Goal: Task Accomplishment & Management: Manage account settings

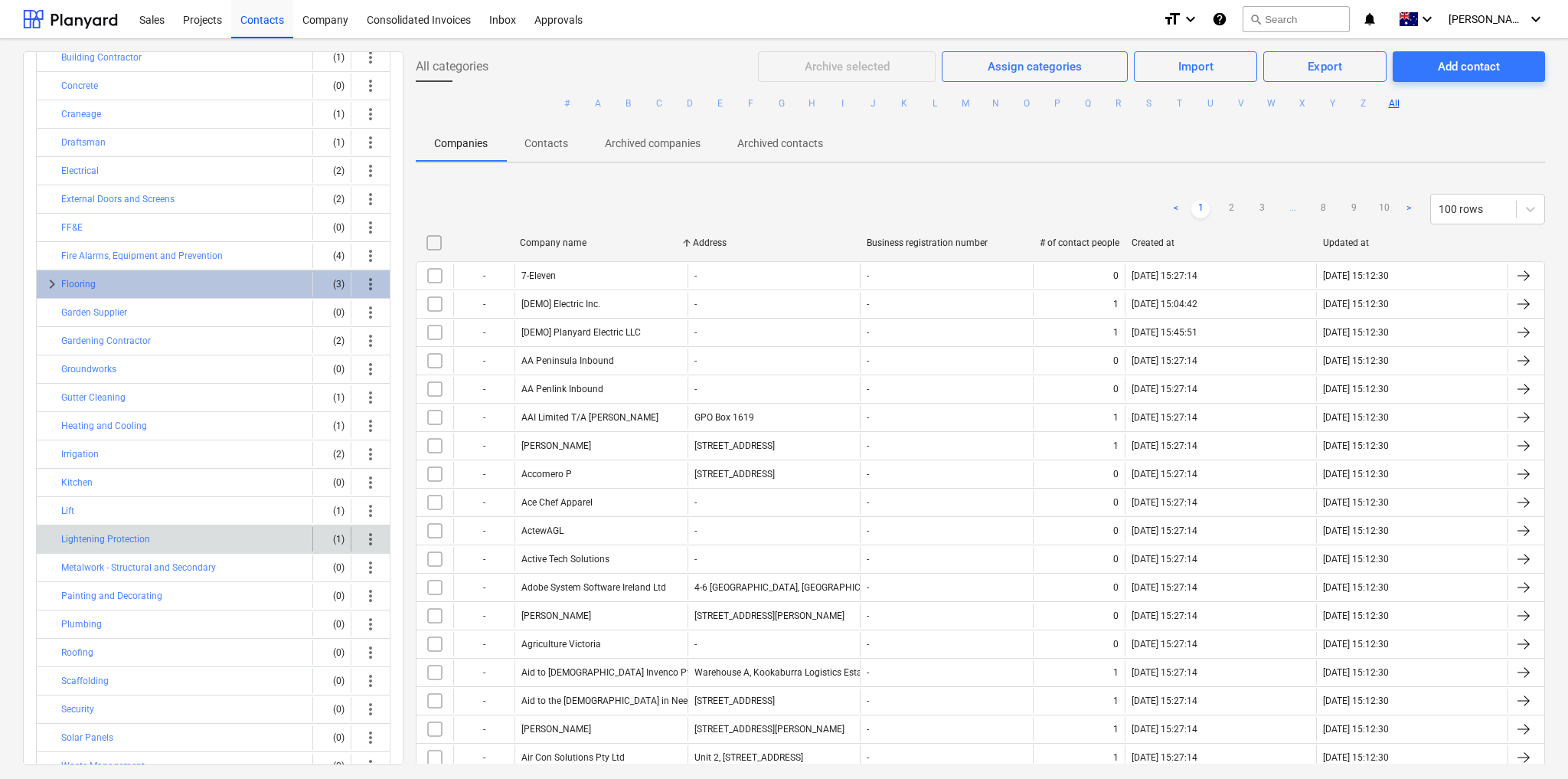
scroll to position [170, 0]
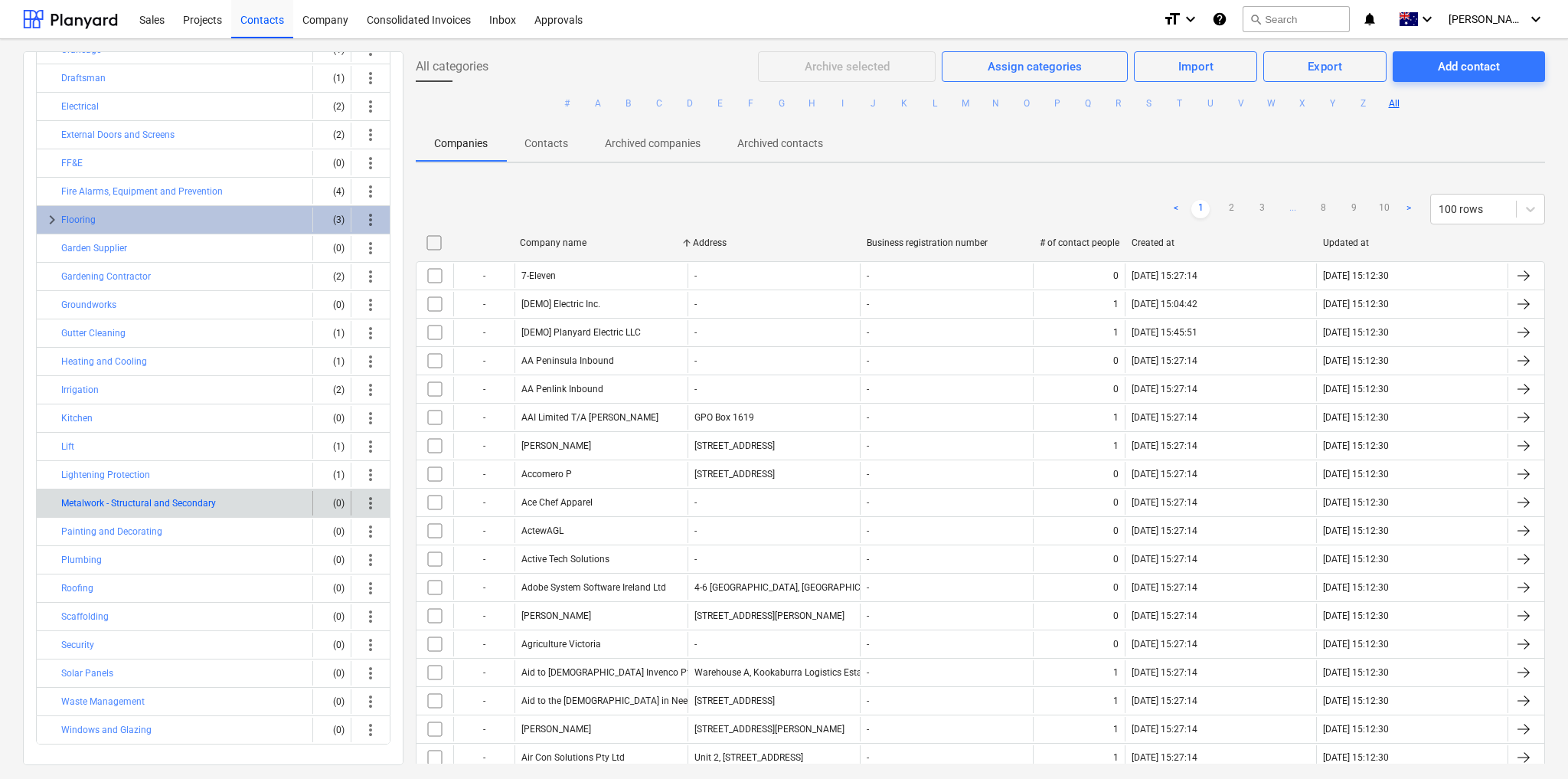
click at [189, 494] on button "Metalwork - Structural and Secondary" at bounding box center [138, 502] width 155 height 18
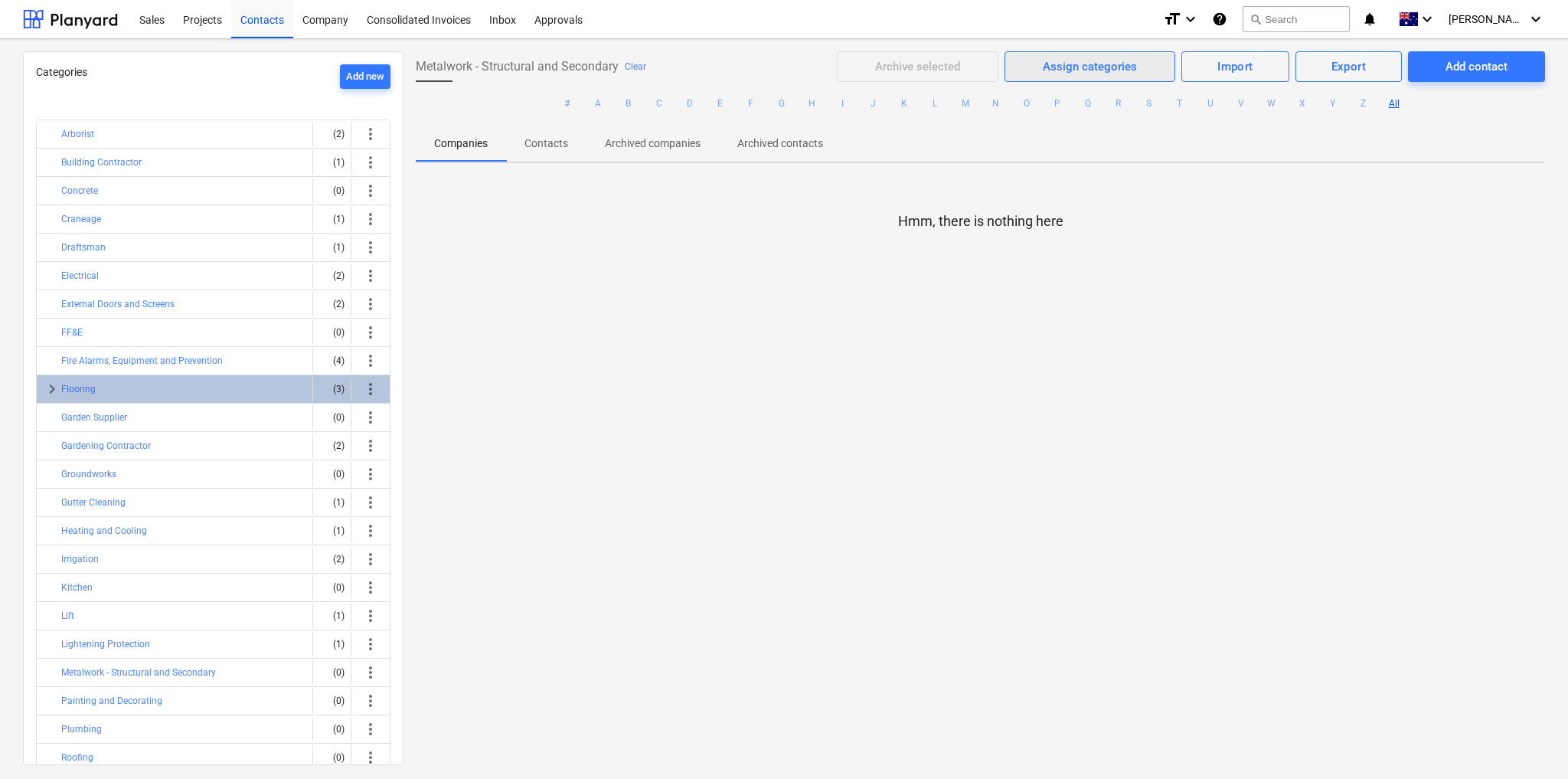
click at [1075, 69] on div "Assign categories" at bounding box center [1090, 66] width 94 height 20
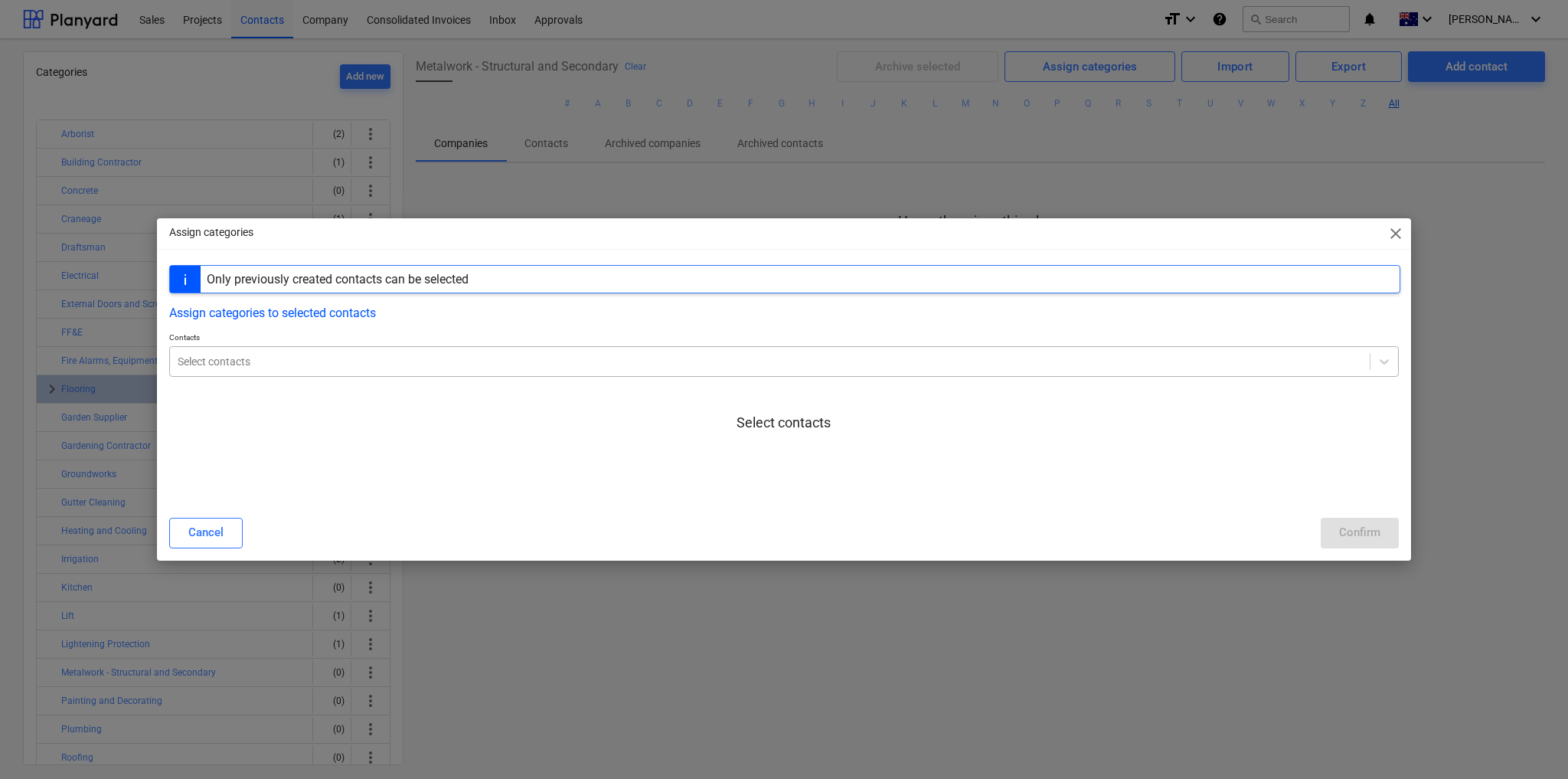
click at [377, 371] on div "Select contacts" at bounding box center [769, 361] width 1200 height 21
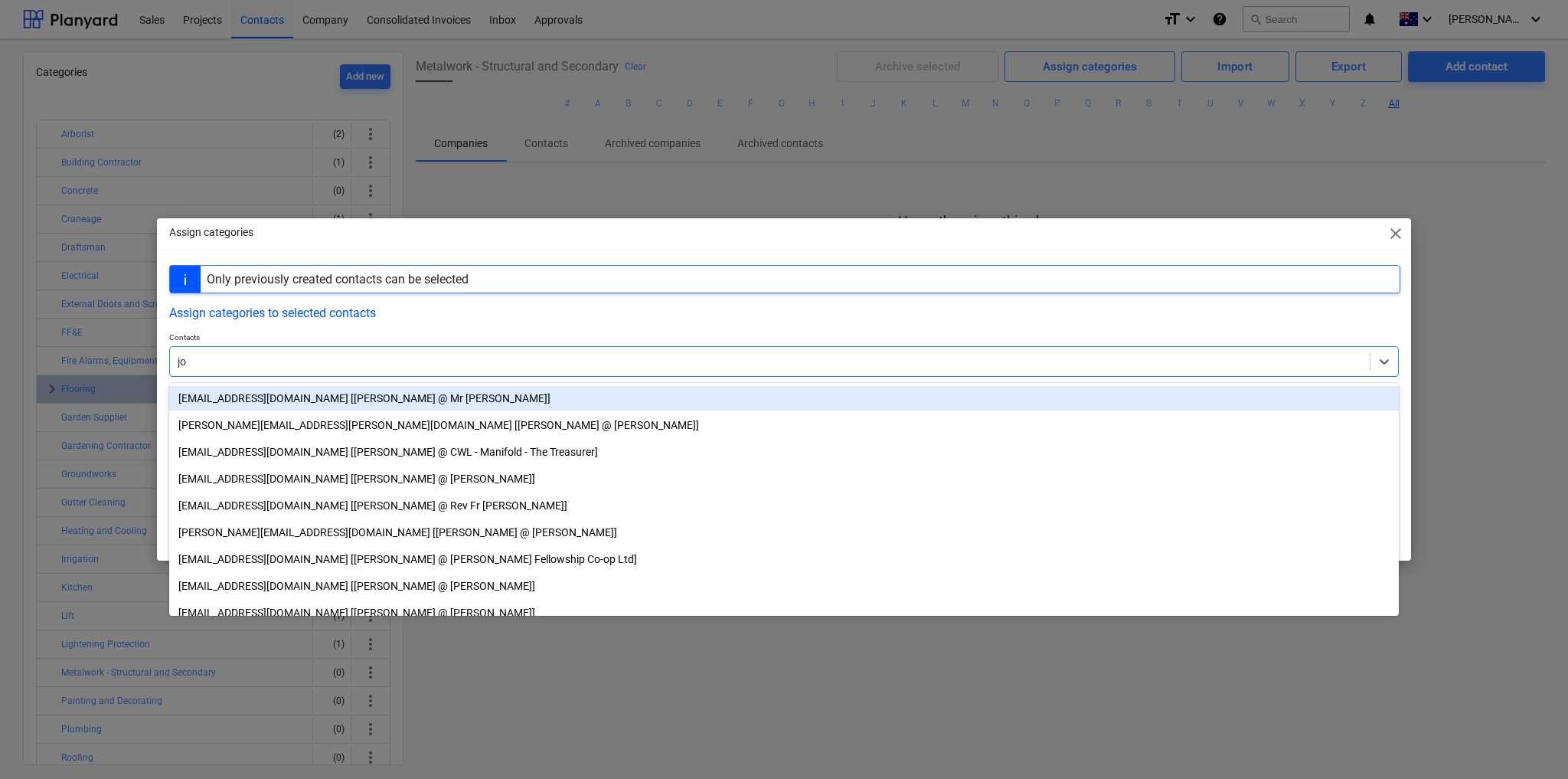
type input "j"
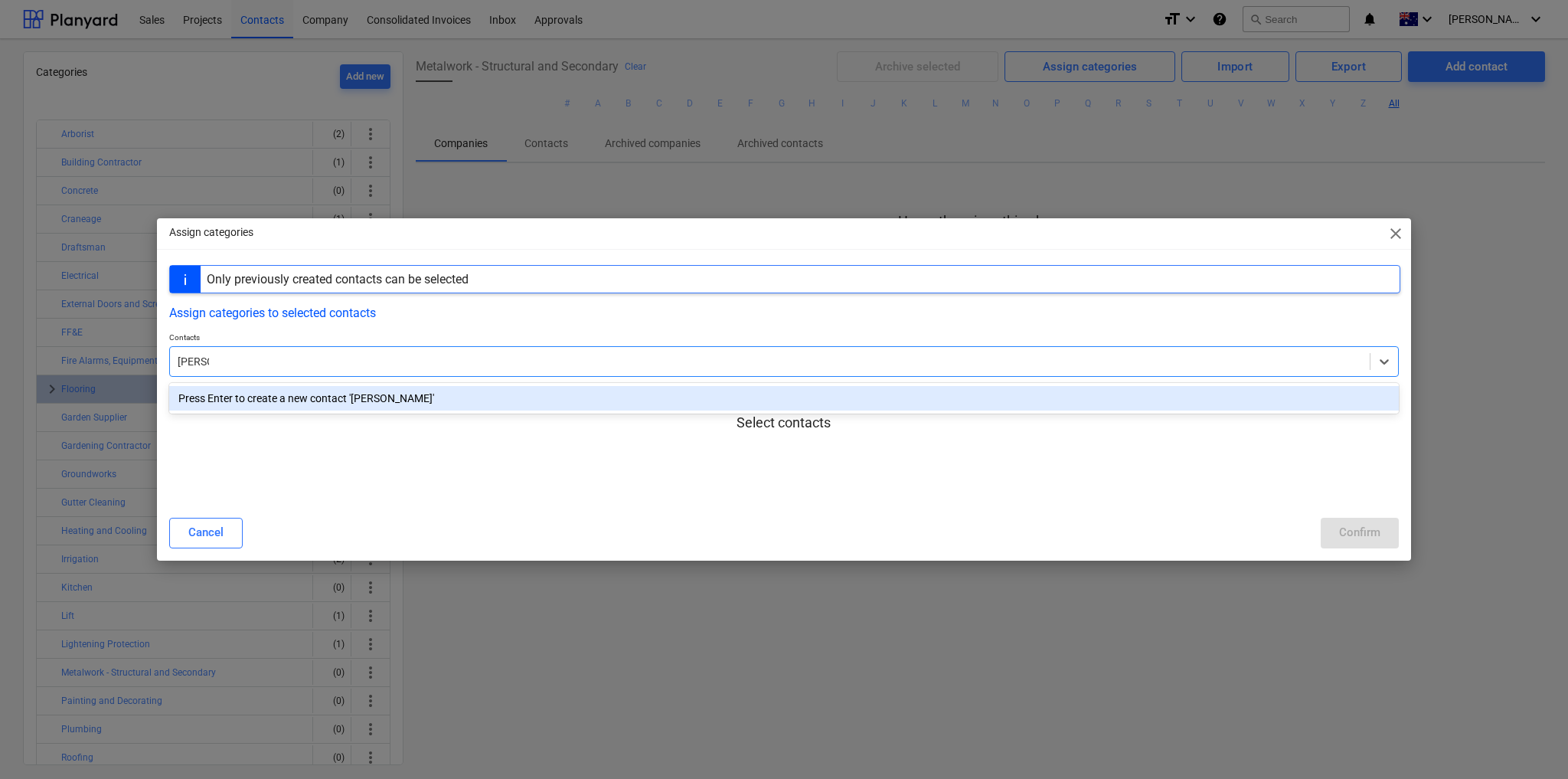
type input "[PERSON_NAME]"
click at [1402, 234] on span "close" at bounding box center [1396, 233] width 18 height 18
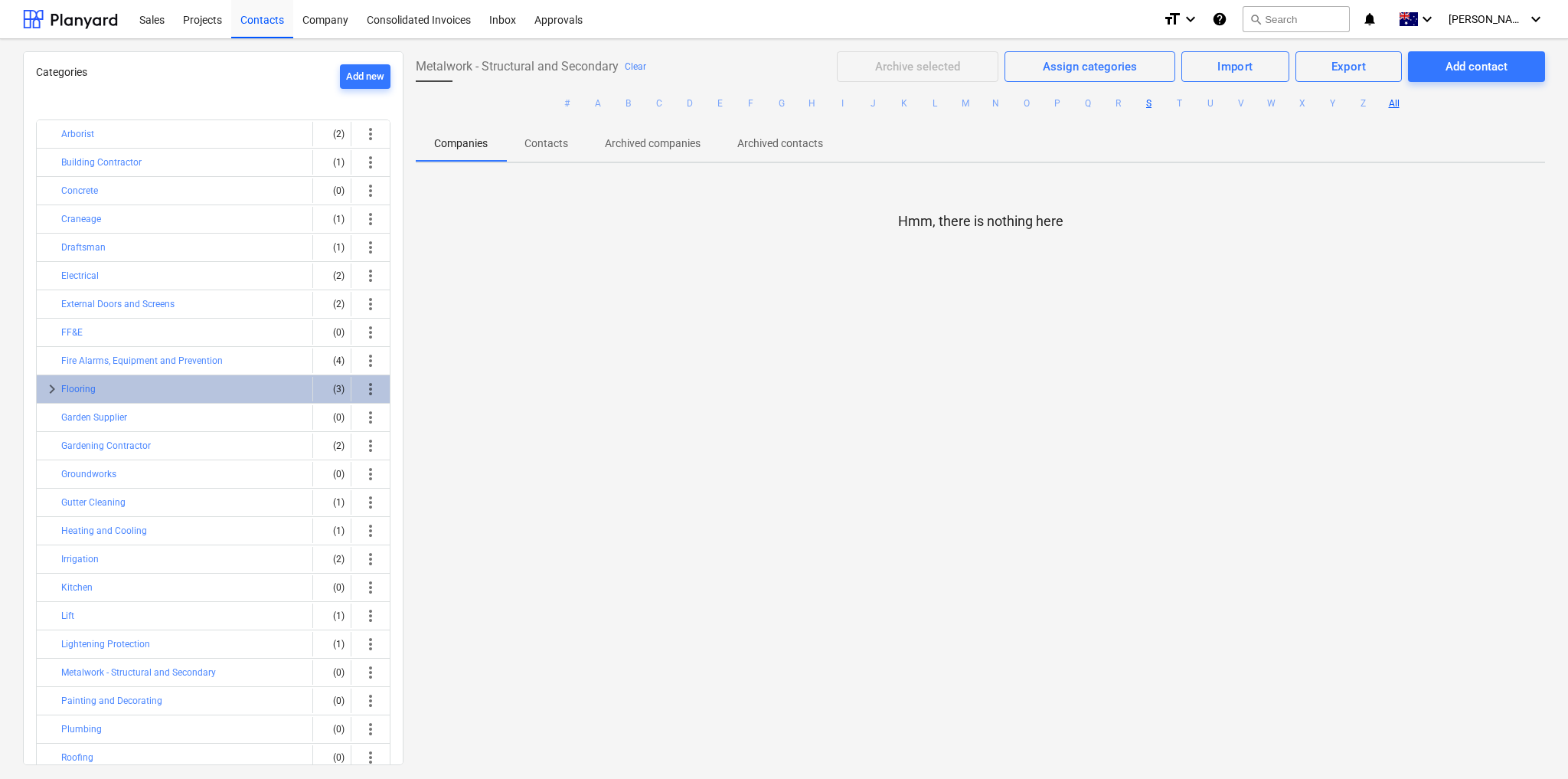
click at [1146, 103] on button "S" at bounding box center [1149, 103] width 18 height 18
click at [644, 67] on button "Clear" at bounding box center [635, 66] width 21 height 18
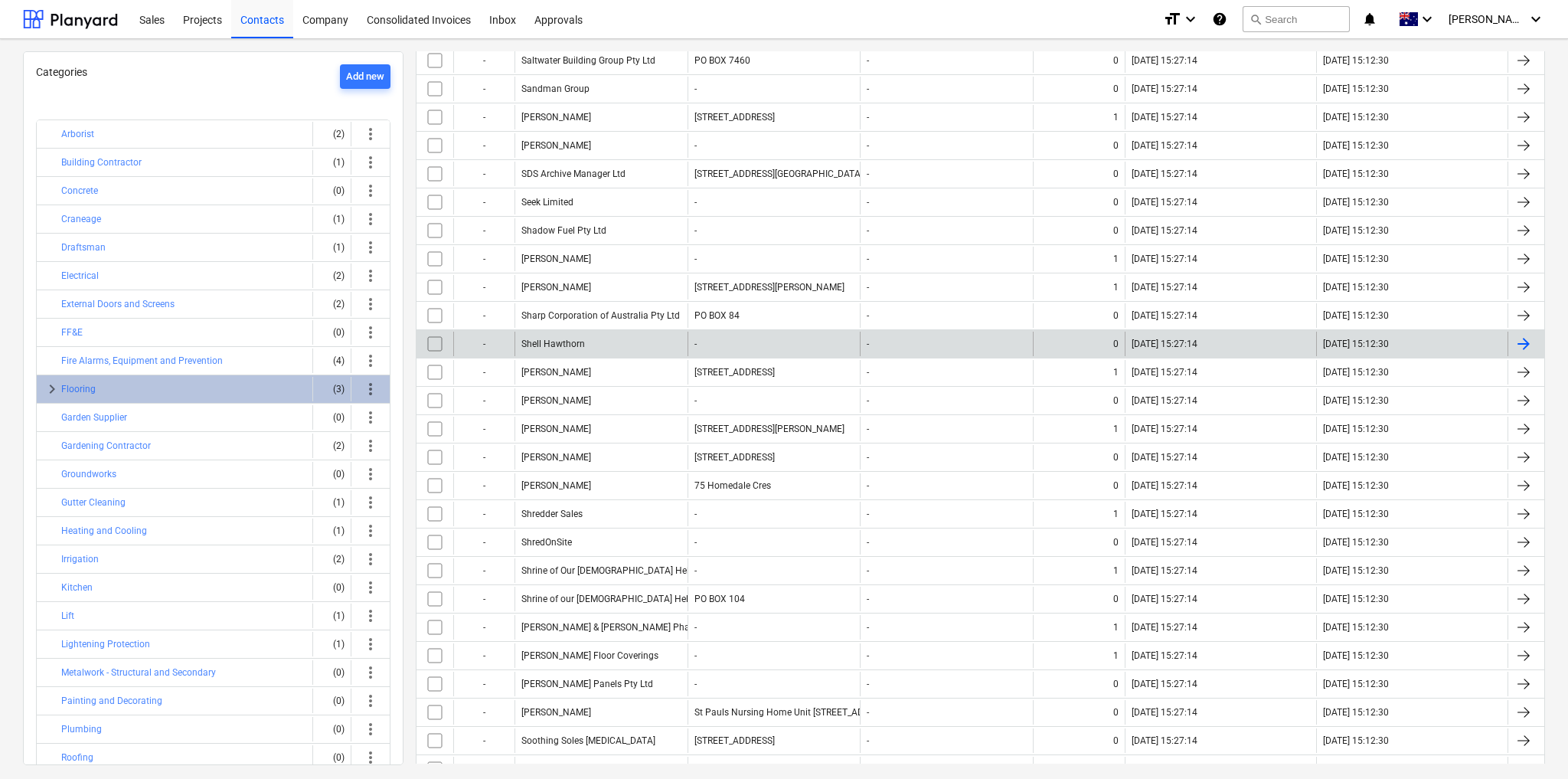
scroll to position [428, 0]
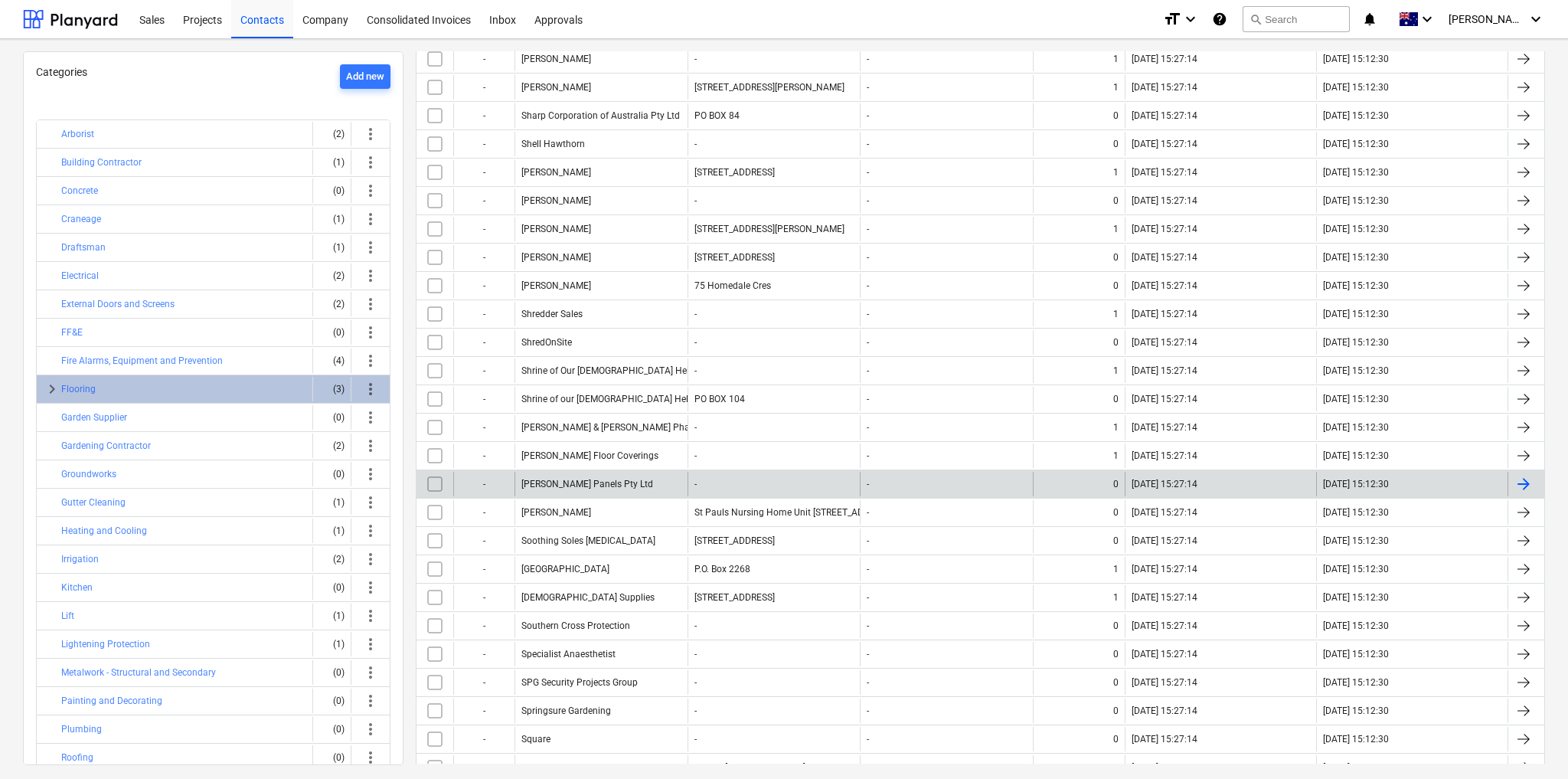
click at [621, 479] on div "[PERSON_NAME] Panels Pty Ltd" at bounding box center [601, 484] width 173 height 25
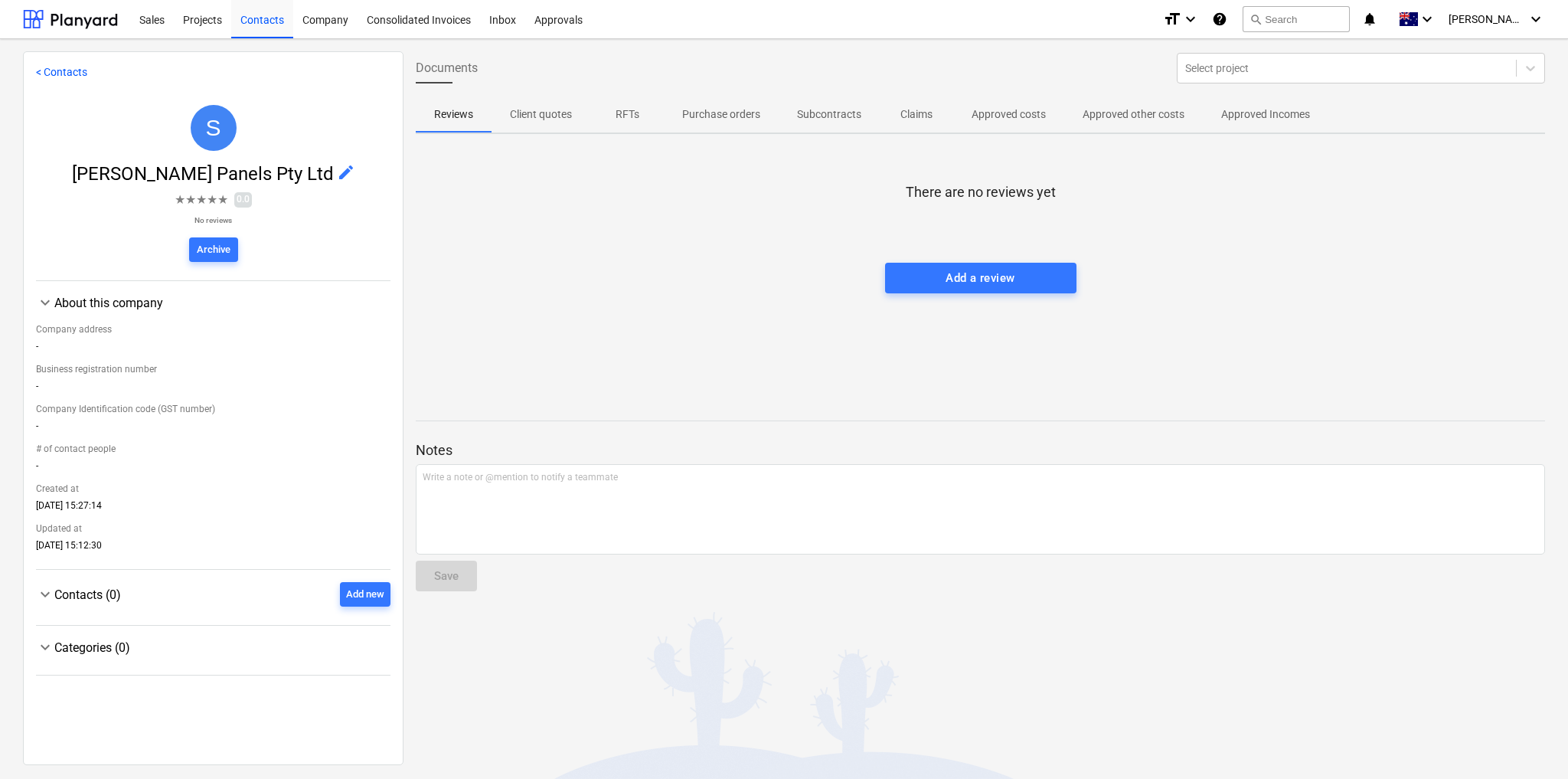
click at [337, 169] on span "edit" at bounding box center [345, 171] width 18 height 18
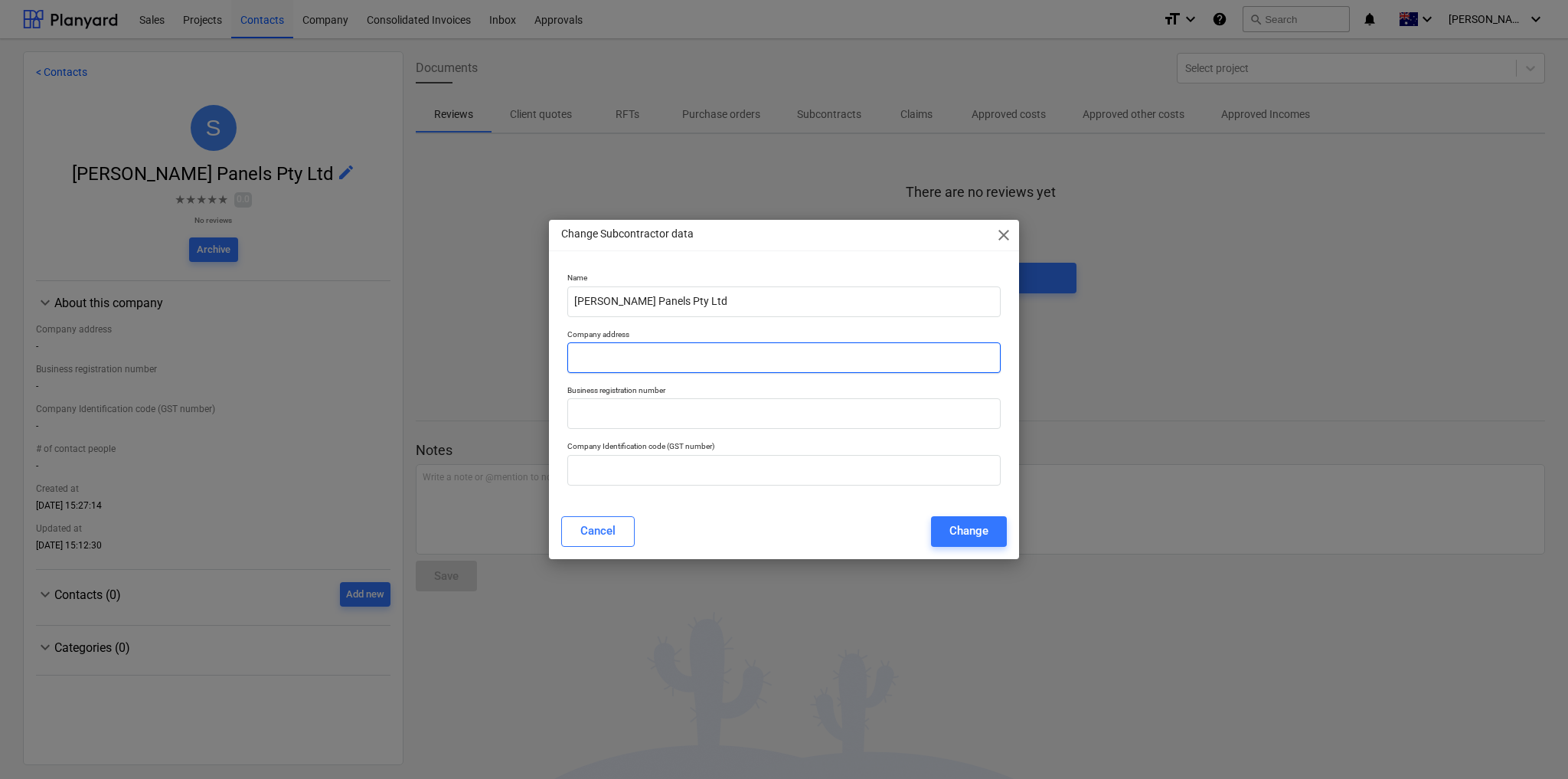
click at [612, 351] on input "text" at bounding box center [784, 358] width 434 height 31
paste input "Factory [STREET_ADDRESS]"
type input "Factory [STREET_ADDRESS]"
click at [645, 475] on input "text" at bounding box center [784, 470] width 434 height 31
paste input "18 276 903 919"
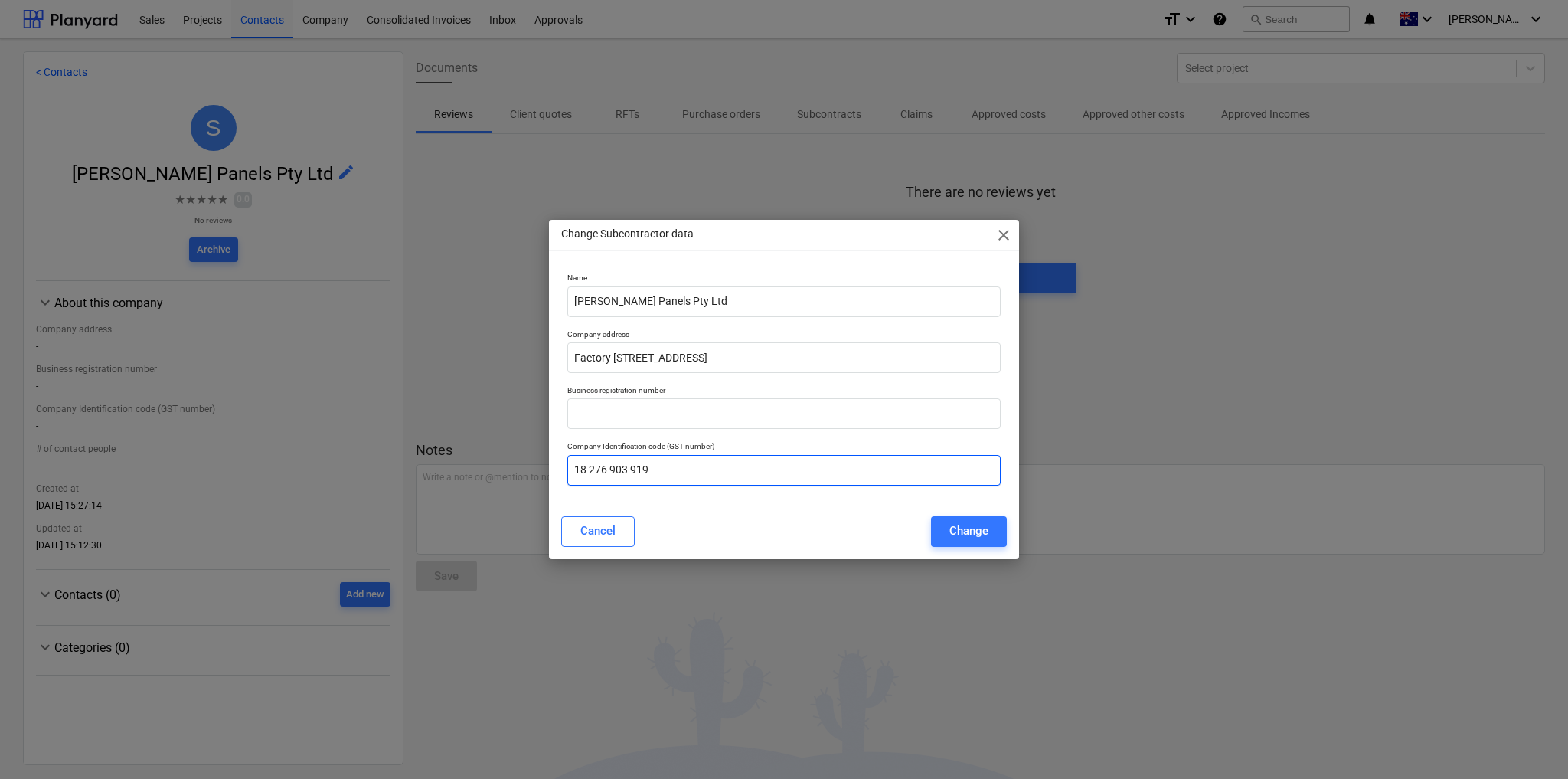
type input "18 276 903 919"
click at [650, 405] on input "text" at bounding box center [784, 414] width 434 height 31
paste input "006 930 141"
type input "006 930 141"
click at [969, 536] on div "Change" at bounding box center [969, 530] width 39 height 20
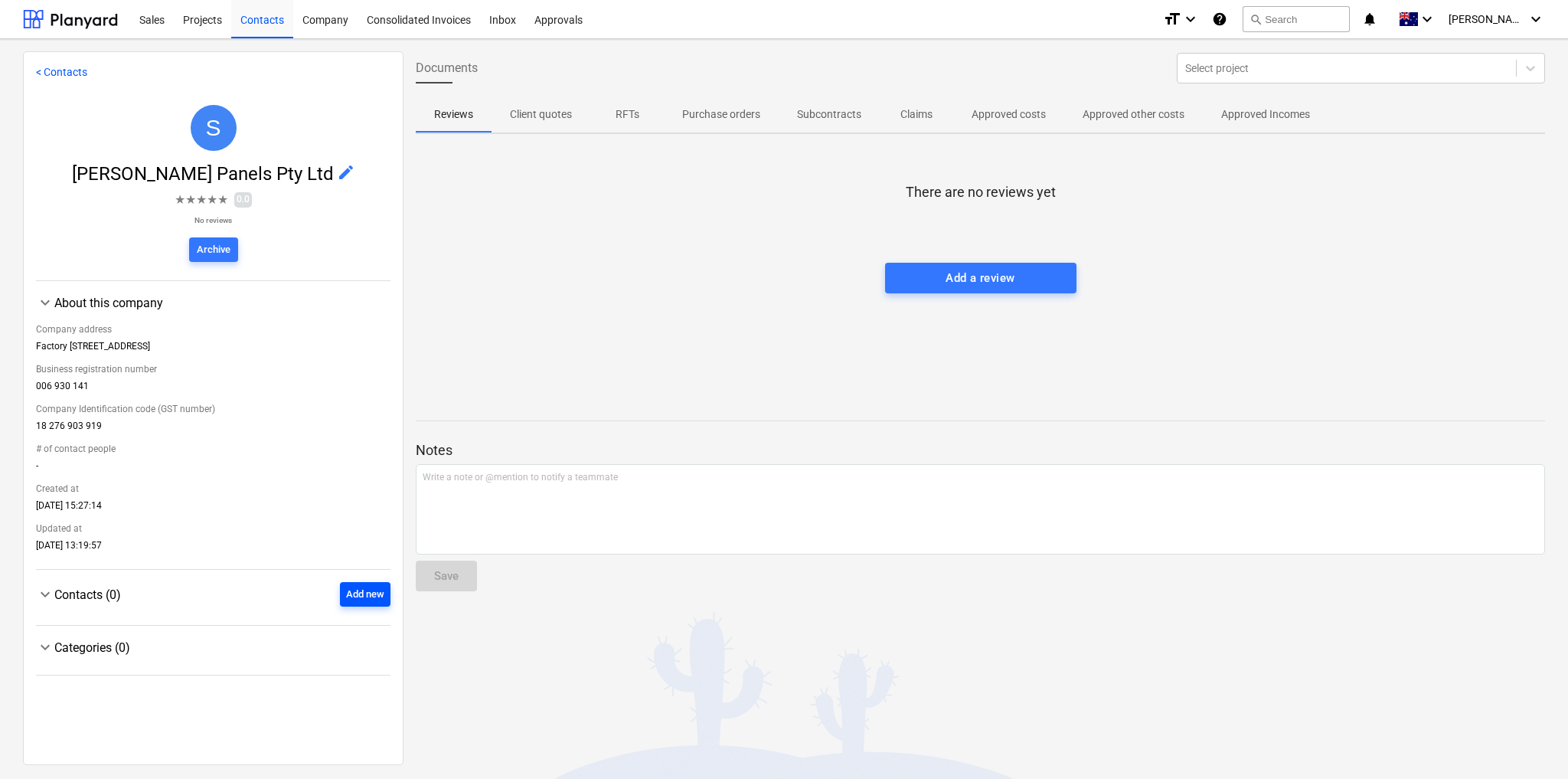
click at [362, 595] on div "Add new" at bounding box center [365, 595] width 39 height 18
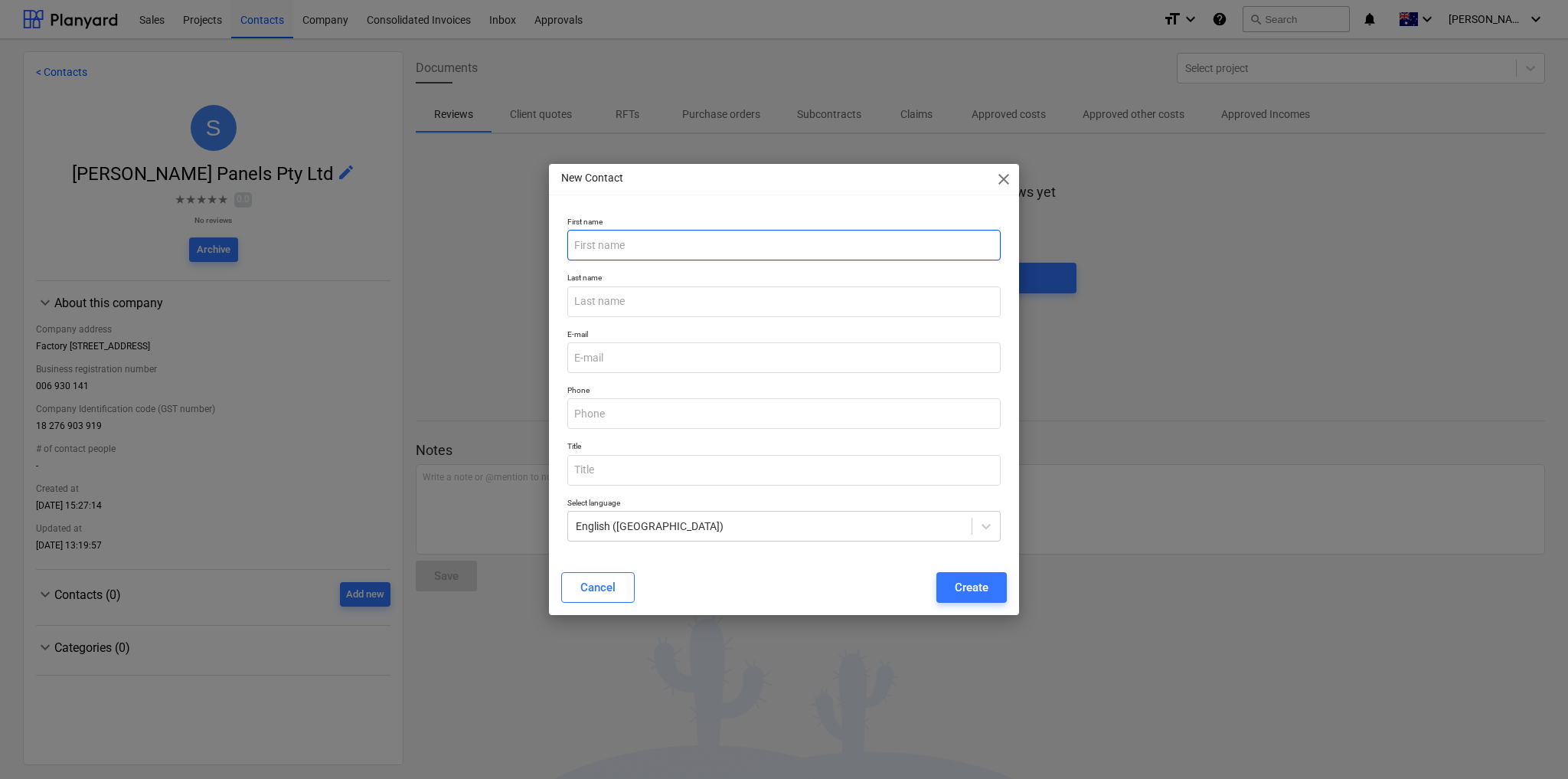
click at [613, 257] on input "text" at bounding box center [784, 245] width 434 height 31
drag, startPoint x: 613, startPoint y: 257, endPoint x: 609, endPoint y: 319, distance: 62.1
click at [613, 262] on div "First name [PERSON_NAME]" at bounding box center [784, 238] width 446 height 56
type input "[PERSON_NAME]"
click at [606, 305] on input "text" at bounding box center [784, 302] width 434 height 31
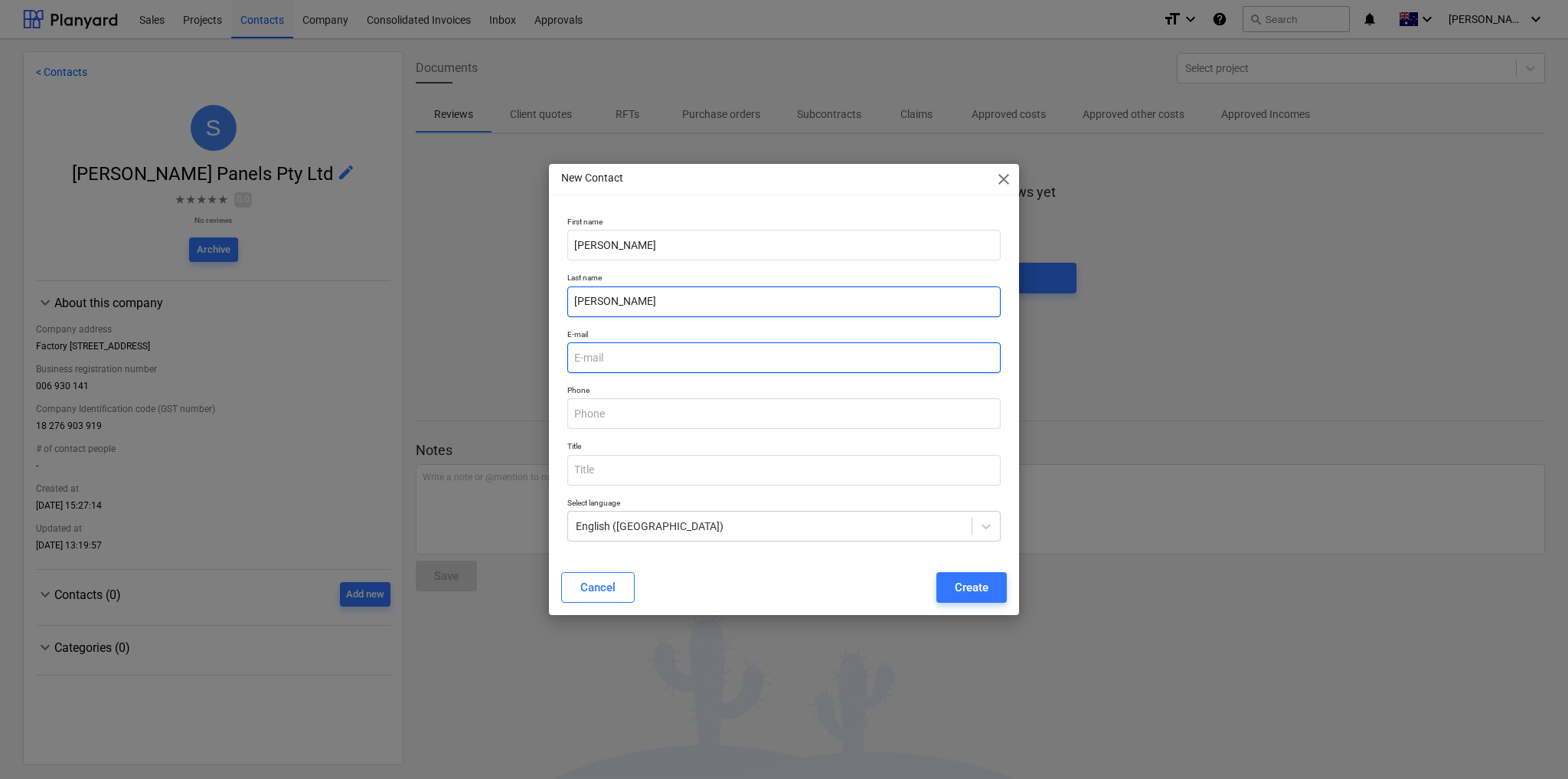
type input "[PERSON_NAME]"
click at [594, 357] on input "email" at bounding box center [784, 358] width 434 height 31
click at [594, 411] on input "text" at bounding box center [784, 414] width 434 height 31
paste input "0418.583 120"
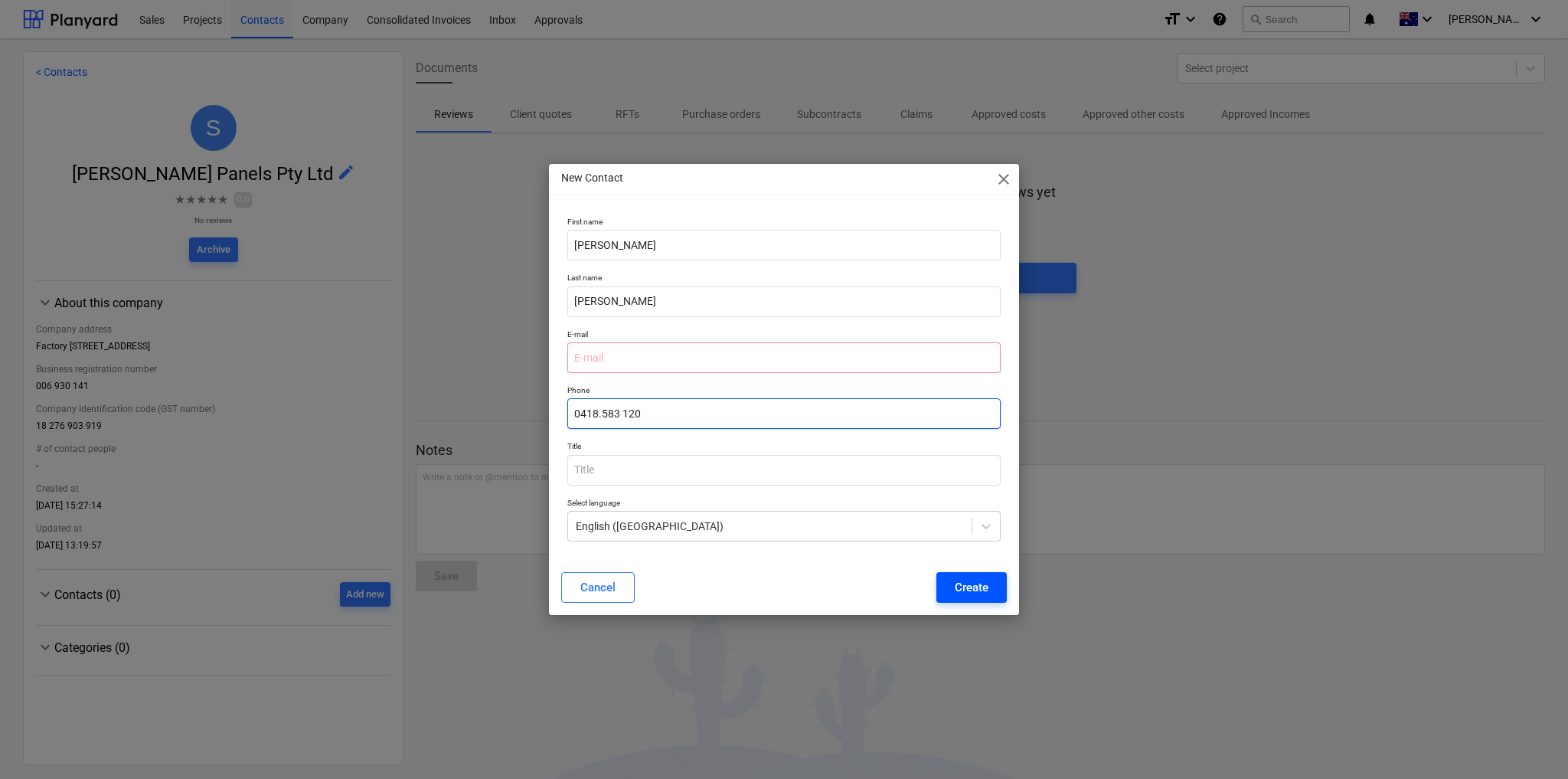
type input "0418.583 120"
click at [955, 585] on div "Create" at bounding box center [972, 587] width 33 height 20
click at [601, 356] on input "email" at bounding box center [784, 358] width 434 height 31
type input "-"
click at [754, 458] on input "text" at bounding box center [784, 470] width 434 height 31
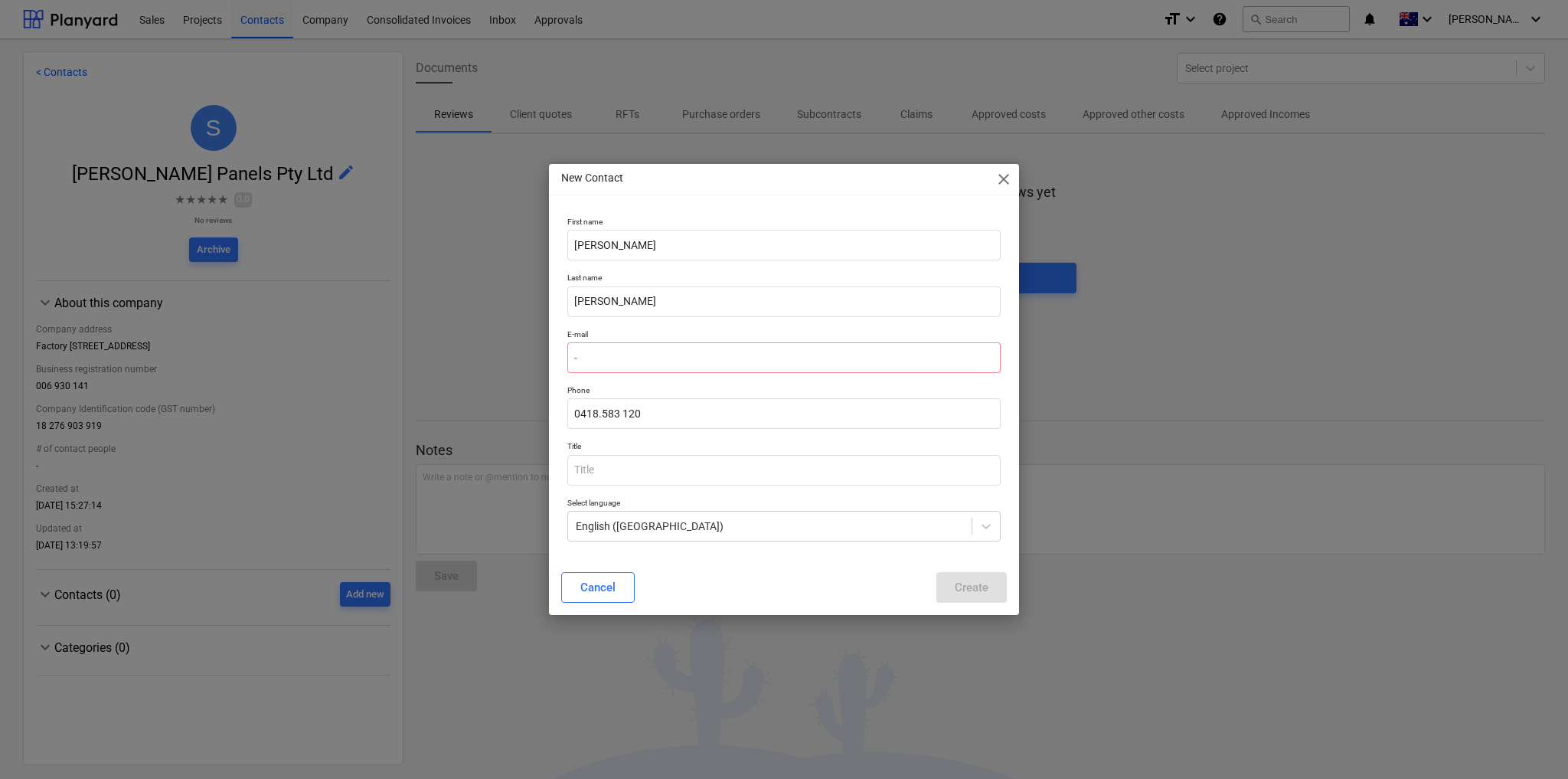
click at [960, 575] on div "Cancel Create" at bounding box center [784, 588] width 446 height 31
click at [824, 578] on div "Cancel Create" at bounding box center [784, 588] width 446 height 31
drag, startPoint x: 635, startPoint y: 363, endPoint x: 563, endPoint y: 357, distance: 72.2
click at [563, 357] on div "E-mail -" at bounding box center [784, 351] width 446 height 56
click at [667, 386] on p "Phone" at bounding box center [784, 392] width 434 height 13
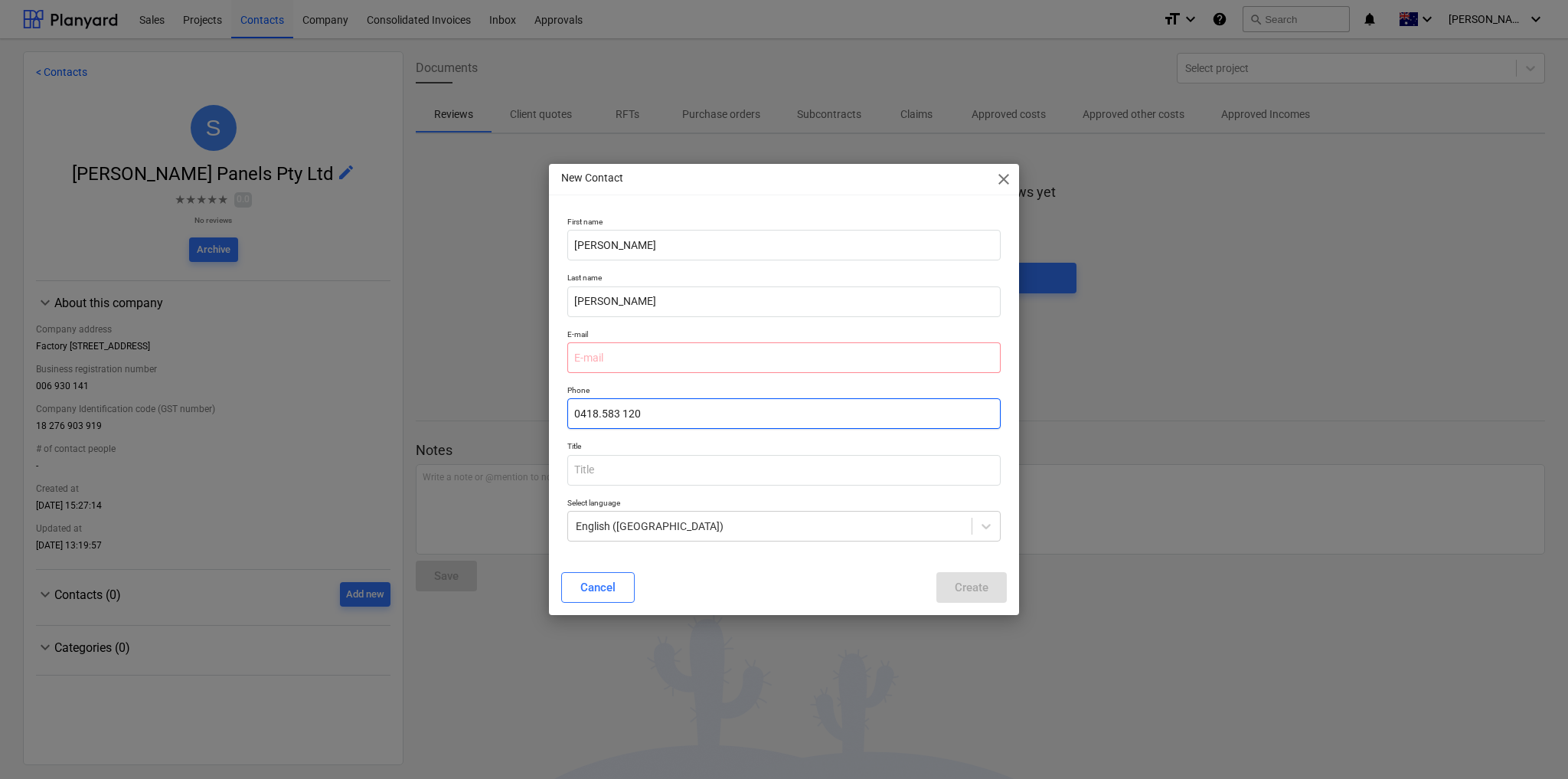
click at [666, 410] on input "0418.583 120" at bounding box center [784, 414] width 434 height 31
click at [637, 351] on input "email" at bounding box center [784, 358] width 434 height 31
click at [625, 476] on input "text" at bounding box center [784, 470] width 434 height 31
type input "Owner"
click at [994, 591] on div "Cancel Create" at bounding box center [784, 588] width 446 height 31
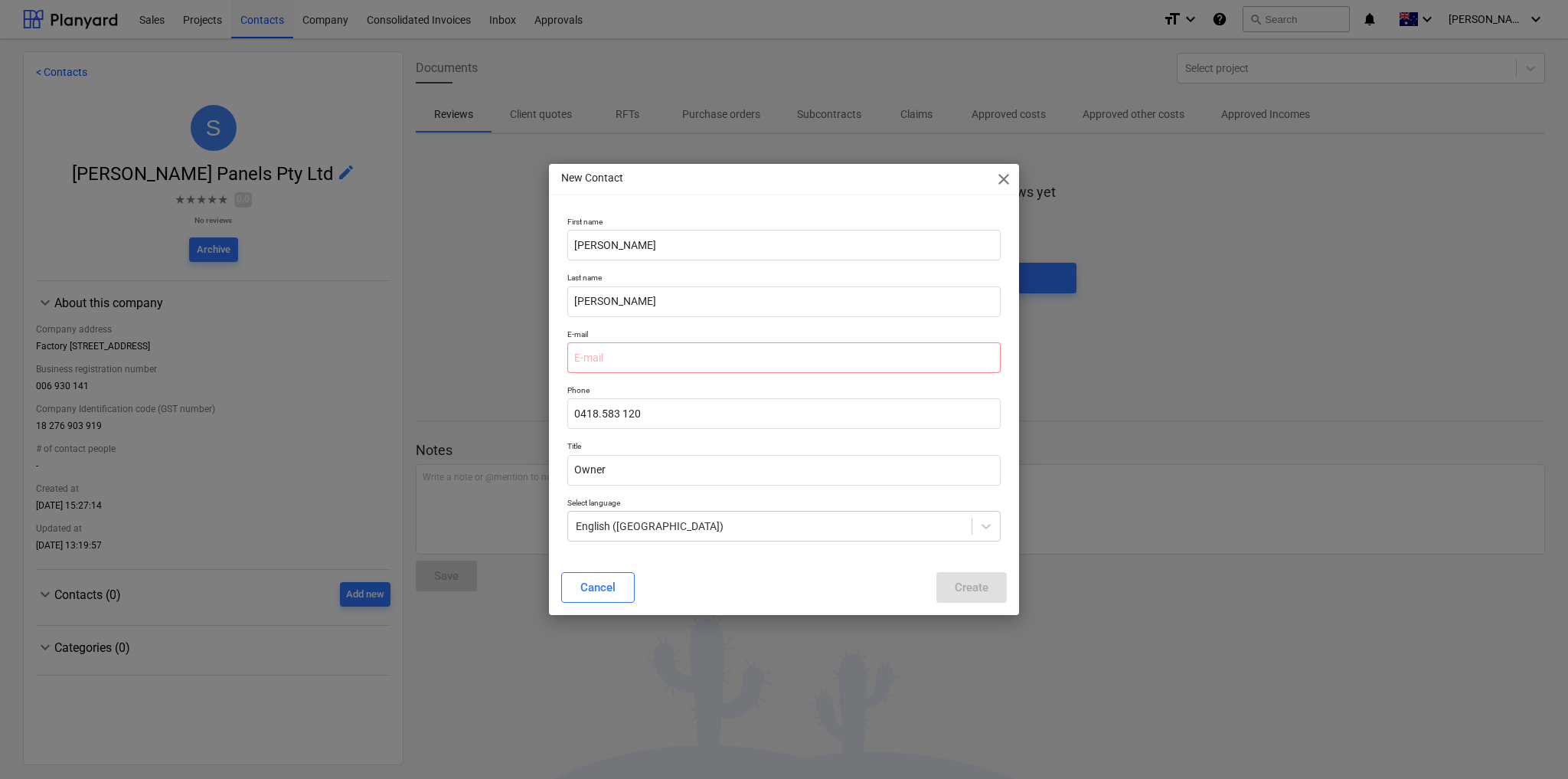
click at [994, 591] on div "Cancel Create" at bounding box center [784, 588] width 446 height 31
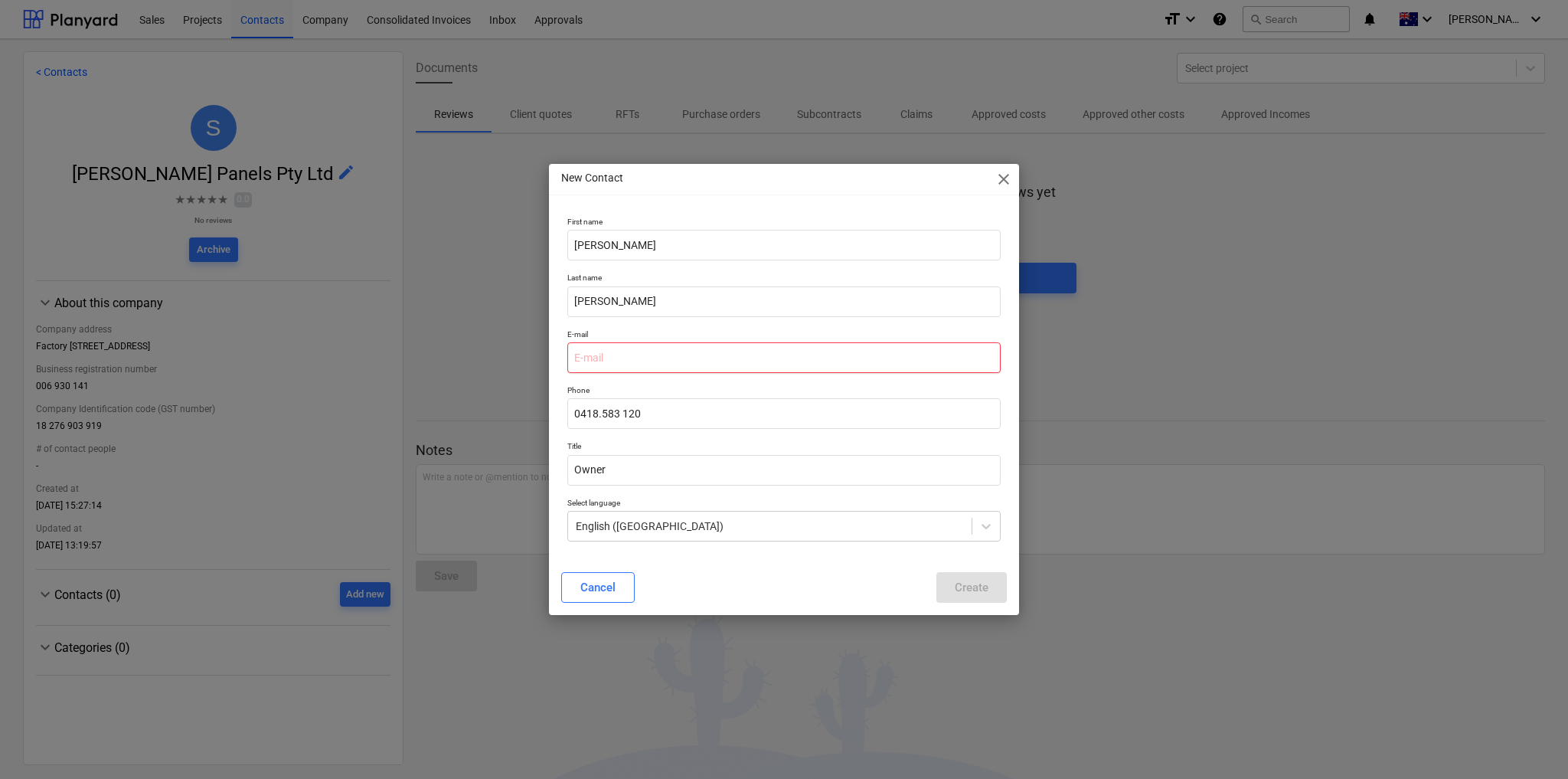
click at [613, 357] on input "email" at bounding box center [784, 358] width 434 height 31
paste input "[EMAIL_ADDRESS][DOMAIN_NAME]"
drag, startPoint x: 592, startPoint y: 357, endPoint x: 565, endPoint y: 362, distance: 27.5
click at [565, 362] on div "E-mail [EMAIL_ADDRESS][DOMAIN_NAME]" at bounding box center [784, 351] width 446 height 56
click at [638, 357] on input "[EMAIL_ADDRESS][DOMAIN_NAME]" at bounding box center [784, 358] width 434 height 31
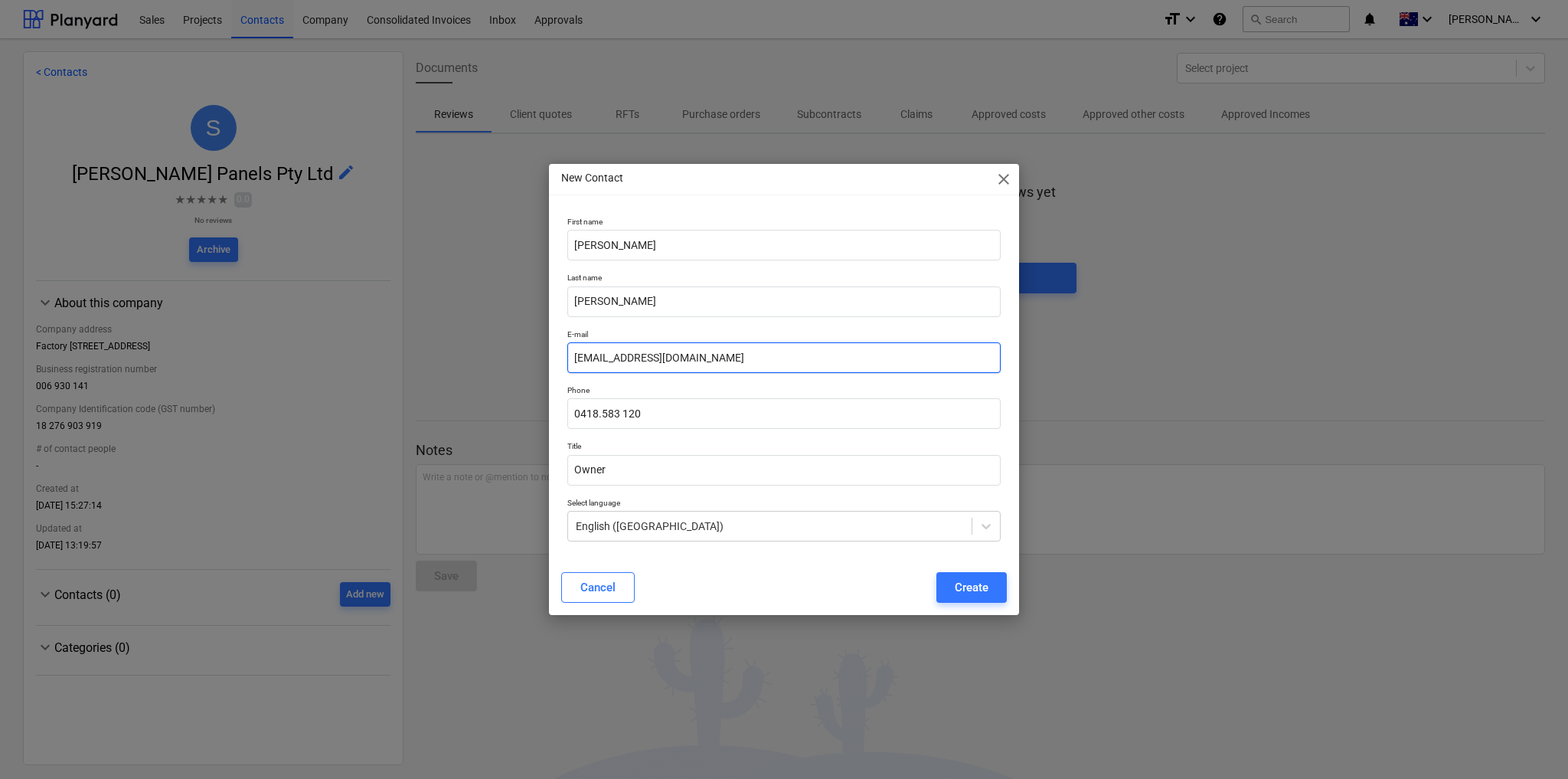
click at [580, 358] on input "[EMAIL_ADDRESS][DOMAIN_NAME]" at bounding box center [784, 358] width 434 height 31
click at [681, 386] on p "Phone" at bounding box center [784, 392] width 434 height 13
click at [668, 355] on input "[EMAIL_ADDRESS][DOMAIN_NAME]" at bounding box center [784, 358] width 434 height 31
drag, startPoint x: 623, startPoint y: 357, endPoint x: 559, endPoint y: 360, distance: 64.1
click at [561, 361] on div "E-mail [EMAIL_ADDRESS][DOMAIN_NAME]" at bounding box center [784, 351] width 446 height 56
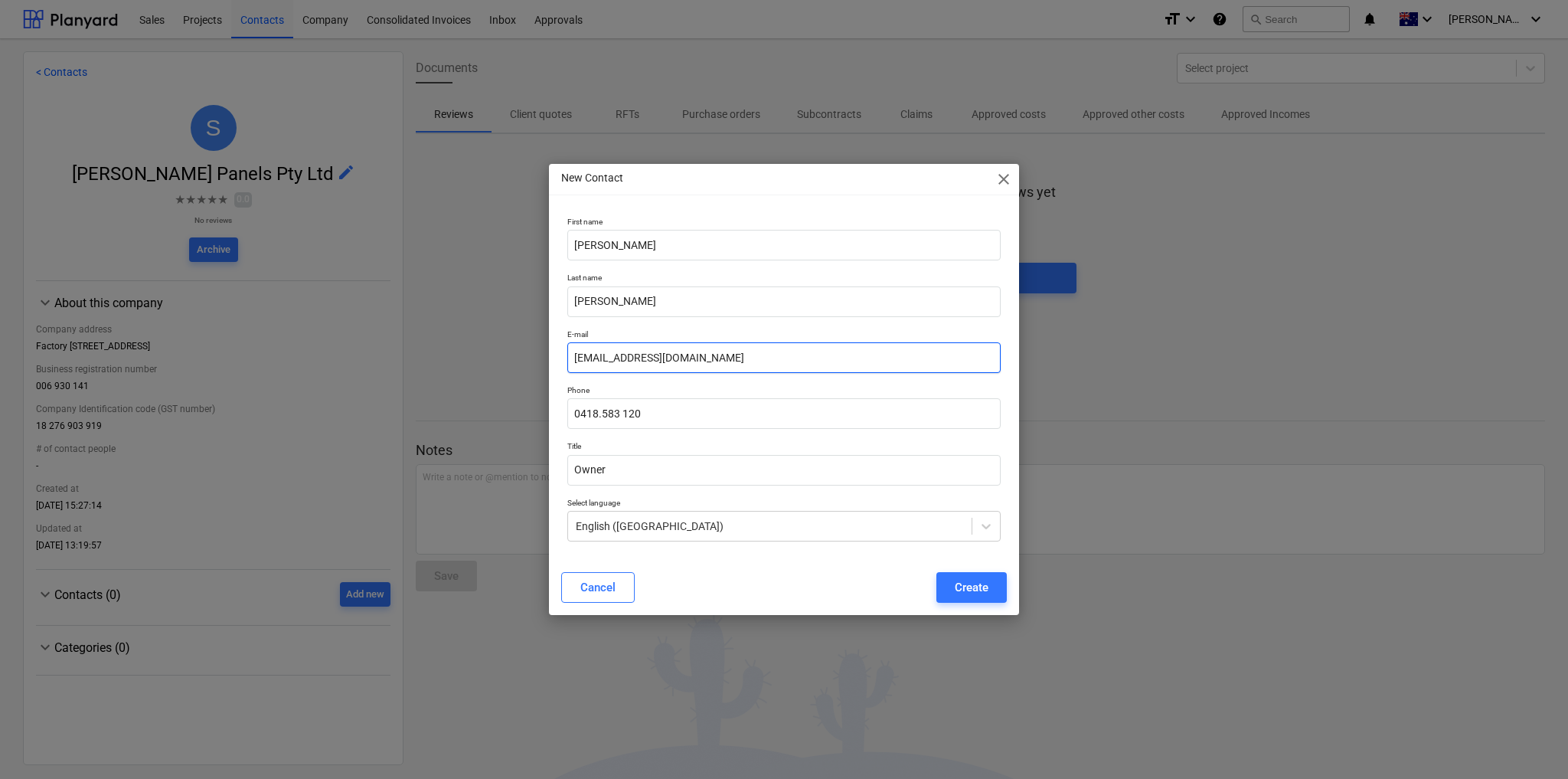
drag, startPoint x: 625, startPoint y: 355, endPoint x: 548, endPoint y: 358, distance: 77.1
click at [549, 358] on div "First name [PERSON_NAME] name [PERSON_NAME] E-mail [EMAIL_ADDRESS][DOMAIN_NAME]…" at bounding box center [784, 386] width 470 height 350
drag, startPoint x: 667, startPoint y: 357, endPoint x: 632, endPoint y: 357, distance: 35.0
click at [632, 357] on input "[EMAIL_ADDRESS][DOMAIN_NAME]" at bounding box center [784, 358] width 434 height 31
type input "[EMAIL_ADDRESS][DOMAIN_NAME]"
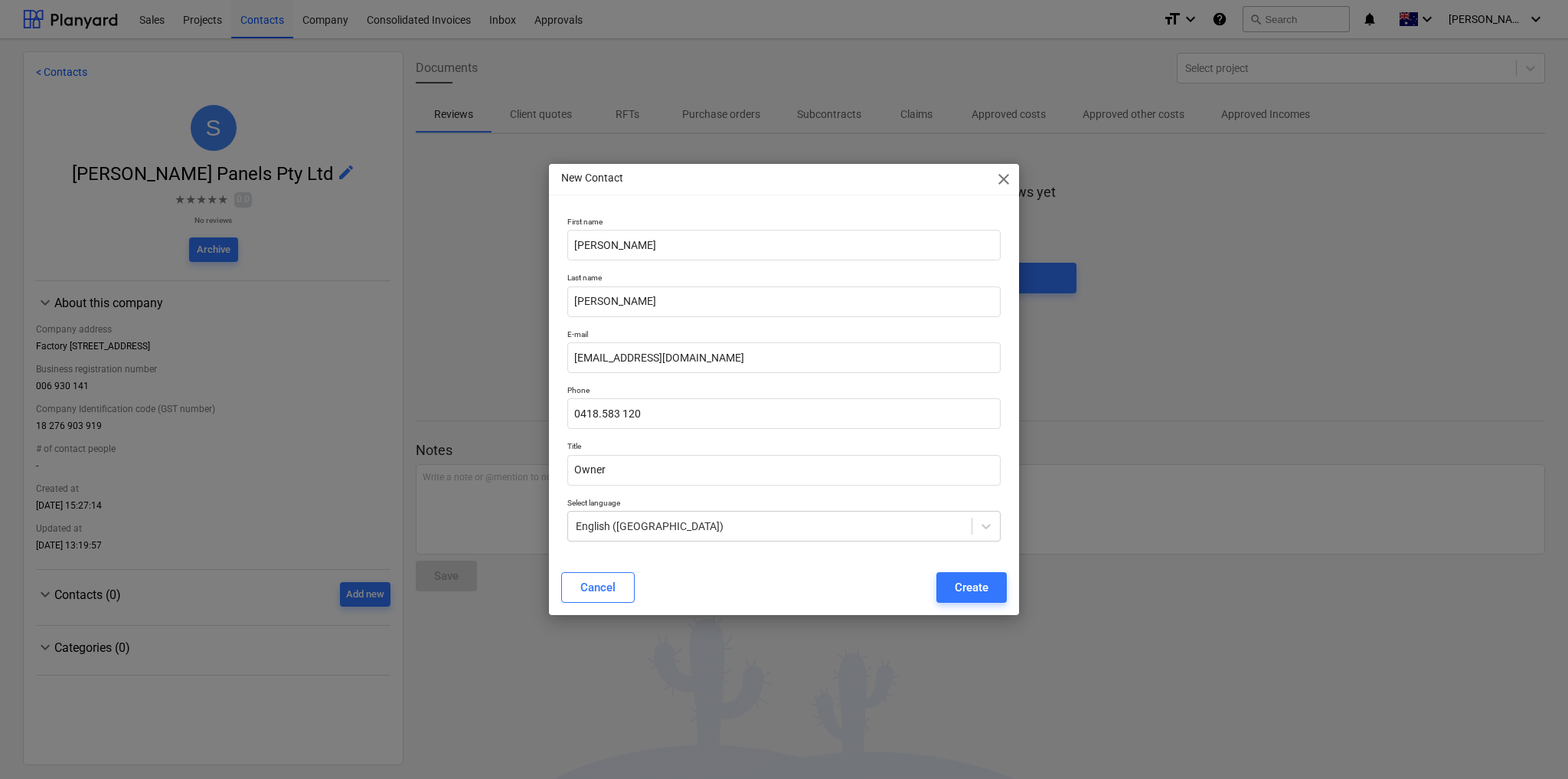
click at [863, 386] on p "Phone" at bounding box center [784, 392] width 434 height 13
click at [979, 588] on div "Create" at bounding box center [972, 587] width 33 height 20
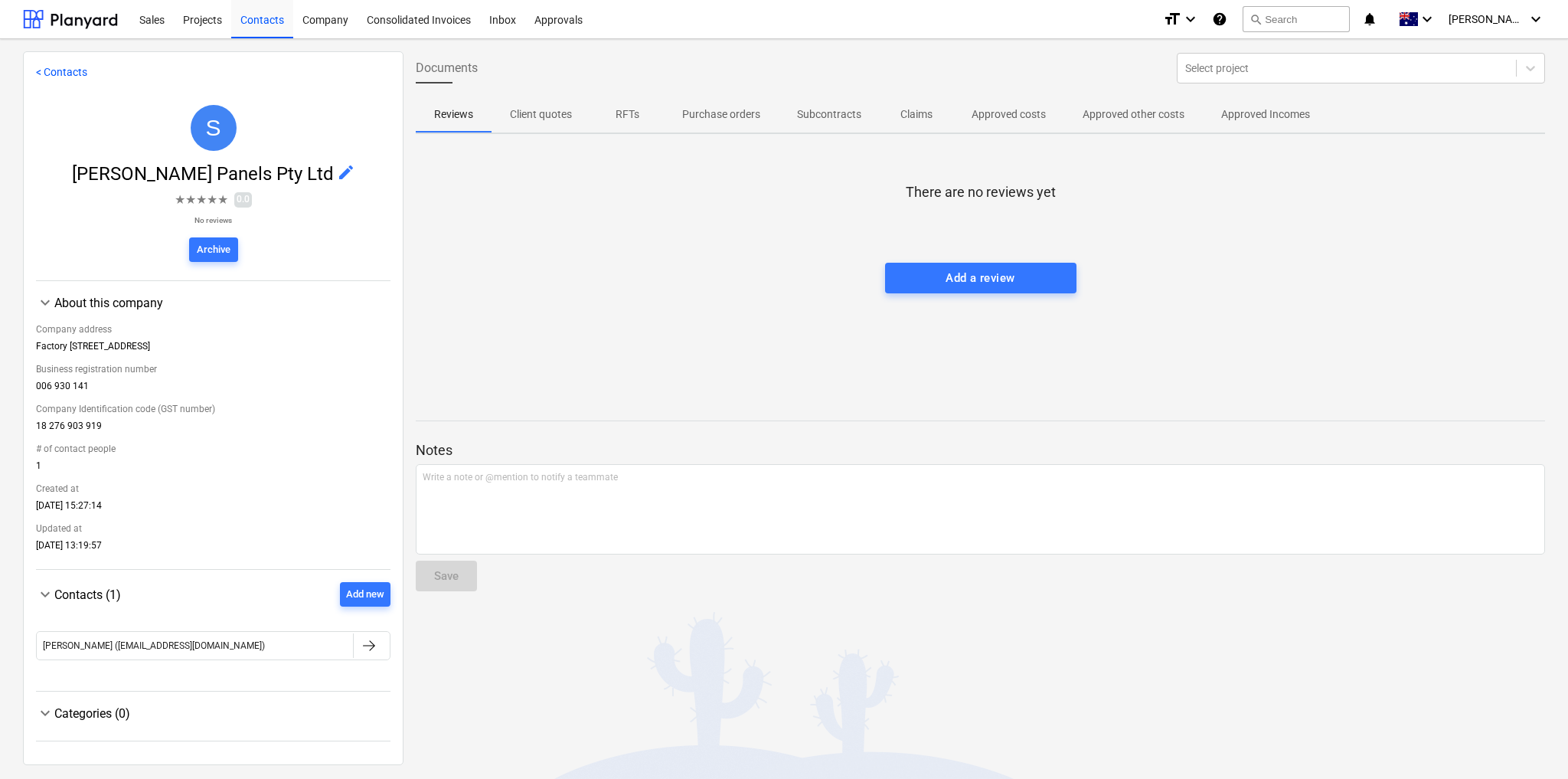
click at [62, 62] on div "< Contacts S [PERSON_NAME] Panels Pty Ltd edit ★ ★ ★ ★ ★ 0.0 No reviews Archive…" at bounding box center [213, 408] width 380 height 714
click at [60, 74] on link "< Contacts" at bounding box center [62, 72] width 51 height 12
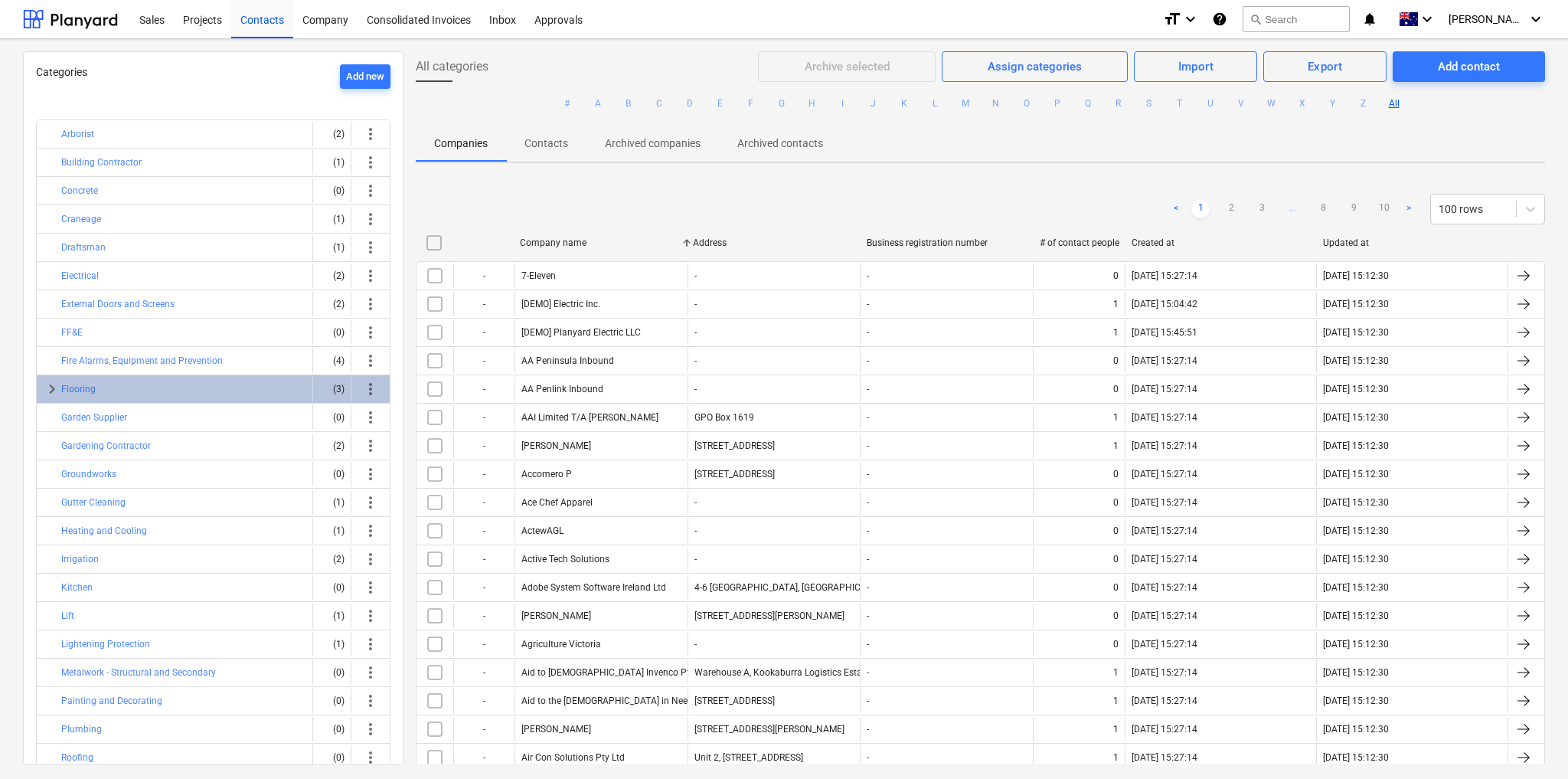
scroll to position [170, 0]
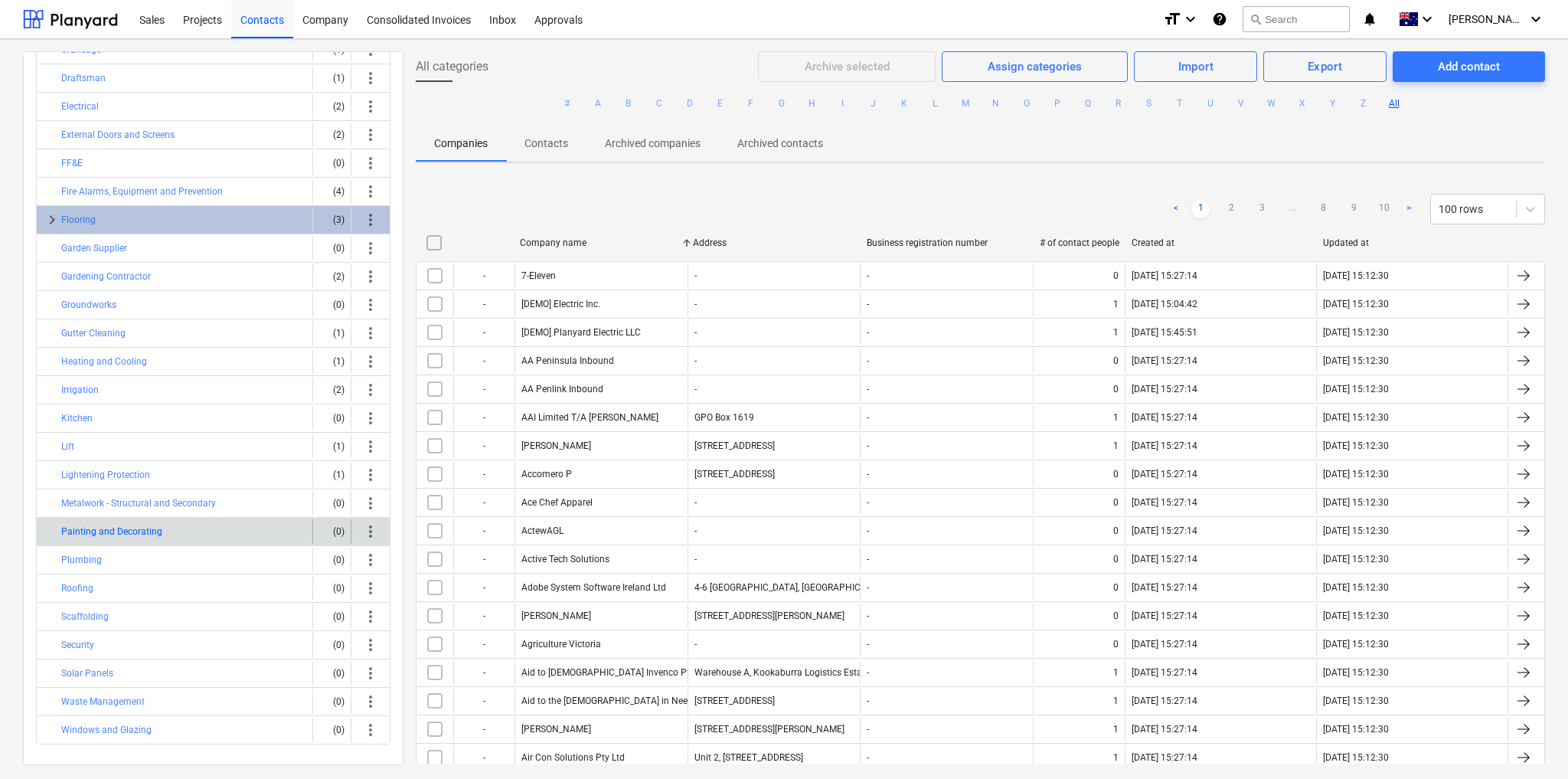
click at [125, 524] on button "Painting and Decorating" at bounding box center [111, 531] width 101 height 18
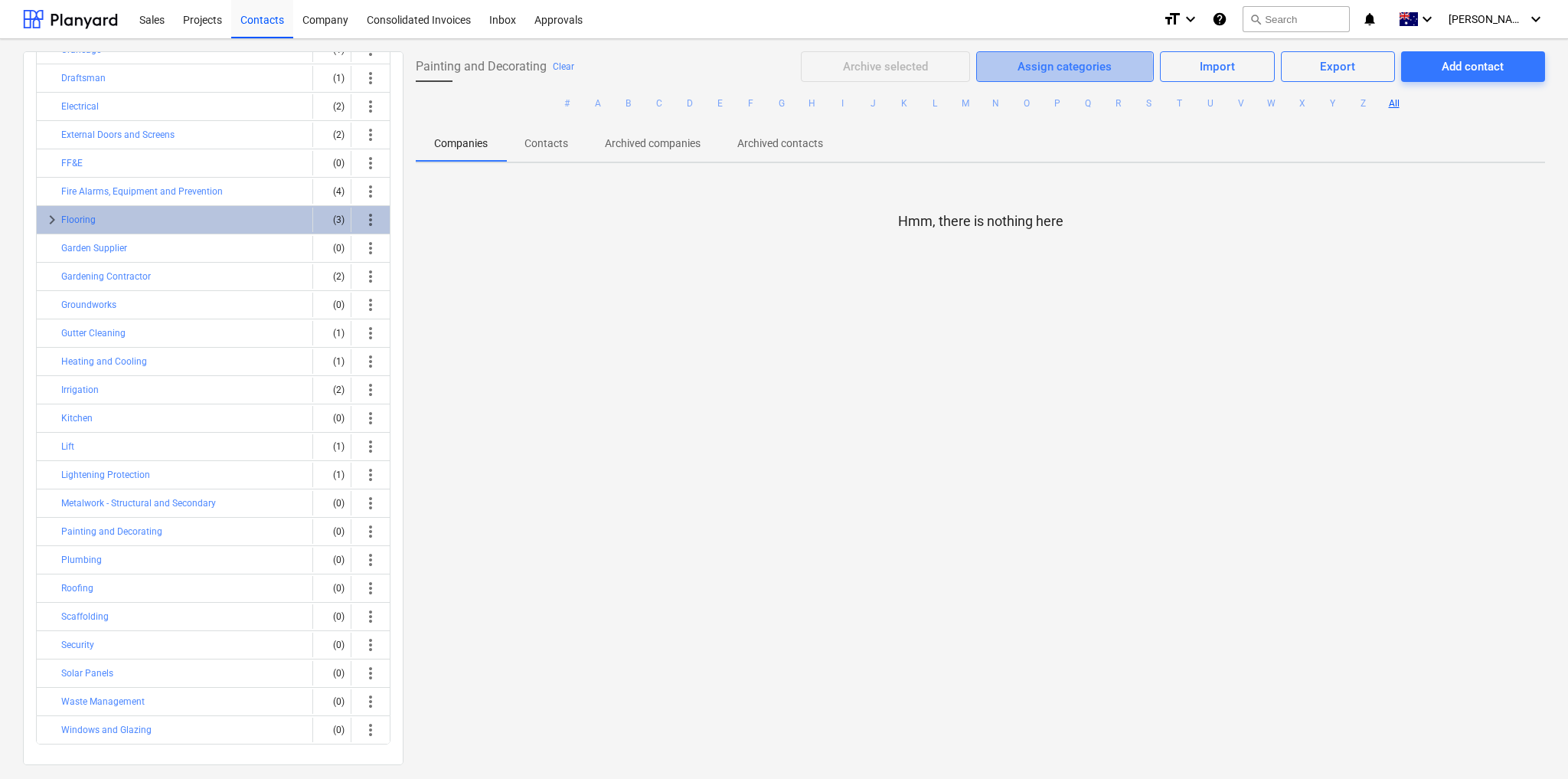
click at [1042, 67] on div "Assign categories" at bounding box center [1065, 66] width 94 height 20
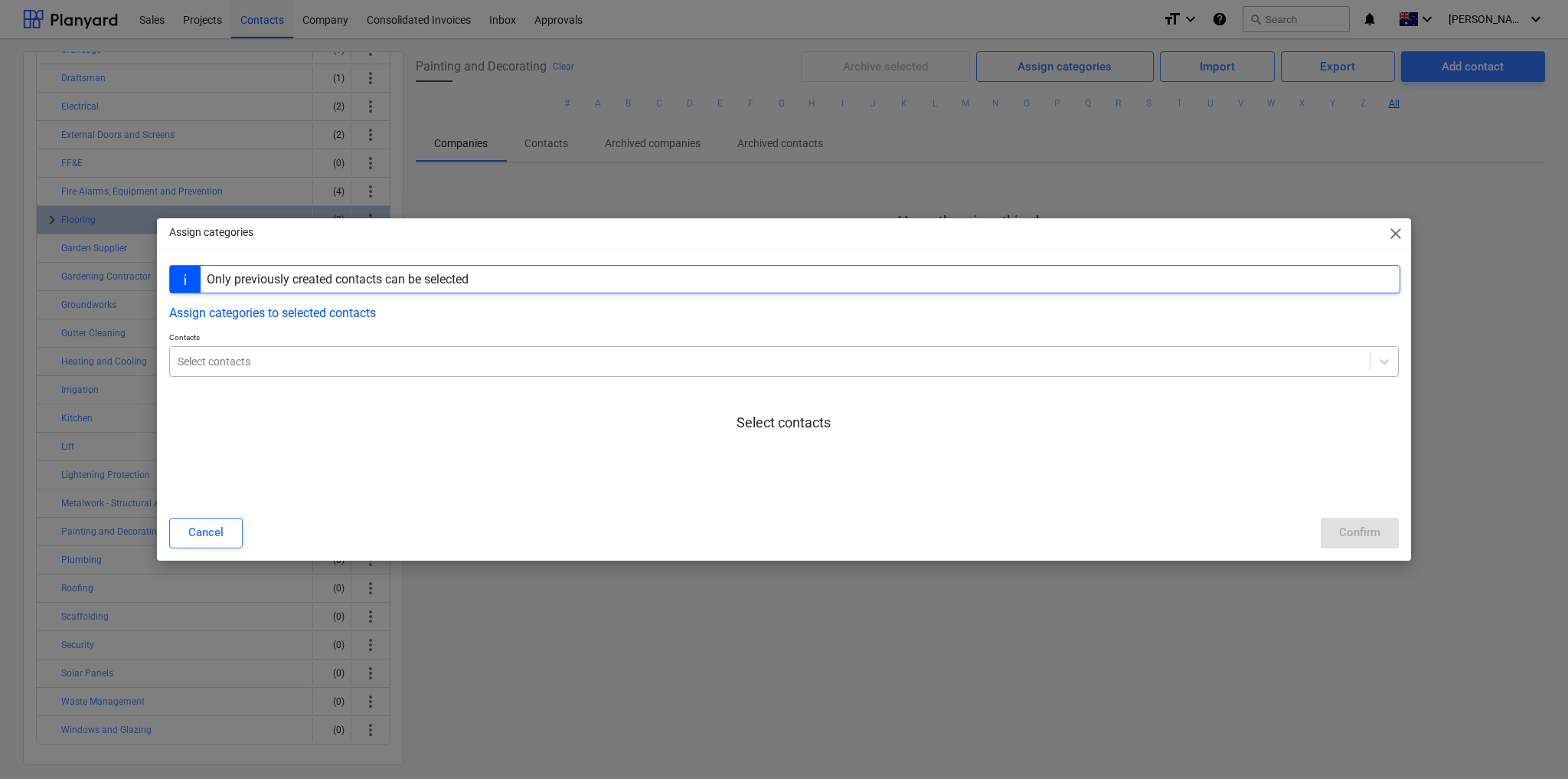
click at [270, 364] on div at bounding box center [769, 362] width 1185 height 15
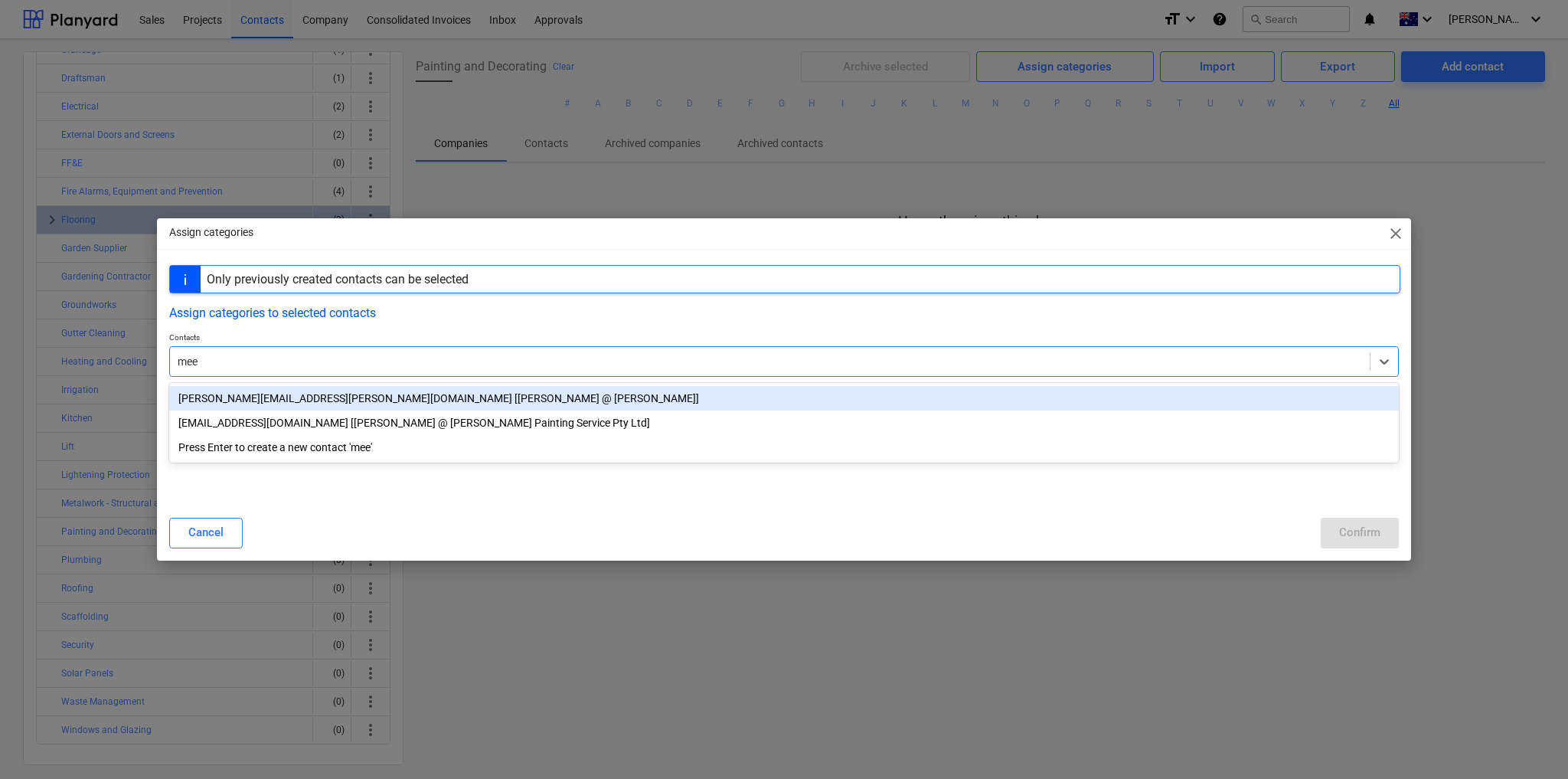
type input "meeh"
click at [319, 400] on div "[EMAIL_ADDRESS][DOMAIN_NAME] [[PERSON_NAME] @ [PERSON_NAME] Painting Service Pt…" at bounding box center [784, 398] width 1230 height 25
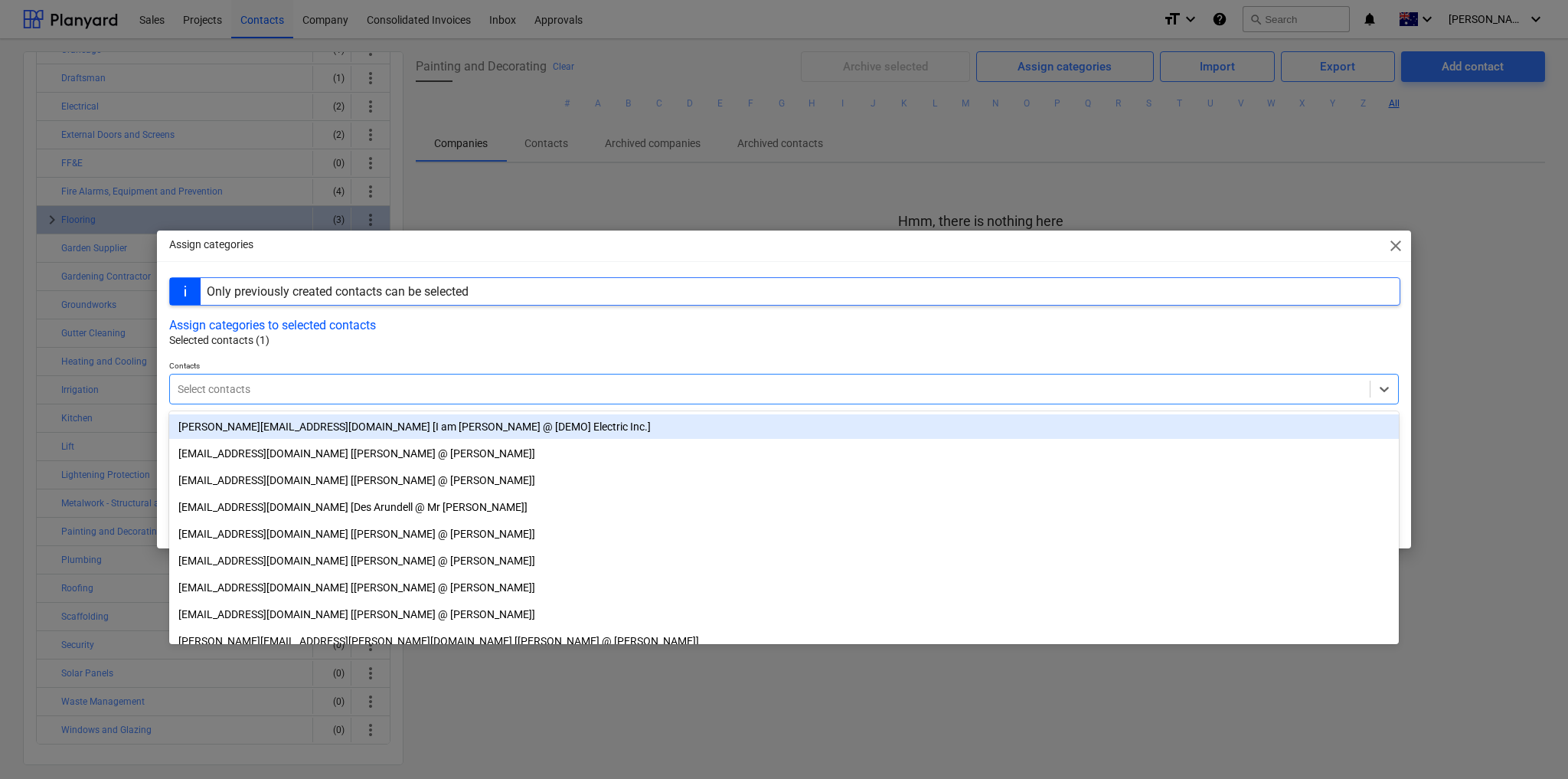
click at [484, 341] on p "Selected contacts (1)" at bounding box center [785, 340] width 1231 height 16
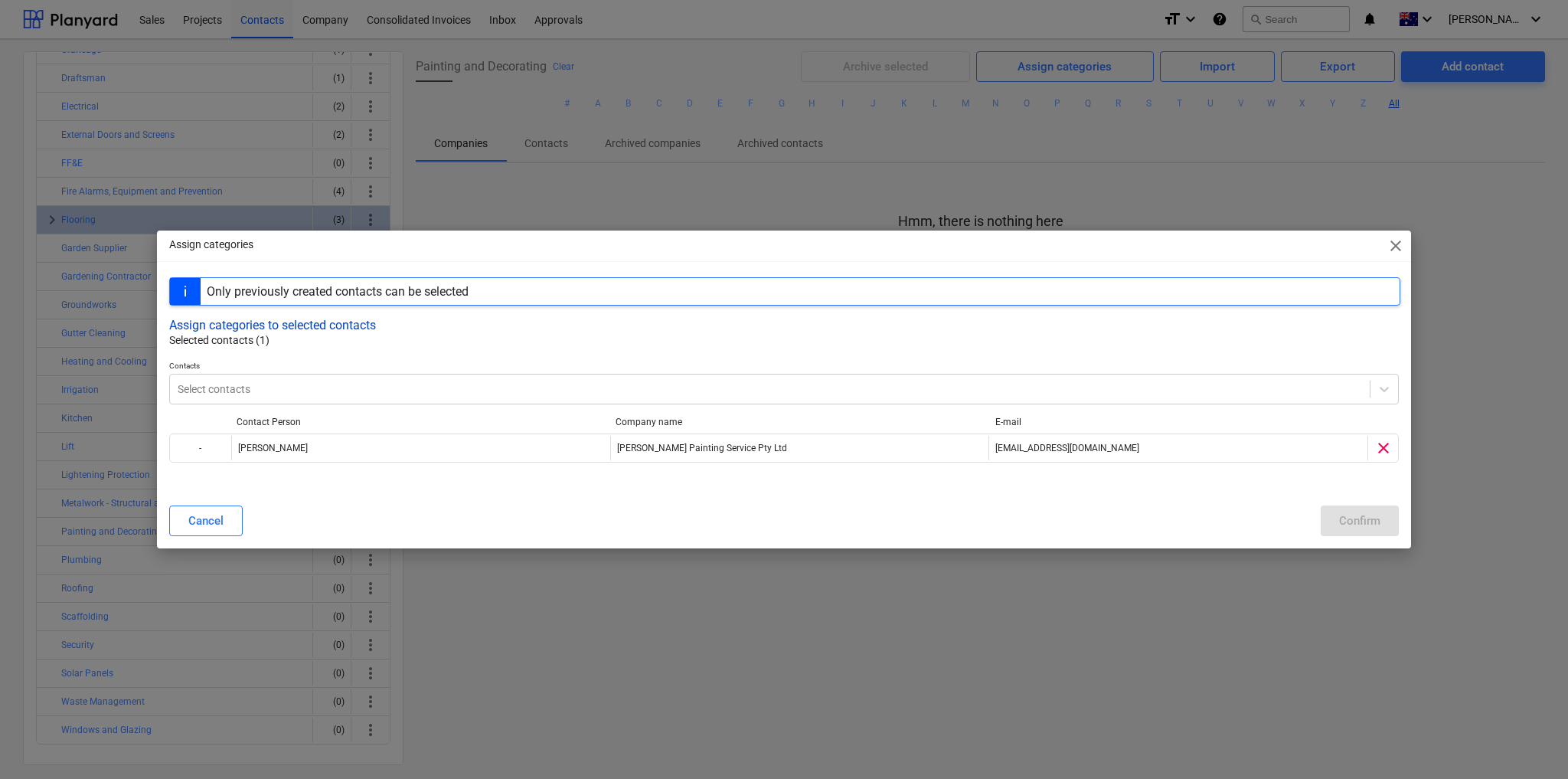
click at [362, 329] on button "Assign categories to selected contacts" at bounding box center [272, 325] width 206 height 15
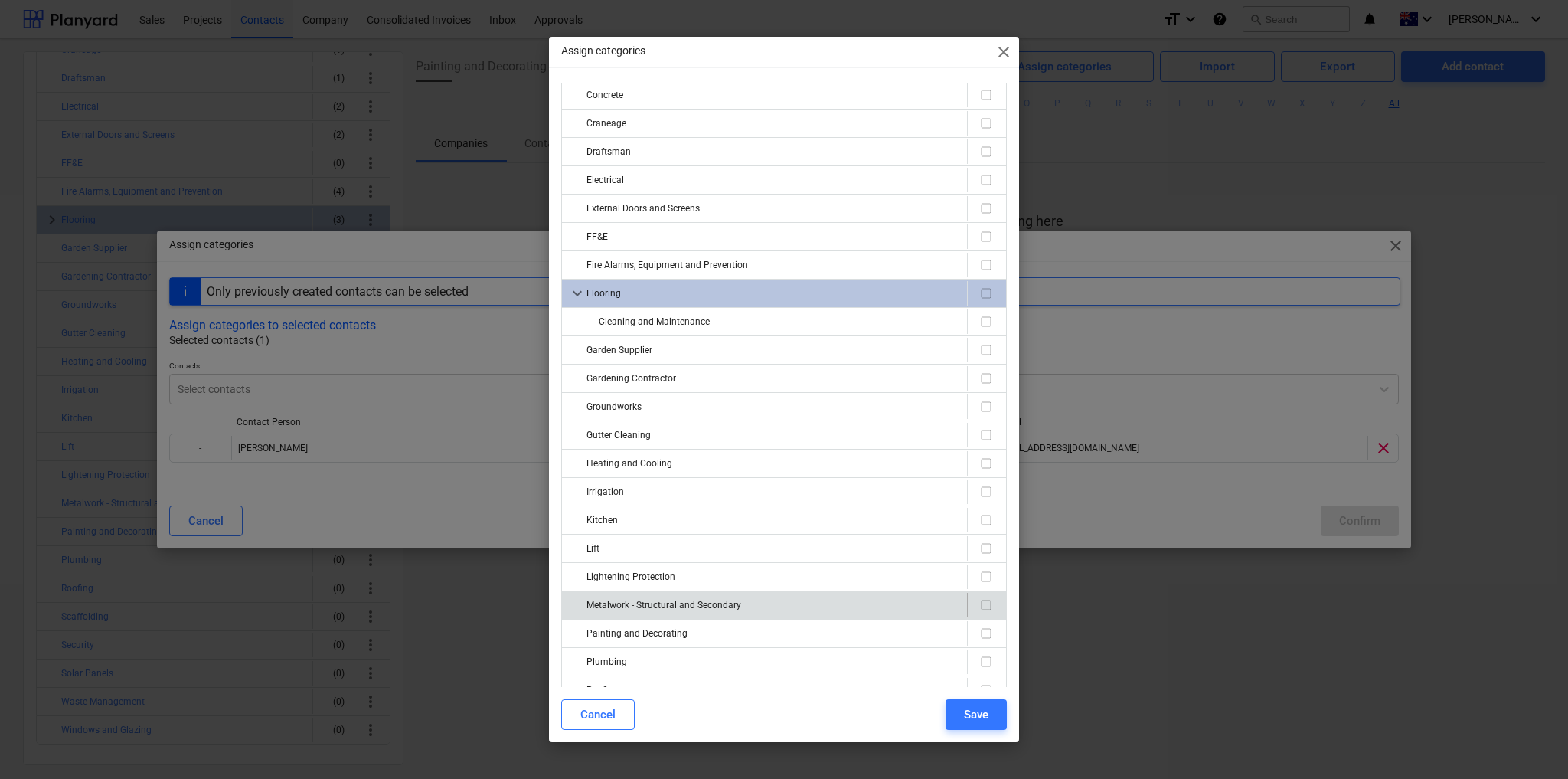
scroll to position [123, 0]
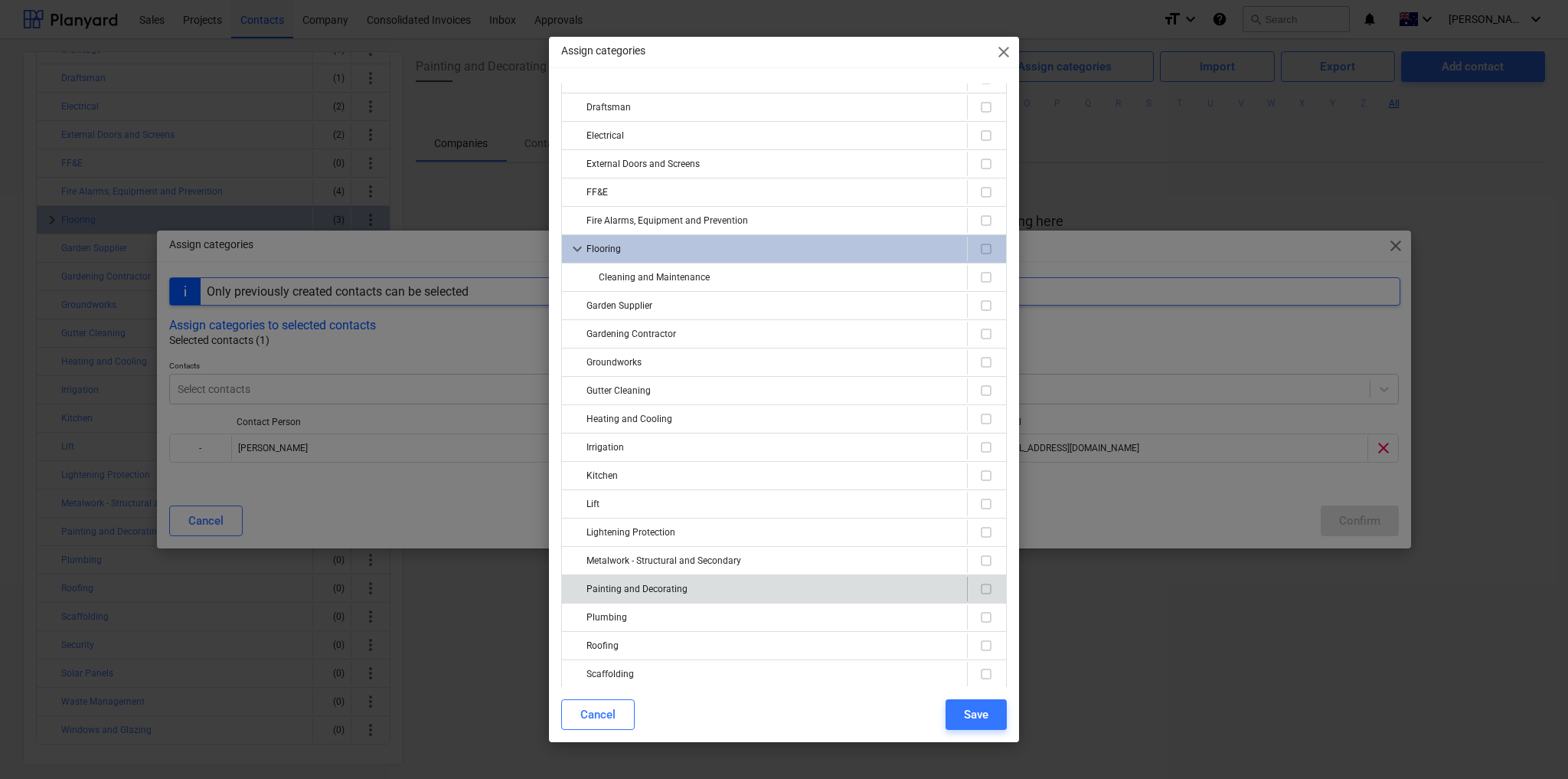
click at [979, 581] on input "checkbox" at bounding box center [985, 589] width 18 height 18
checkbox input "true"
click at [990, 722] on button "Save" at bounding box center [976, 715] width 61 height 31
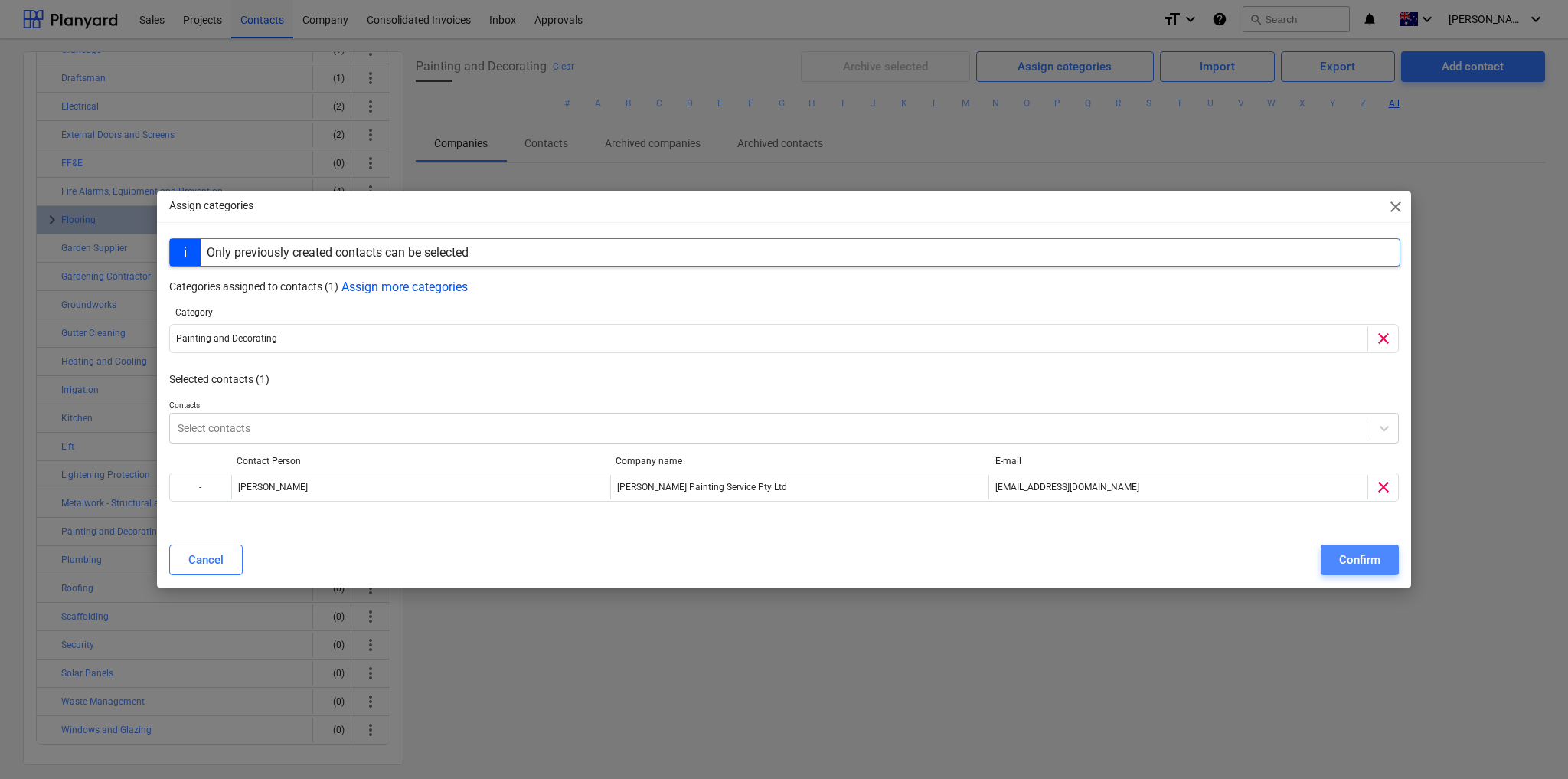
click at [1368, 556] on div "Confirm" at bounding box center [1360, 560] width 41 height 20
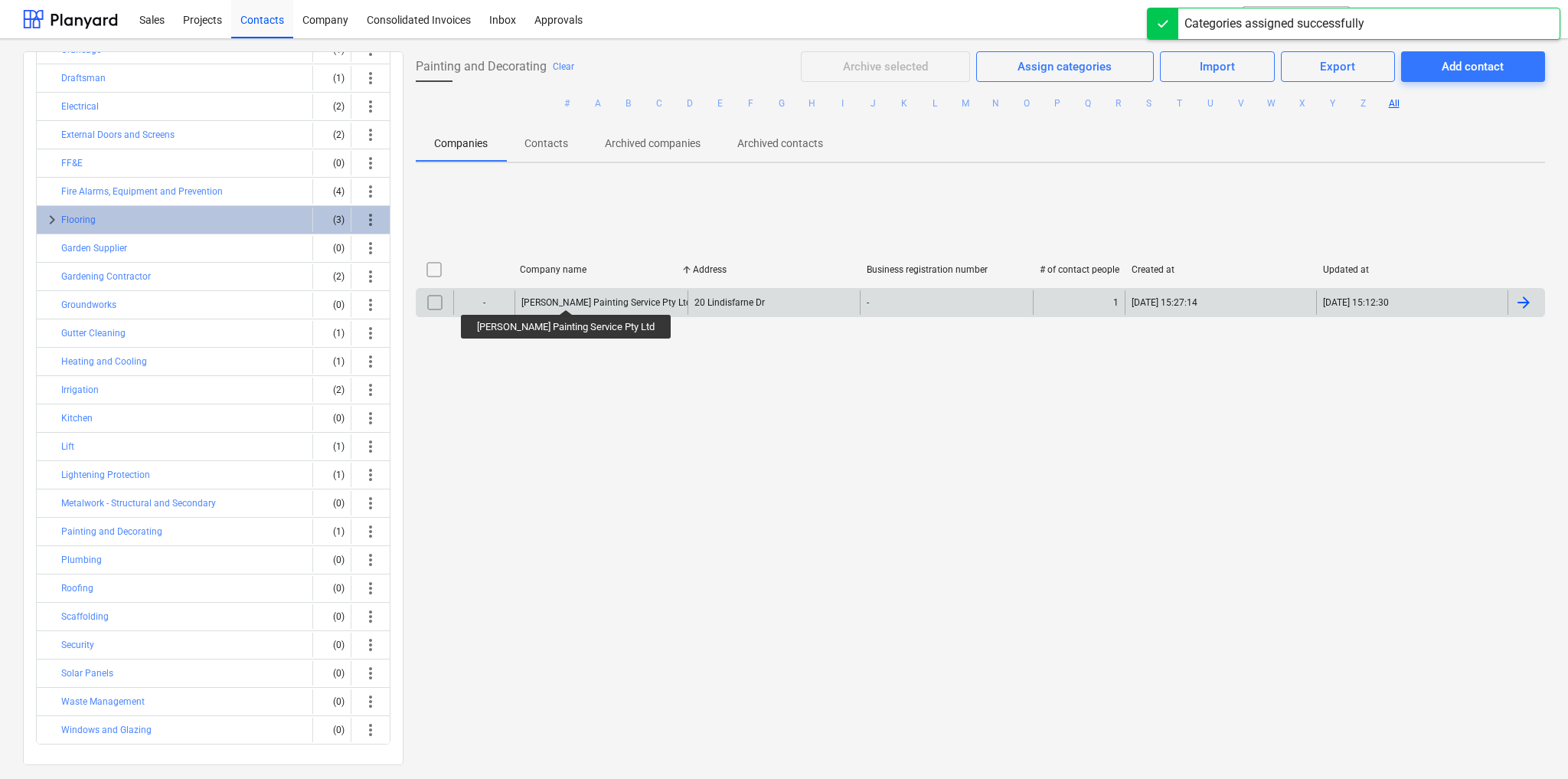
click at [551, 296] on div "[PERSON_NAME] Painting Service Pty Ltd" at bounding box center [601, 303] width 173 height 25
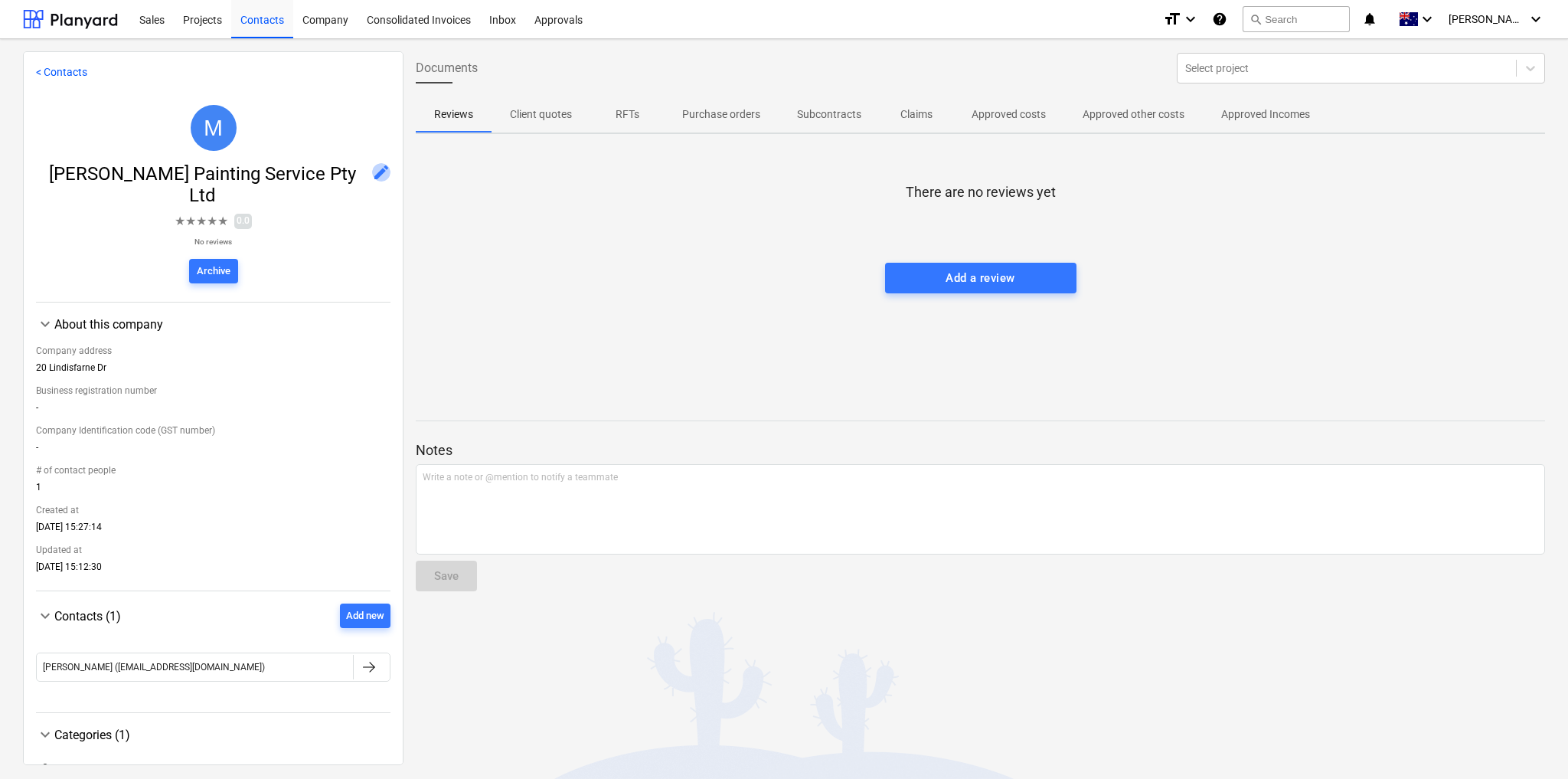
click at [372, 166] on span "edit" at bounding box center [380, 171] width 18 height 18
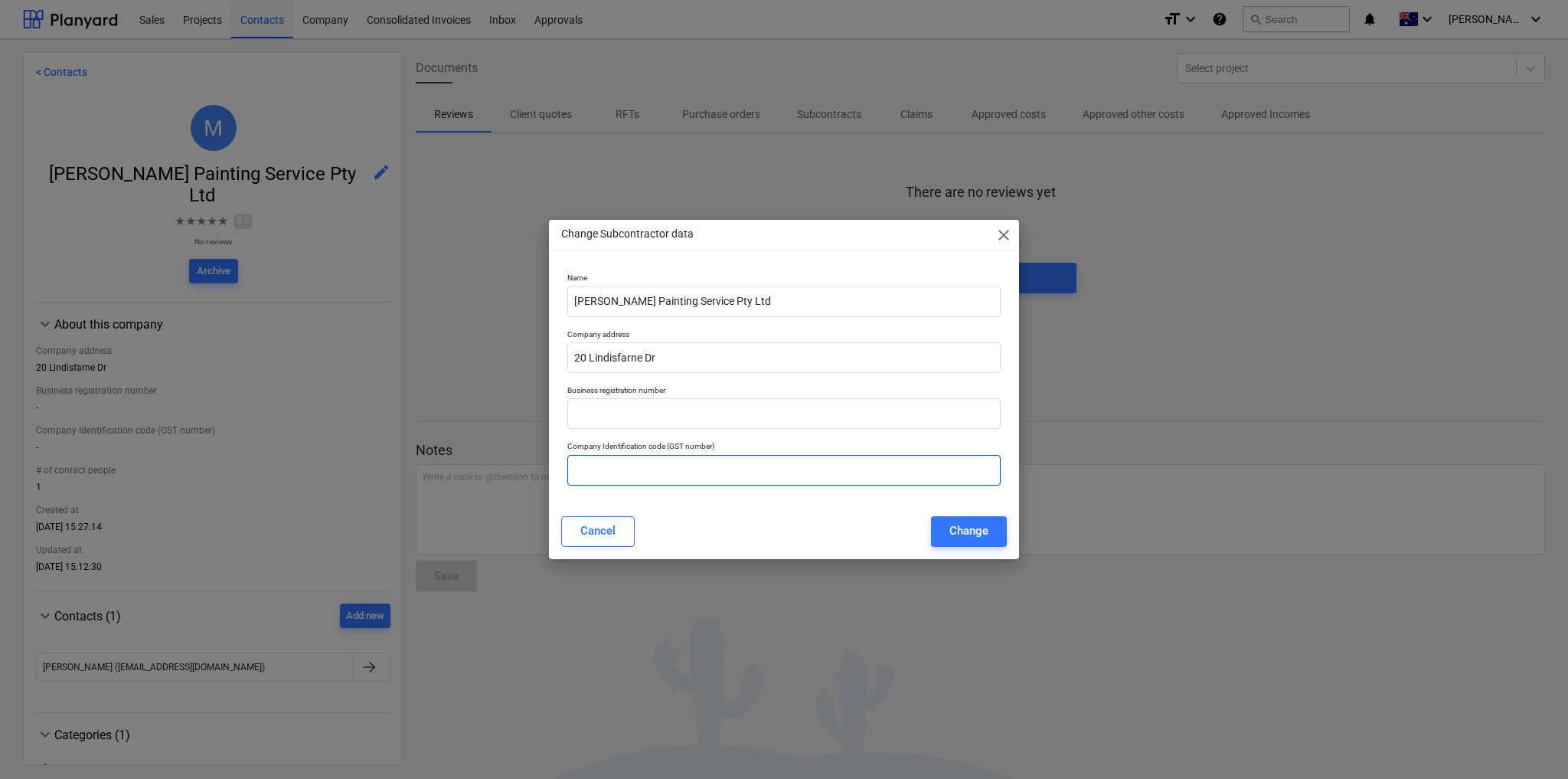
click at [629, 479] on input "text" at bounding box center [784, 470] width 434 height 31
paste input "45 159 269 922"
type input "45 159 269 922"
click at [652, 360] on input "20 Lindisfarne Dr" at bounding box center [784, 358] width 434 height 31
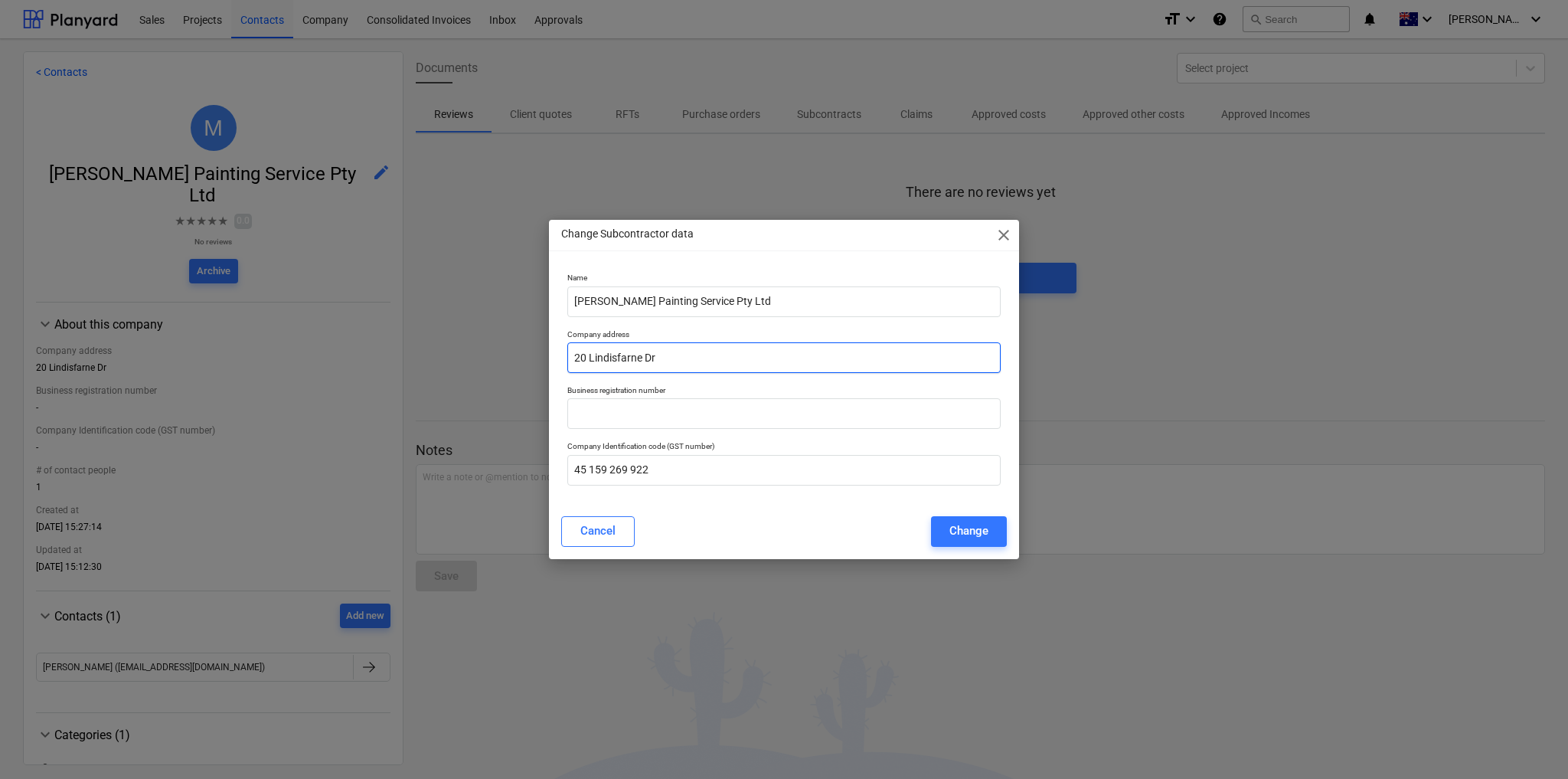
click at [652, 360] on input "20 Lindisfarne Dr" at bounding box center [784, 358] width 434 height 31
paste input "[STREET_ADDRESS]"
type input "[STREET_ADDRESS]"
click at [982, 524] on div "Change" at bounding box center [969, 530] width 39 height 20
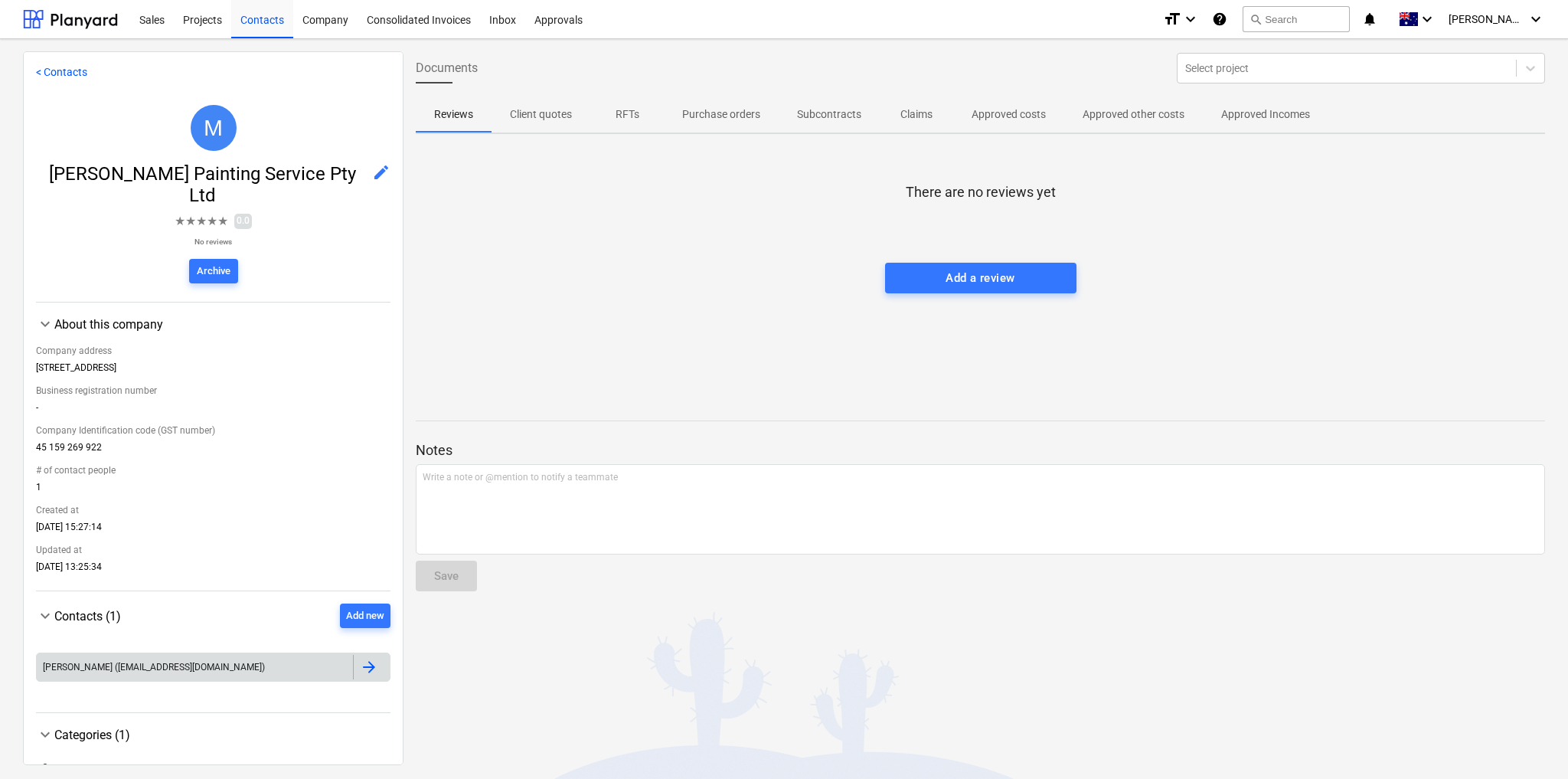
click at [353, 655] on div at bounding box center [371, 667] width 37 height 25
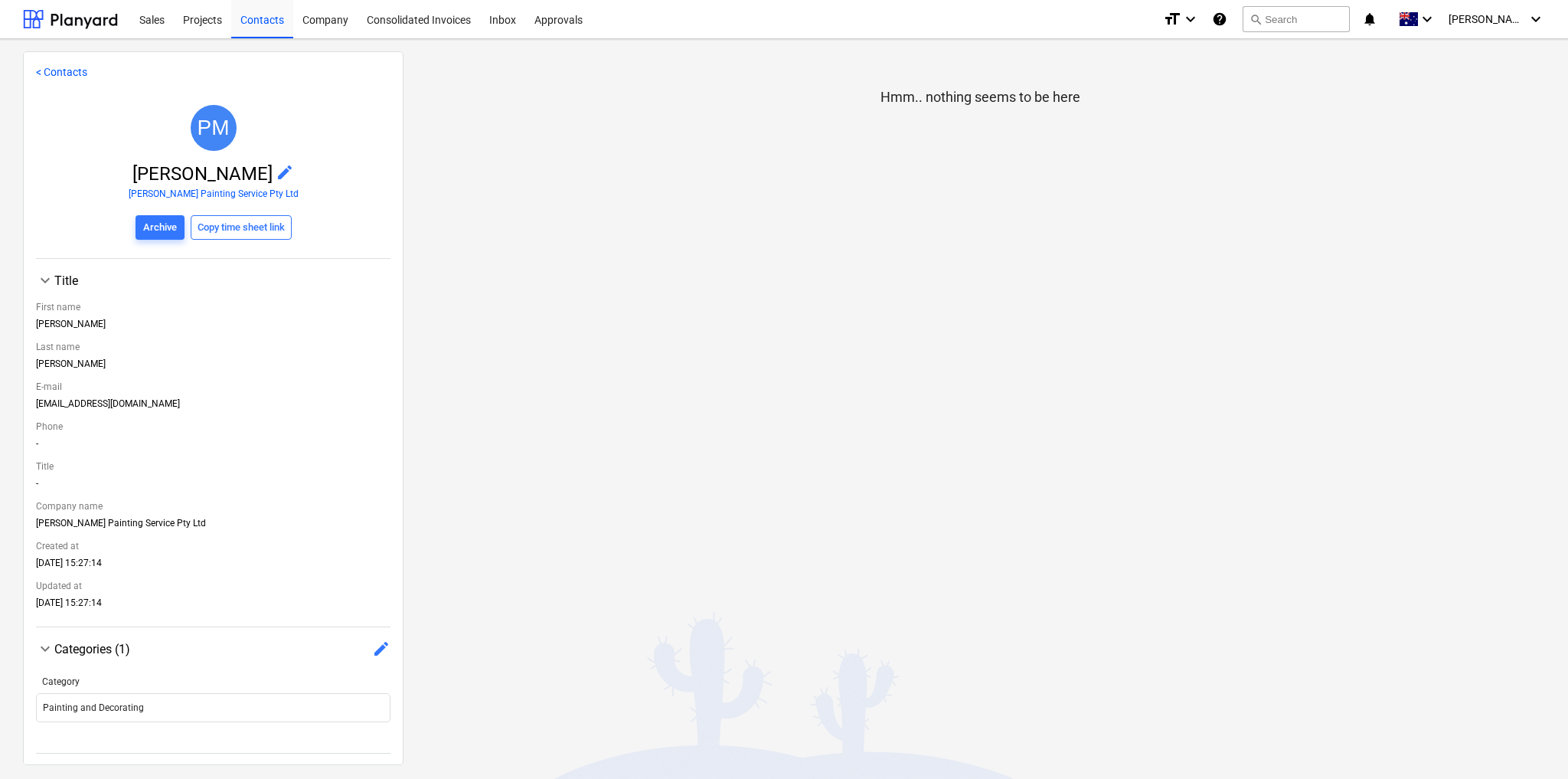
click at [276, 165] on span "edit" at bounding box center [284, 171] width 18 height 18
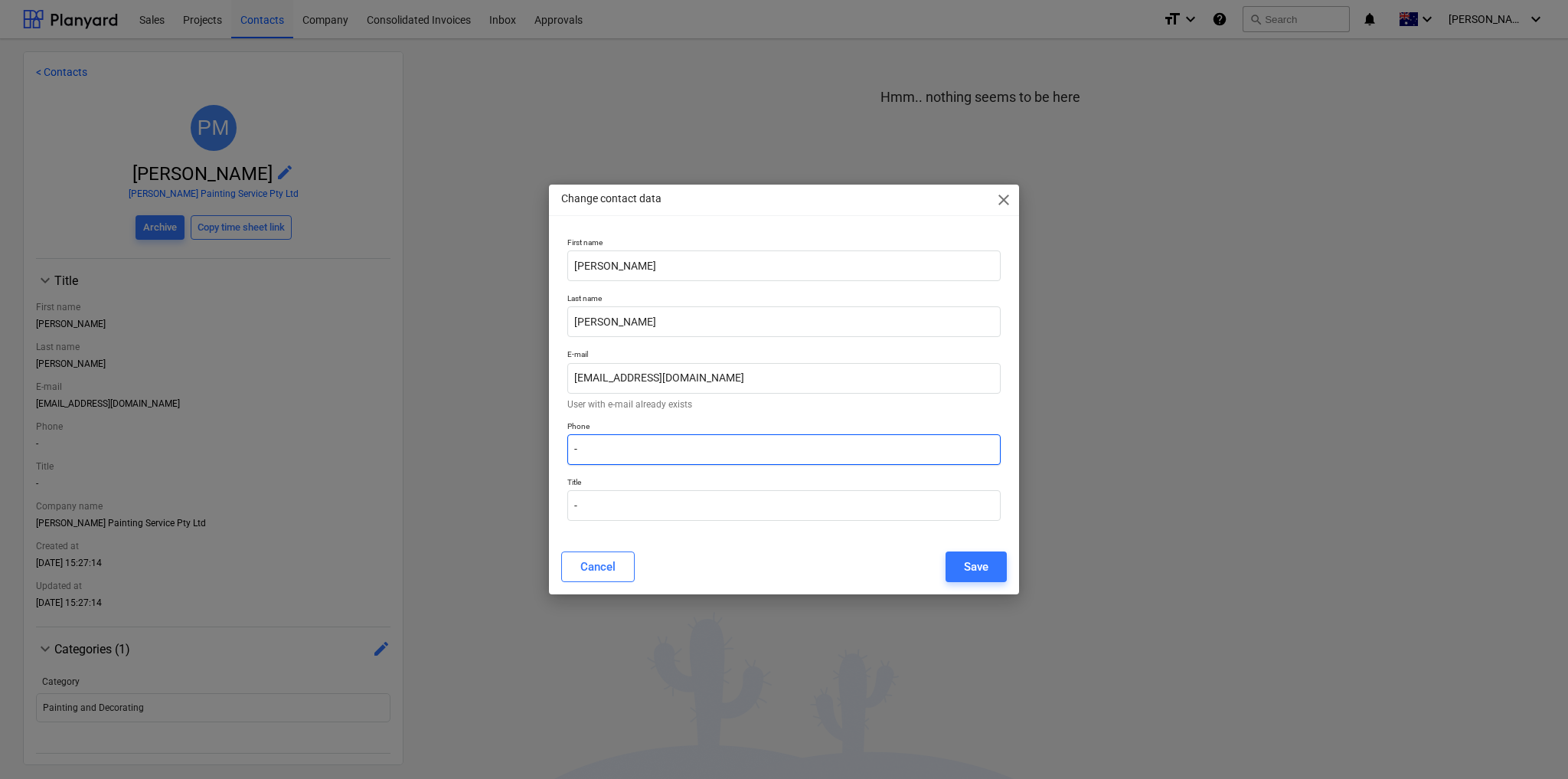
click at [618, 451] on input "-" at bounding box center [784, 450] width 434 height 31
paste input "0408528801"
type input "0408528801"
click at [967, 567] on div "Save" at bounding box center [976, 566] width 25 height 20
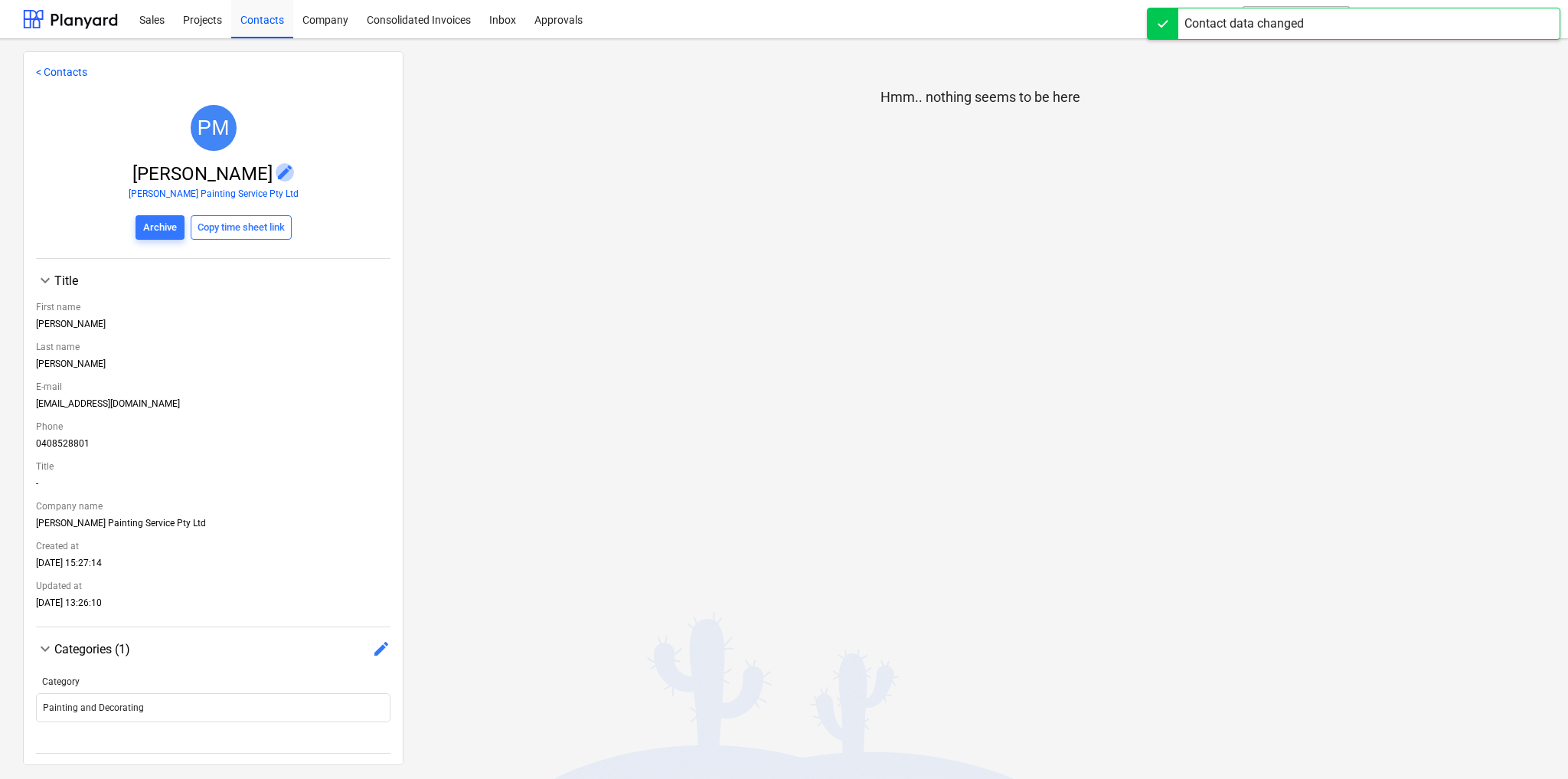
click at [276, 170] on span "edit" at bounding box center [284, 171] width 18 height 18
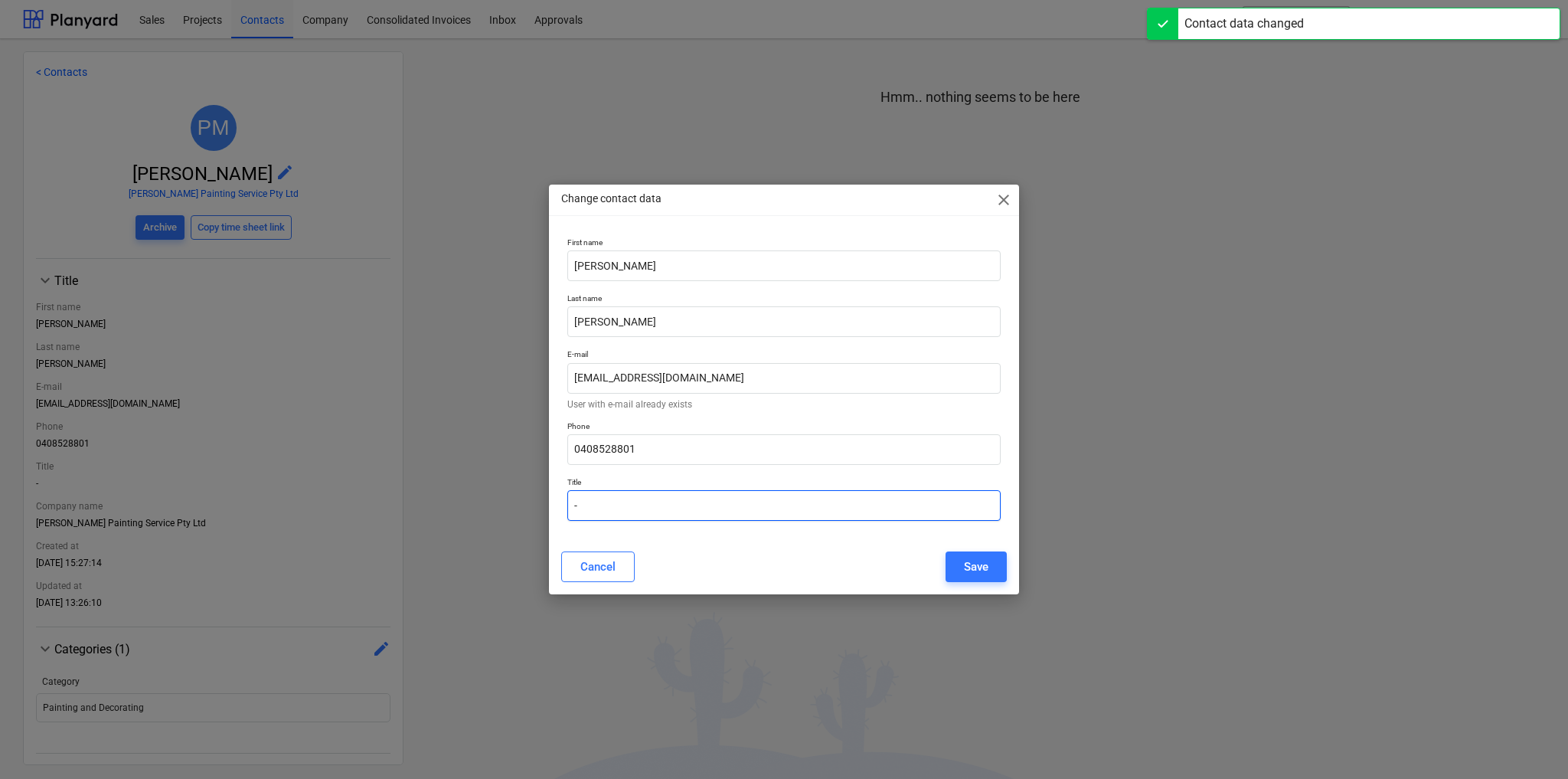
click at [588, 505] on input "-" at bounding box center [784, 506] width 434 height 31
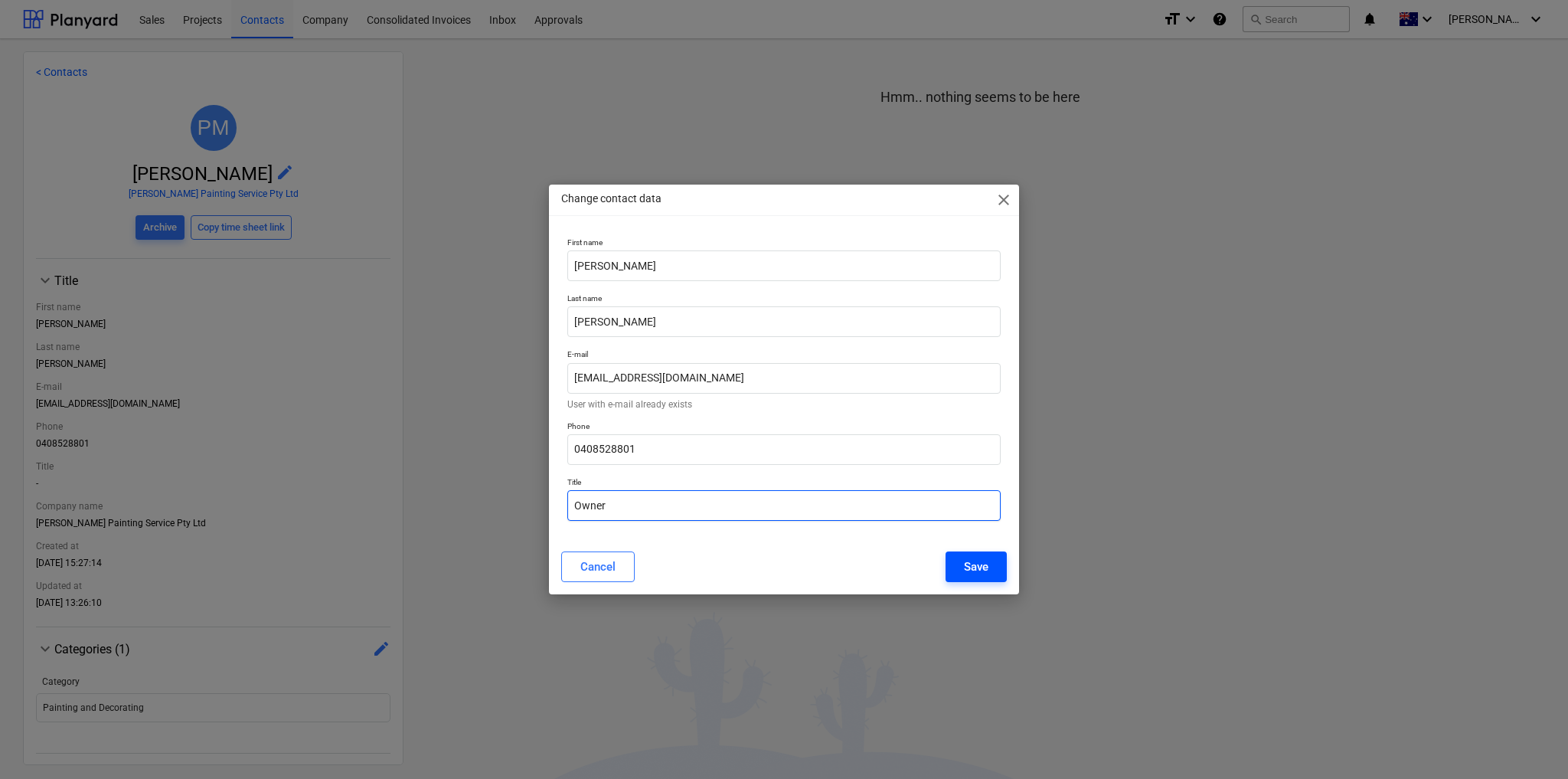
type input "Owner"
click at [964, 572] on div "Save" at bounding box center [976, 566] width 25 height 20
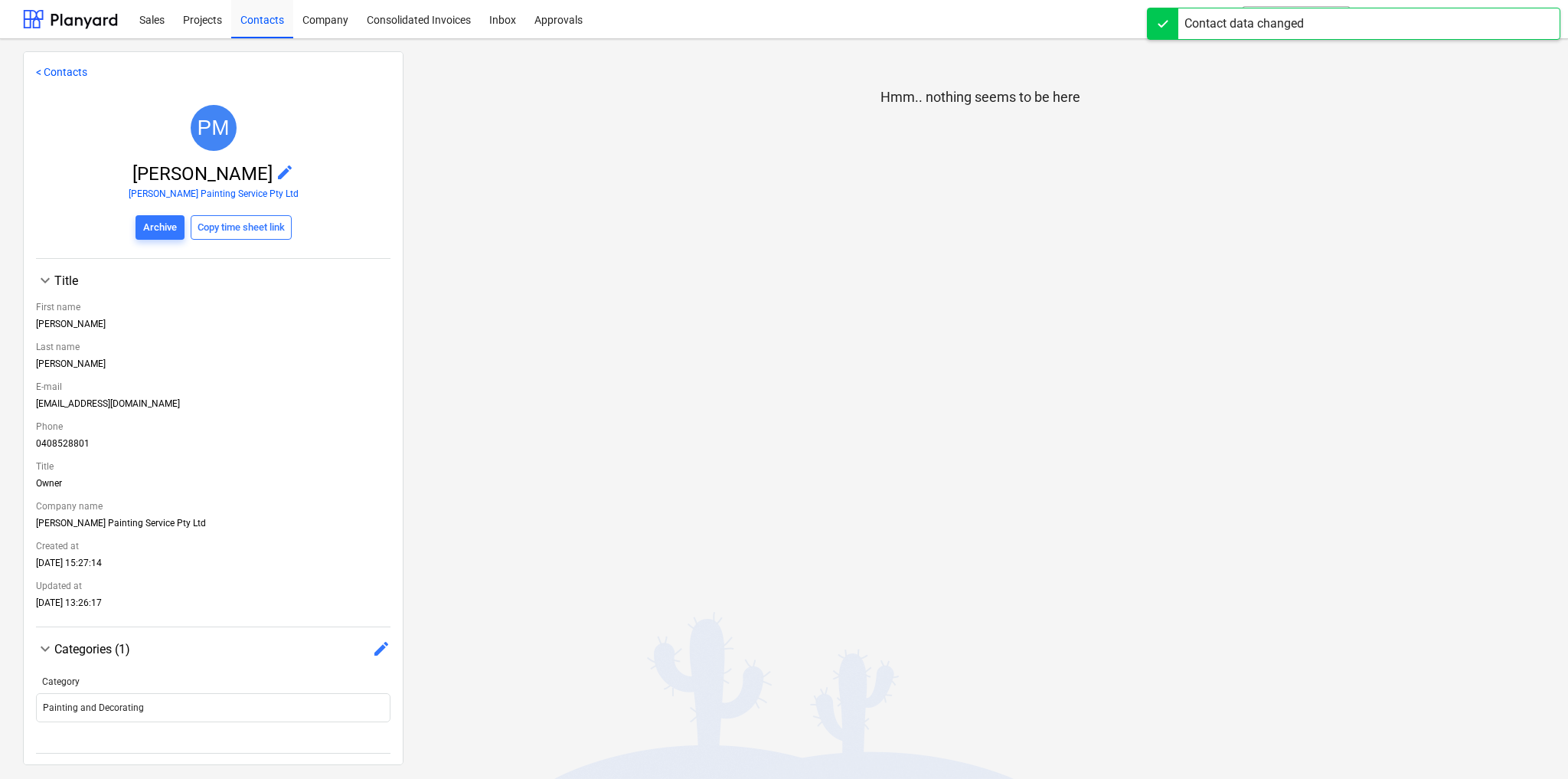
click at [47, 70] on link "< Contacts" at bounding box center [62, 72] width 51 height 12
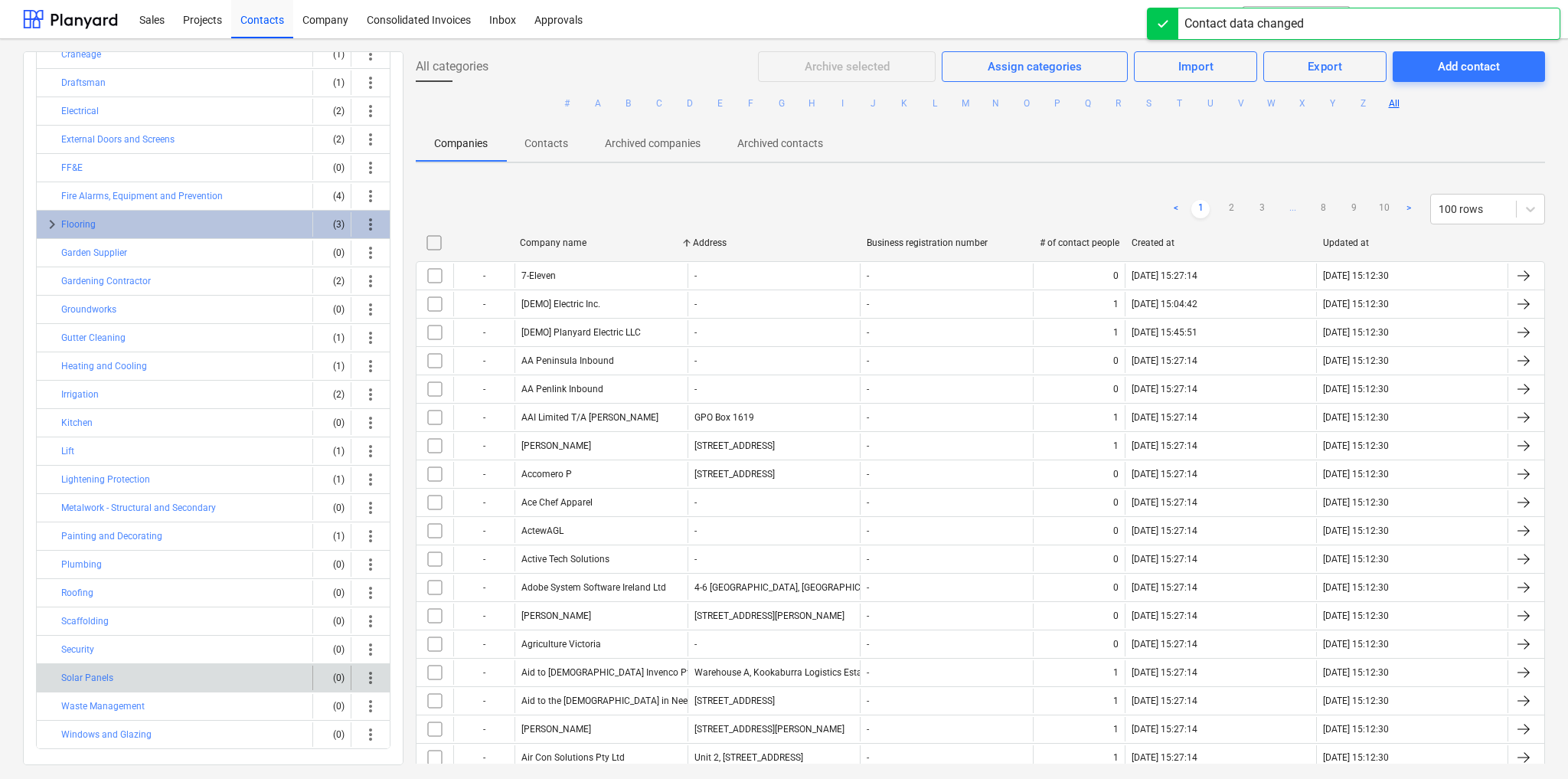
scroll to position [170, 0]
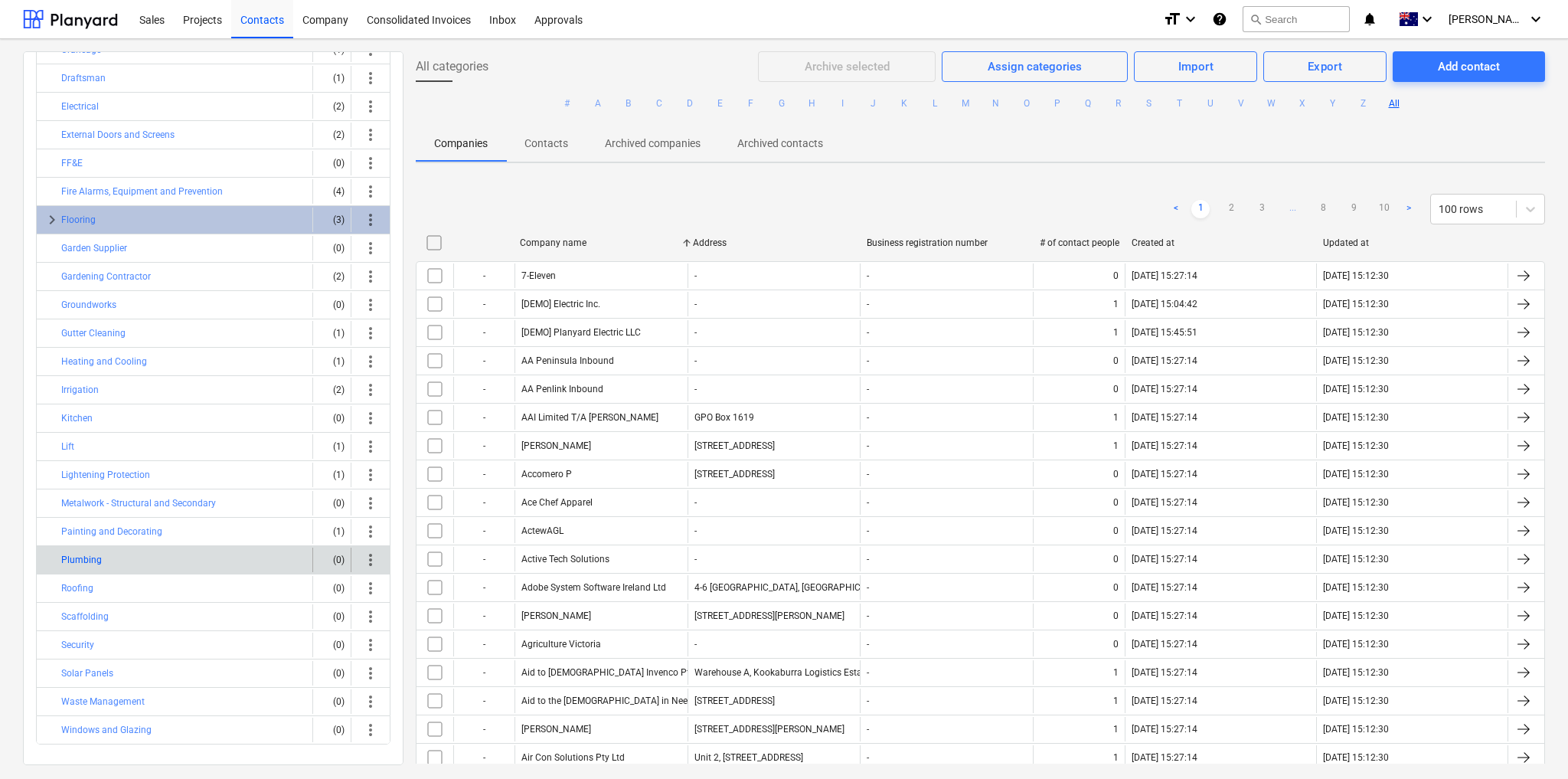
click at [70, 552] on button "Plumbing" at bounding box center [81, 560] width 40 height 18
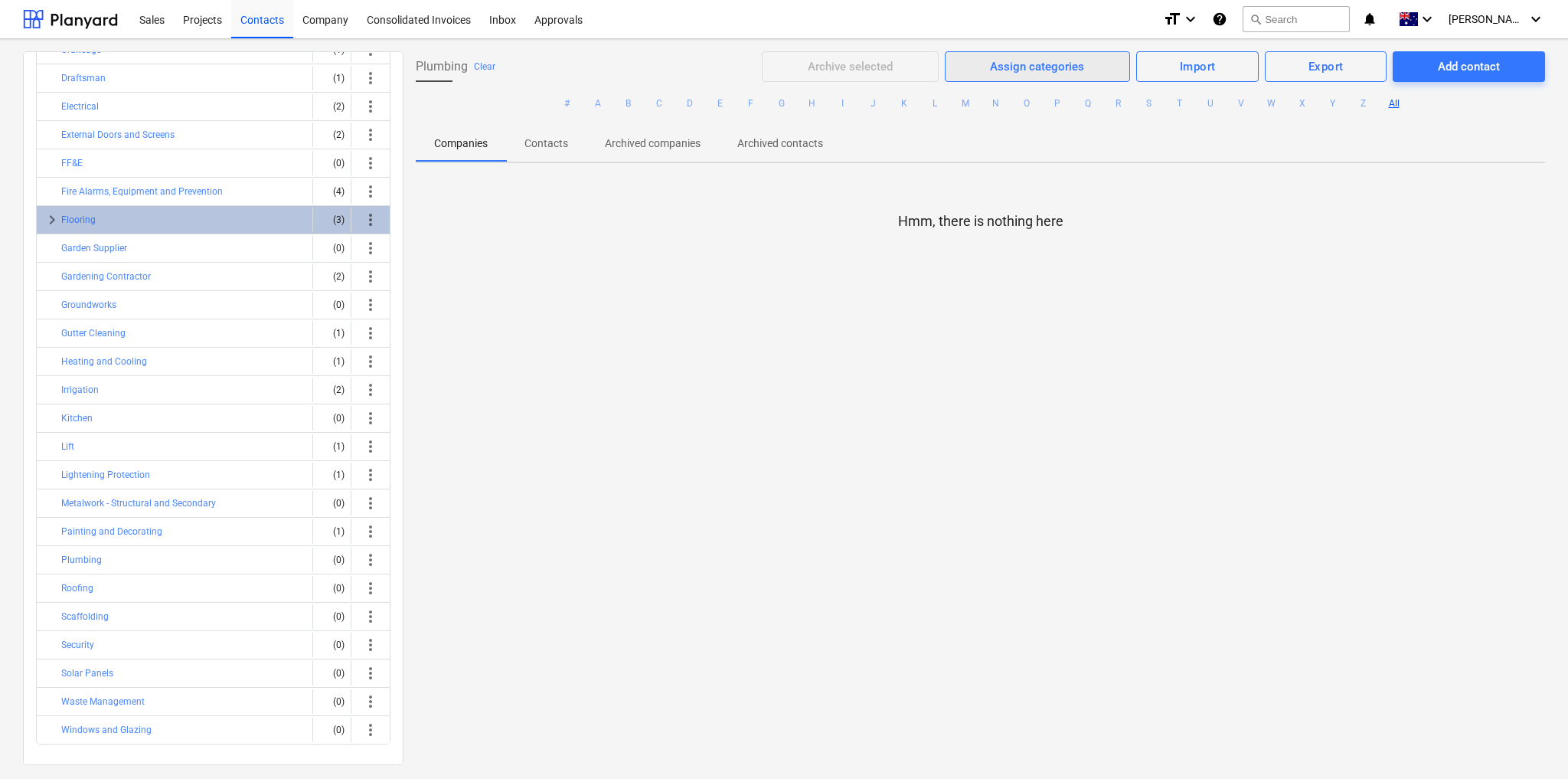
click at [993, 61] on div "Assign categories" at bounding box center [1038, 66] width 94 height 20
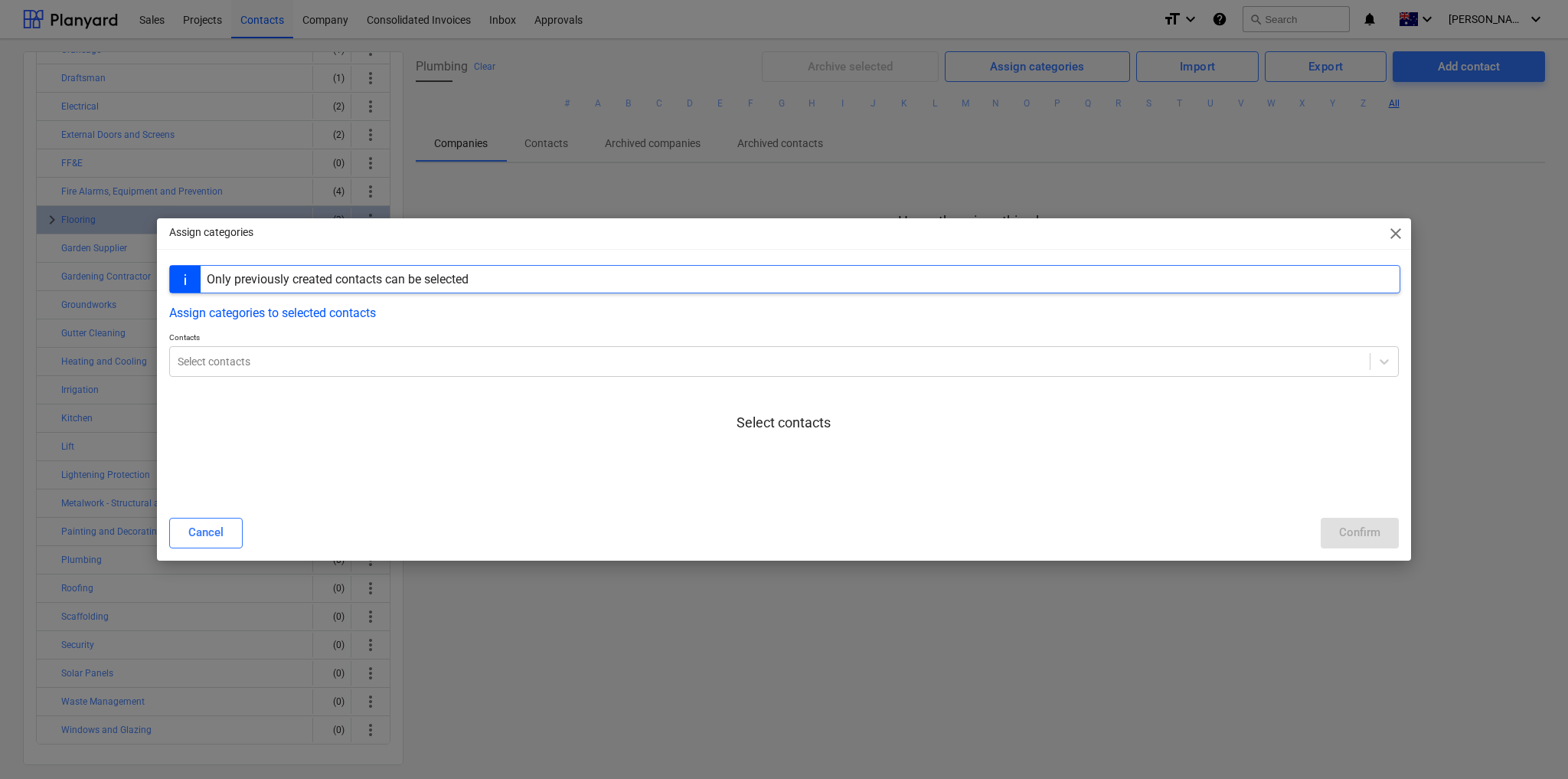
click at [287, 384] on div "Select contacts" at bounding box center [784, 435] width 1230 height 117
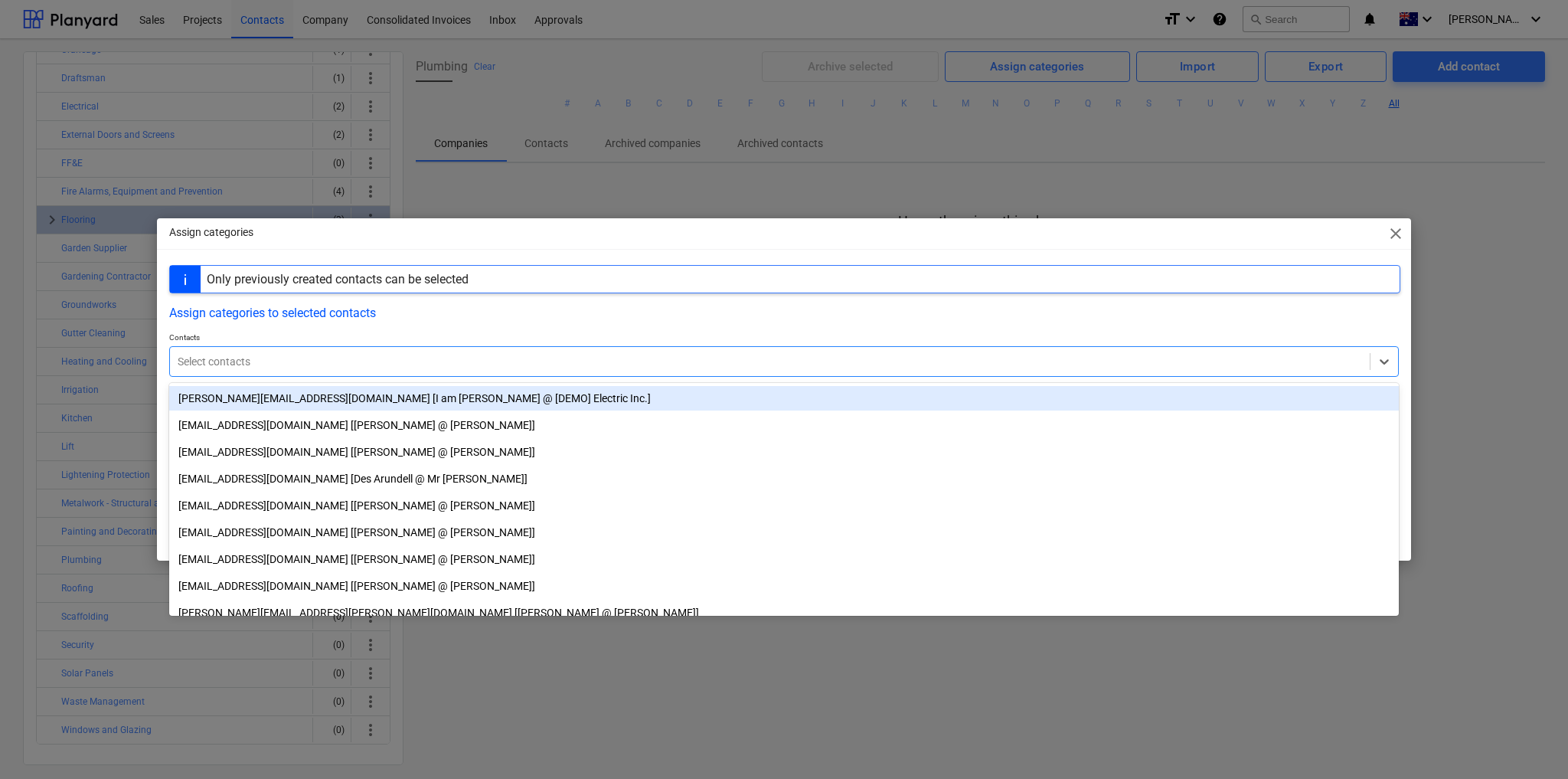
click at [286, 367] on div at bounding box center [769, 362] width 1185 height 15
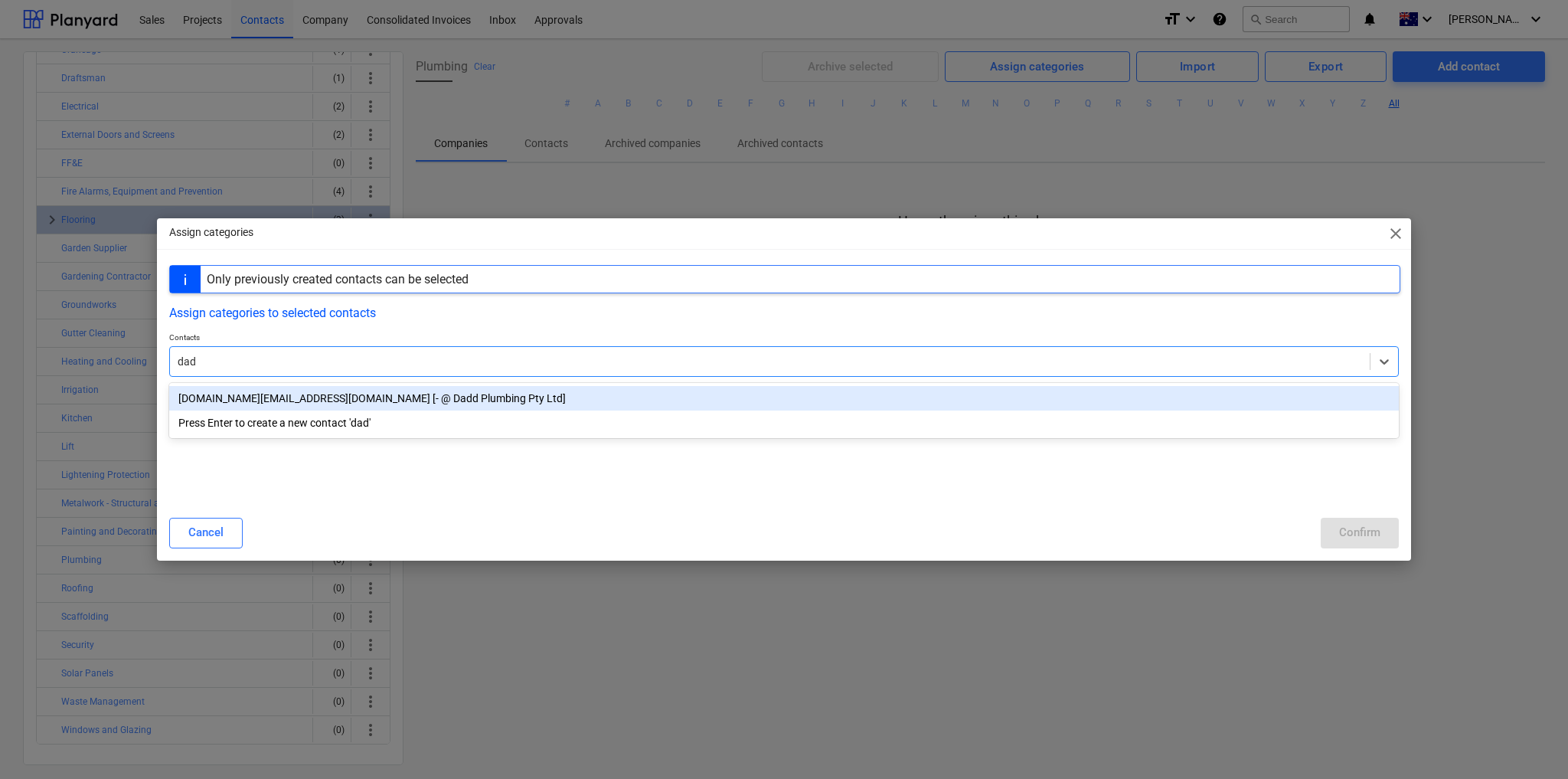
type input "dadd"
click at [313, 395] on div "[DOMAIN_NAME][EMAIL_ADDRESS][DOMAIN_NAME] [- @ Dadd Plumbing Pty Ltd]" at bounding box center [784, 398] width 1230 height 25
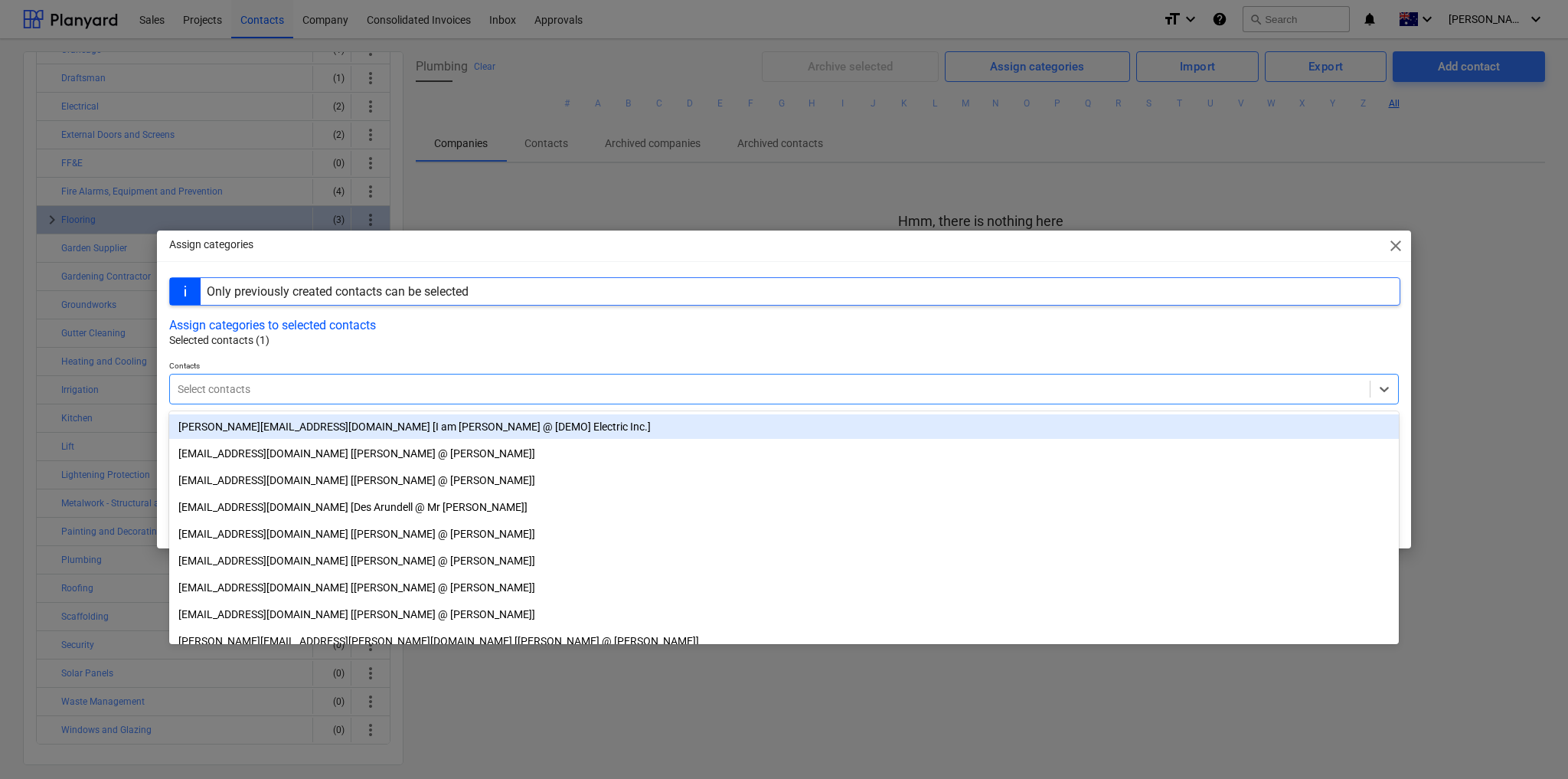
click at [504, 327] on div "Assign categories to selected contacts" at bounding box center [784, 325] width 1230 height 15
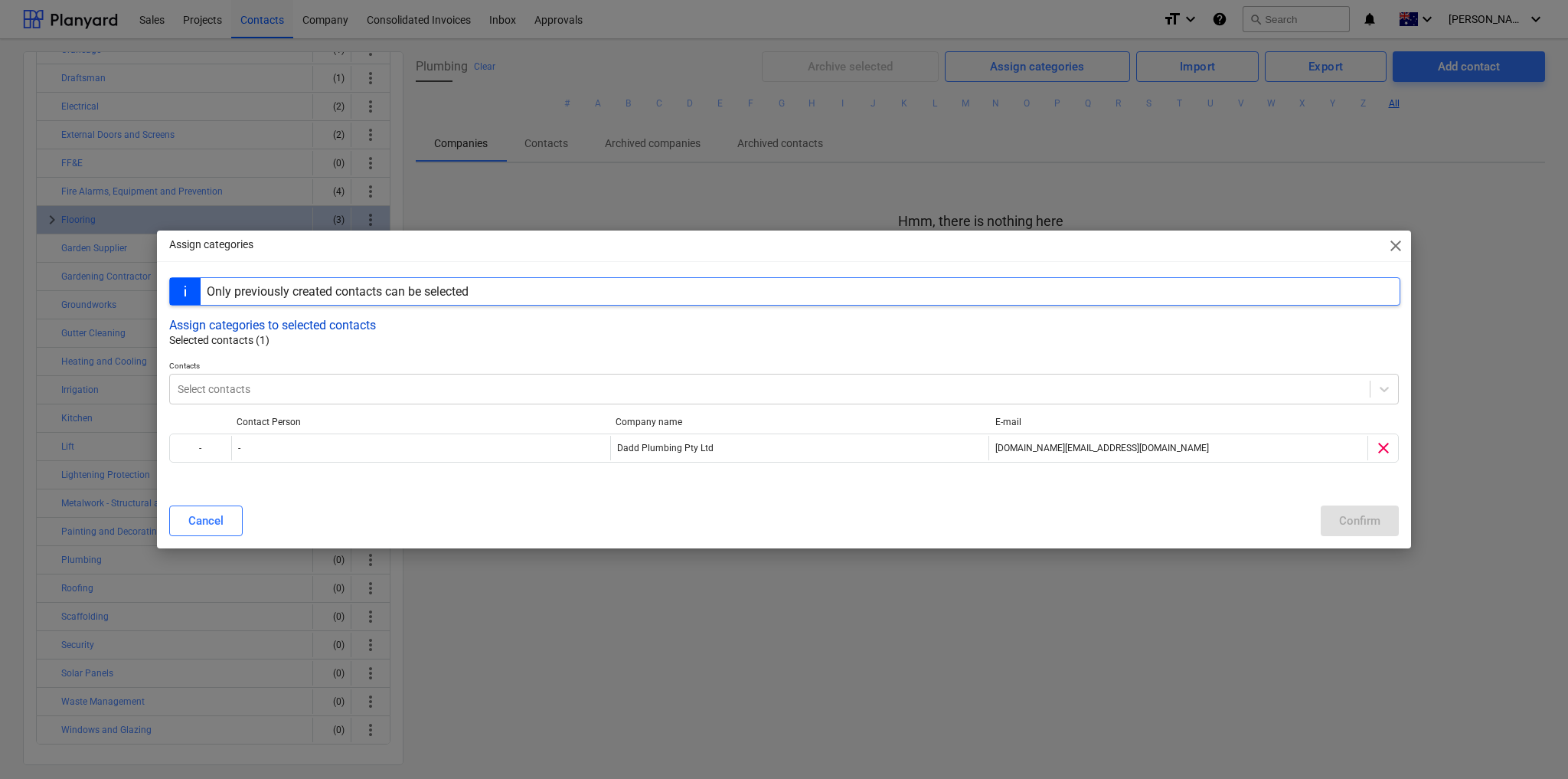
click at [335, 327] on button "Assign categories to selected contacts" at bounding box center [272, 325] width 206 height 15
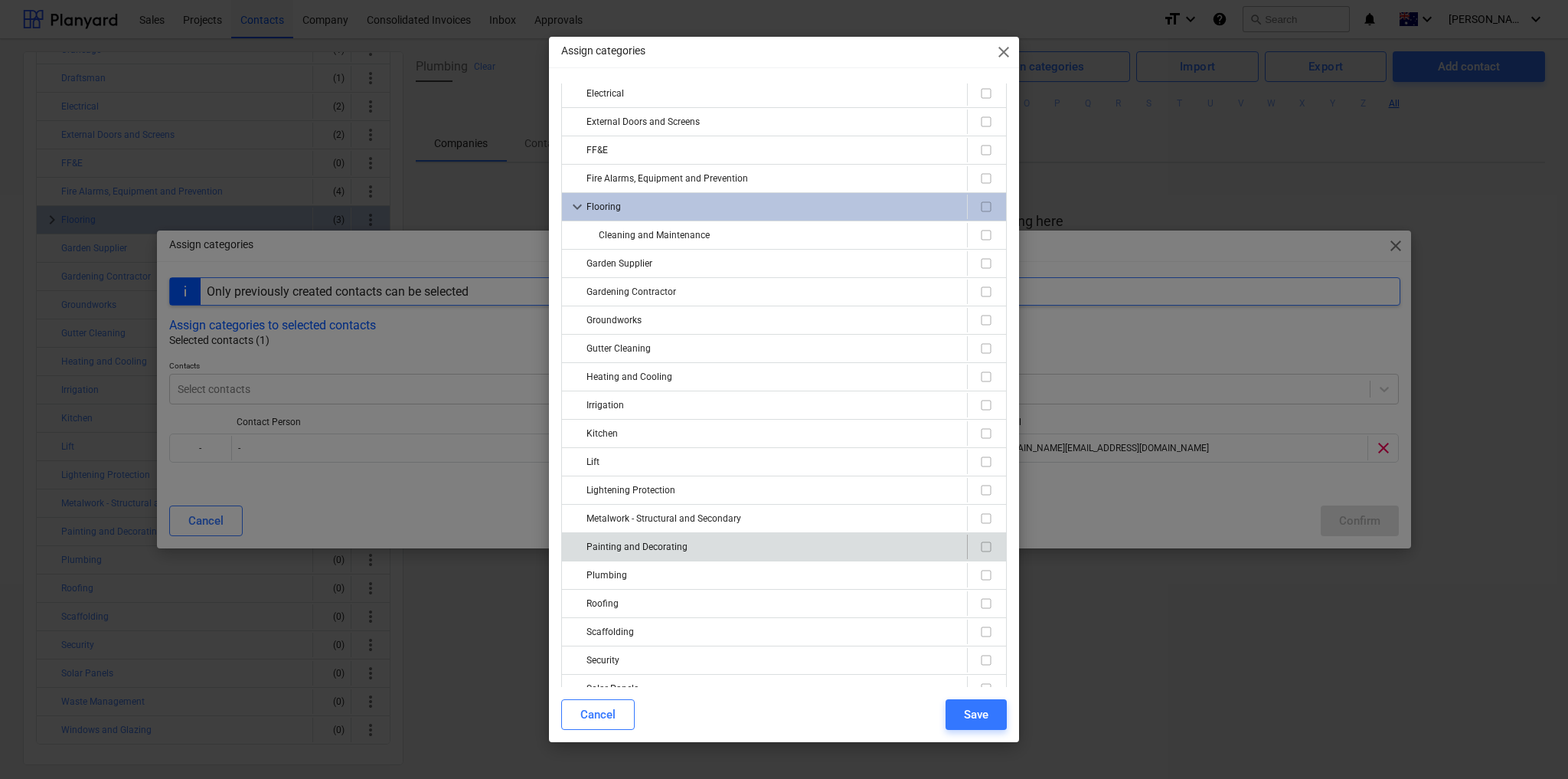
scroll to position [256, 0]
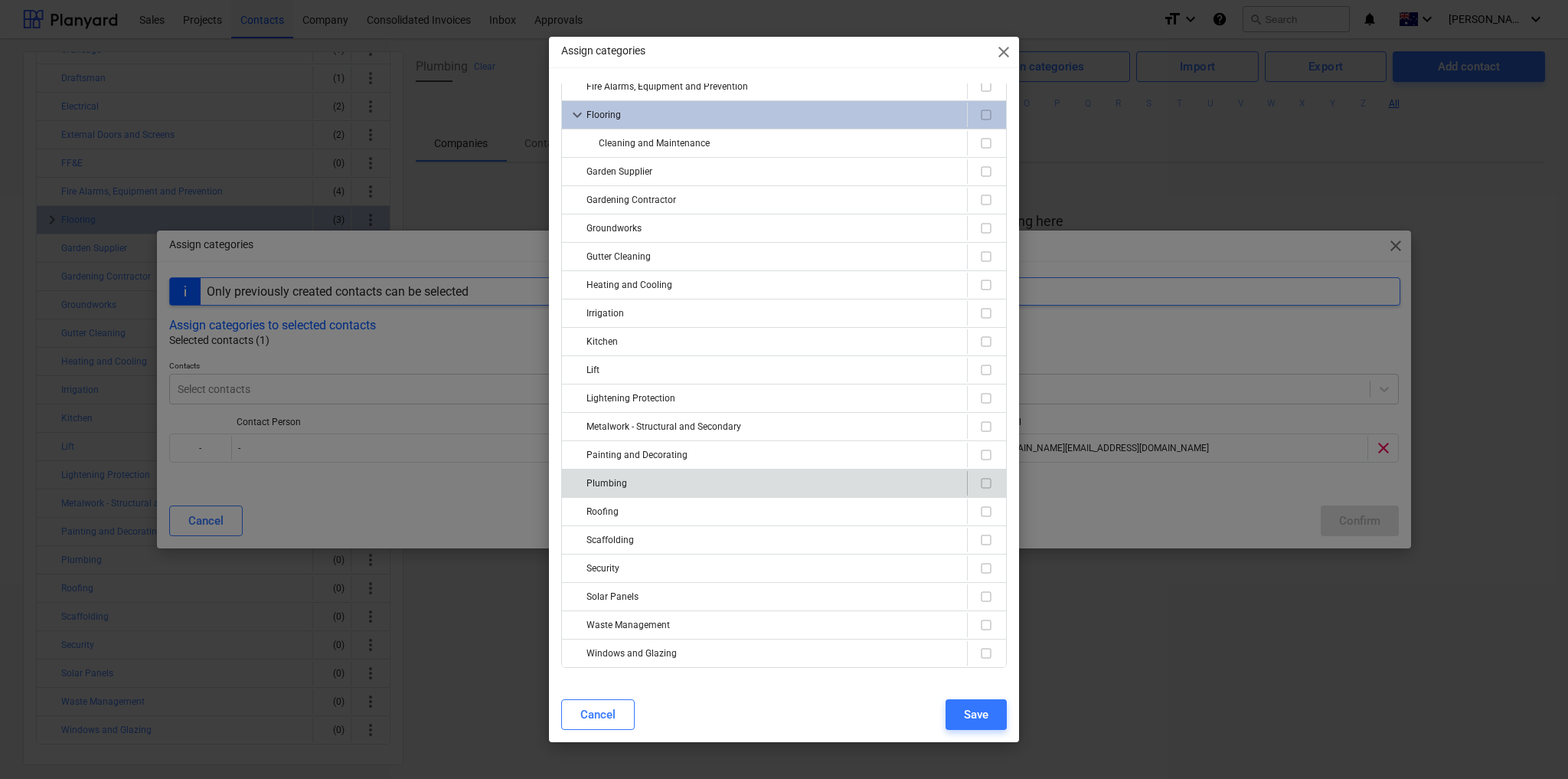
click at [983, 476] on input "checkbox" at bounding box center [985, 482] width 18 height 18
checkbox input "true"
click at [975, 712] on div "Save" at bounding box center [976, 714] width 25 height 20
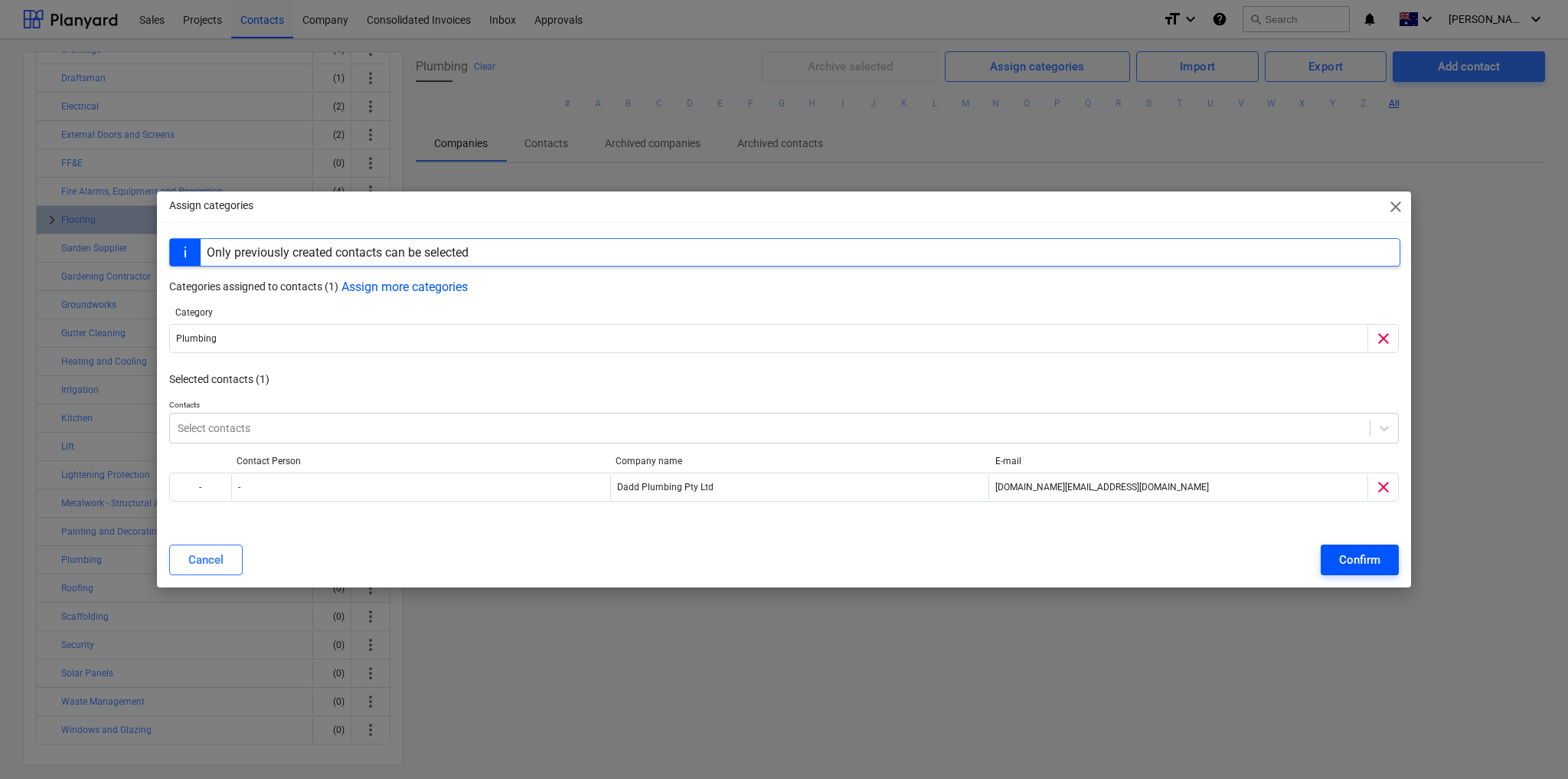
click at [1369, 560] on div "Confirm" at bounding box center [1360, 560] width 41 height 20
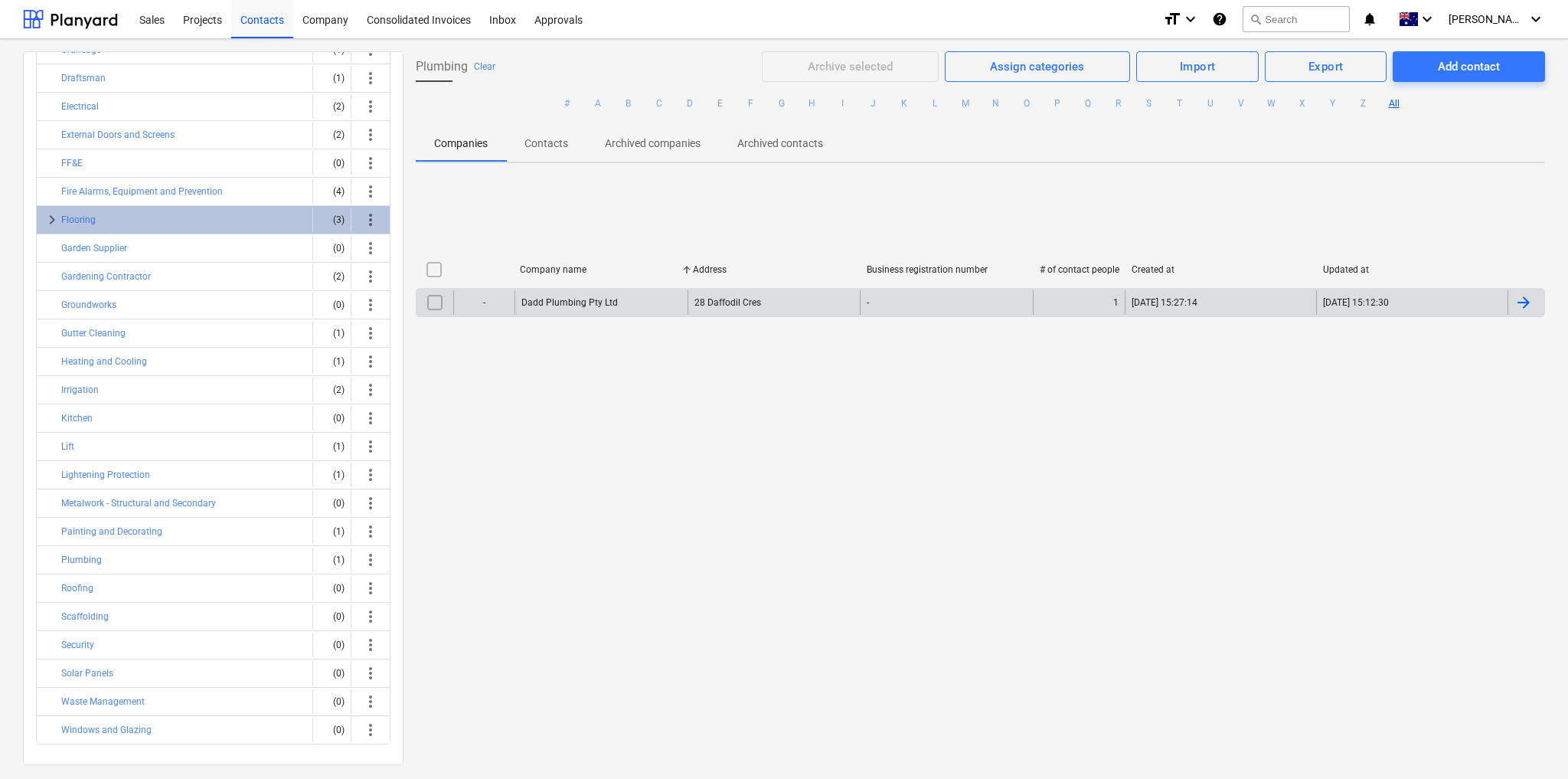
click at [799, 297] on div "28 Daffodil Cres" at bounding box center [775, 303] width 173 height 25
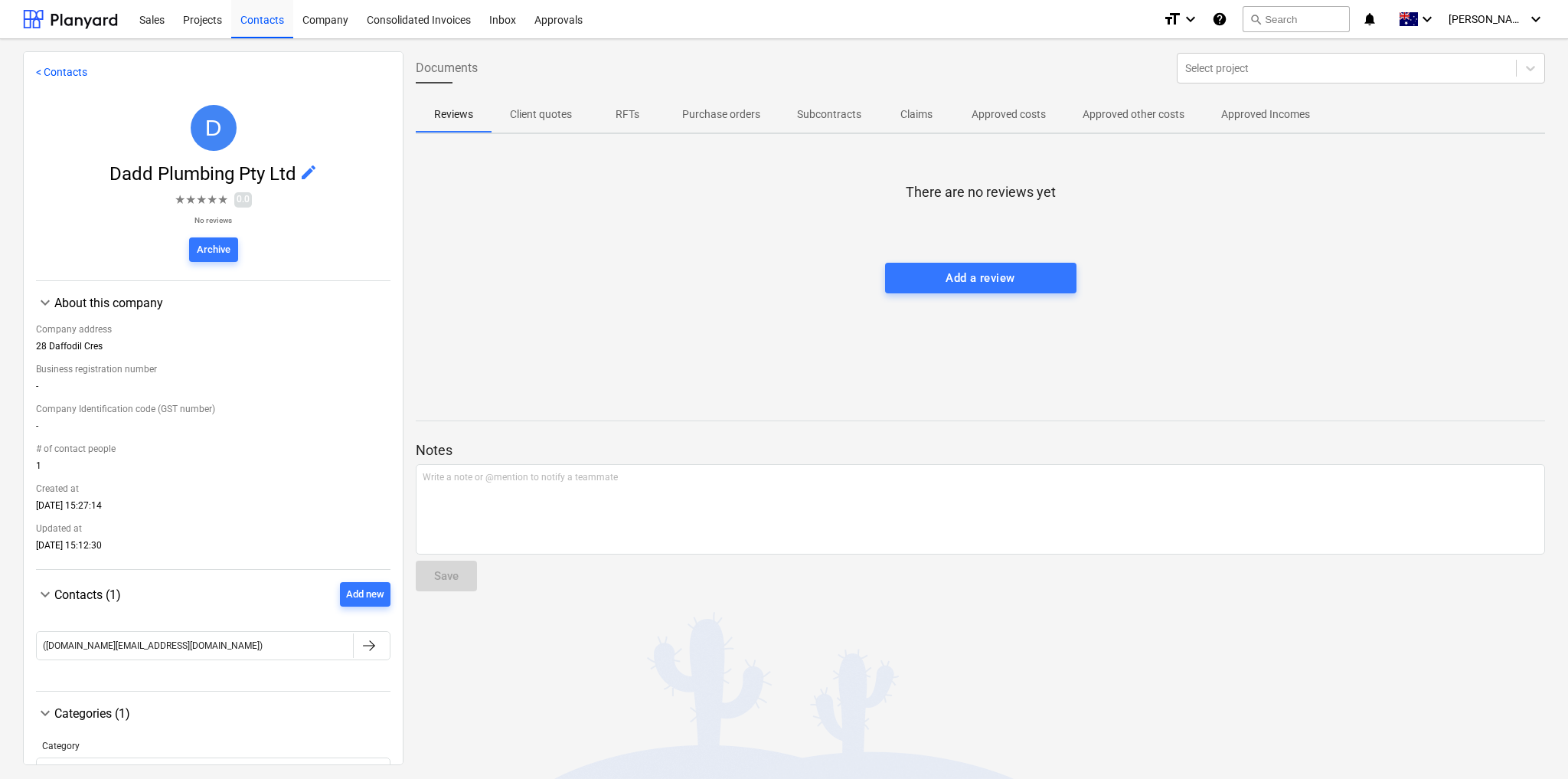
click at [302, 170] on span "edit" at bounding box center [308, 171] width 18 height 18
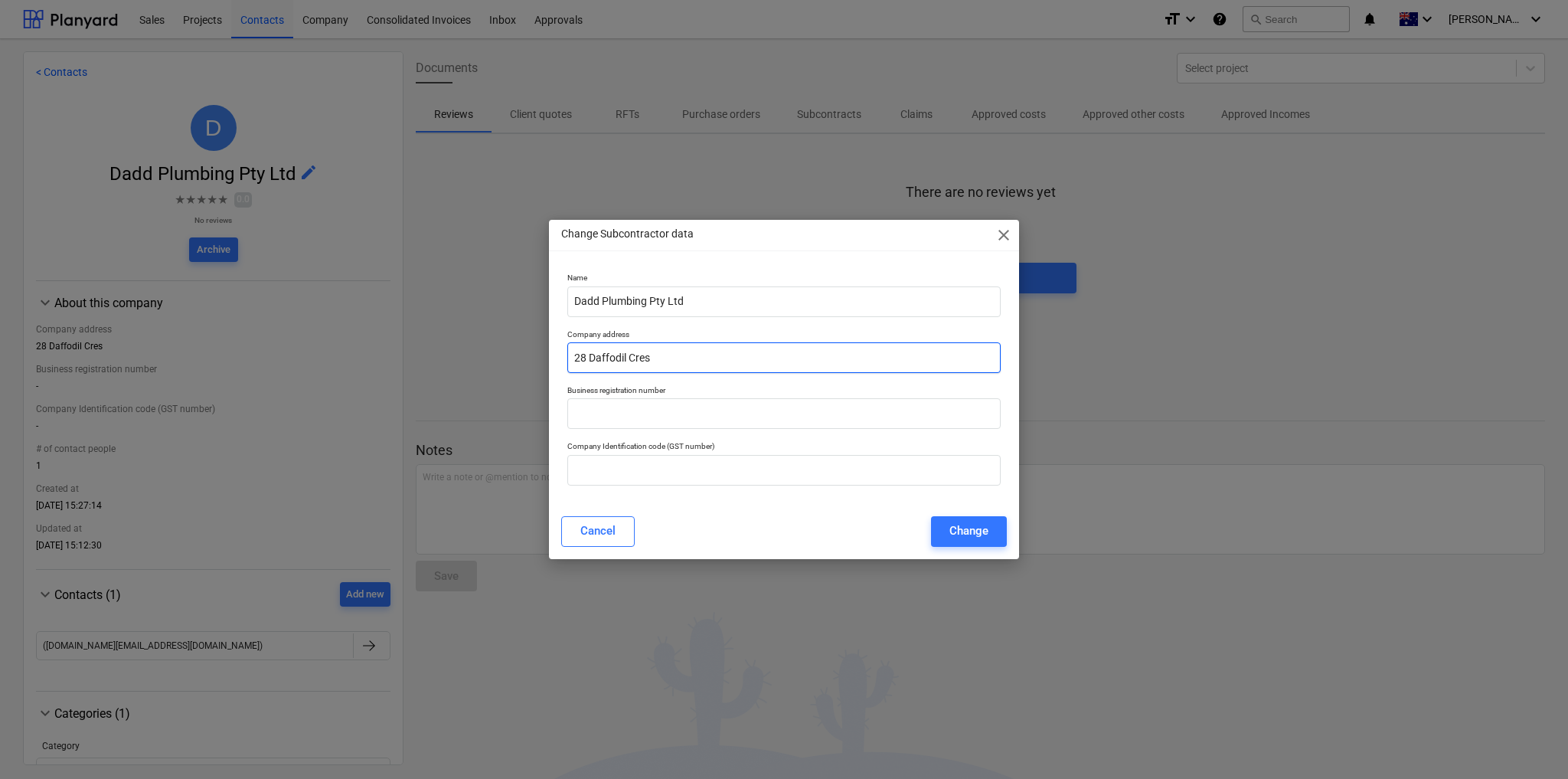
click at [664, 350] on input "28 Daffodil Cres" at bounding box center [784, 358] width 434 height 31
type input "[STREET_ADDRESS]"
drag, startPoint x: 724, startPoint y: 466, endPoint x: 696, endPoint y: 426, distance: 48.8
click at [722, 466] on input "text" at bounding box center [784, 470] width 434 height 31
paste input "19 201 515 490"
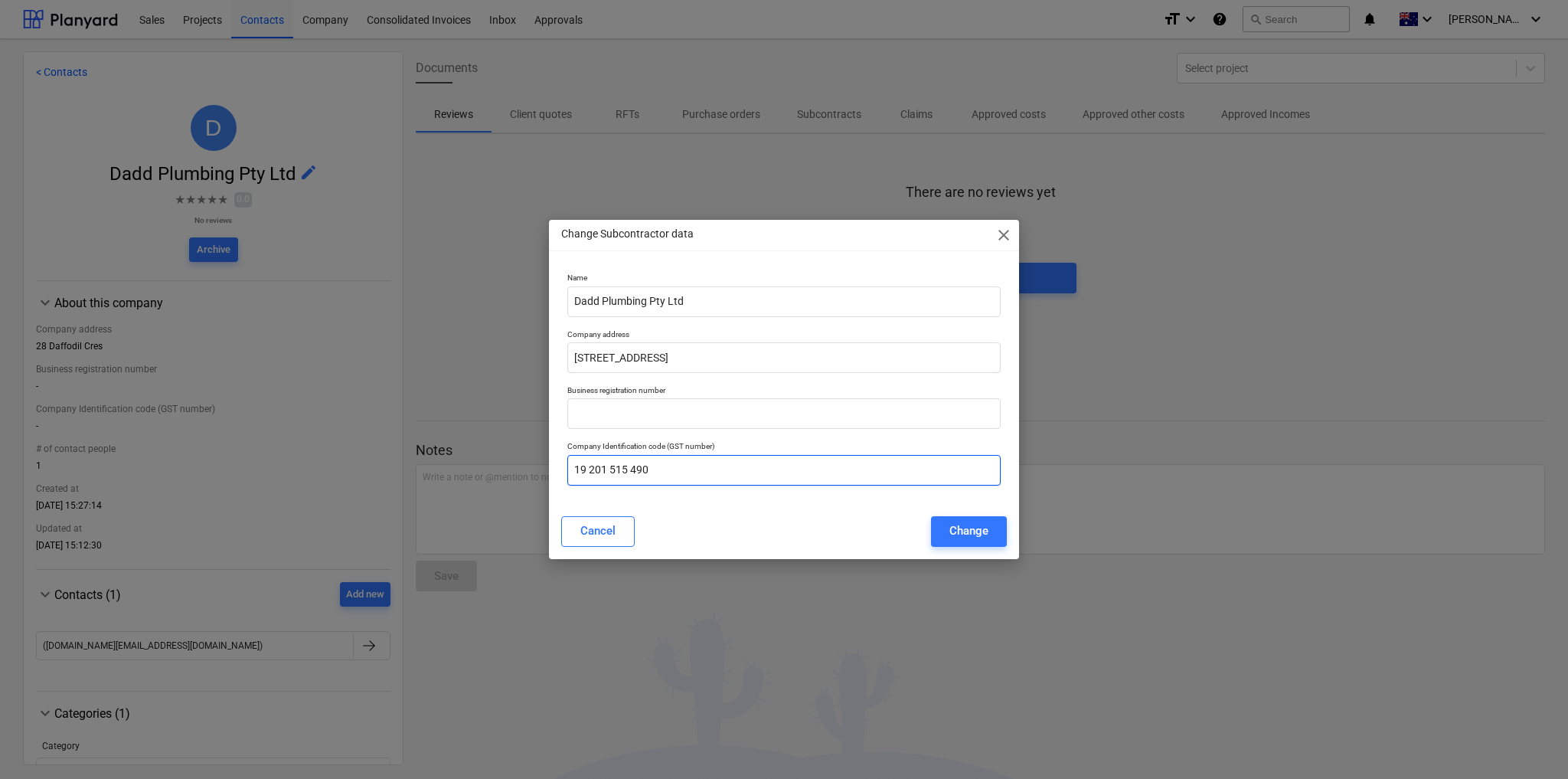
type input "19 201 515 490"
click at [957, 530] on div "Change" at bounding box center [969, 530] width 39 height 20
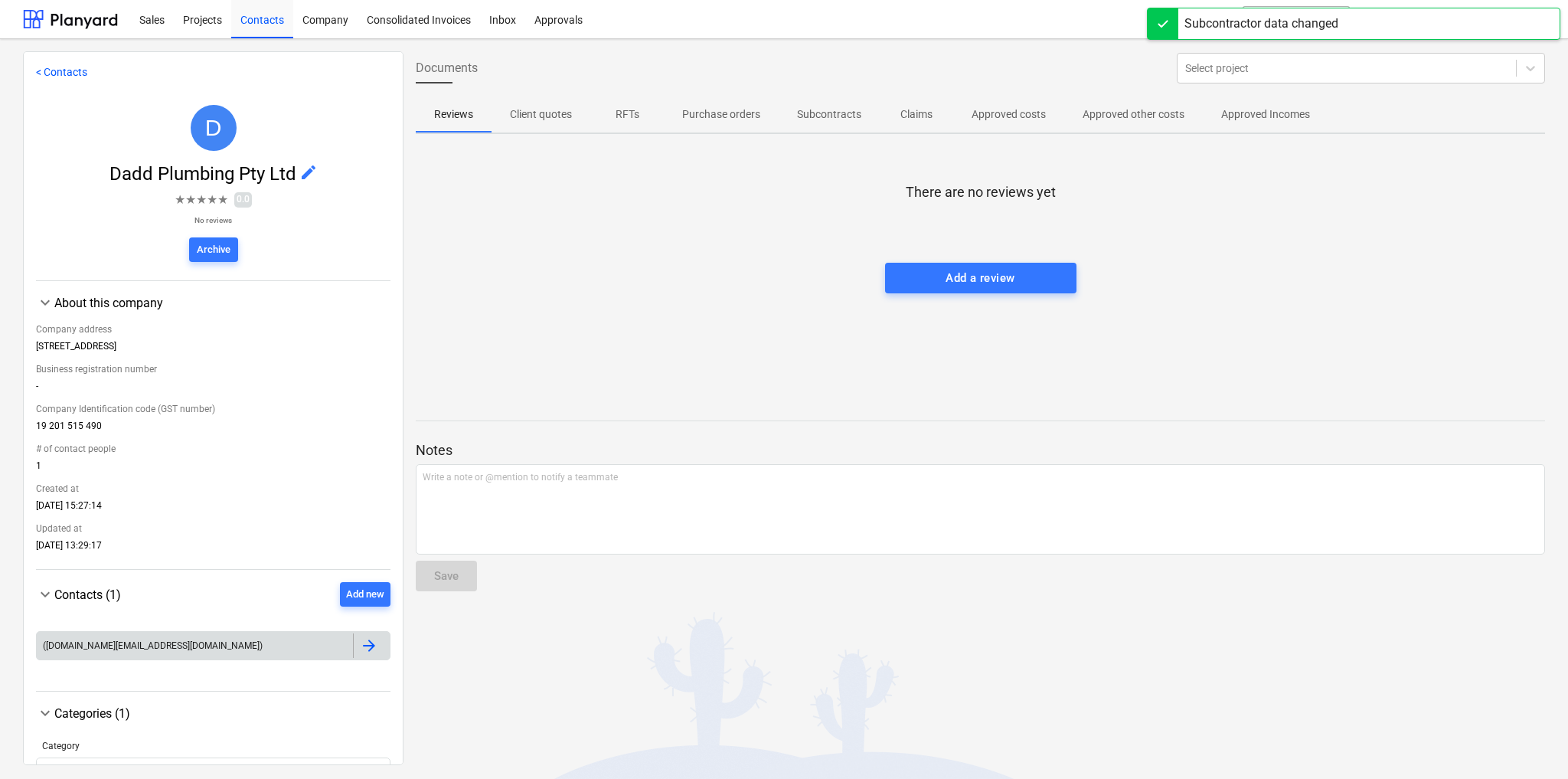
click at [300, 646] on div "([DOMAIN_NAME][EMAIL_ADDRESS][DOMAIN_NAME])" at bounding box center [195, 645] width 316 height 25
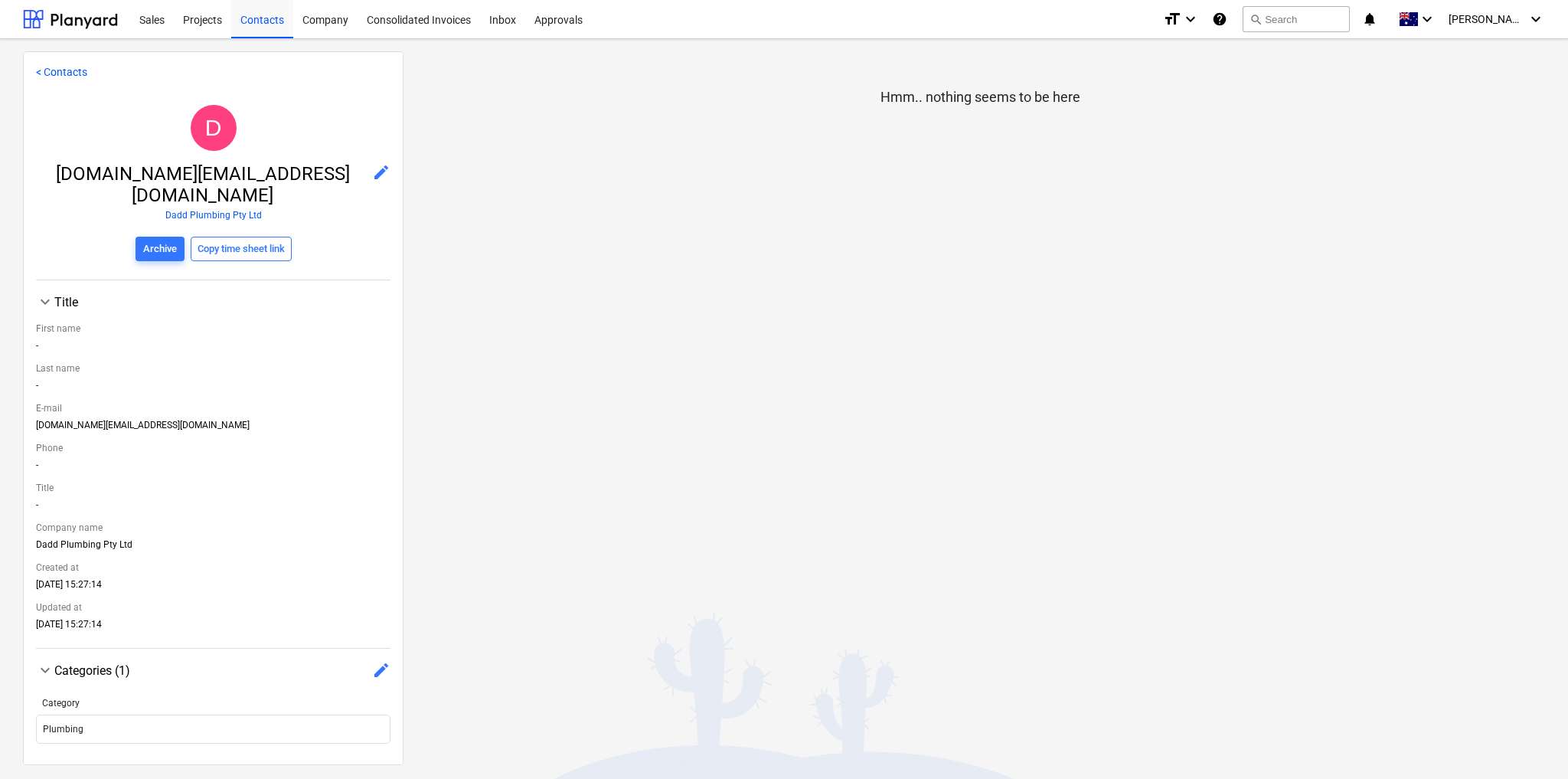
click at [372, 169] on span "edit" at bounding box center [380, 171] width 18 height 18
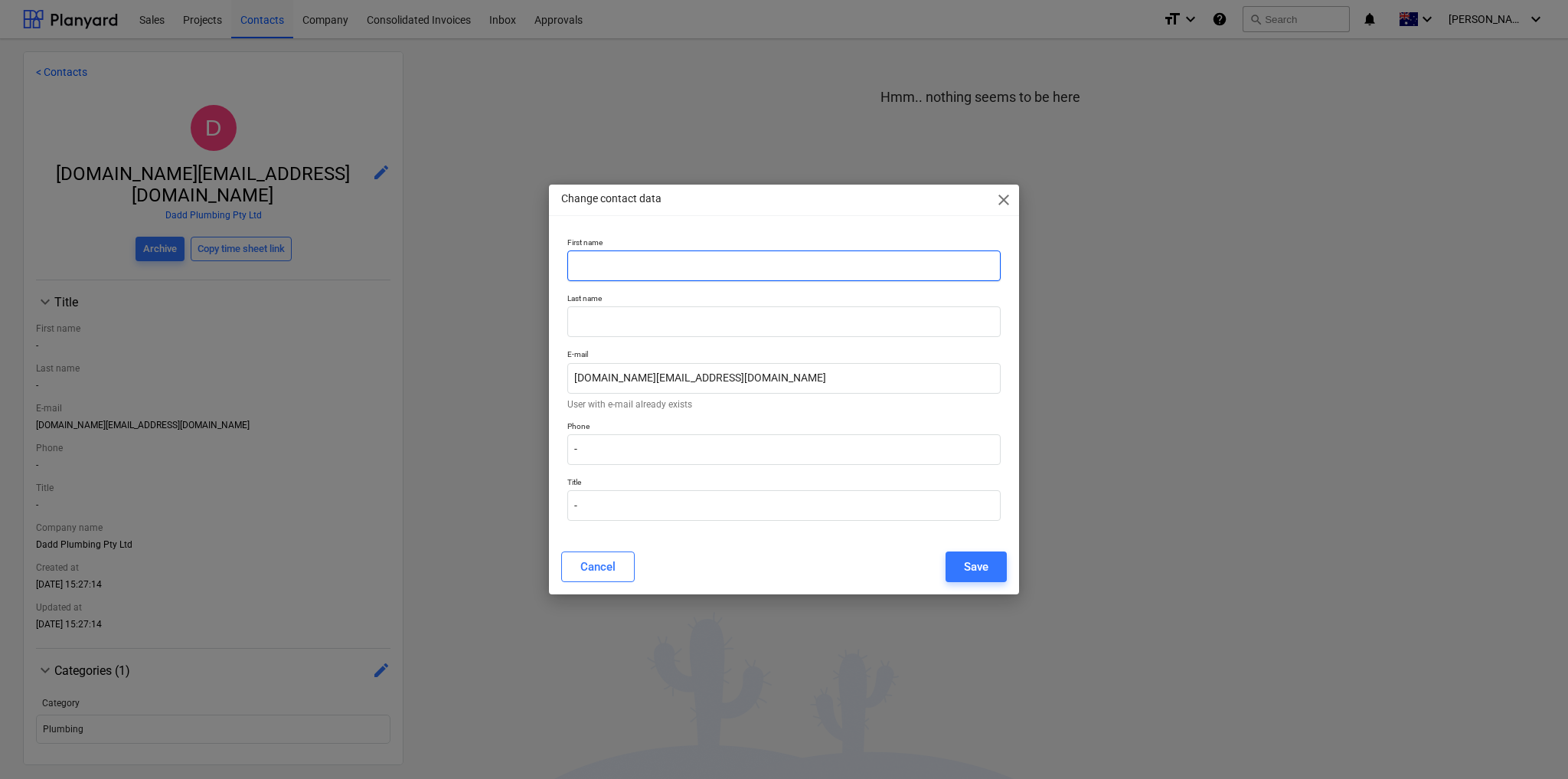
click at [625, 273] on input "text" at bounding box center [784, 266] width 434 height 31
type input "[PERSON_NAME]"
click at [637, 328] on input "text" at bounding box center [784, 321] width 434 height 31
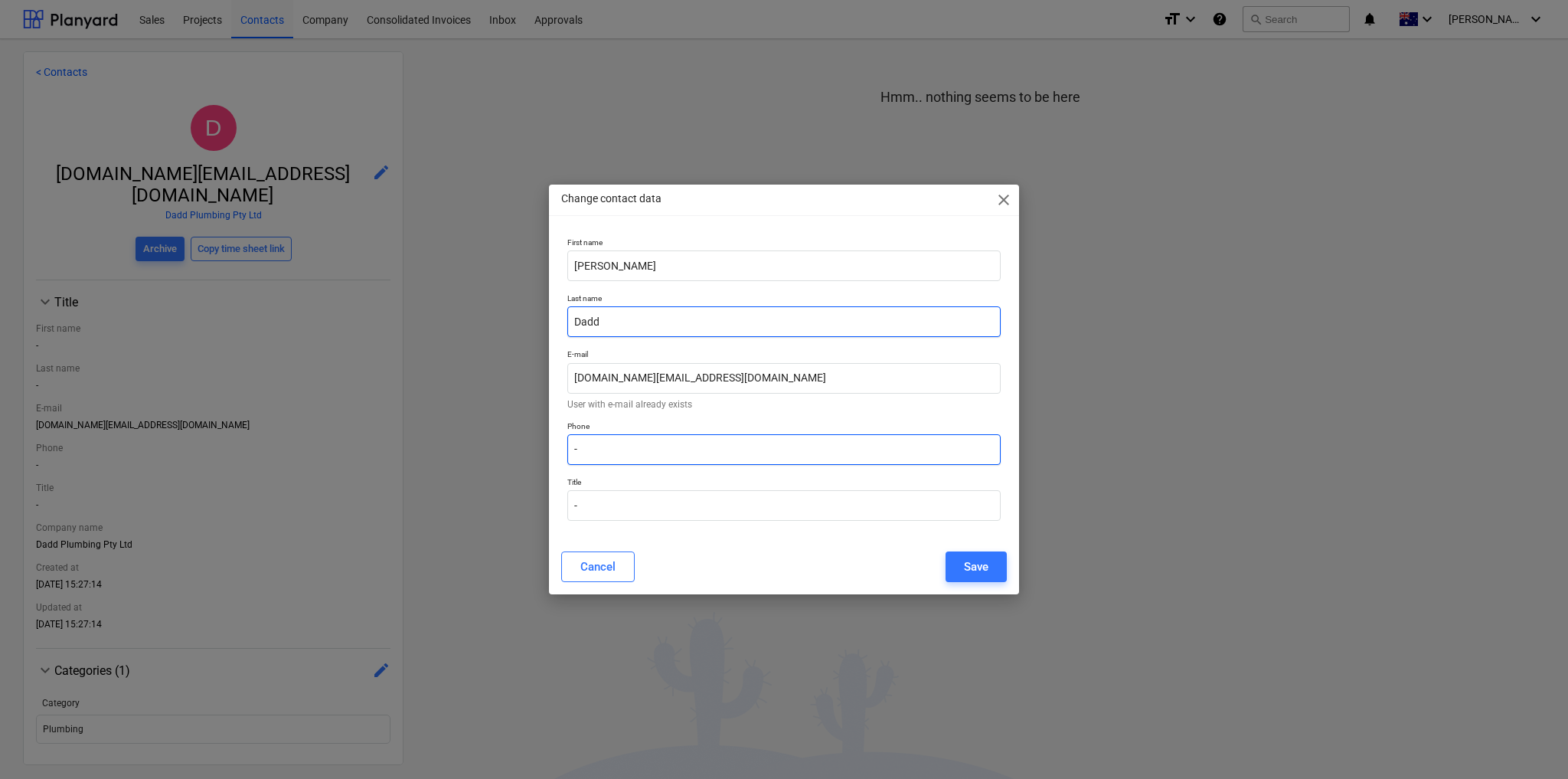
type input "Dadd"
click at [660, 457] on input "-" at bounding box center [784, 450] width 434 height 31
click at [638, 447] on input "-" at bounding box center [784, 450] width 434 height 31
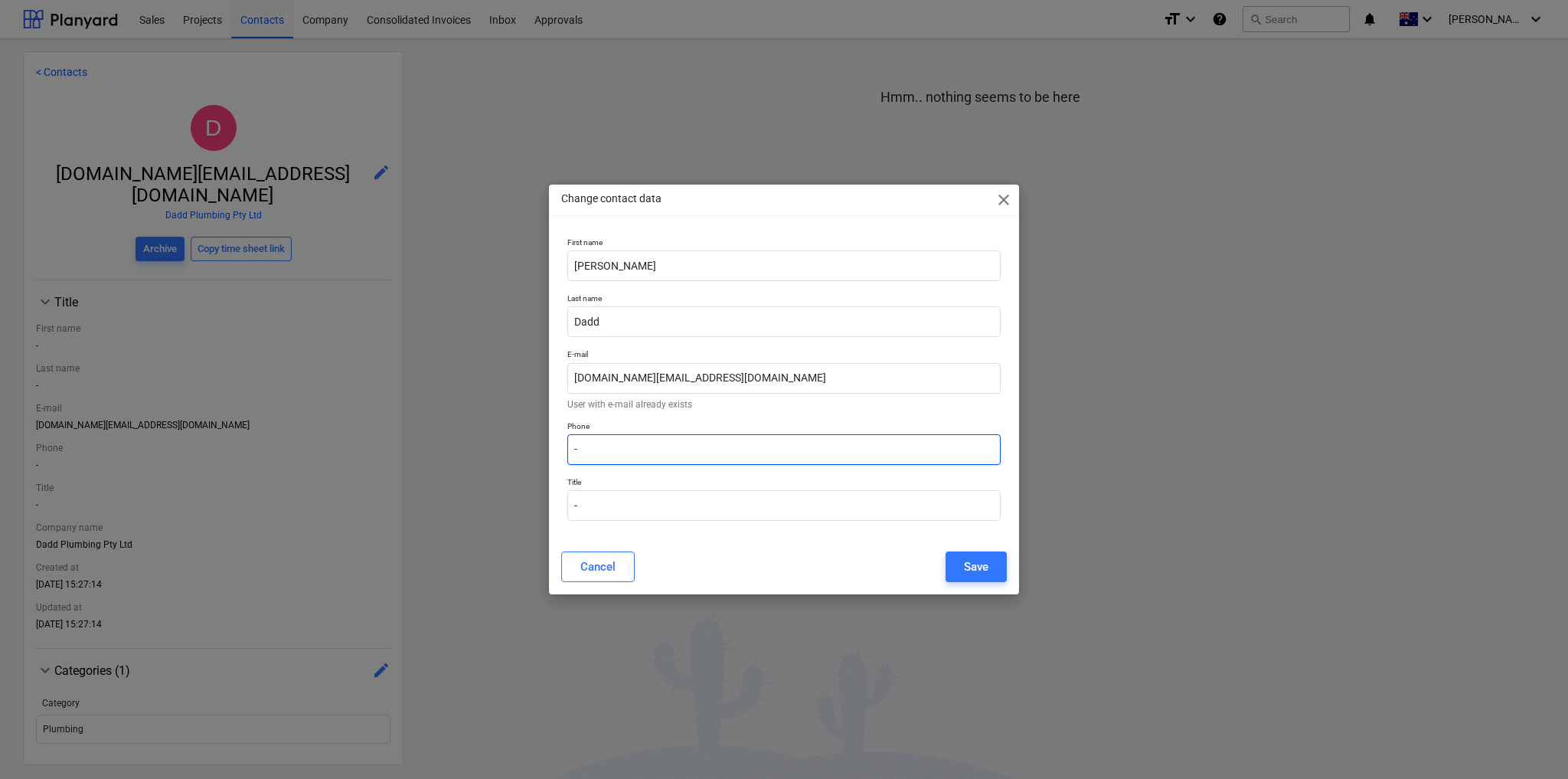
paste input "[PHONE_NUMBER]"
type input "[PHONE_NUMBER]"
click at [984, 565] on div "Save" at bounding box center [976, 566] width 25 height 20
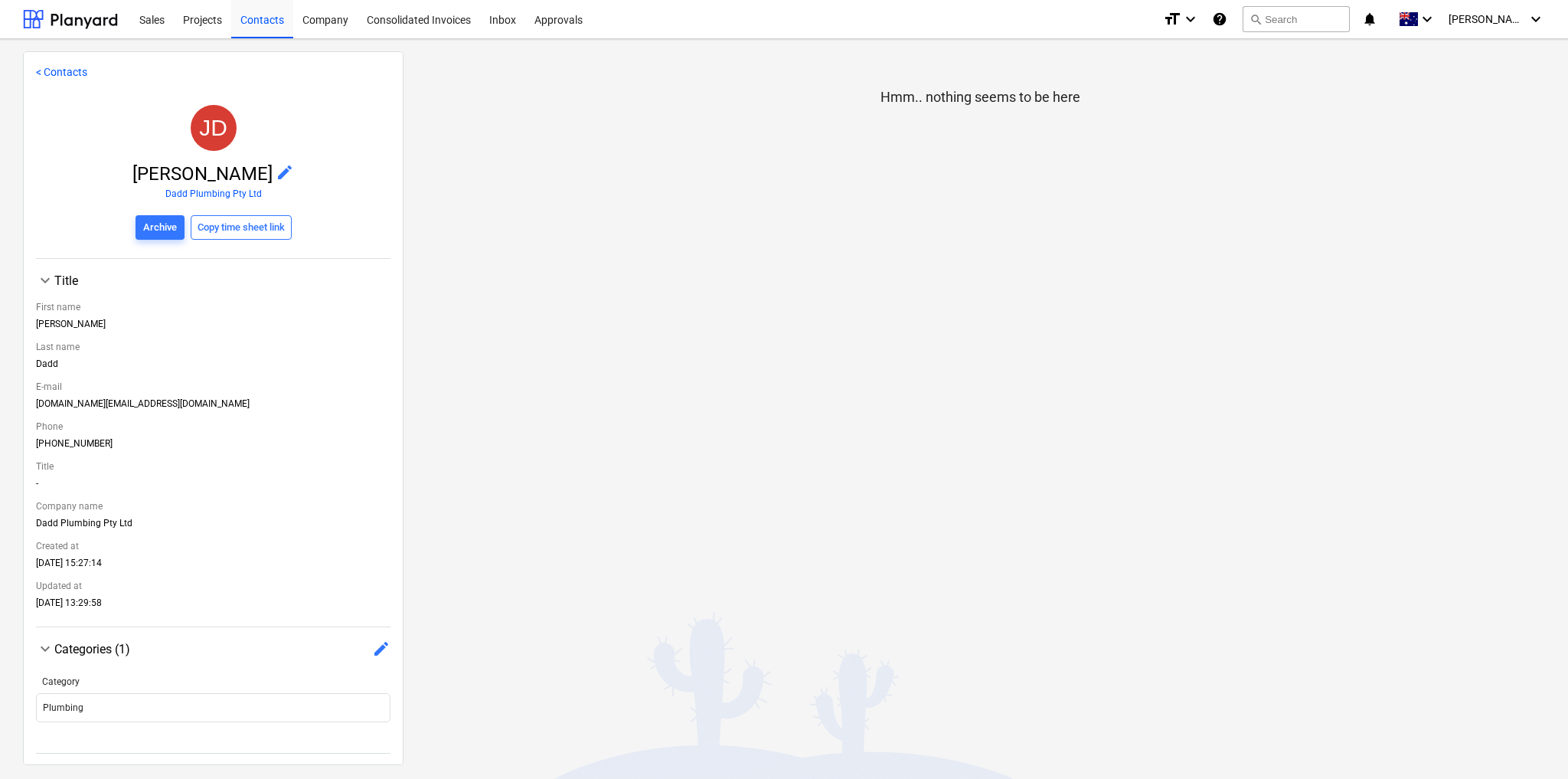
click at [72, 70] on link "< Contacts" at bounding box center [62, 72] width 51 height 12
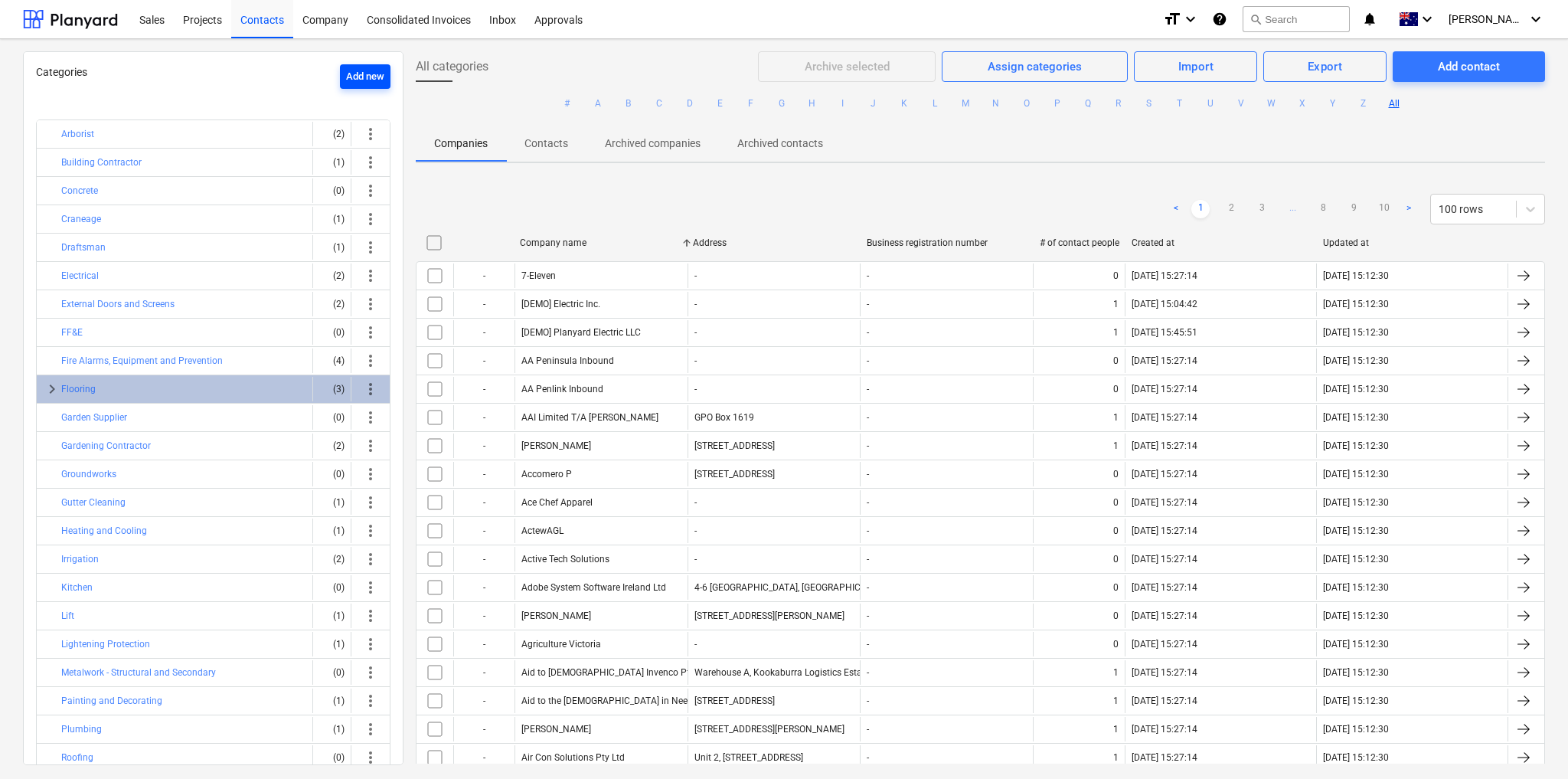
click at [377, 75] on div "Add new" at bounding box center [365, 77] width 39 height 18
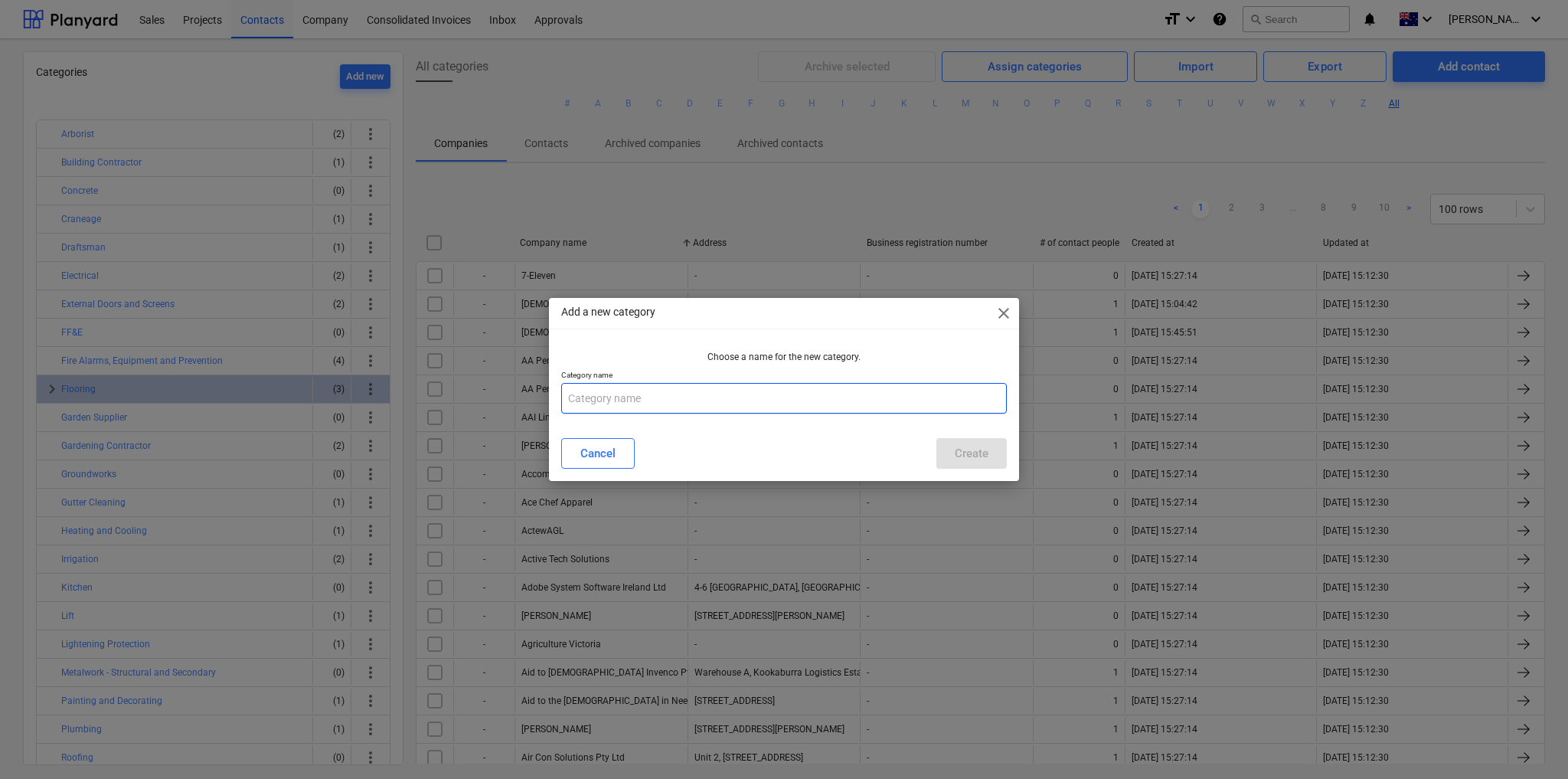
click at [677, 402] on input "text" at bounding box center [784, 398] width 446 height 31
type input "Pond"
click at [971, 453] on div "Create" at bounding box center [972, 452] width 33 height 20
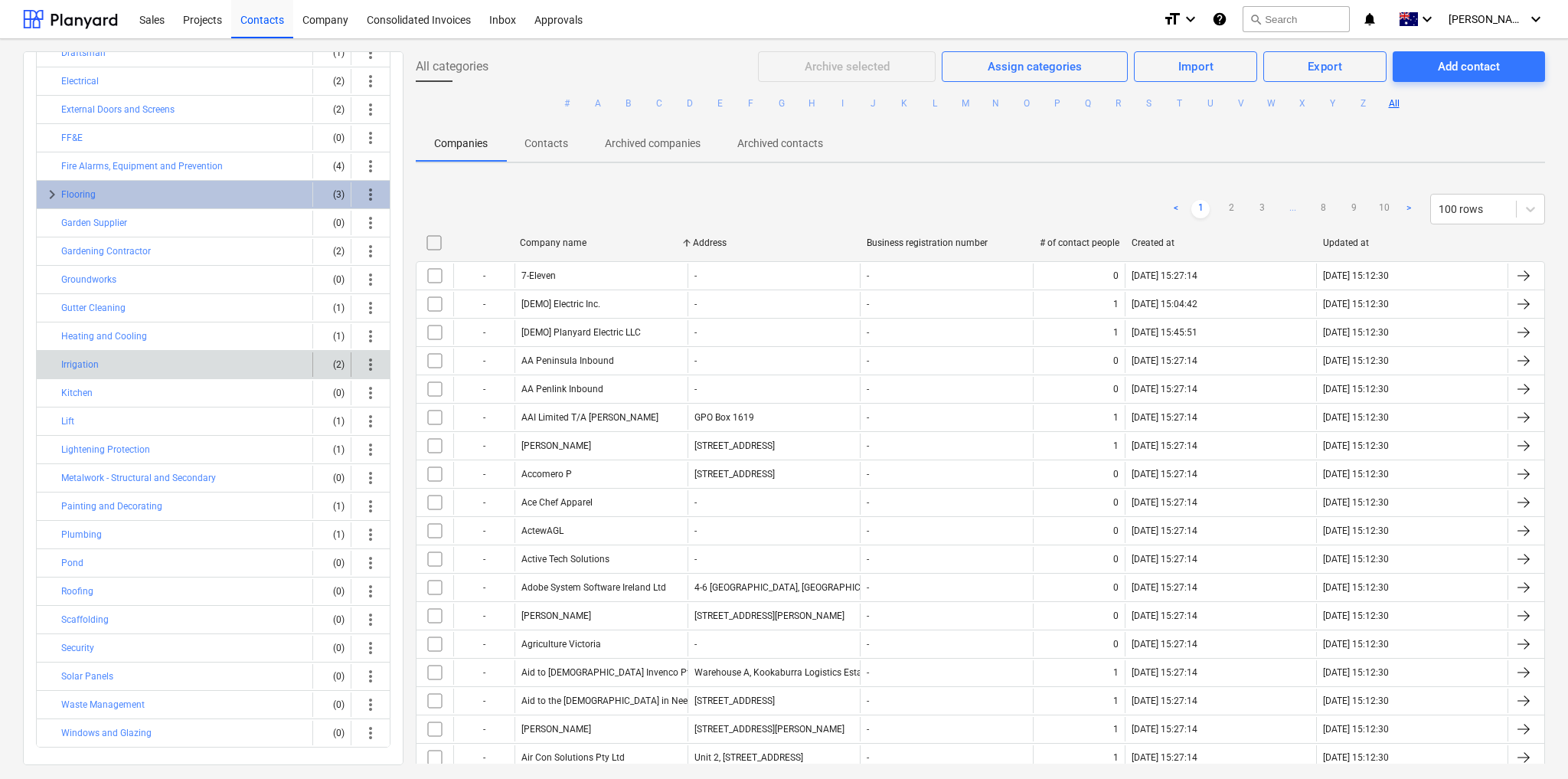
scroll to position [197, 0]
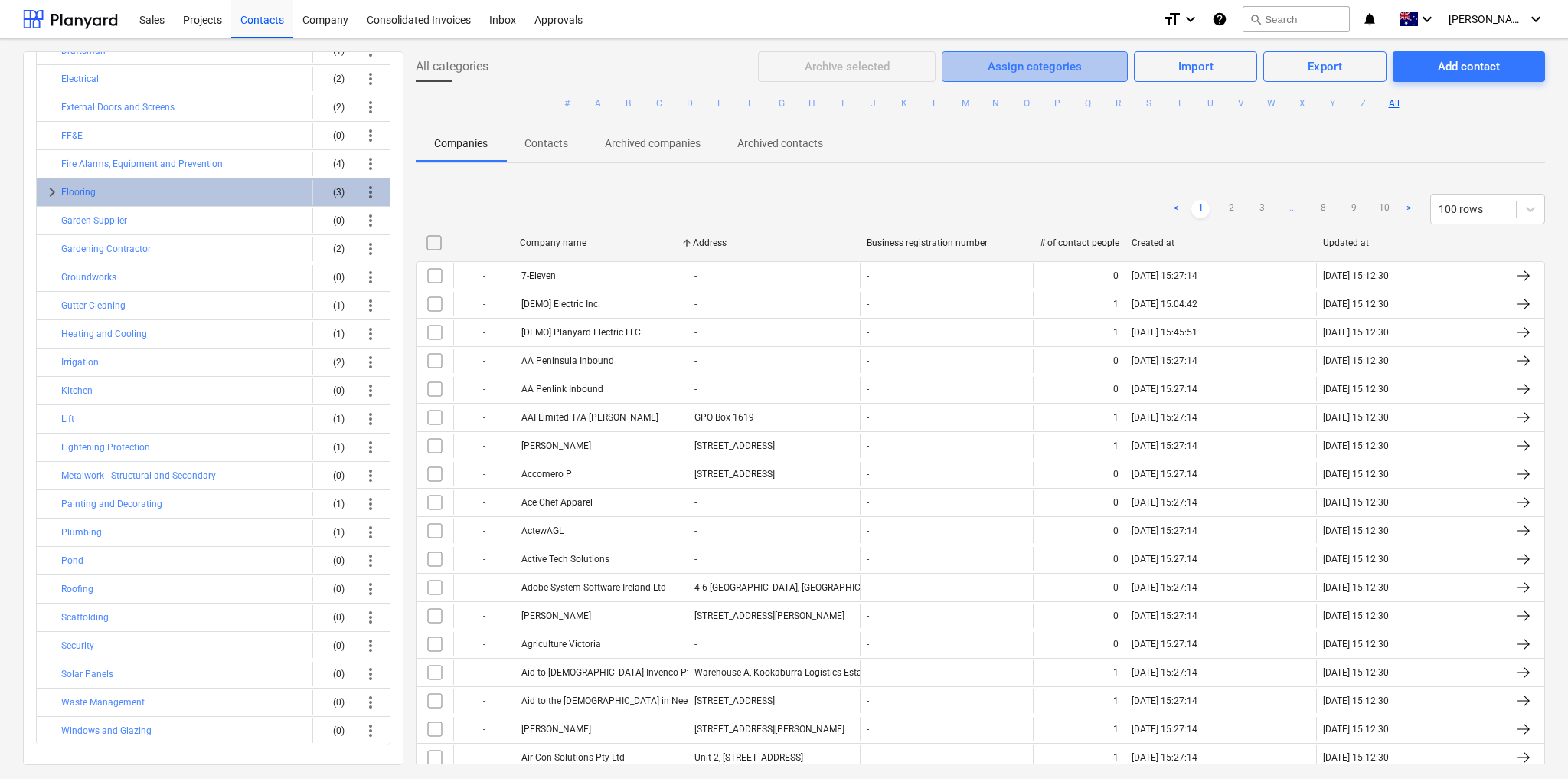
click at [1059, 70] on div "Assign categories" at bounding box center [1035, 66] width 94 height 20
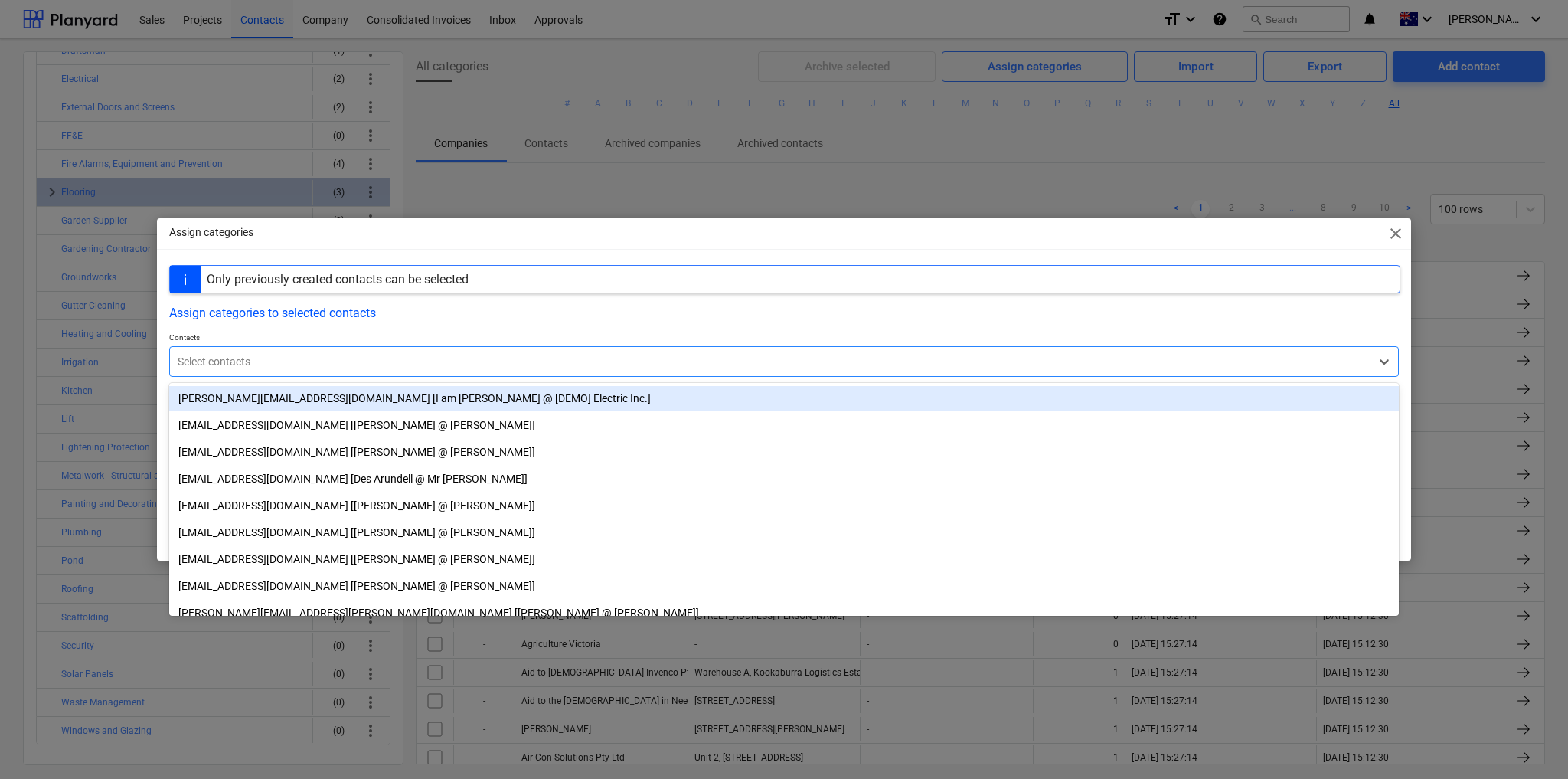
click at [530, 358] on div at bounding box center [769, 362] width 1185 height 15
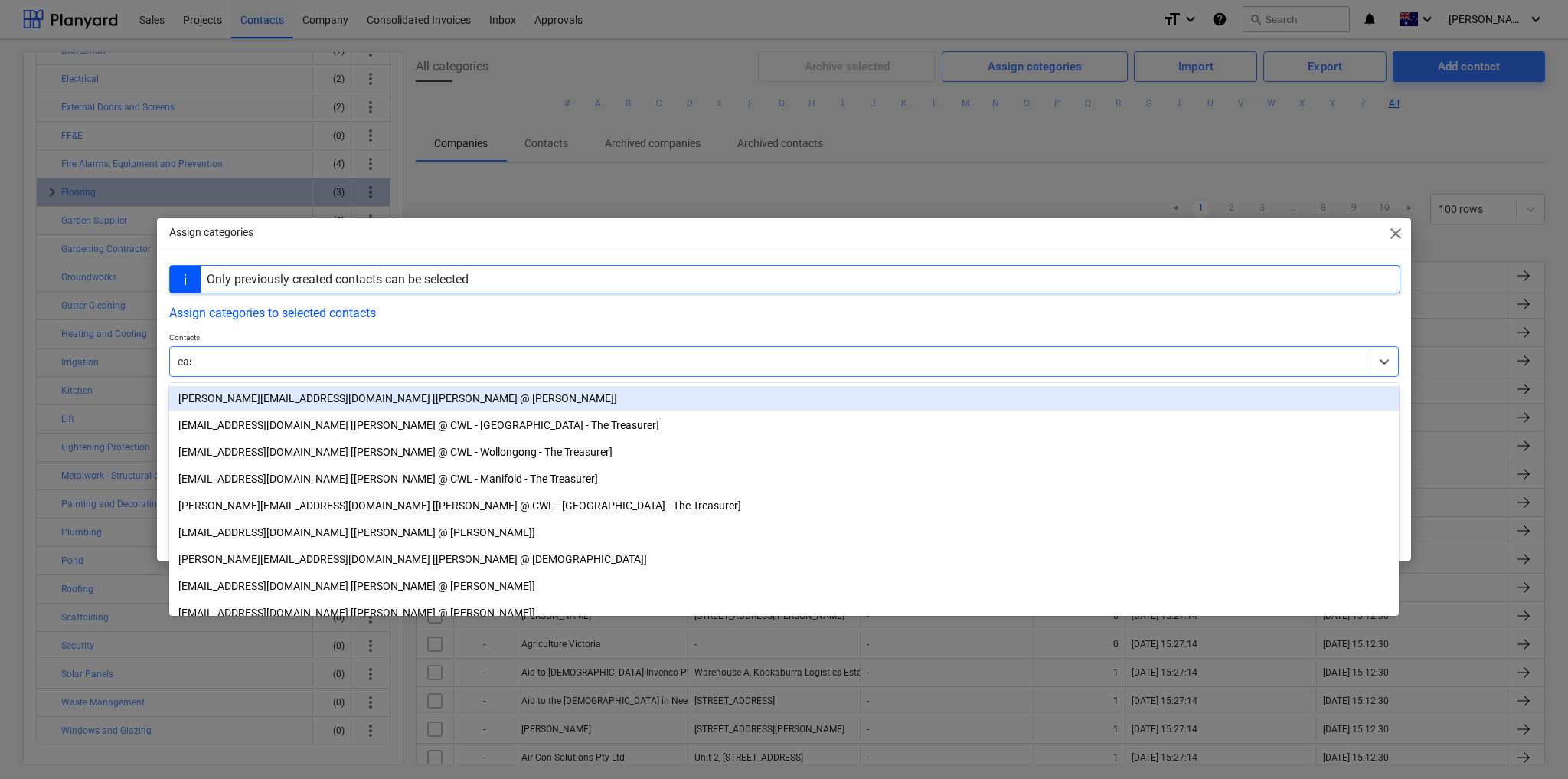
type input "east"
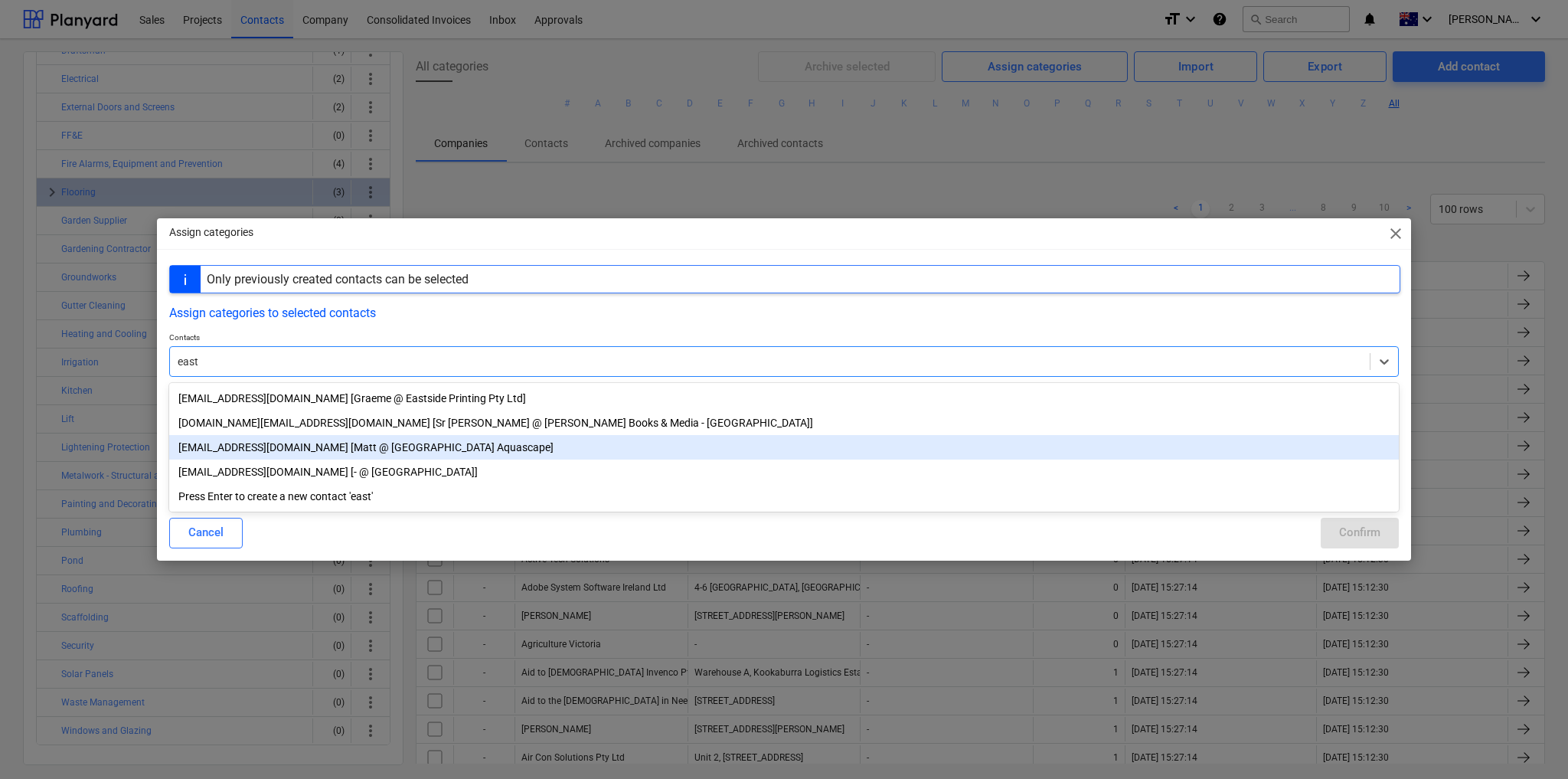
click at [508, 447] on div "[EMAIL_ADDRESS][DOMAIN_NAME] [Matt @ [GEOGRAPHIC_DATA] Aquascape]" at bounding box center [784, 447] width 1230 height 25
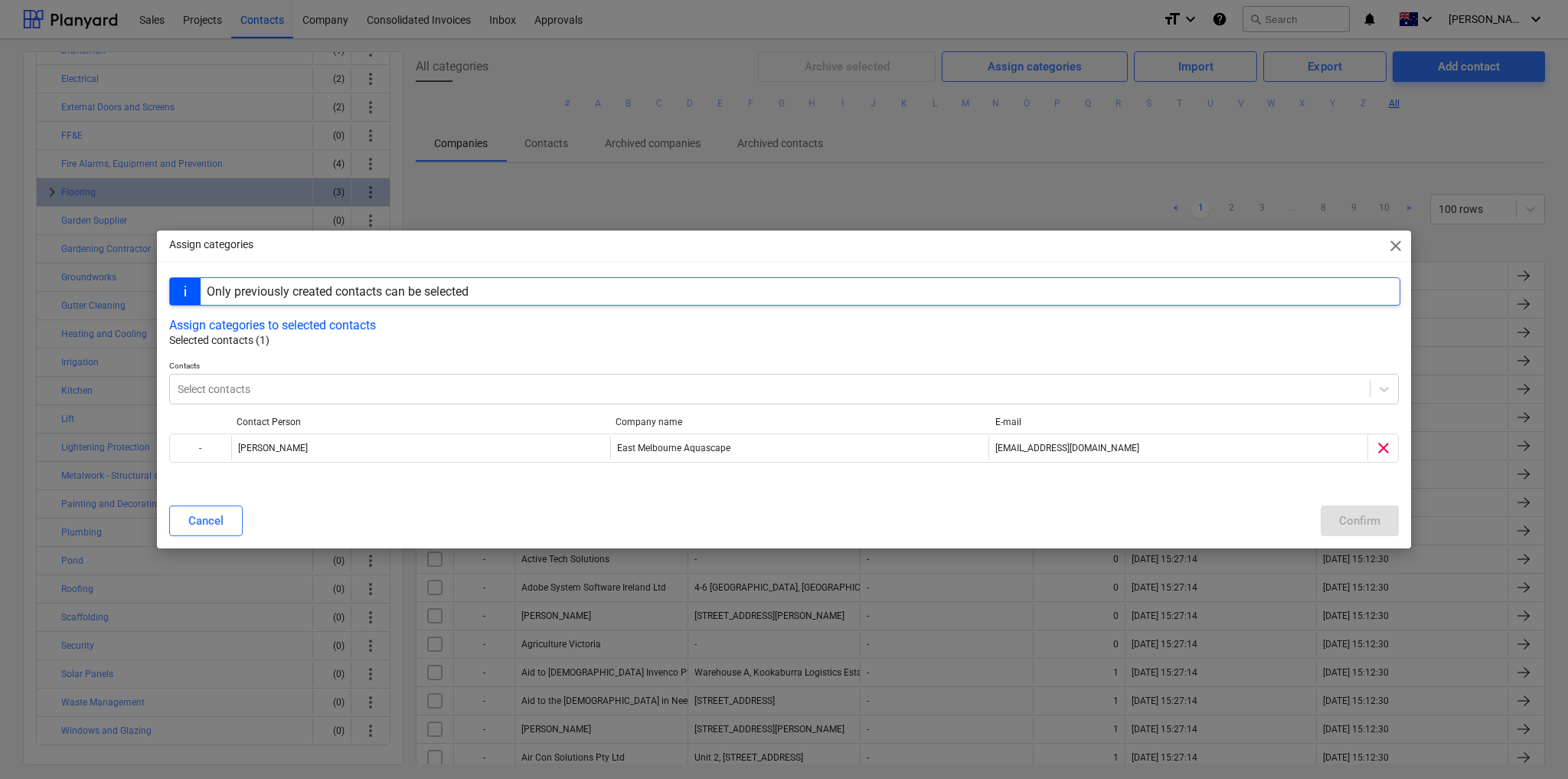
click at [736, 340] on p "Selected contacts (1)" at bounding box center [785, 340] width 1231 height 16
click at [356, 328] on button "Assign categories to selected contacts" at bounding box center [272, 325] width 206 height 15
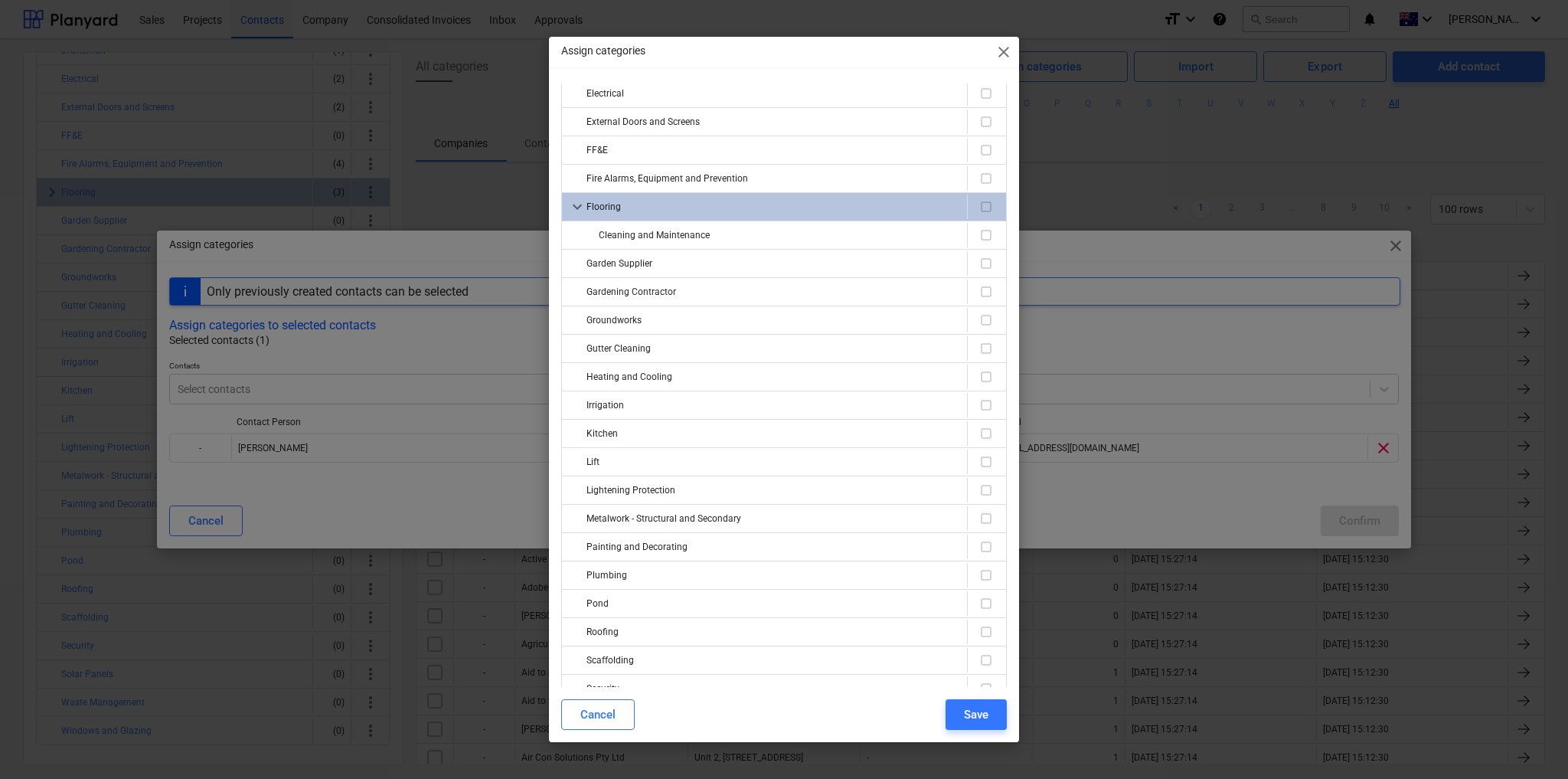
scroll to position [285, 0]
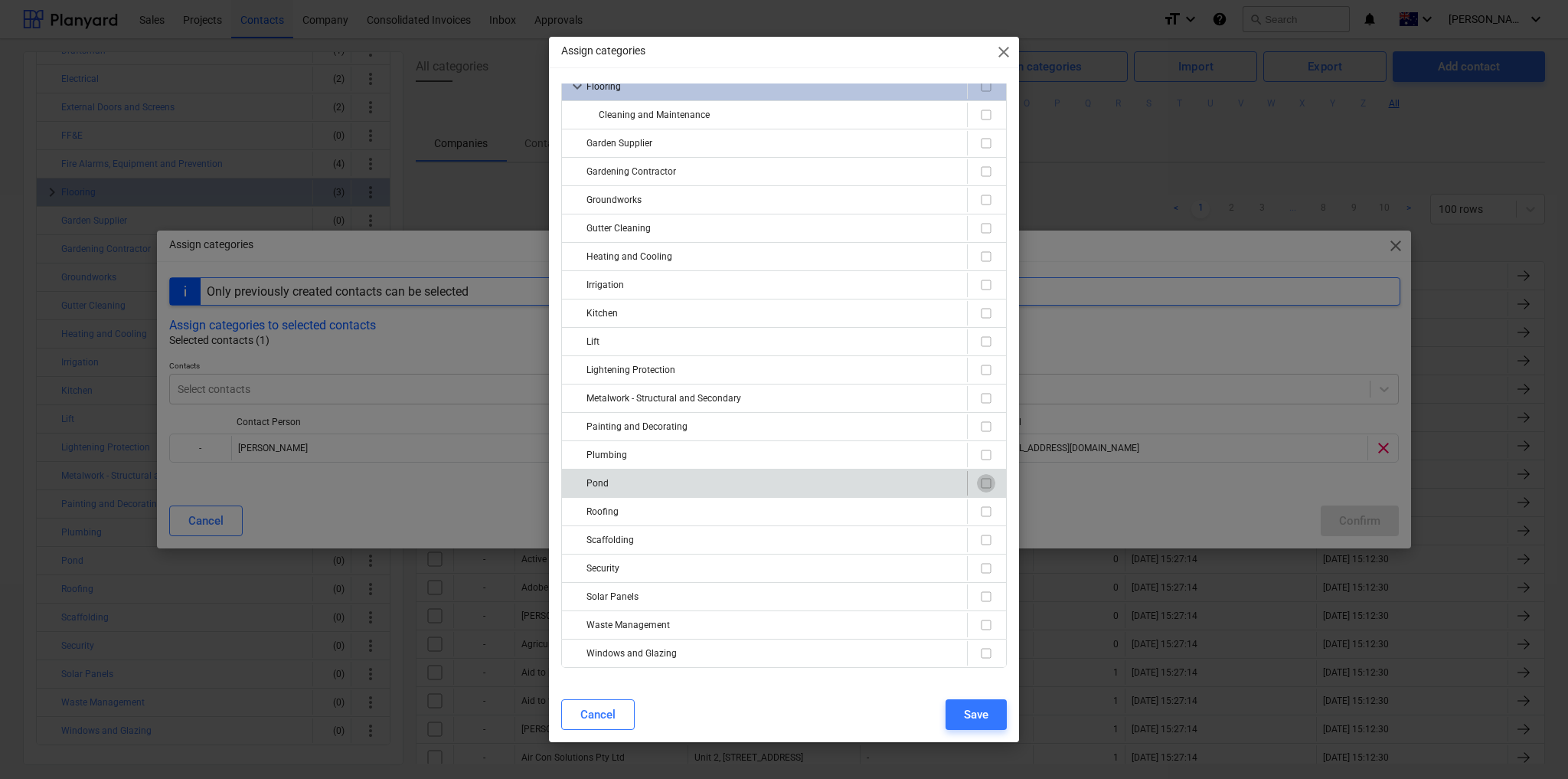
click at [981, 474] on input "checkbox" at bounding box center [985, 482] width 18 height 18
checkbox input "true"
click at [996, 716] on button "Save" at bounding box center [976, 715] width 61 height 31
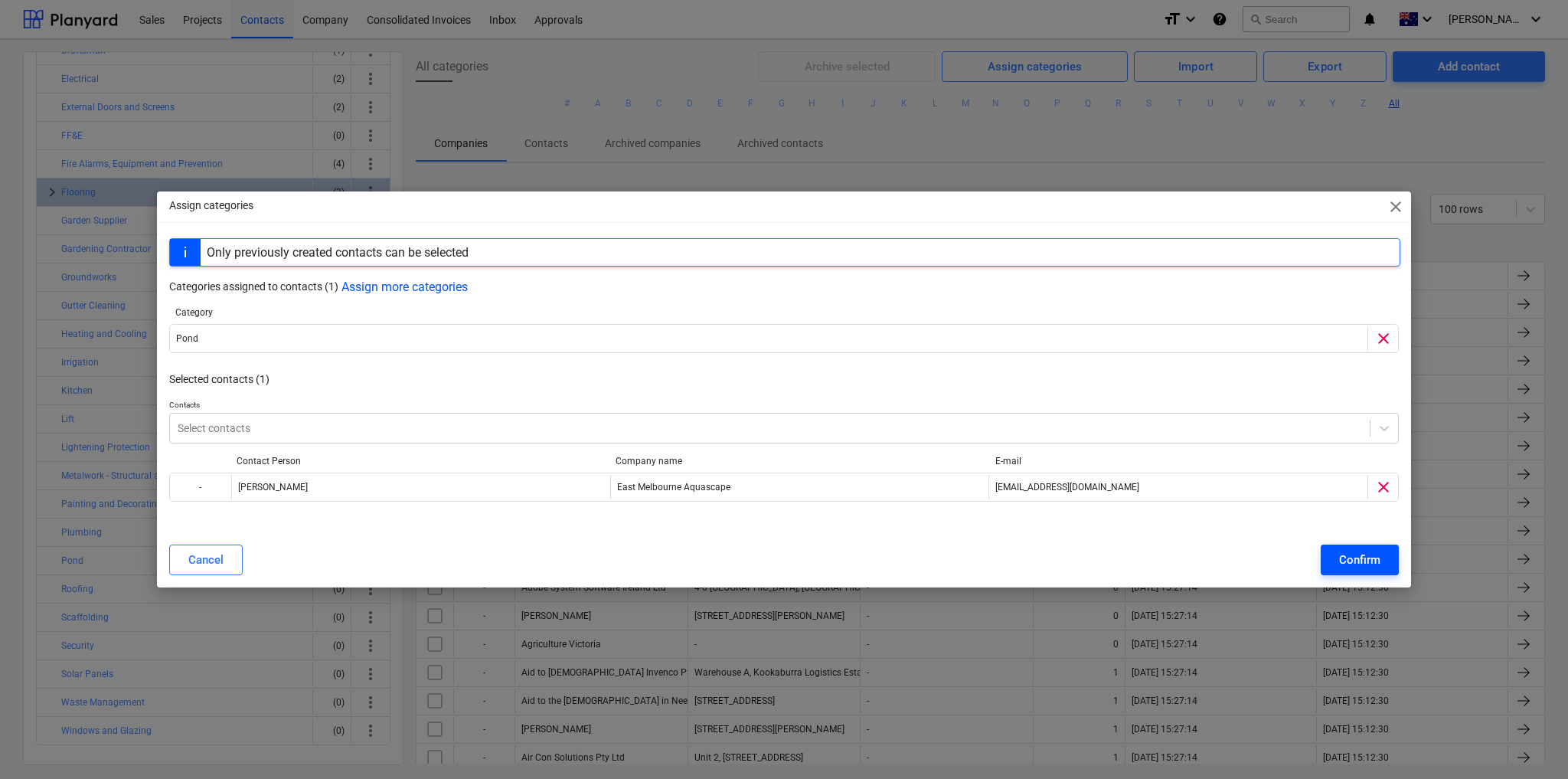
click at [1382, 568] on button "Confirm" at bounding box center [1360, 560] width 78 height 31
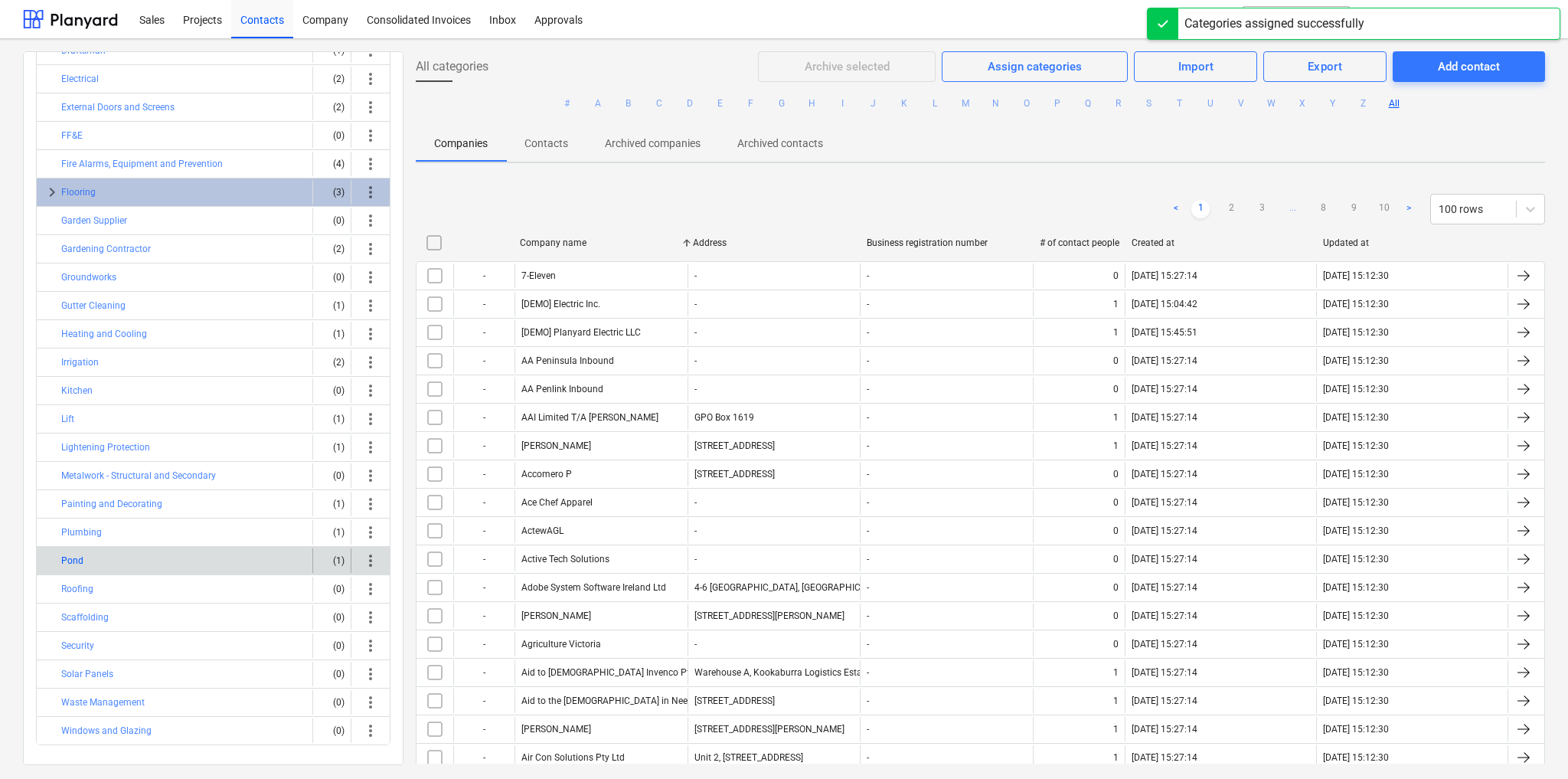
click at [69, 551] on button "Pond" at bounding box center [72, 560] width 22 height 18
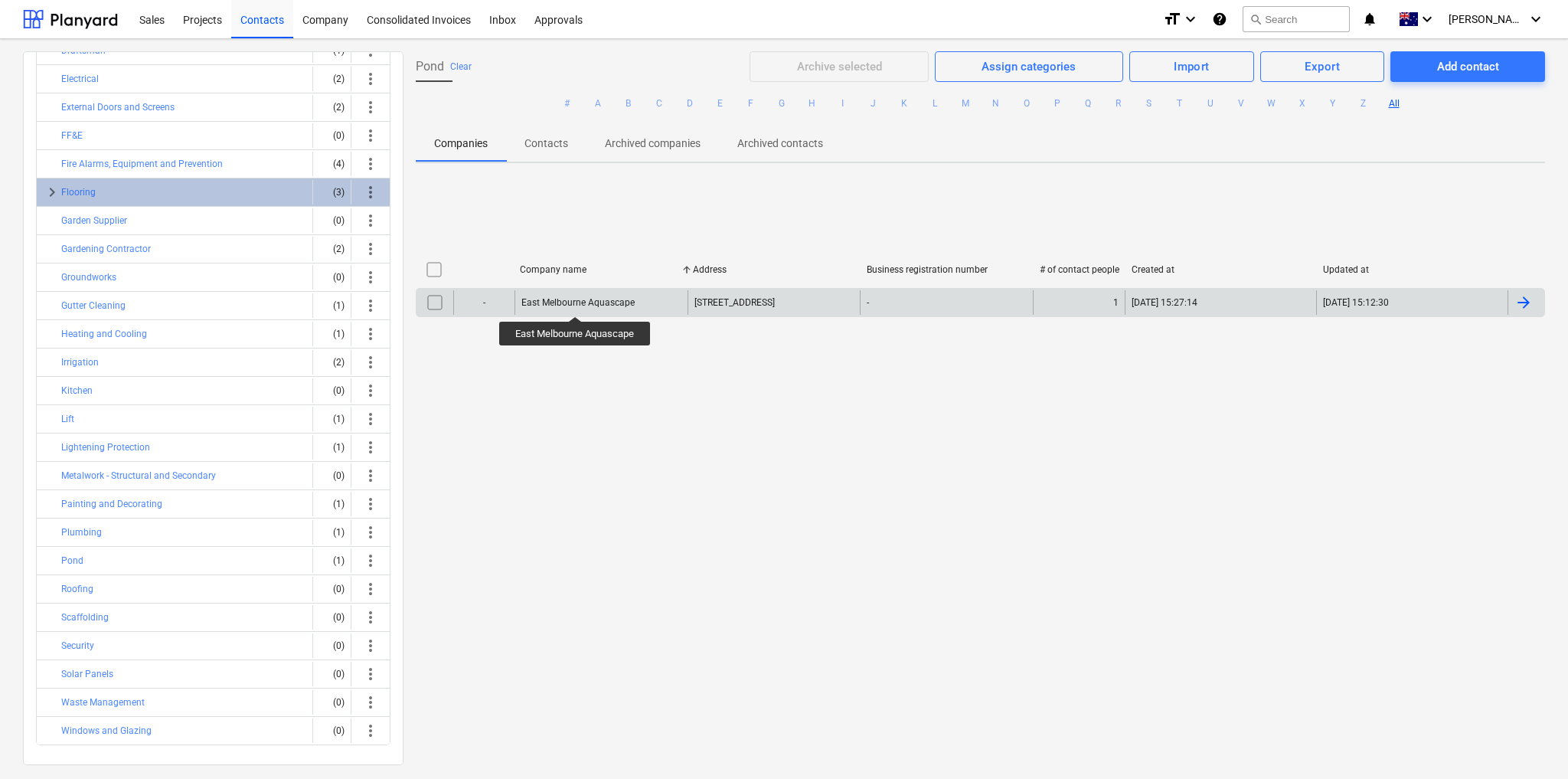
click at [576, 303] on div "East Melbourne Aquascape" at bounding box center [578, 303] width 113 height 11
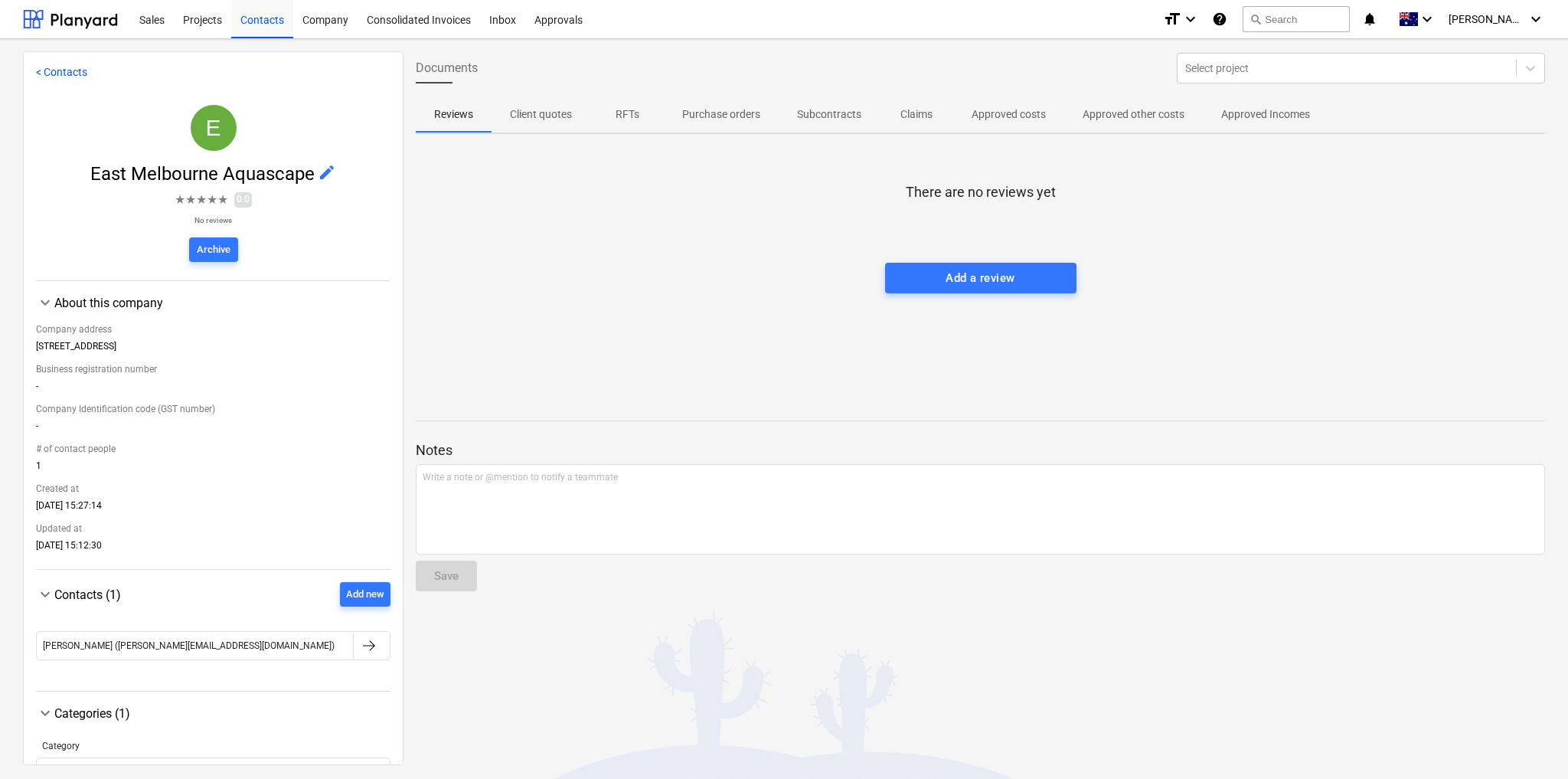
click at [327, 169] on span "edit" at bounding box center [326, 171] width 18 height 18
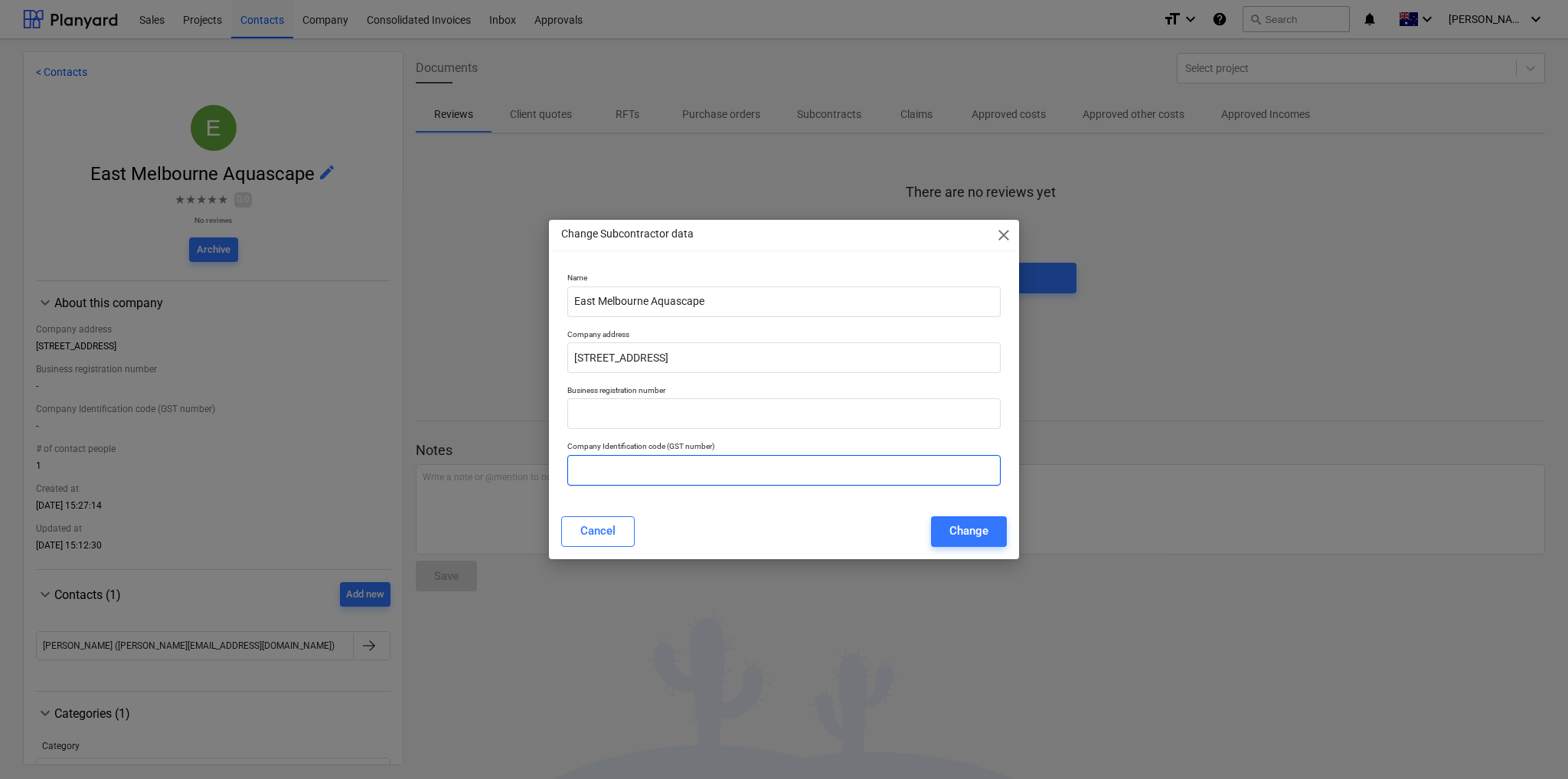
click at [620, 470] on input "text" at bounding box center [784, 470] width 434 height 31
paste input "97 613 267 865"
type input "97 613 267 865"
click at [631, 351] on input "[STREET_ADDRESS]" at bounding box center [784, 358] width 434 height 31
click at [631, 351] on input "[STREET_ADDRESS]" at bounding box center [784, 358] width 434 height 31
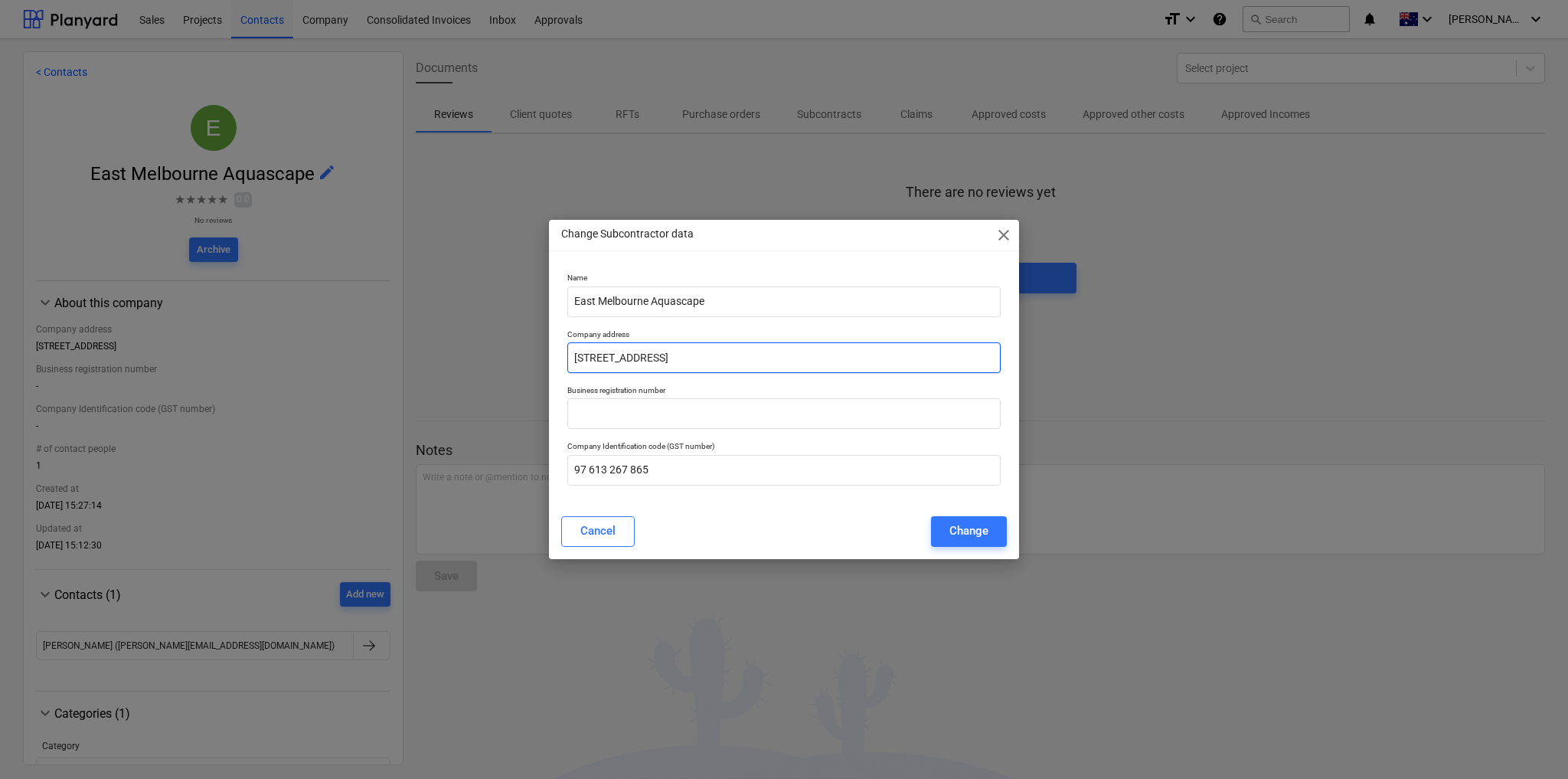
click at [631, 351] on input "[STREET_ADDRESS]" at bounding box center [784, 358] width 434 height 31
paste input "SILVAN VIC 3795"
click at [652, 357] on input "[STREET_ADDRESS][PERSON_NAME]" at bounding box center [784, 358] width 434 height 31
click at [691, 359] on input "[STREET_ADDRESS]" at bounding box center [784, 358] width 434 height 31
type input "[STREET_ADDRESS][PERSON_NAME]"
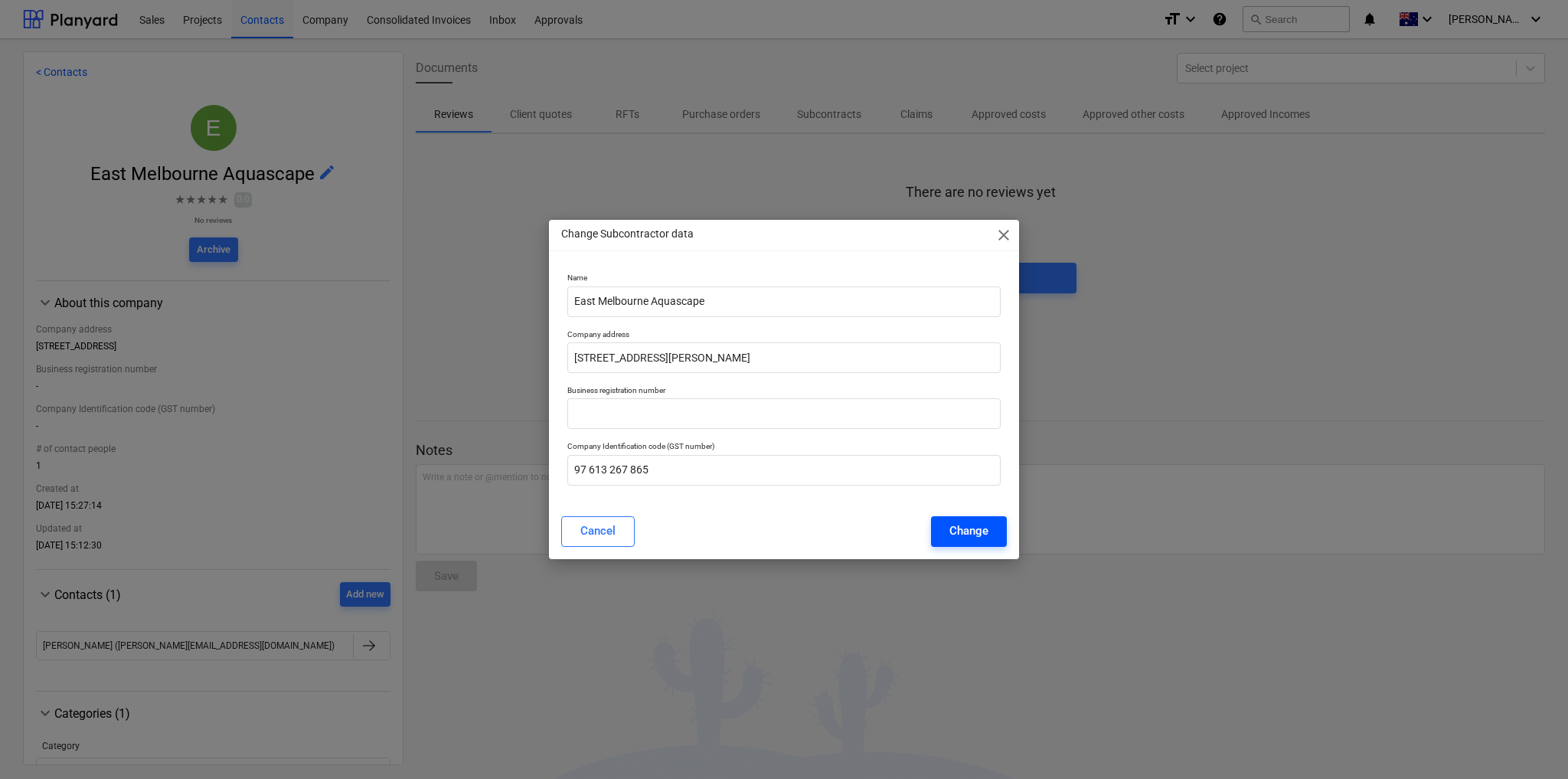
click at [973, 536] on div "Change" at bounding box center [969, 530] width 39 height 20
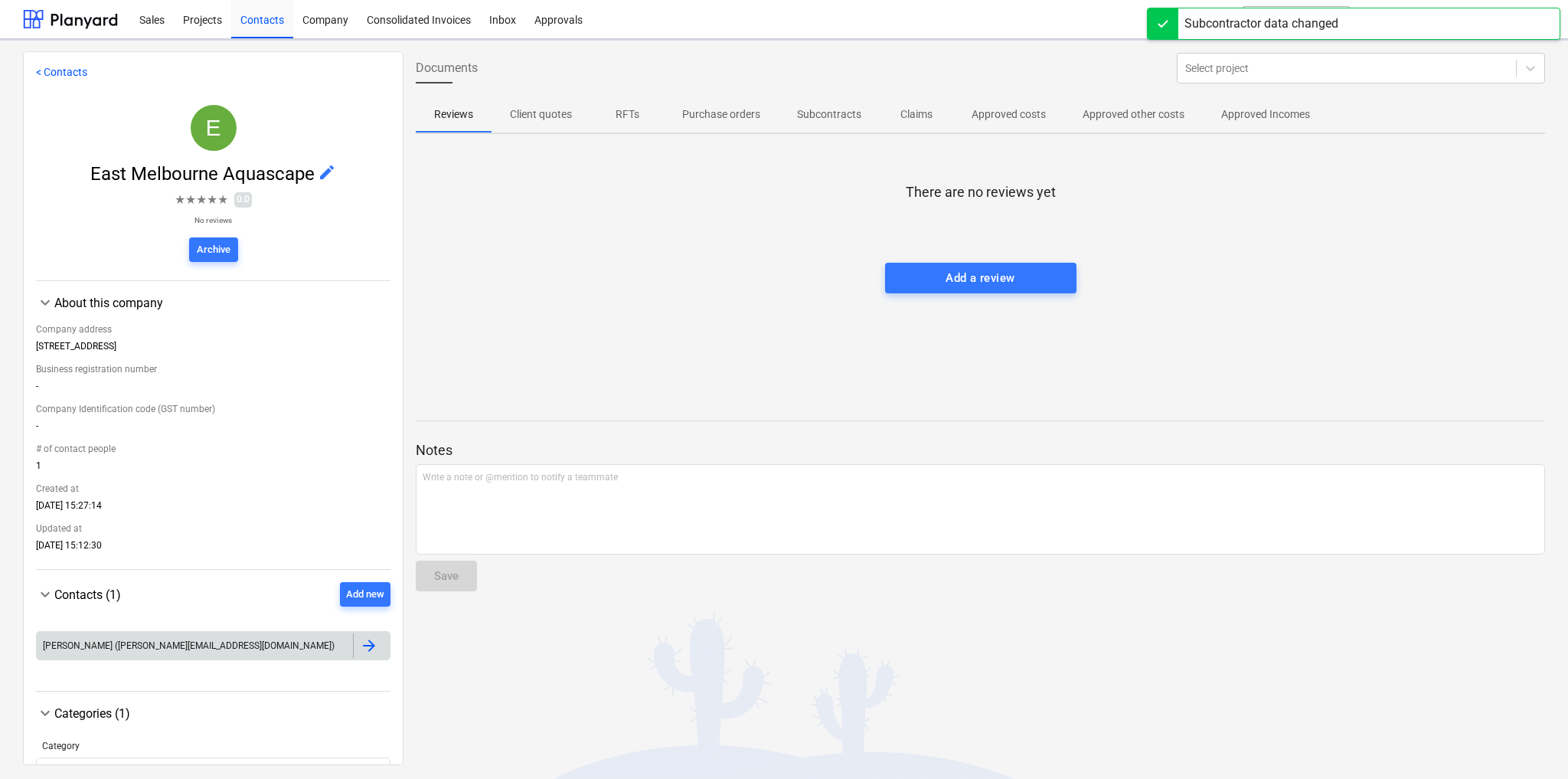
click at [260, 652] on div "[PERSON_NAME] ([PERSON_NAME][EMAIL_ADDRESS][DOMAIN_NAME])" at bounding box center [195, 645] width 316 height 25
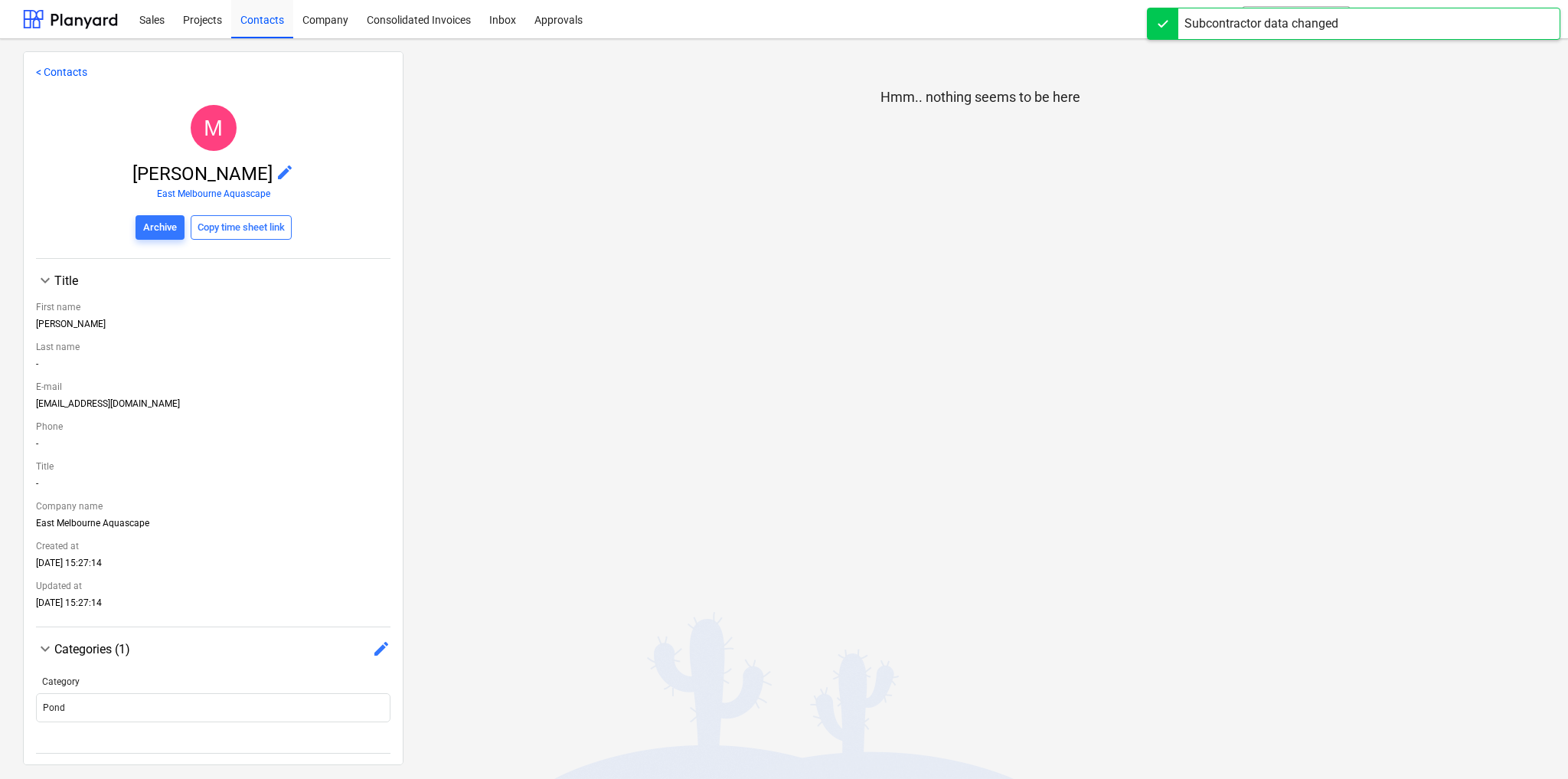
click at [276, 171] on span "edit" at bounding box center [284, 171] width 18 height 18
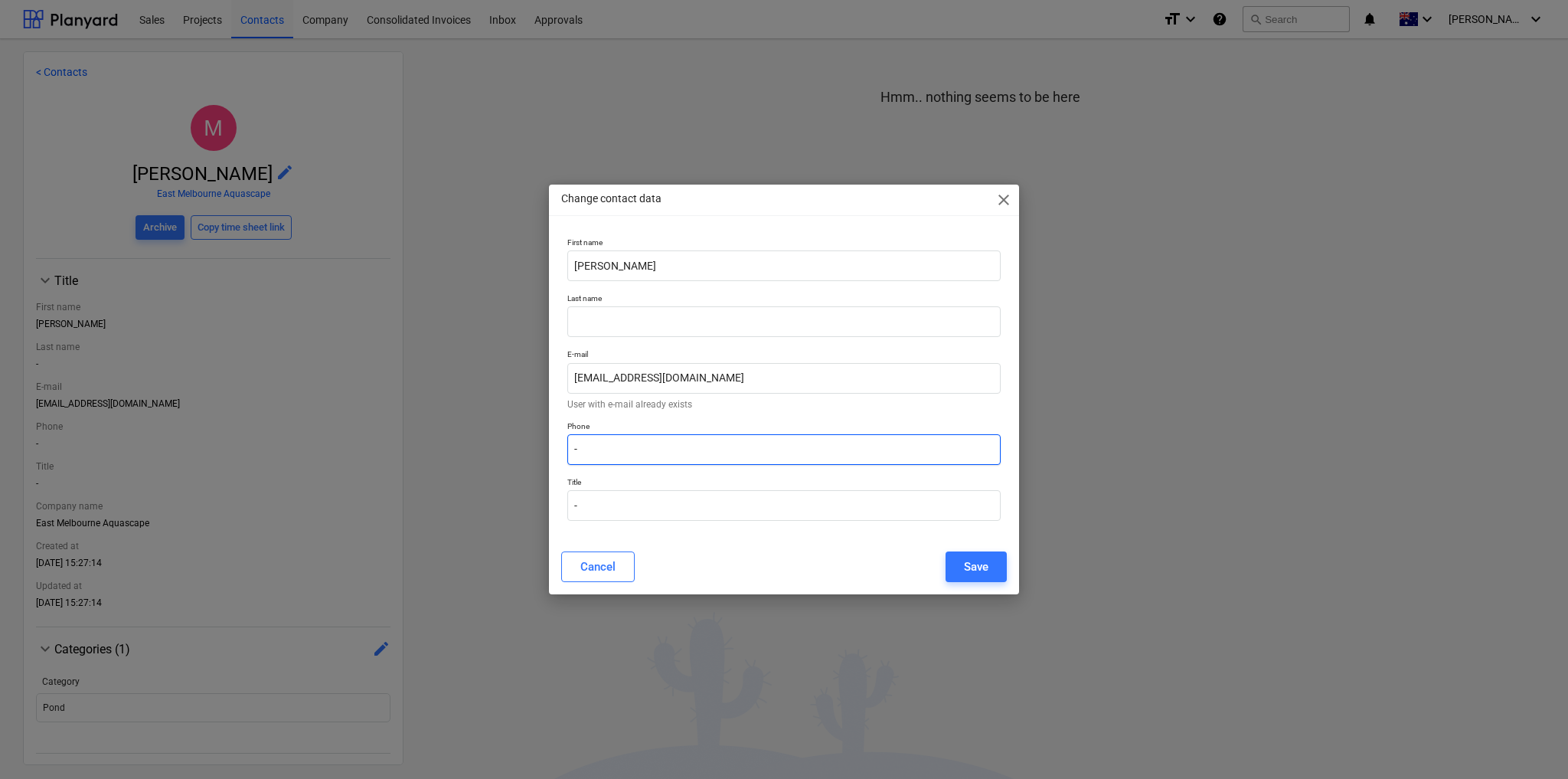
click at [620, 446] on input "-" at bounding box center [784, 450] width 434 height 31
paste input "0474 127 840"
type input "0474 127 840"
click at [652, 508] on input "-" at bounding box center [784, 506] width 434 height 31
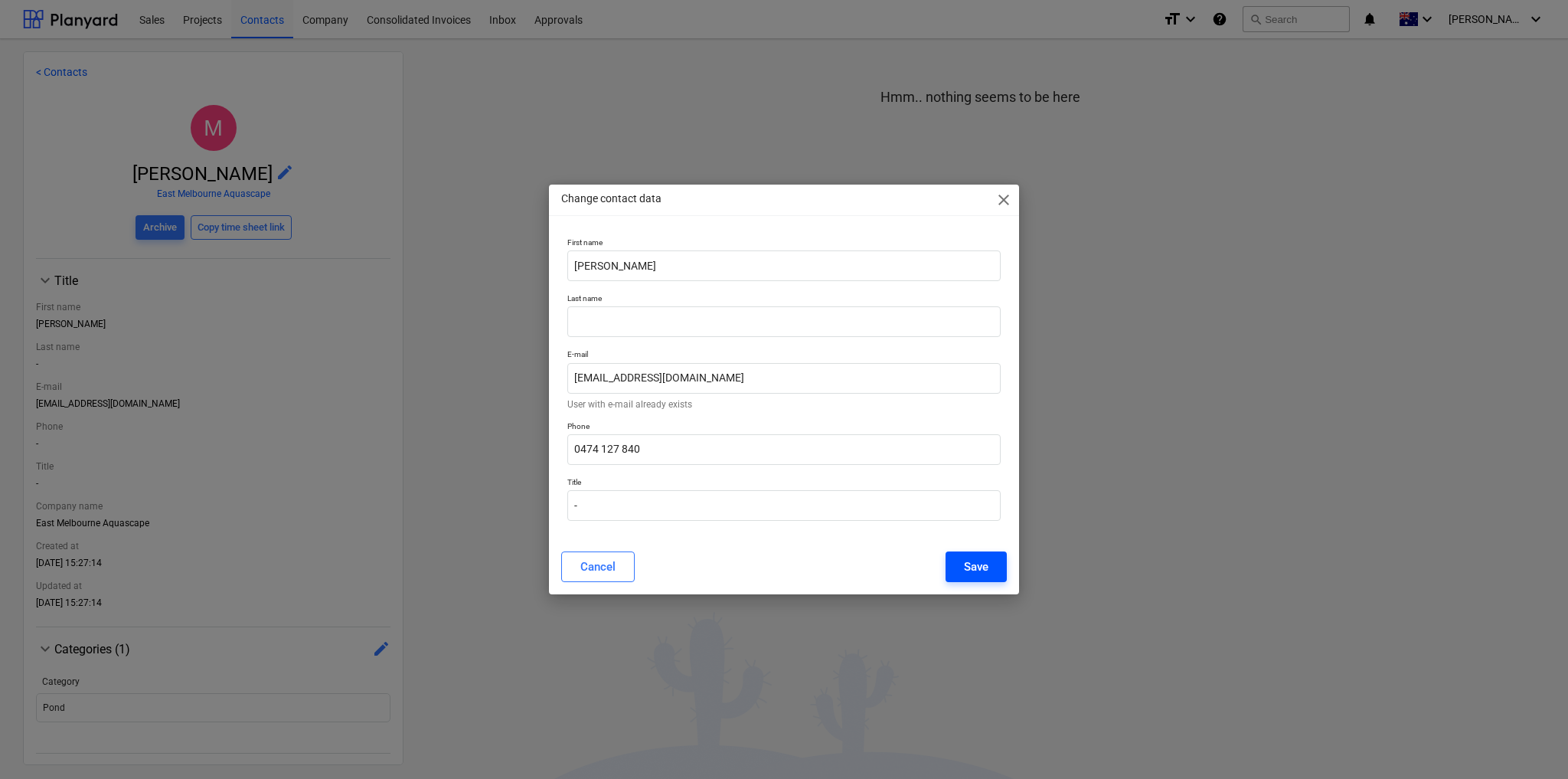
click at [970, 572] on div "Save" at bounding box center [976, 566] width 25 height 20
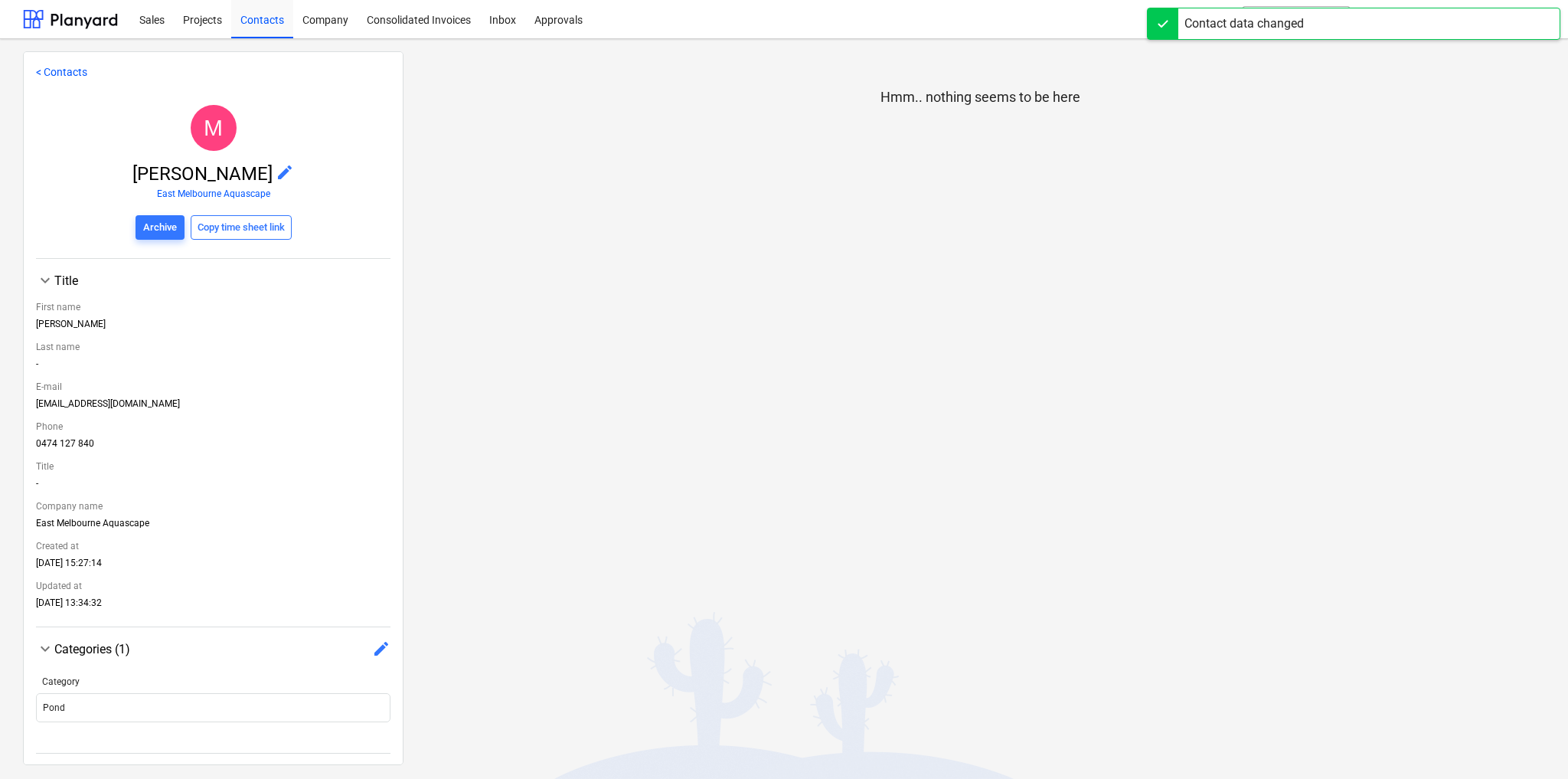
click at [63, 69] on link "< Contacts" at bounding box center [62, 72] width 51 height 12
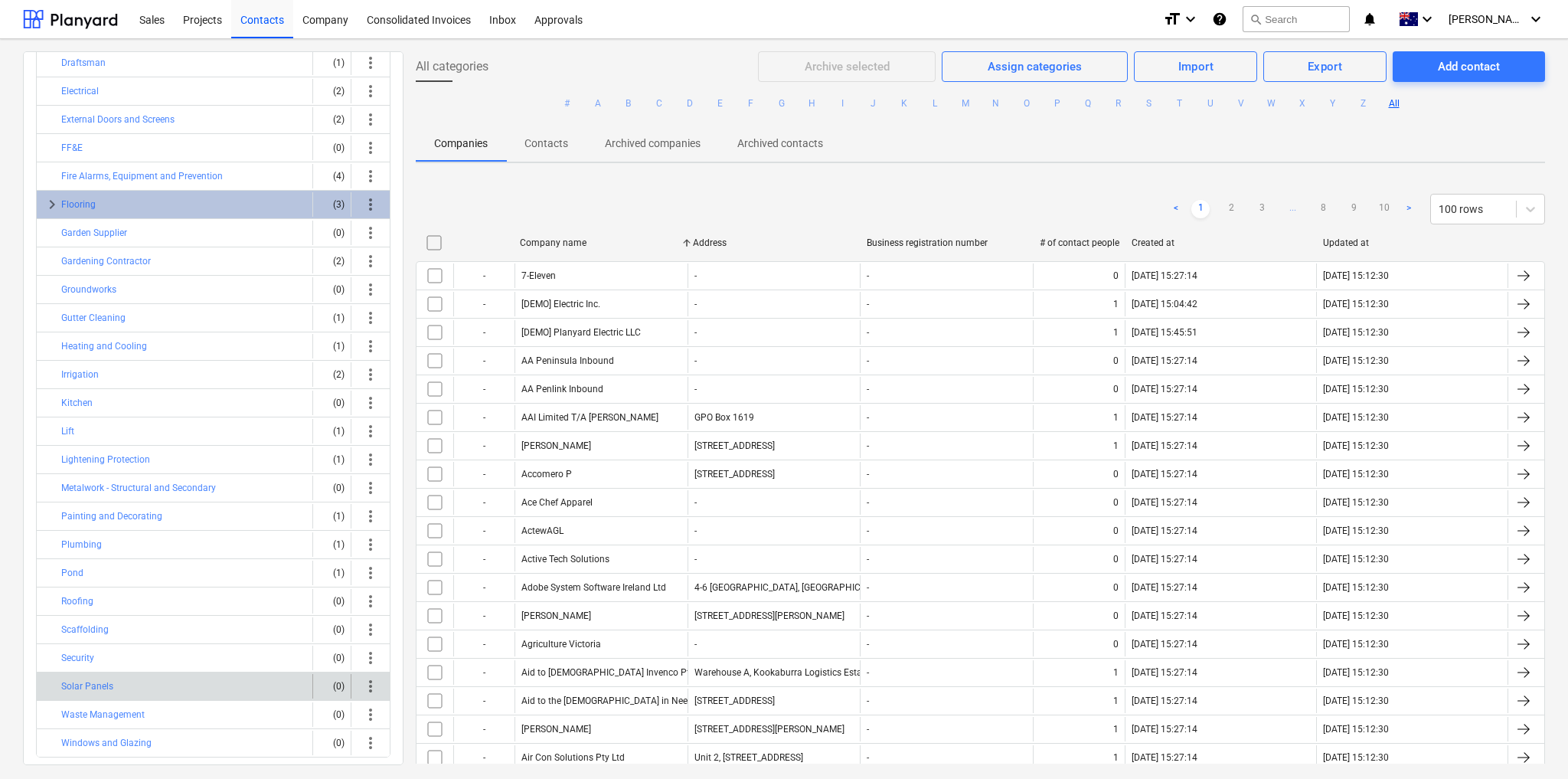
scroll to position [197, 0]
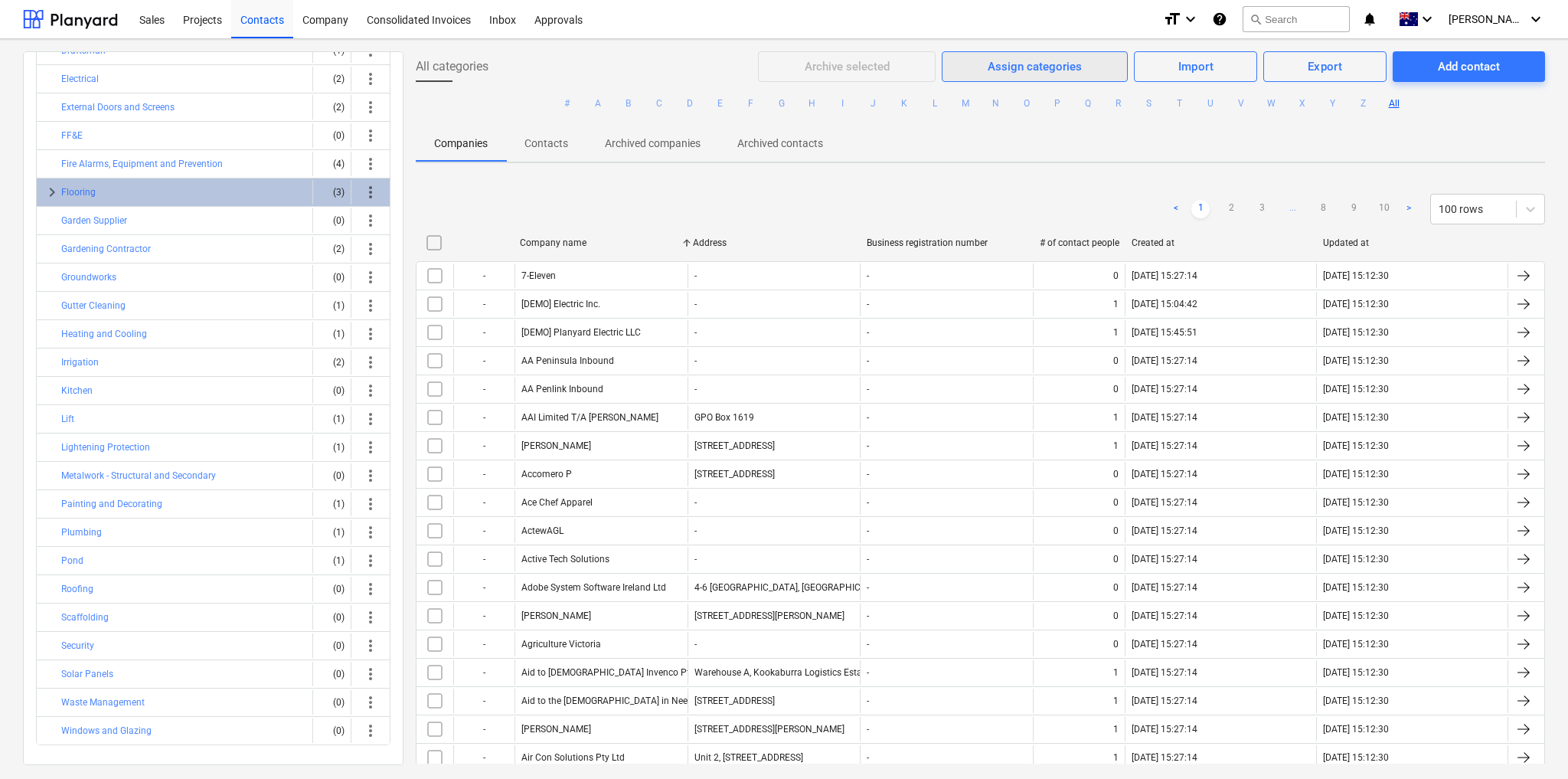
click at [1017, 58] on div "Assign categories" at bounding box center [1035, 66] width 94 height 20
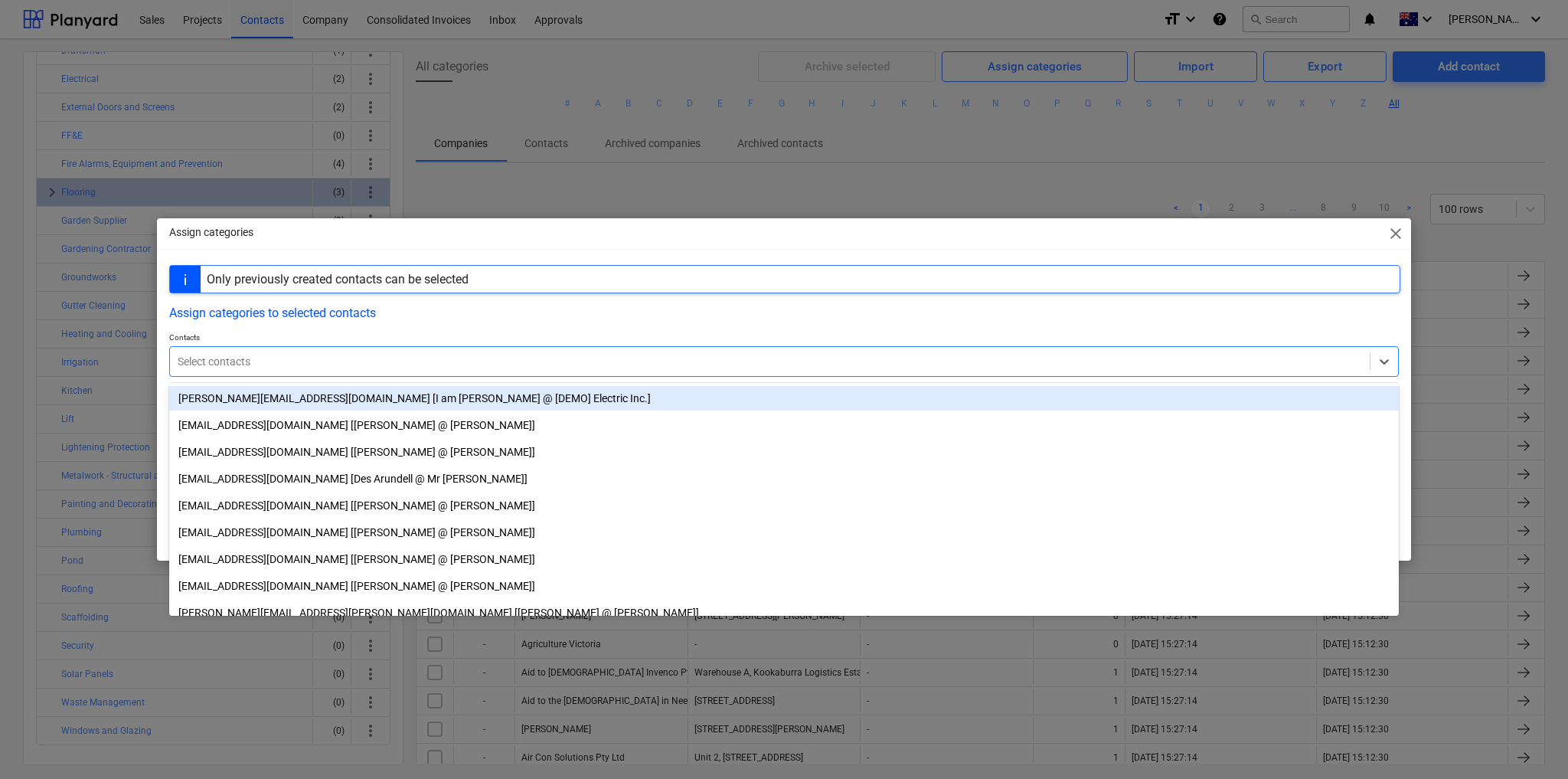
click at [683, 350] on div "Select contacts" at bounding box center [784, 362] width 1230 height 31
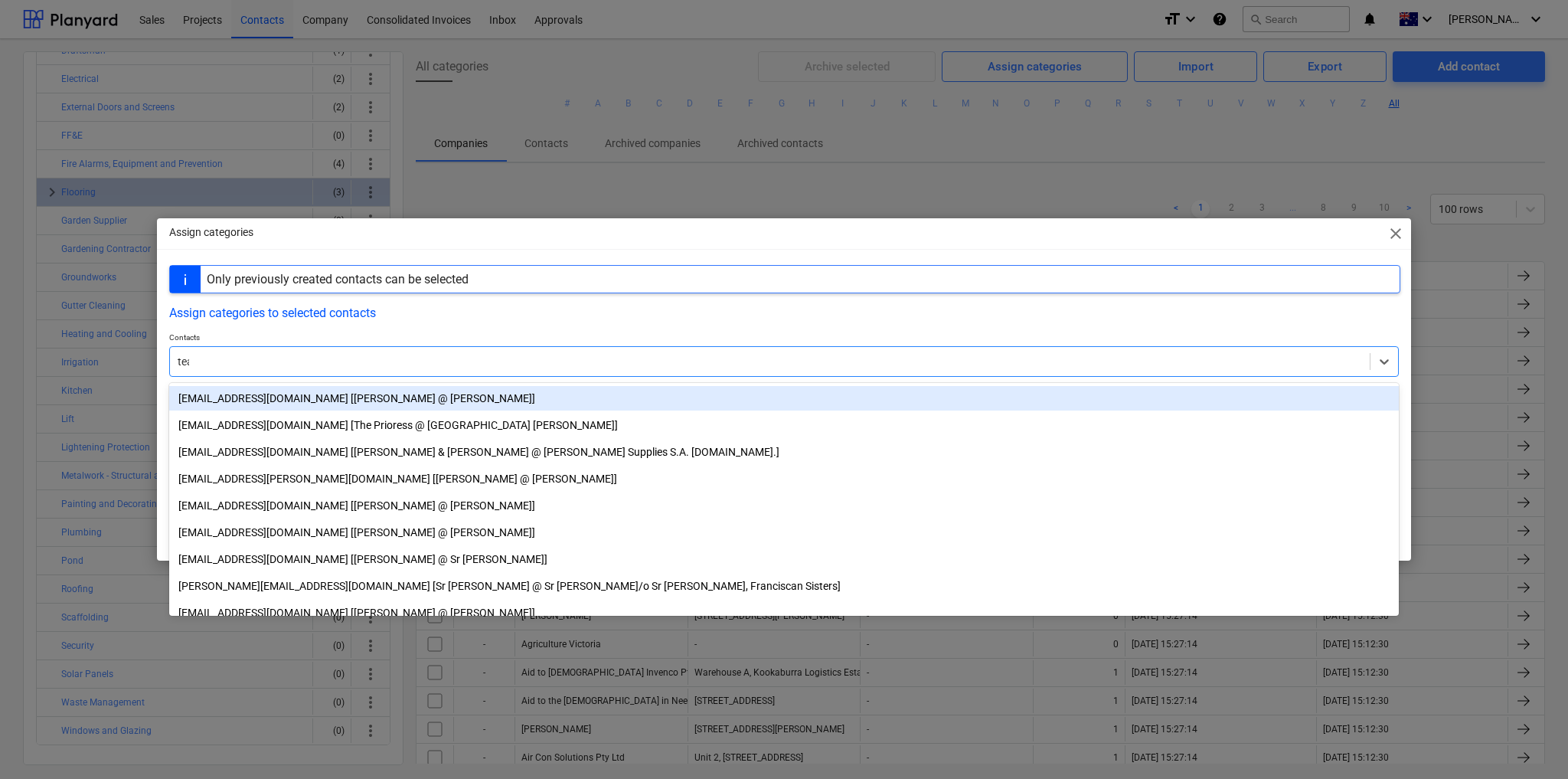
type input "teal"
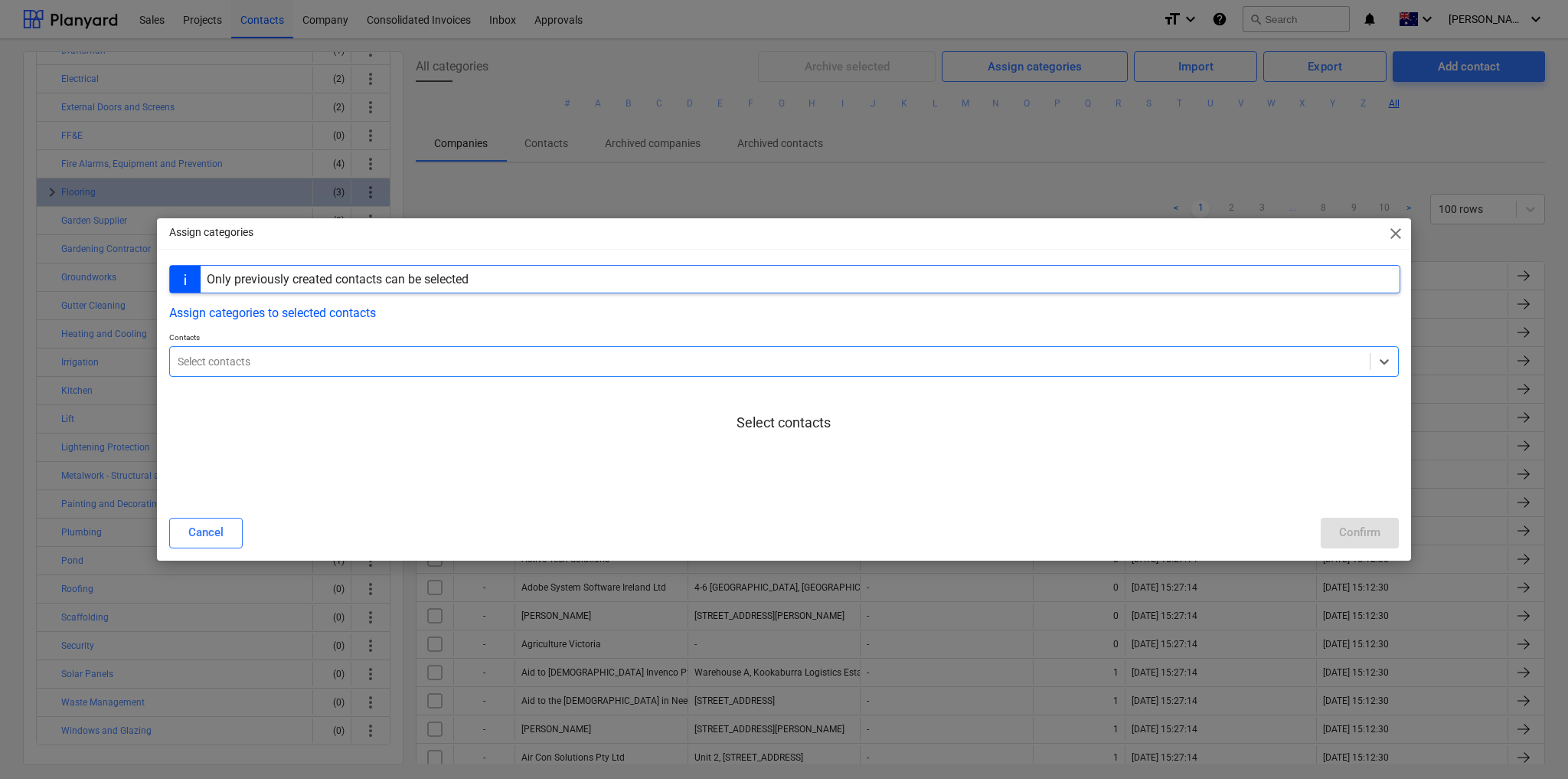
click at [238, 352] on div "Select contacts" at bounding box center [769, 361] width 1200 height 21
click at [1397, 236] on span "close" at bounding box center [1396, 233] width 18 height 18
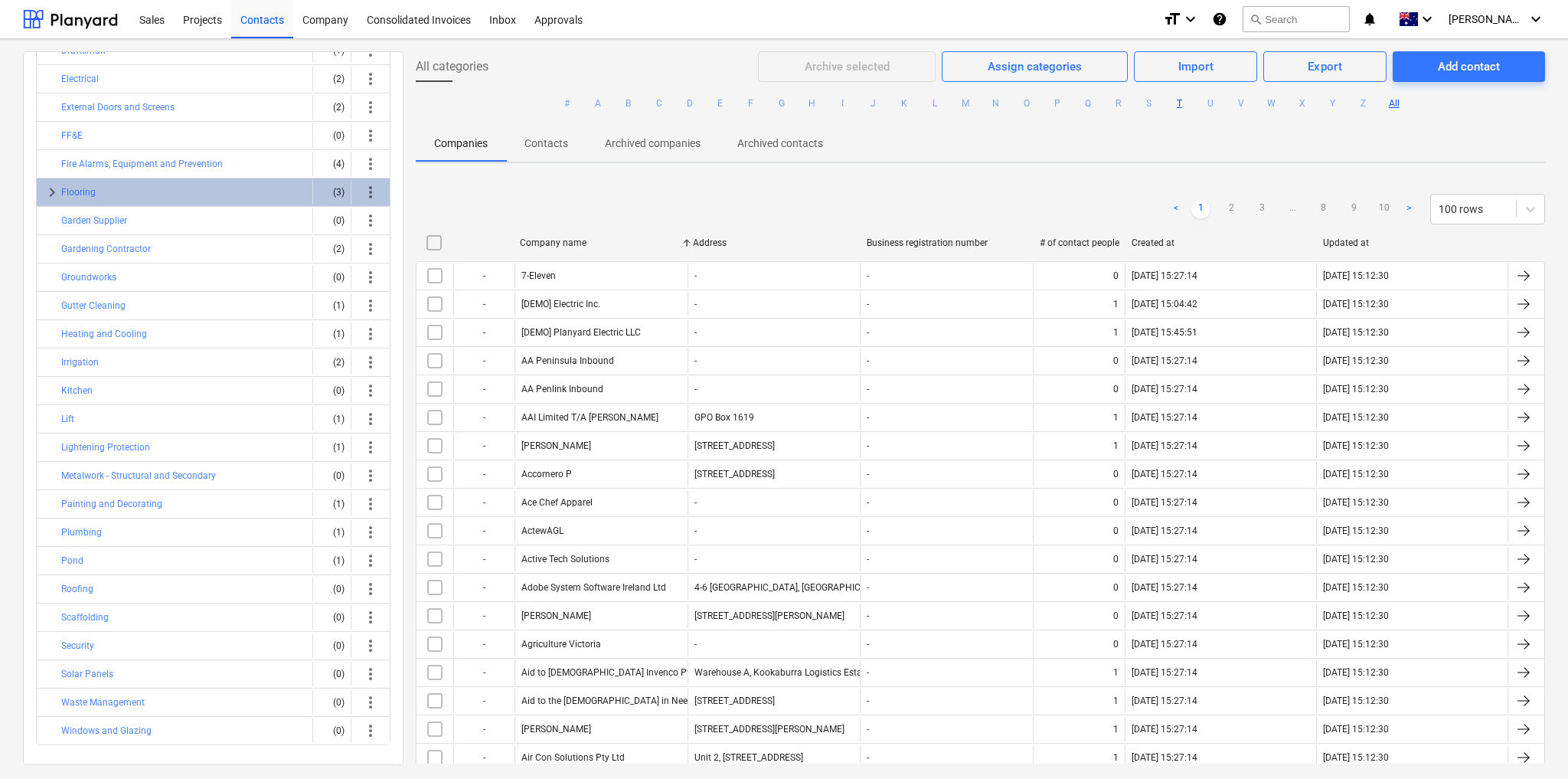
click at [1180, 102] on button "T" at bounding box center [1180, 103] width 18 height 18
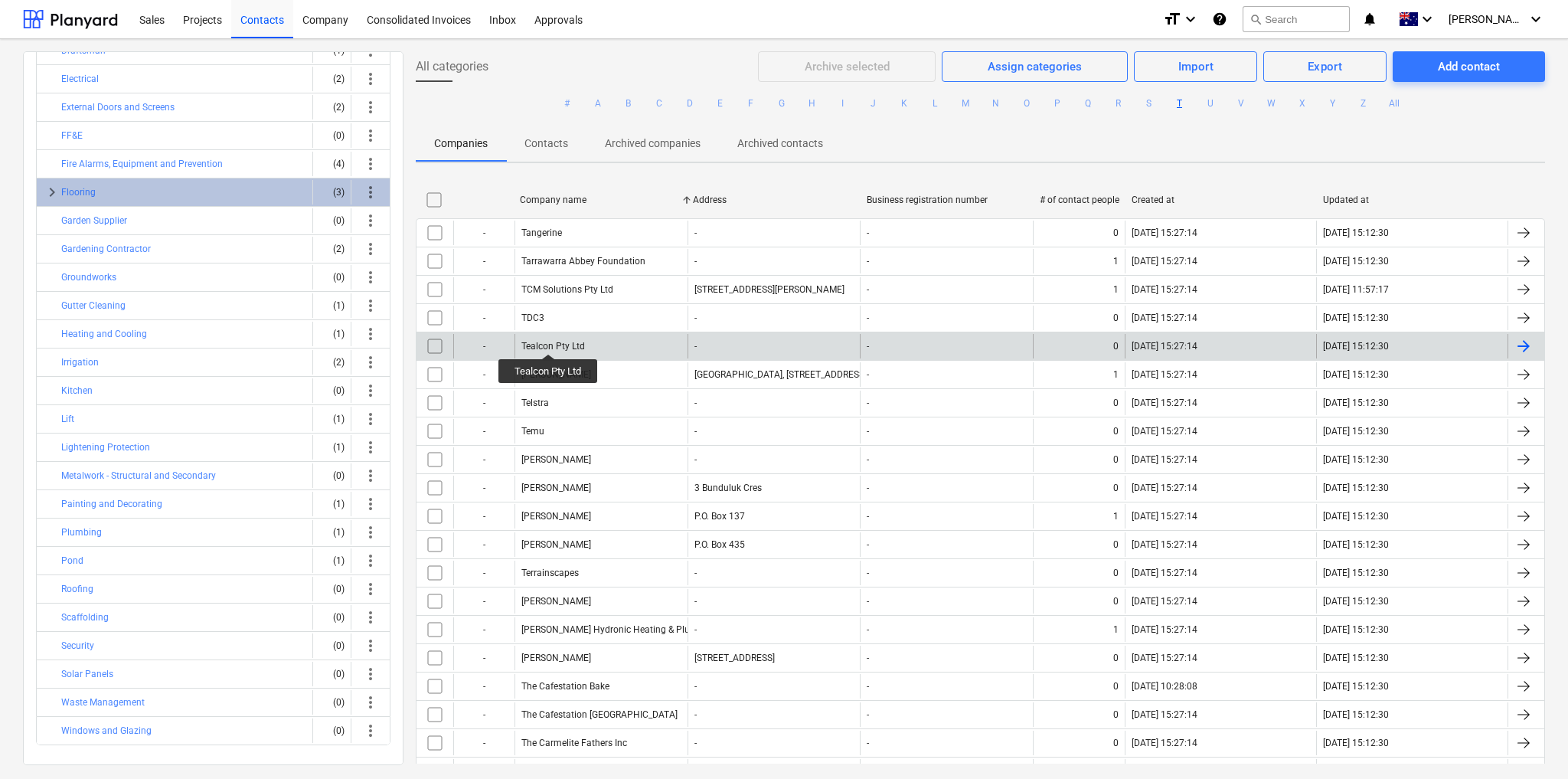
click at [549, 341] on div "Tealcon Pty Ltd" at bounding box center [554, 346] width 63 height 11
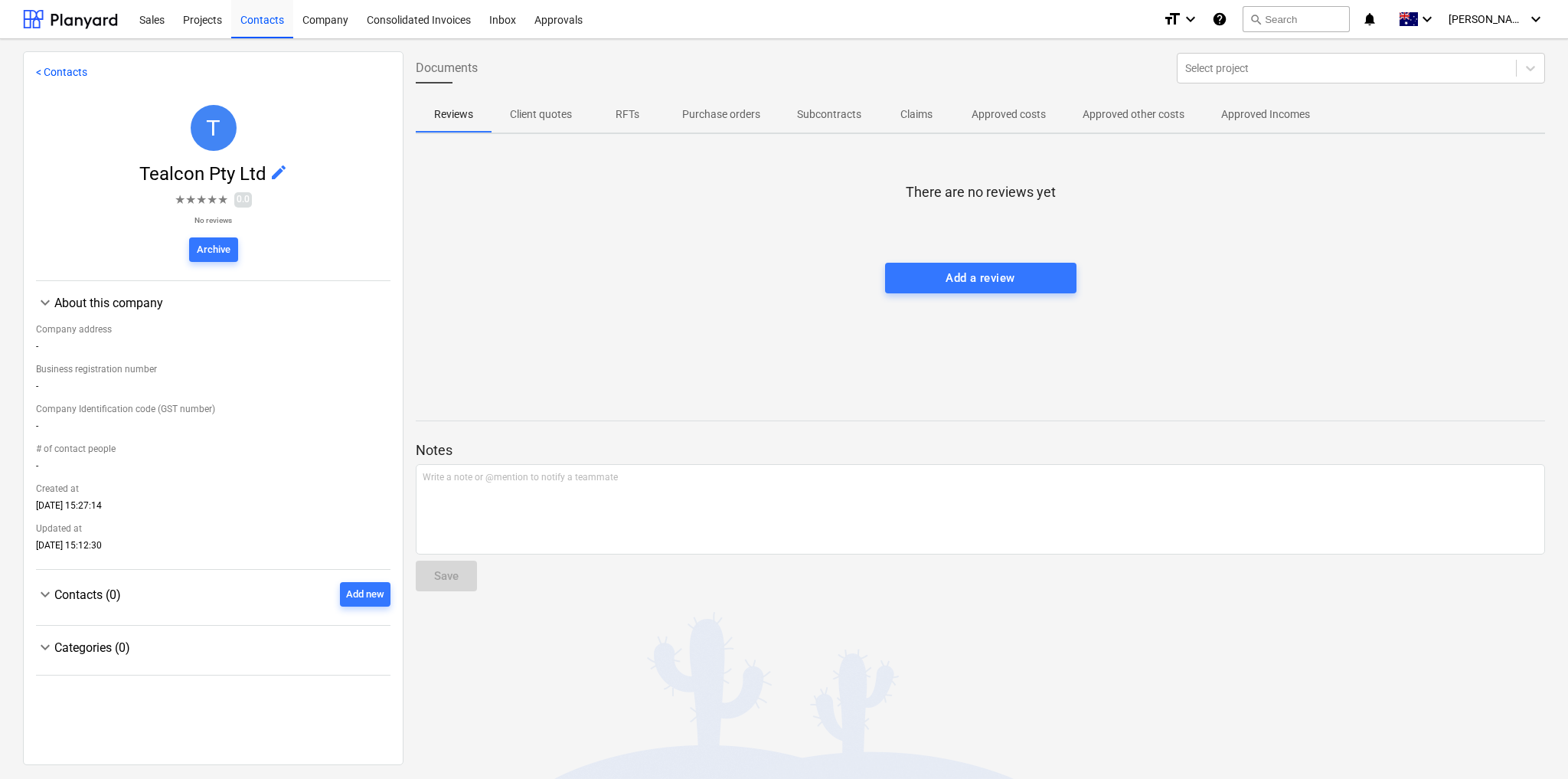
click at [50, 74] on link "< Contacts" at bounding box center [62, 72] width 51 height 12
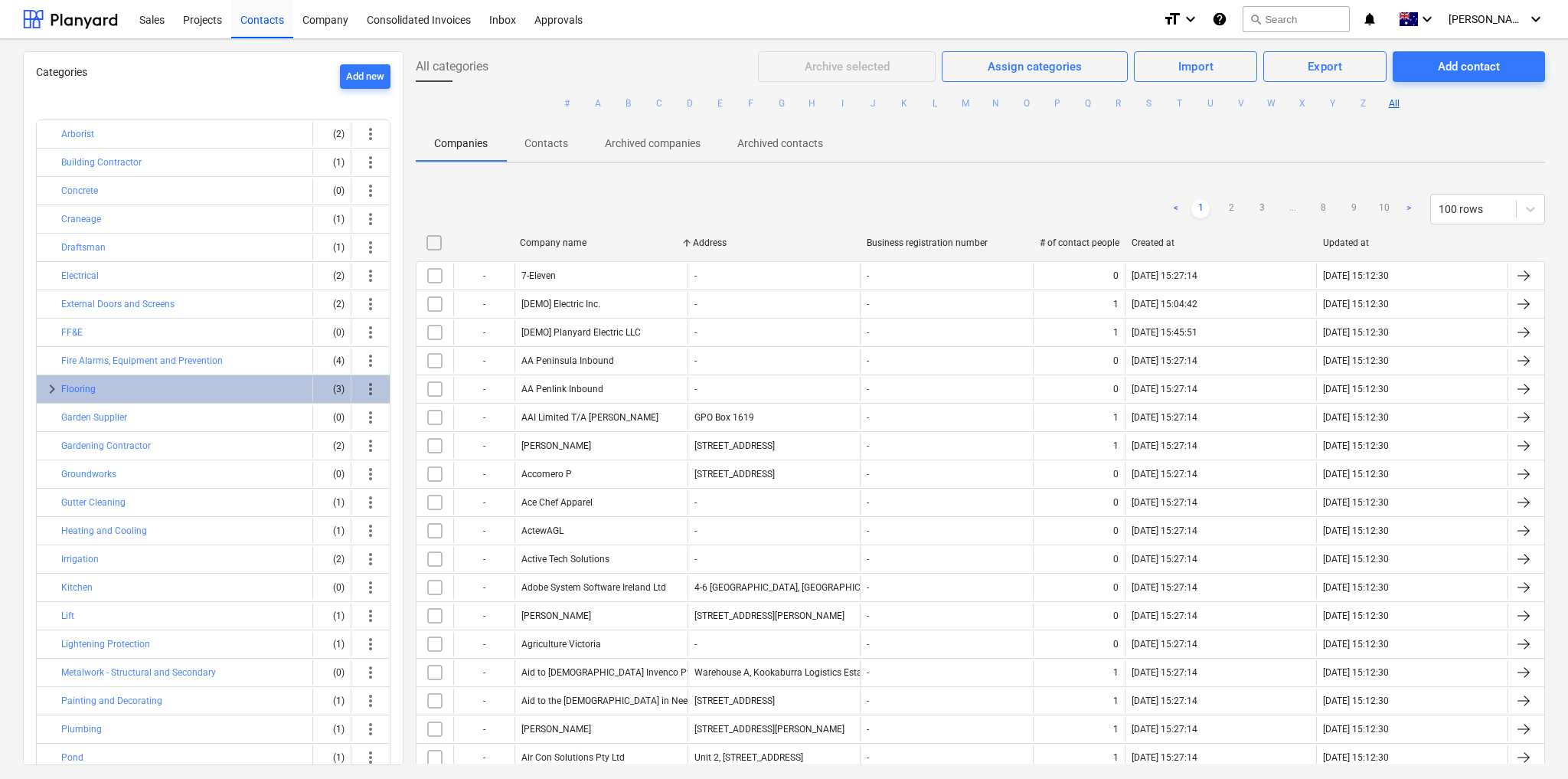
scroll to position [197, 0]
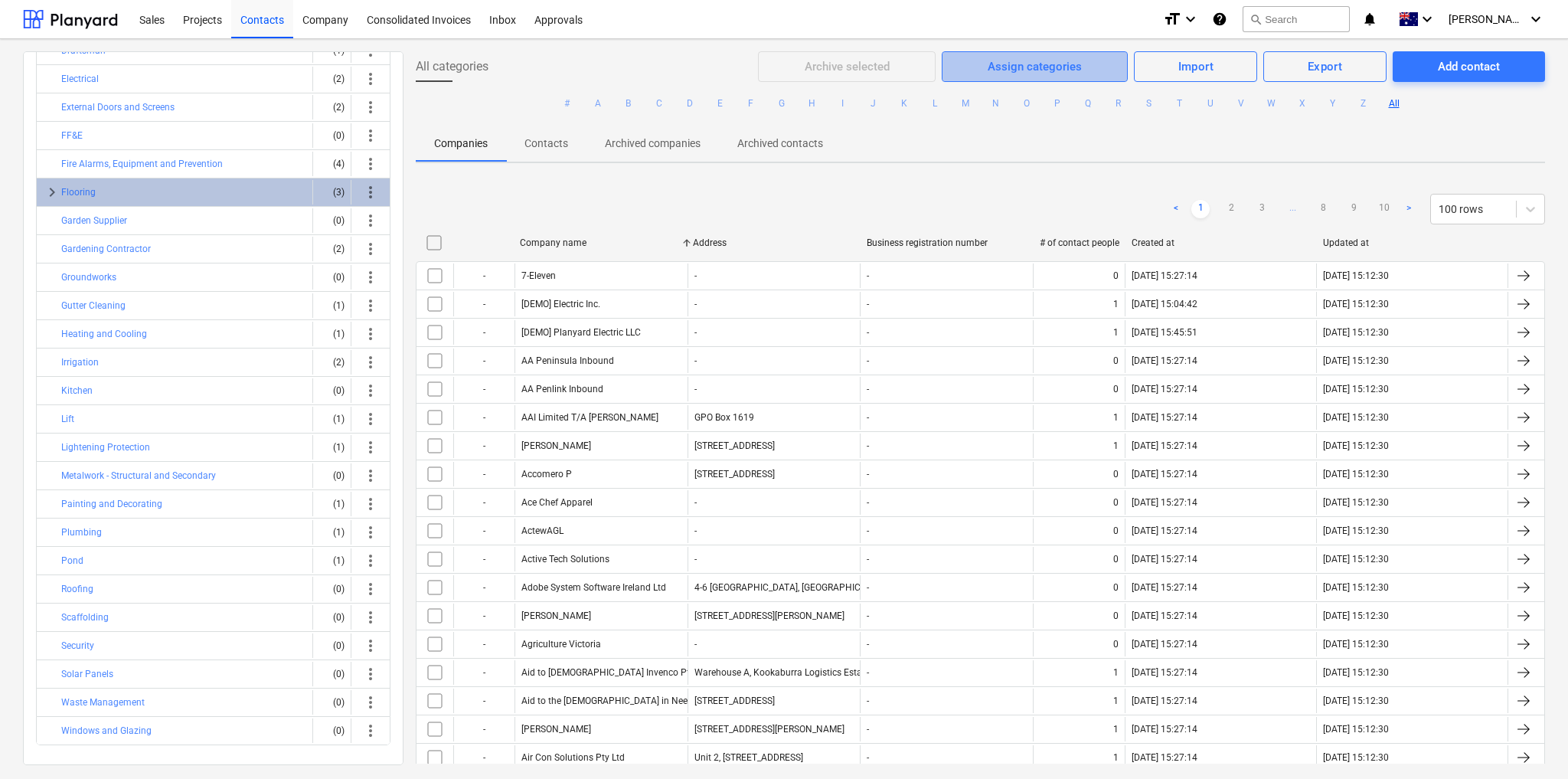
click at [1034, 74] on div "Assign categories" at bounding box center [1035, 66] width 94 height 20
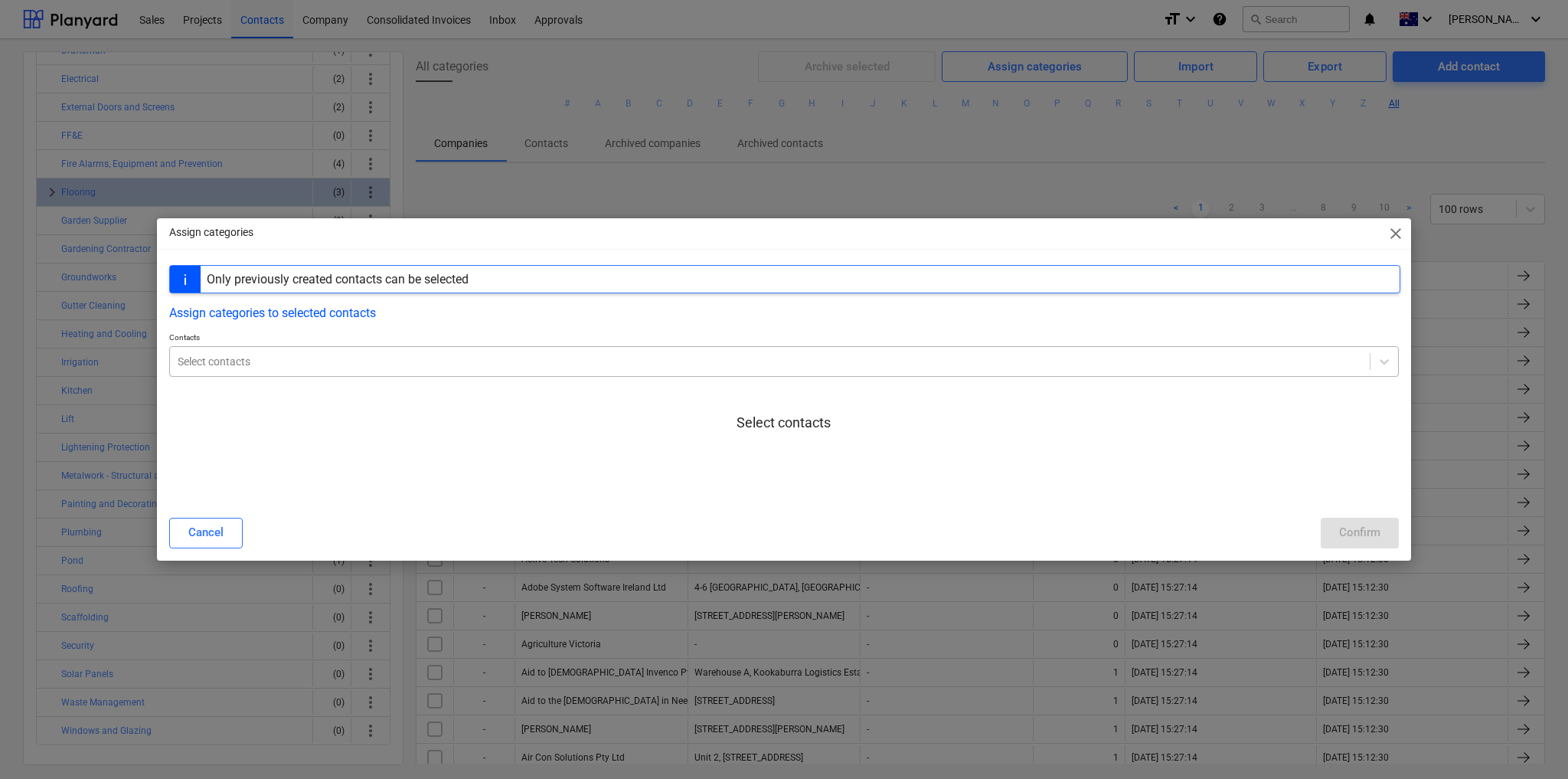
click at [313, 366] on div at bounding box center [769, 362] width 1185 height 15
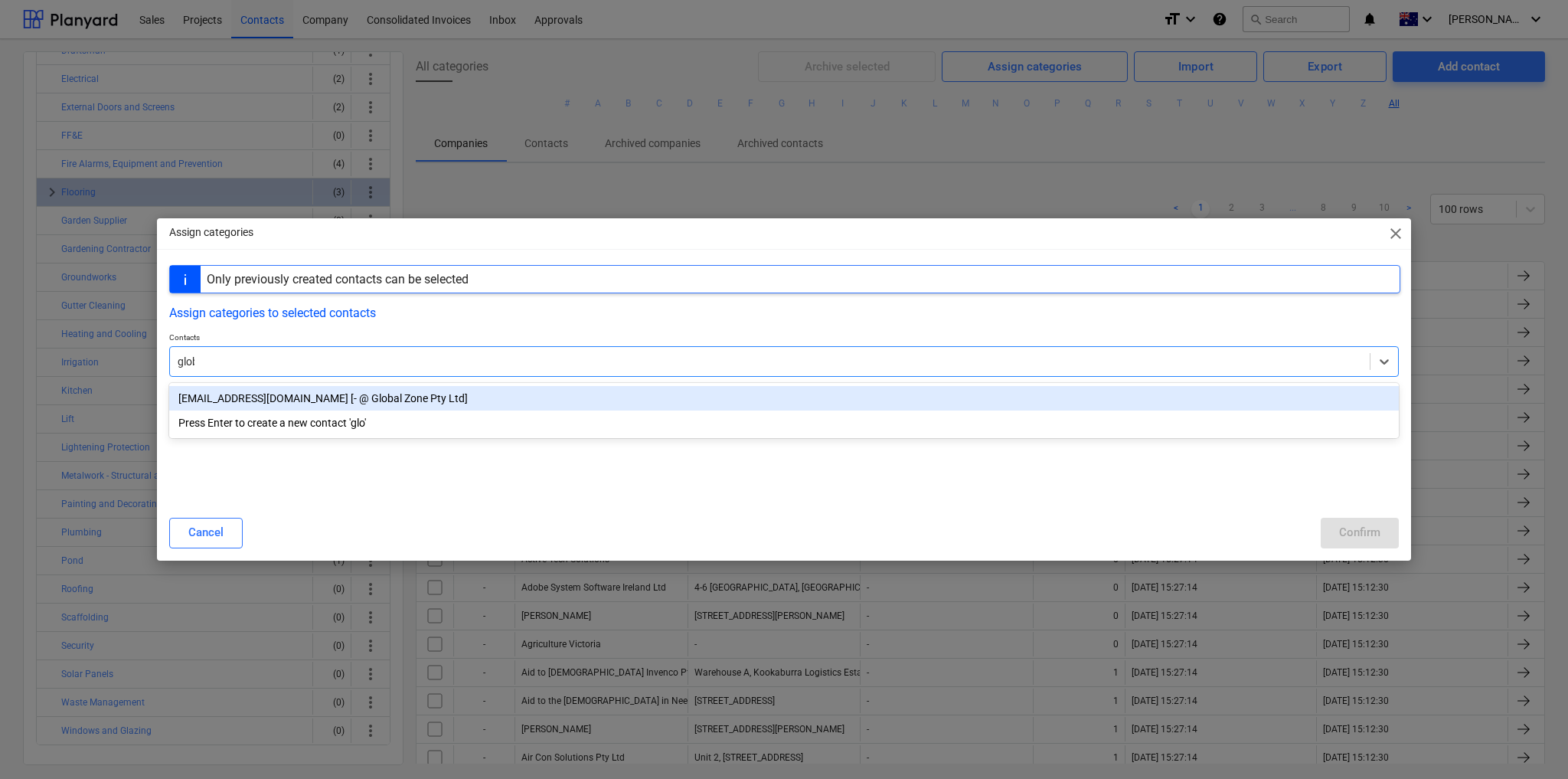
type input "globa"
click at [267, 392] on div "[EMAIL_ADDRESS][DOMAIN_NAME] [- @ Global Zone Pty Ltd]" at bounding box center [784, 398] width 1230 height 25
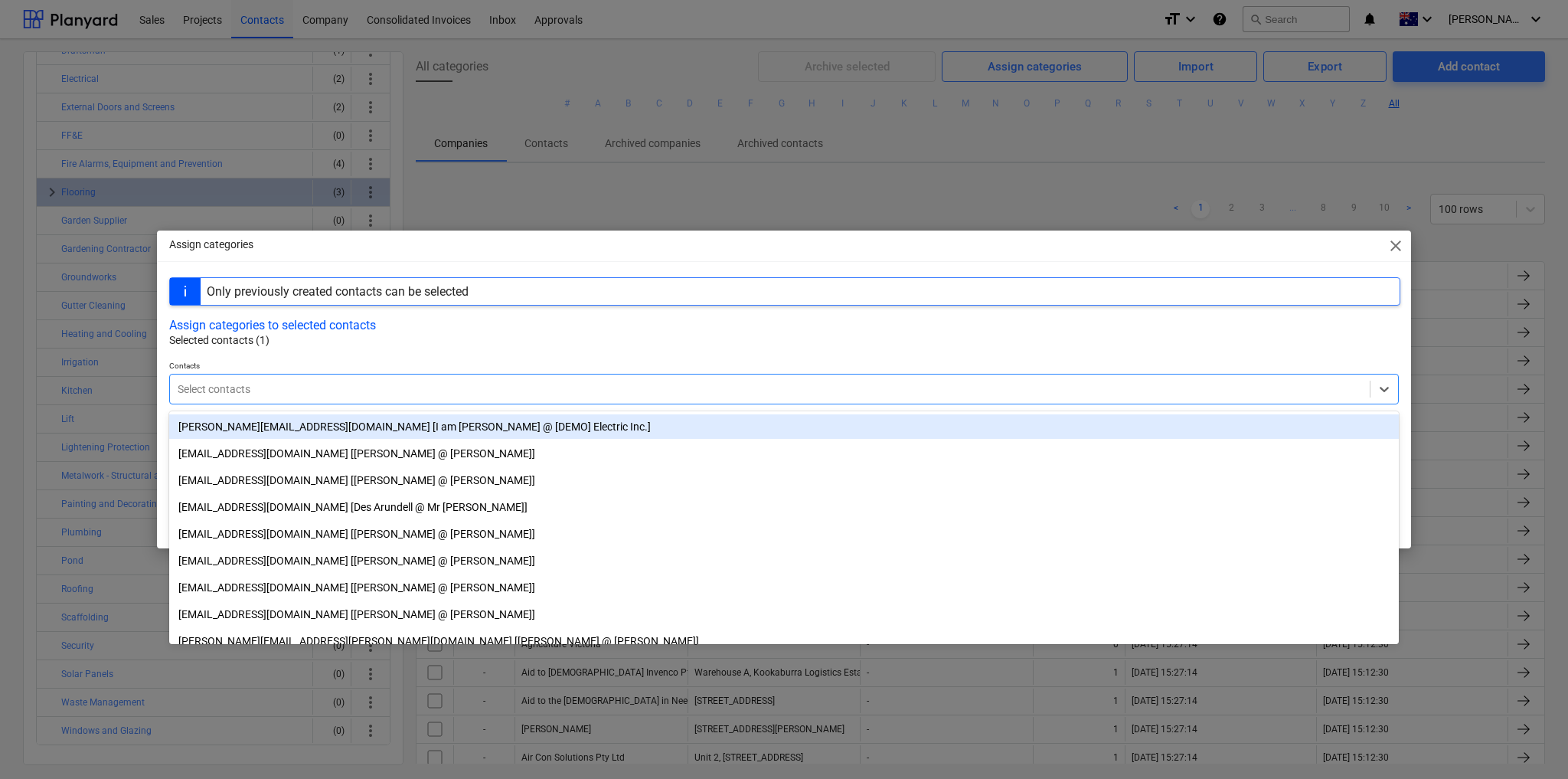
click at [663, 330] on div "Assign categories to selected contacts" at bounding box center [784, 325] width 1230 height 15
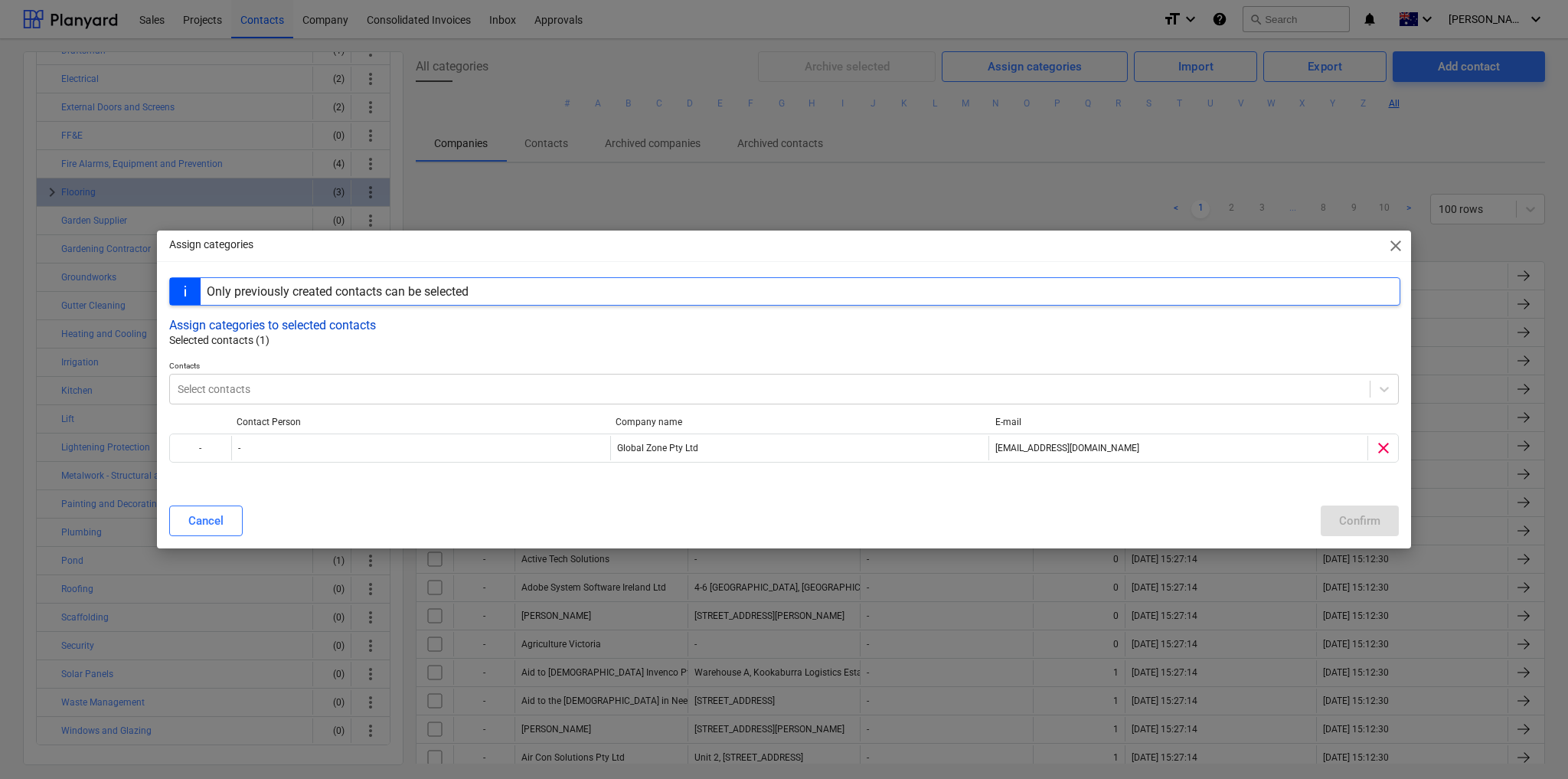
click at [352, 328] on button "Assign categories to selected contacts" at bounding box center [272, 325] width 206 height 15
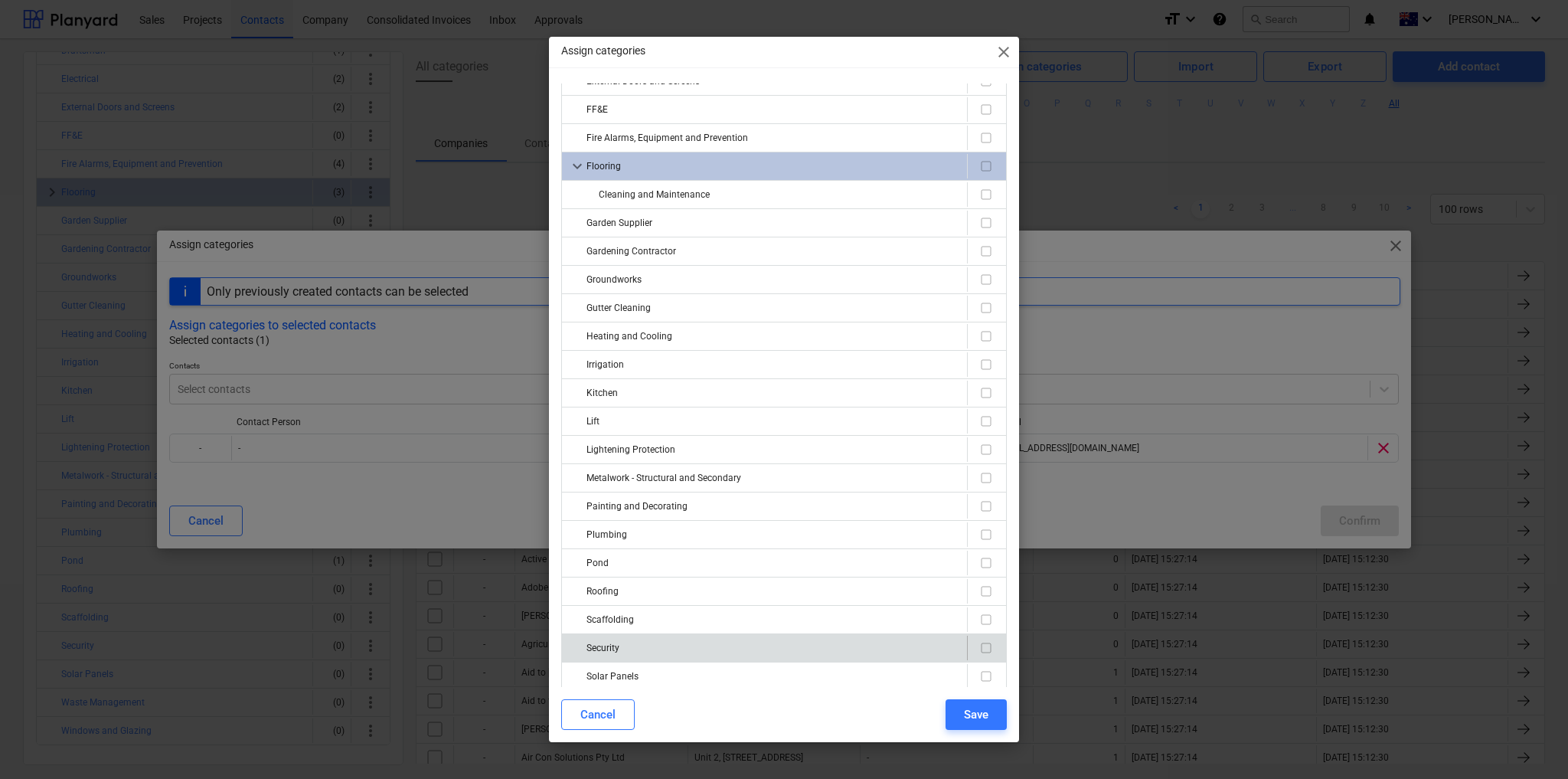
scroll to position [285, 0]
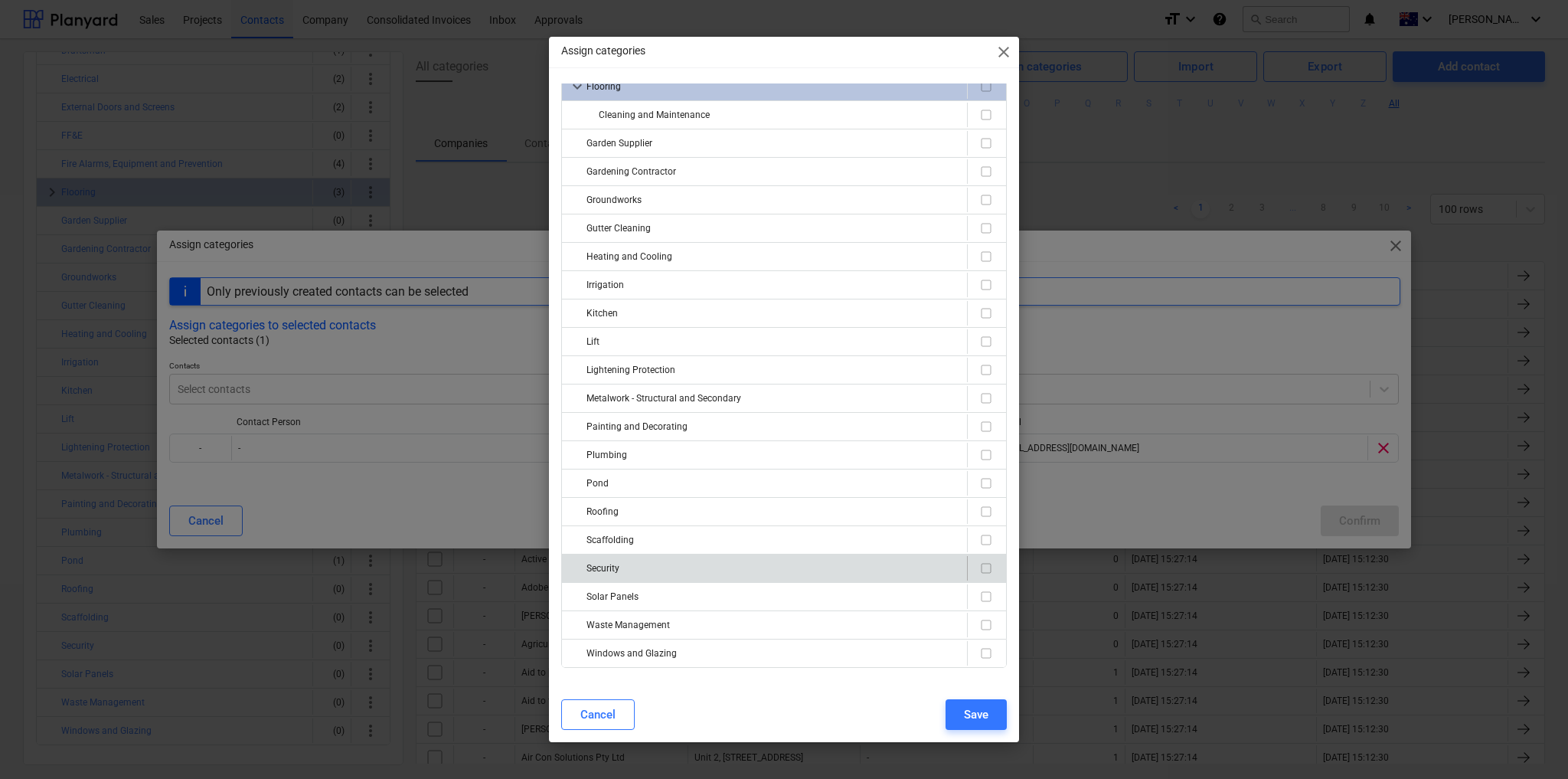
click at [631, 556] on div "Security" at bounding box center [774, 568] width 374 height 25
click at [981, 562] on input "checkbox" at bounding box center [985, 567] width 18 height 18
checkbox input "true"
click at [974, 717] on div "Save" at bounding box center [976, 714] width 25 height 20
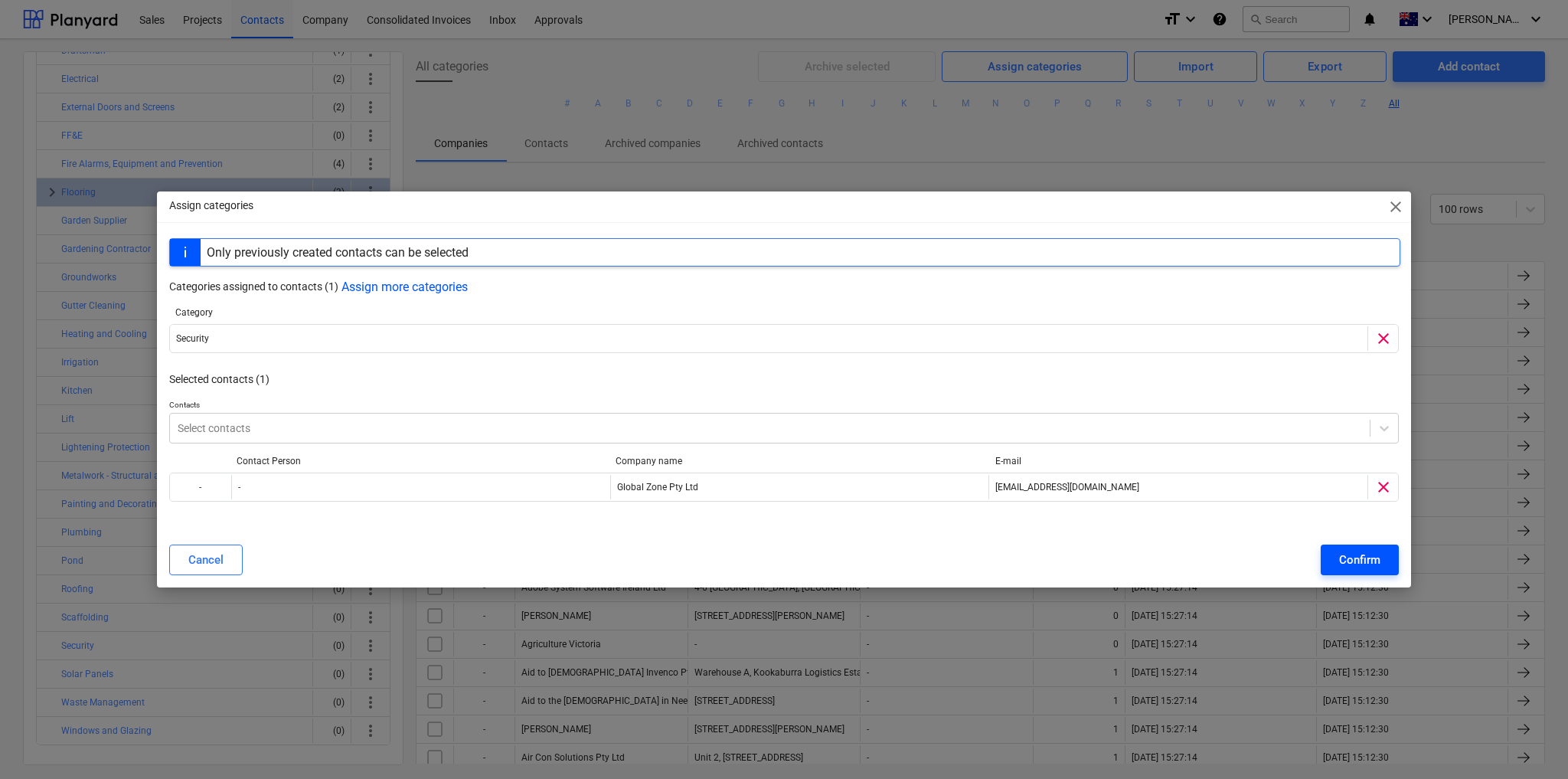
click at [1334, 563] on button "Confirm" at bounding box center [1360, 560] width 78 height 31
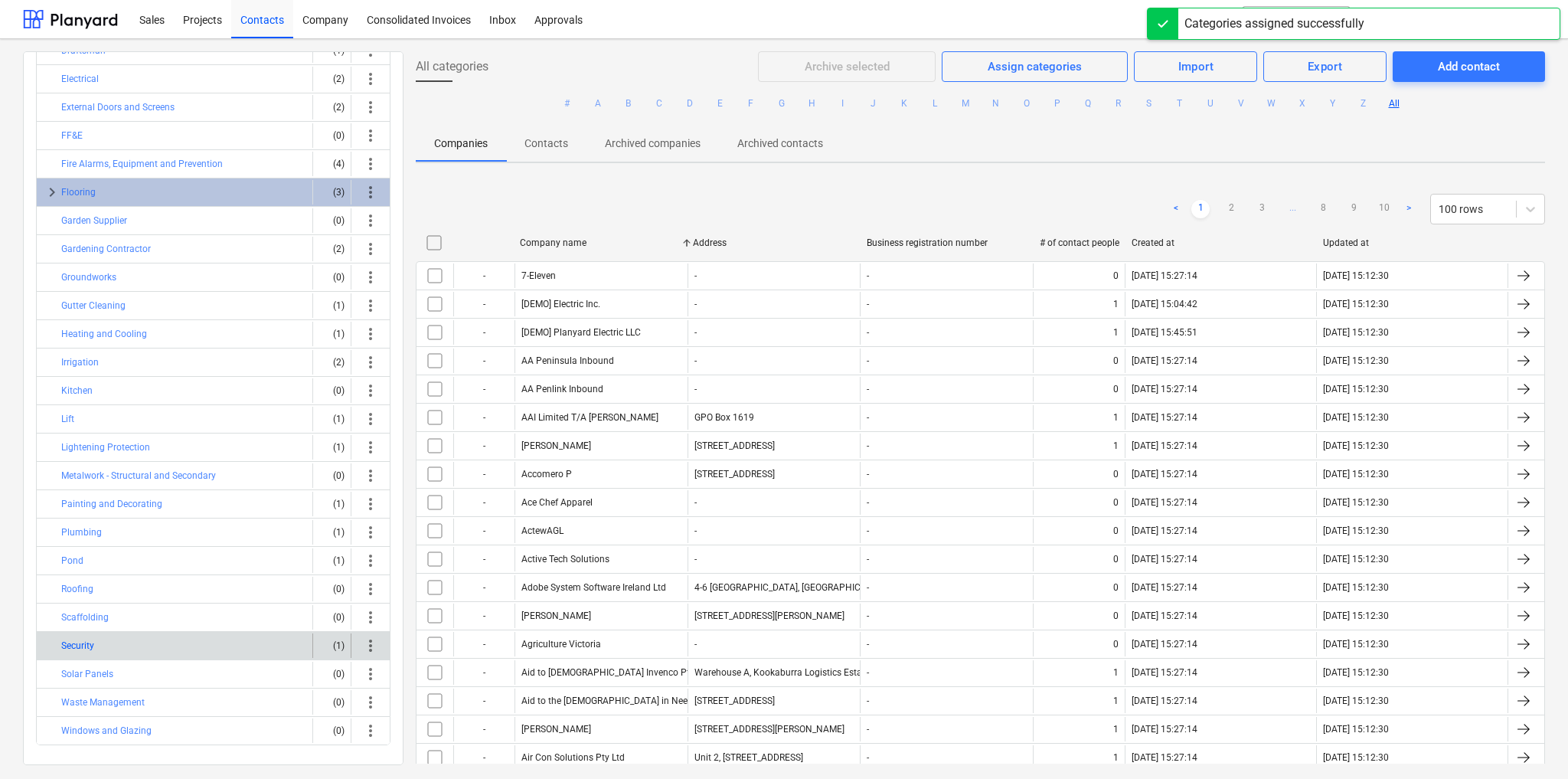
click at [87, 637] on button "Security" at bounding box center [77, 645] width 33 height 18
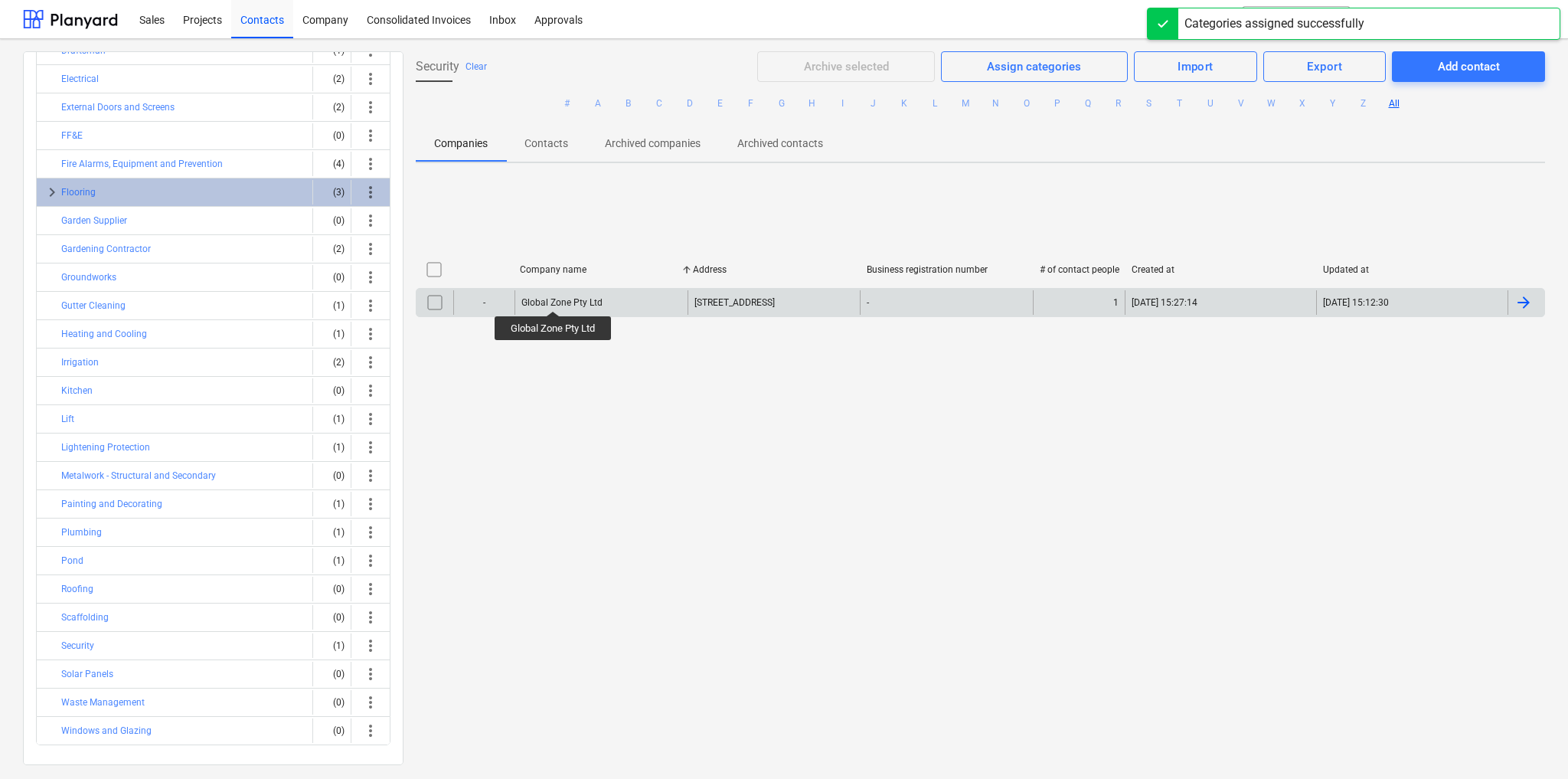
click at [554, 297] on div "Global Zone Pty Ltd" at bounding box center [562, 303] width 81 height 11
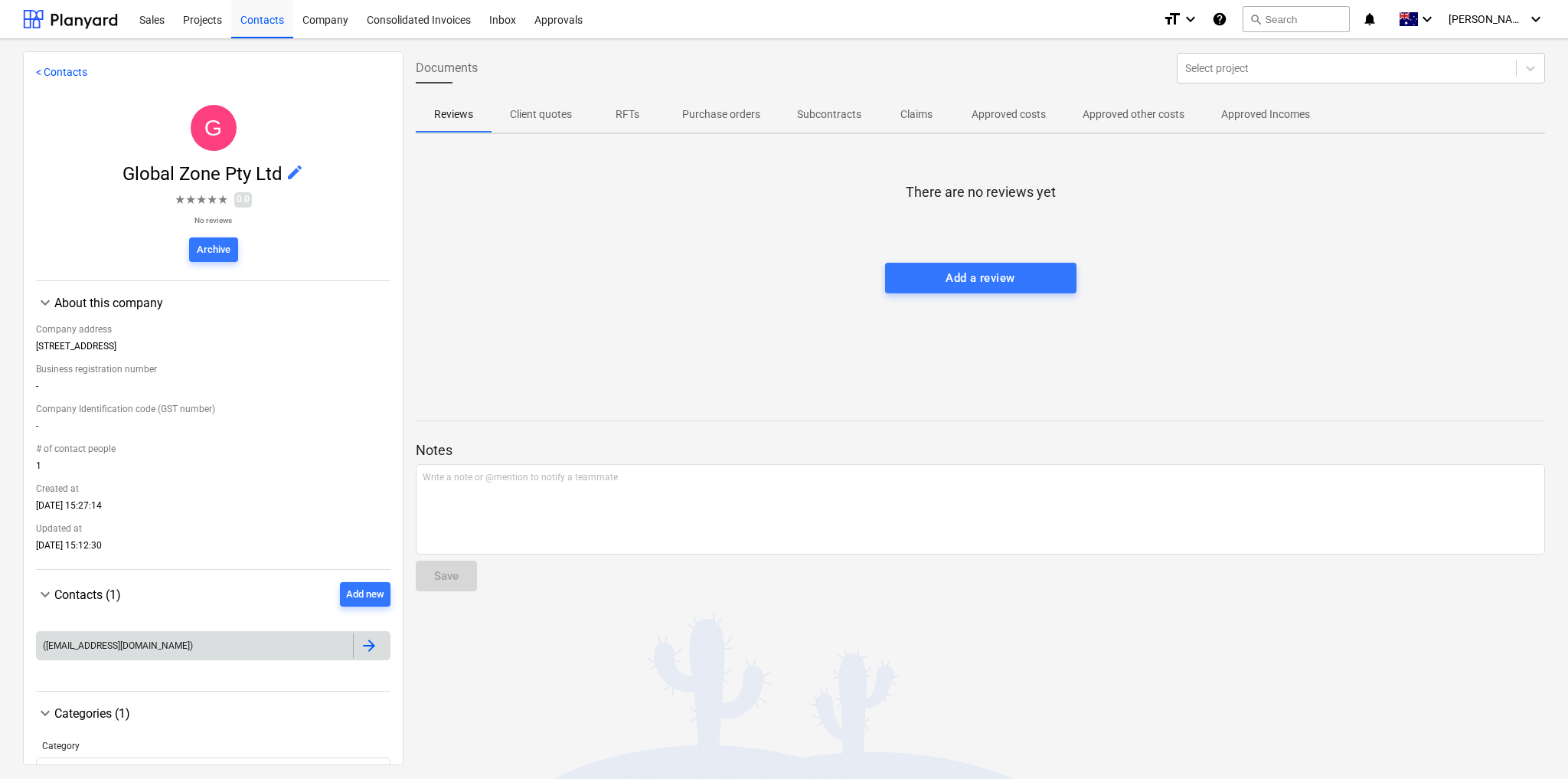
click at [364, 649] on div at bounding box center [368, 645] width 18 height 18
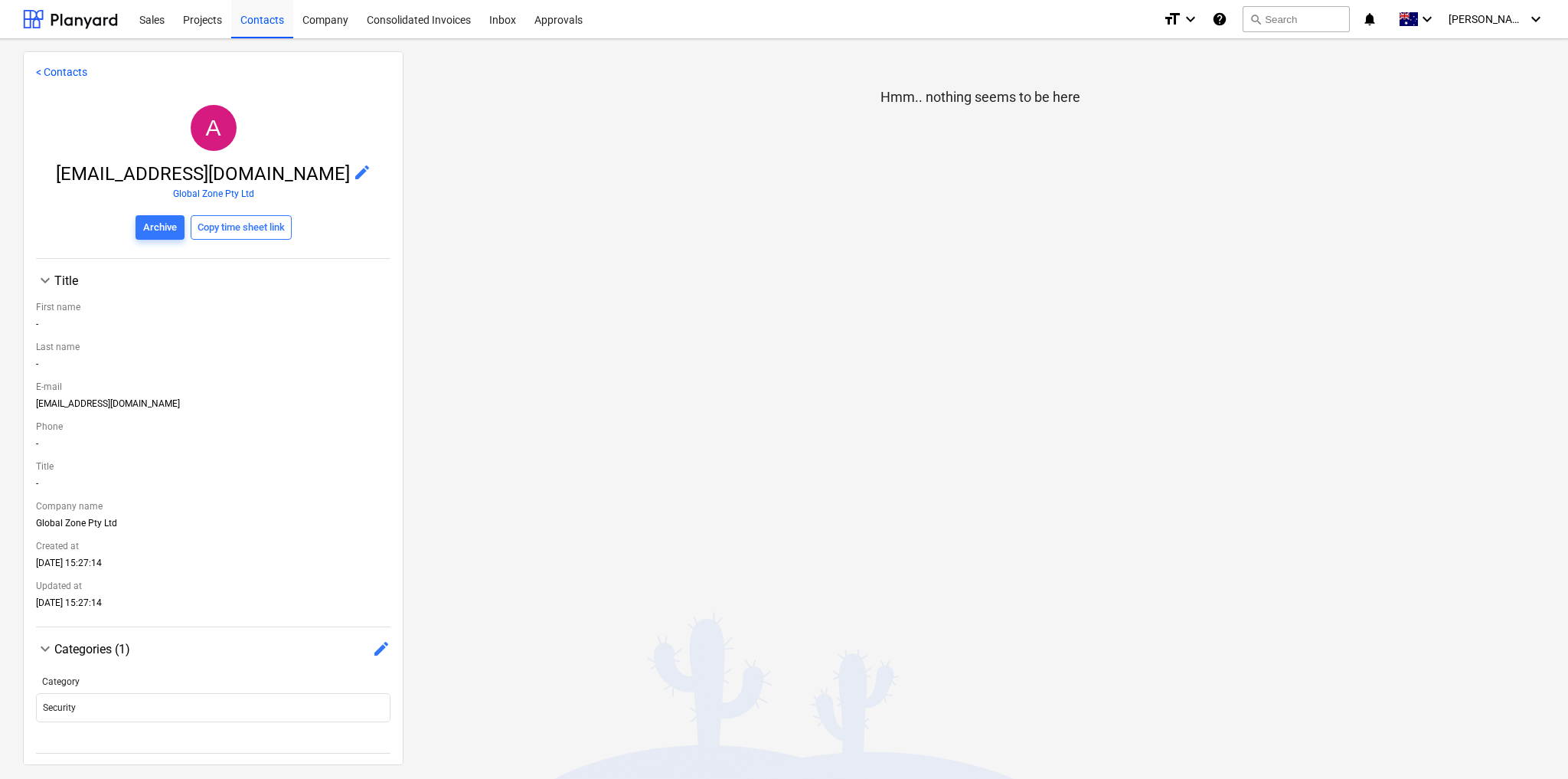
click at [353, 168] on span "edit" at bounding box center [362, 171] width 18 height 18
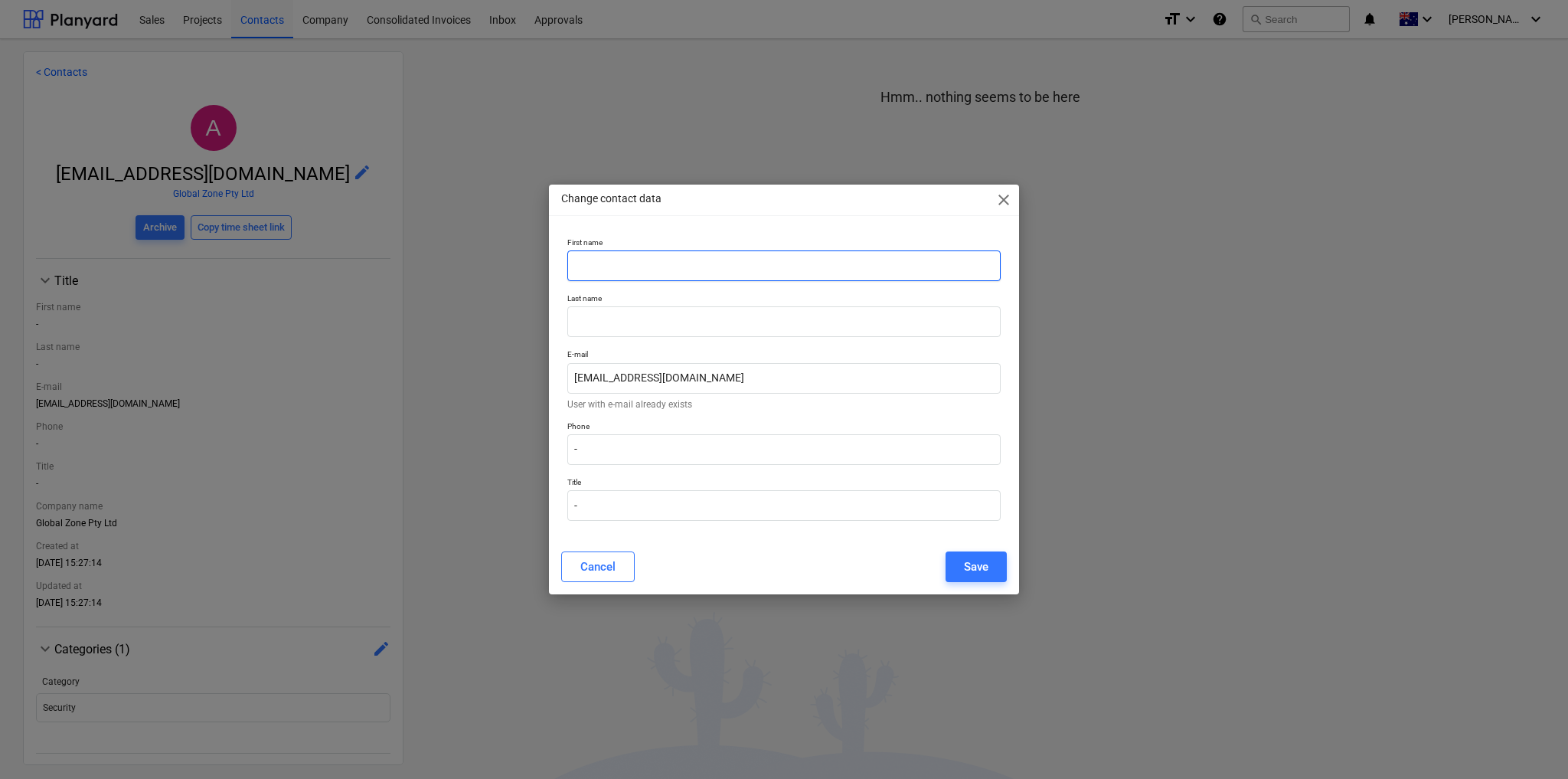
click at [621, 269] on input "text" at bounding box center [784, 266] width 434 height 31
type input "[PERSON_NAME]"
click at [636, 328] on input "text" at bounding box center [784, 321] width 434 height 31
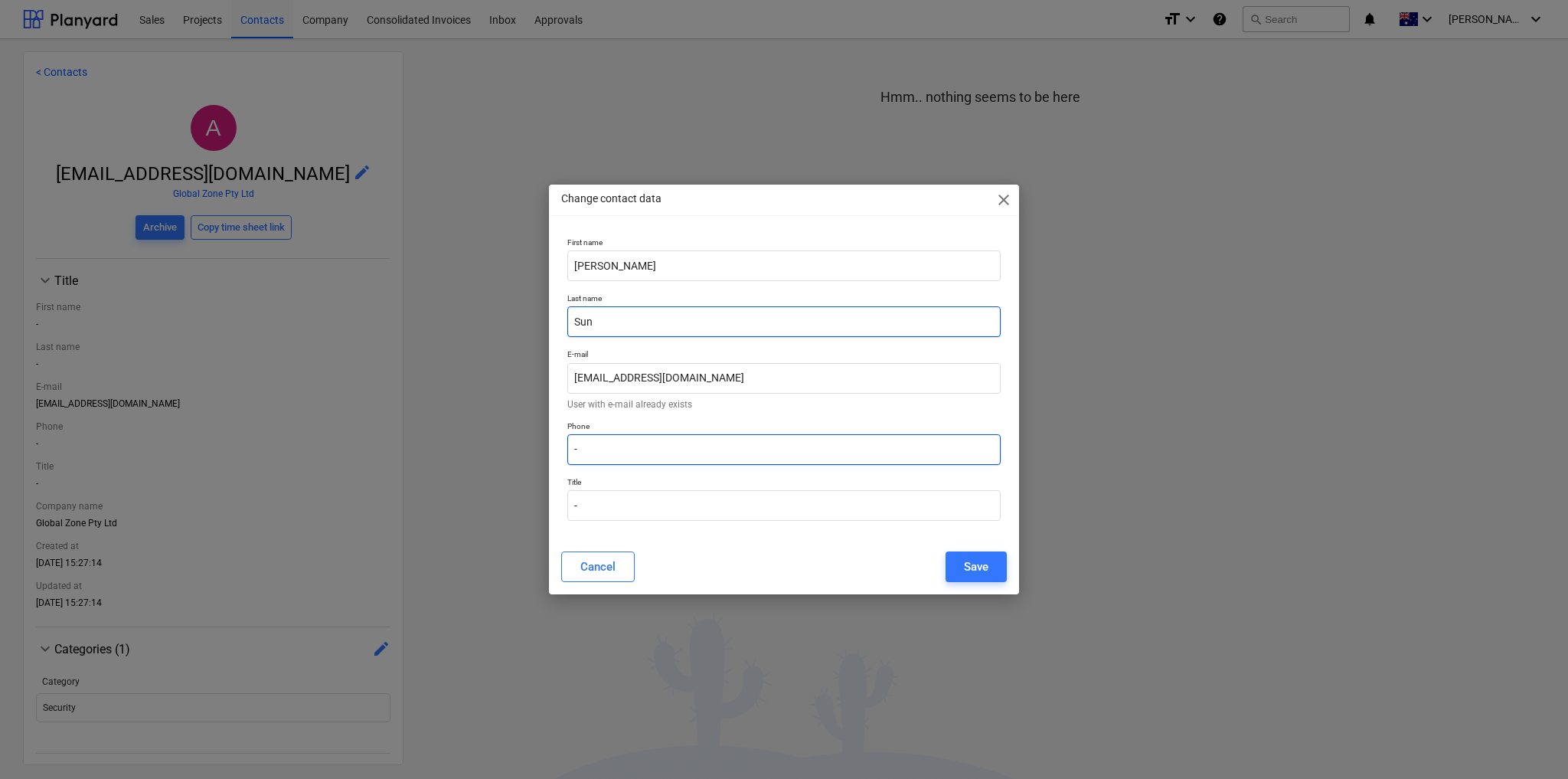
type input "Sun"
click at [631, 453] on input "-" at bounding box center [784, 450] width 434 height 31
paste input "1300 885 787"
type input "1300 885 787"
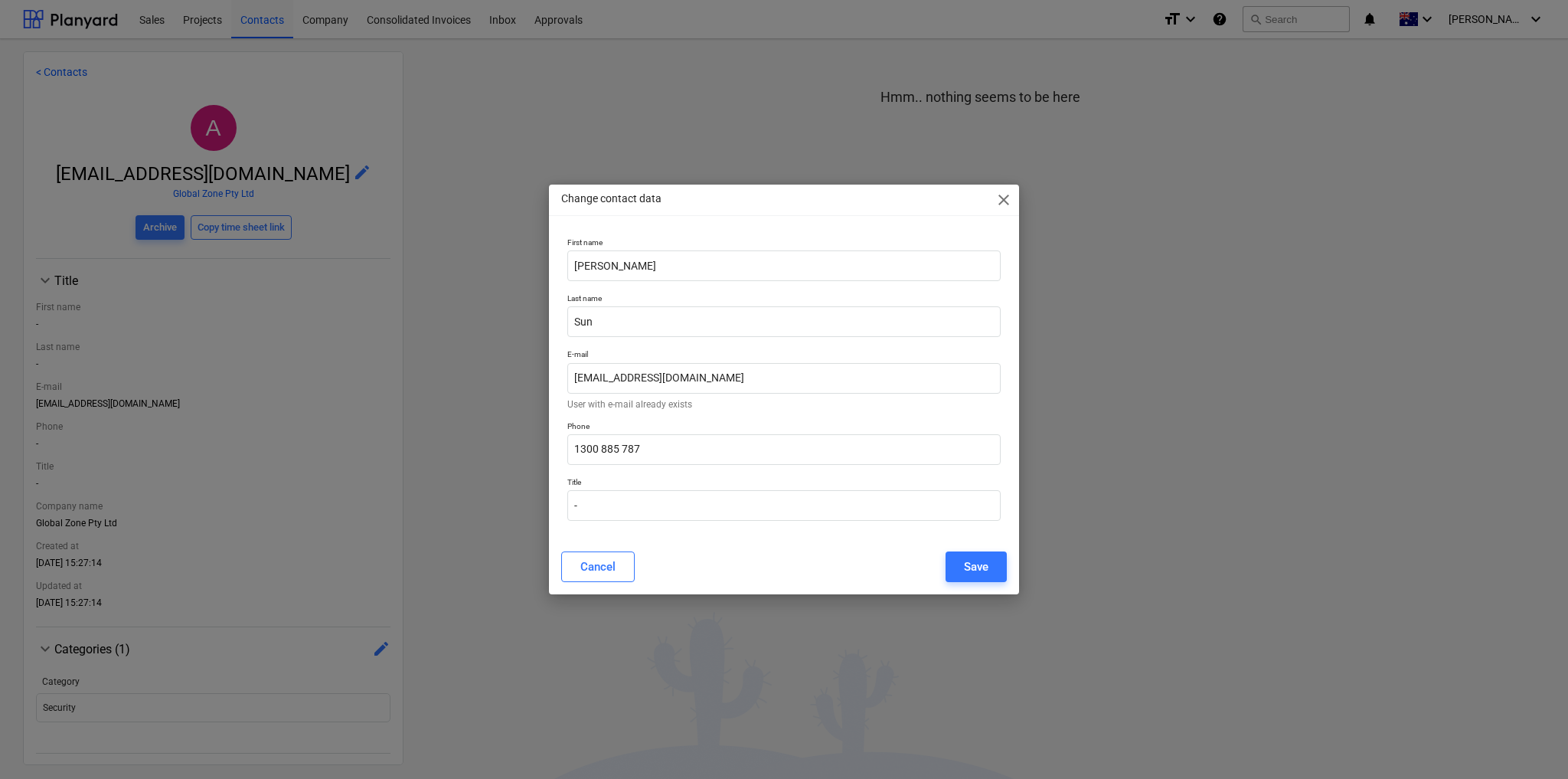
click at [979, 572] on div "Save" at bounding box center [976, 566] width 25 height 20
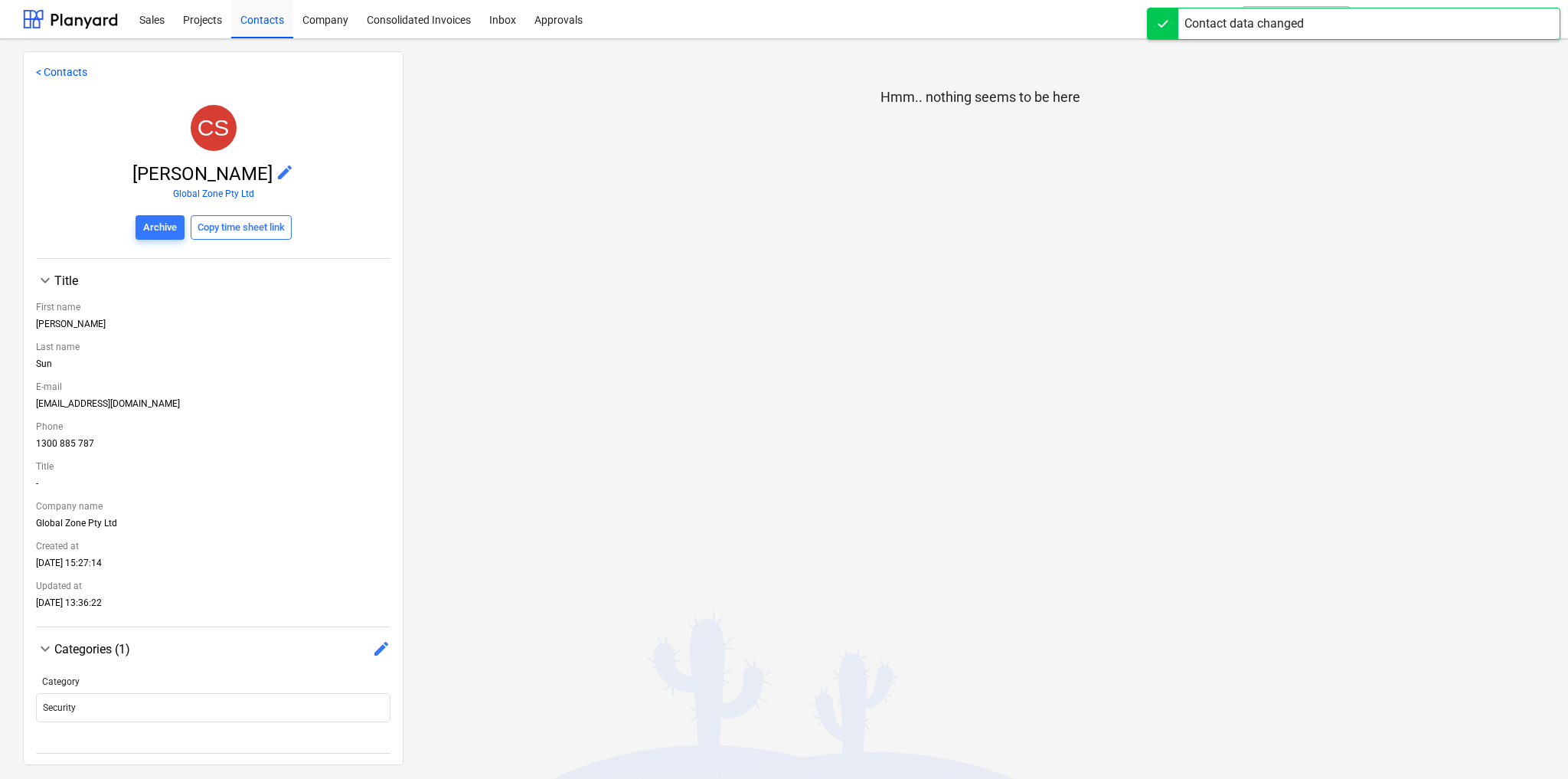
click at [54, 75] on link "< Contacts" at bounding box center [62, 72] width 51 height 12
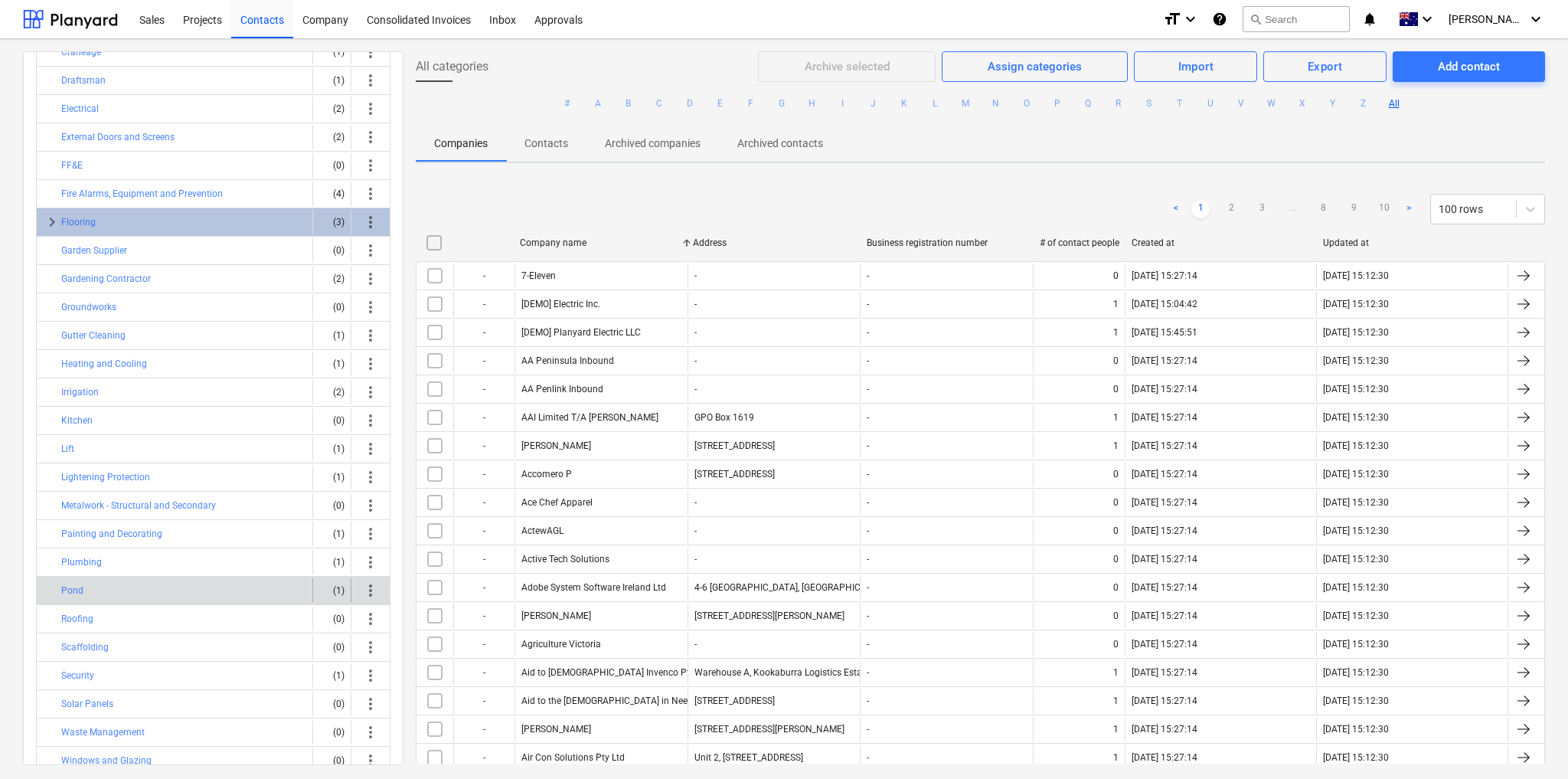
scroll to position [197, 0]
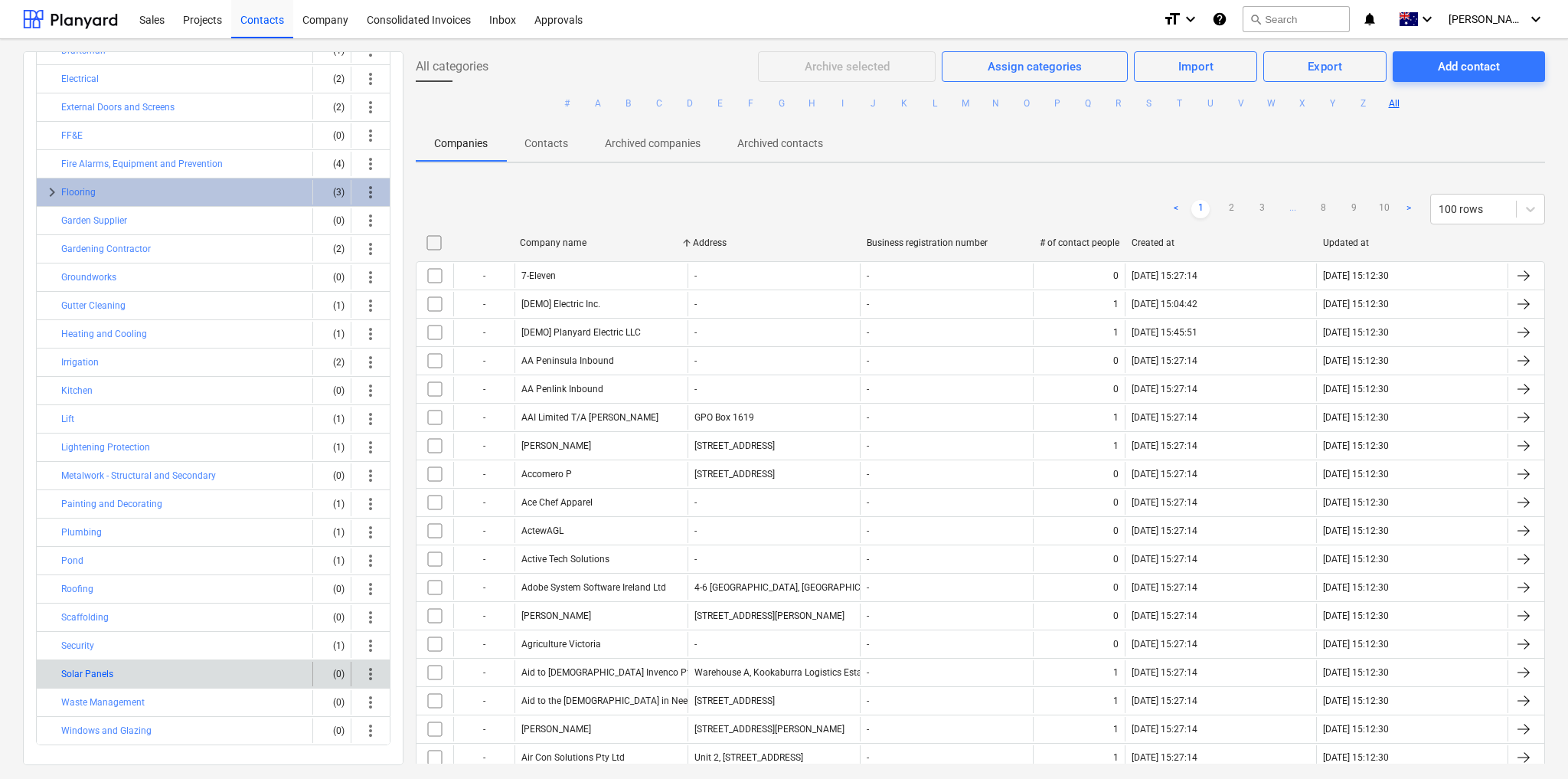
click at [90, 665] on button "Solar Panels" at bounding box center [87, 674] width 52 height 18
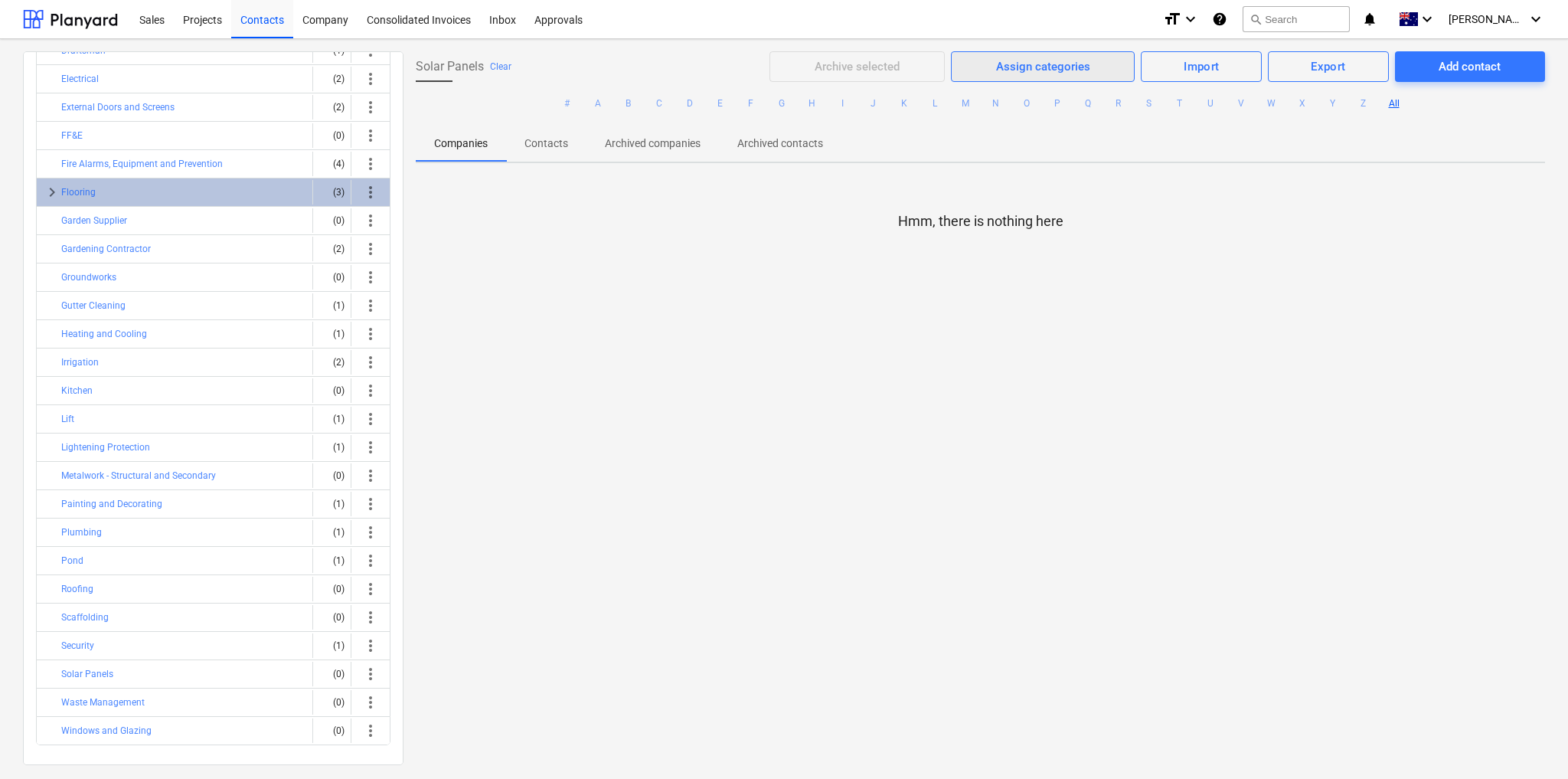
click at [1014, 67] on div "Assign categories" at bounding box center [1044, 66] width 94 height 20
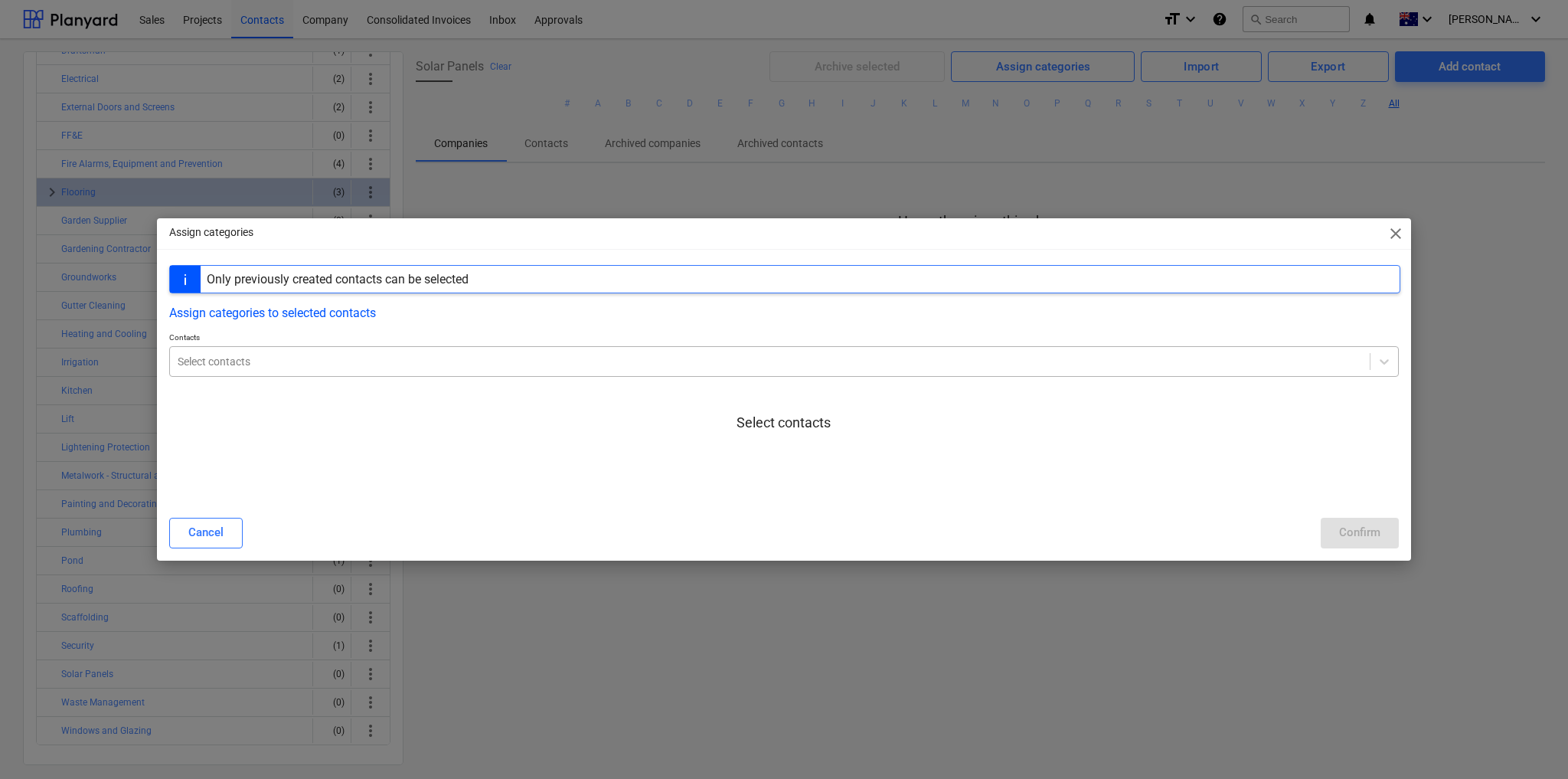
click at [687, 360] on div at bounding box center [769, 362] width 1185 height 15
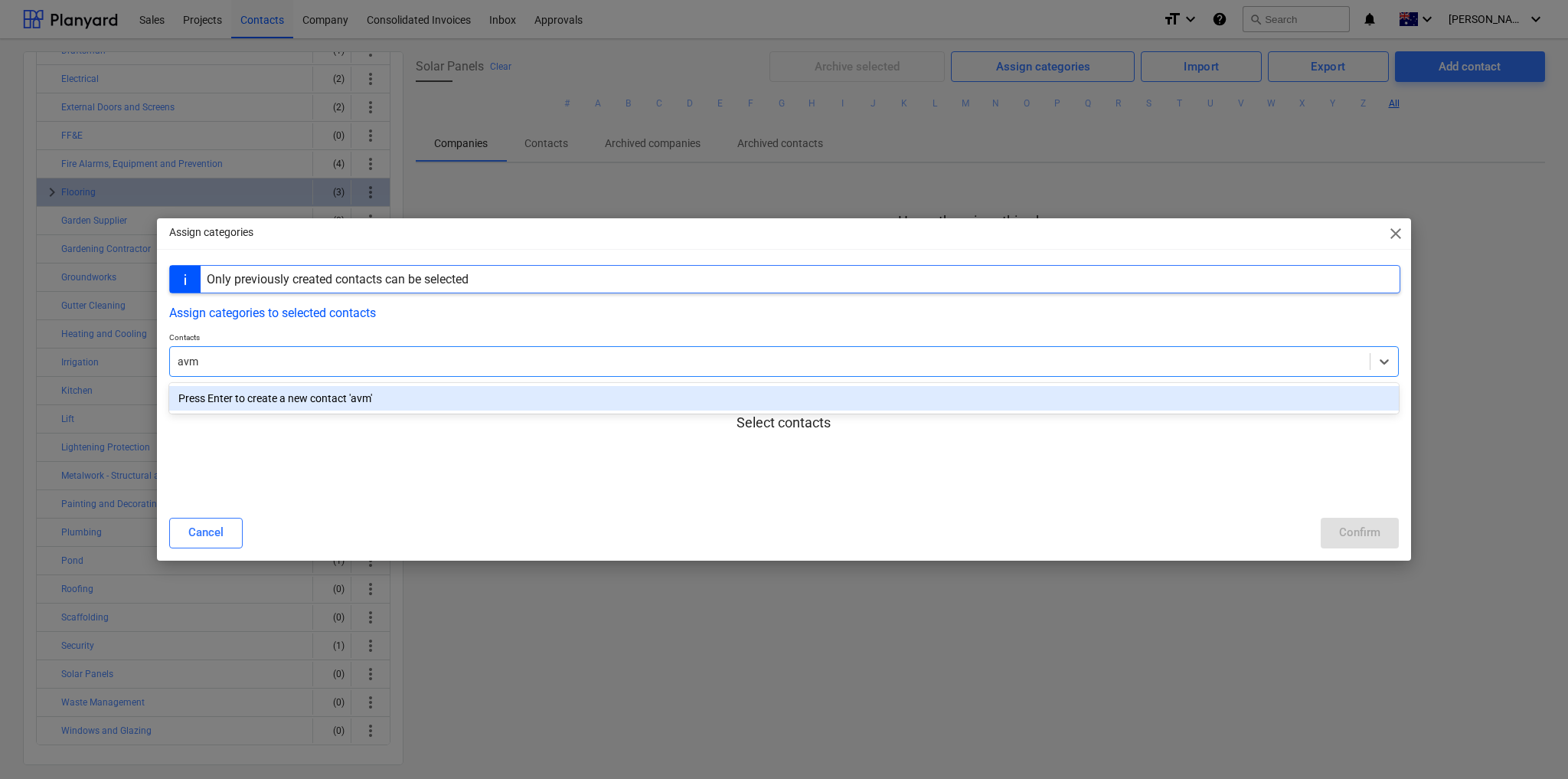
type input "avm"
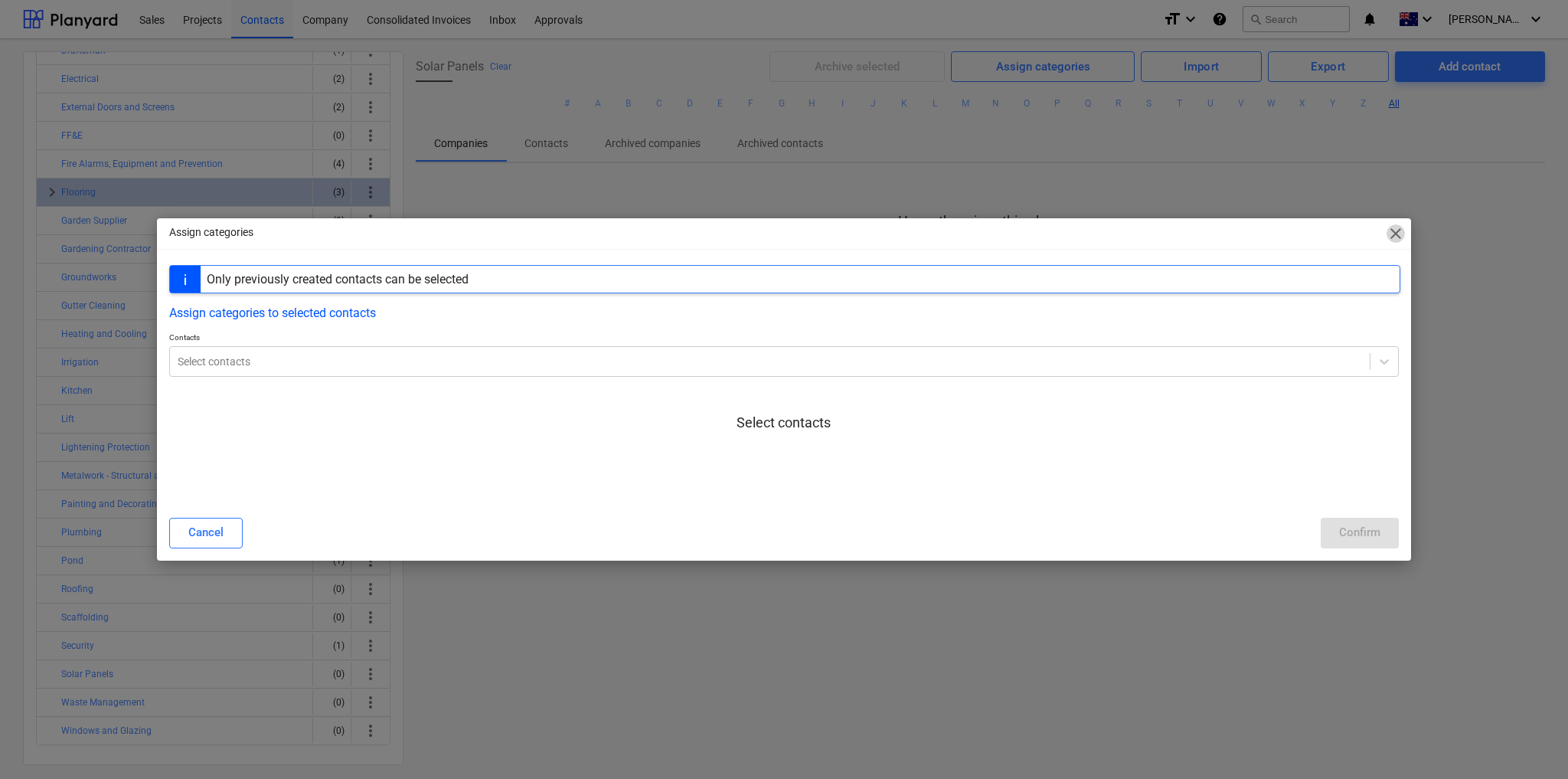
click at [1391, 234] on span "close" at bounding box center [1396, 233] width 18 height 18
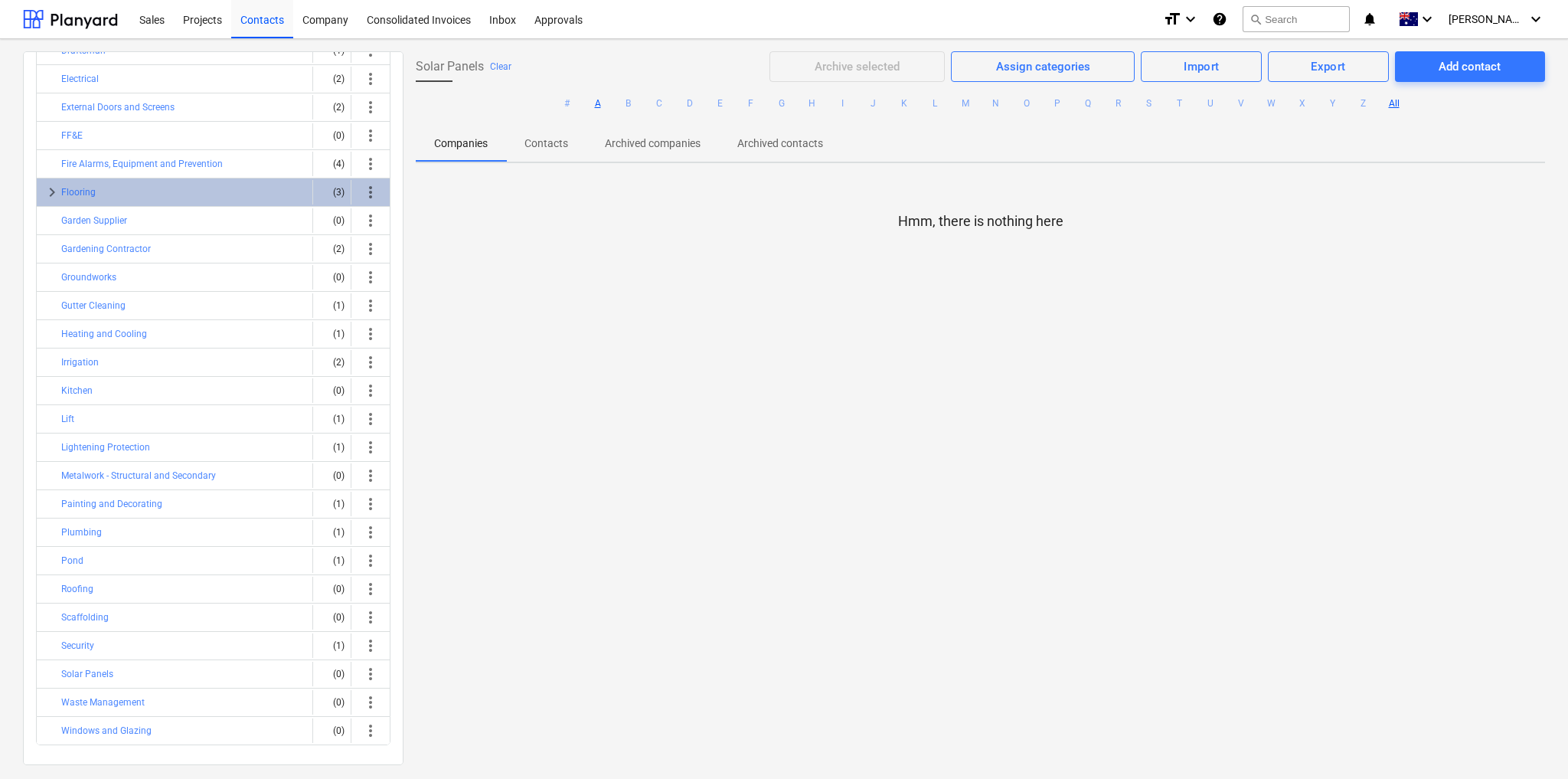
click at [591, 99] on button "A" at bounding box center [597, 103] width 18 height 18
click at [499, 64] on button "Clear" at bounding box center [500, 66] width 21 height 18
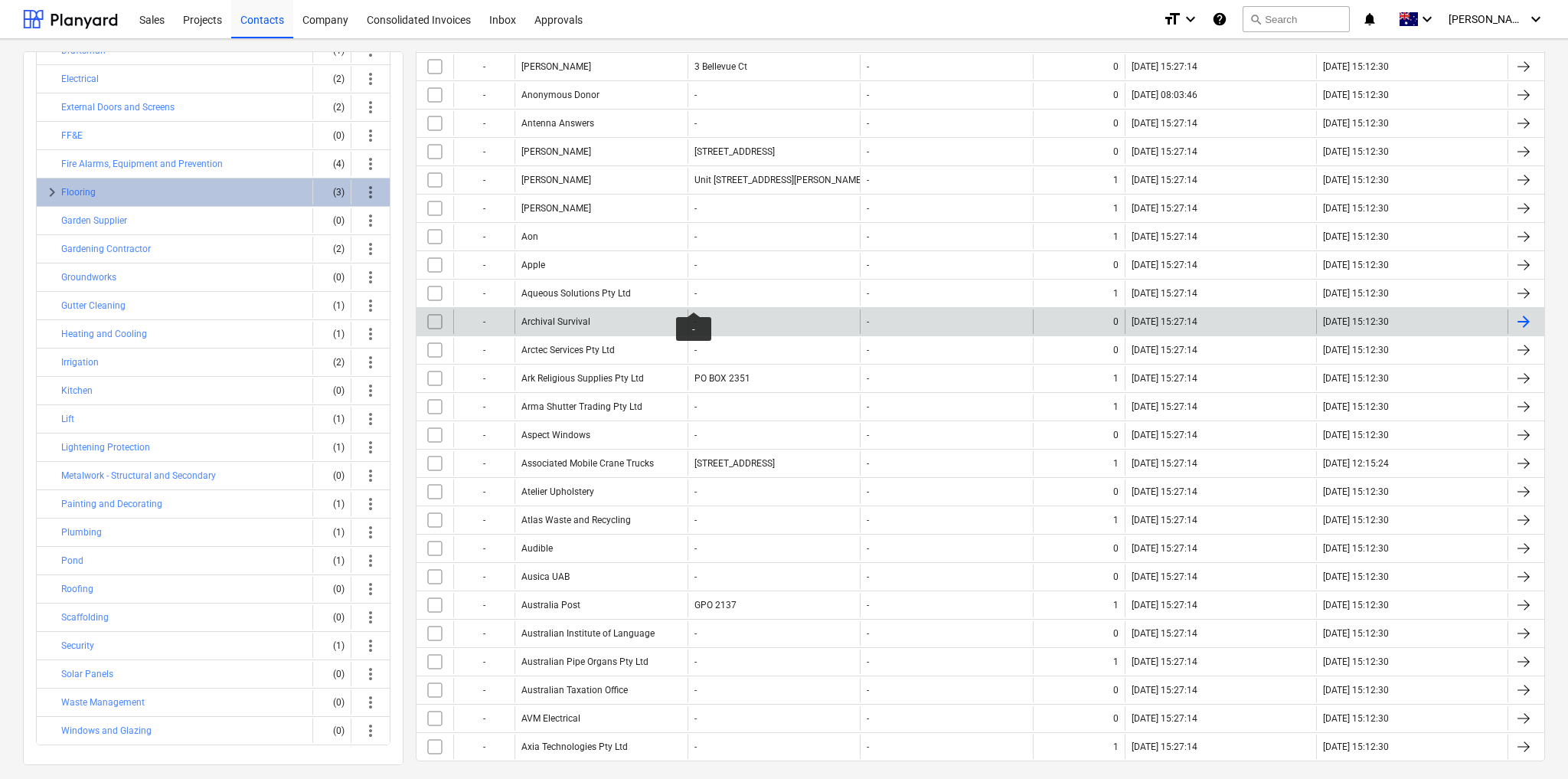
scroll to position [1220, 0]
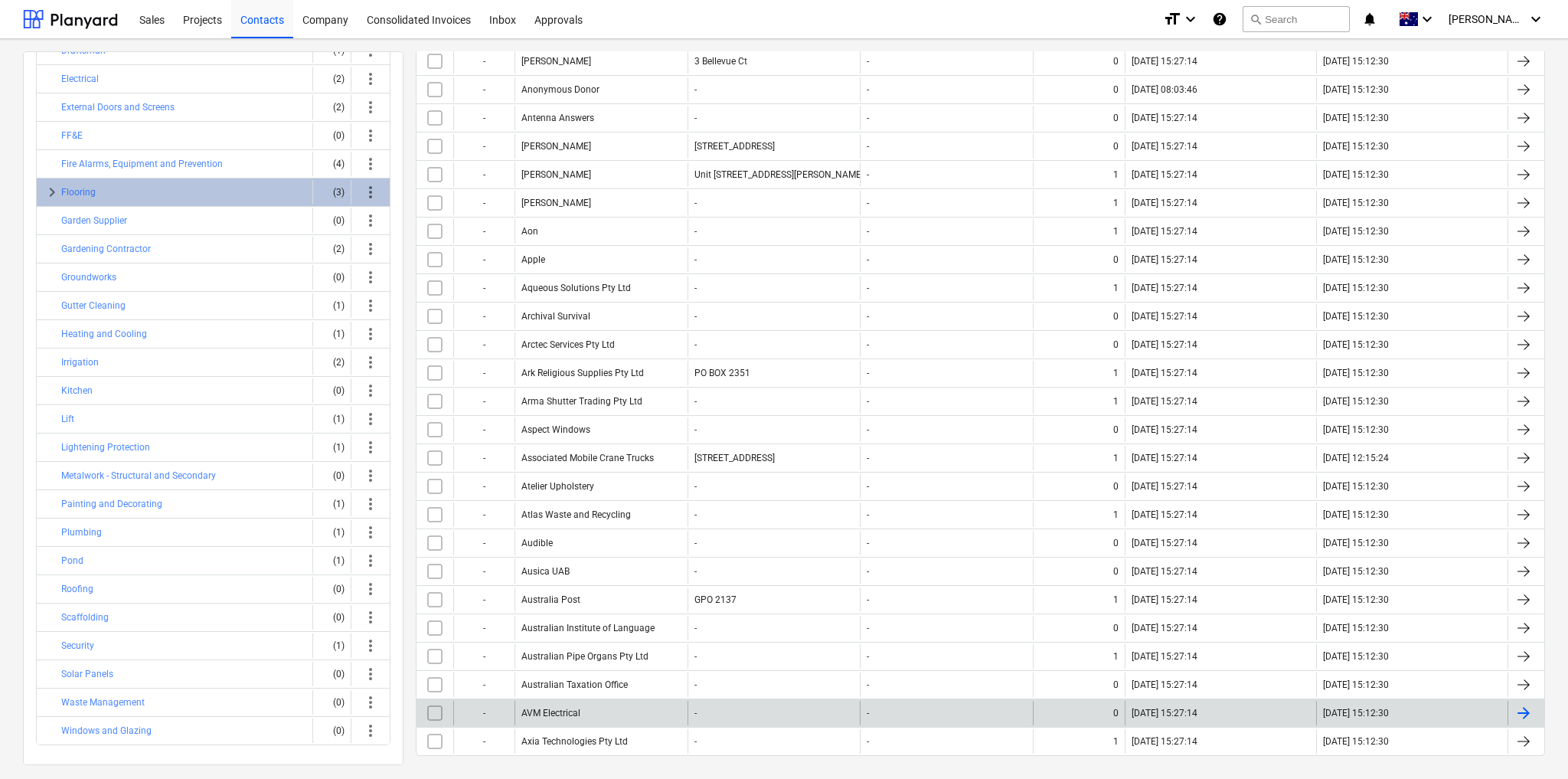
click at [592, 701] on div "AVM Electrical" at bounding box center [601, 713] width 173 height 25
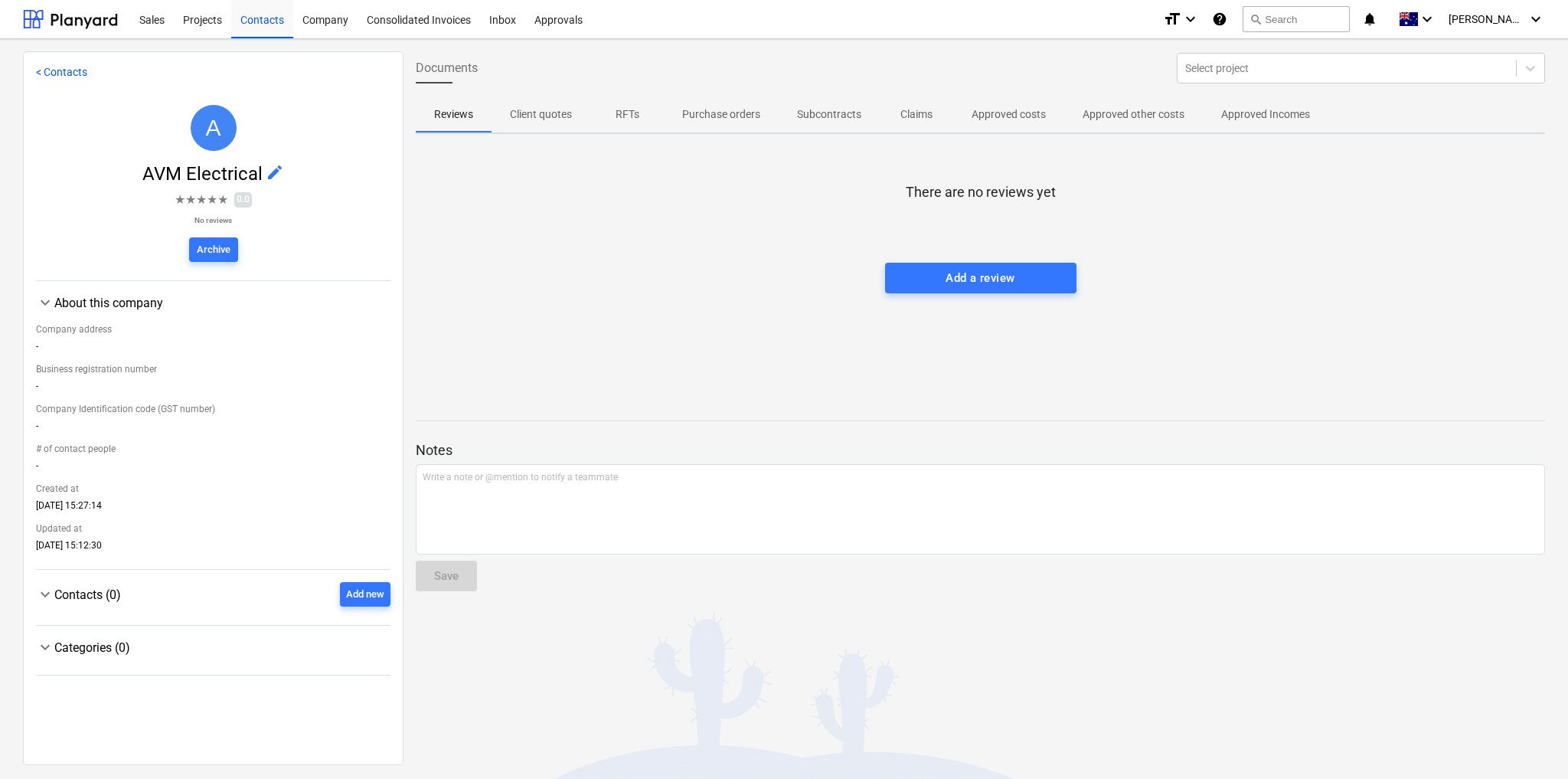
click at [272, 165] on span "edit" at bounding box center [274, 171] width 18 height 18
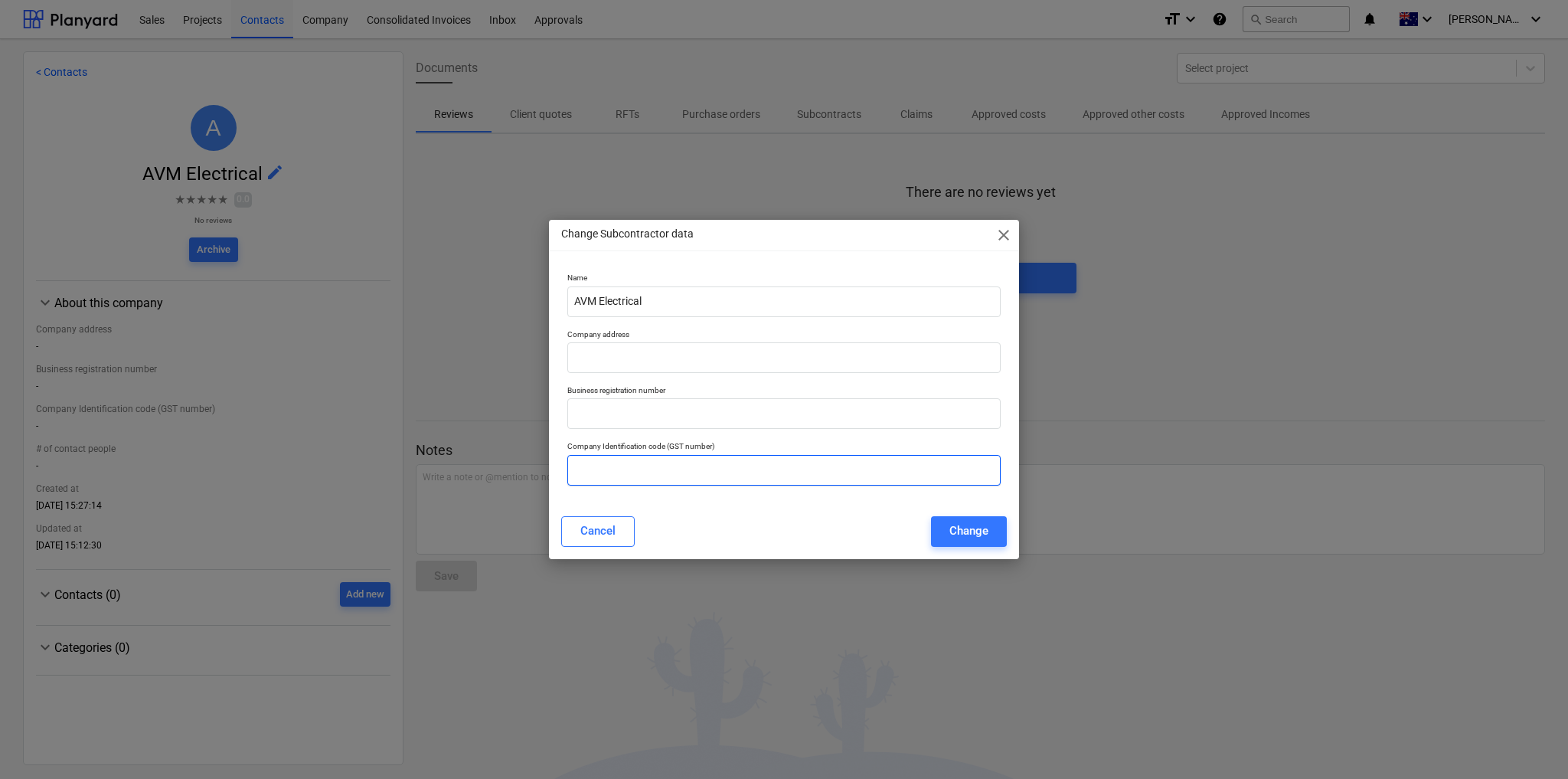
click at [617, 468] on input "text" at bounding box center [784, 470] width 434 height 31
paste input "30 153 206 254"
type input "30 153 206 254"
click at [702, 351] on input "text" at bounding box center [784, 358] width 434 height 31
paste input "[STREET_ADDRESS][PERSON_NAME]"
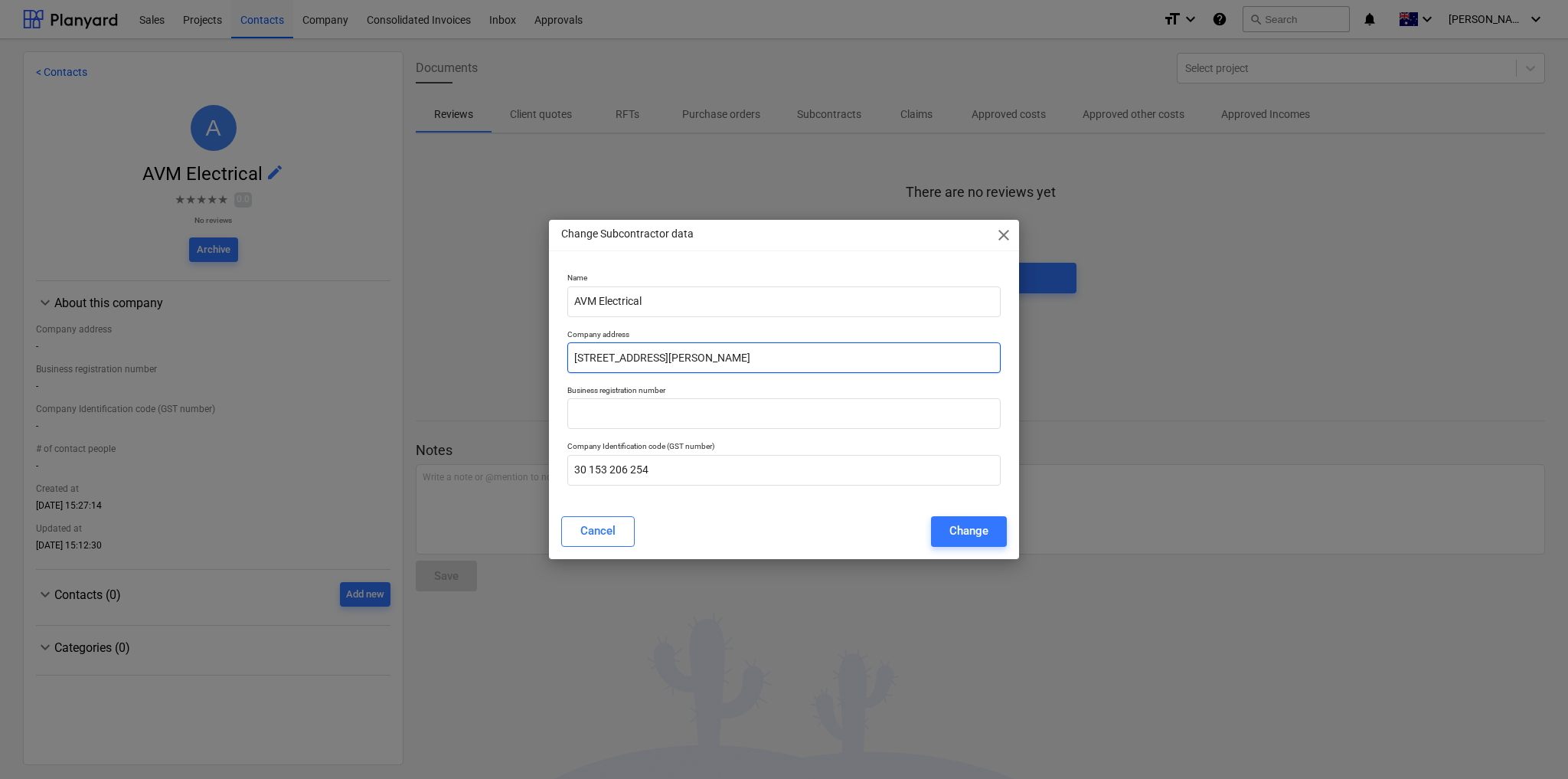
click at [659, 359] on input "[STREET_ADDRESS][PERSON_NAME]" at bounding box center [784, 358] width 434 height 31
click at [724, 357] on input "[STREET_ADDRESS][PERSON_NAME]" at bounding box center [784, 358] width 434 height 31
type input "[STREET_ADDRESS][PERSON_NAME]"
click at [979, 530] on div "Change" at bounding box center [969, 530] width 39 height 20
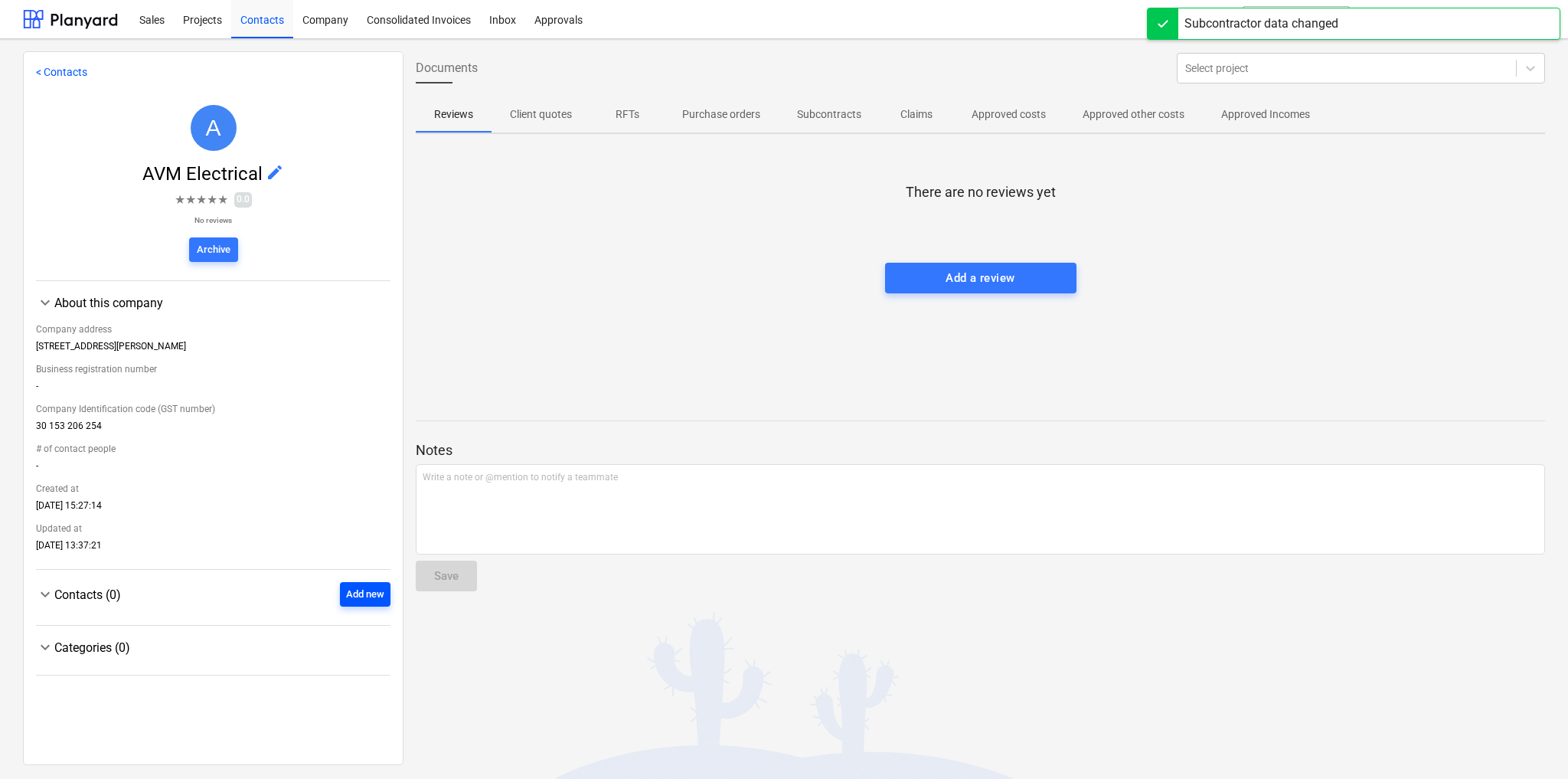
click at [352, 602] on div "Add new" at bounding box center [365, 595] width 39 height 18
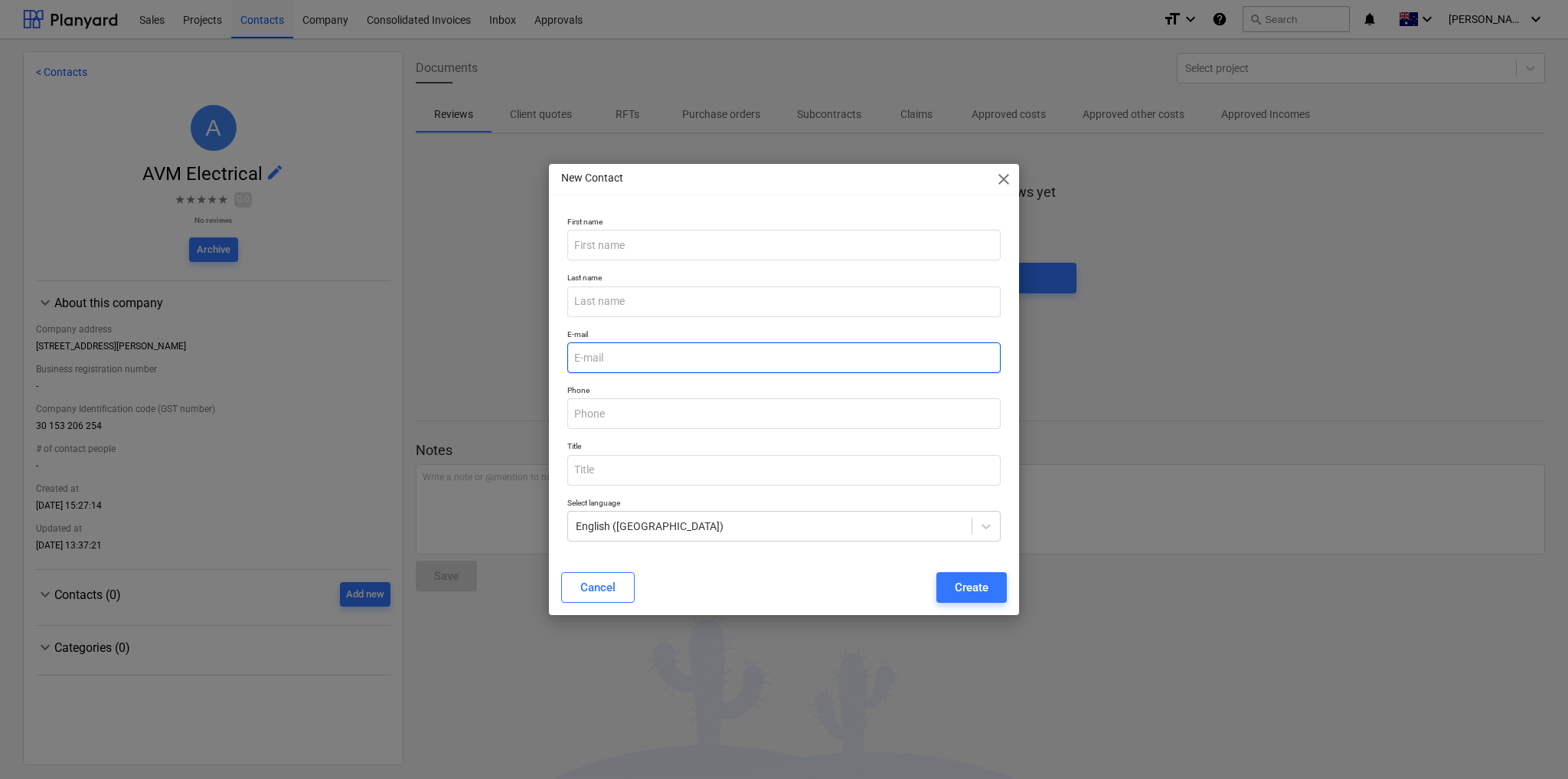
click at [610, 354] on input "email" at bounding box center [784, 358] width 434 height 31
paste input "[EMAIL_ADDRESS][DOMAIN_NAME]"
type input "[EMAIL_ADDRESS][DOMAIN_NAME]"
click at [605, 243] on input "text" at bounding box center [784, 245] width 434 height 31
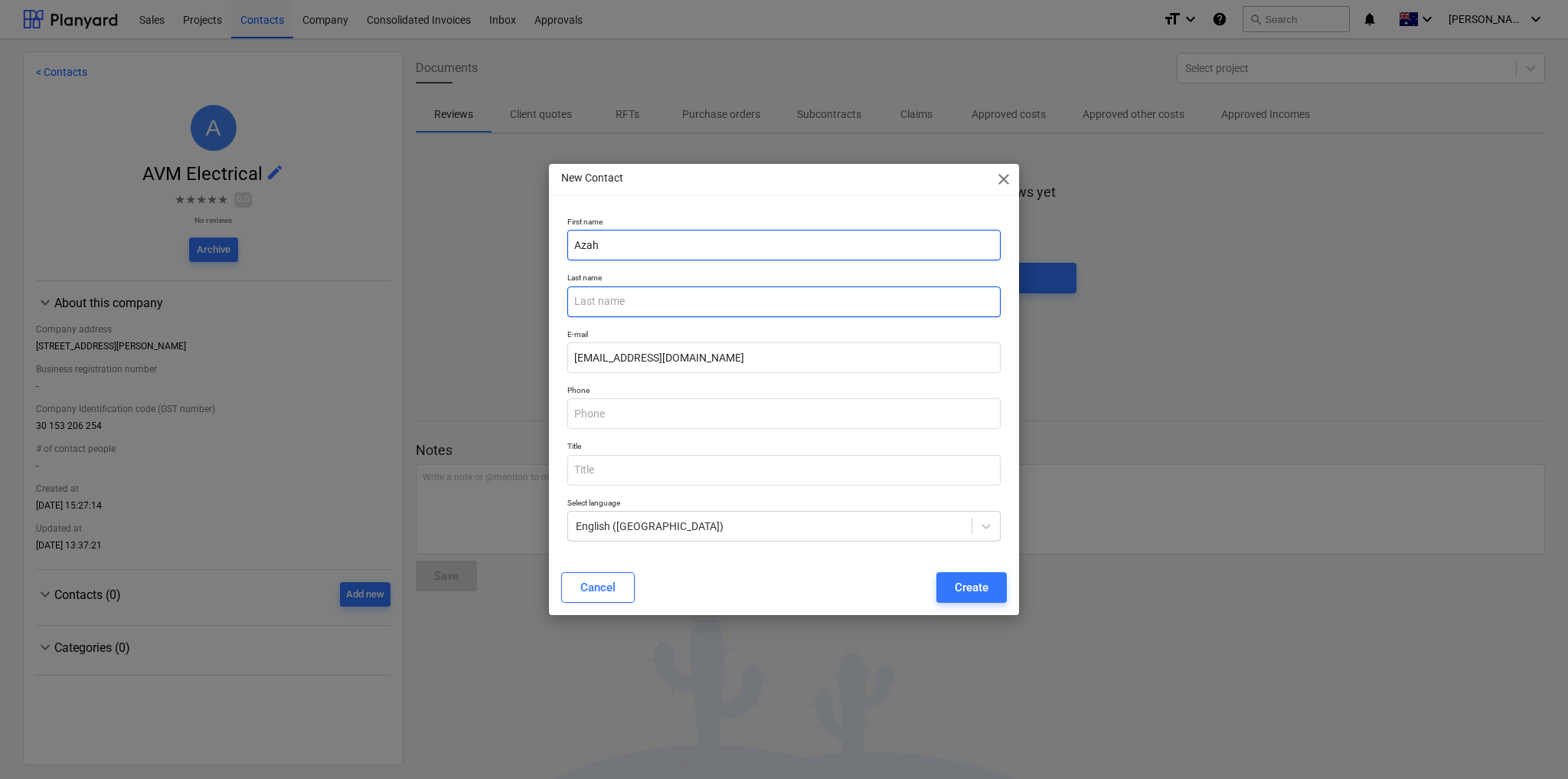
type input "Azah"
click at [625, 306] on input "text" at bounding box center [784, 302] width 434 height 31
type input "Otiah`"
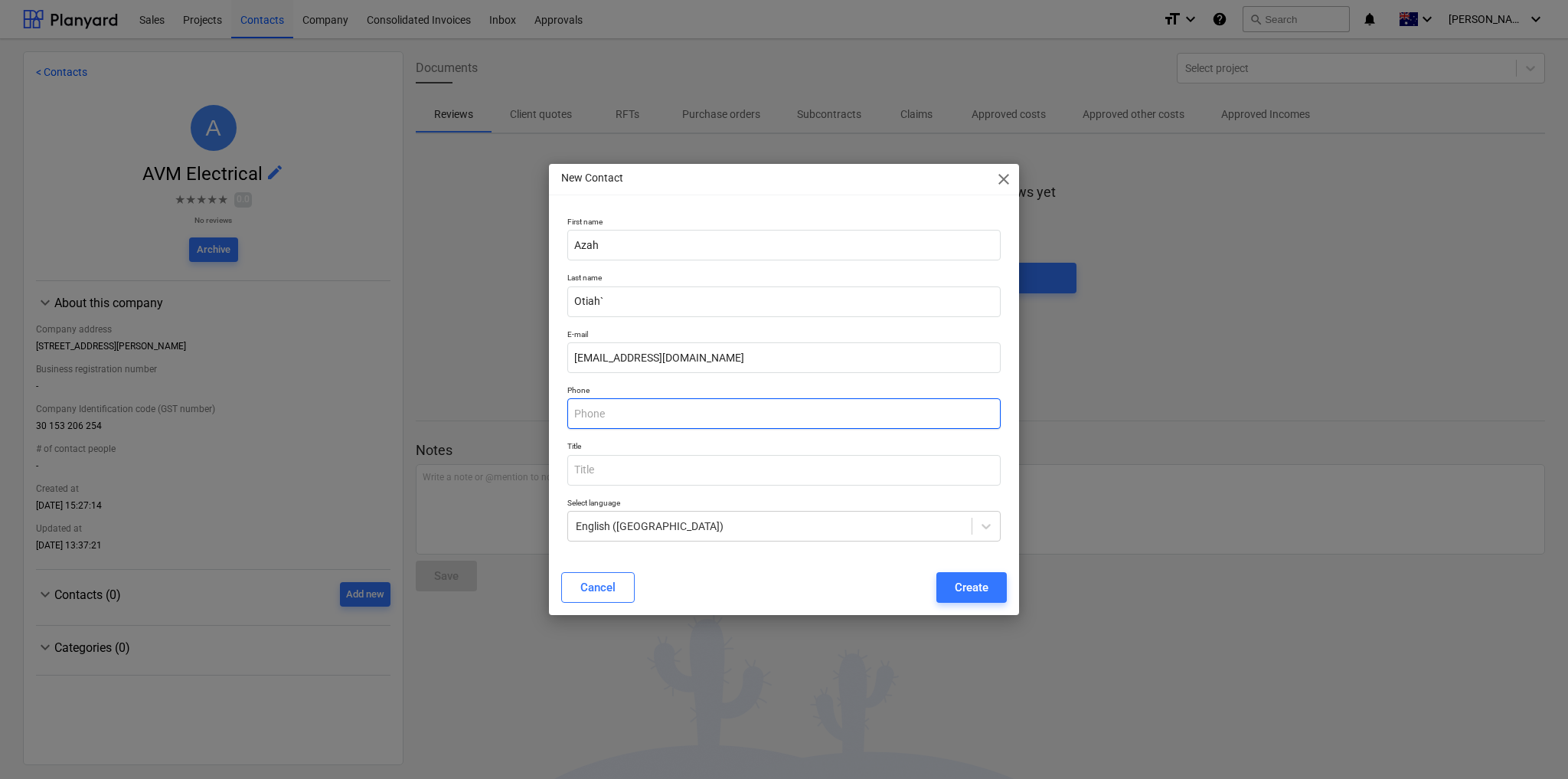
click at [627, 416] on input "text" at bounding box center [784, 414] width 434 height 31
paste input "[EMAIL_ADDRESS][DOMAIN_NAME]"
click at [651, 414] on input "[EMAIL_ADDRESS][DOMAIN_NAME]" at bounding box center [784, 414] width 434 height 31
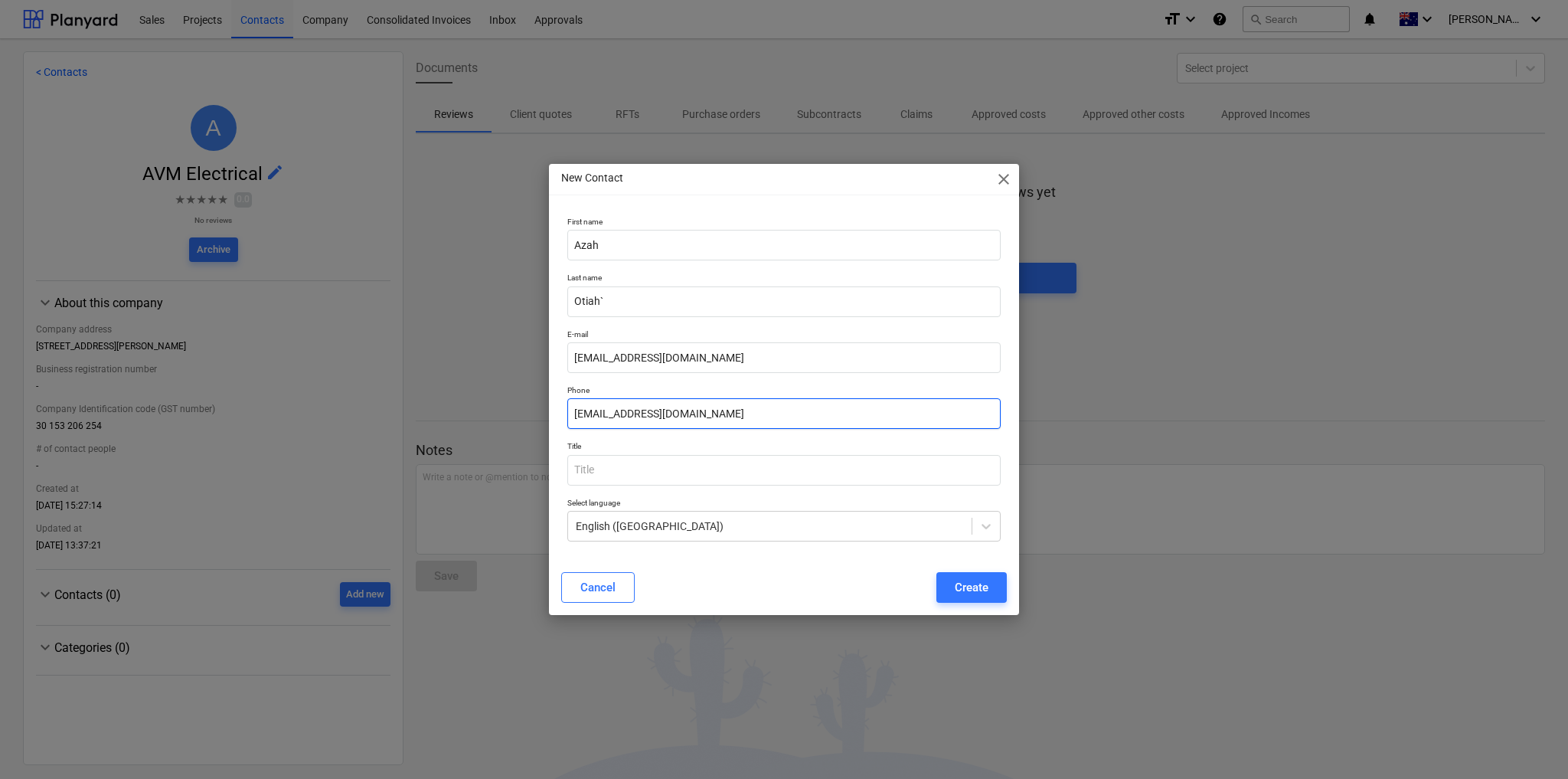
paste input "0401 037 566"
type input "0401 037 566"
click at [973, 584] on div "Create" at bounding box center [972, 587] width 33 height 20
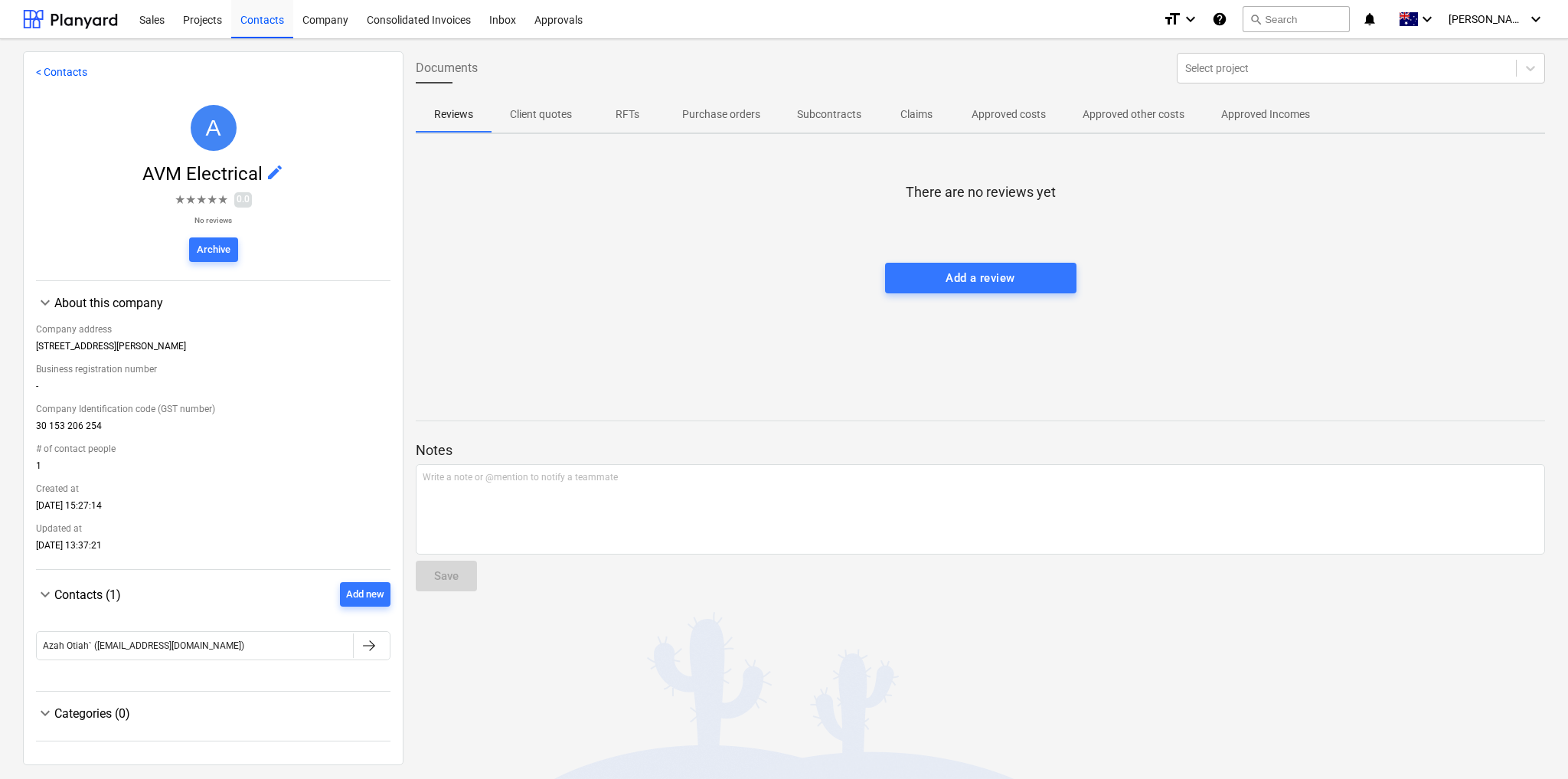
click at [58, 75] on link "< Contacts" at bounding box center [62, 72] width 51 height 12
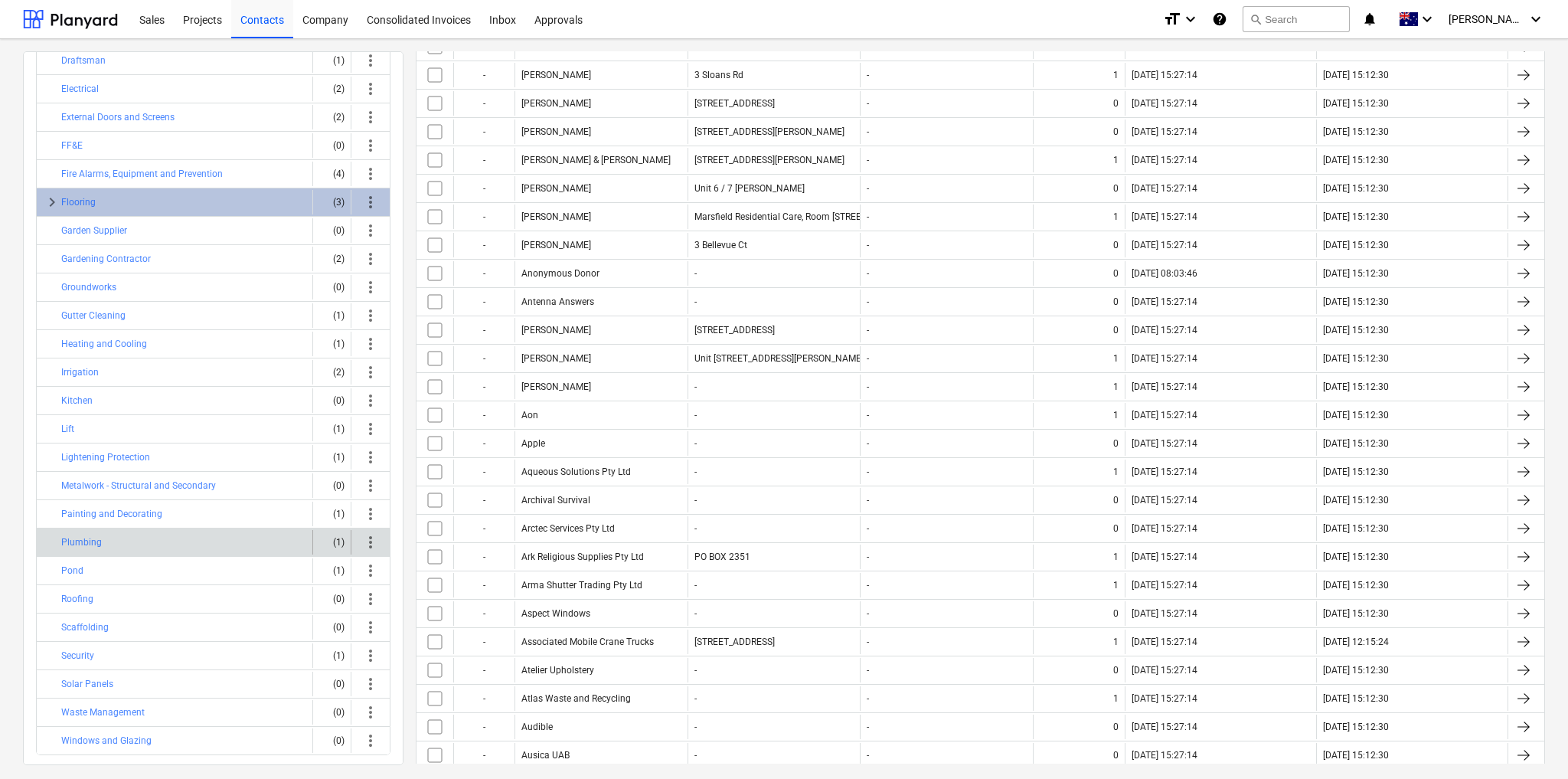
scroll to position [197, 0]
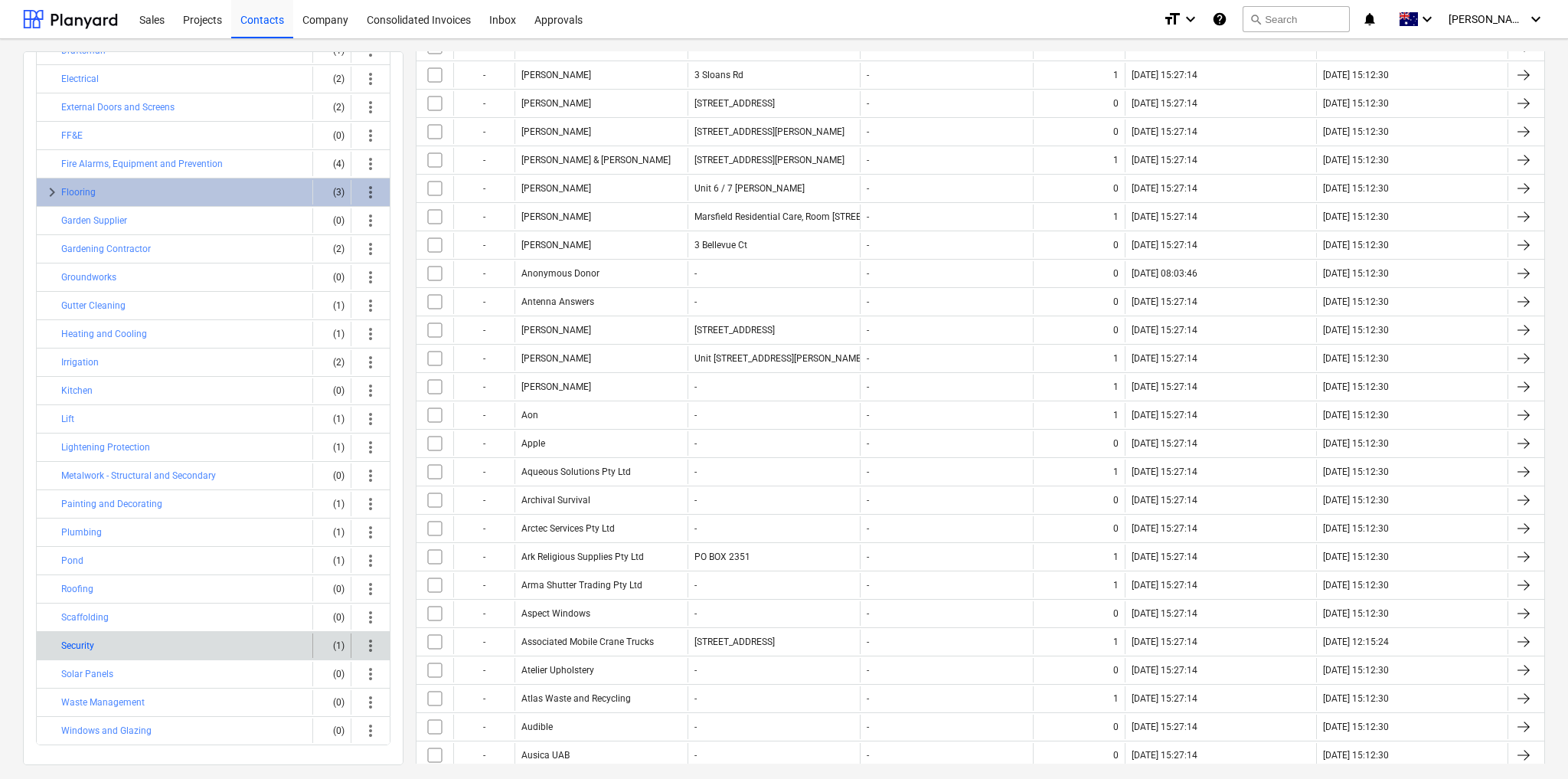
click at [72, 637] on button "Security" at bounding box center [77, 645] width 33 height 18
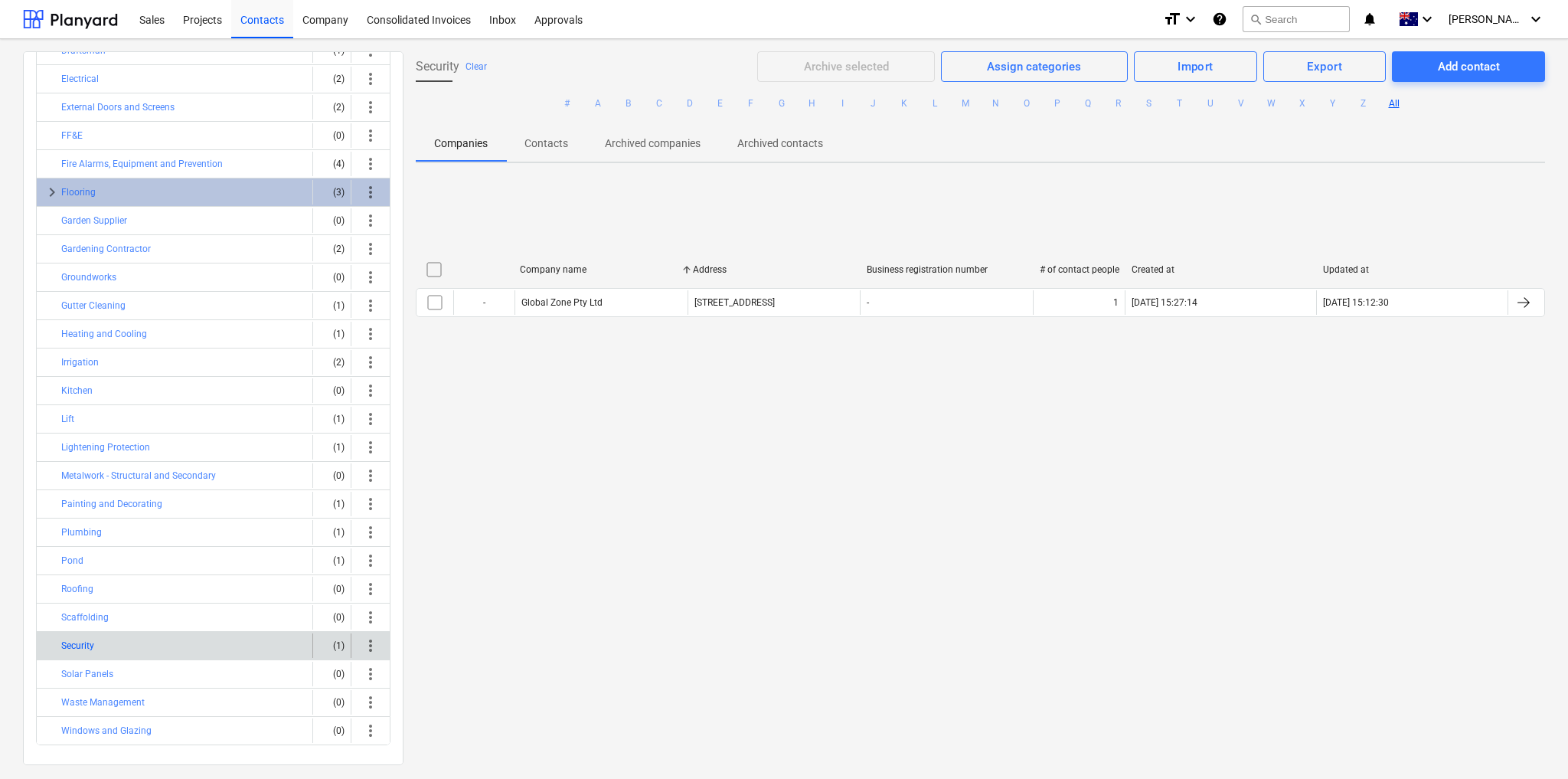
click at [75, 638] on button "Security" at bounding box center [77, 645] width 33 height 18
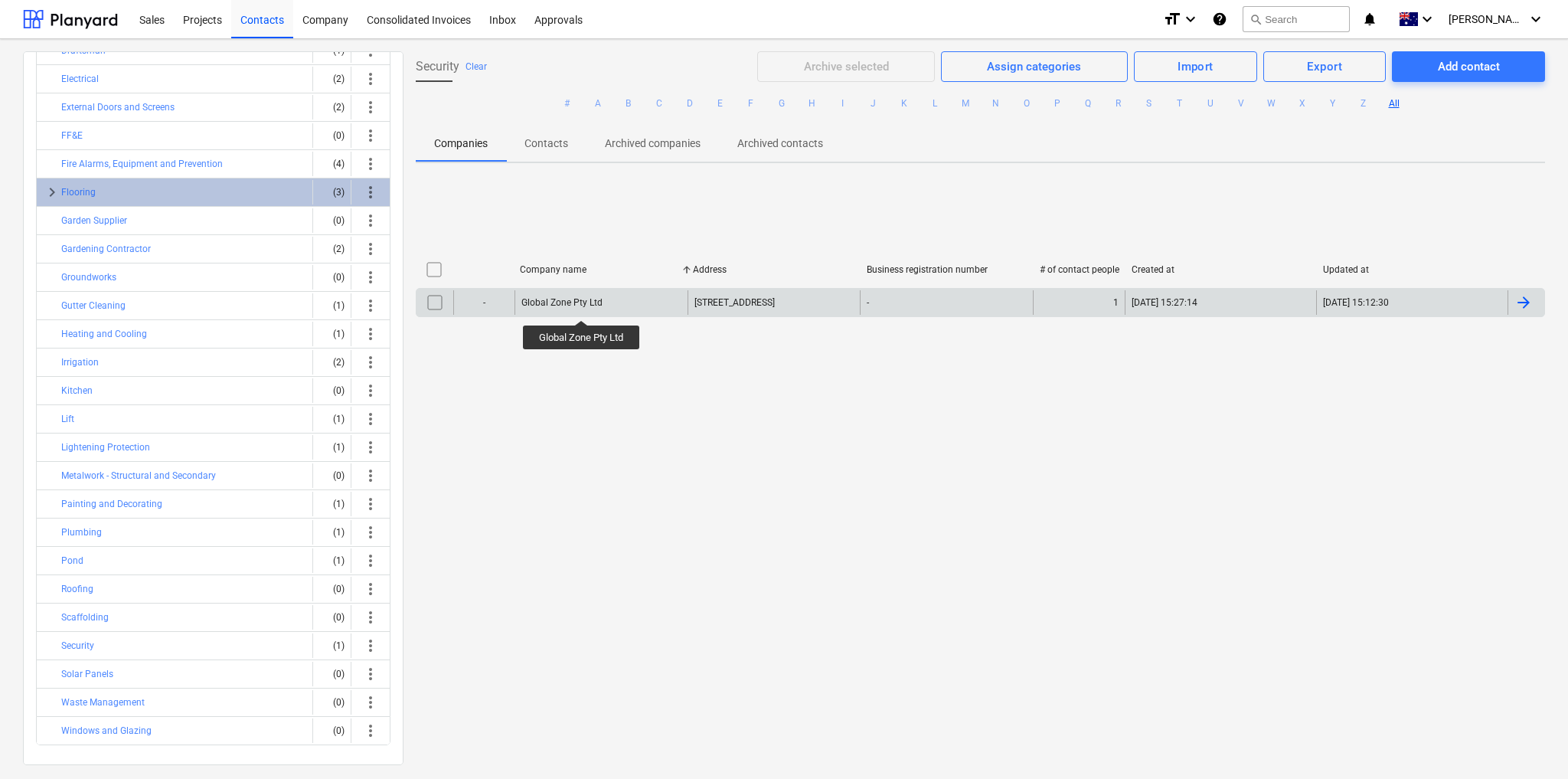
click at [583, 306] on div "Global Zone Pty Ltd" at bounding box center [562, 303] width 81 height 11
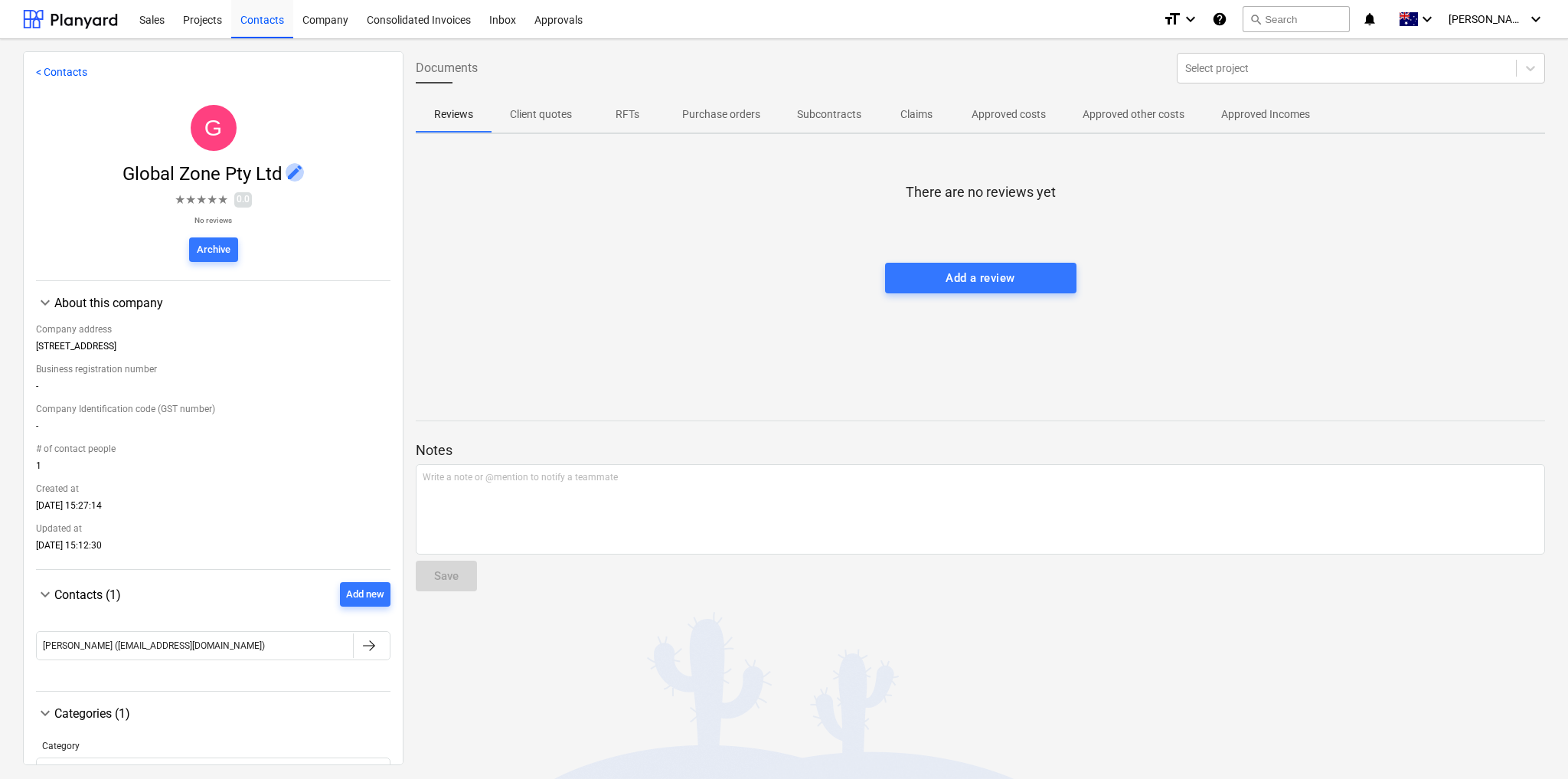
click at [293, 170] on span "edit" at bounding box center [294, 171] width 18 height 18
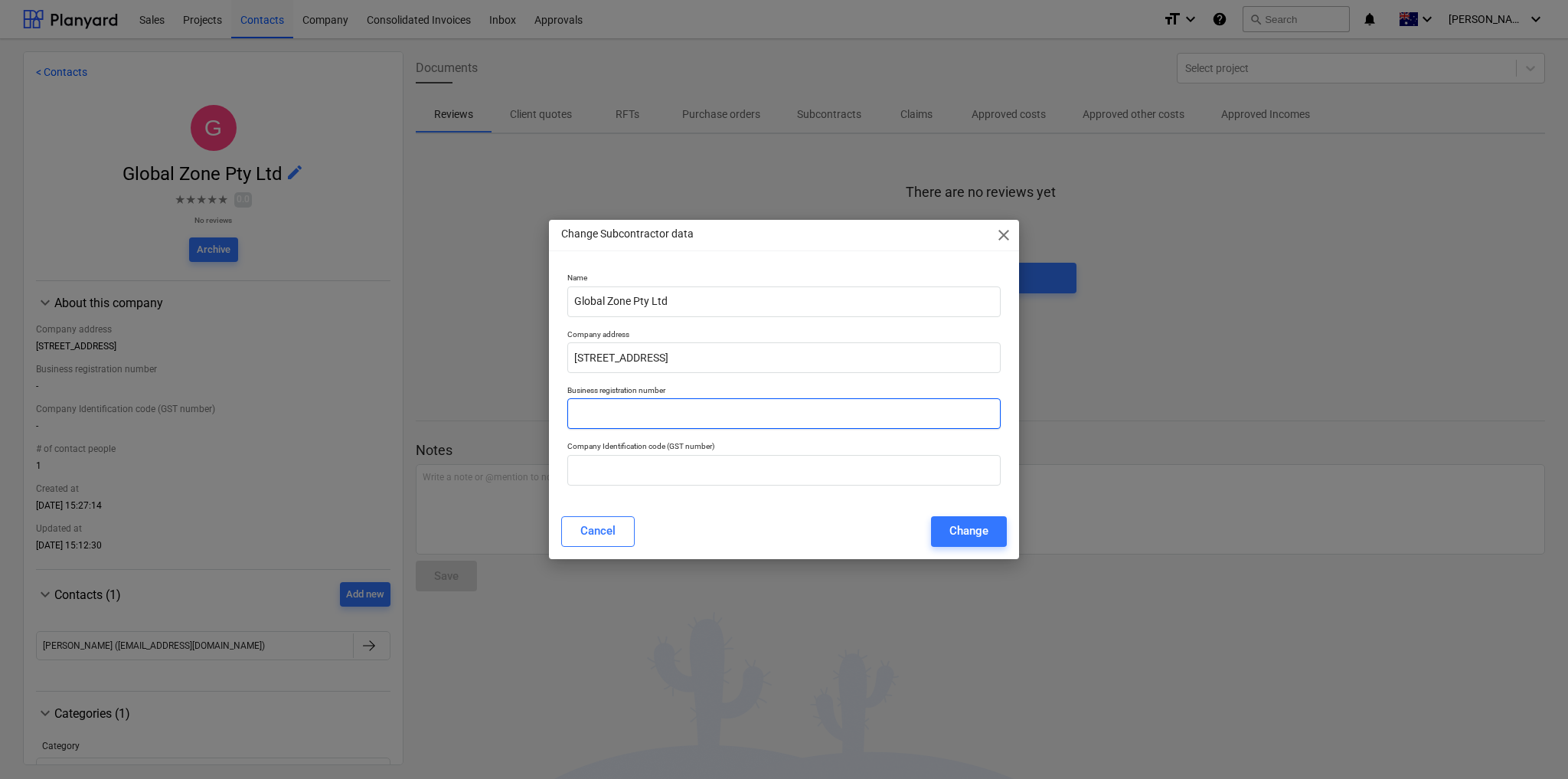
click at [627, 422] on input "text" at bounding box center [784, 414] width 434 height 31
paste input "219 516 038"
type input "219 516 038"
click at [628, 470] on input "text" at bounding box center [784, 470] width 434 height 31
paste input "44 219 516 038"
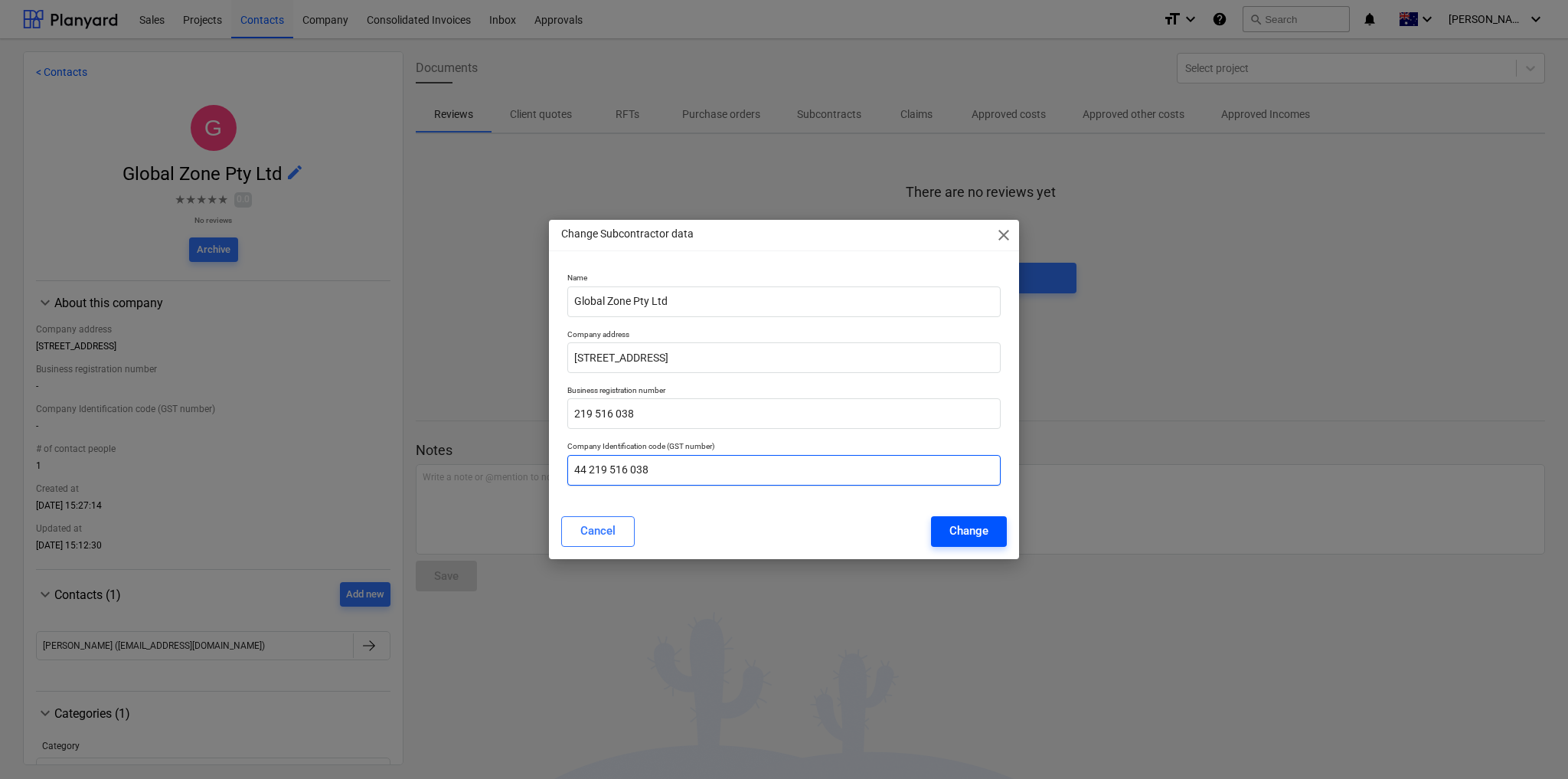
type input "44 219 516 038"
click at [955, 537] on div "Change" at bounding box center [969, 530] width 39 height 20
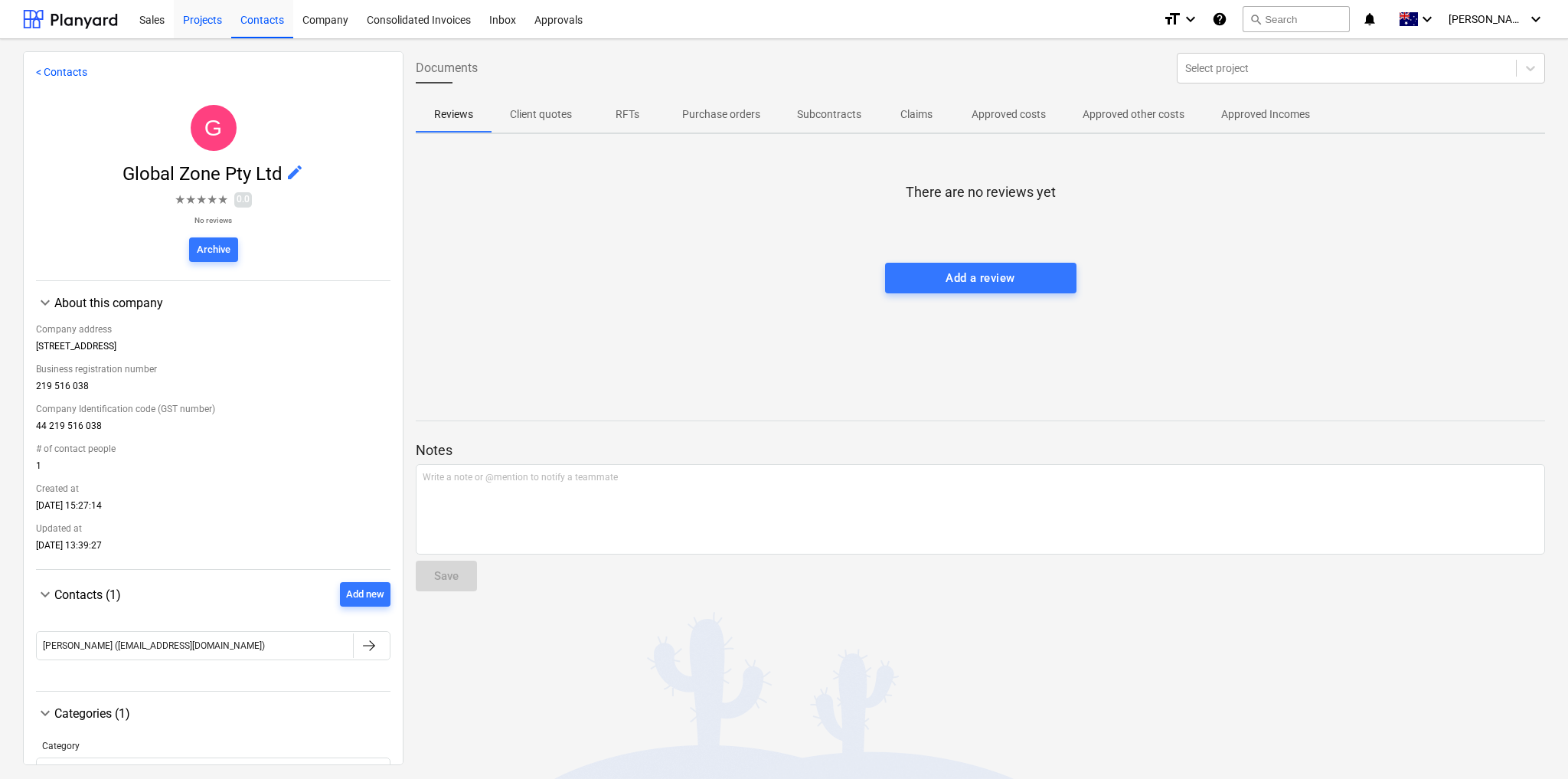
click at [206, 25] on div "Projects" at bounding box center [202, 19] width 57 height 39
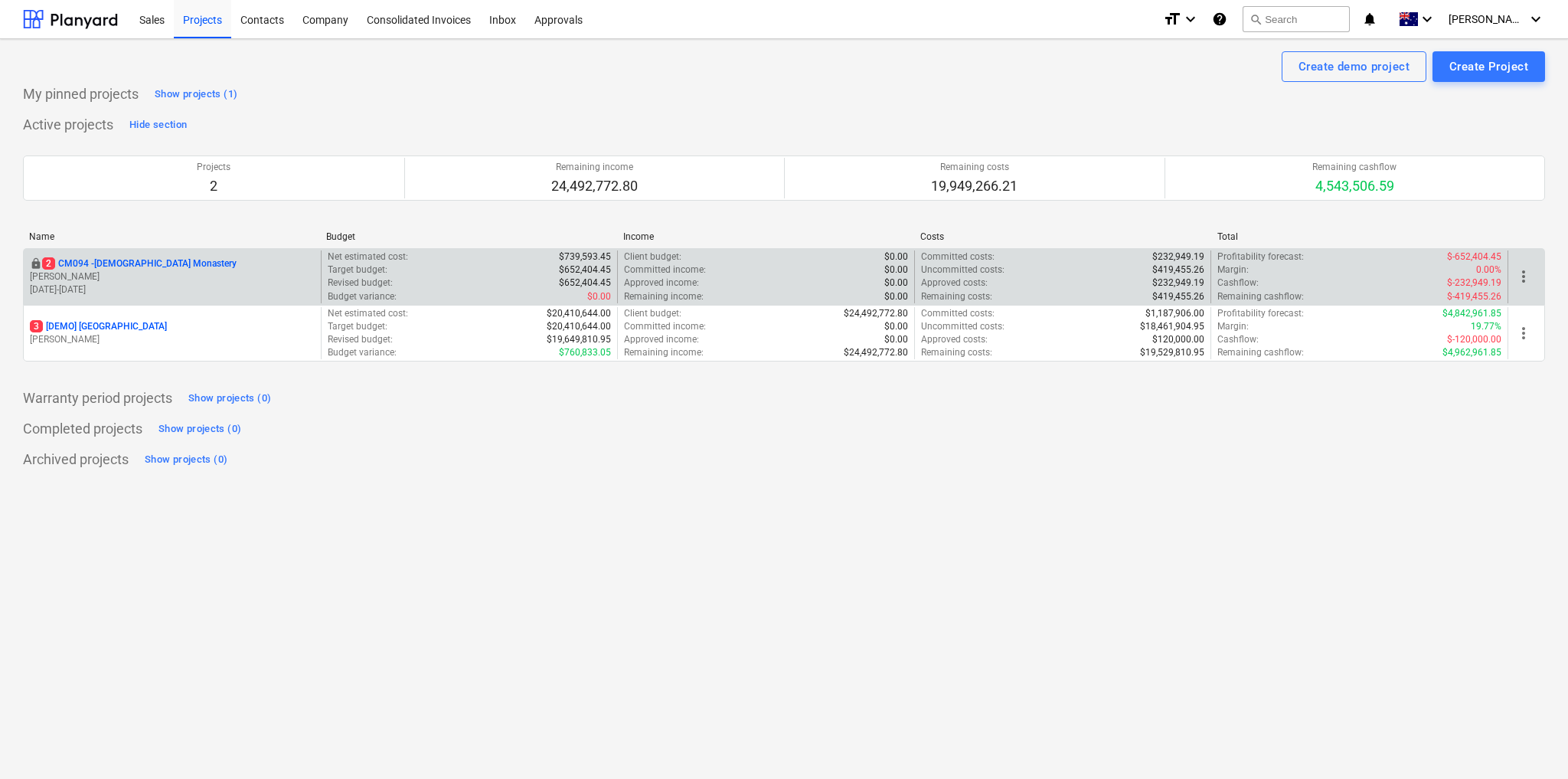
click at [283, 270] on p "[PERSON_NAME]" at bounding box center [172, 276] width 284 height 13
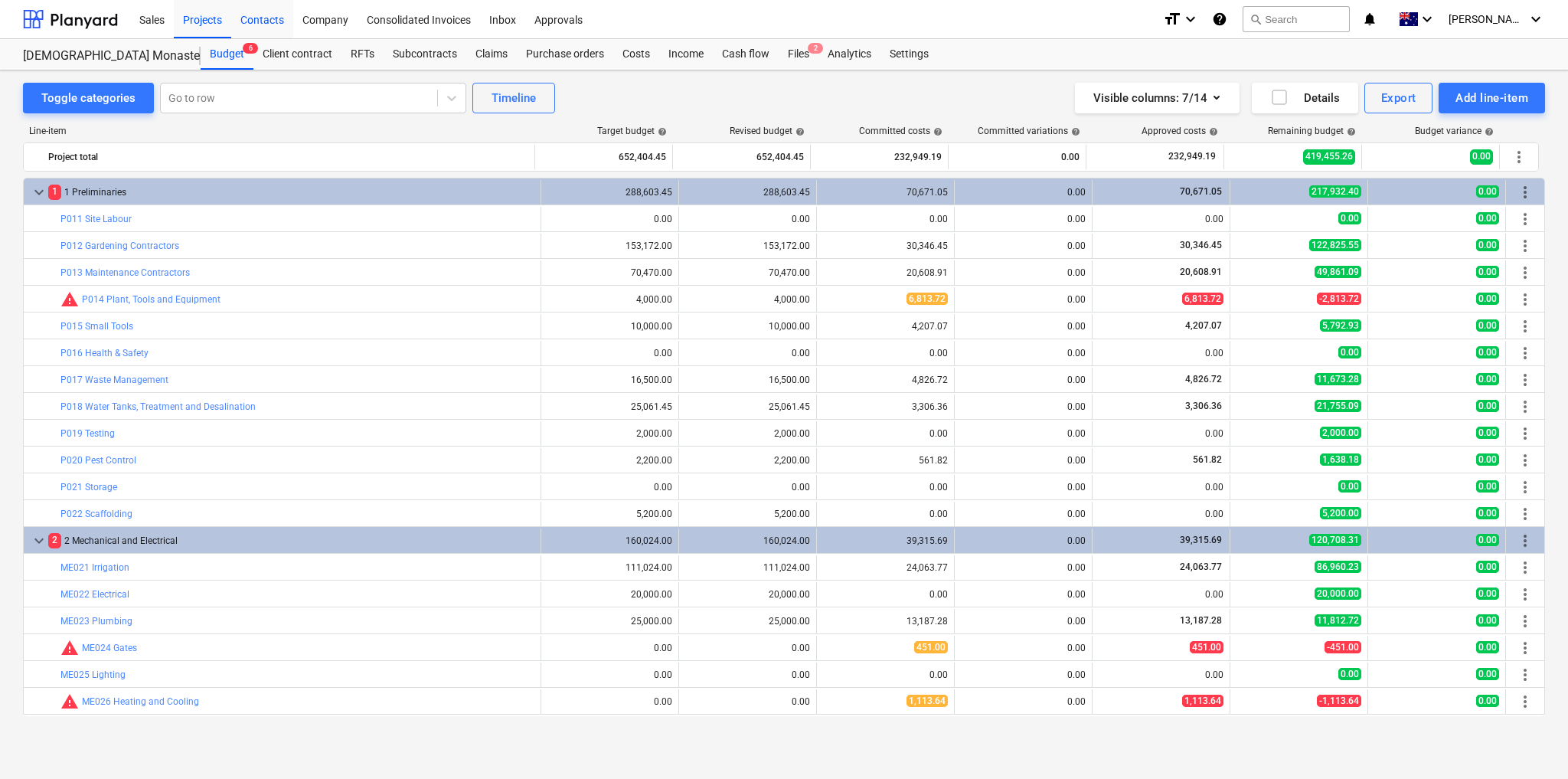
drag, startPoint x: 266, startPoint y: 15, endPoint x: 267, endPoint y: 26, distance: 11.0
click at [266, 15] on div "Contacts" at bounding box center [262, 19] width 62 height 39
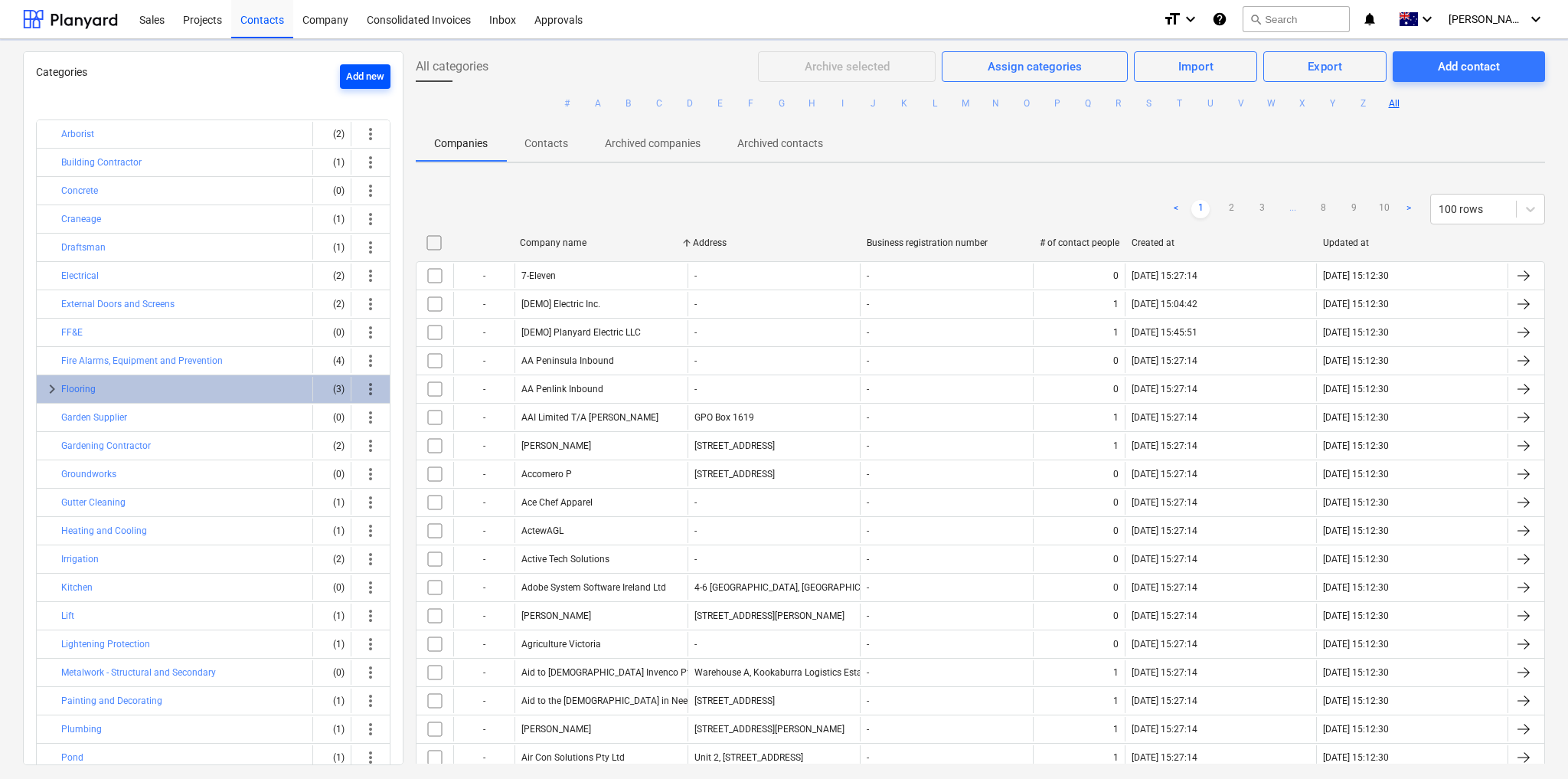
click at [365, 77] on div "Add new" at bounding box center [365, 77] width 39 height 18
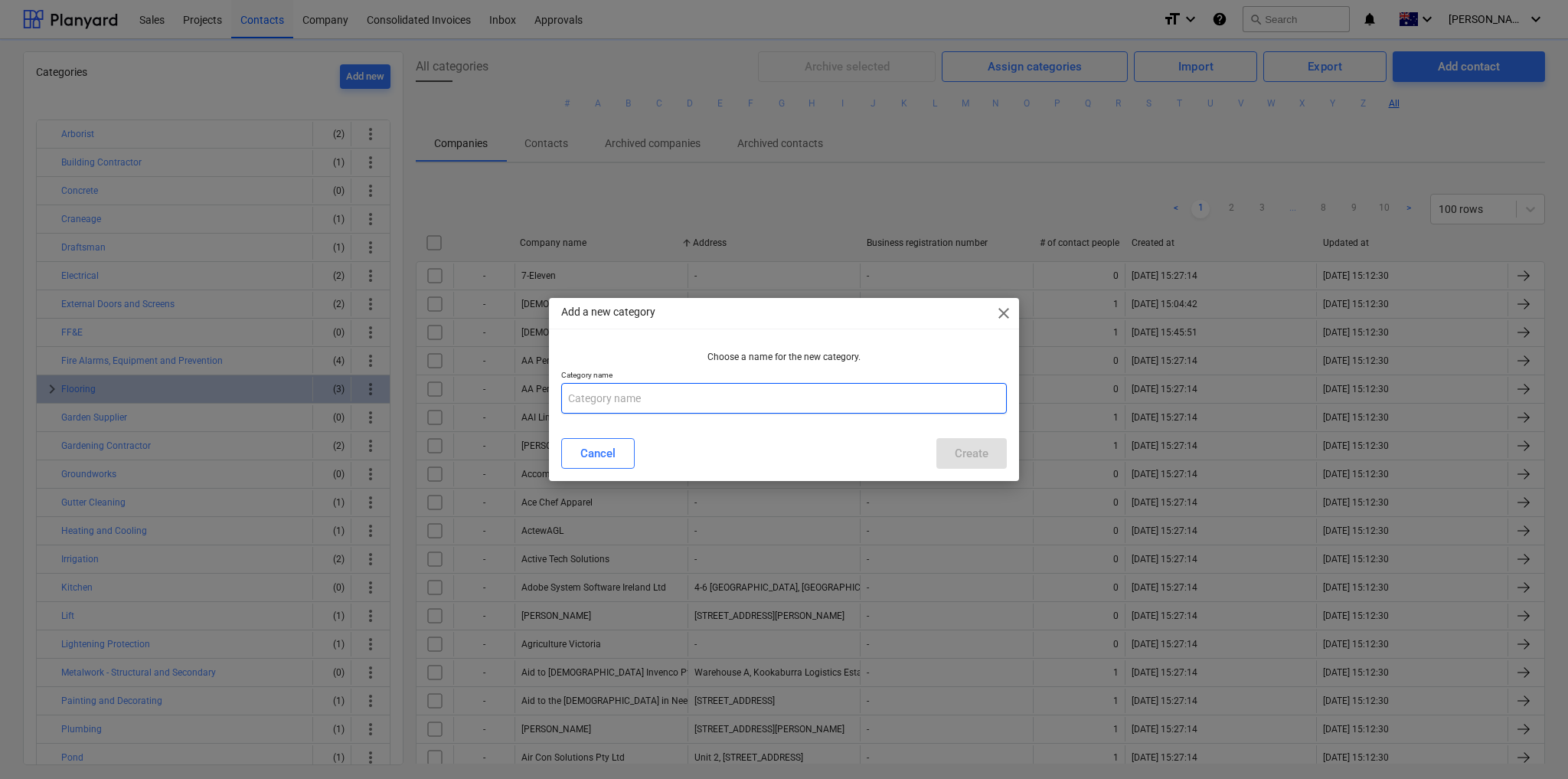
click at [595, 396] on input "text" at bounding box center [784, 398] width 446 height 31
type input "Pest Control"
click at [967, 454] on div "Create" at bounding box center [972, 452] width 33 height 20
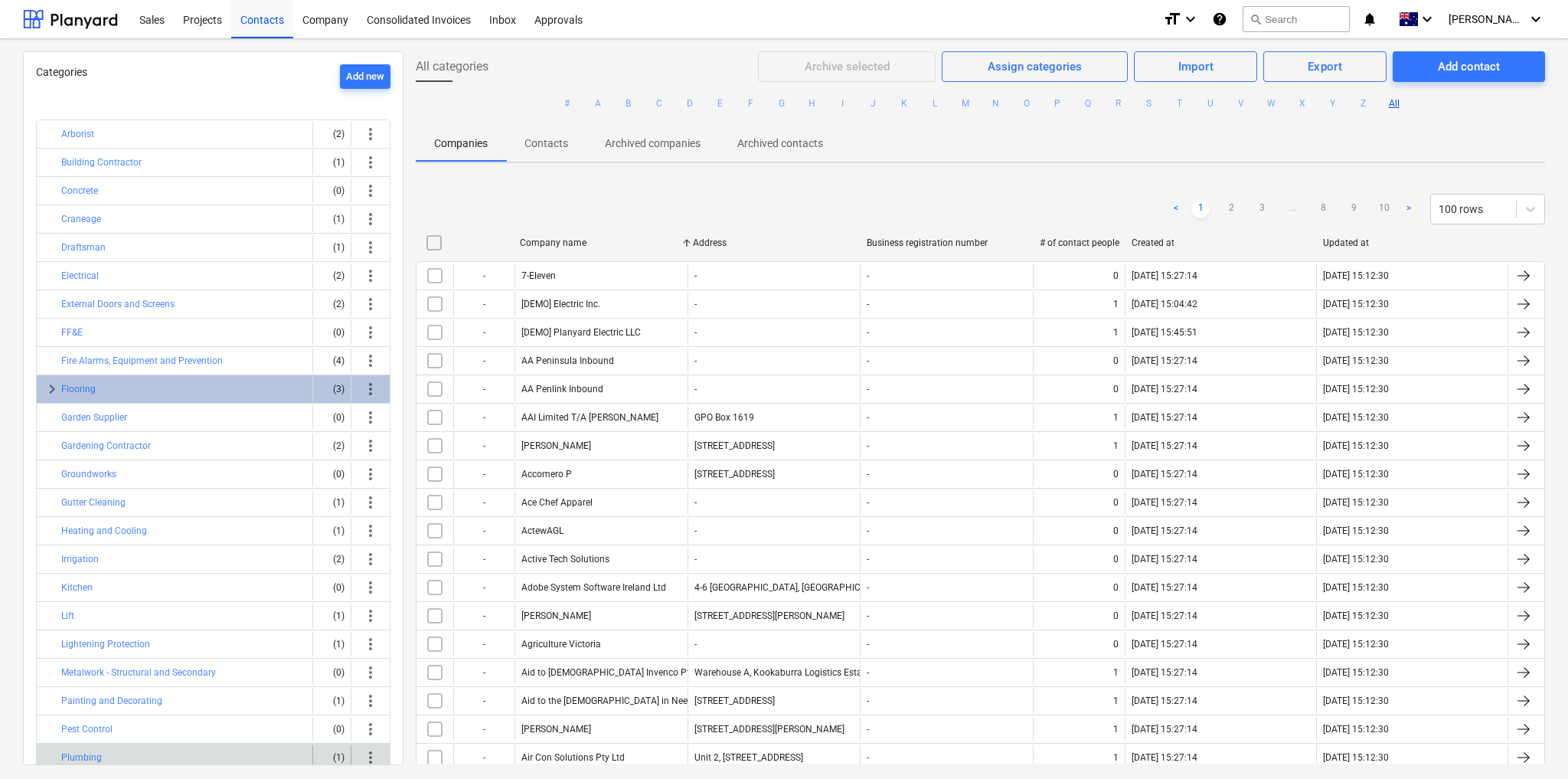
scroll to position [225, 0]
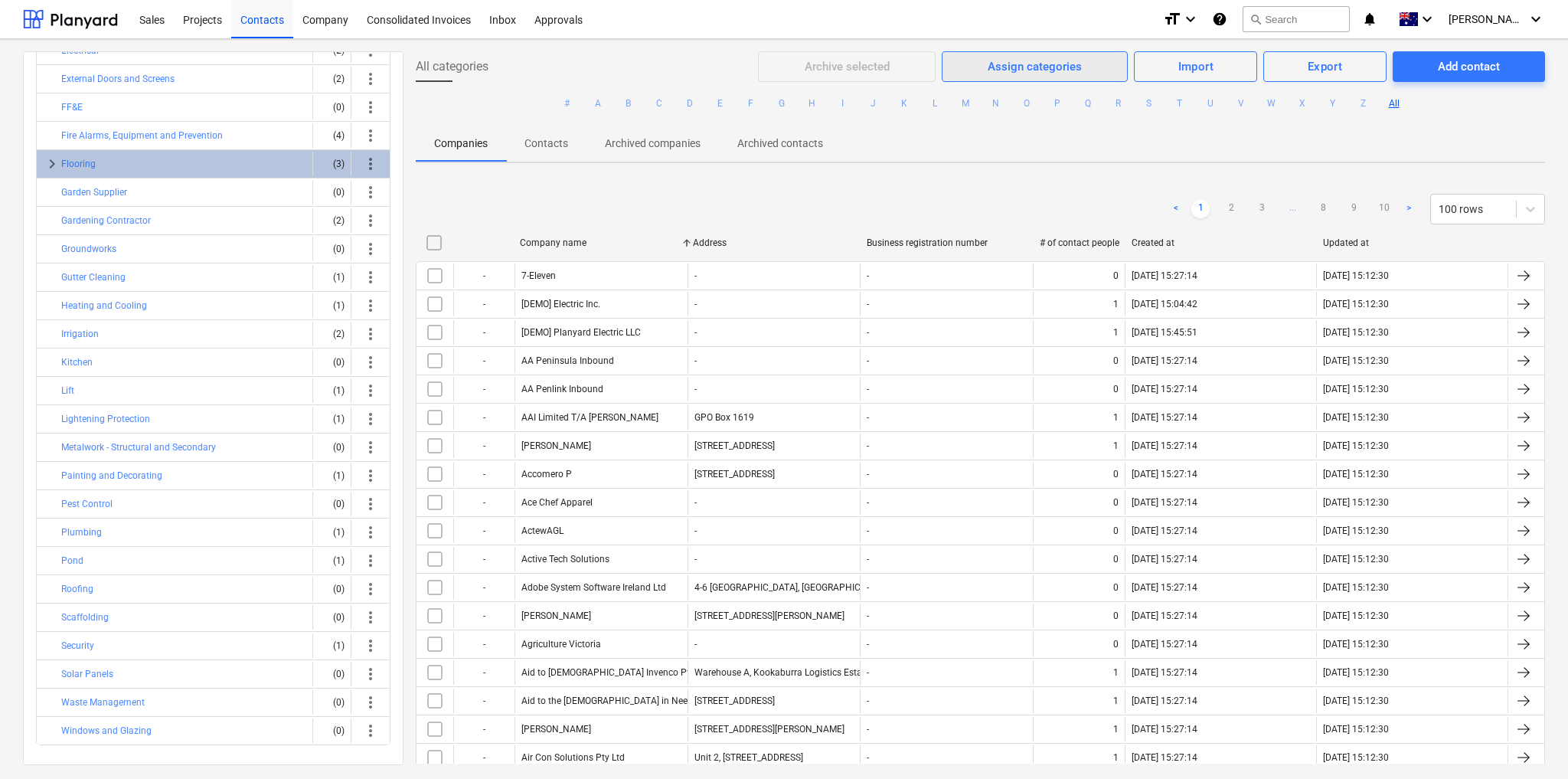
click at [1035, 72] on div "Assign categories" at bounding box center [1035, 66] width 94 height 20
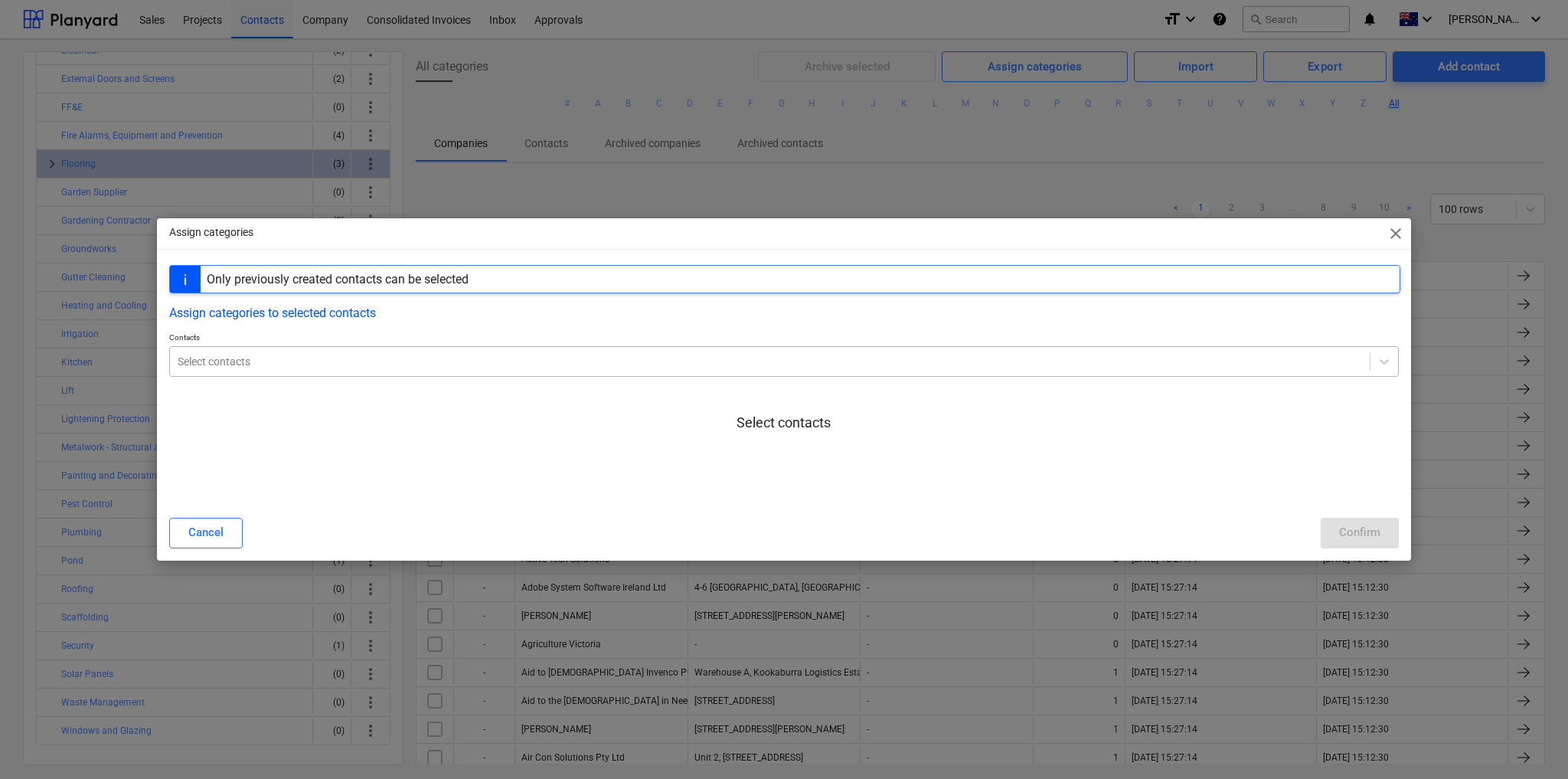
click at [482, 373] on div "Select contacts" at bounding box center [784, 362] width 1230 height 31
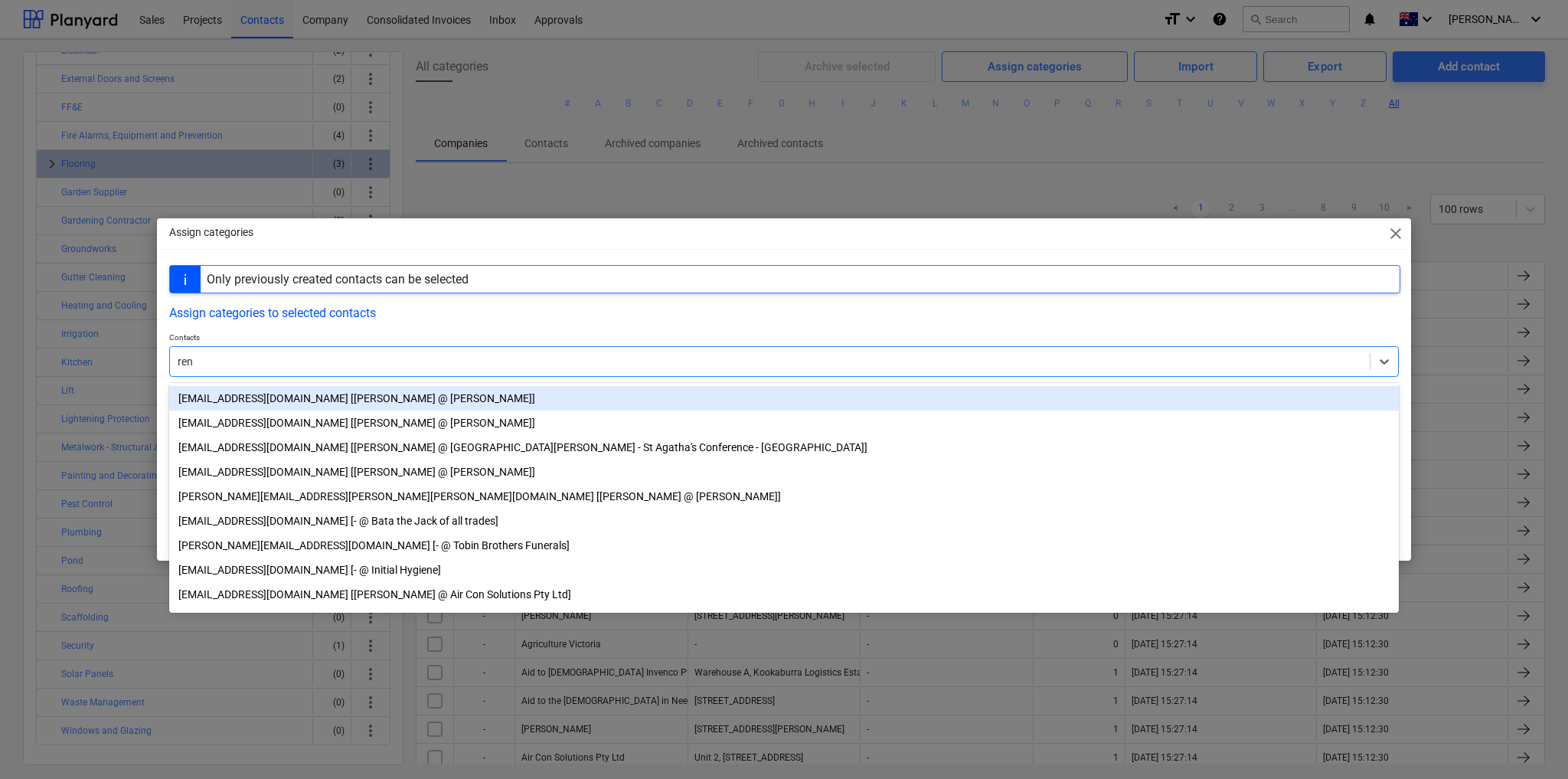
type input "rent"
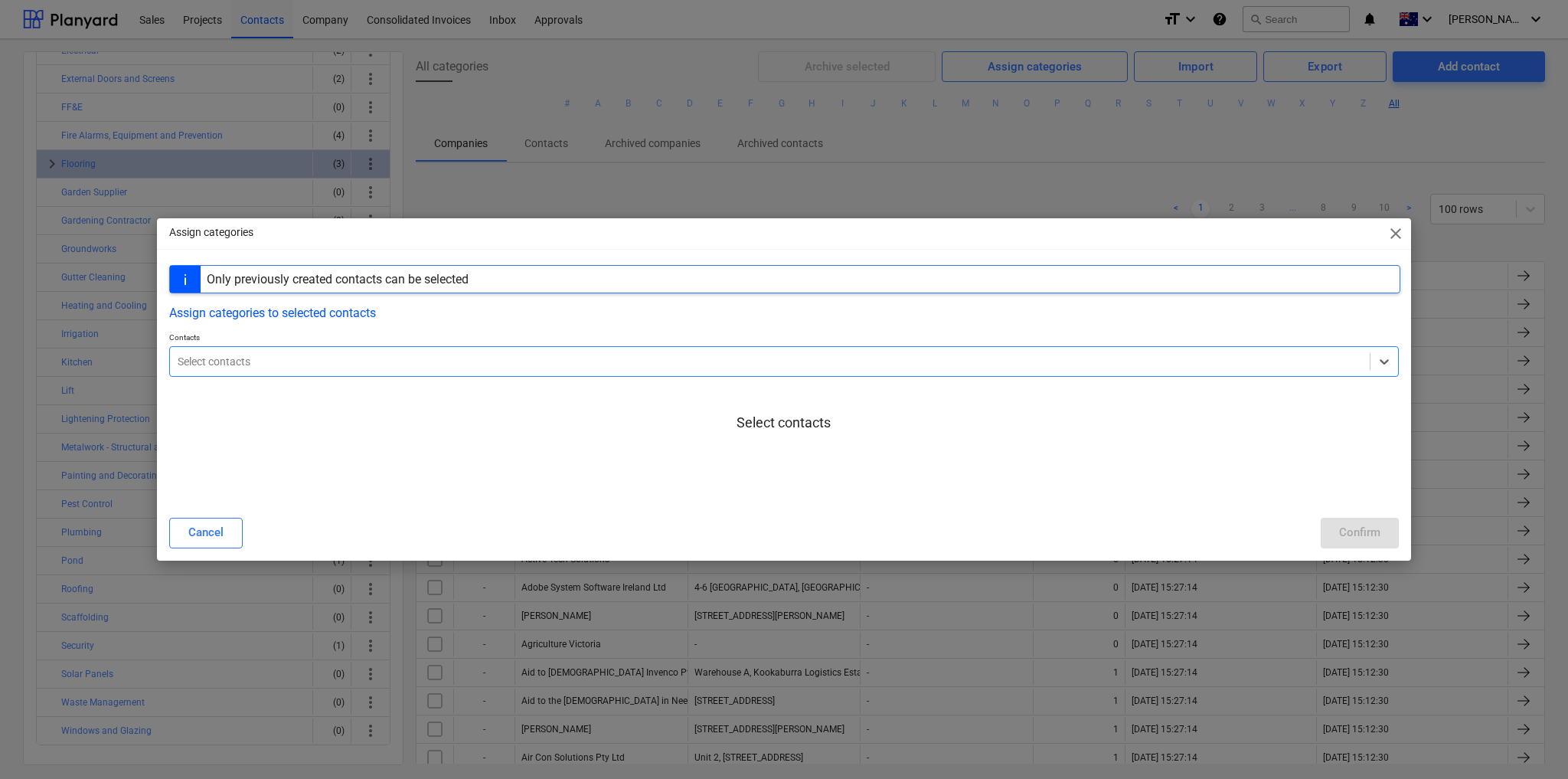
click at [229, 351] on div "Select contacts" at bounding box center [769, 361] width 1200 height 21
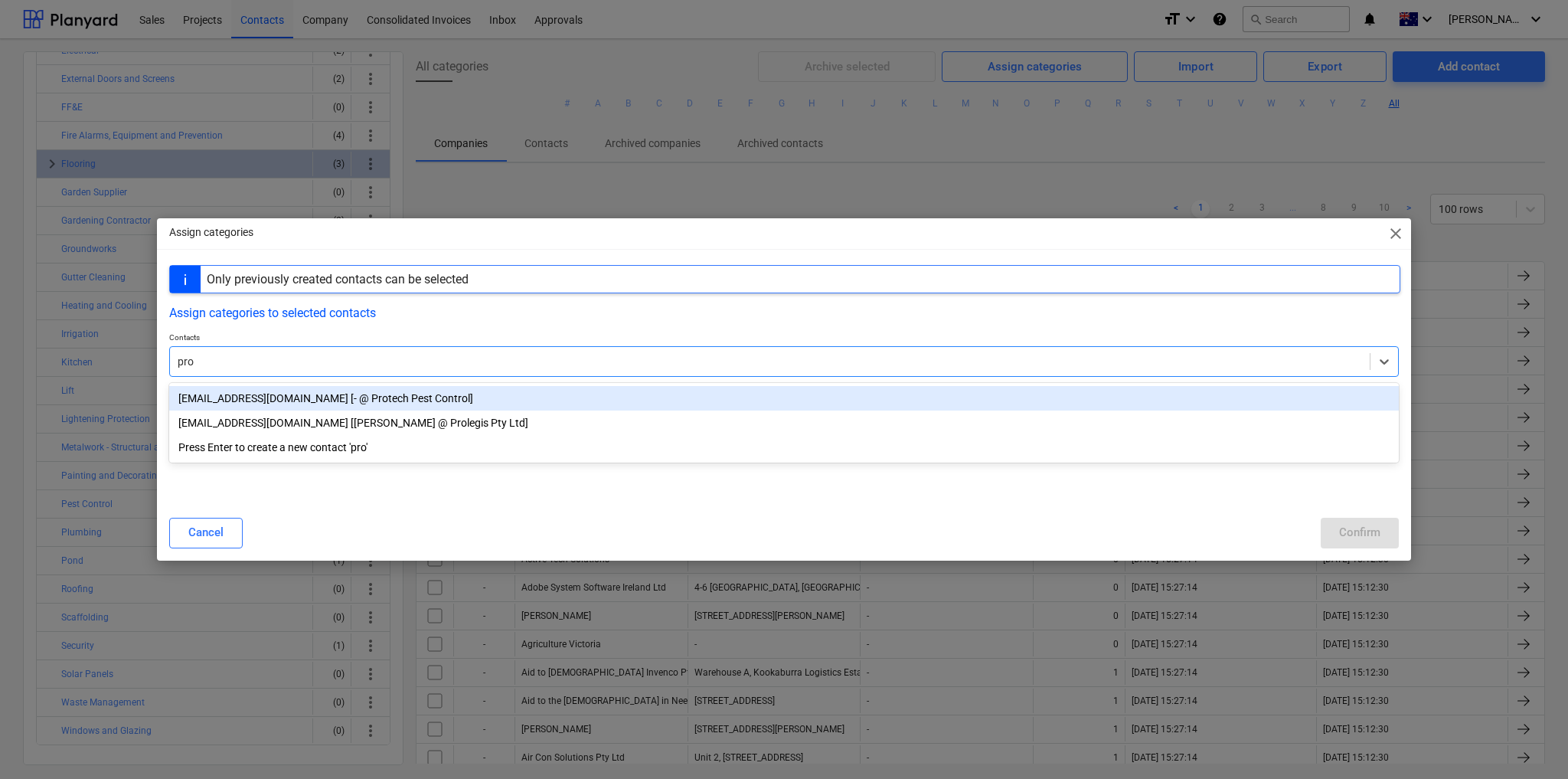
type input "prot"
click at [288, 404] on div "[EMAIL_ADDRESS][DOMAIN_NAME] [- @ Protech Pest Control]" at bounding box center [784, 398] width 1230 height 25
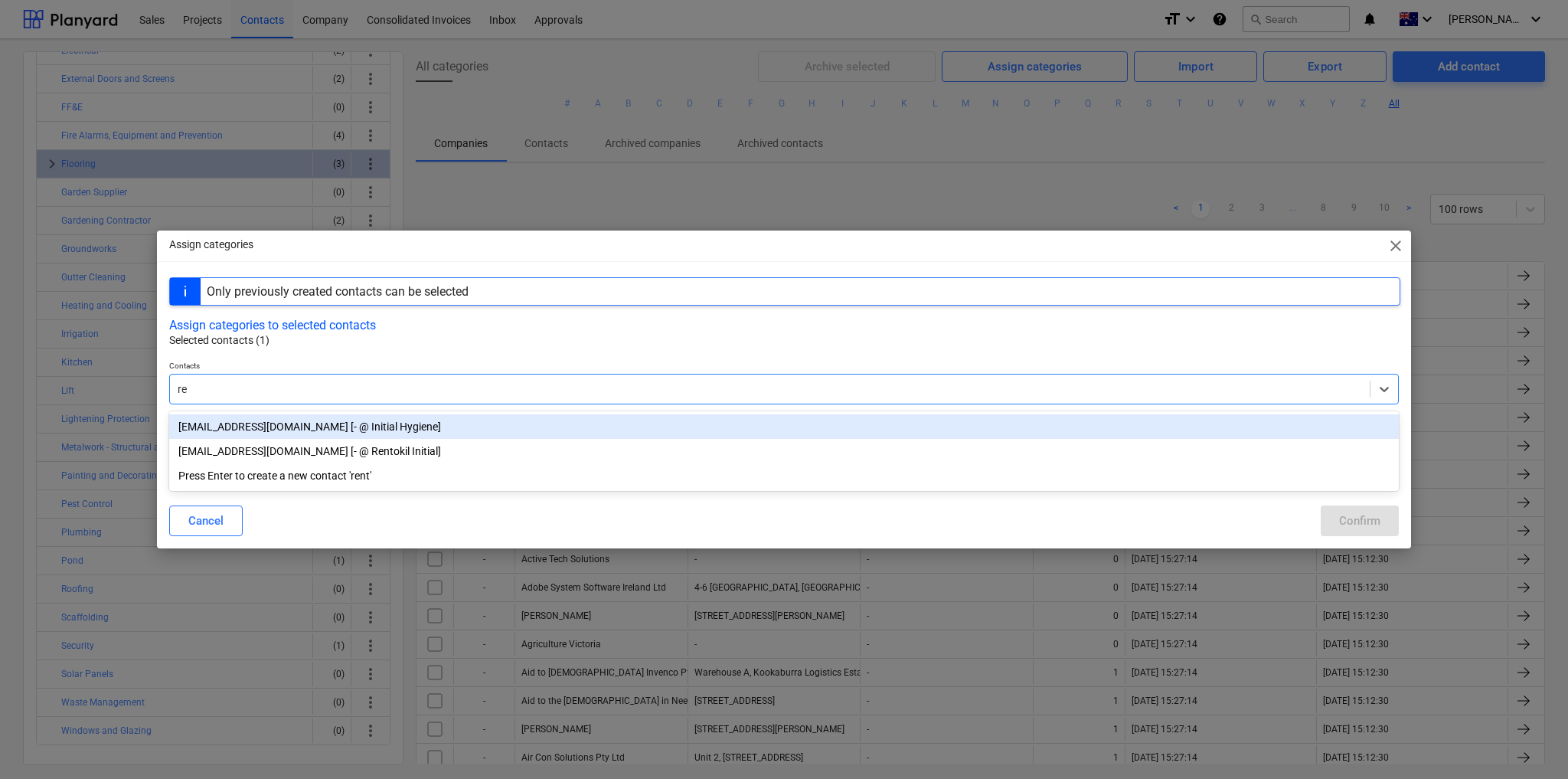
type input "r"
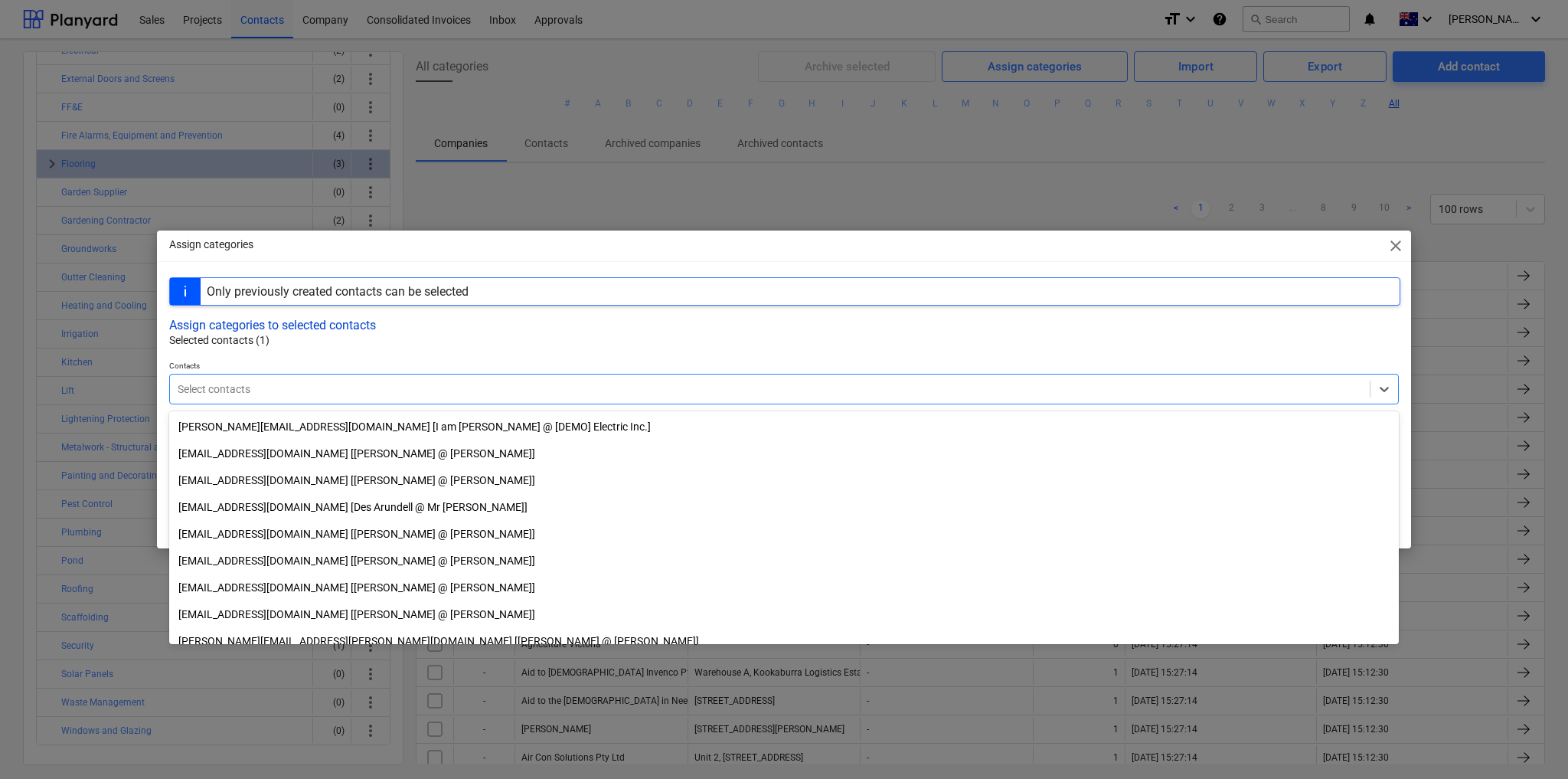
click at [320, 321] on button "Assign categories to selected contacts" at bounding box center [272, 325] width 206 height 15
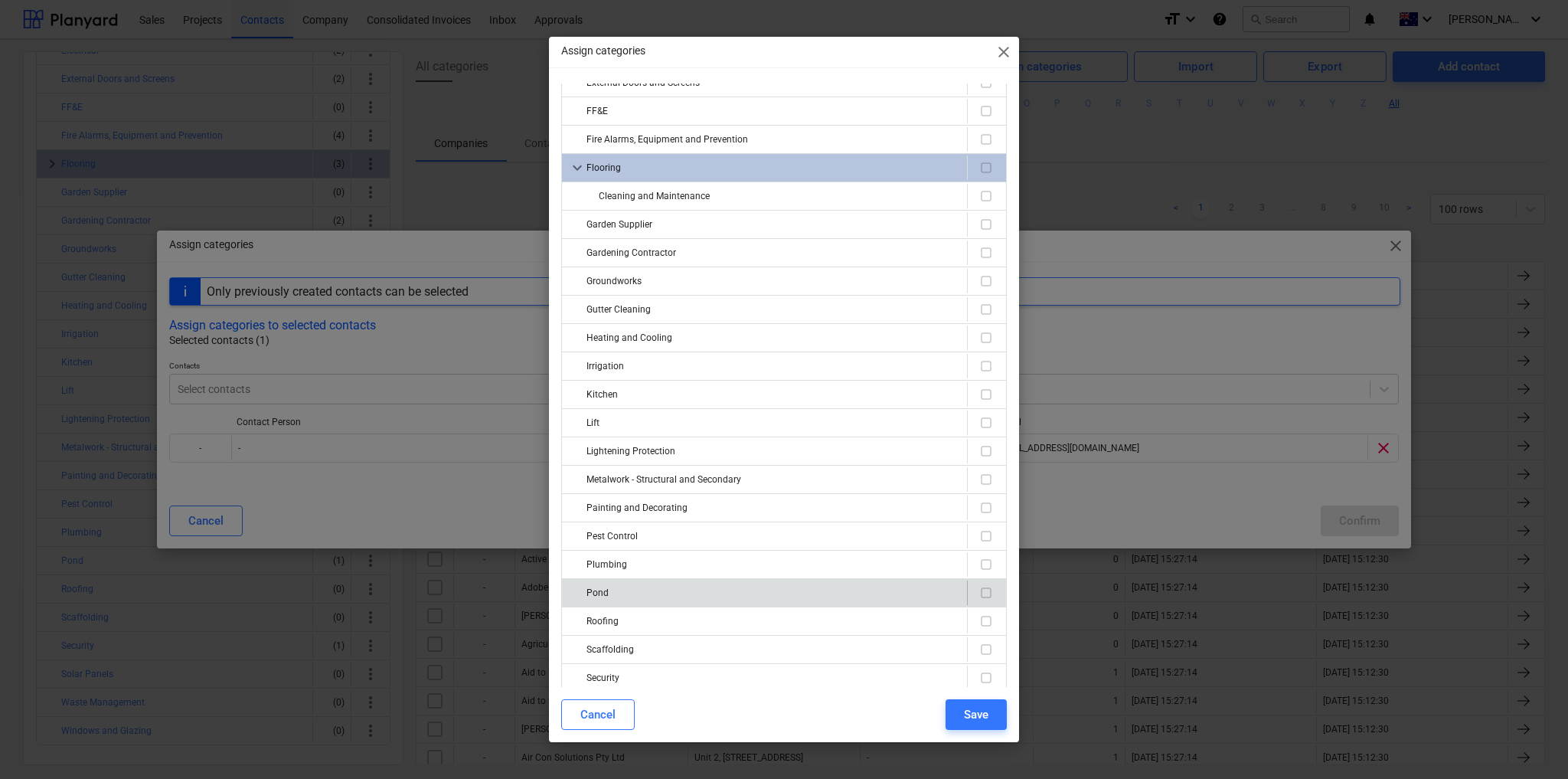
scroll to position [313, 0]
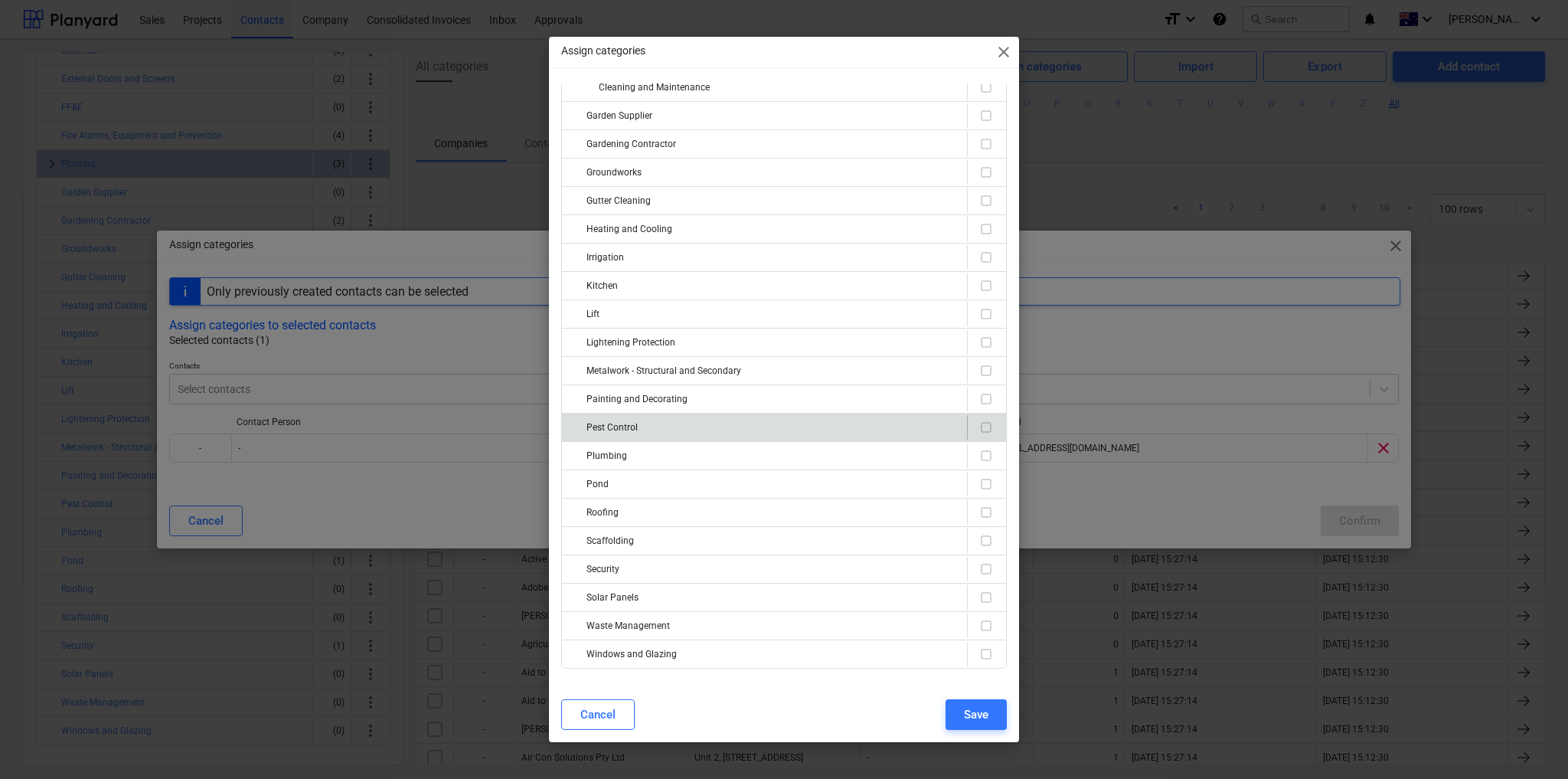
click at [982, 418] on input "checkbox" at bounding box center [985, 427] width 18 height 18
checkbox input "true"
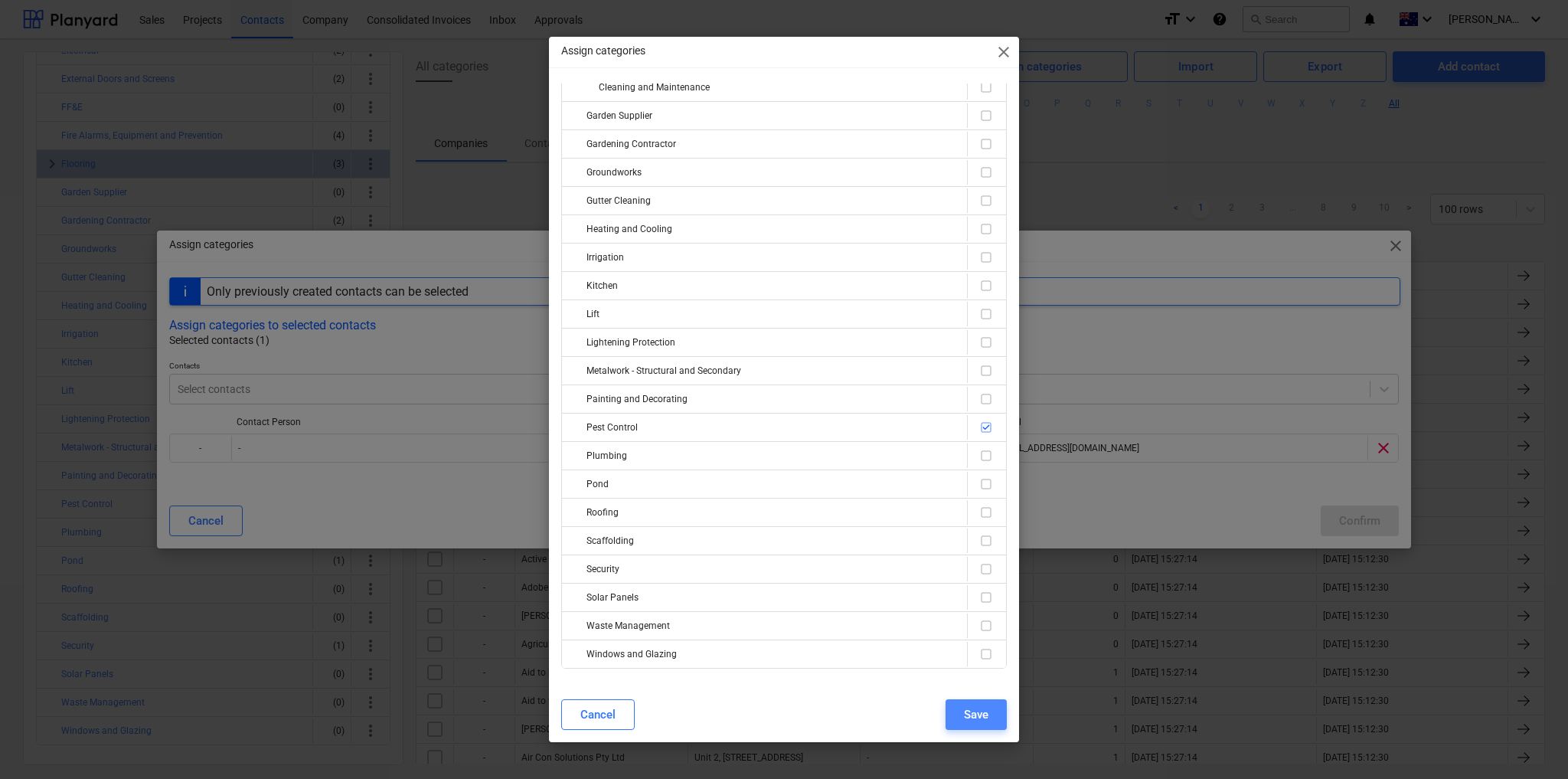
click at [974, 722] on div "Save" at bounding box center [976, 714] width 25 height 20
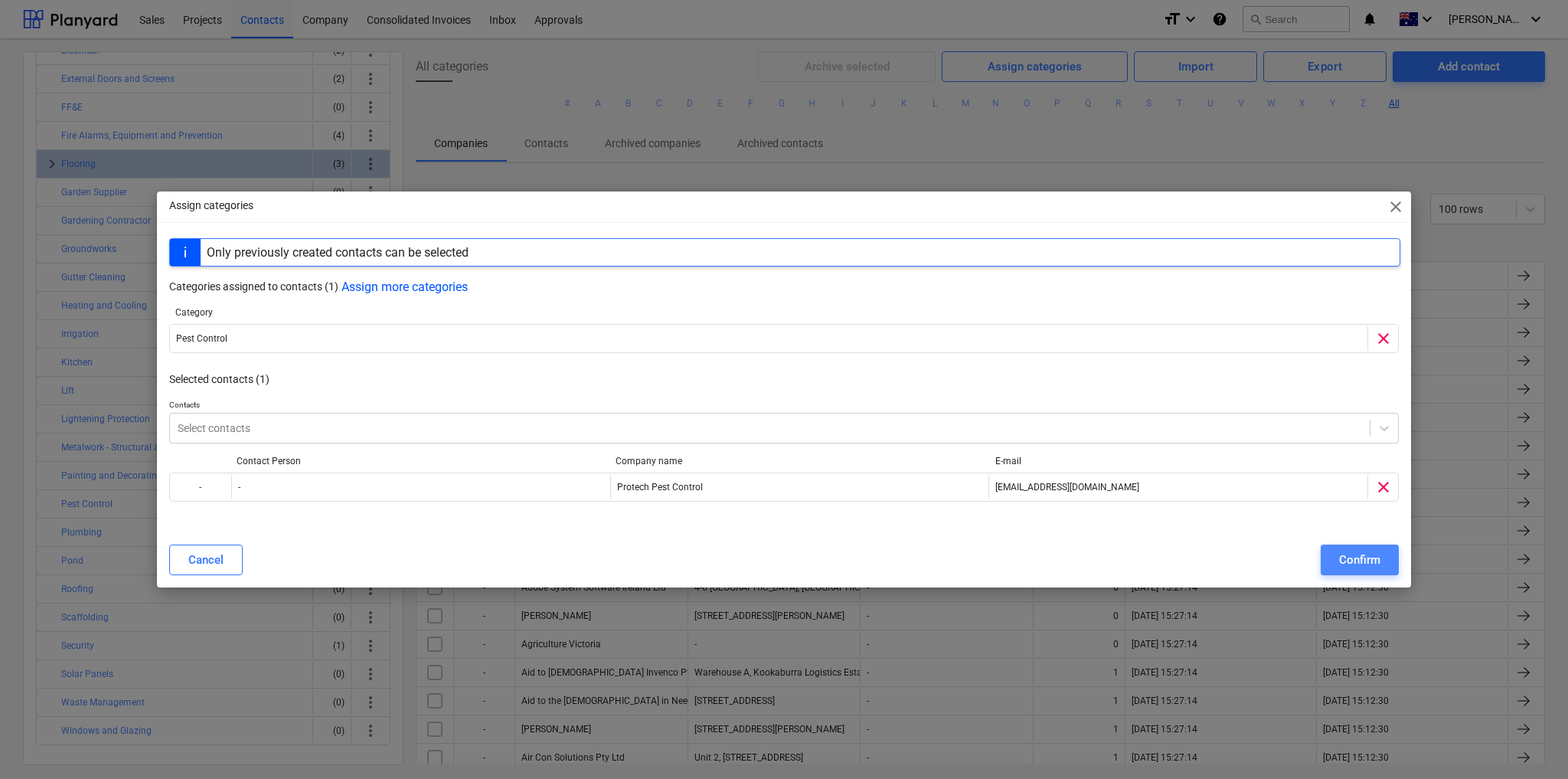
click at [1359, 553] on div "Confirm" at bounding box center [1360, 560] width 41 height 20
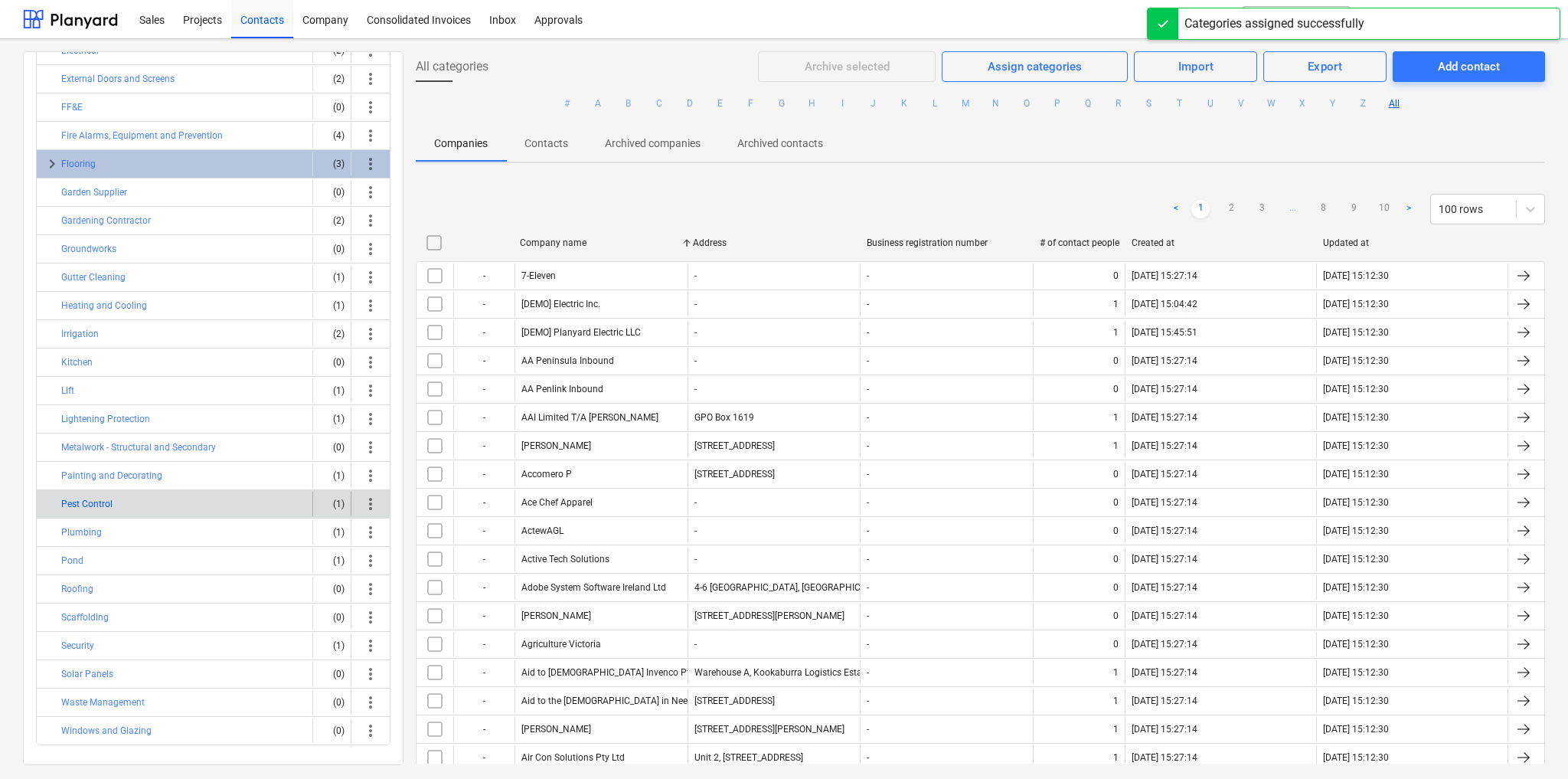
click at [109, 494] on button "Pest Control" at bounding box center [87, 503] width 51 height 18
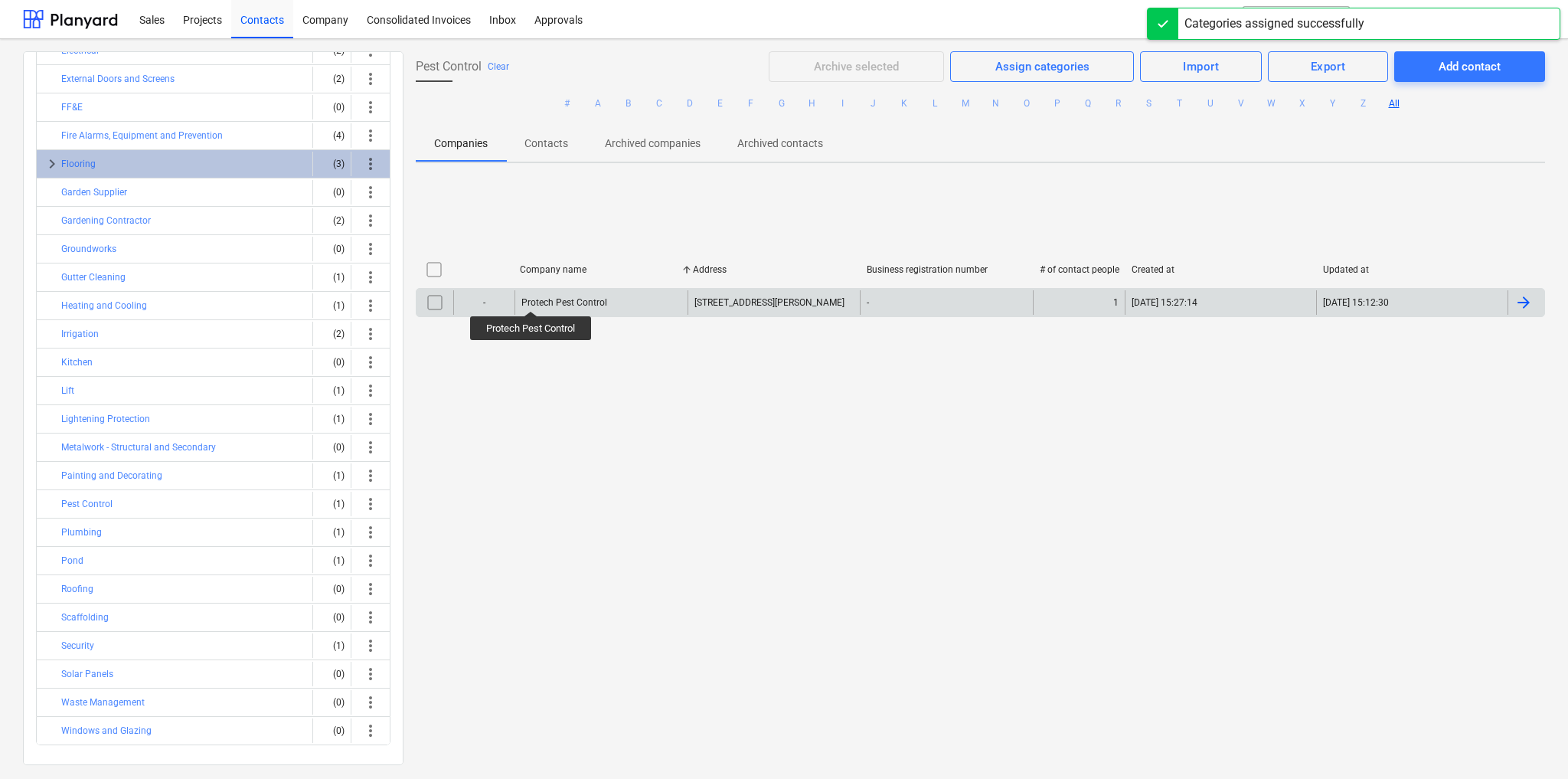
click at [532, 297] on div "Protech Pest Control" at bounding box center [565, 303] width 86 height 11
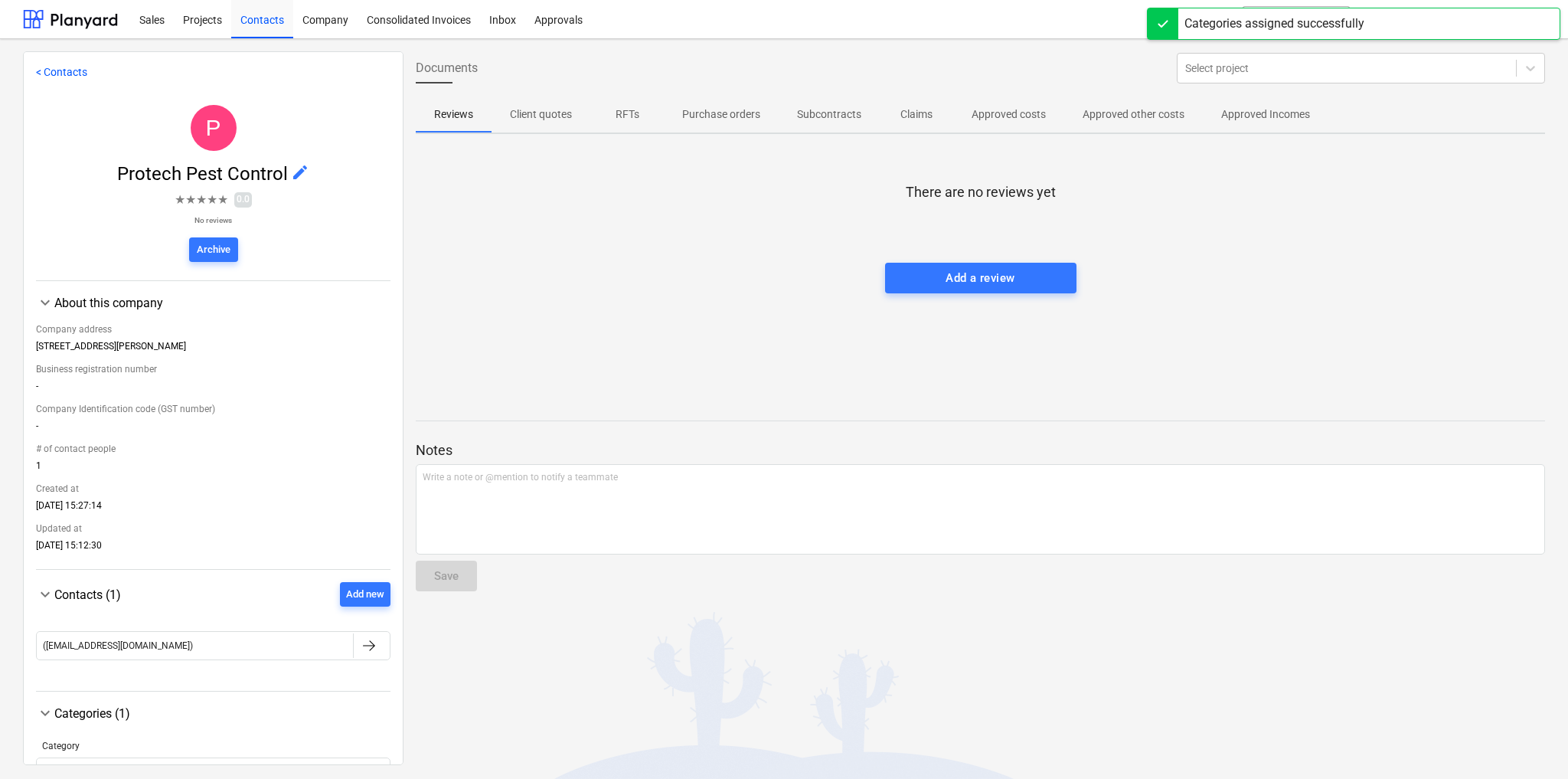
click at [295, 170] on span "edit" at bounding box center [300, 171] width 18 height 18
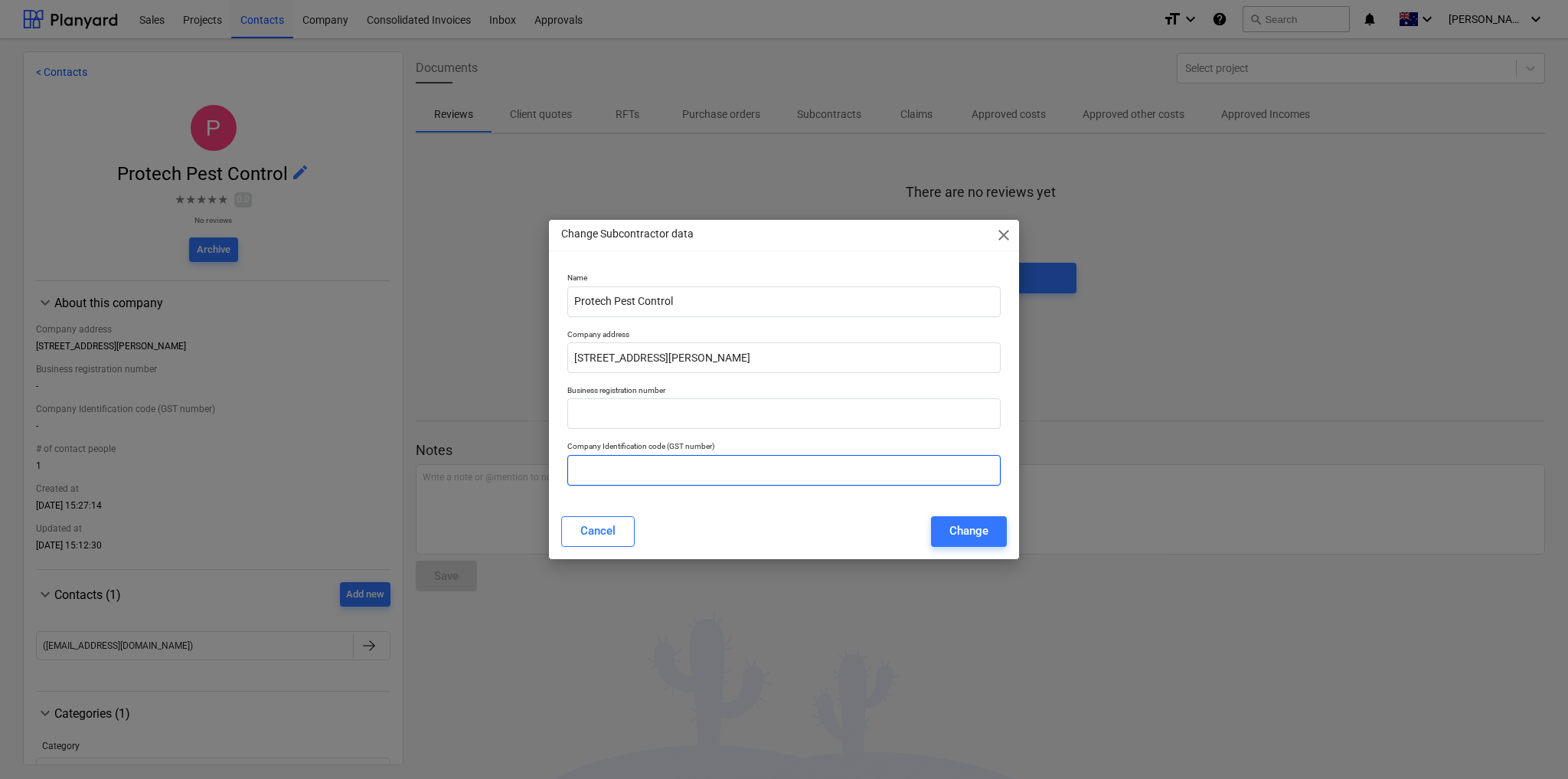
click at [691, 468] on input "text" at bounding box center [784, 470] width 434 height 31
paste input "46 098 709 472"
type input "46 098 709 472"
click at [715, 358] on input "[STREET_ADDRESS][PERSON_NAME]" at bounding box center [784, 358] width 434 height 31
click at [715, 357] on input "[STREET_ADDRESS][PERSON_NAME]" at bounding box center [784, 358] width 434 height 31
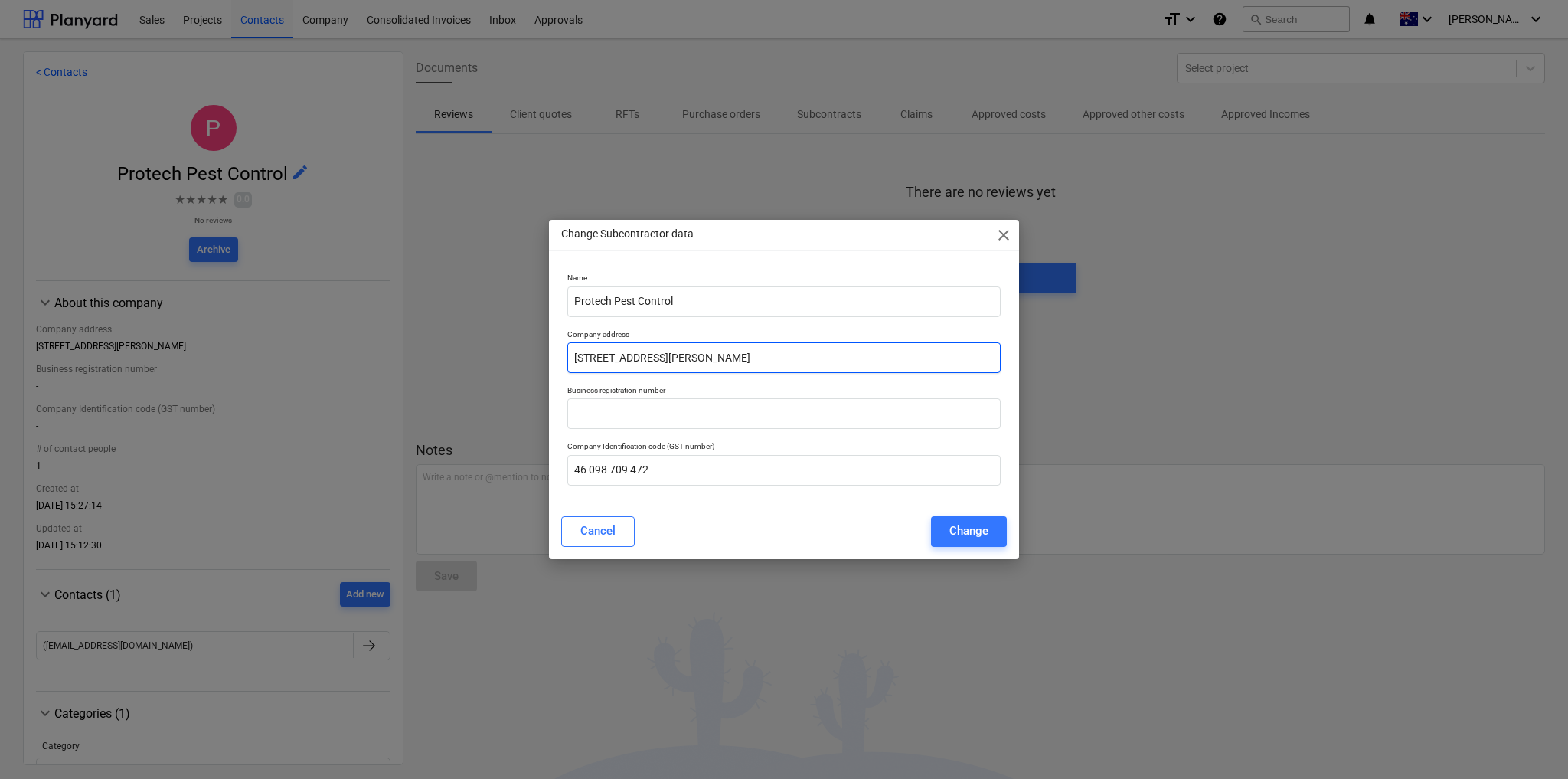
click at [715, 357] on input "[STREET_ADDRESS][PERSON_NAME]" at bounding box center [784, 358] width 434 height 31
click at [716, 352] on input "[STREET_ADDRESS][PERSON_NAME]" at bounding box center [784, 358] width 434 height 31
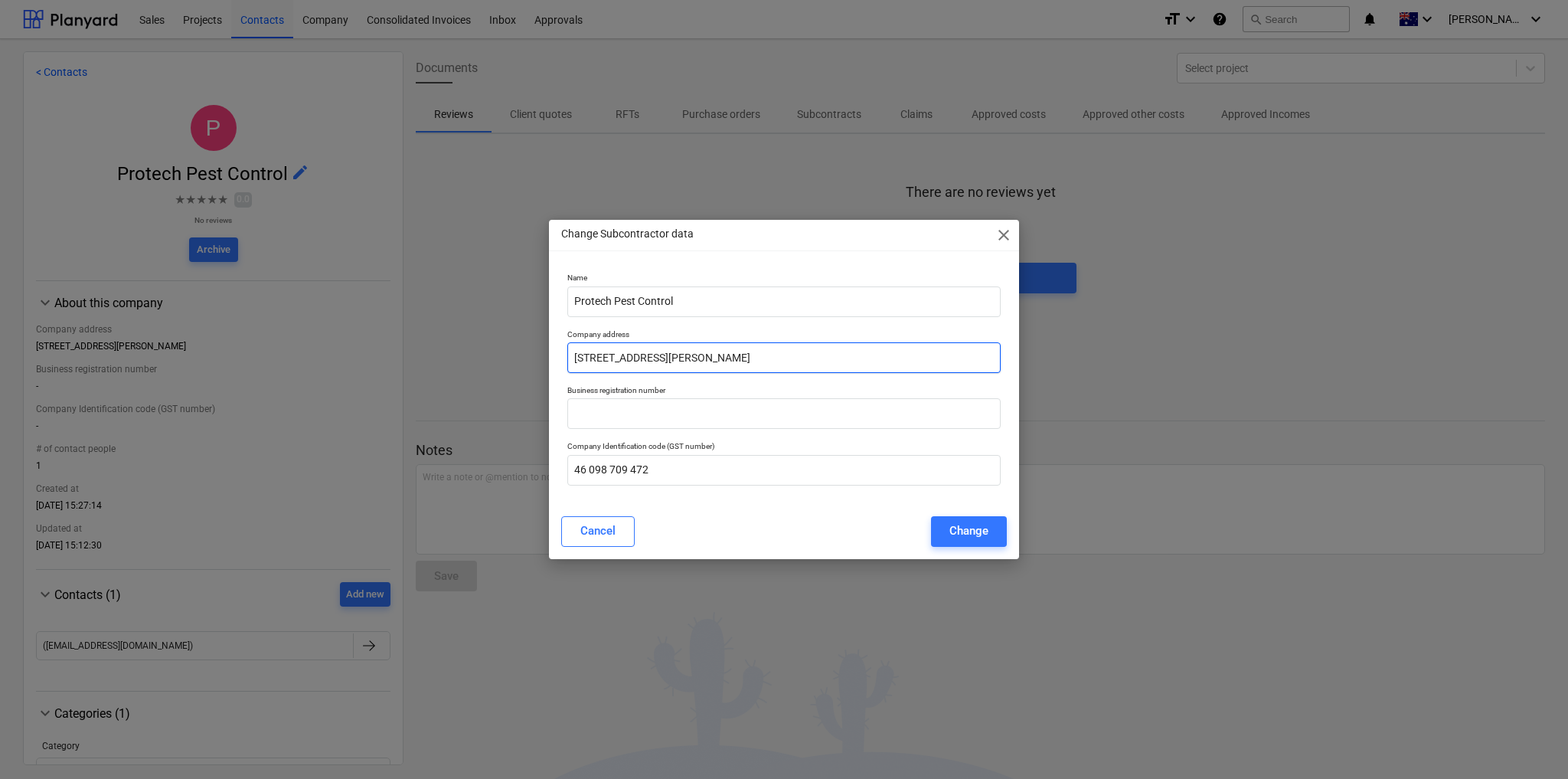
paste input ", Campbellfield, VIC 3061"
type input "[STREET_ADDRESS][PERSON_NAME]"
click at [963, 532] on div "Change" at bounding box center [969, 530] width 39 height 20
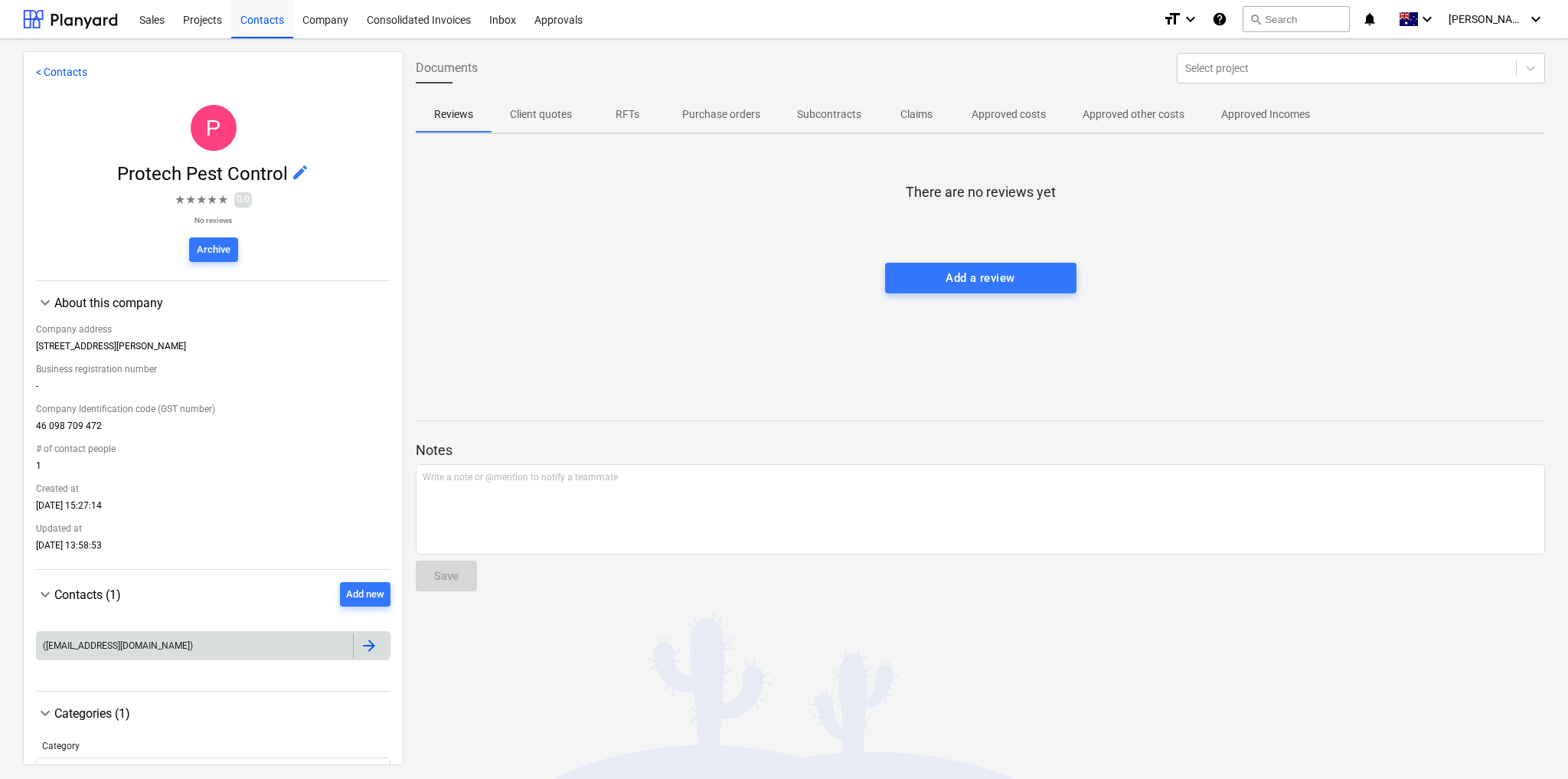
click at [314, 644] on div "([EMAIL_ADDRESS][DOMAIN_NAME])" at bounding box center [195, 645] width 316 height 25
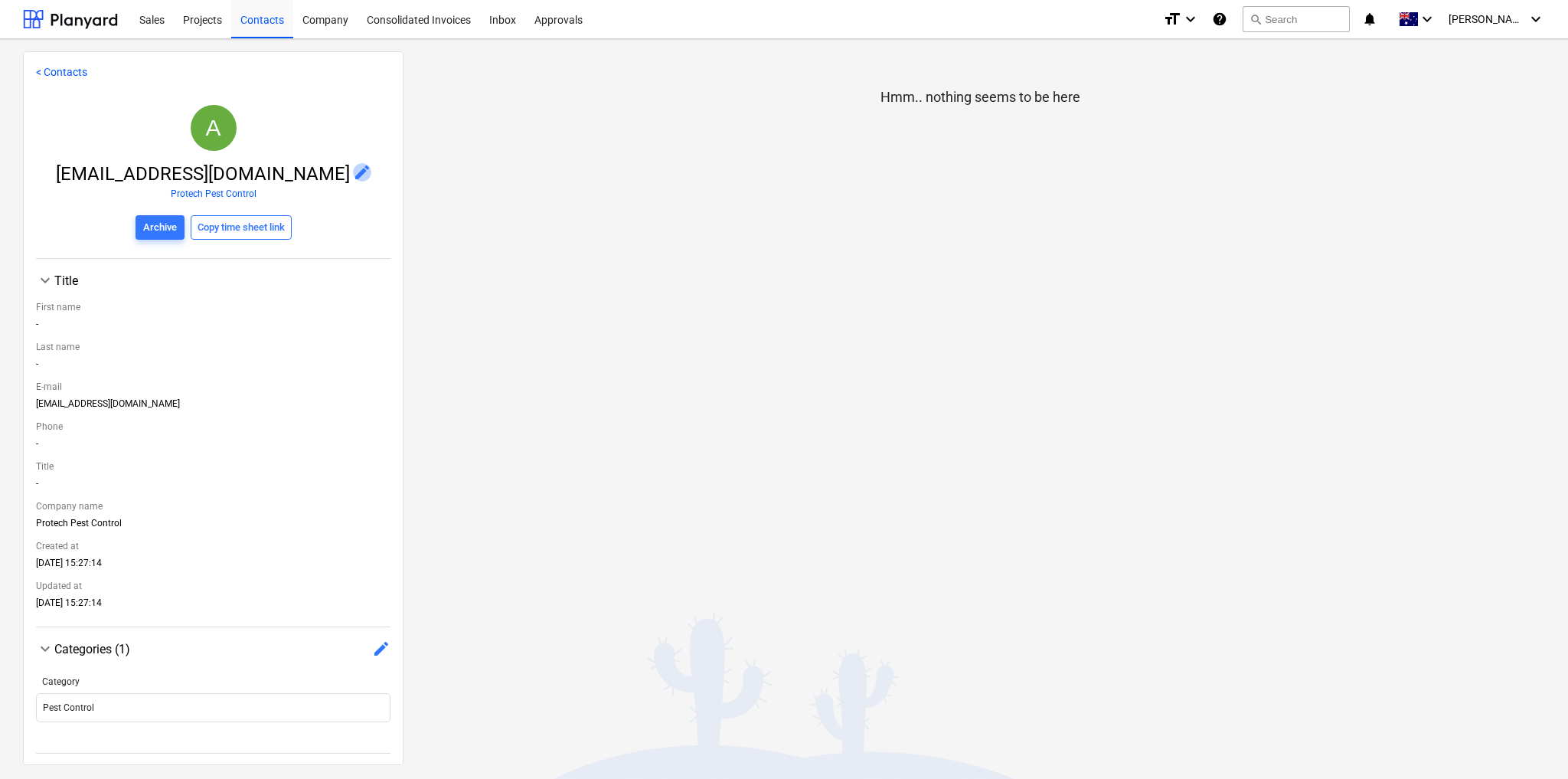
click at [353, 171] on span "edit" at bounding box center [362, 171] width 18 height 18
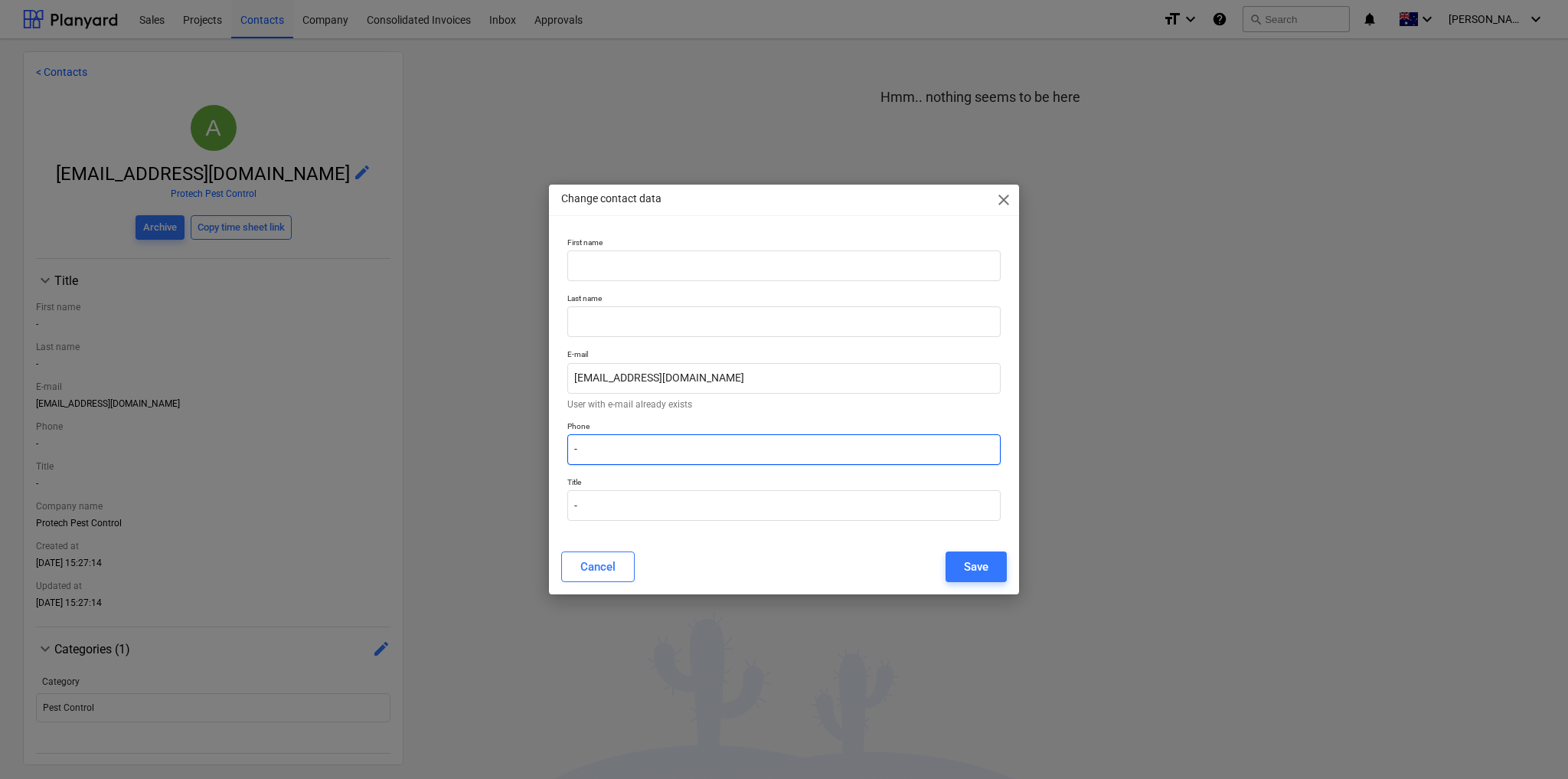
click at [633, 452] on input "-" at bounding box center [784, 450] width 434 height 31
paste input "1300 486 149"
type input "1300 486 149"
click at [976, 564] on div "Save" at bounding box center [976, 566] width 25 height 20
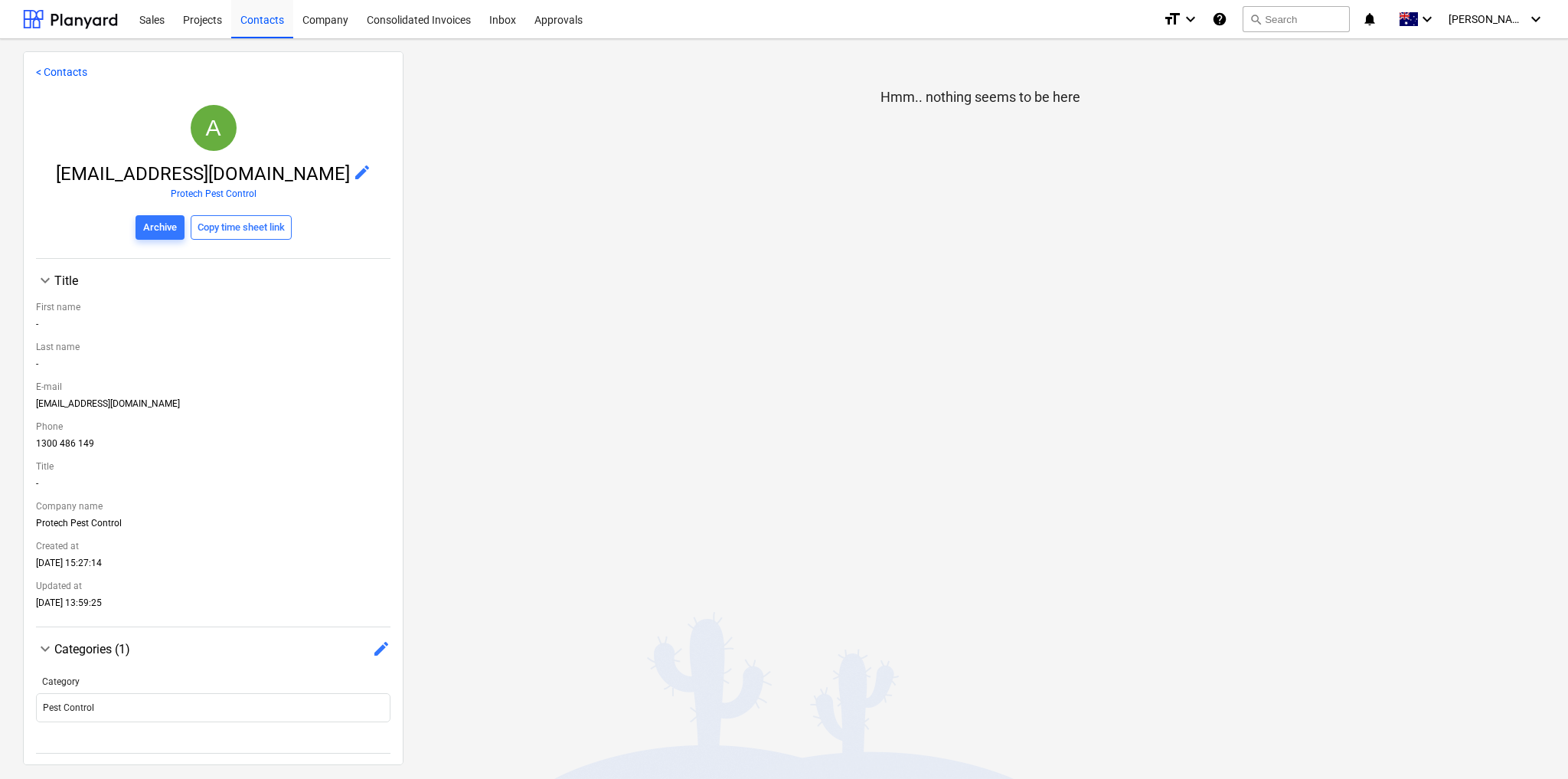
click at [46, 68] on link "< Contacts" at bounding box center [62, 72] width 51 height 12
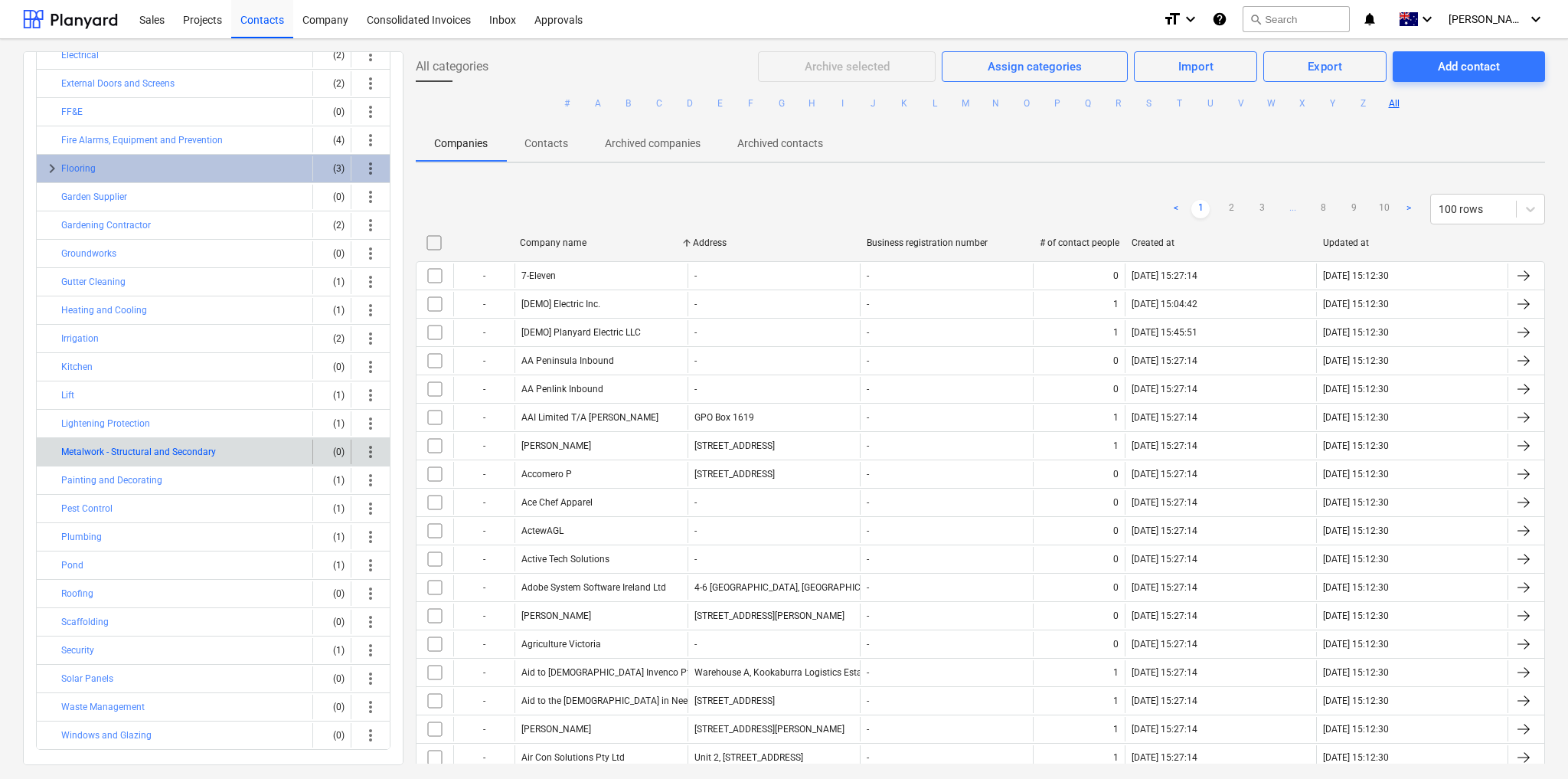
scroll to position [225, 0]
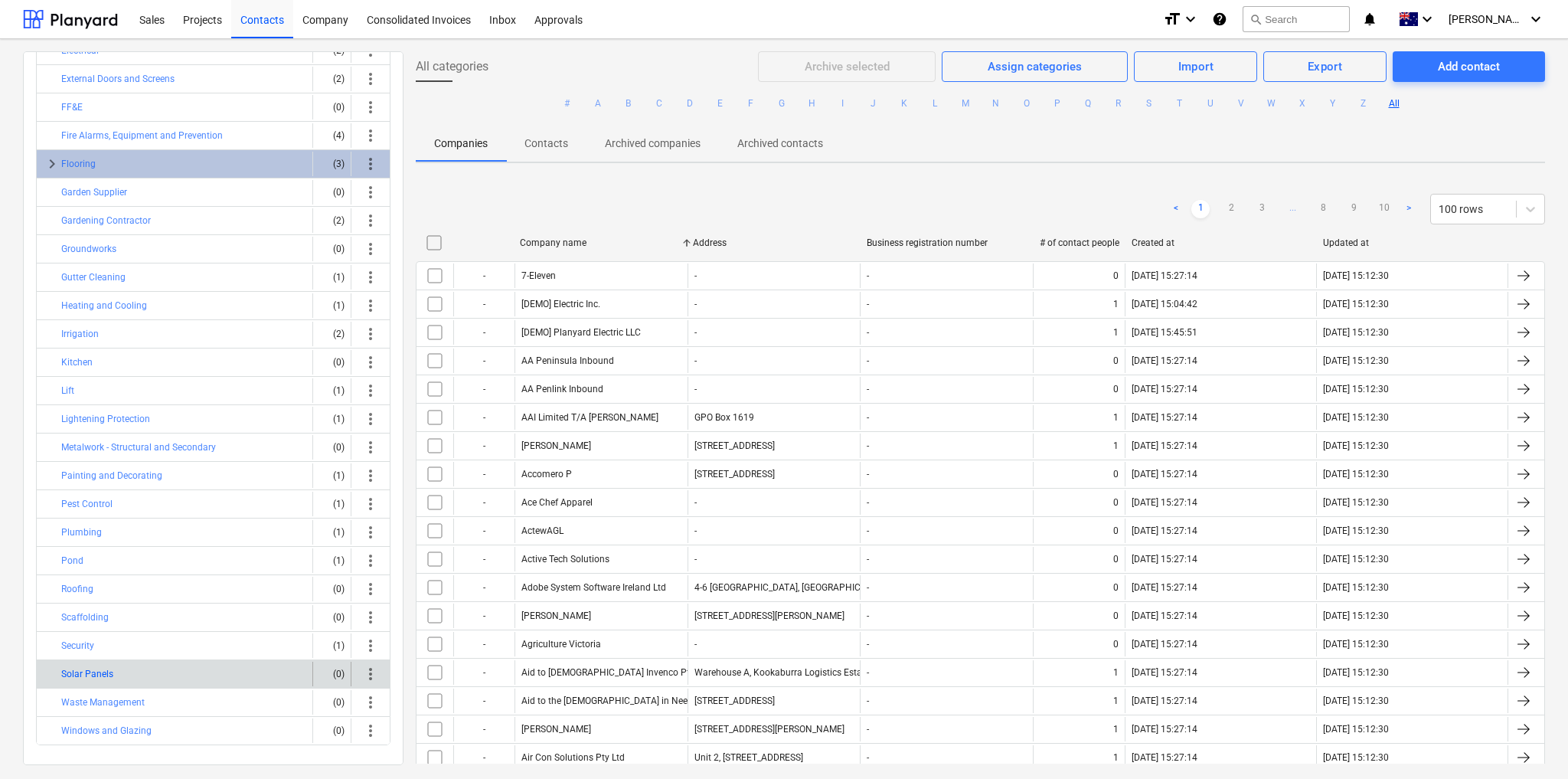
click at [94, 671] on div "Solar Panels" at bounding box center [183, 674] width 245 height 25
click at [595, 103] on button "A" at bounding box center [597, 103] width 18 height 18
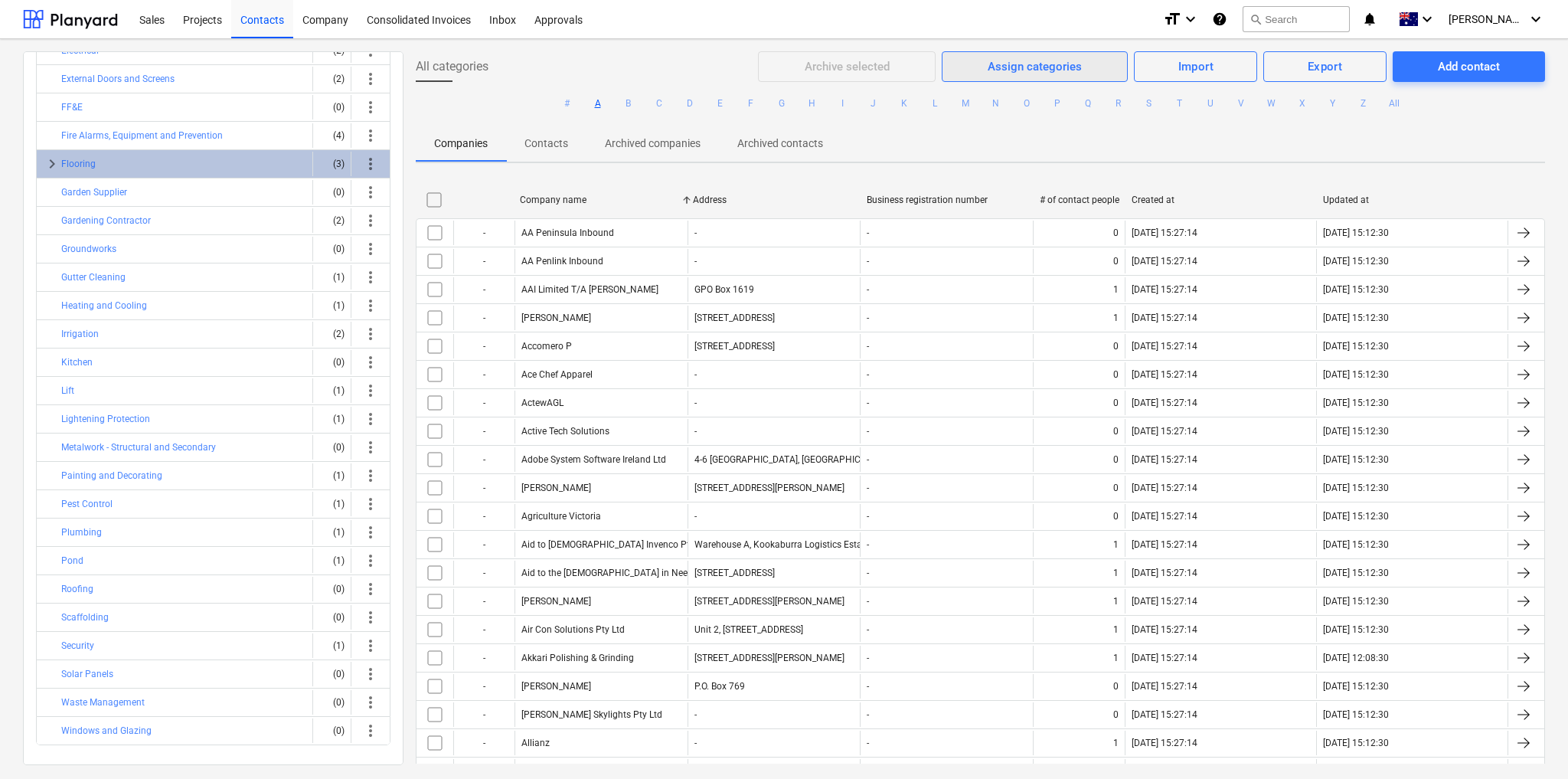
click at [999, 63] on div "Assign categories" at bounding box center [1035, 66] width 94 height 20
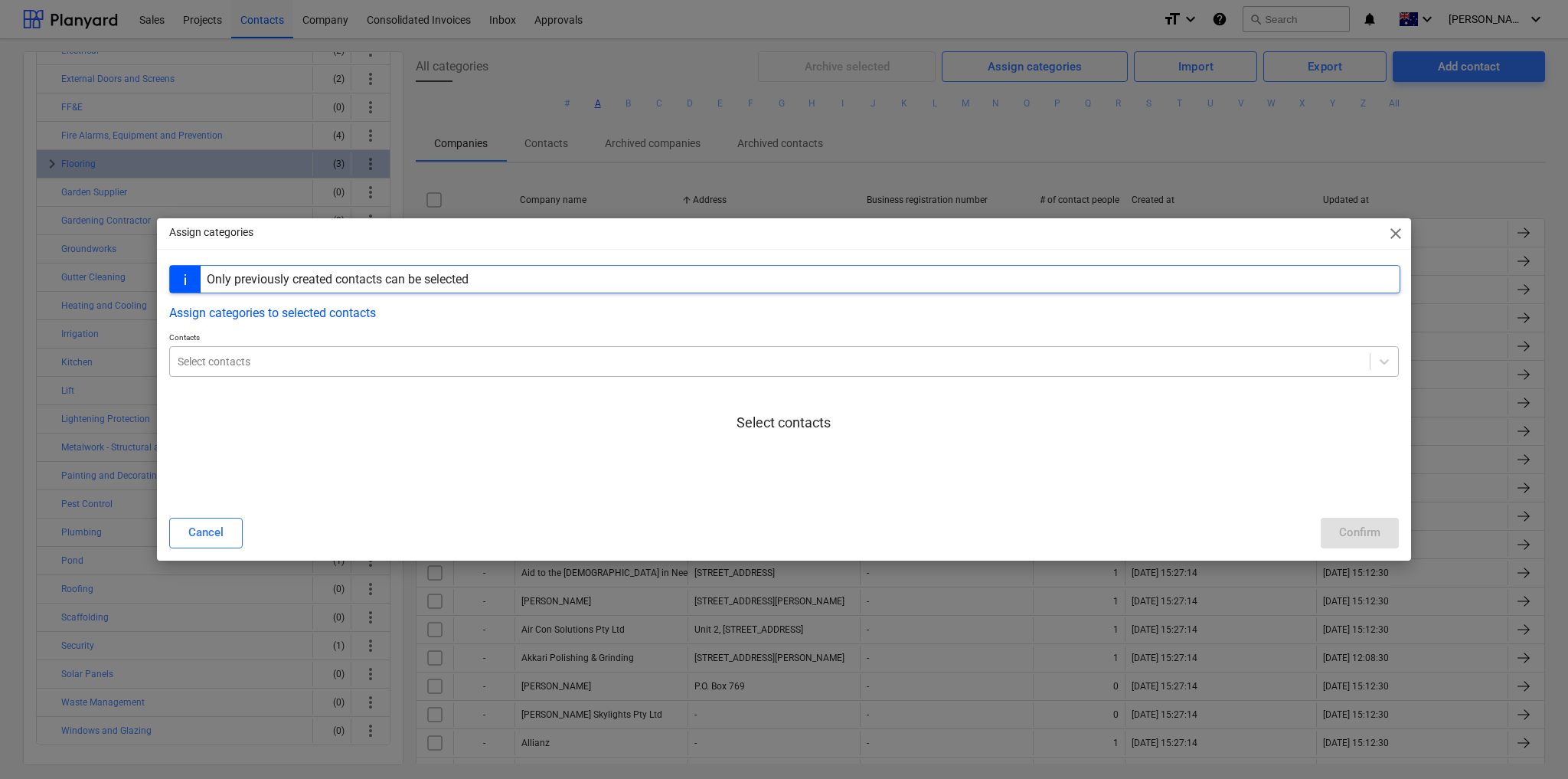
click at [447, 360] on div at bounding box center [769, 362] width 1185 height 15
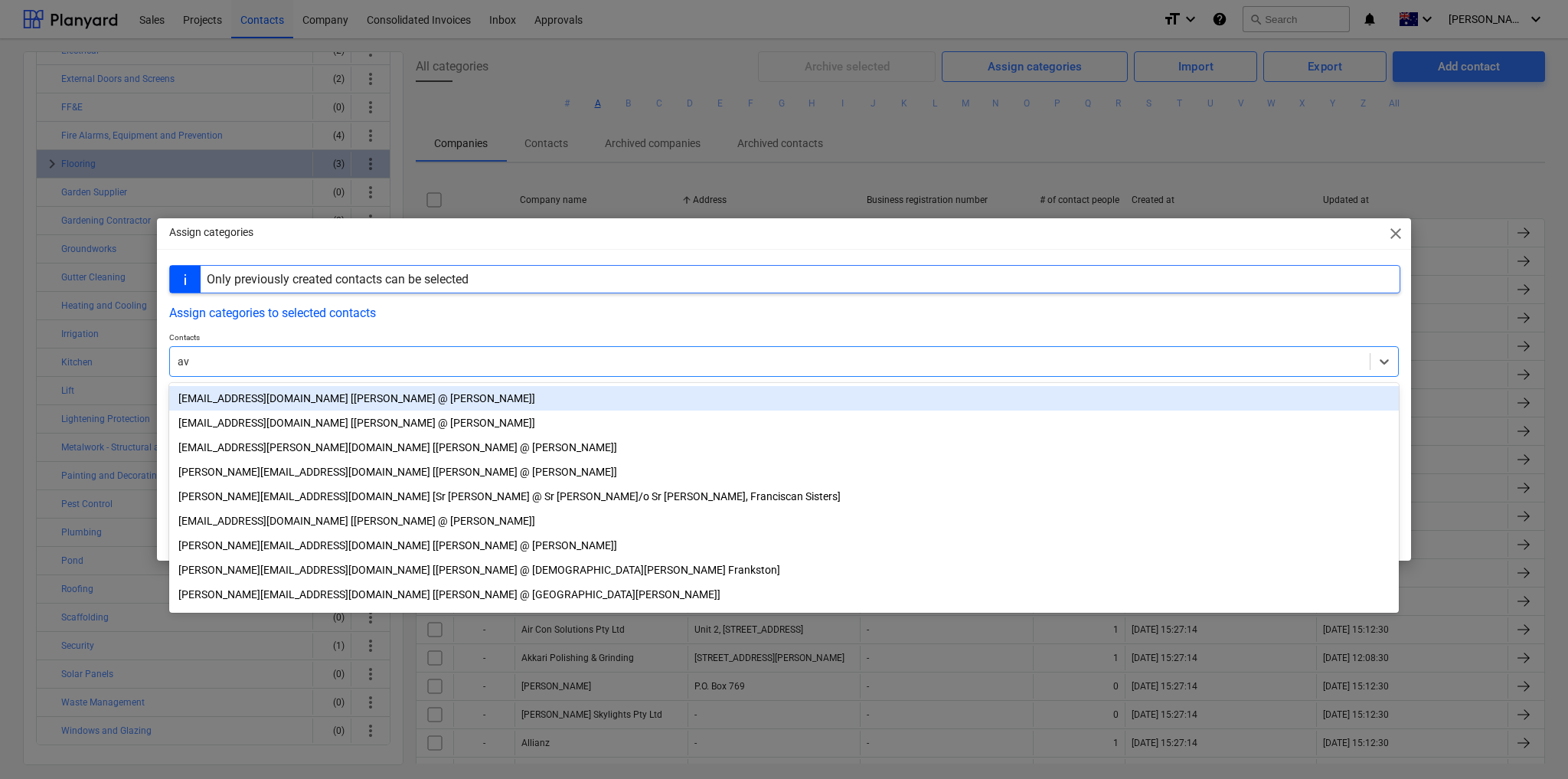
type input "avm"
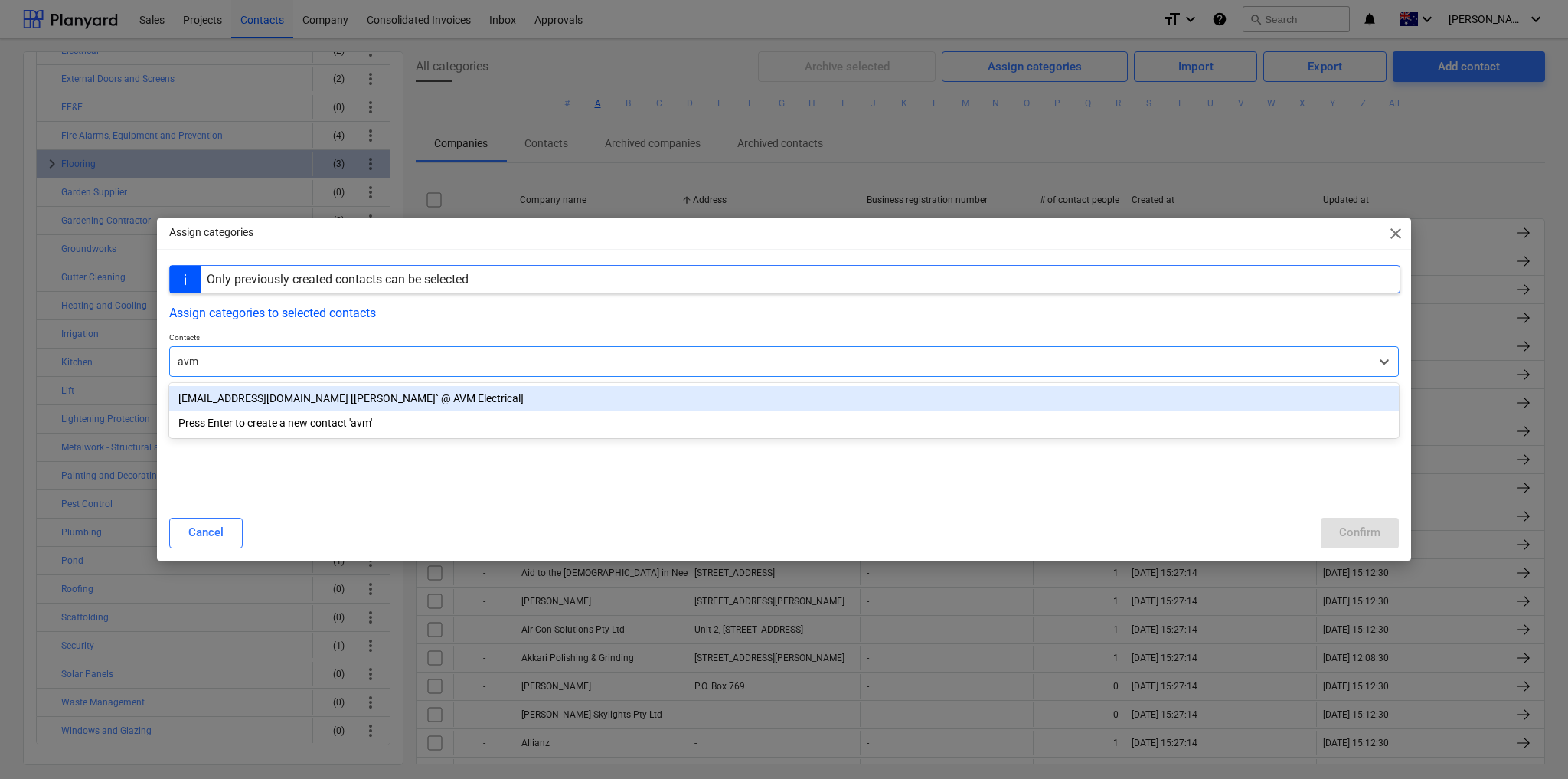
click at [364, 397] on div "[EMAIL_ADDRESS][DOMAIN_NAME] [[PERSON_NAME]` @ AVM Electrical]" at bounding box center [784, 398] width 1230 height 25
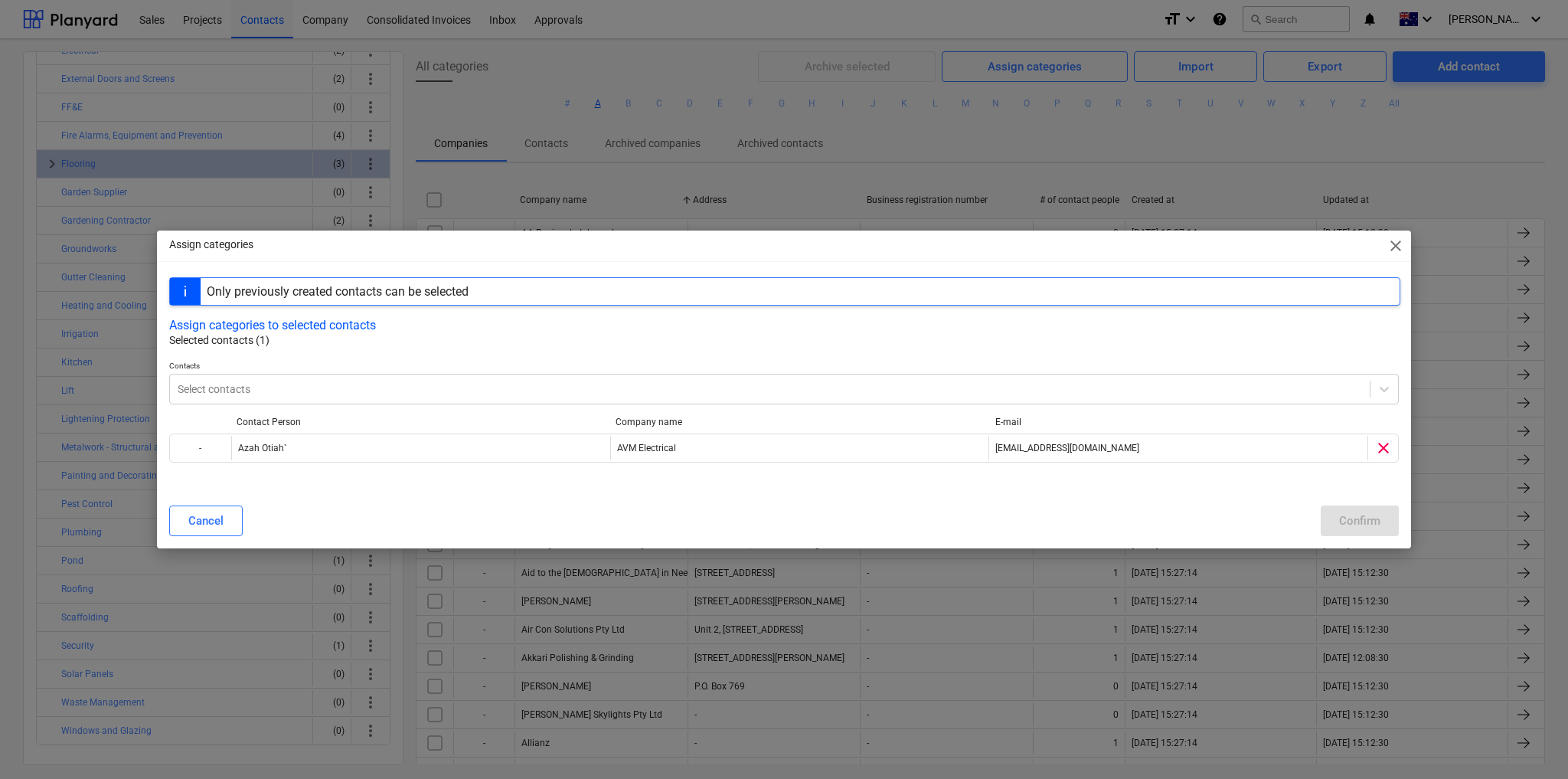
click at [462, 335] on p "Selected contacts (1)" at bounding box center [785, 340] width 1231 height 16
click at [364, 327] on button "Assign categories to selected contacts" at bounding box center [272, 325] width 206 height 15
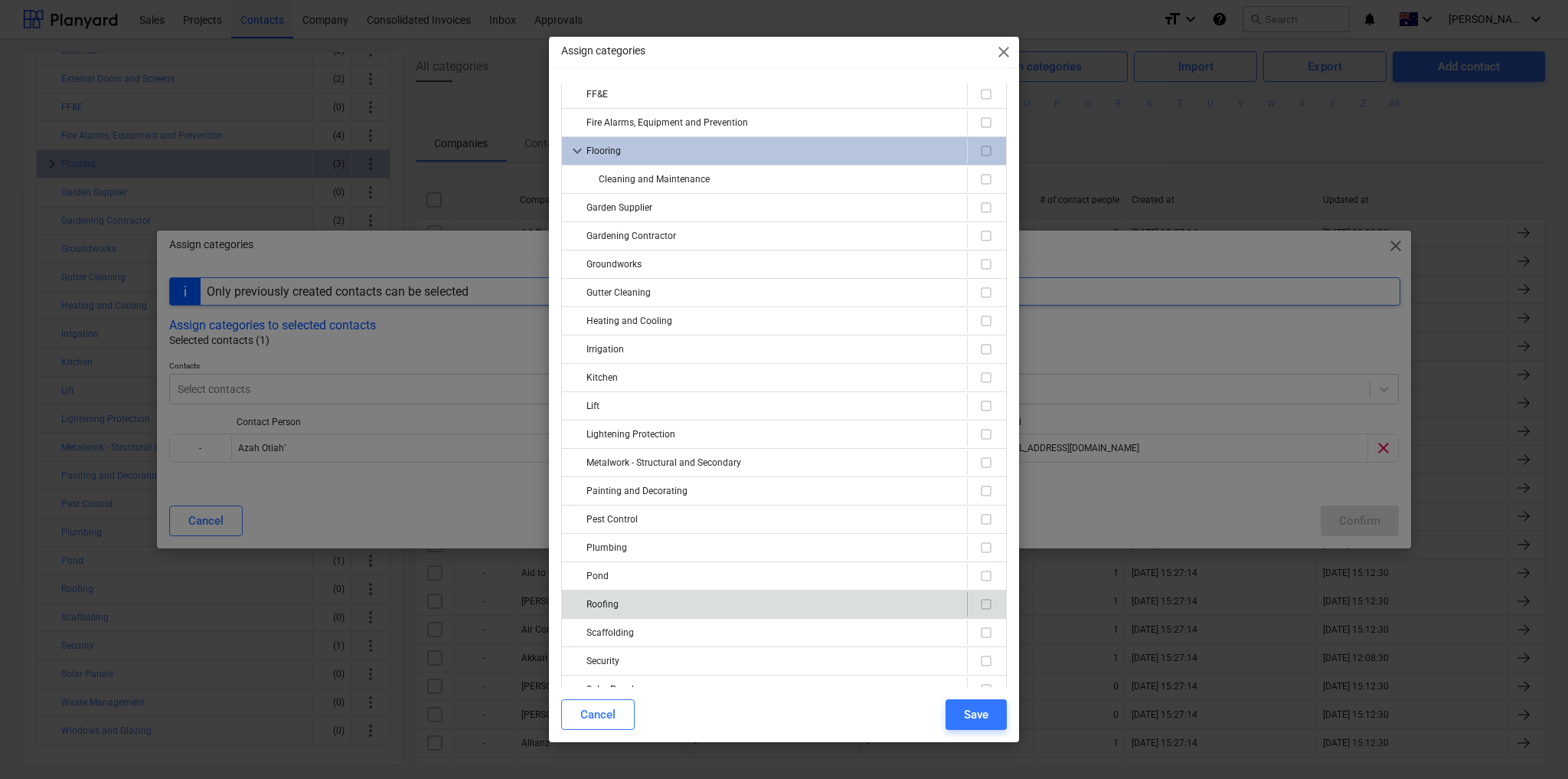
scroll to position [313, 0]
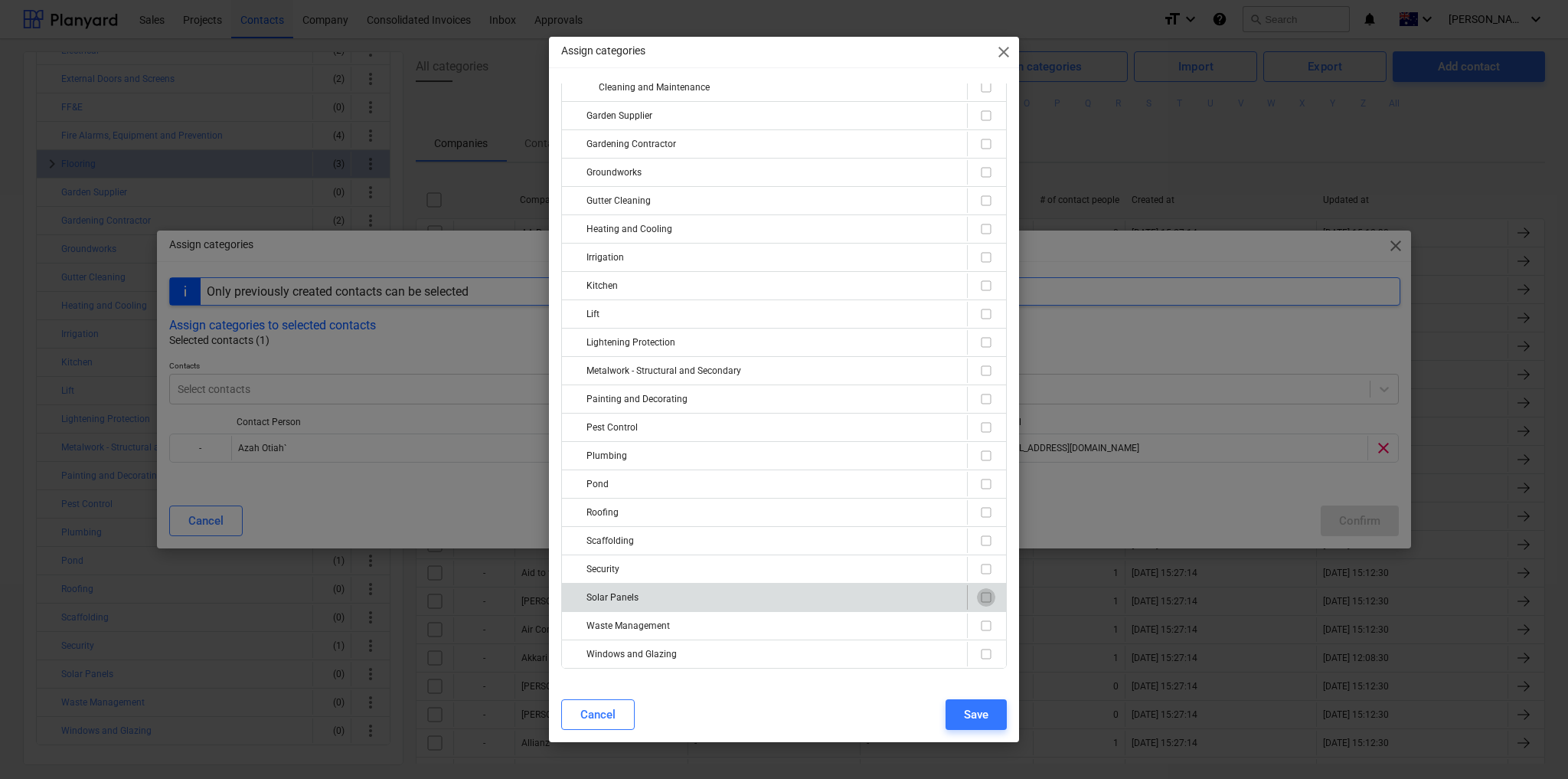
click at [979, 588] on input "checkbox" at bounding box center [985, 596] width 18 height 18
checkbox input "true"
click at [991, 710] on button "Save" at bounding box center [976, 715] width 61 height 31
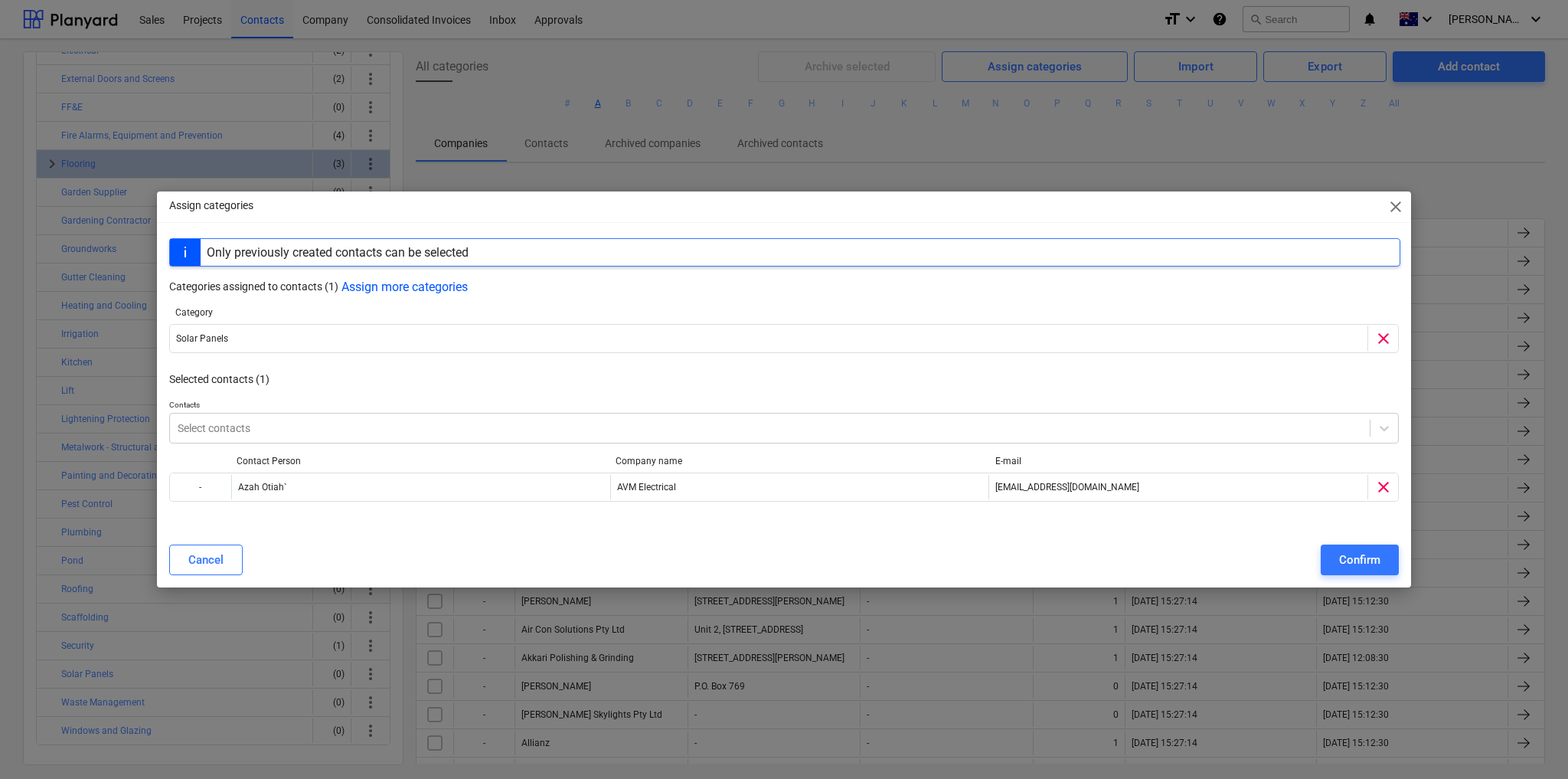
click at [1386, 564] on button "Confirm" at bounding box center [1360, 560] width 78 height 31
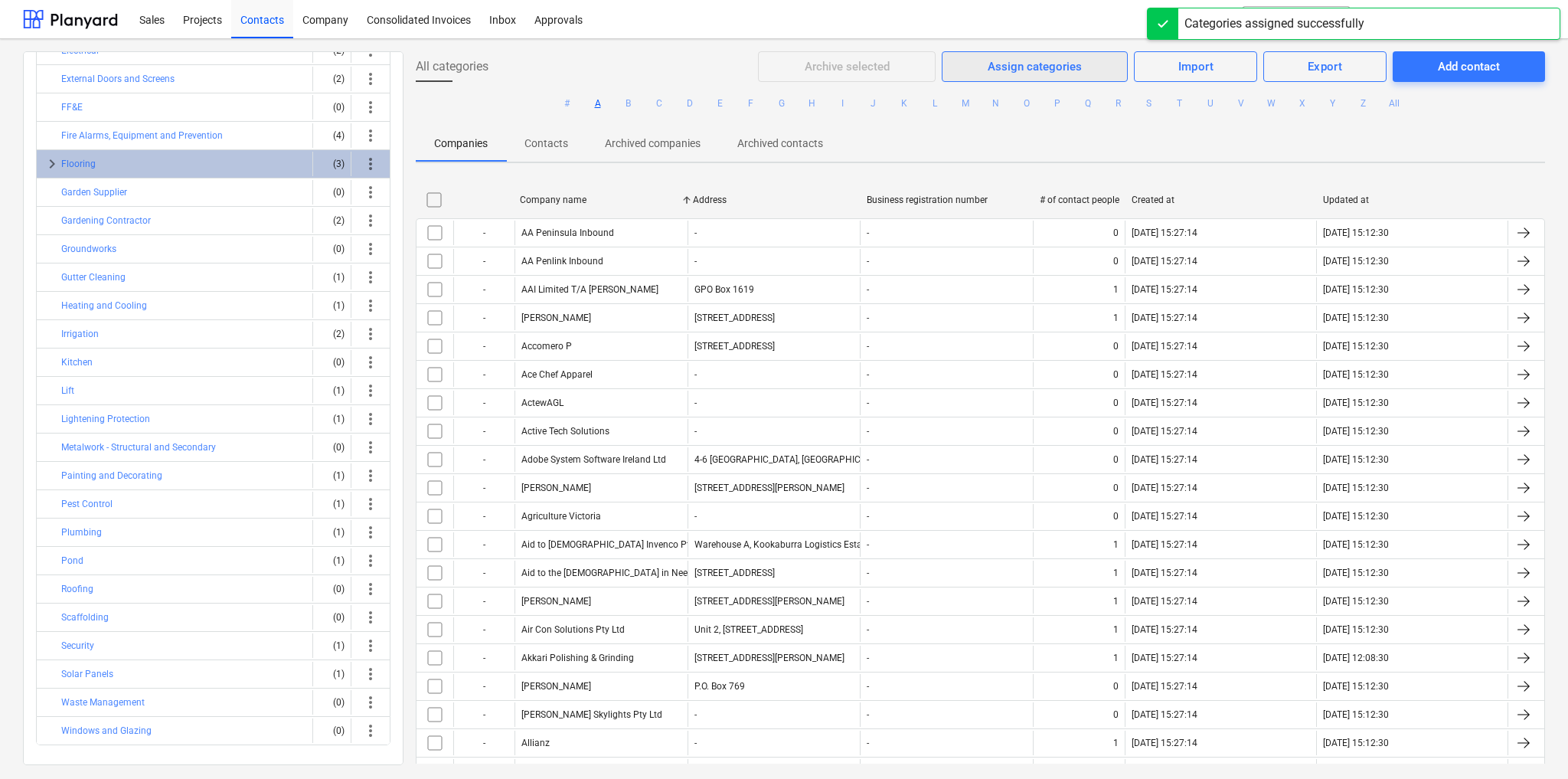
click at [1027, 67] on div "Assign categories" at bounding box center [1035, 66] width 94 height 20
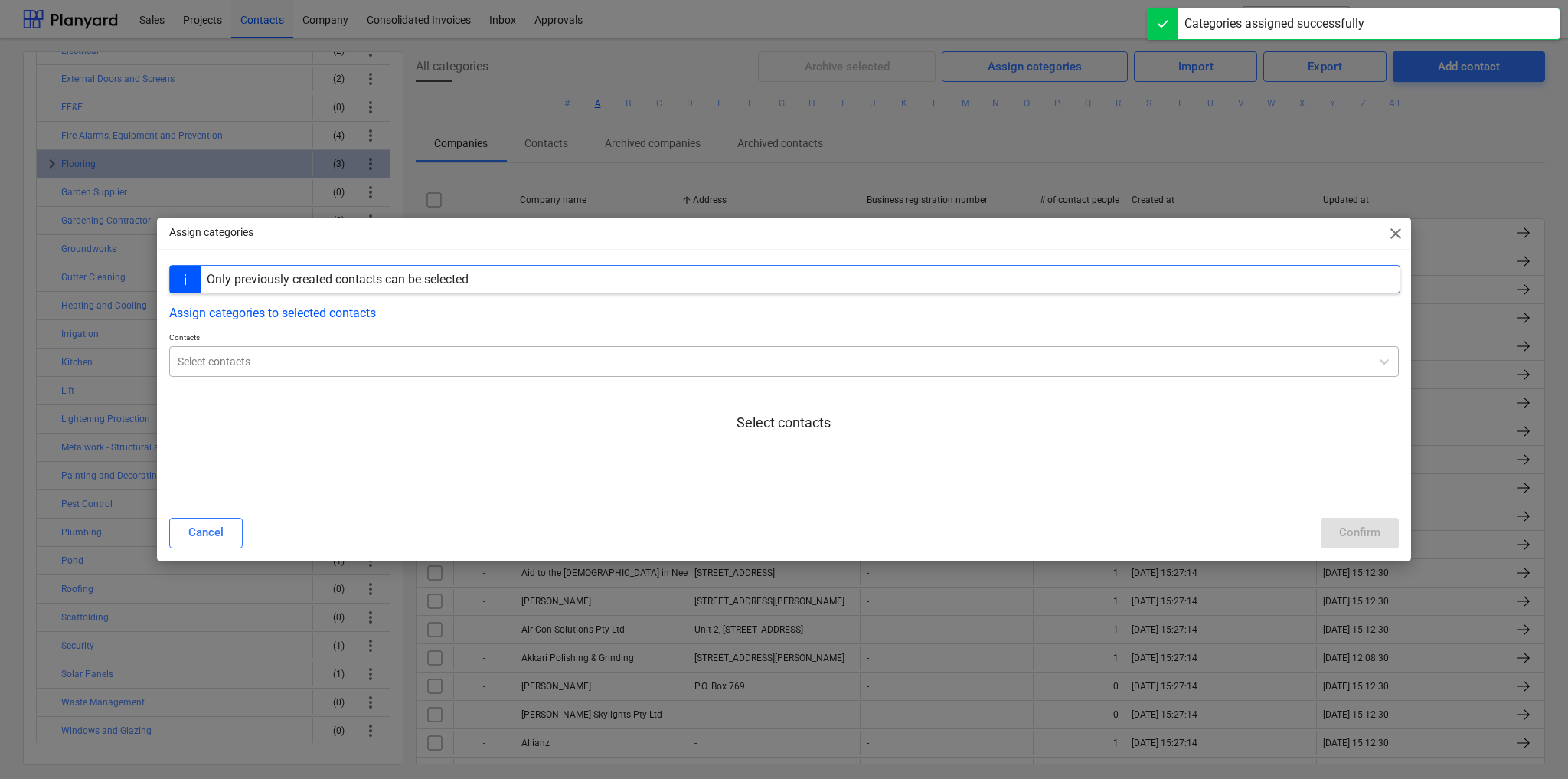
click at [328, 369] on div at bounding box center [769, 362] width 1185 height 15
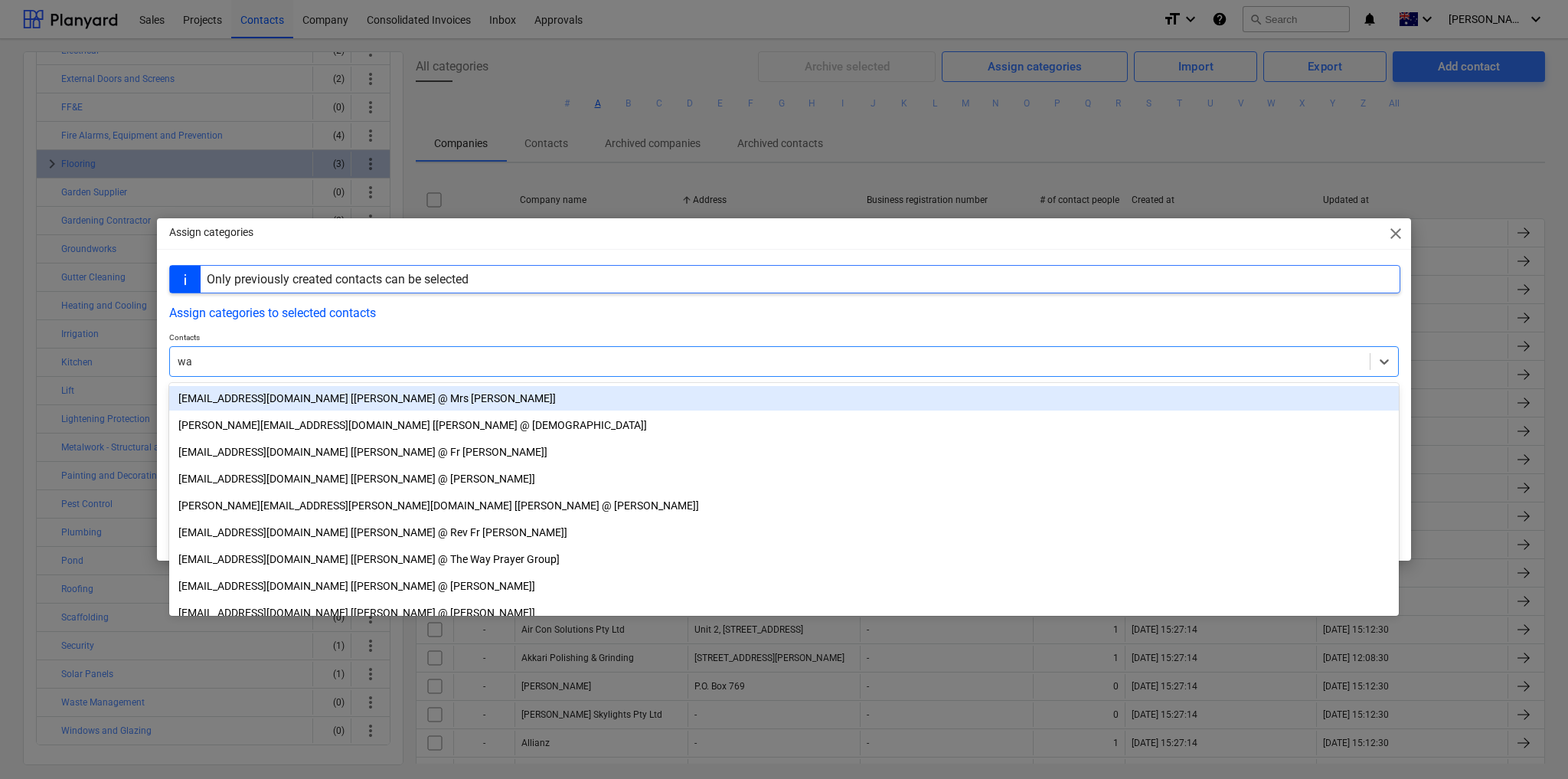
type input "w"
type input "jj"
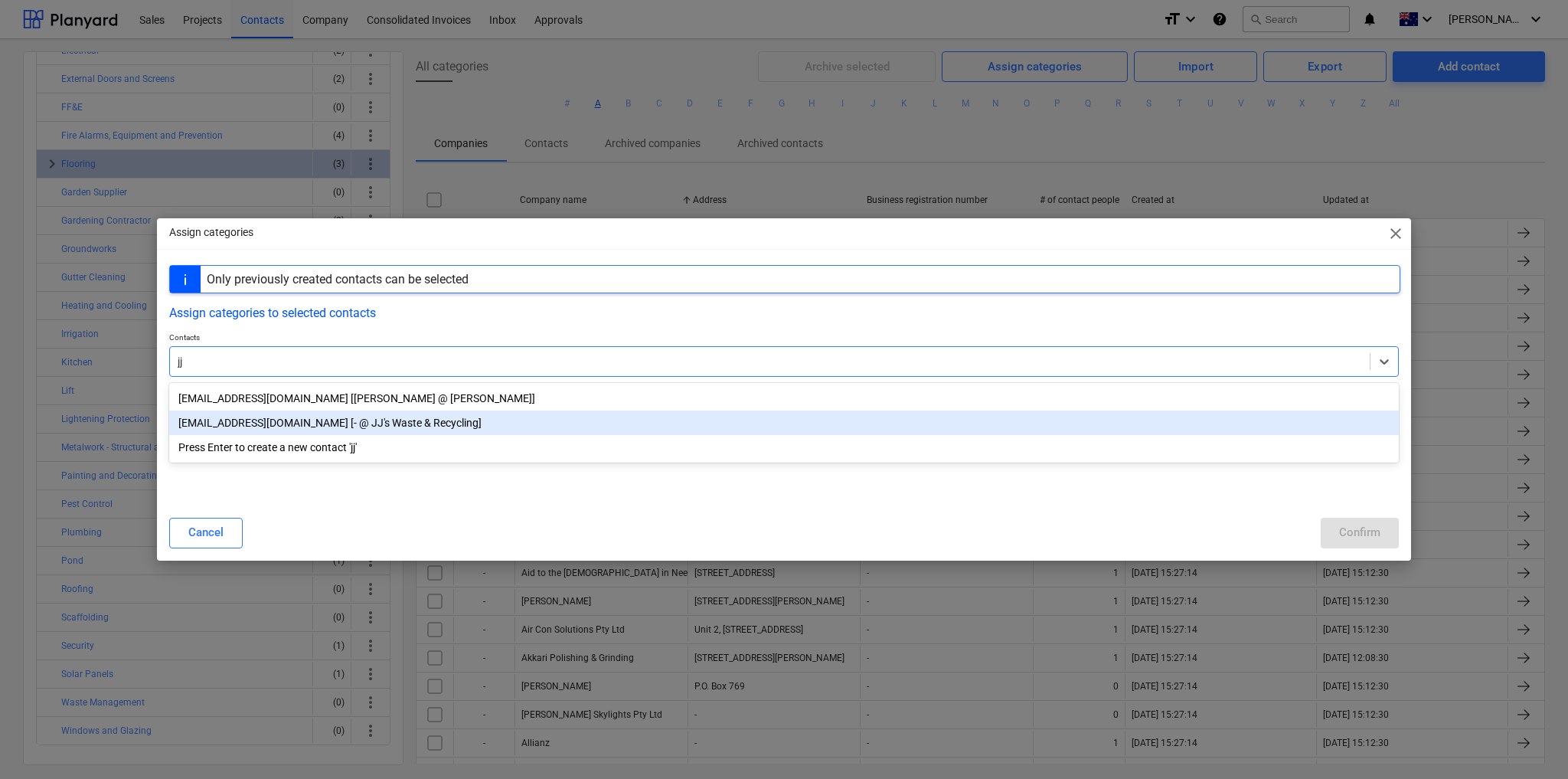
click at [353, 423] on div "[EMAIL_ADDRESS][DOMAIN_NAME] [- @ JJ's Waste & Recycling]" at bounding box center [784, 422] width 1230 height 25
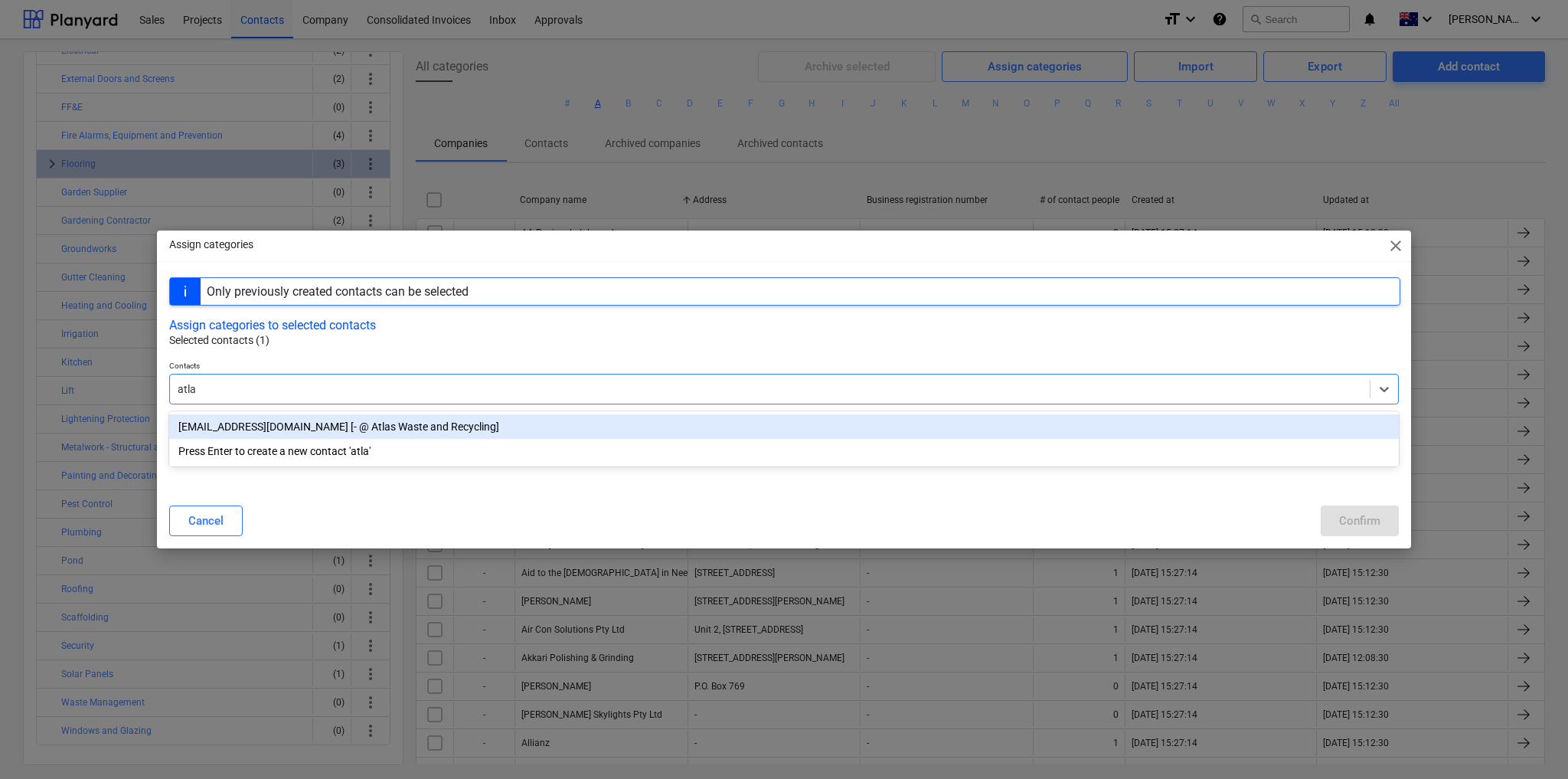
type input "atlas"
click at [311, 426] on div "[EMAIL_ADDRESS][DOMAIN_NAME] [- @ Atlas Waste and Recycling]" at bounding box center [784, 427] width 1230 height 25
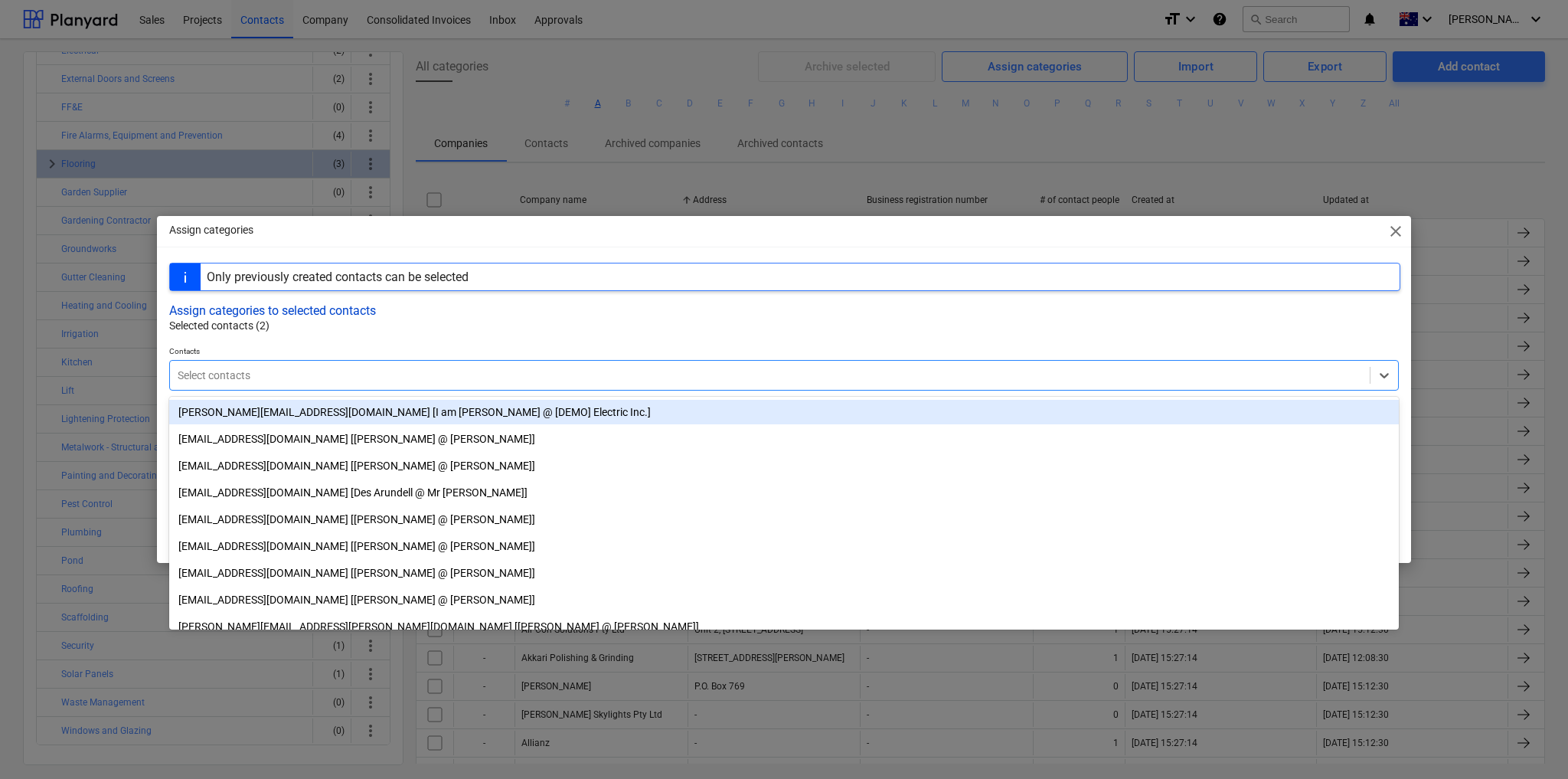
click at [350, 306] on button "Assign categories to selected contacts" at bounding box center [272, 310] width 206 height 15
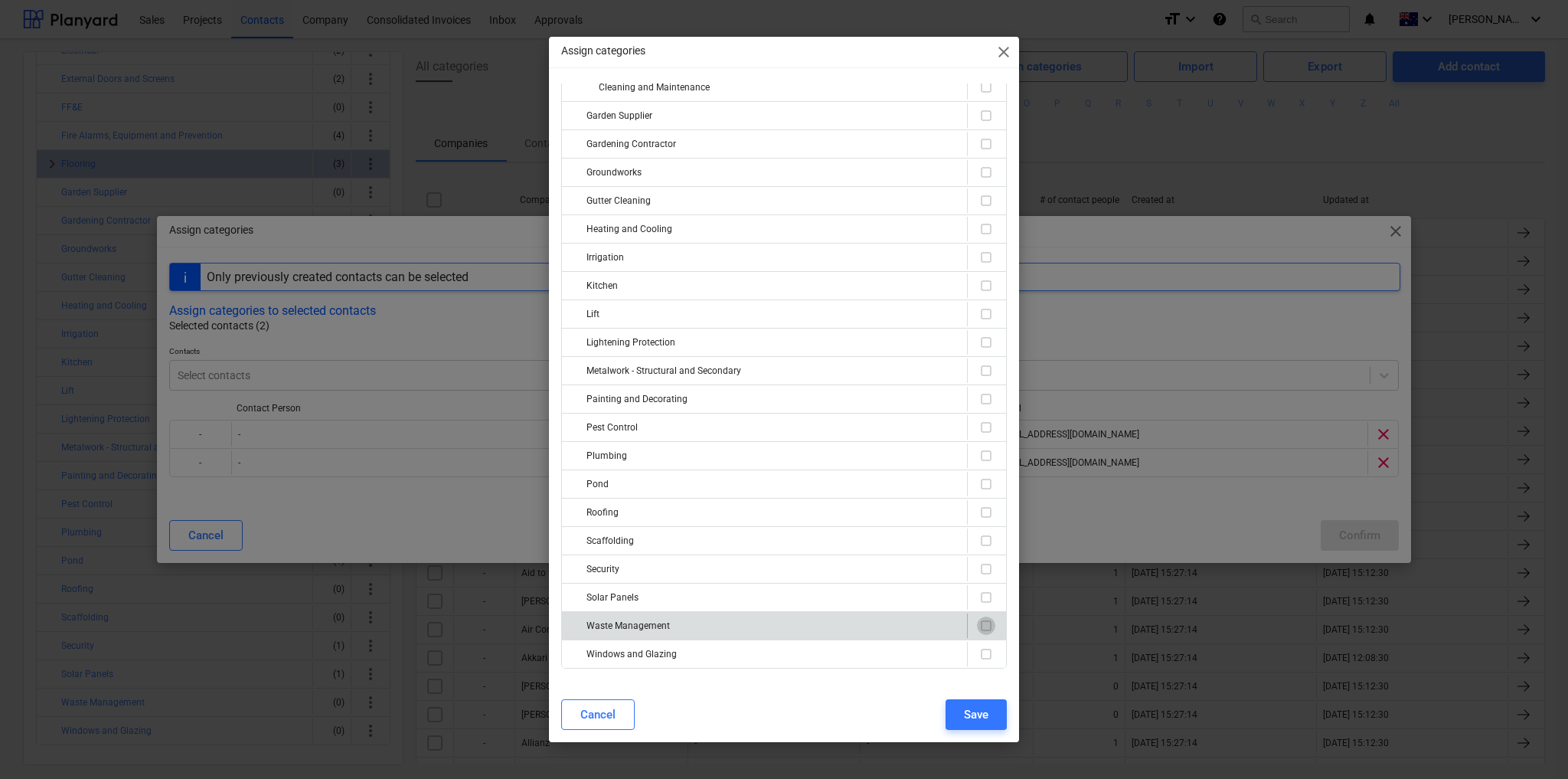
click at [984, 616] on input "checkbox" at bounding box center [985, 625] width 18 height 18
checkbox input "true"
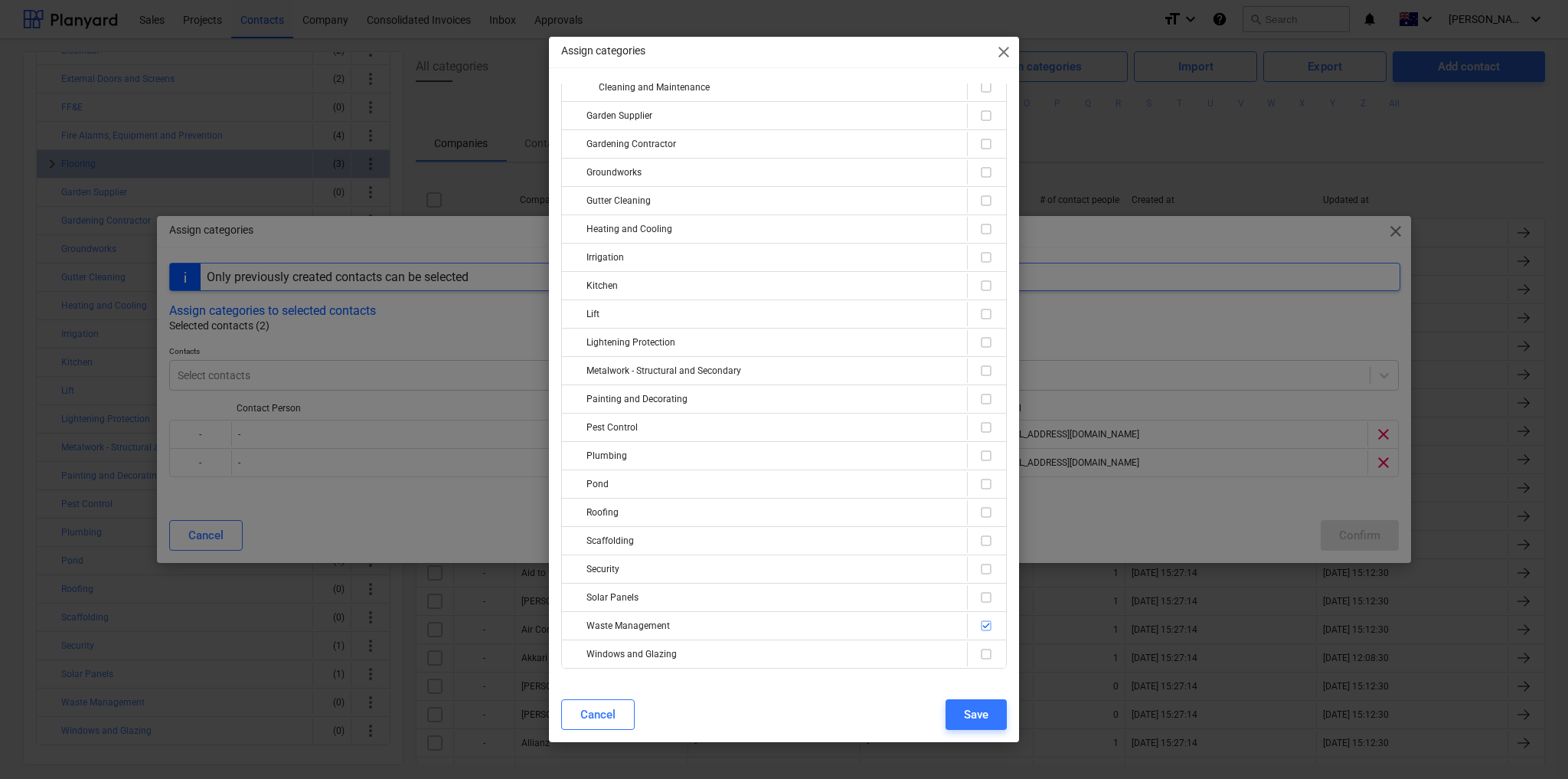
click at [982, 722] on div "Save" at bounding box center [976, 714] width 25 height 20
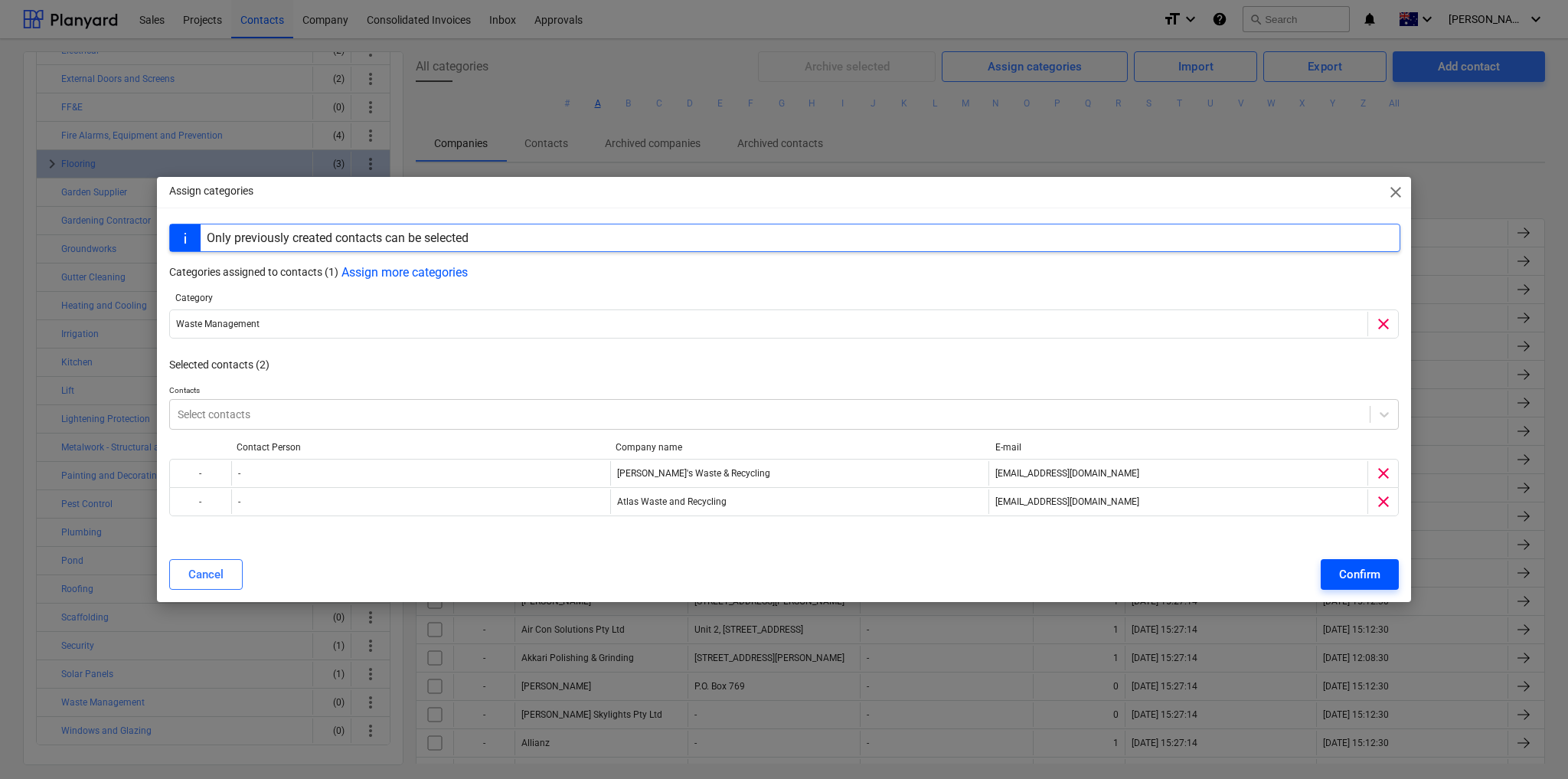
click at [1370, 579] on div "Confirm" at bounding box center [1360, 574] width 41 height 20
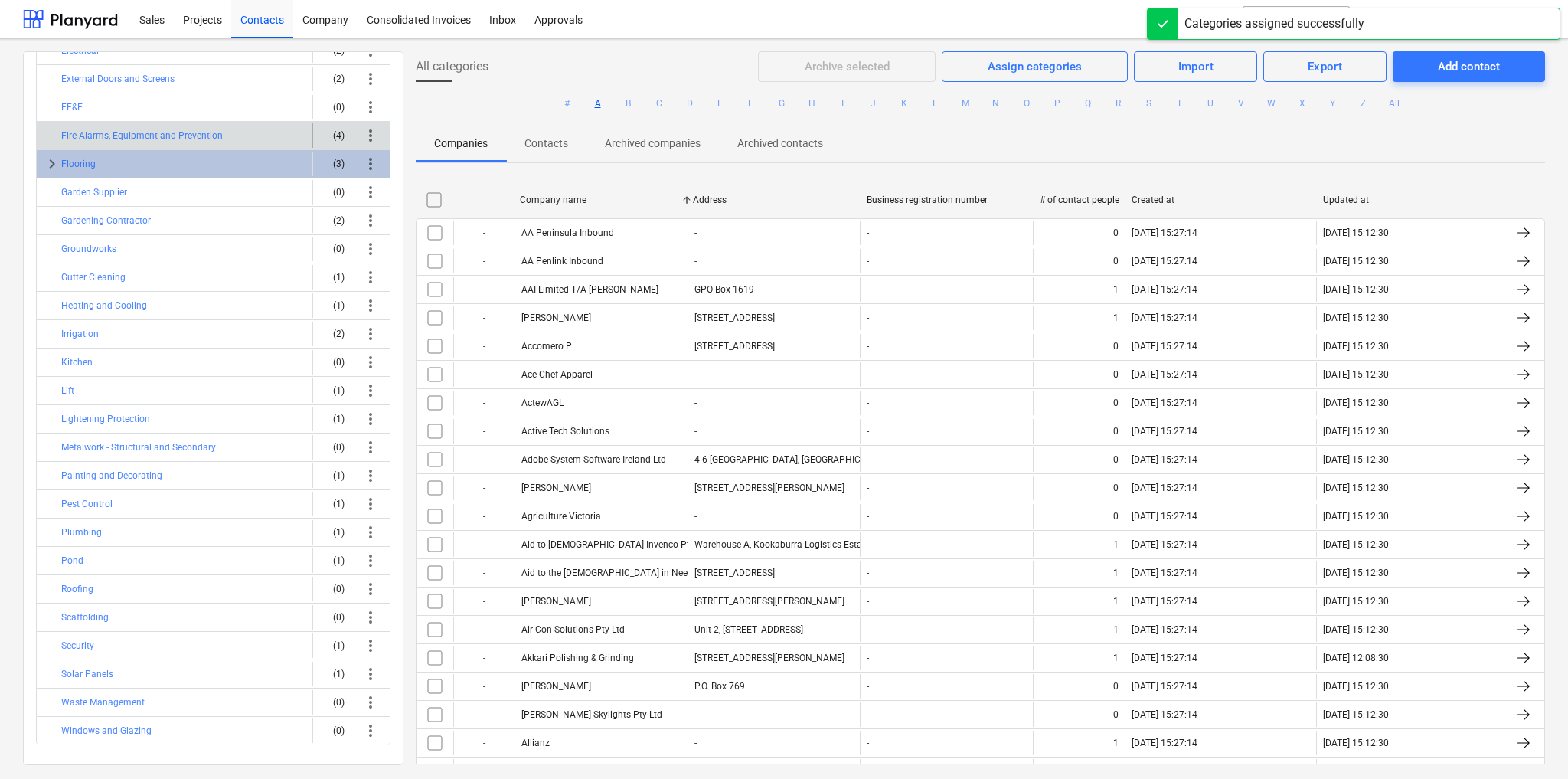
scroll to position [0, 0]
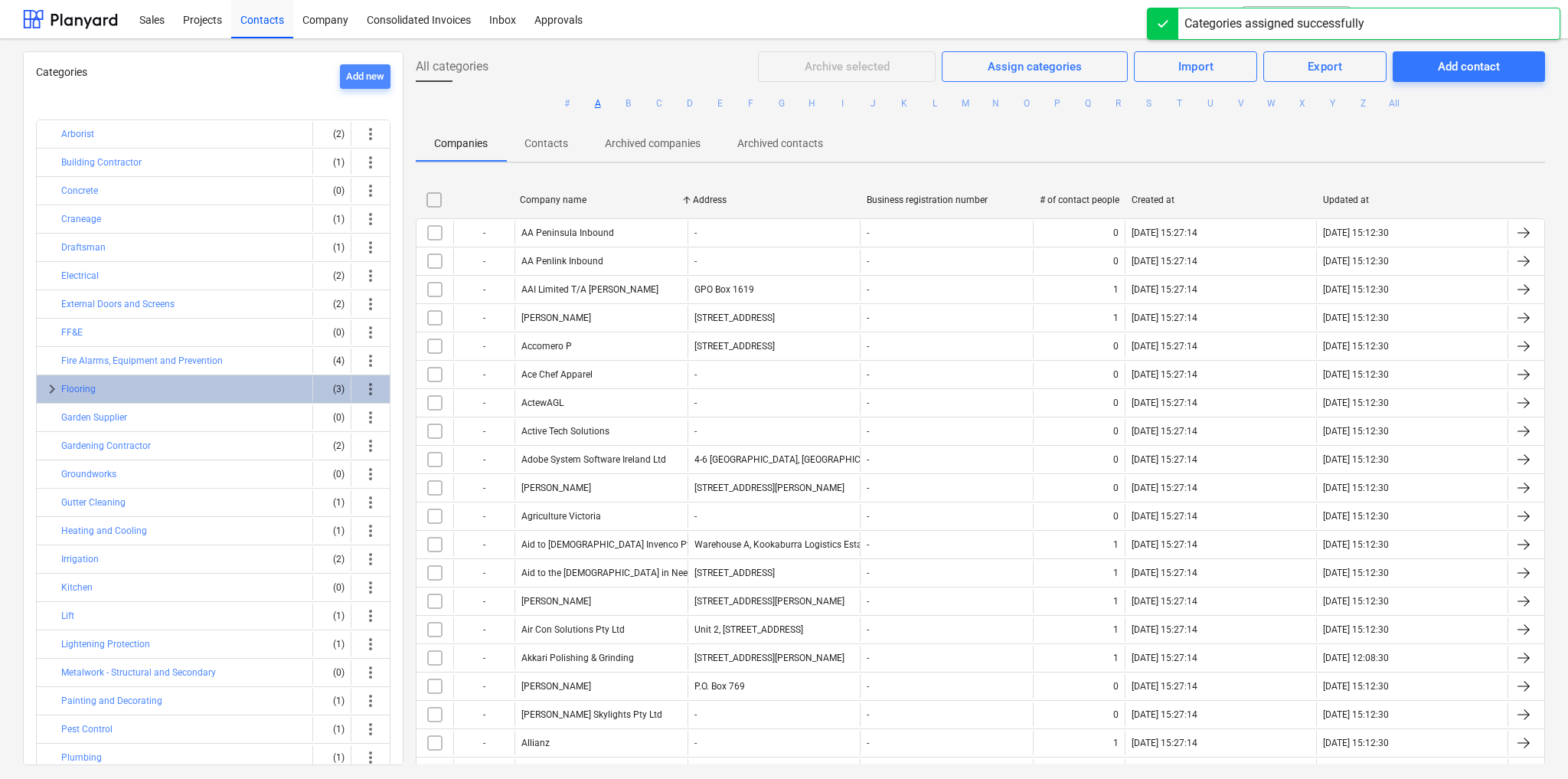
click at [360, 64] on button "Add new" at bounding box center [365, 76] width 51 height 25
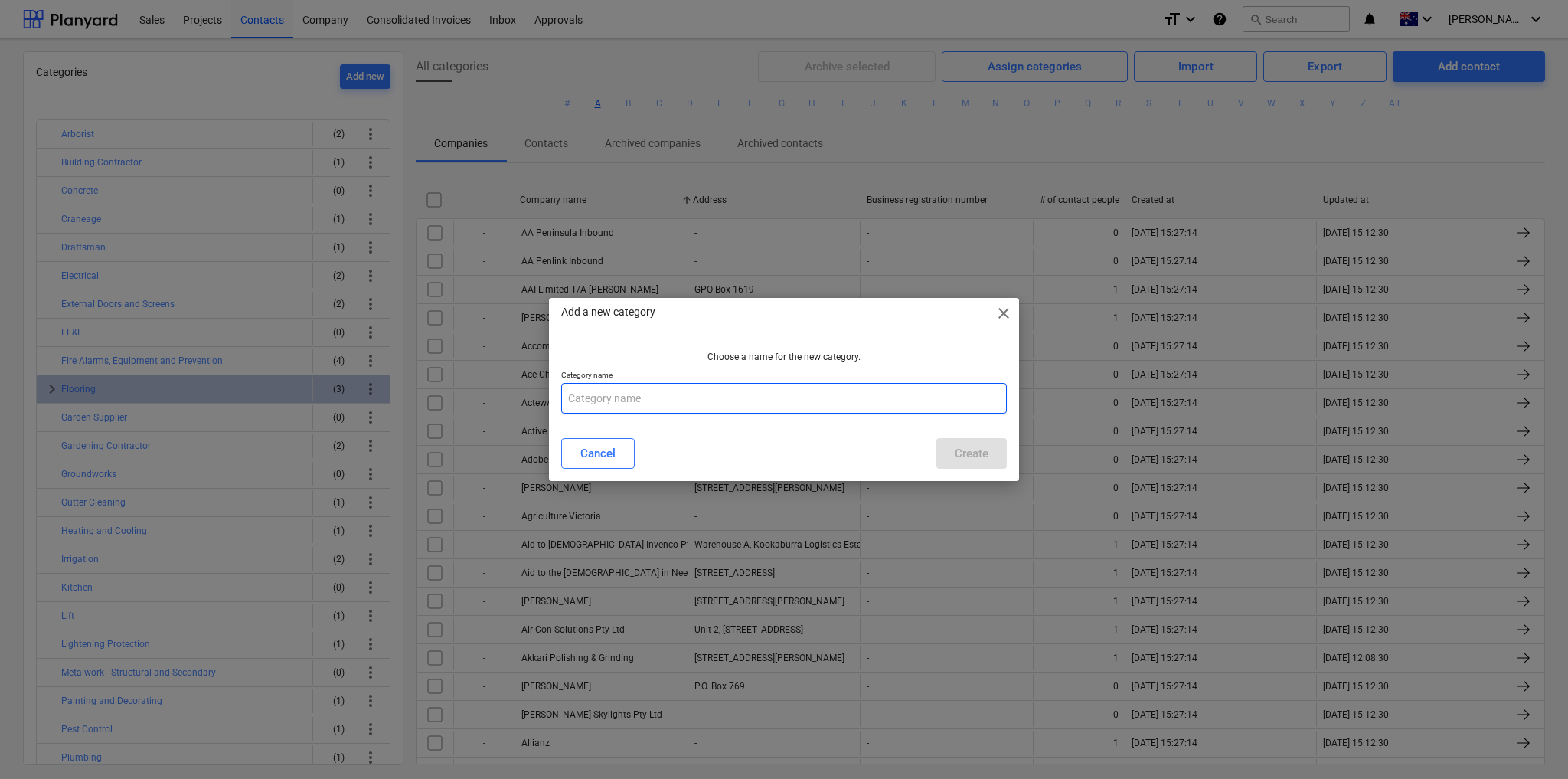
click at [656, 400] on input "text" at bounding box center [784, 398] width 446 height 31
type input "Window Cleaning and Jetwash"
click at [953, 459] on button "Create" at bounding box center [972, 453] width 70 height 31
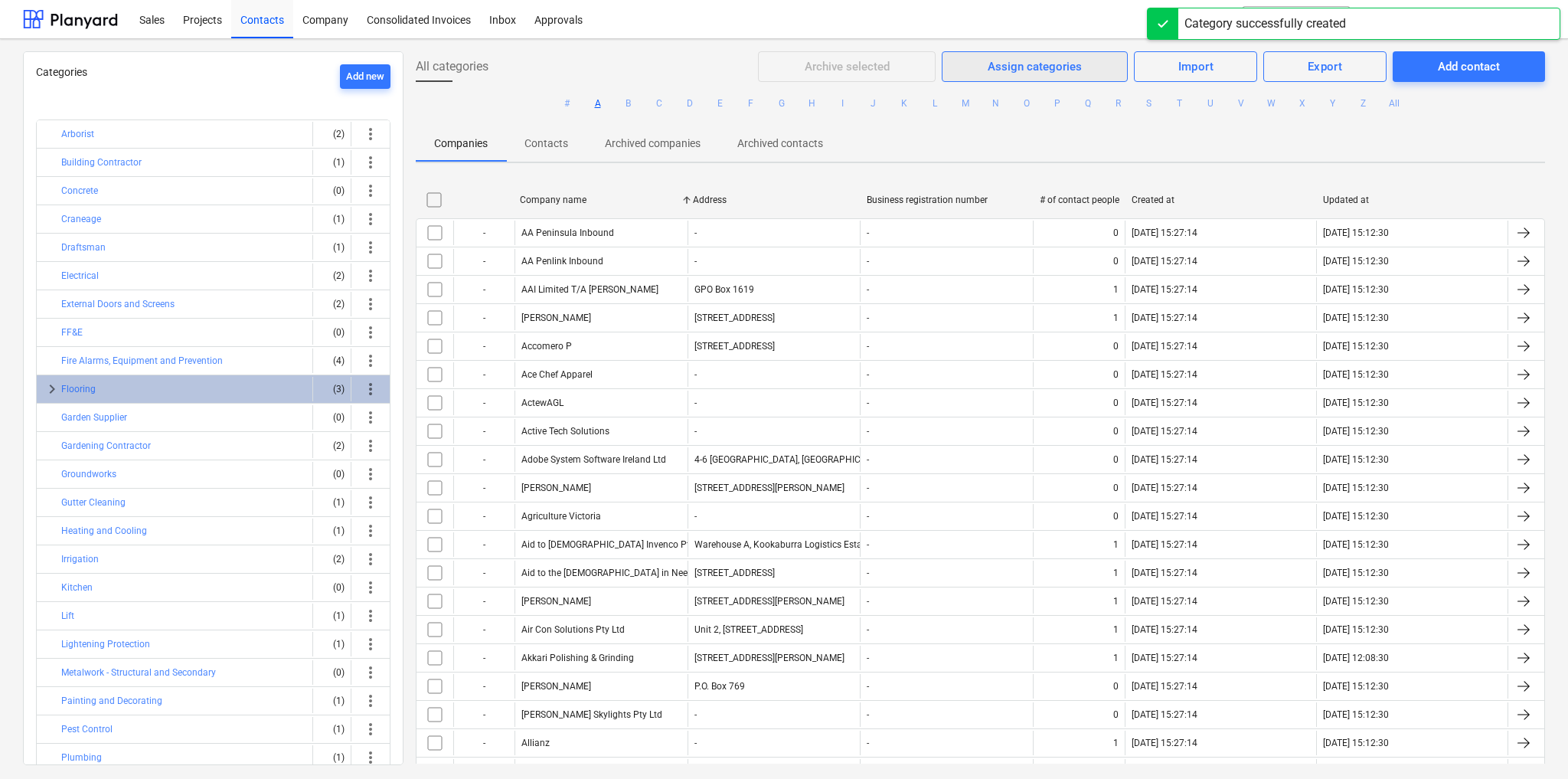
click at [1025, 59] on div "Assign categories" at bounding box center [1035, 66] width 94 height 20
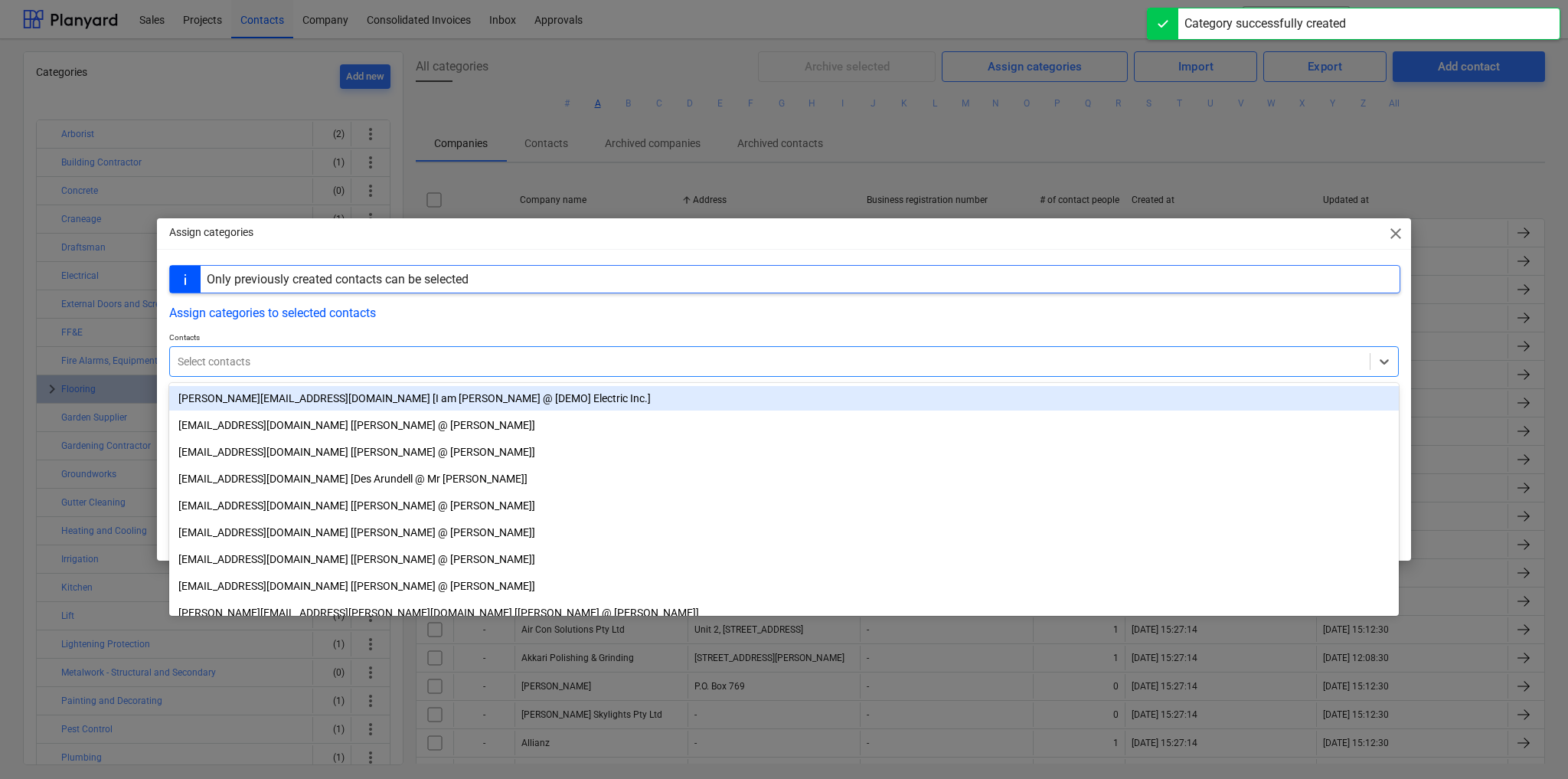
click at [269, 354] on div at bounding box center [769, 362] width 1185 height 15
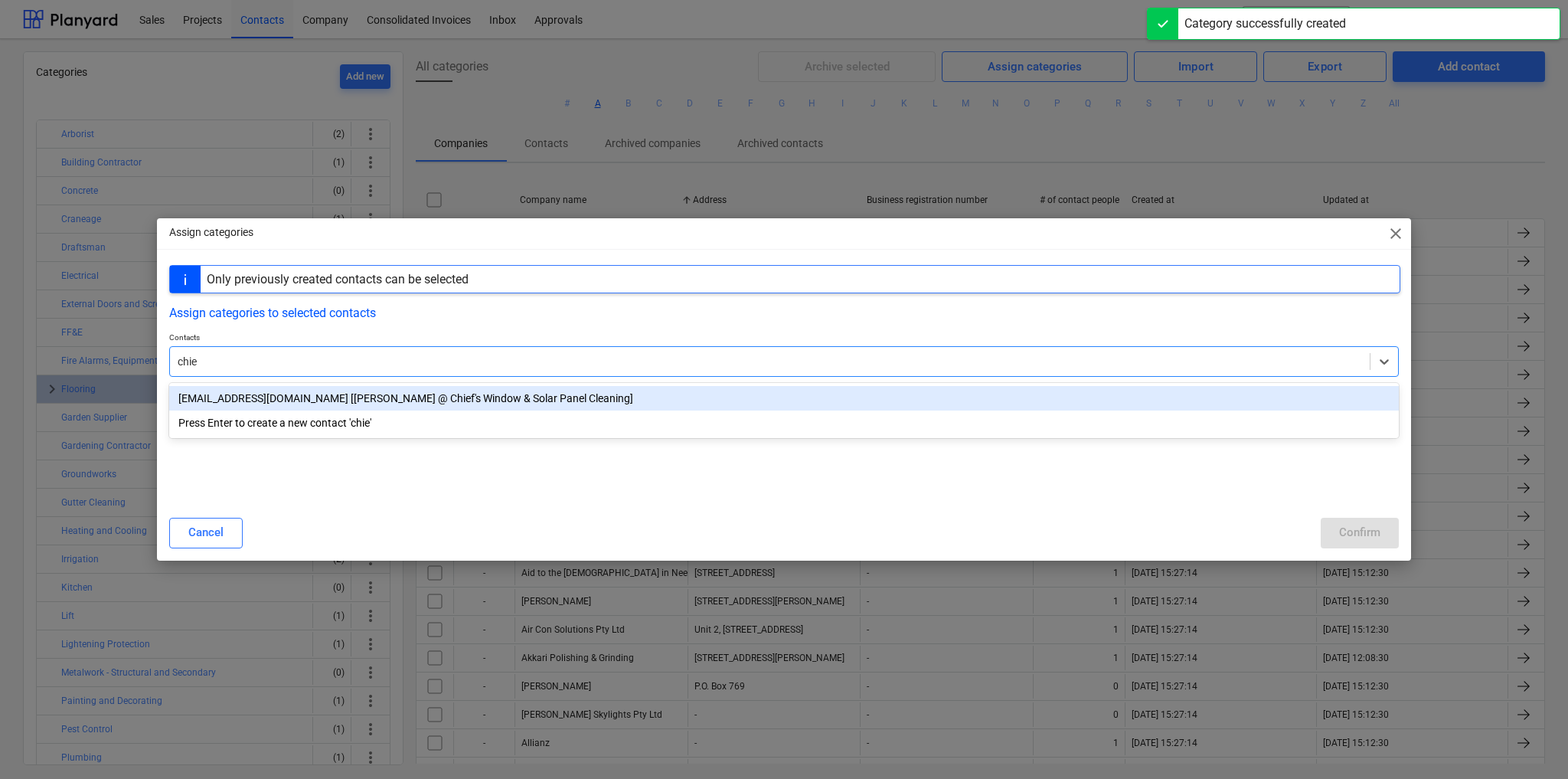
type input "chief"
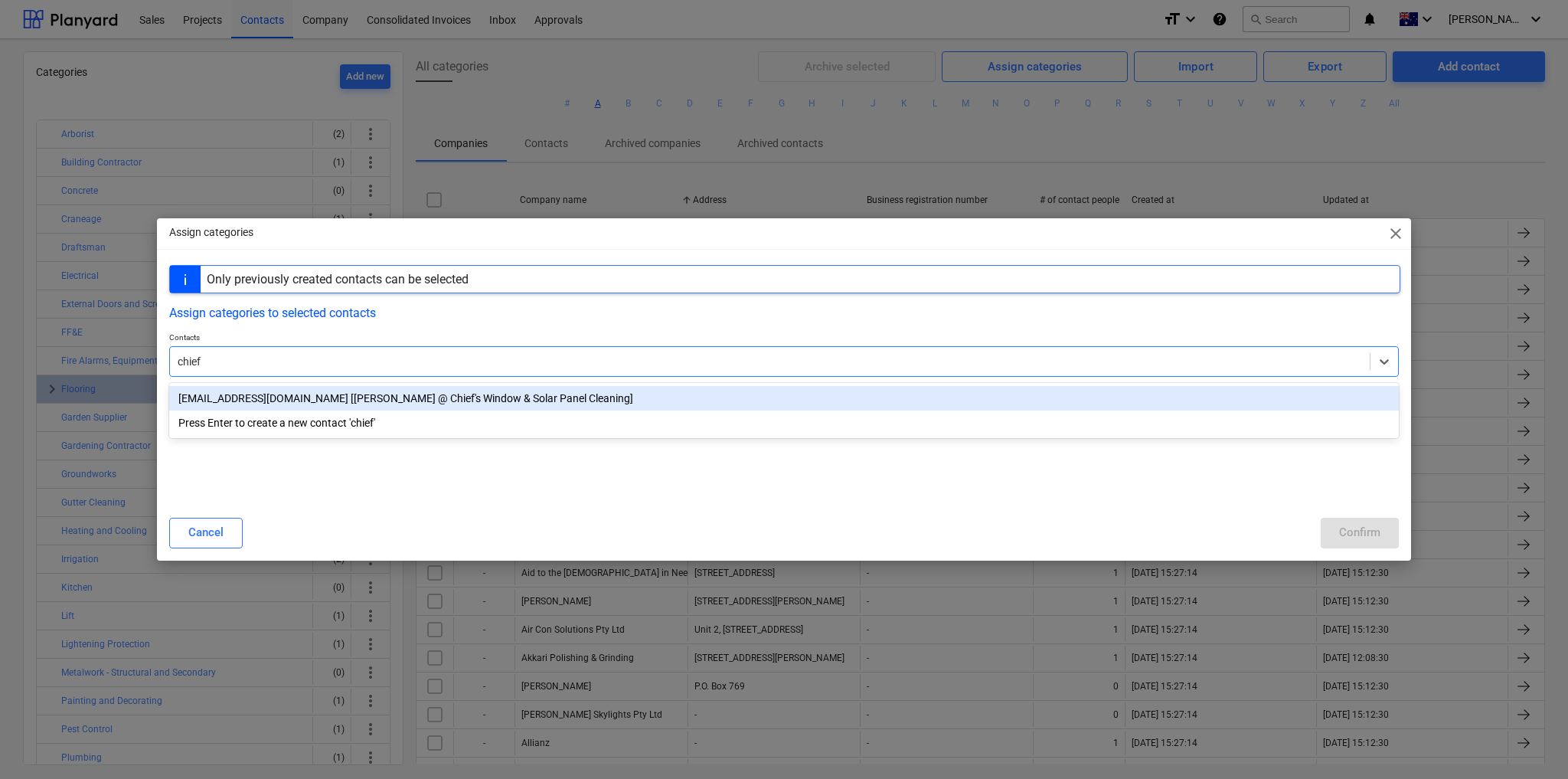
click at [294, 402] on div "[EMAIL_ADDRESS][DOMAIN_NAME] [[PERSON_NAME] @ Chief's Window & Solar Panel Clea…" at bounding box center [784, 398] width 1230 height 25
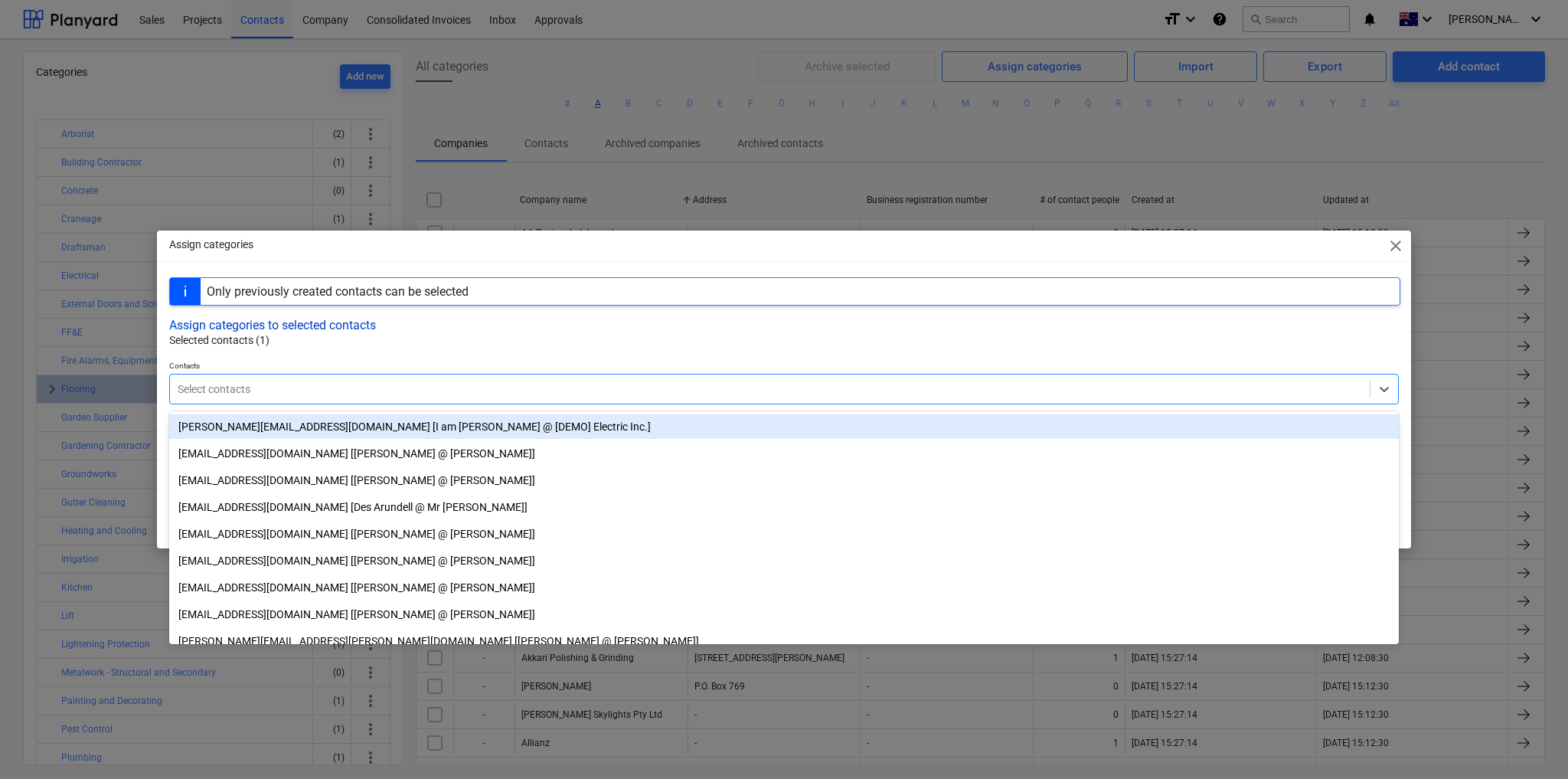
click at [349, 328] on button "Assign categories to selected contacts" at bounding box center [272, 325] width 206 height 15
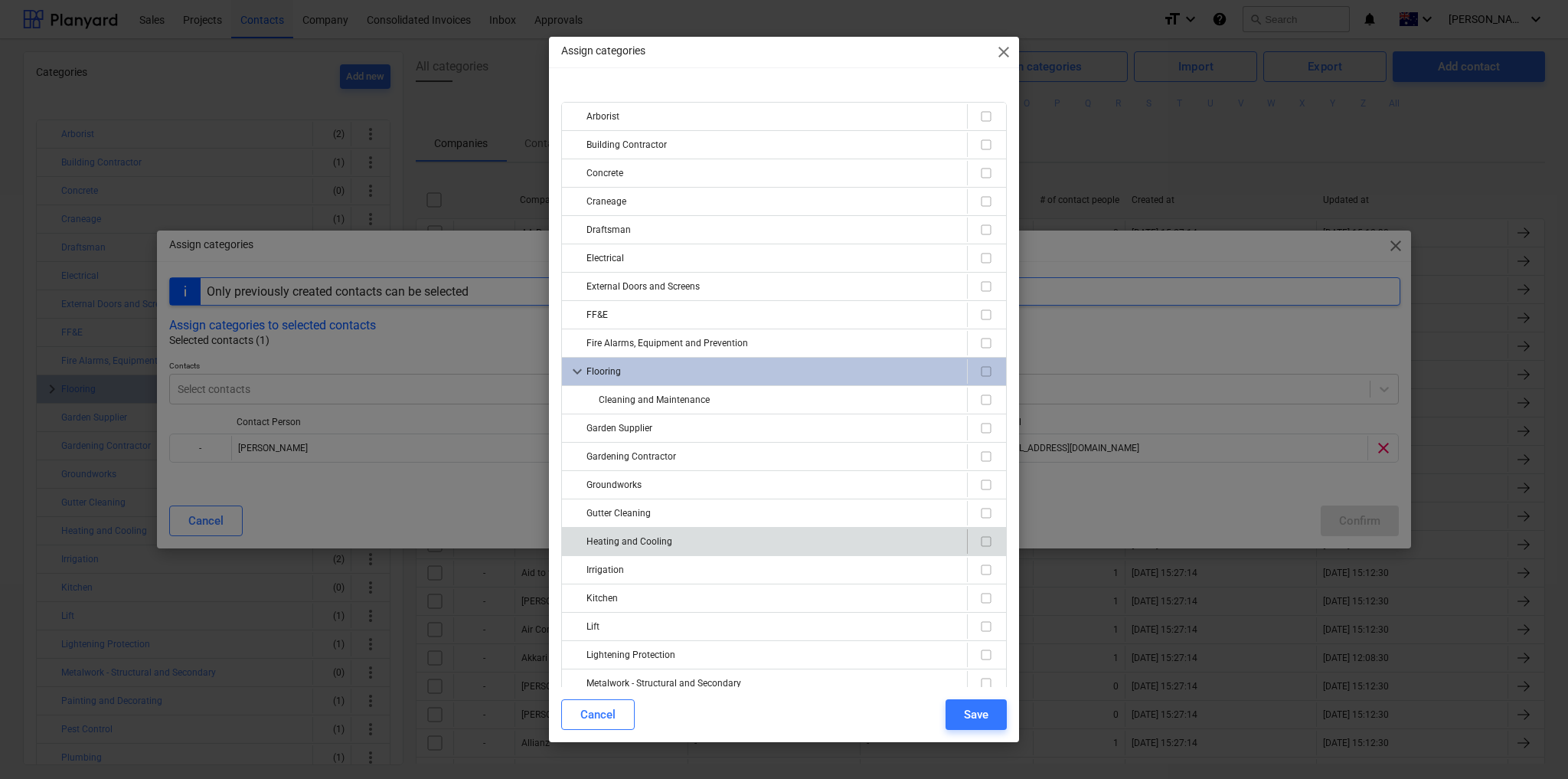
scroll to position [341, 0]
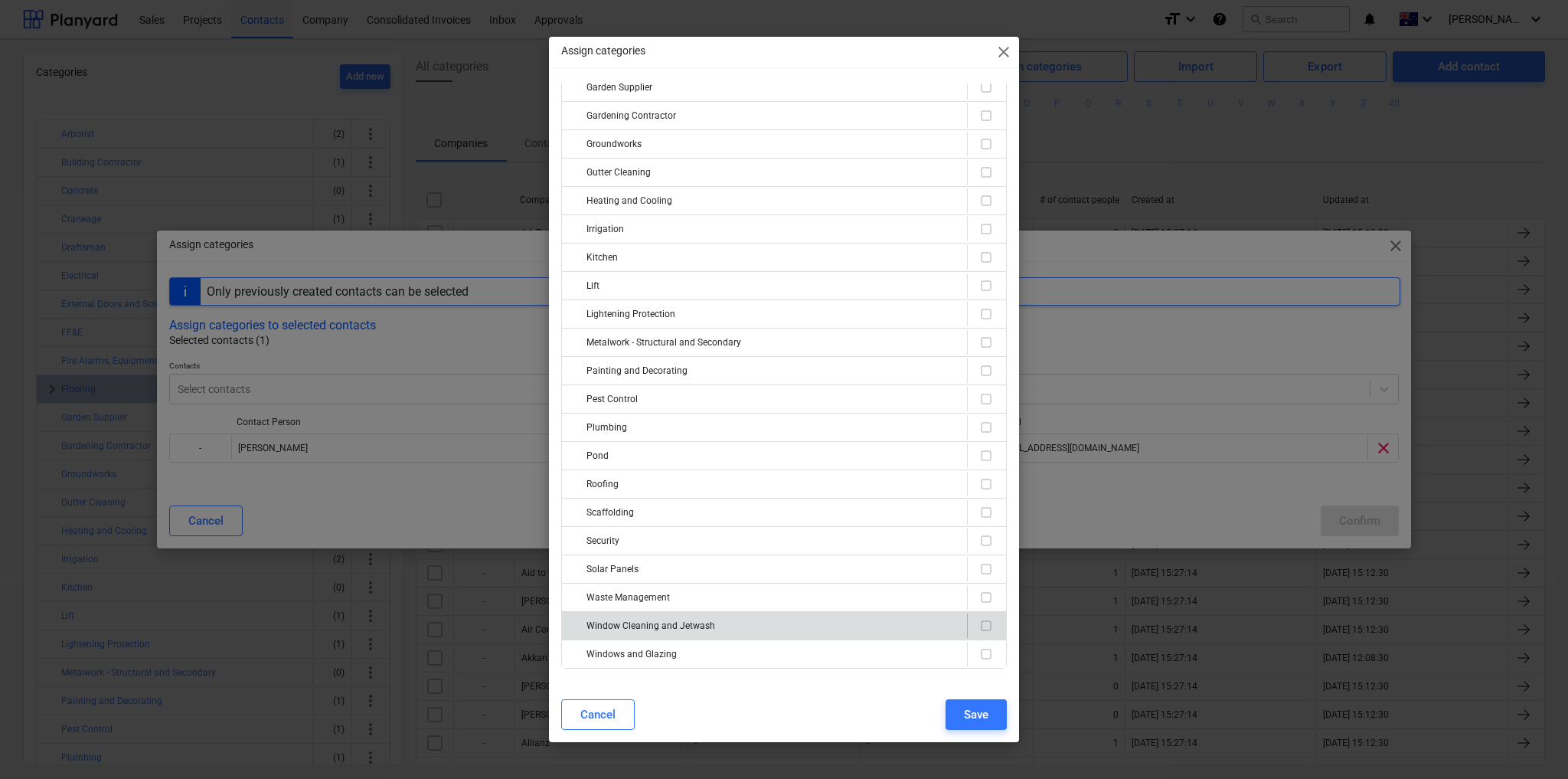
click at [984, 616] on input "checkbox" at bounding box center [985, 625] width 18 height 18
checkbox input "true"
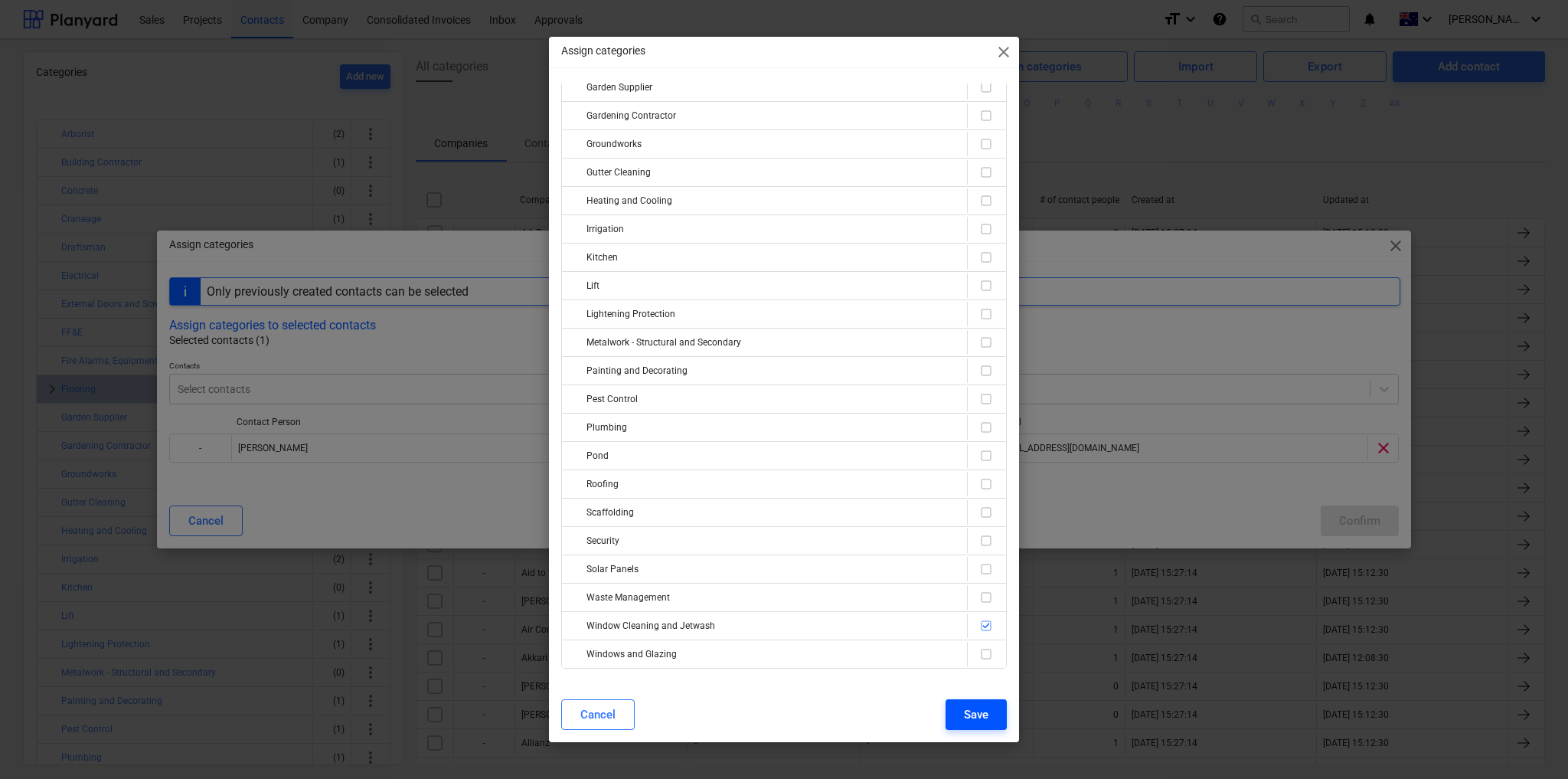
click at [975, 716] on div "Save" at bounding box center [976, 714] width 25 height 20
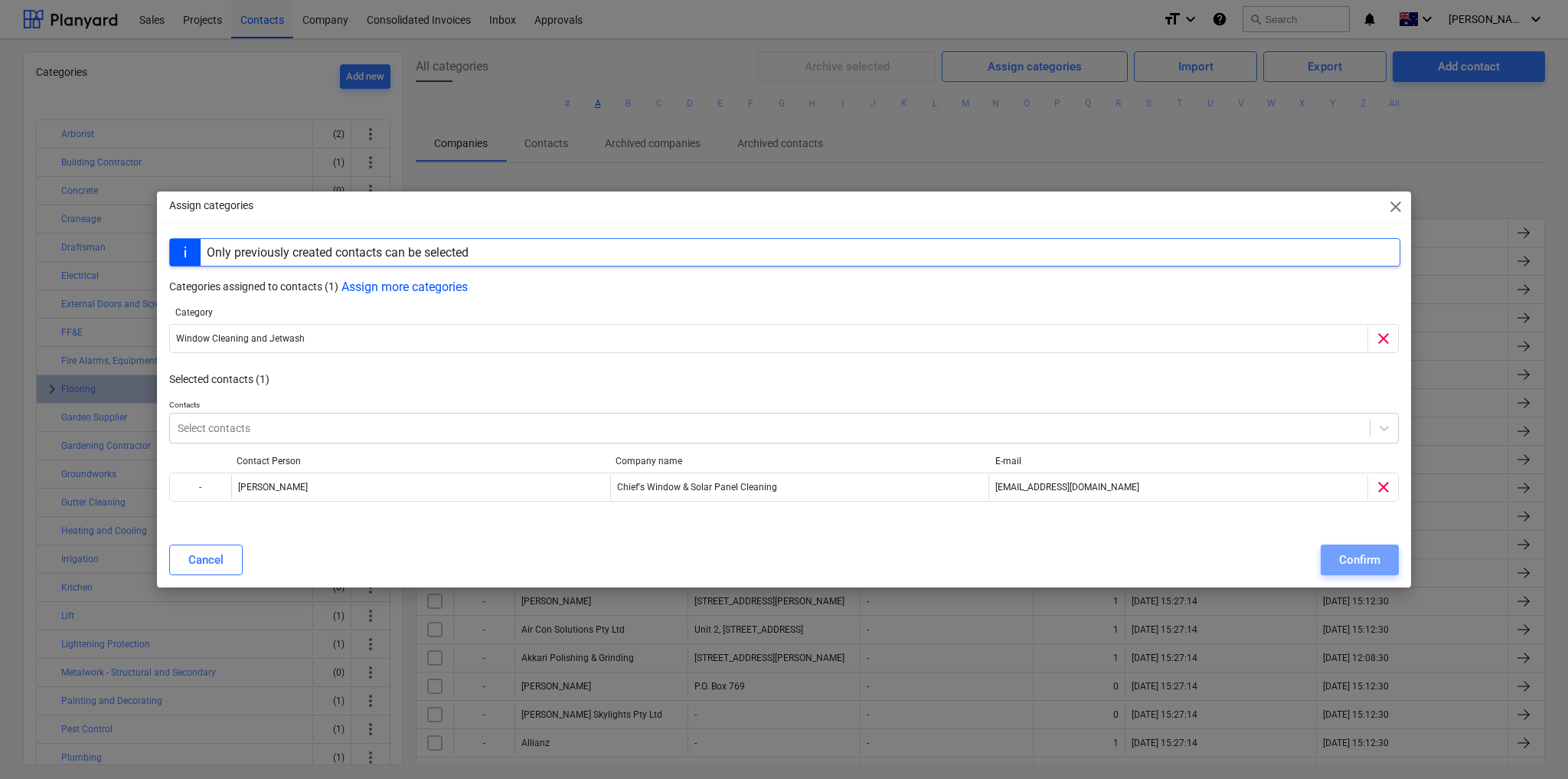
click at [1364, 560] on div "Confirm" at bounding box center [1360, 560] width 41 height 20
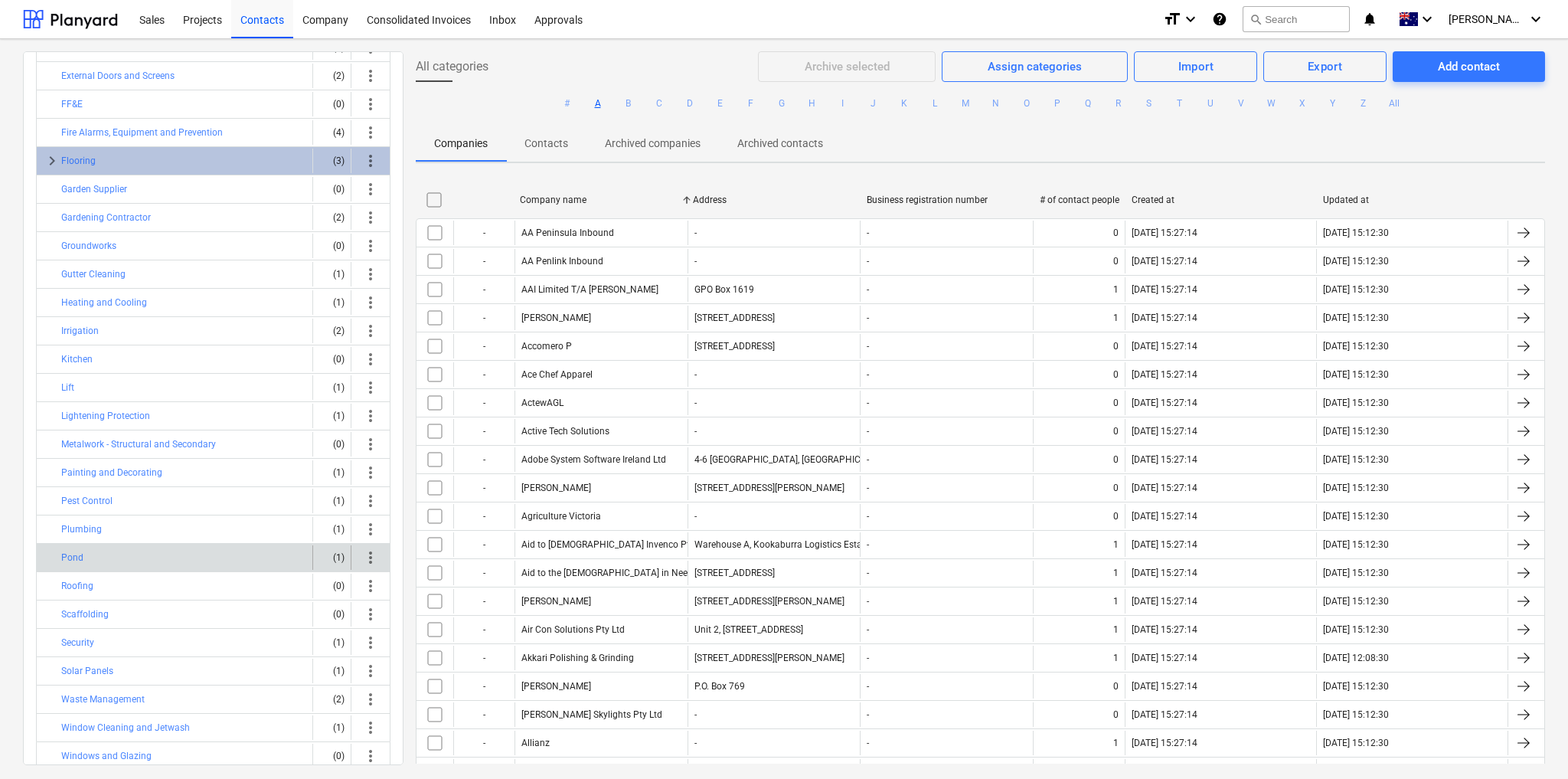
scroll to position [253, 0]
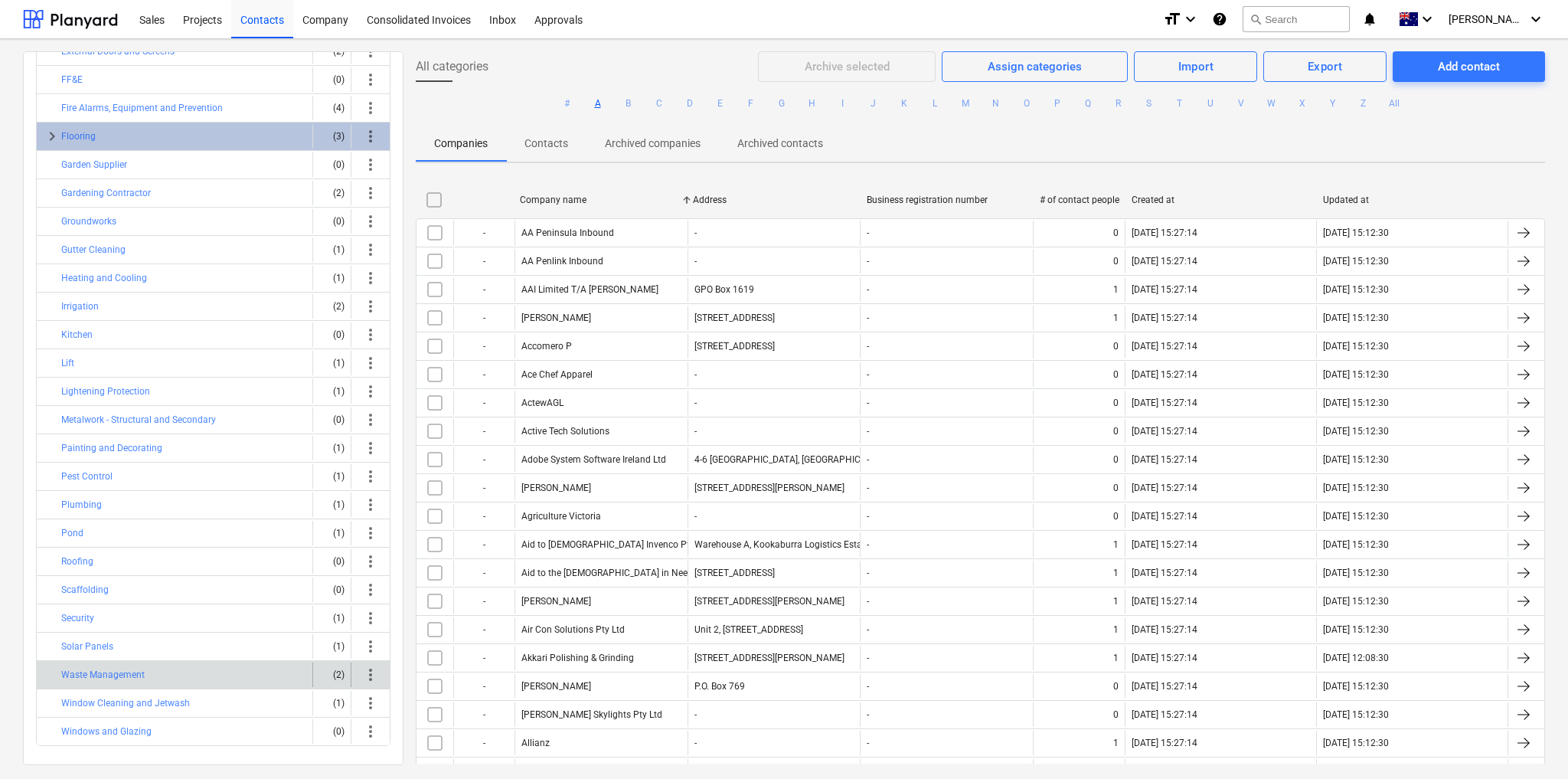
click at [234, 662] on div "Waste Management" at bounding box center [183, 674] width 245 height 25
click at [141, 666] on button "Waste Management" at bounding box center [102, 674] width 83 height 18
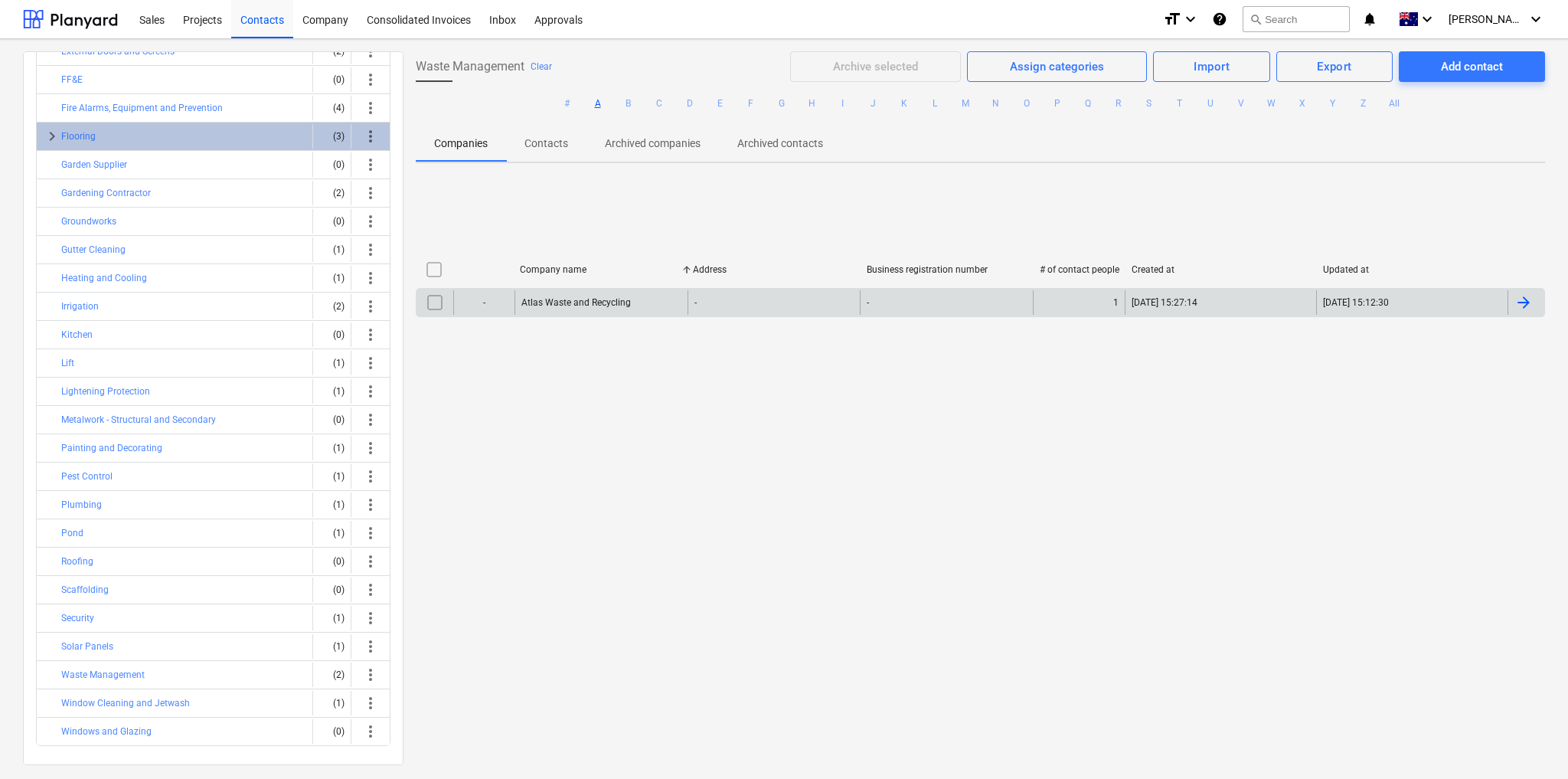
click at [561, 297] on div "Atlas Waste and Recycling" at bounding box center [601, 303] width 173 height 25
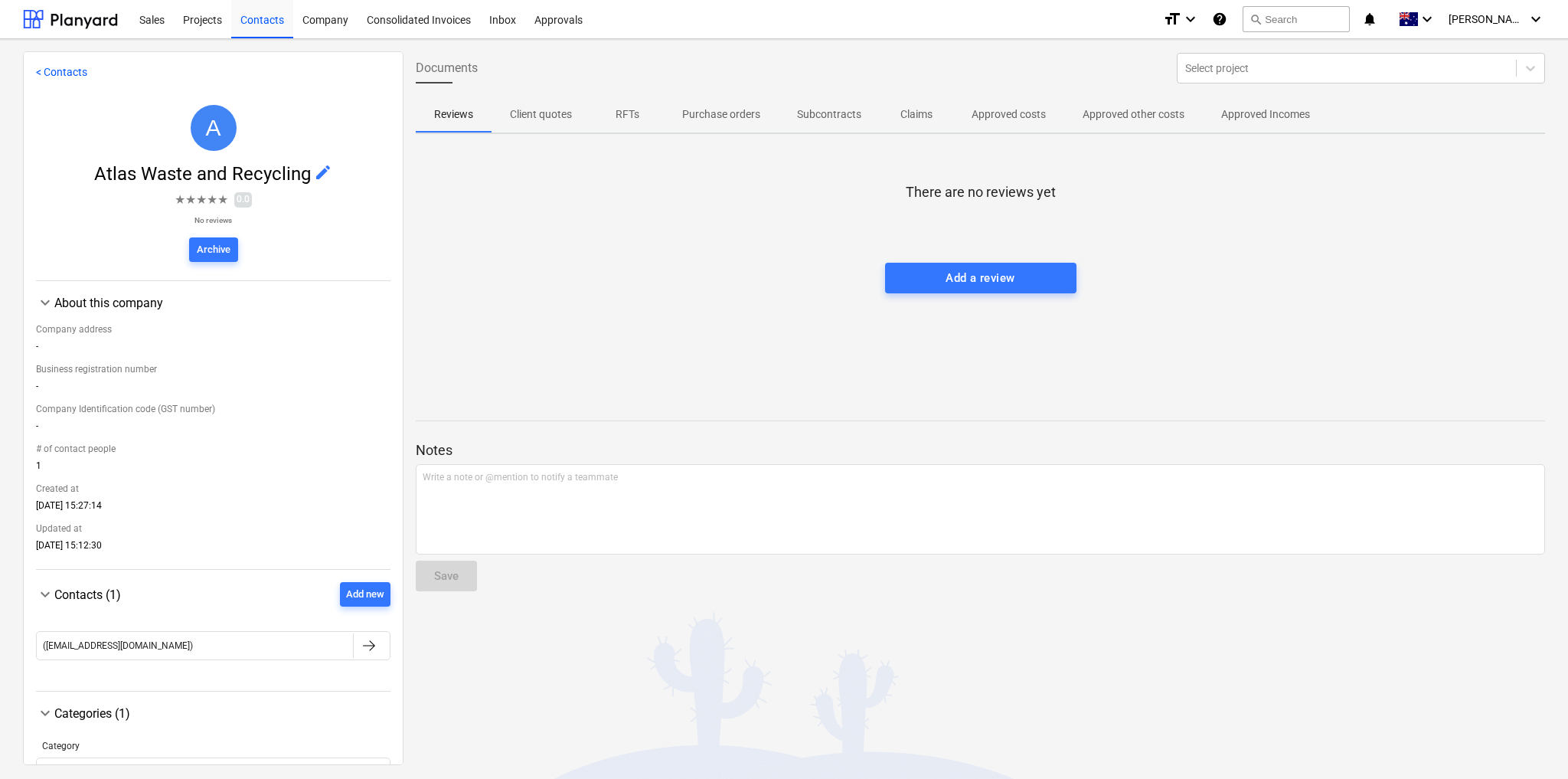
click at [320, 171] on span "edit" at bounding box center [322, 171] width 18 height 18
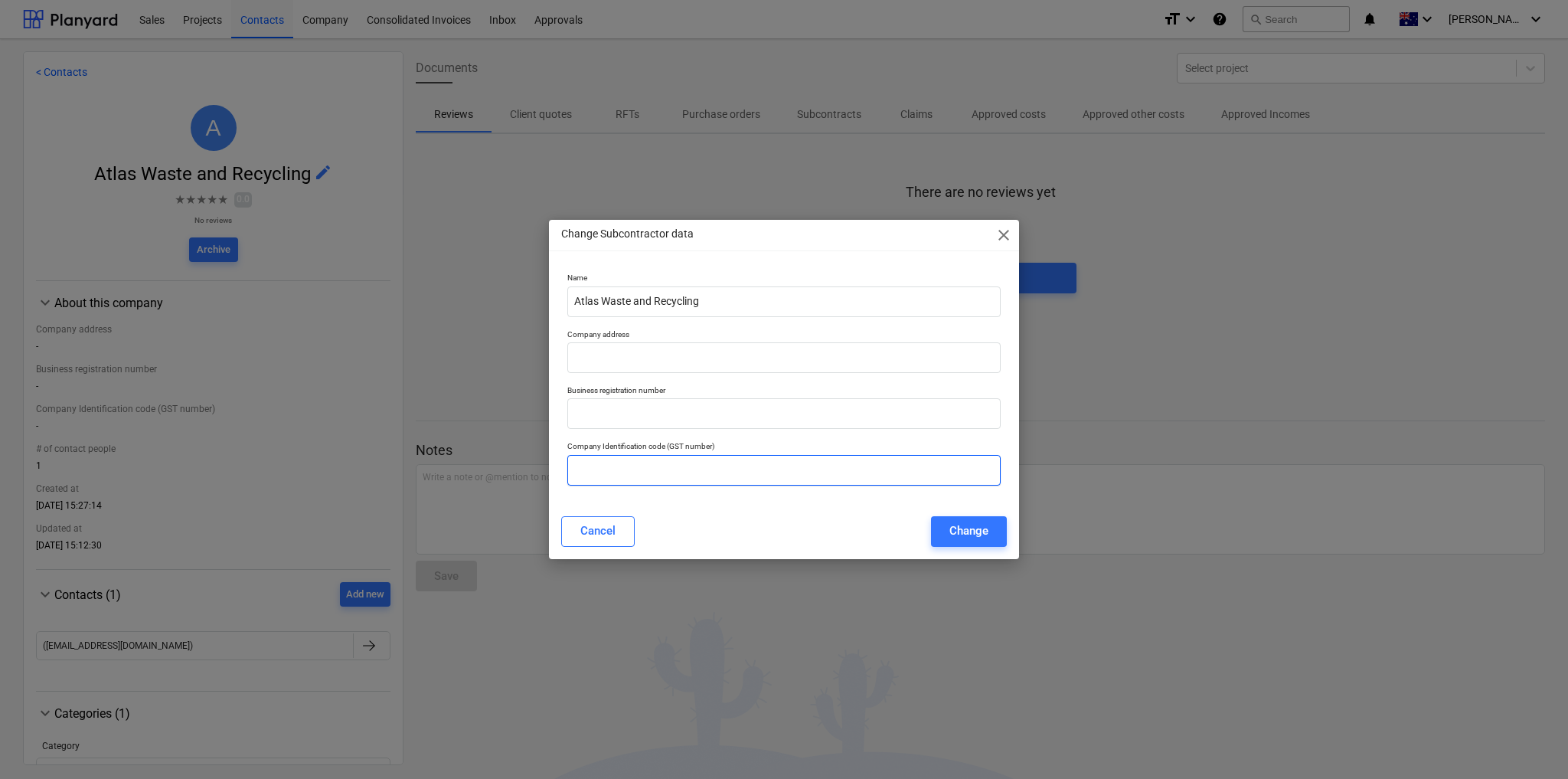
click at [613, 473] on input "text" at bounding box center [784, 470] width 434 height 31
paste input "21 624 853 327"
type input "21 624 853 327"
click at [659, 357] on input "text" at bounding box center [784, 358] width 434 height 31
paste input "[STREET_ADDRESS]"
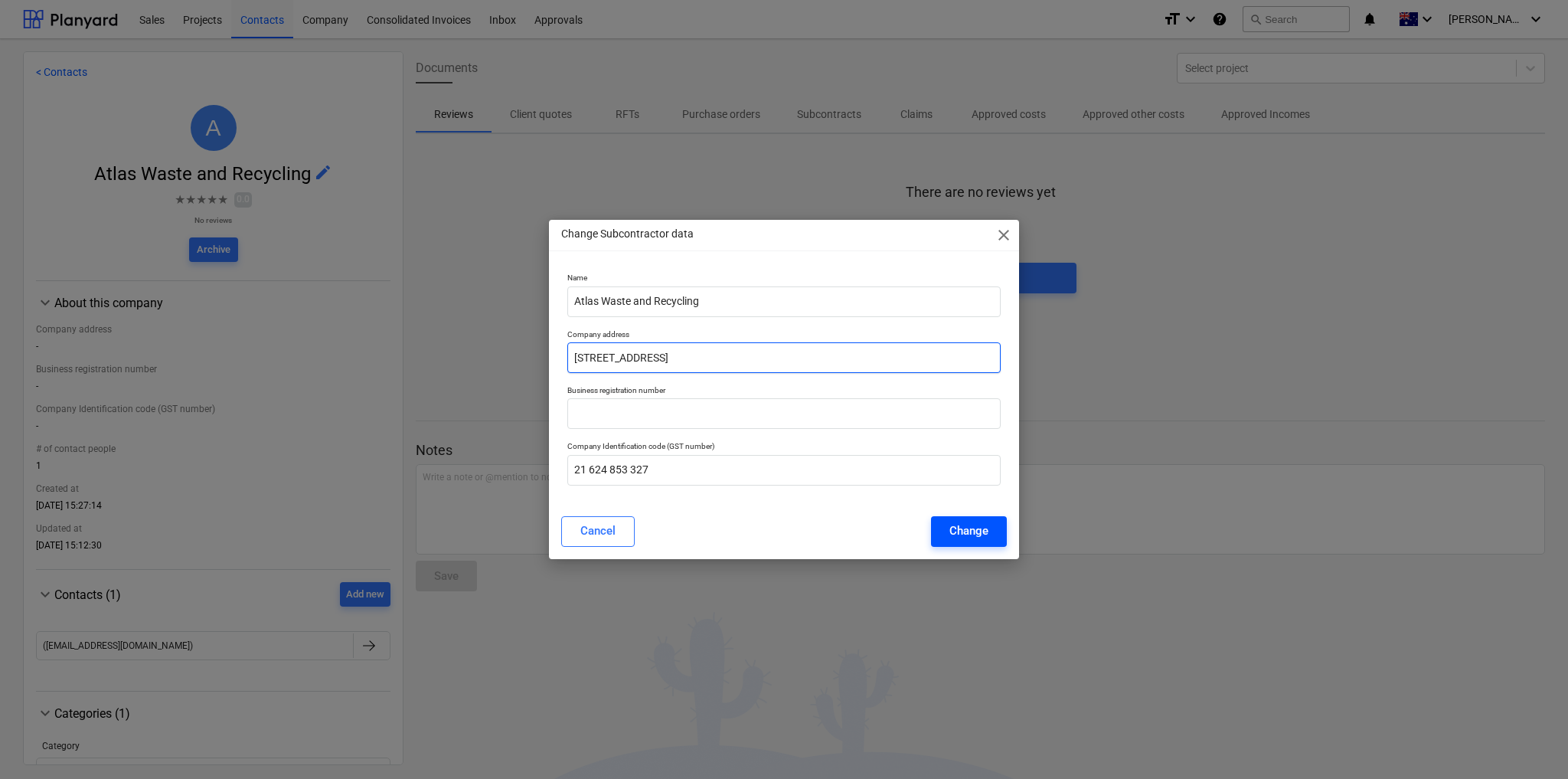
type input "[STREET_ADDRESS]"
click at [966, 535] on div "Change" at bounding box center [969, 530] width 39 height 20
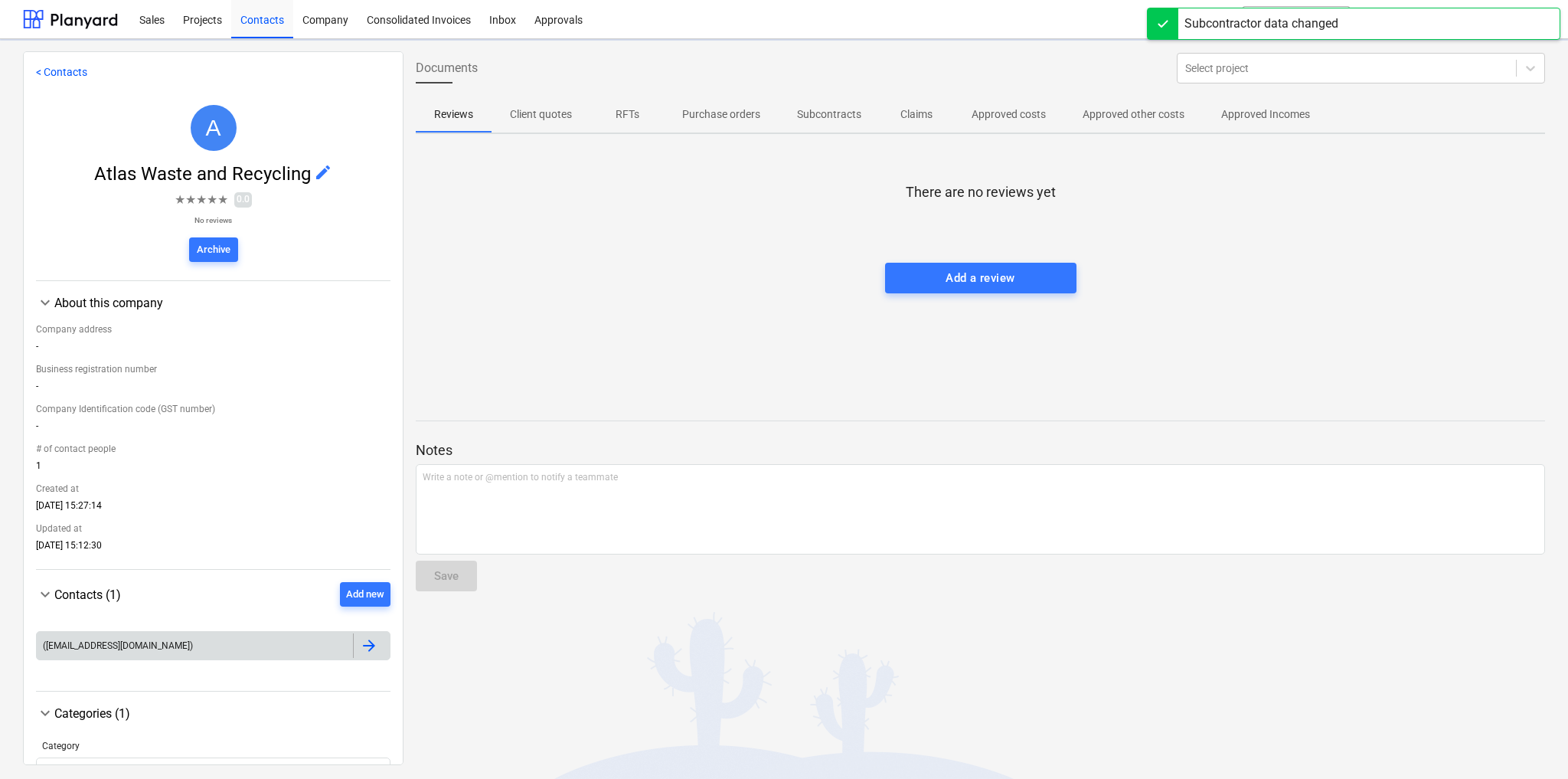
click at [313, 650] on div "([EMAIL_ADDRESS][DOMAIN_NAME])" at bounding box center [195, 645] width 316 height 25
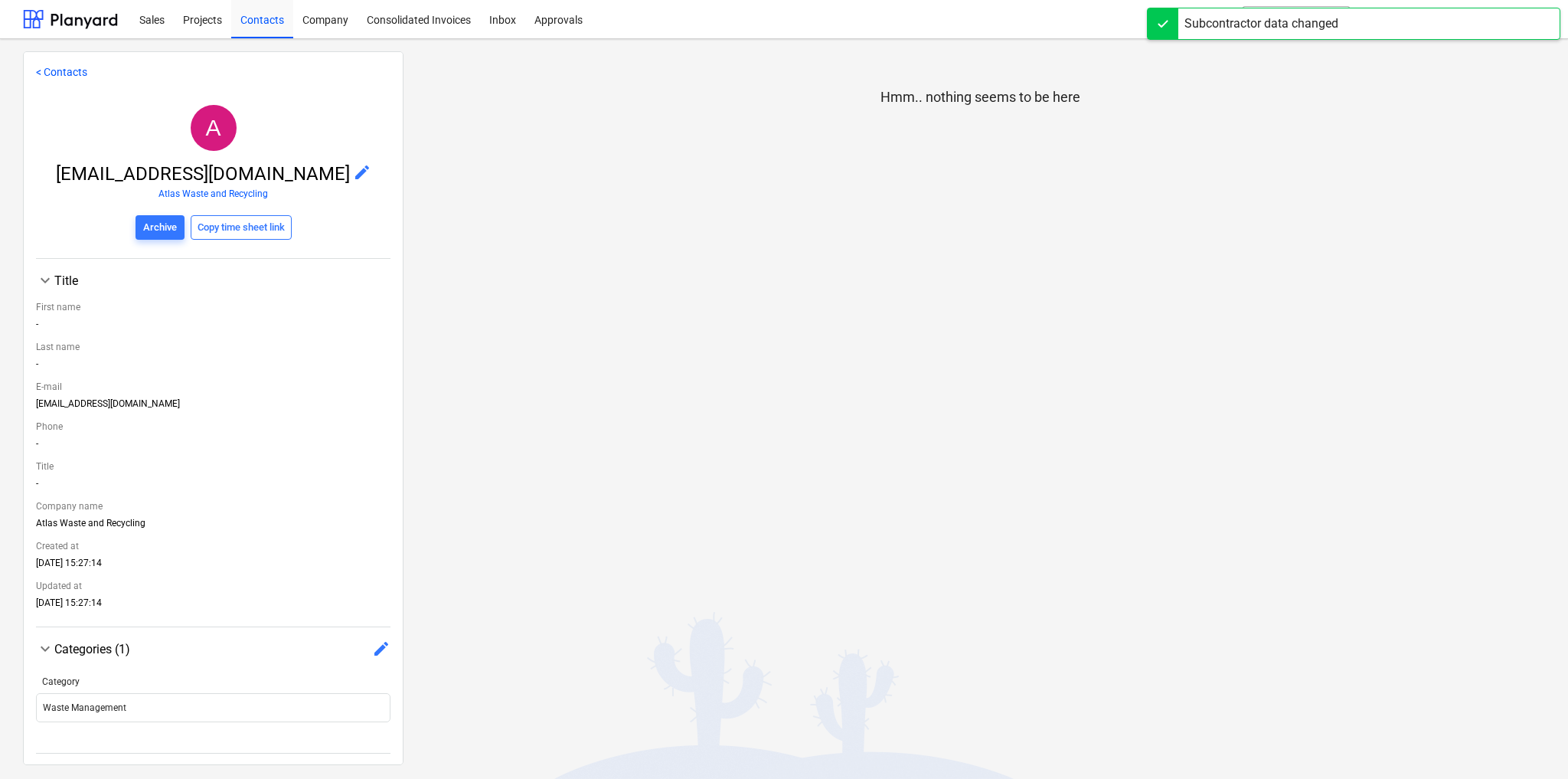
click at [353, 172] on span "edit" at bounding box center [362, 171] width 18 height 18
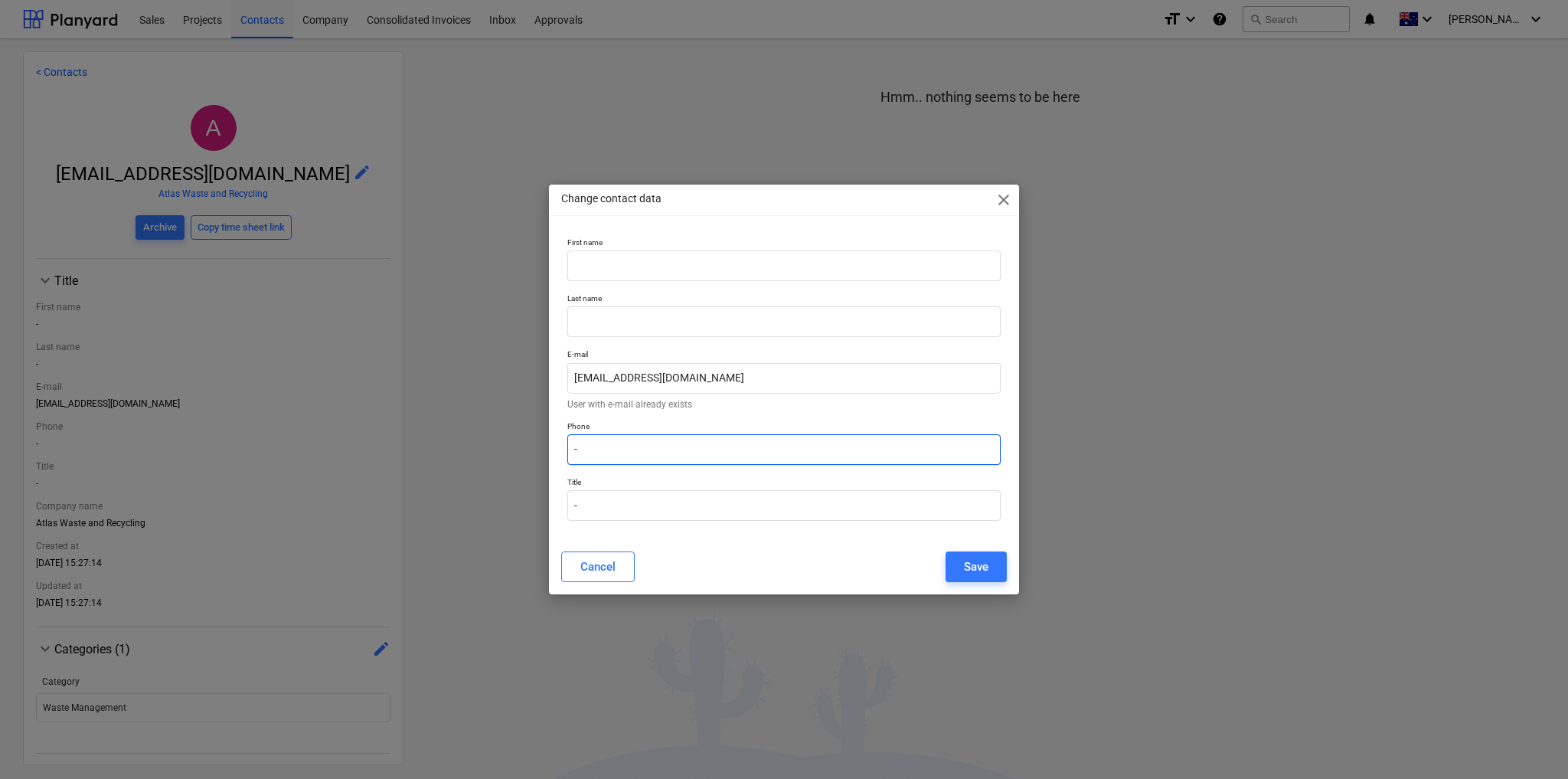
click at [618, 458] on input "-" at bounding box center [784, 450] width 434 height 31
click at [619, 453] on input "-" at bounding box center [784, 450] width 434 height 31
paste input "1300 438 285"
type input "1300 438 285"
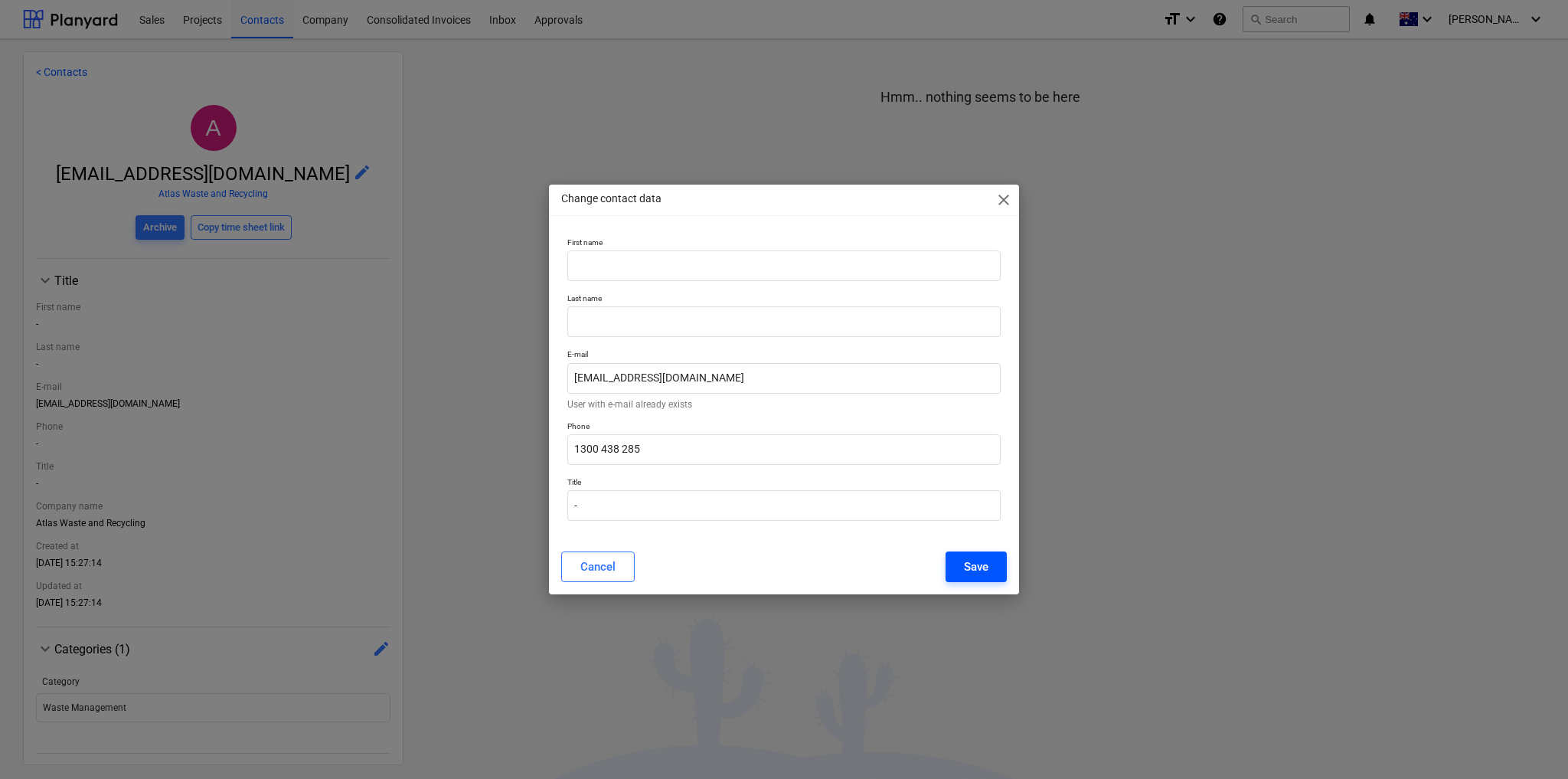
click at [979, 568] on div "Save" at bounding box center [976, 566] width 25 height 20
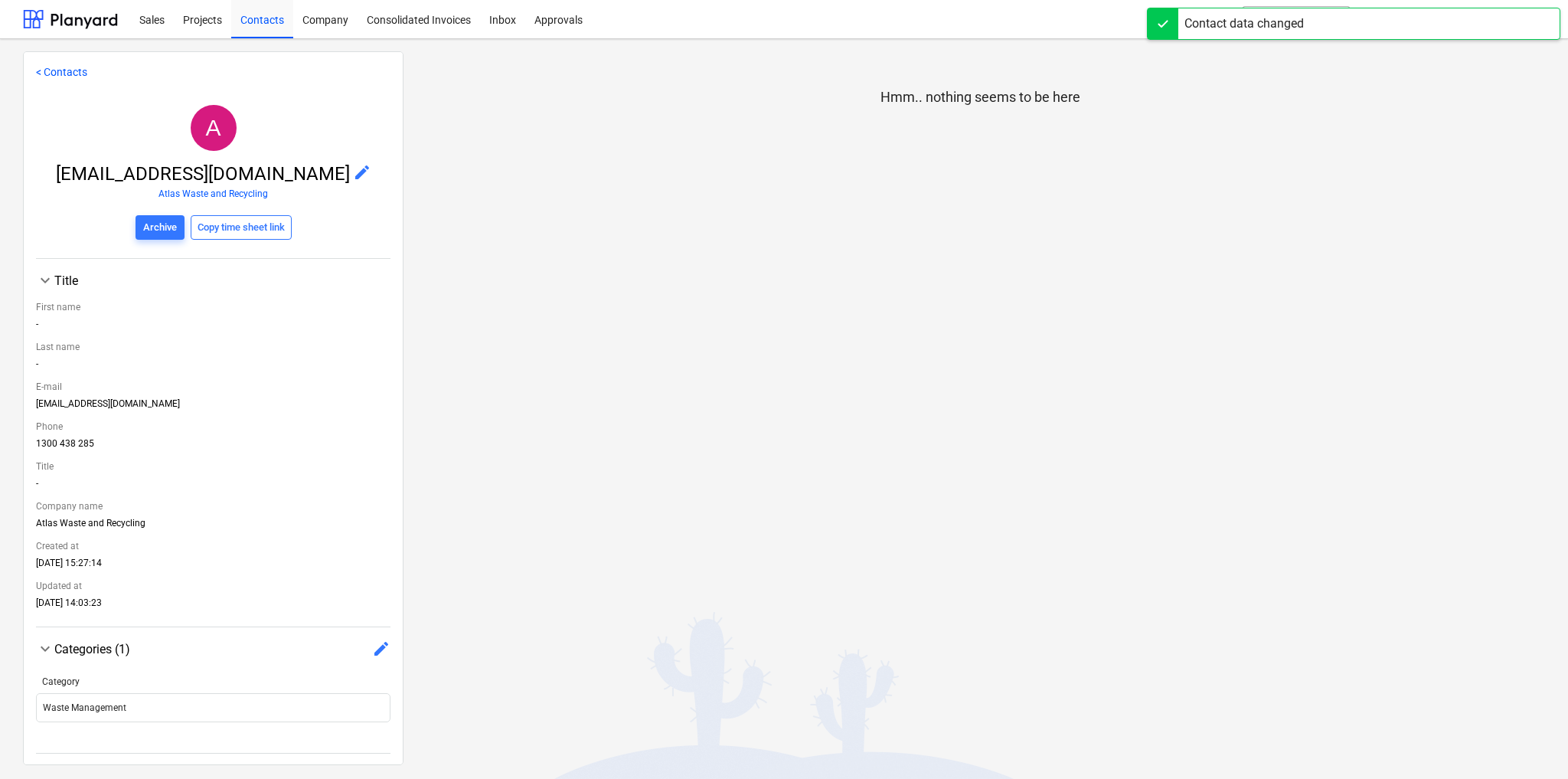
click at [60, 70] on link "< Contacts" at bounding box center [62, 72] width 51 height 12
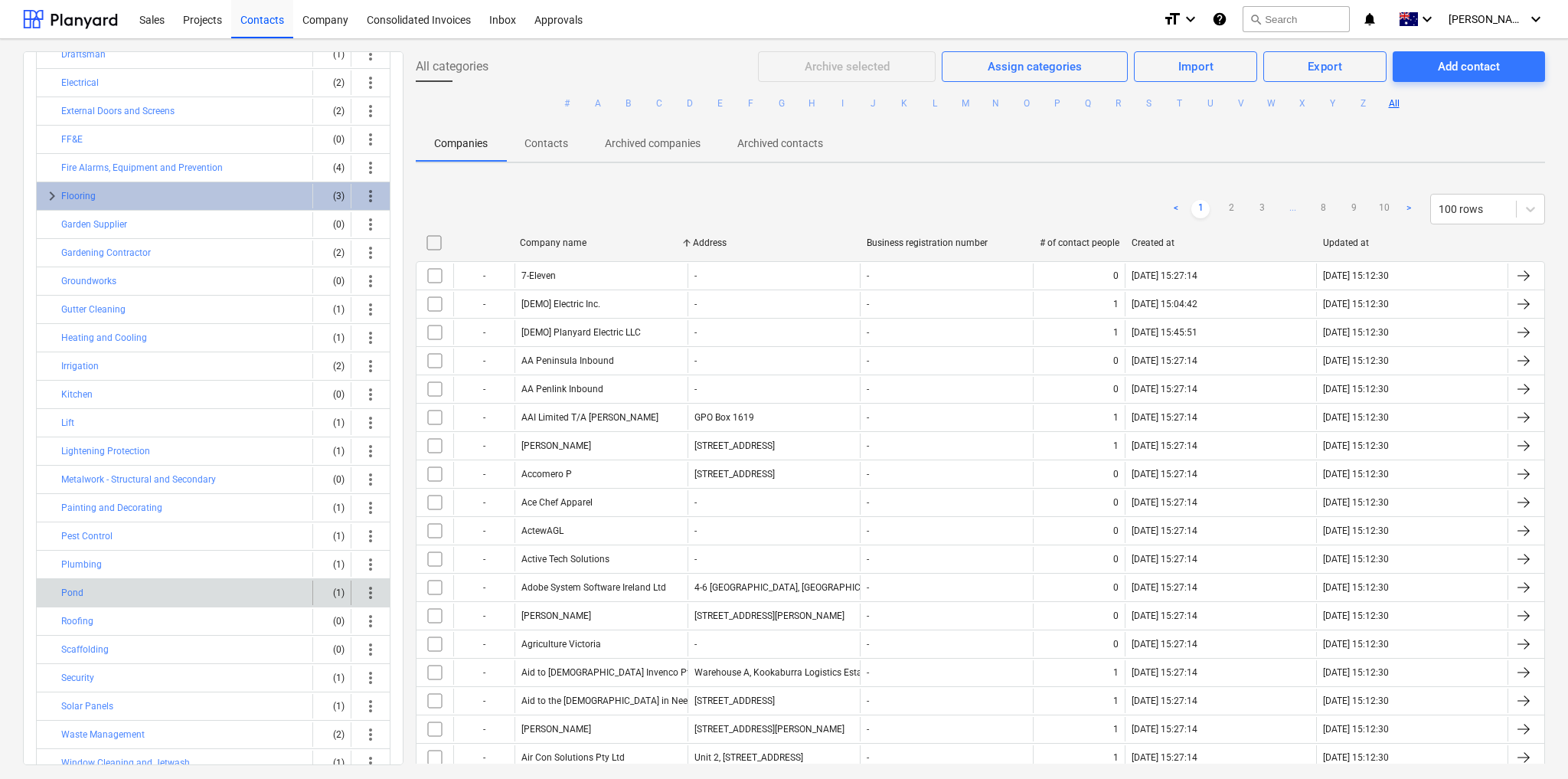
scroll to position [253, 0]
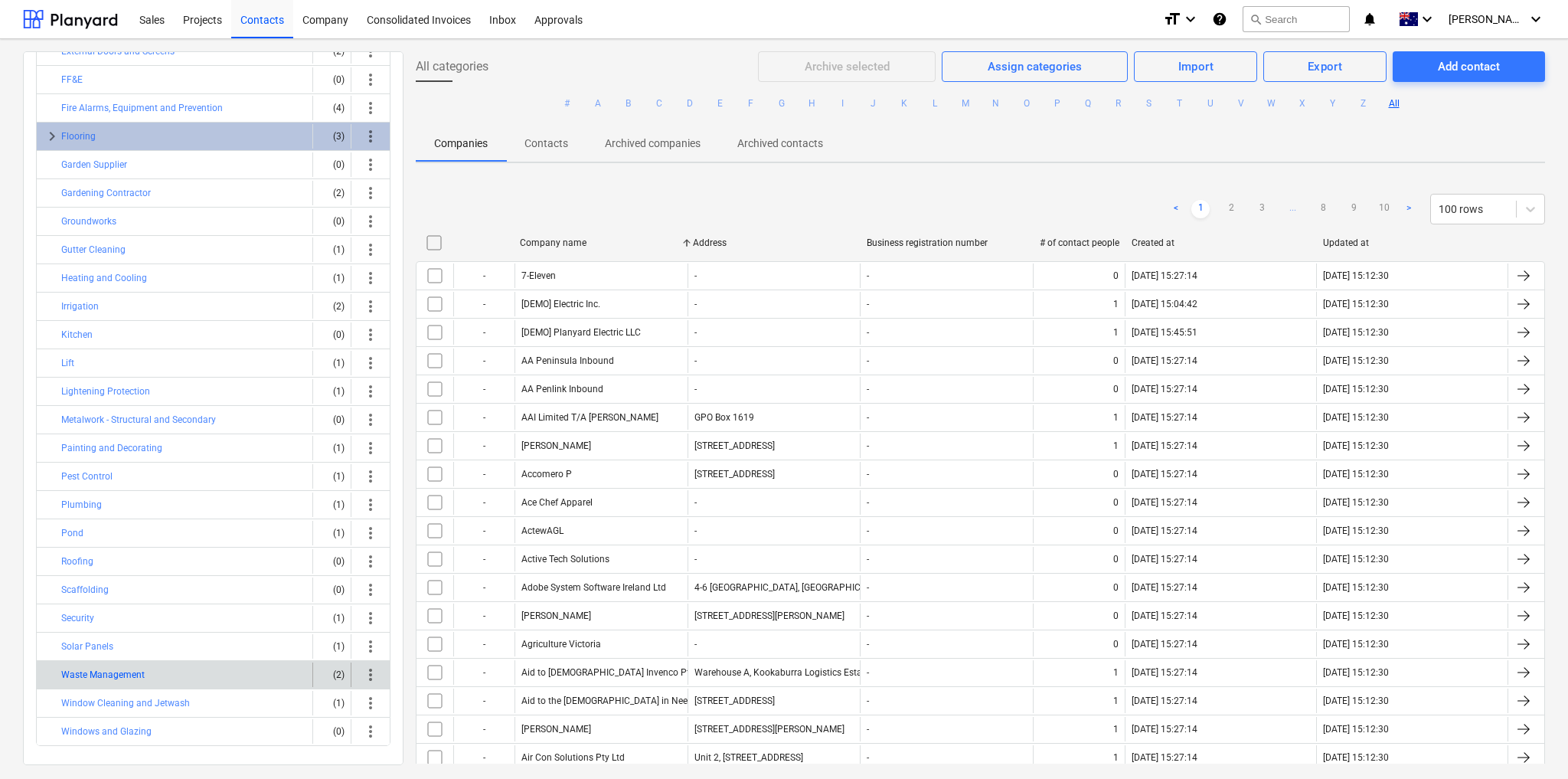
click at [105, 666] on button "Waste Management" at bounding box center [102, 674] width 83 height 18
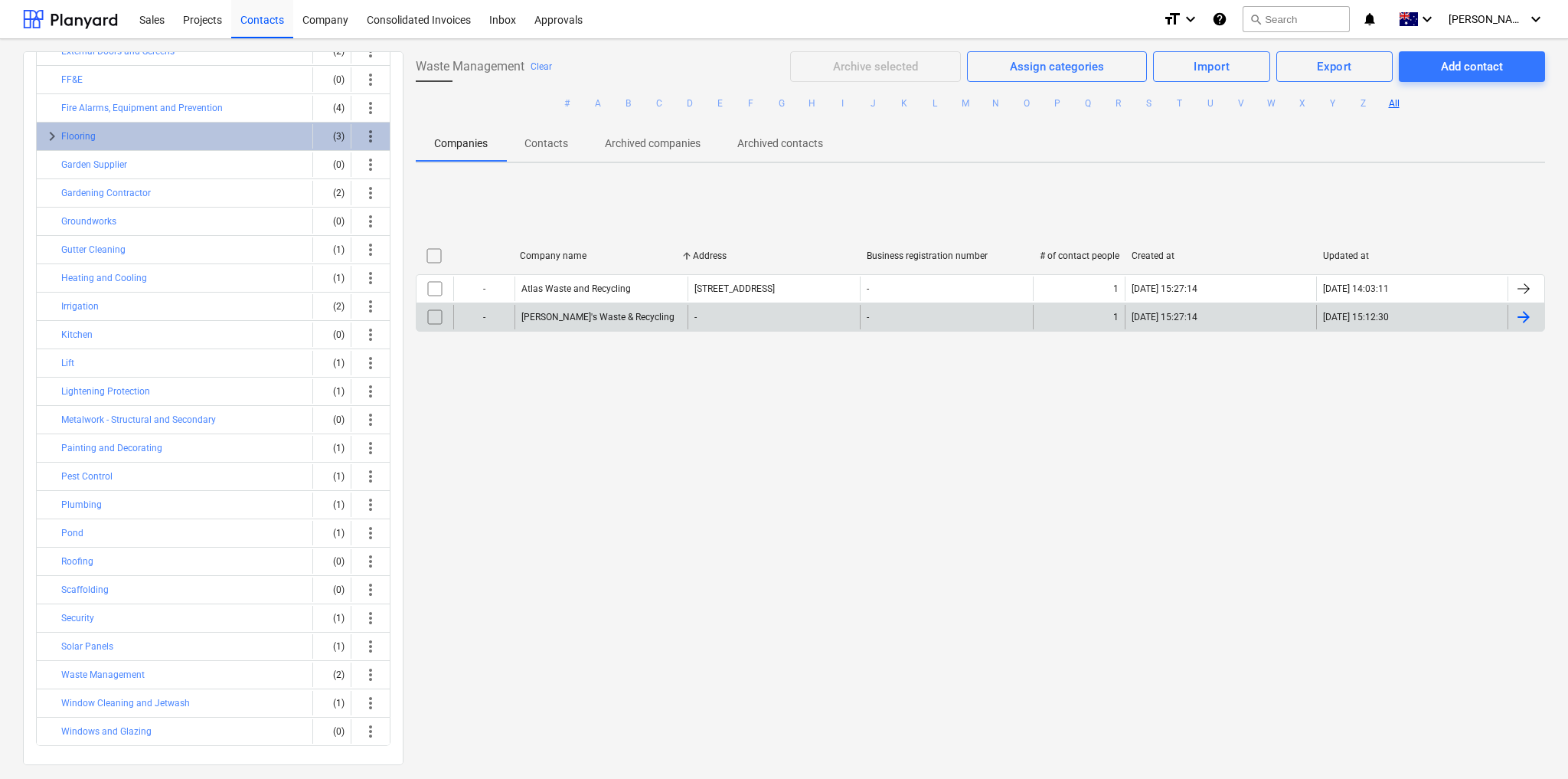
click at [539, 323] on div "[PERSON_NAME]'s Waste & Recycling" at bounding box center [601, 317] width 173 height 25
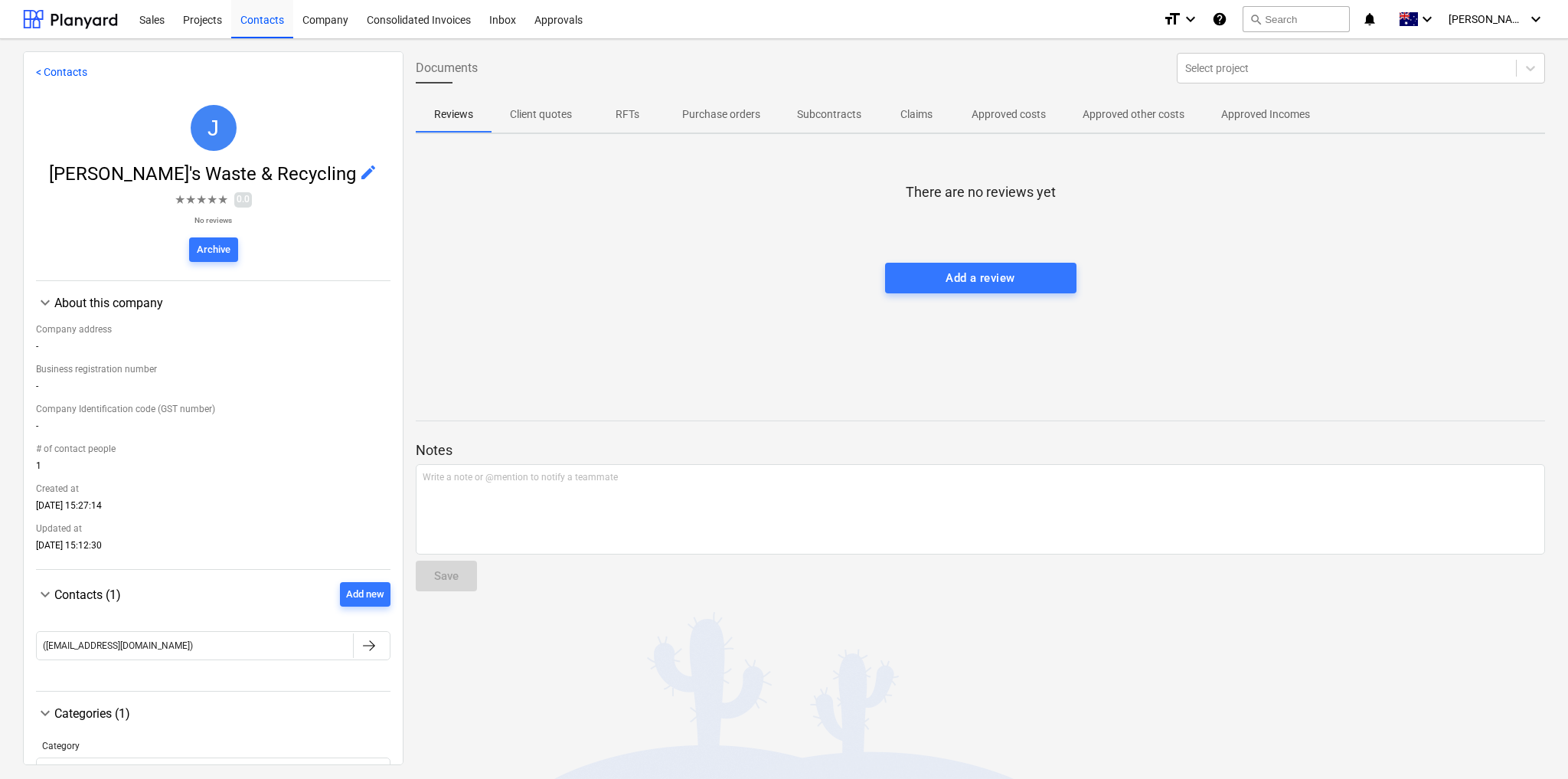
click at [359, 174] on span "edit" at bounding box center [368, 171] width 18 height 18
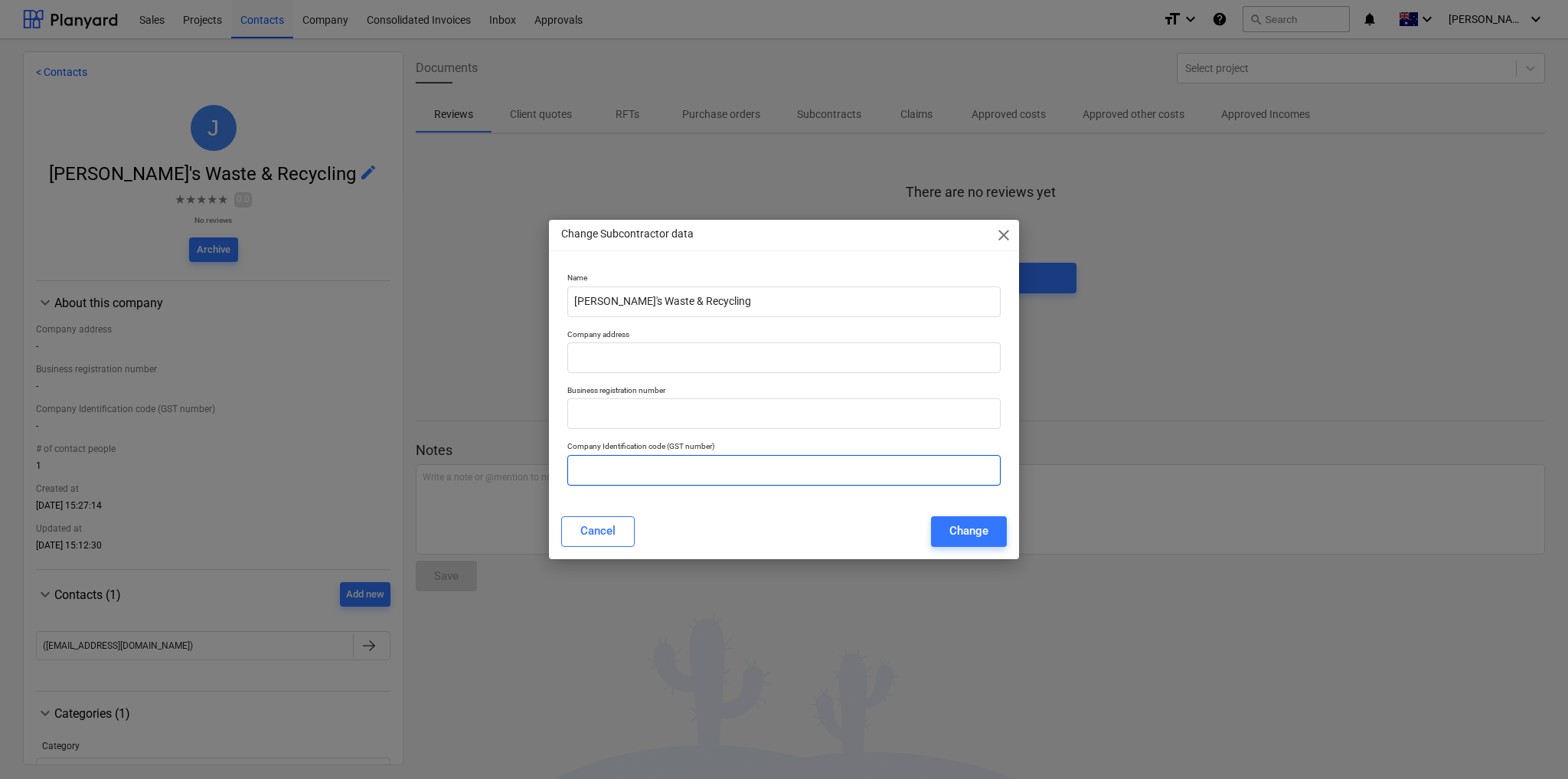
click at [635, 475] on input "text" at bounding box center [784, 470] width 434 height 31
paste input "40 000 805 425"
type input "40 000 805 425"
click at [631, 368] on input "text" at bounding box center [784, 358] width 434 height 31
paste input "[STREET_ADDRESS]"
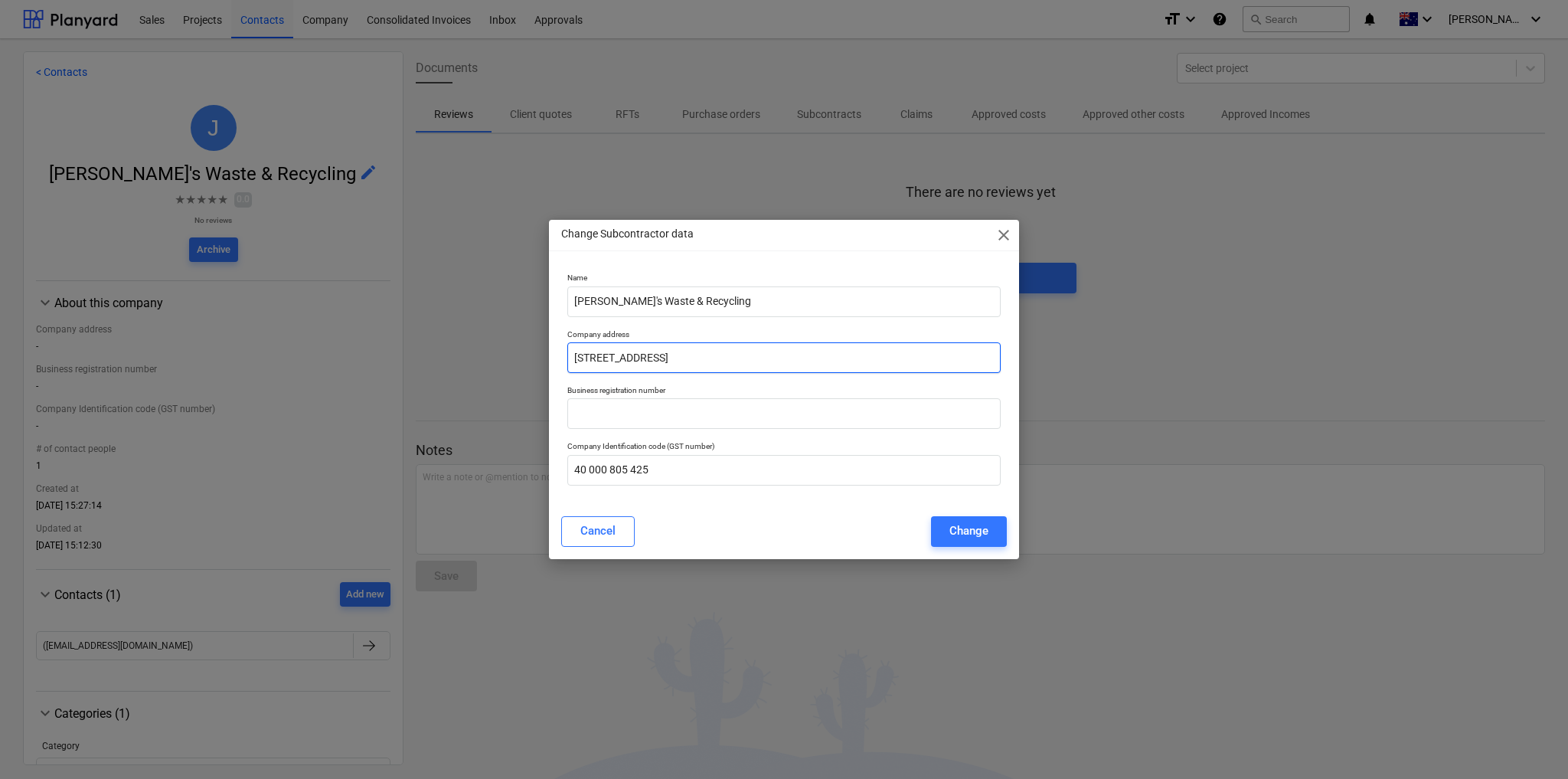
click at [630, 358] on input "[STREET_ADDRESS]" at bounding box center [784, 358] width 434 height 31
click at [693, 355] on input "[STREET_ADDRESS]" at bounding box center [784, 358] width 434 height 31
type input "[STREET_ADDRESS]"
click at [945, 532] on button "Change" at bounding box center [969, 531] width 75 height 31
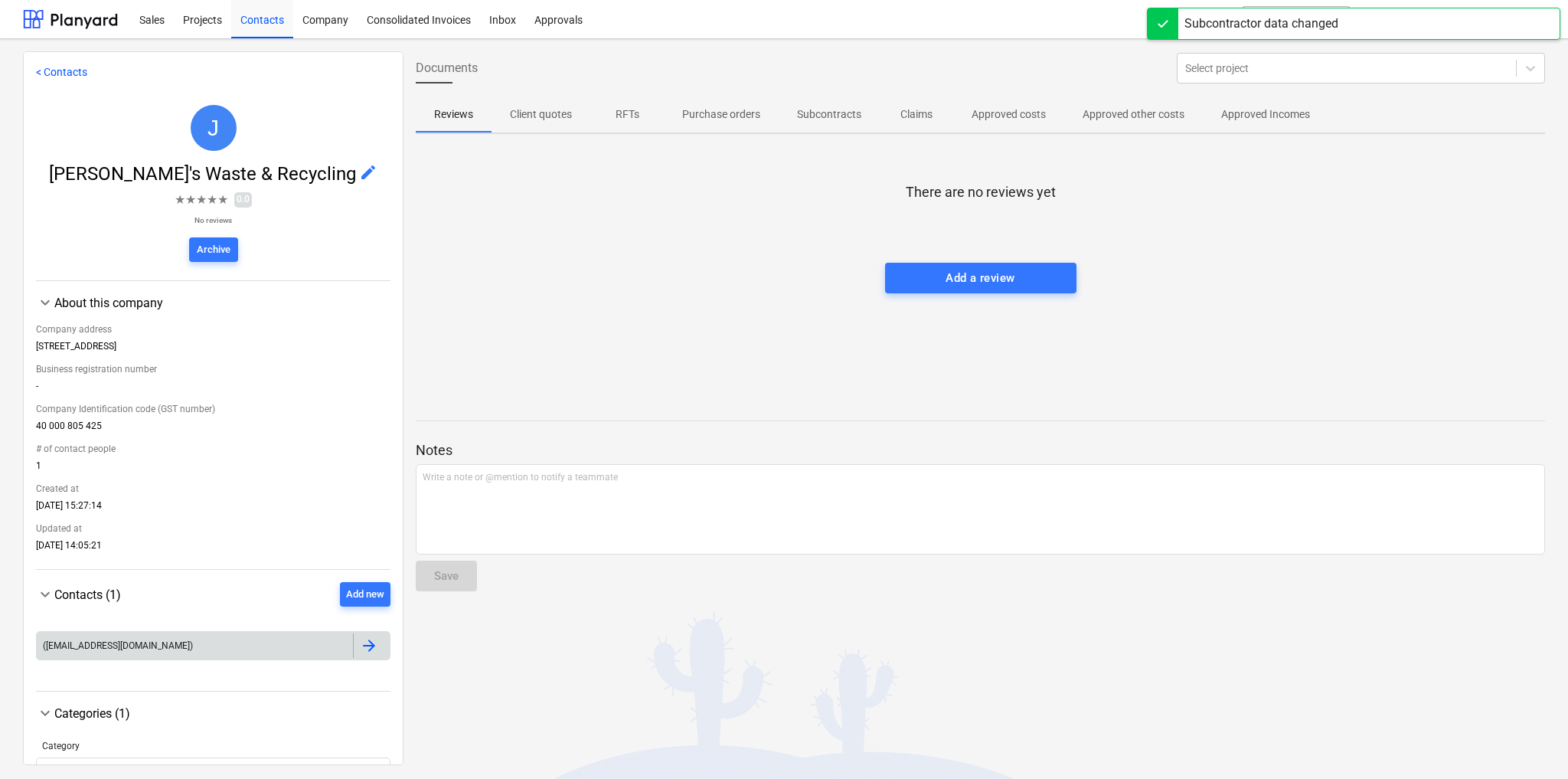
click at [279, 650] on div "([EMAIL_ADDRESS][DOMAIN_NAME])" at bounding box center [195, 645] width 316 height 25
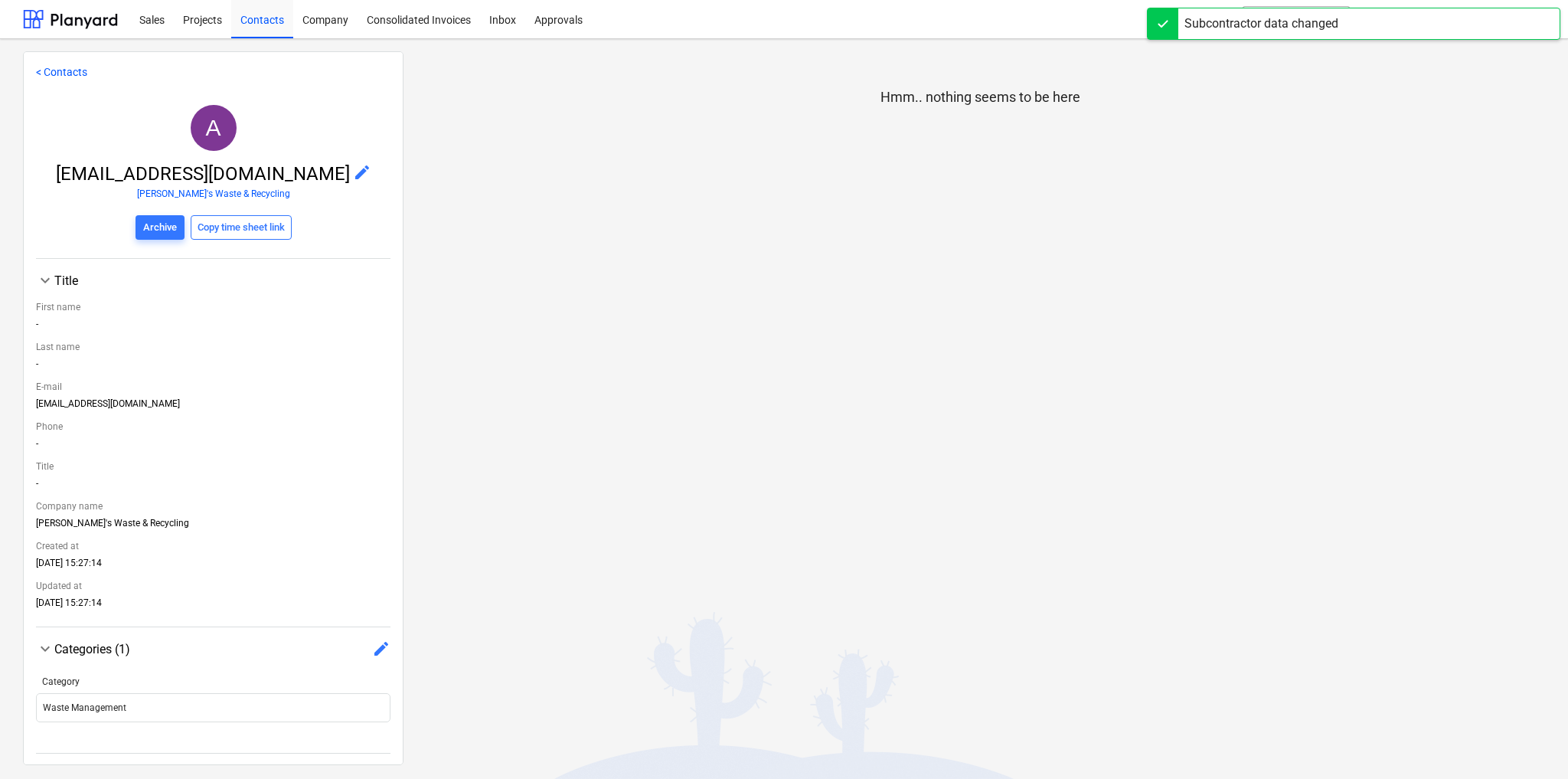
click at [353, 169] on span "edit" at bounding box center [362, 171] width 18 height 18
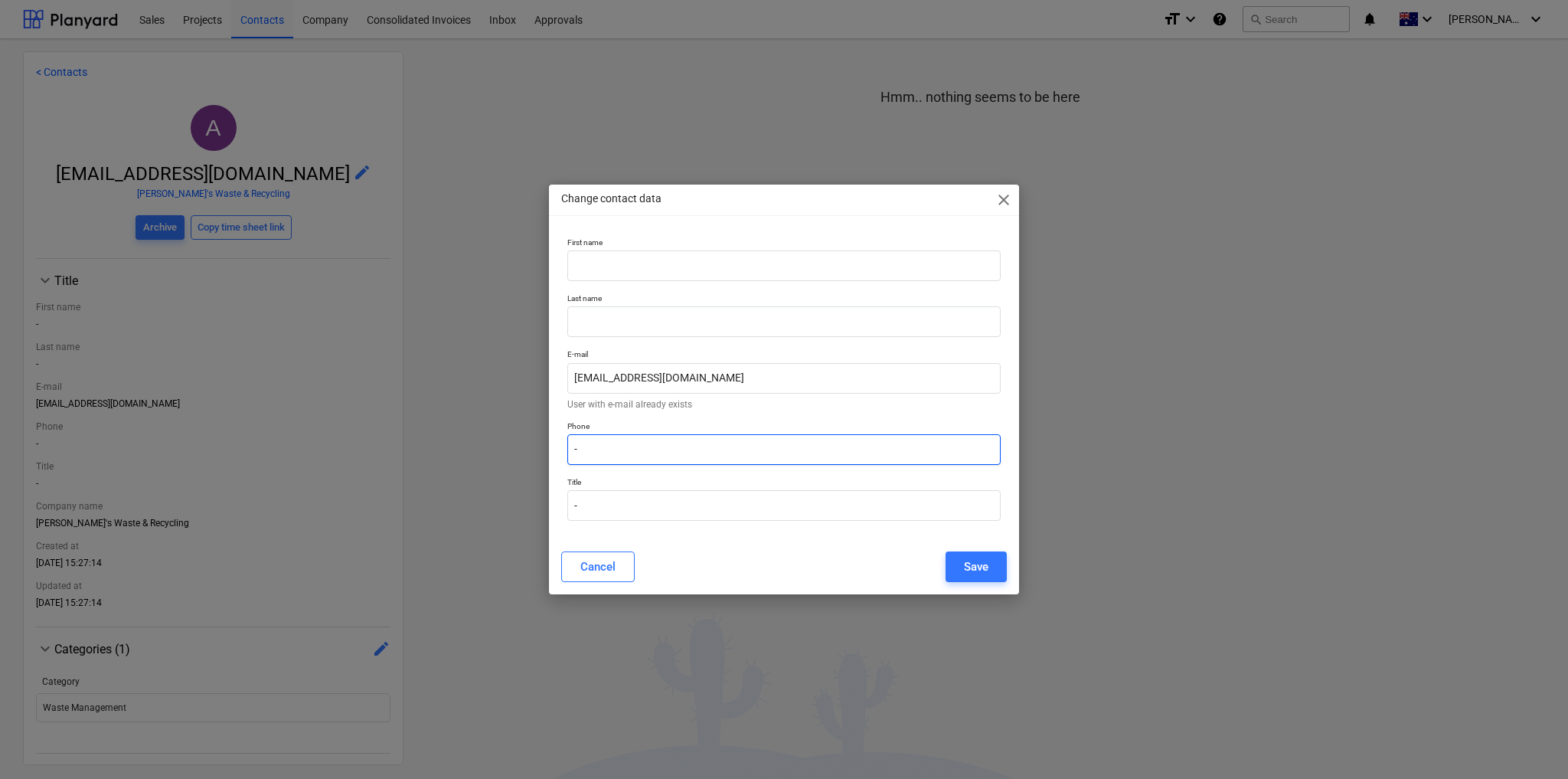
click at [663, 434] on input "-" at bounding box center [784, 450] width 434 height 31
click at [661, 445] on input "-" at bounding box center [784, 450] width 434 height 31
paste input "1300 222 333"
type input "1300 222 333"
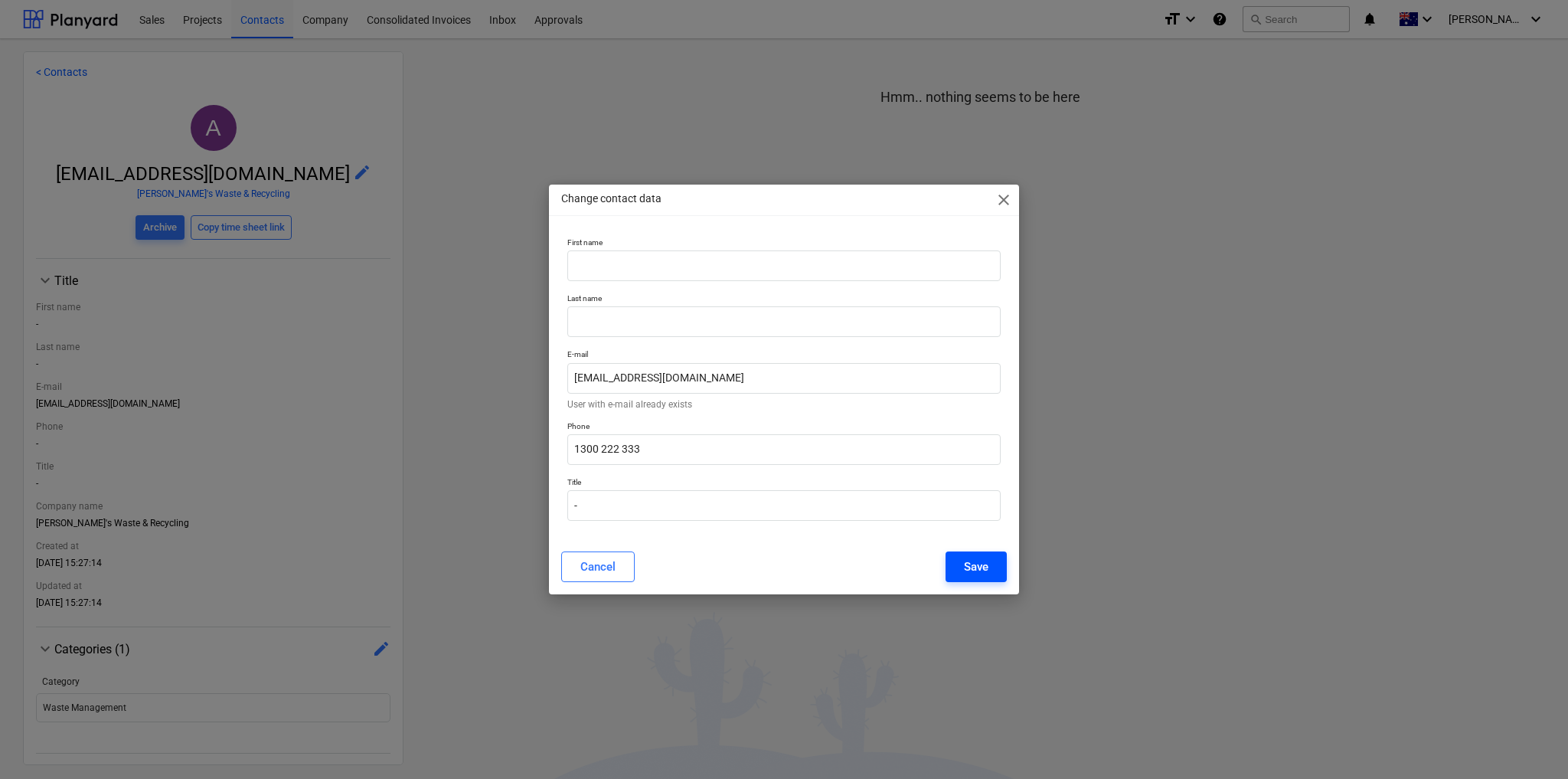
click at [993, 562] on button "Save" at bounding box center [976, 566] width 61 height 31
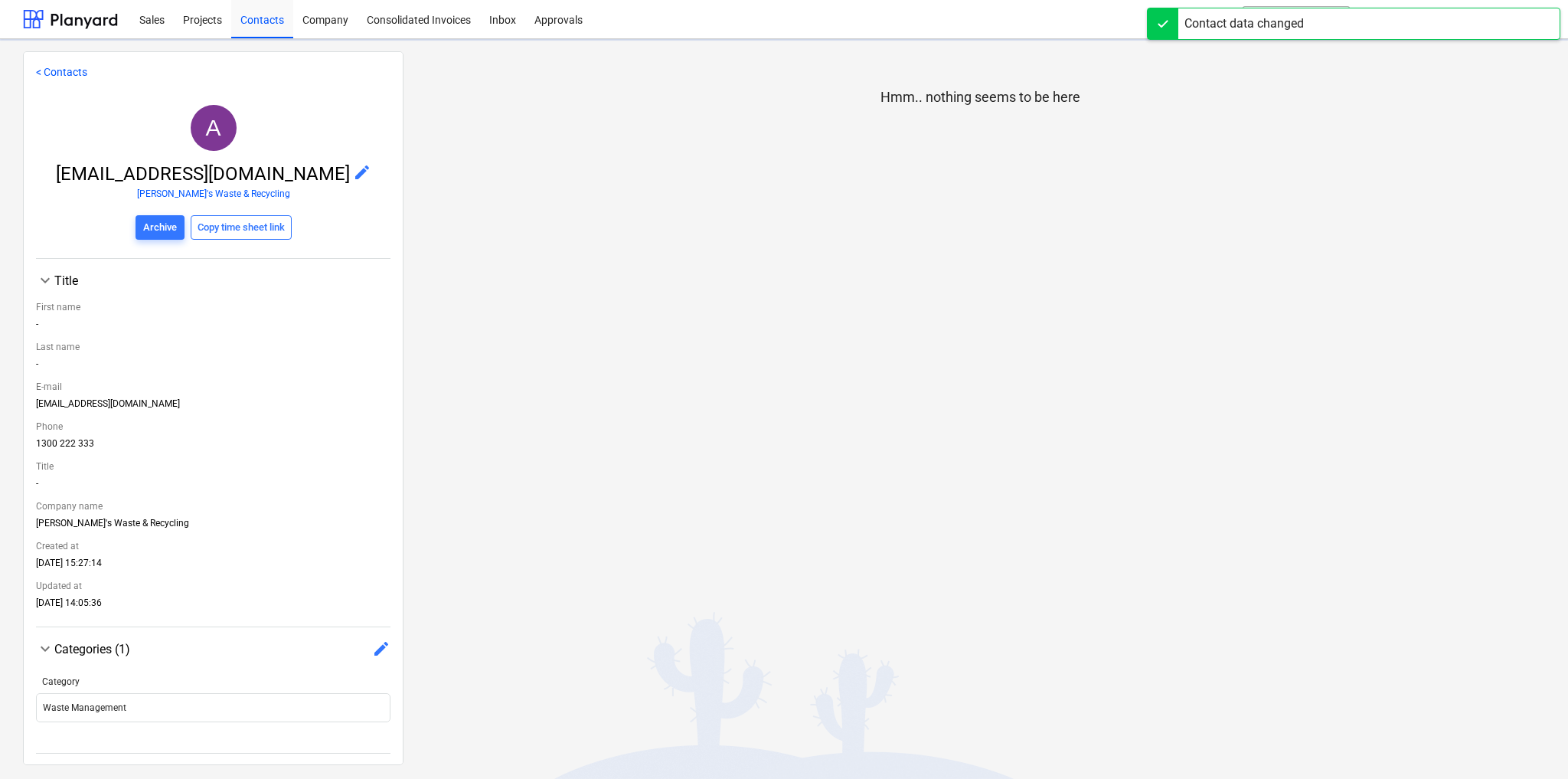
click at [52, 74] on link "< Contacts" at bounding box center [62, 72] width 51 height 12
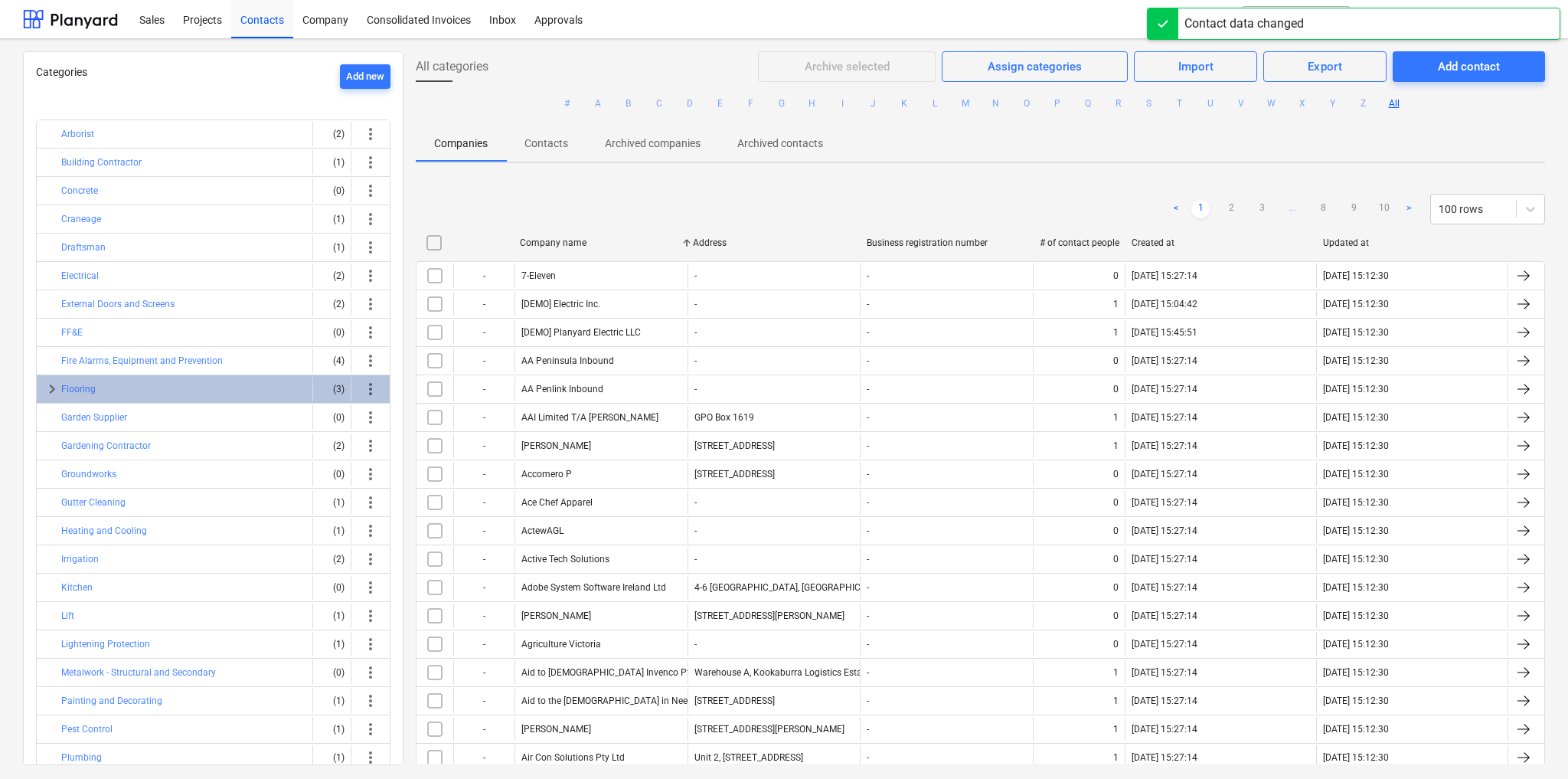
scroll to position [253, 0]
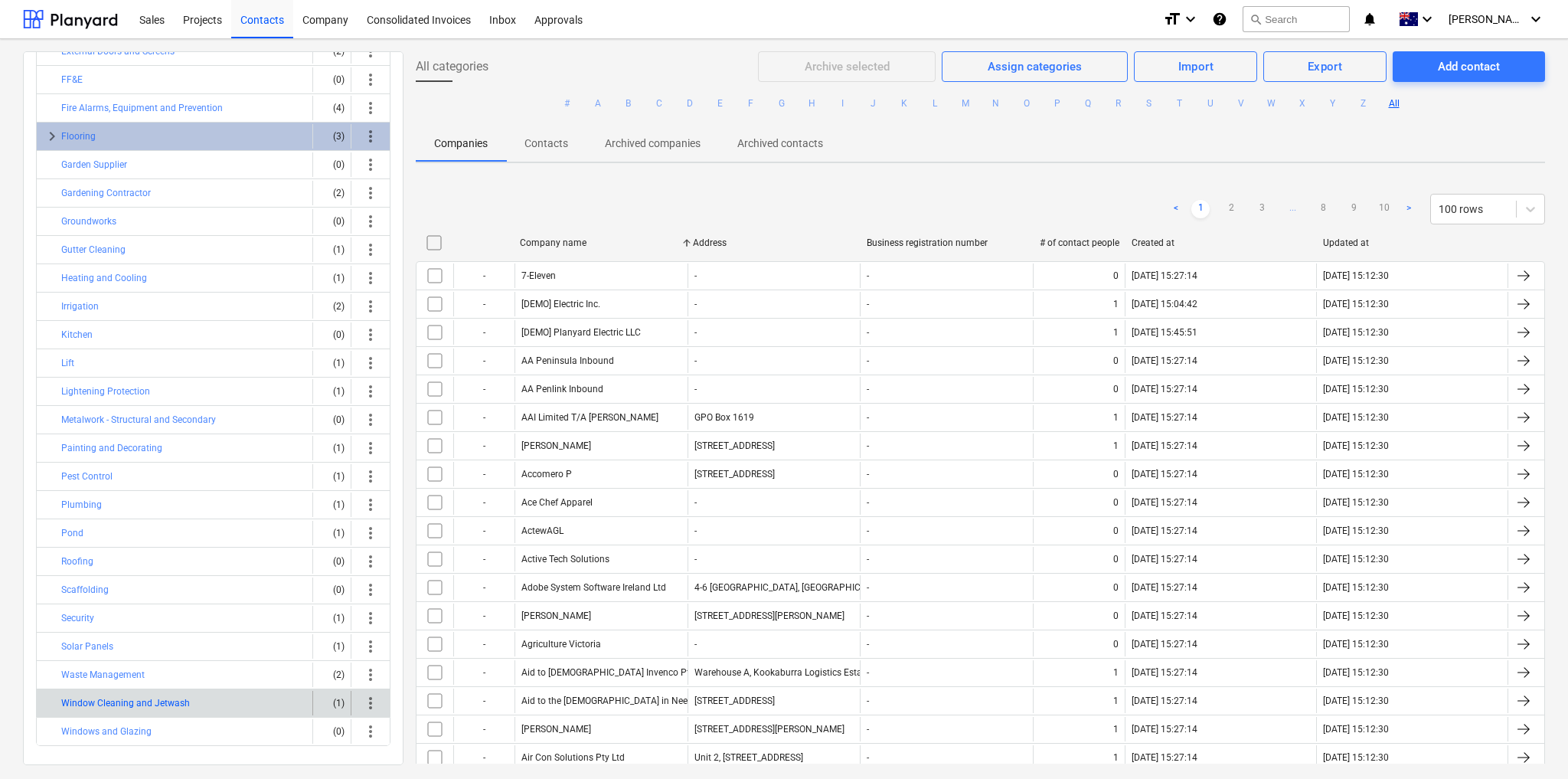
click at [144, 694] on button "Window Cleaning and Jetwash" at bounding box center [125, 703] width 129 height 18
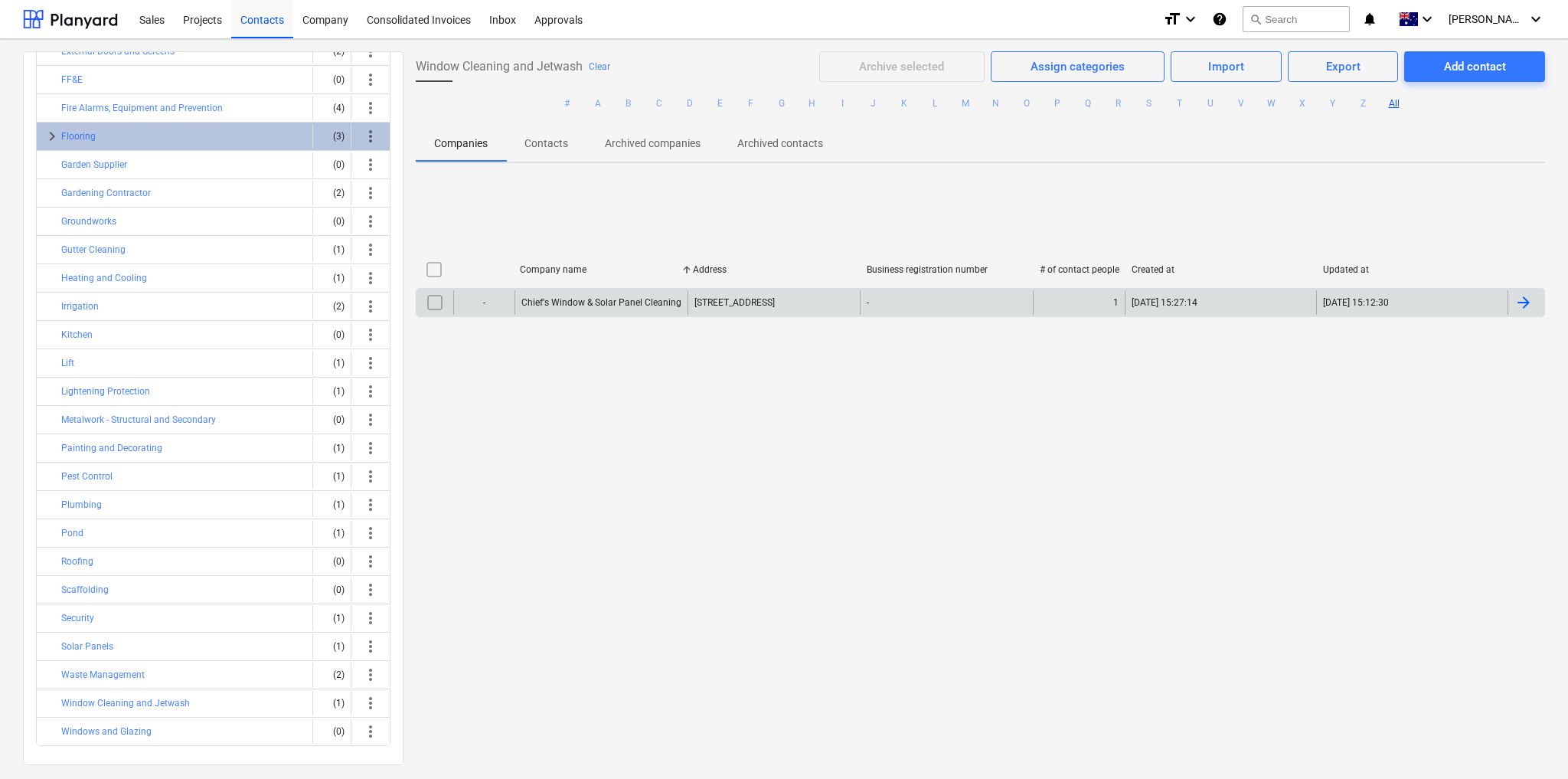
click at [617, 296] on div "Chief's Window & Solar Panel Cleaning" at bounding box center [601, 303] width 173 height 25
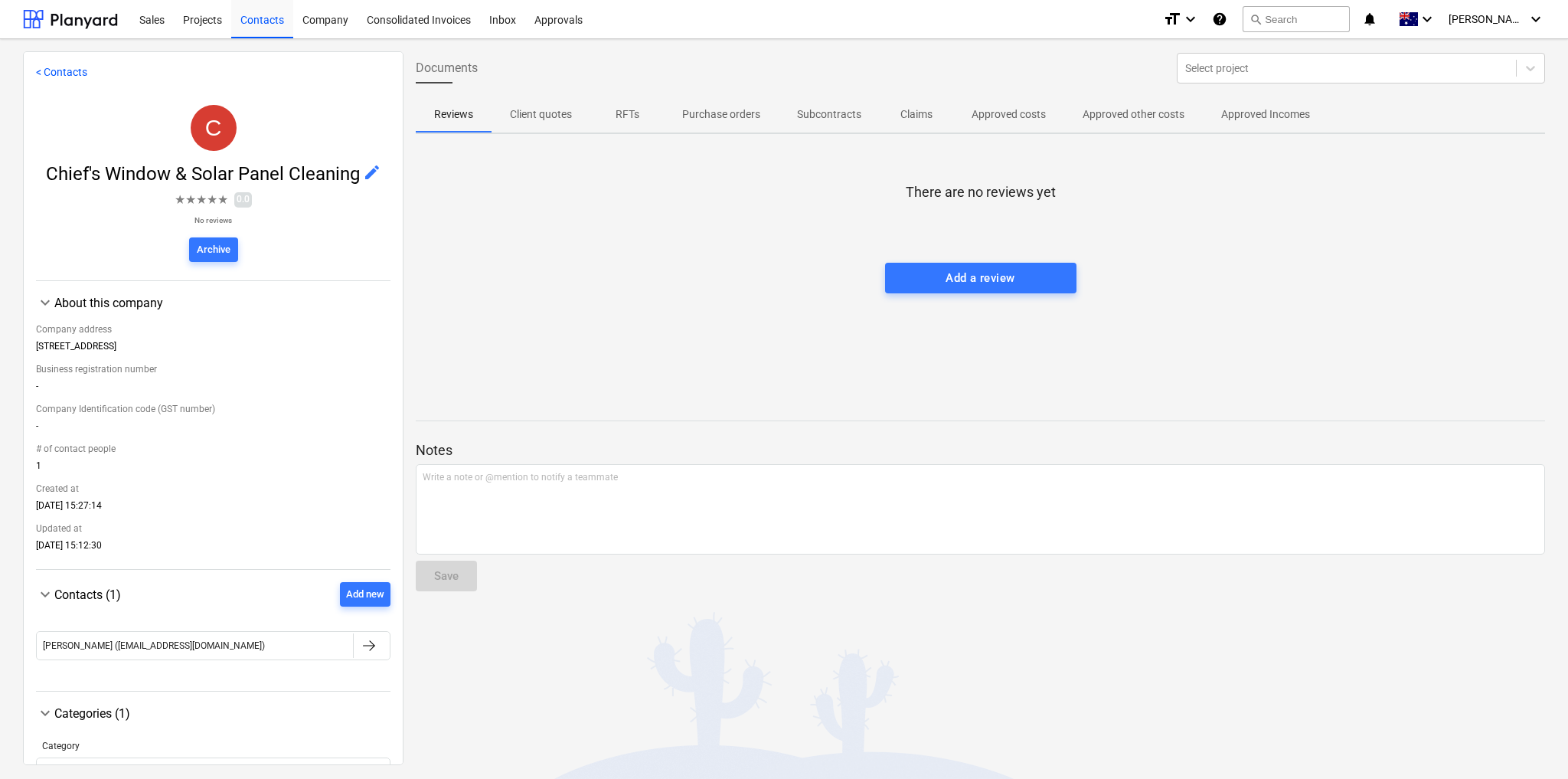
click at [365, 171] on span "edit" at bounding box center [372, 171] width 18 height 18
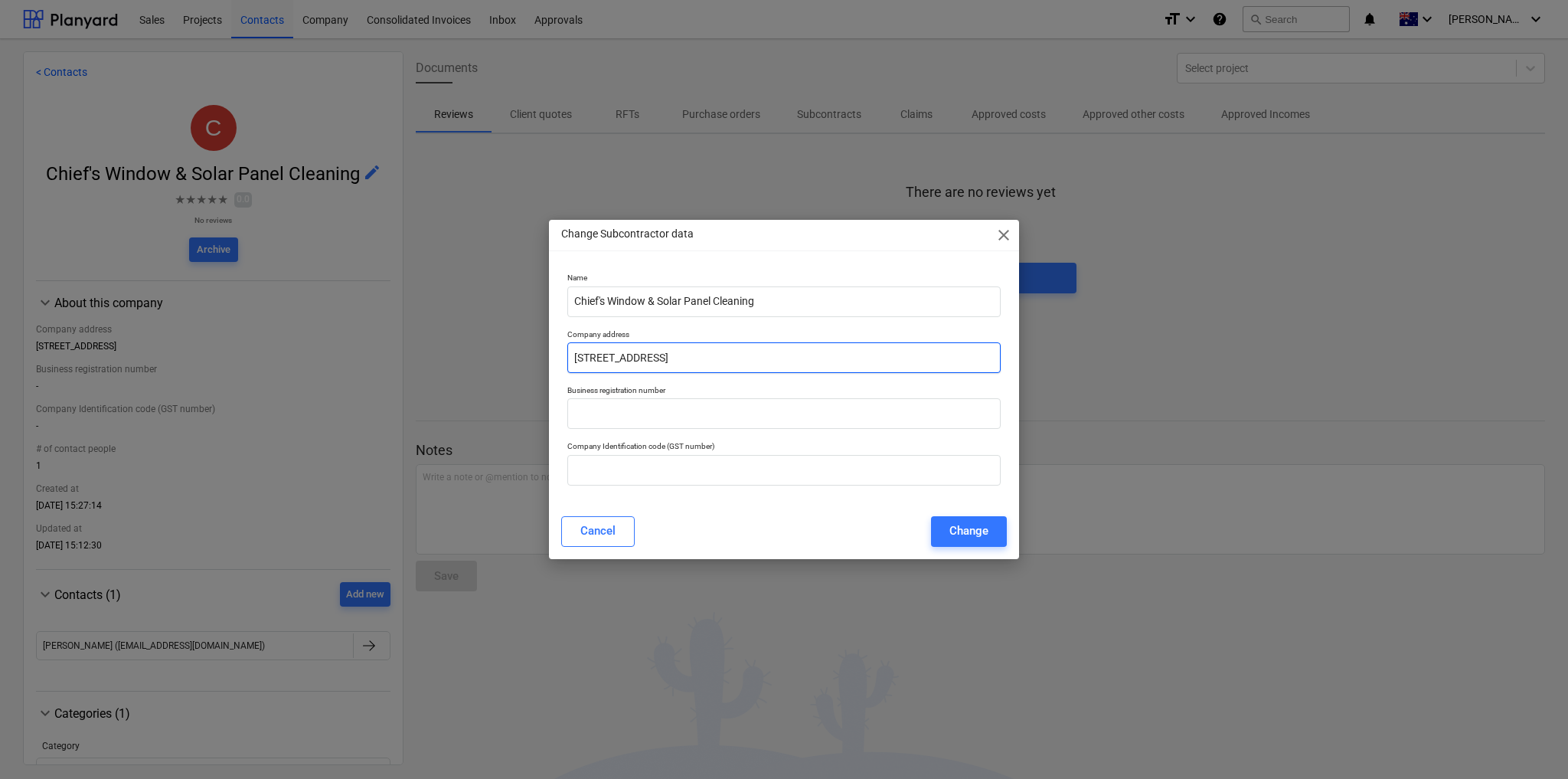
click at [643, 350] on input "[STREET_ADDRESS]" at bounding box center [784, 358] width 434 height 31
paste input "[STREET_ADDRESS]"
click at [652, 359] on input "[STREET_ADDRESS]" at bounding box center [784, 358] width 434 height 31
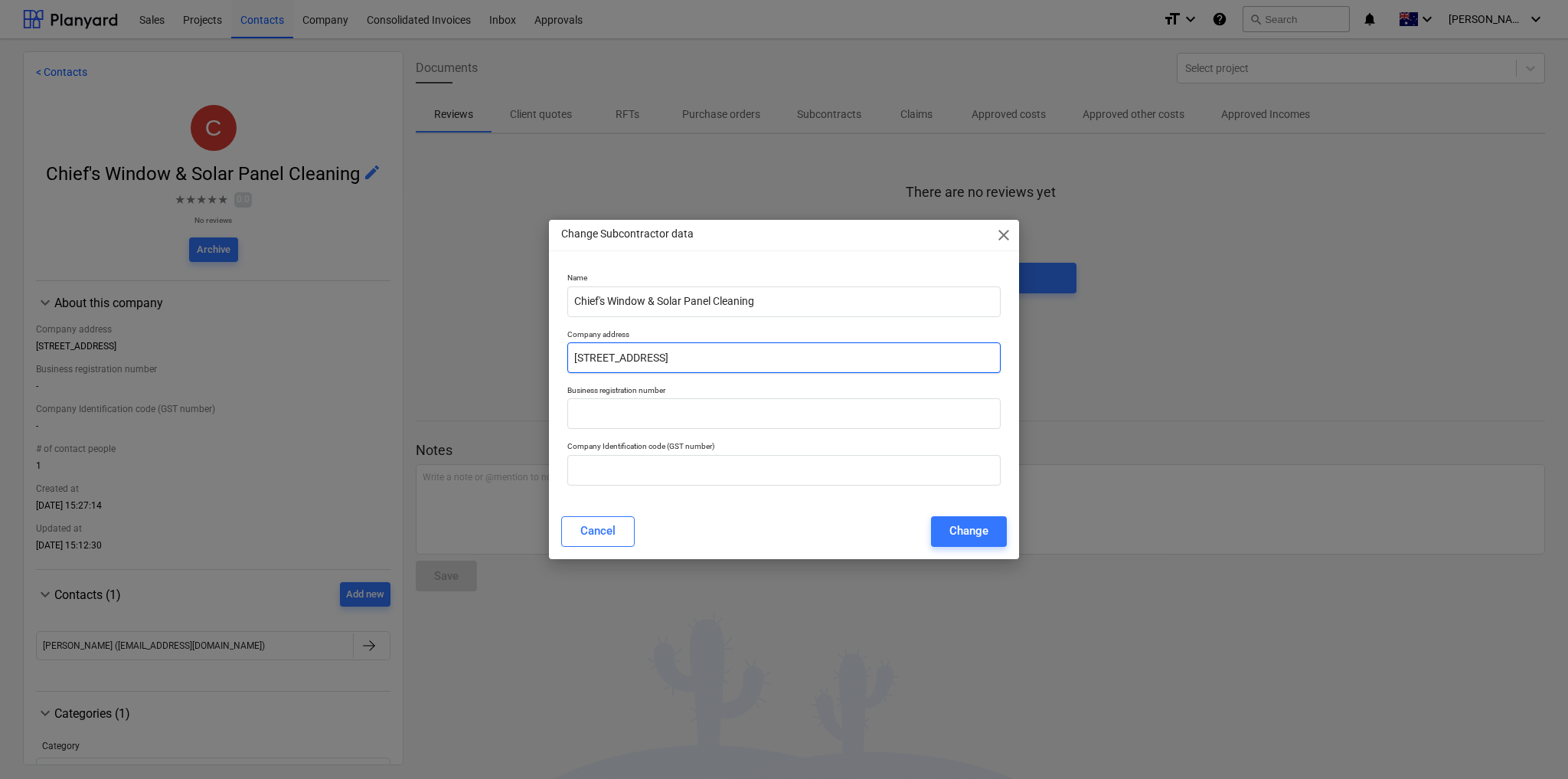
click at [718, 357] on input "[STREET_ADDRESS]" at bounding box center [784, 358] width 434 height 31
type input "[STREET_ADDRESS]"
click at [601, 419] on input "text" at bounding box center [784, 414] width 434 height 31
click at [661, 468] on input "text" at bounding box center [784, 470] width 434 height 31
paste input "51 845 044 369"
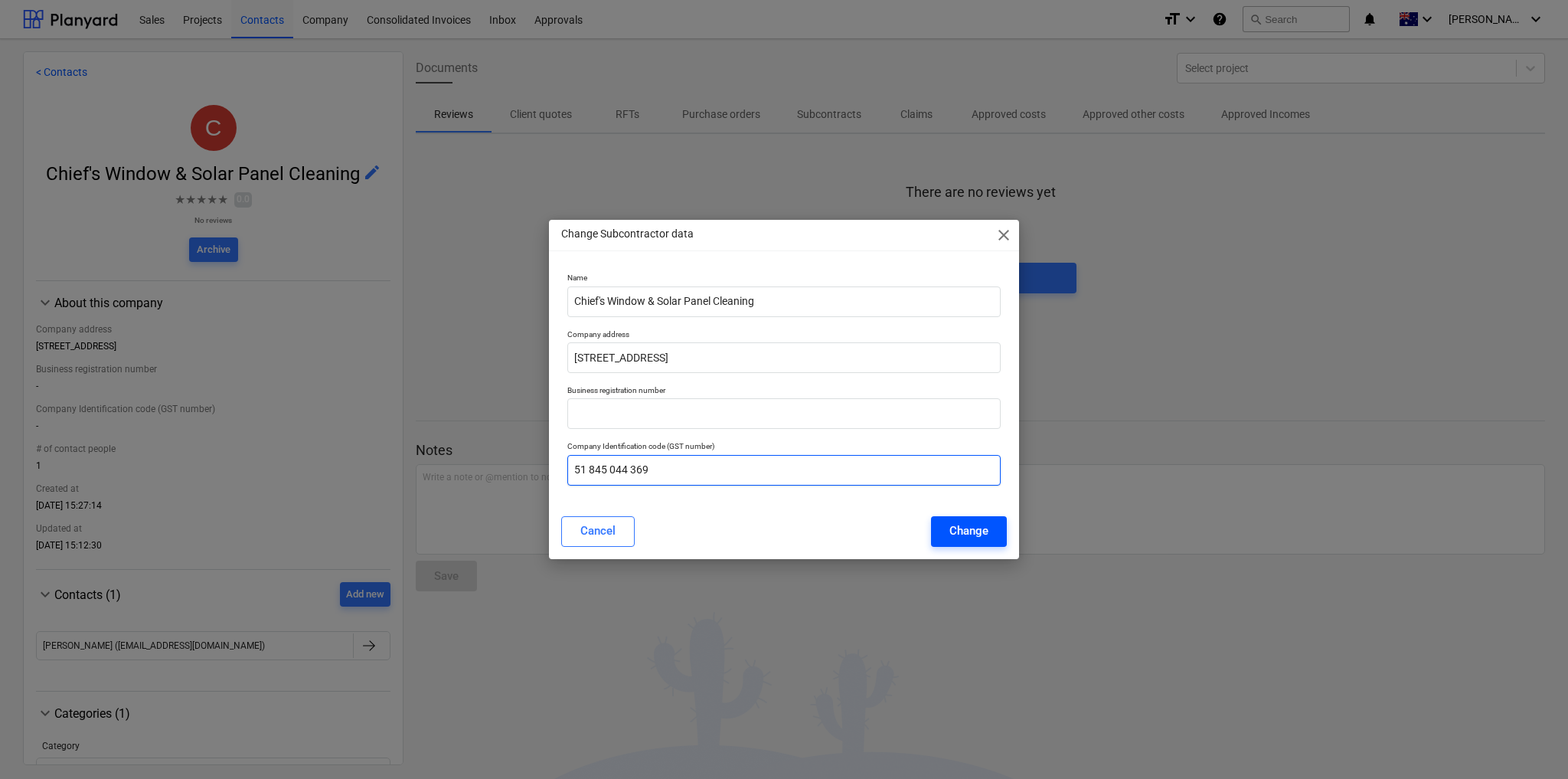
type input "51 845 044 369"
click at [984, 537] on div "Change" at bounding box center [969, 530] width 39 height 20
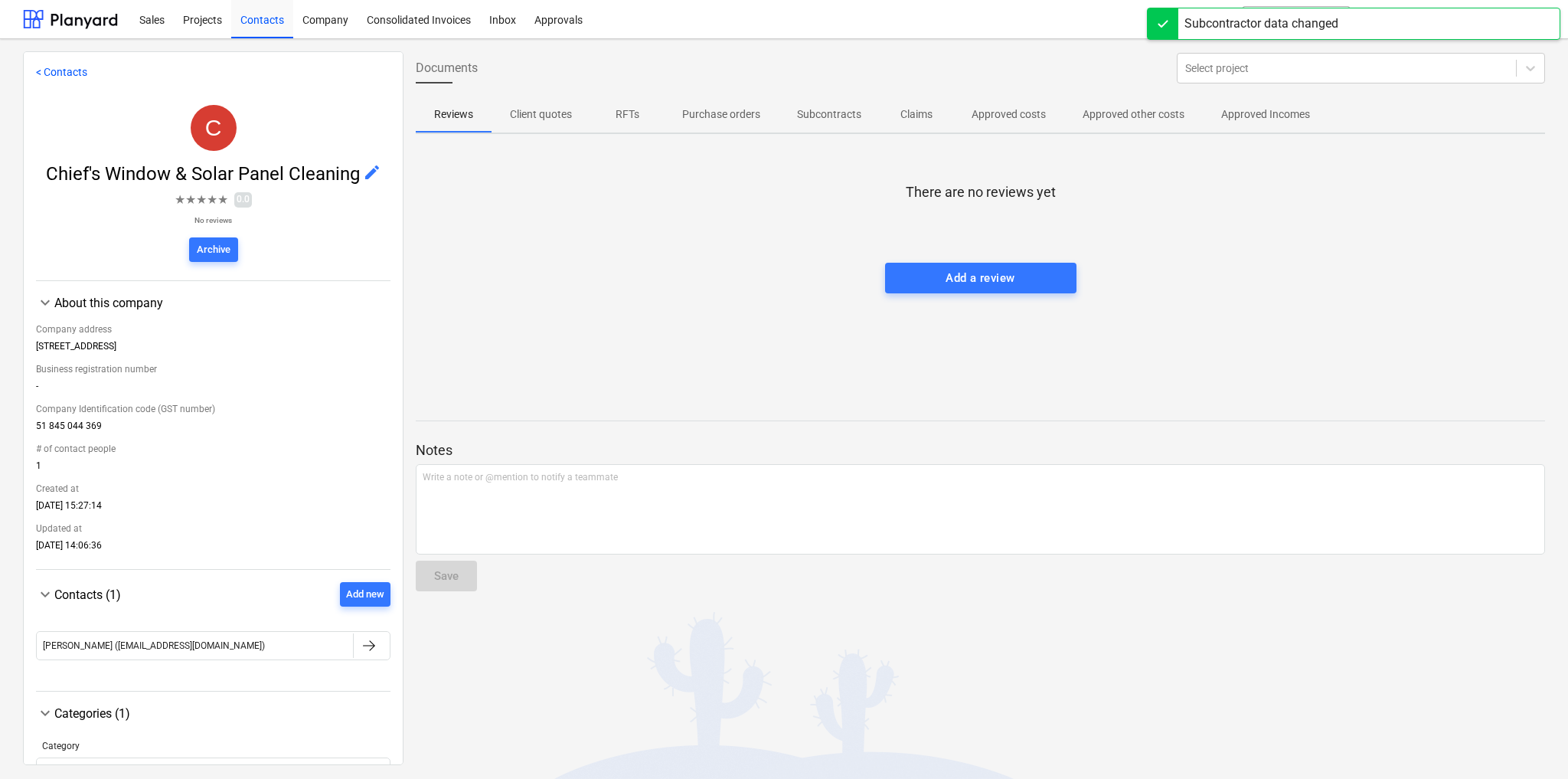
click at [372, 172] on span "edit" at bounding box center [372, 171] width 18 height 18
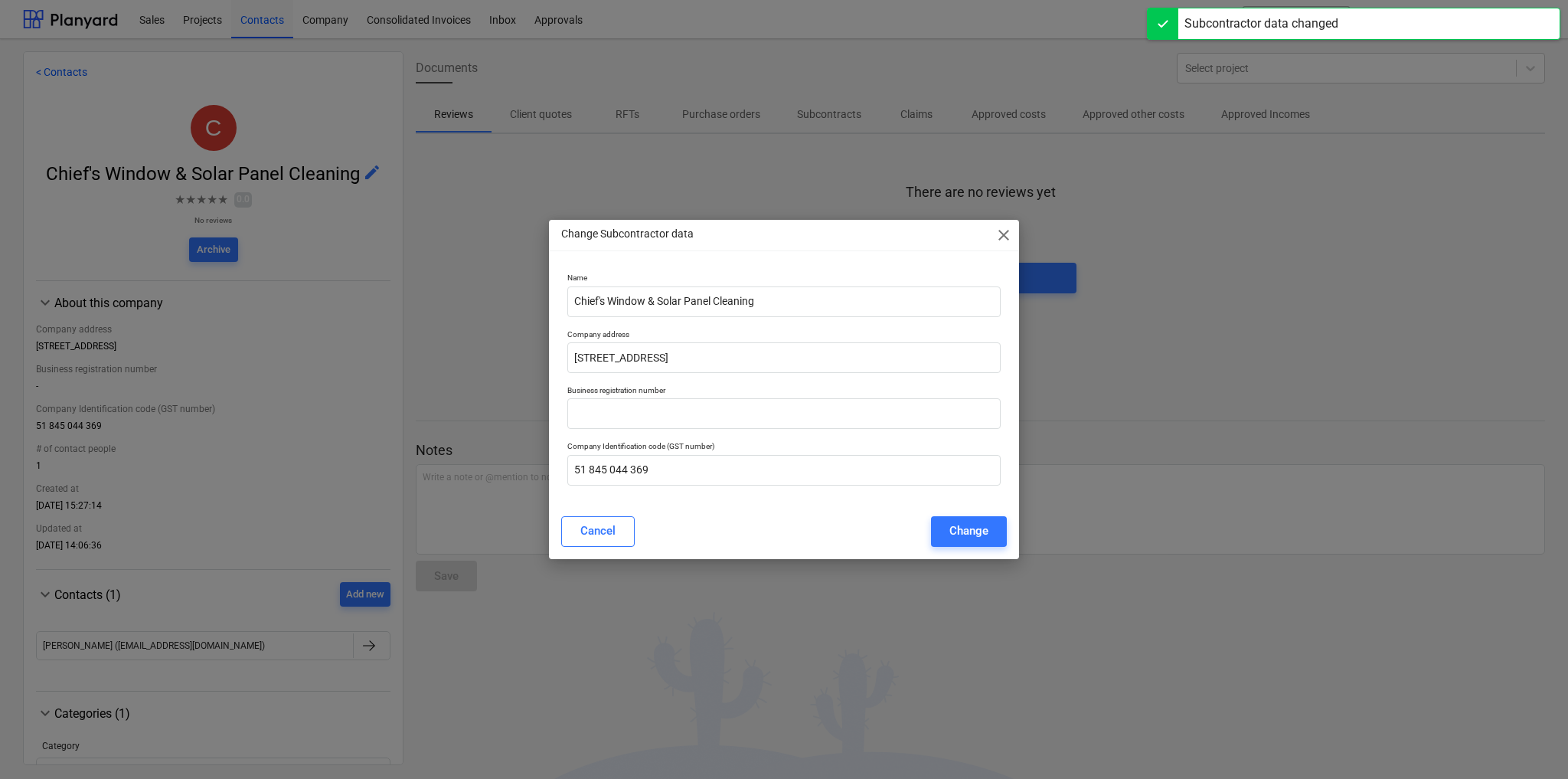
click at [1007, 234] on span "close" at bounding box center [1003, 235] width 18 height 18
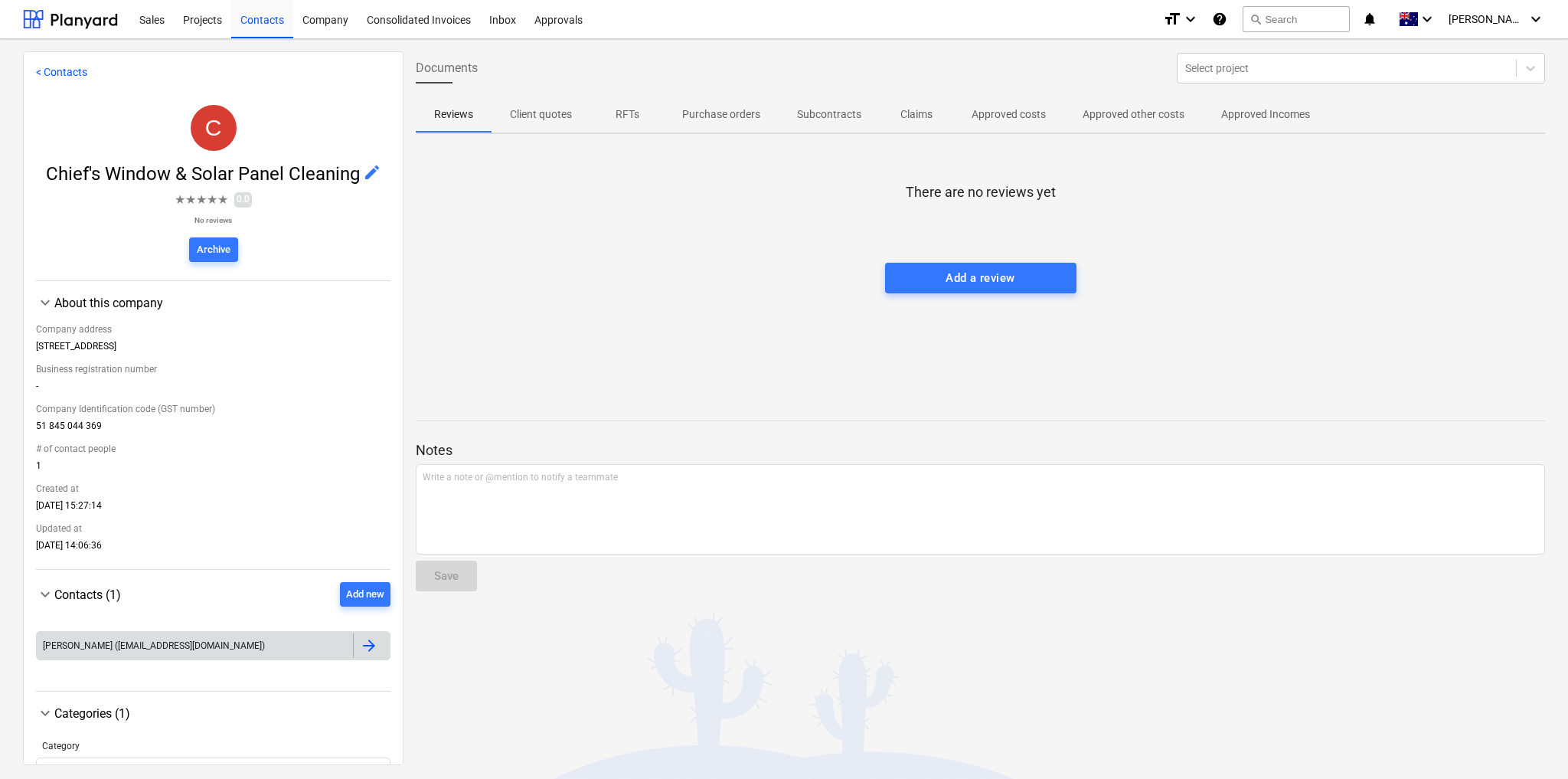
click at [271, 652] on div "[PERSON_NAME] ([EMAIL_ADDRESS][DOMAIN_NAME])" at bounding box center [195, 645] width 316 height 25
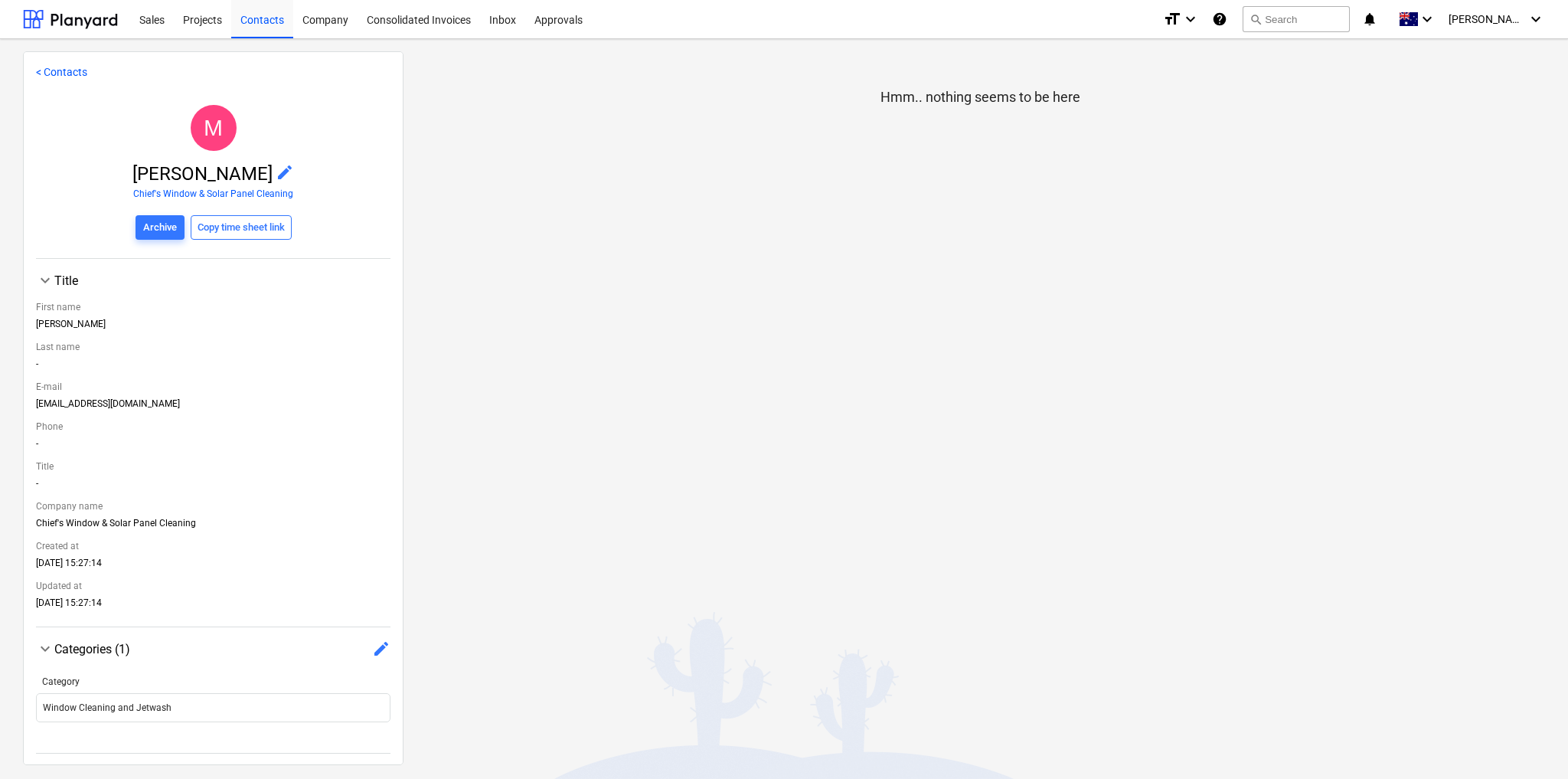
click at [276, 171] on span "edit" at bounding box center [284, 171] width 18 height 18
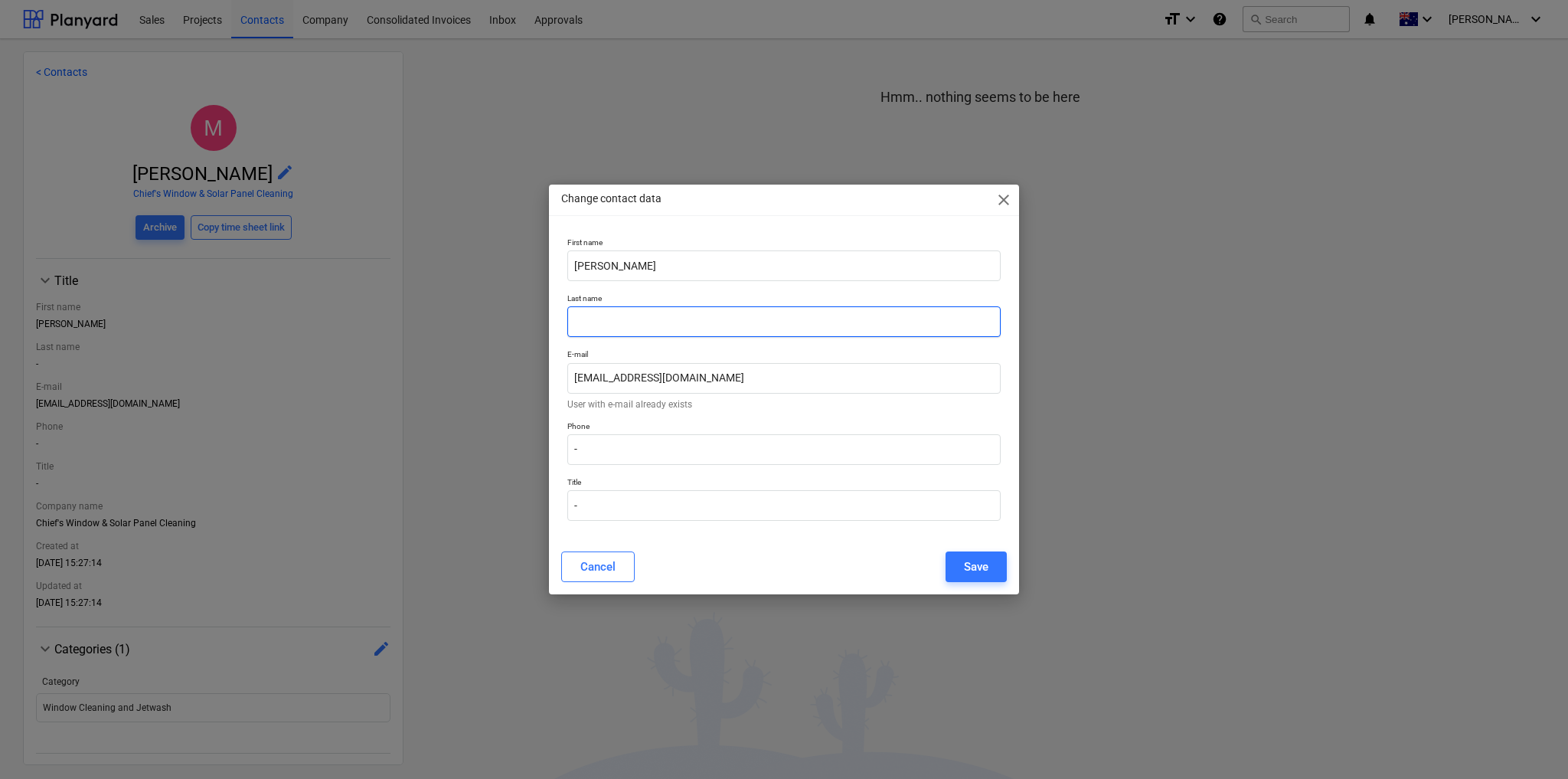
click at [605, 323] on input "text" at bounding box center [784, 321] width 434 height 31
click at [613, 452] on input "-" at bounding box center [784, 450] width 434 height 31
paste input "0418 213 228"
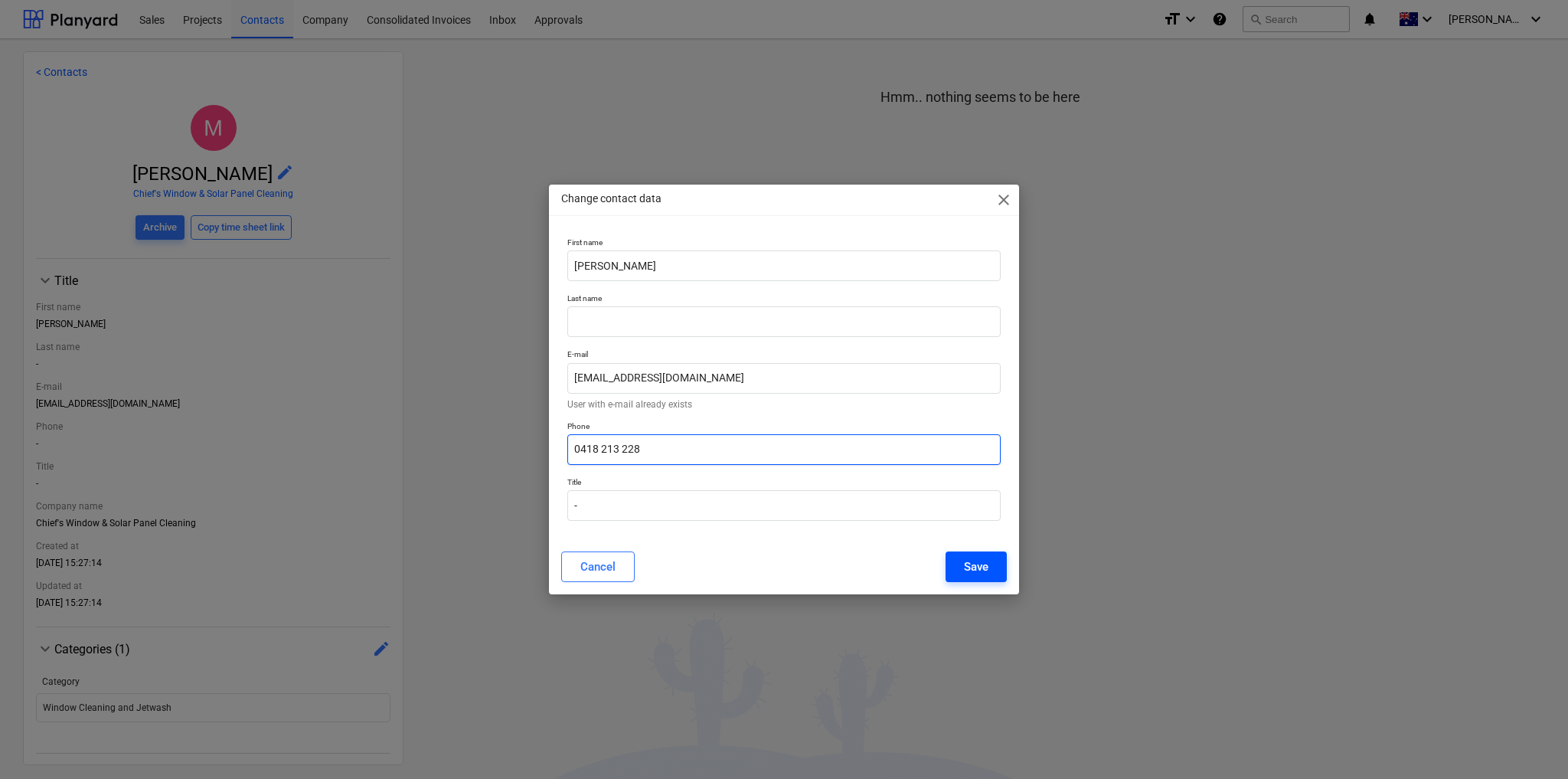
type input "0418 213 228"
click at [968, 568] on div "Save" at bounding box center [976, 566] width 25 height 20
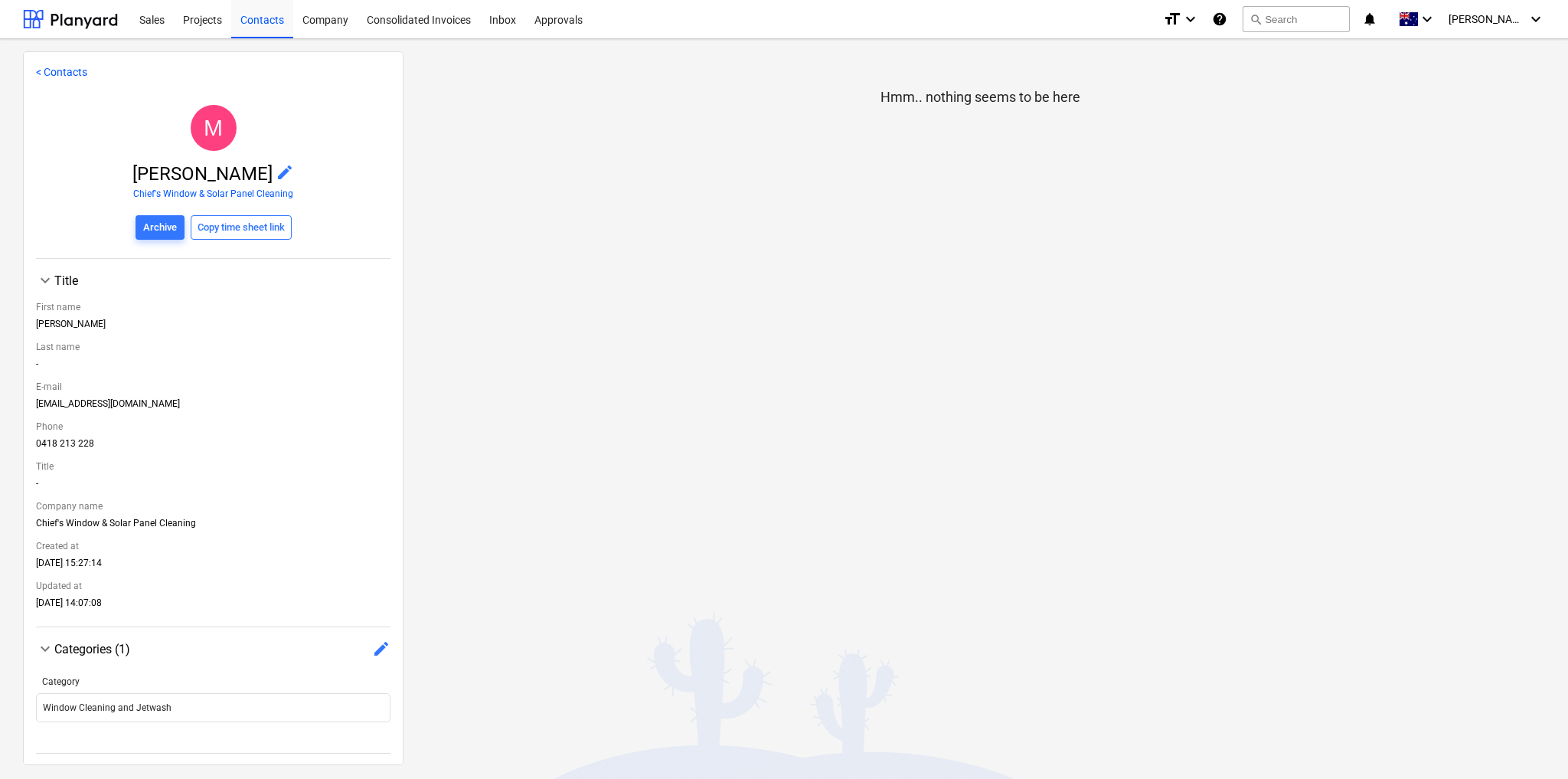
click at [74, 73] on link "< Contacts" at bounding box center [62, 72] width 51 height 12
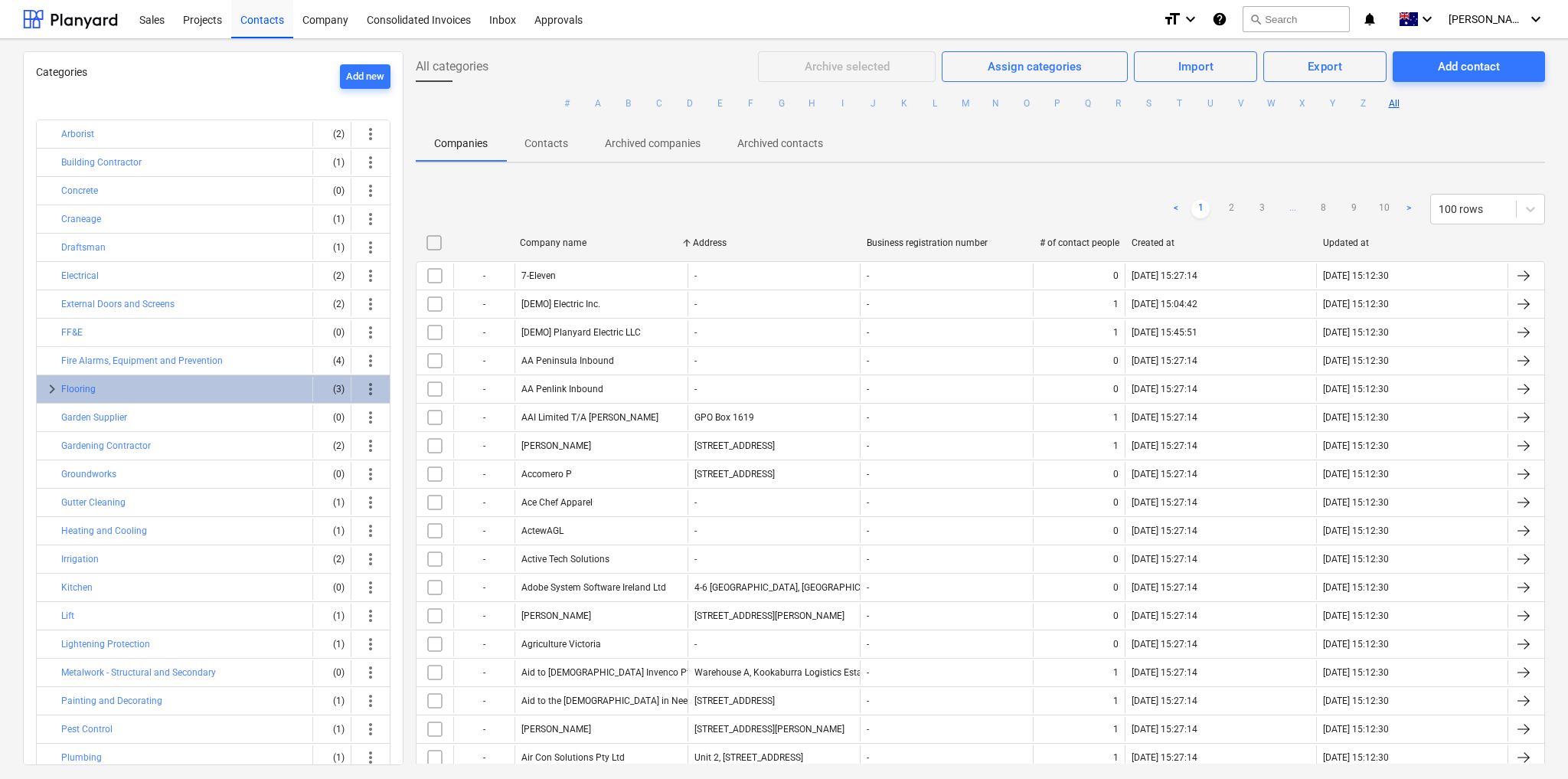
scroll to position [253, 0]
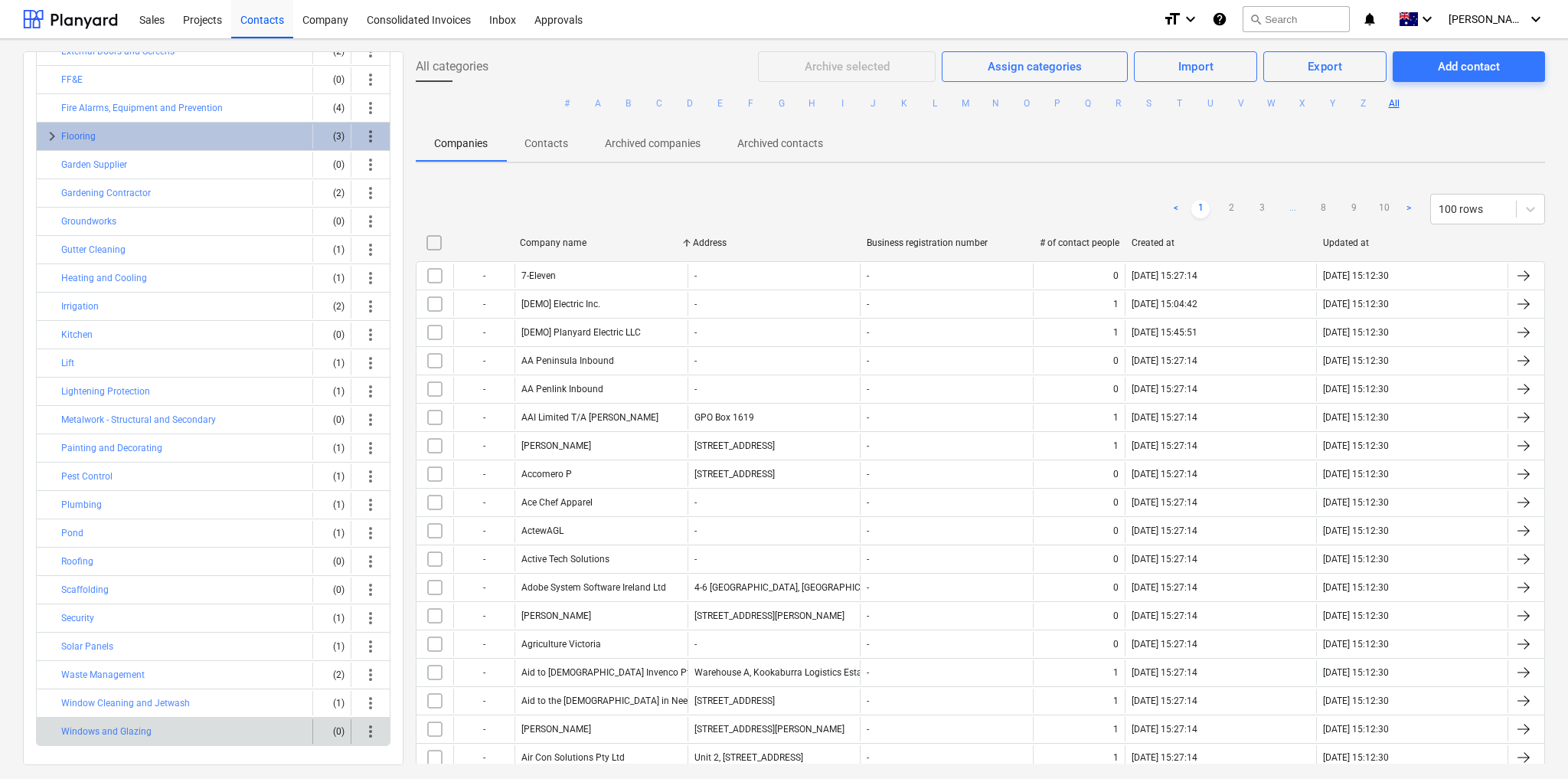
click at [242, 730] on div "Windows and Glazing" at bounding box center [183, 731] width 245 height 25
click at [242, 719] on div "Windows and Glazing" at bounding box center [183, 731] width 245 height 25
click at [93, 722] on button "Windows and Glazing" at bounding box center [105, 731] width 90 height 18
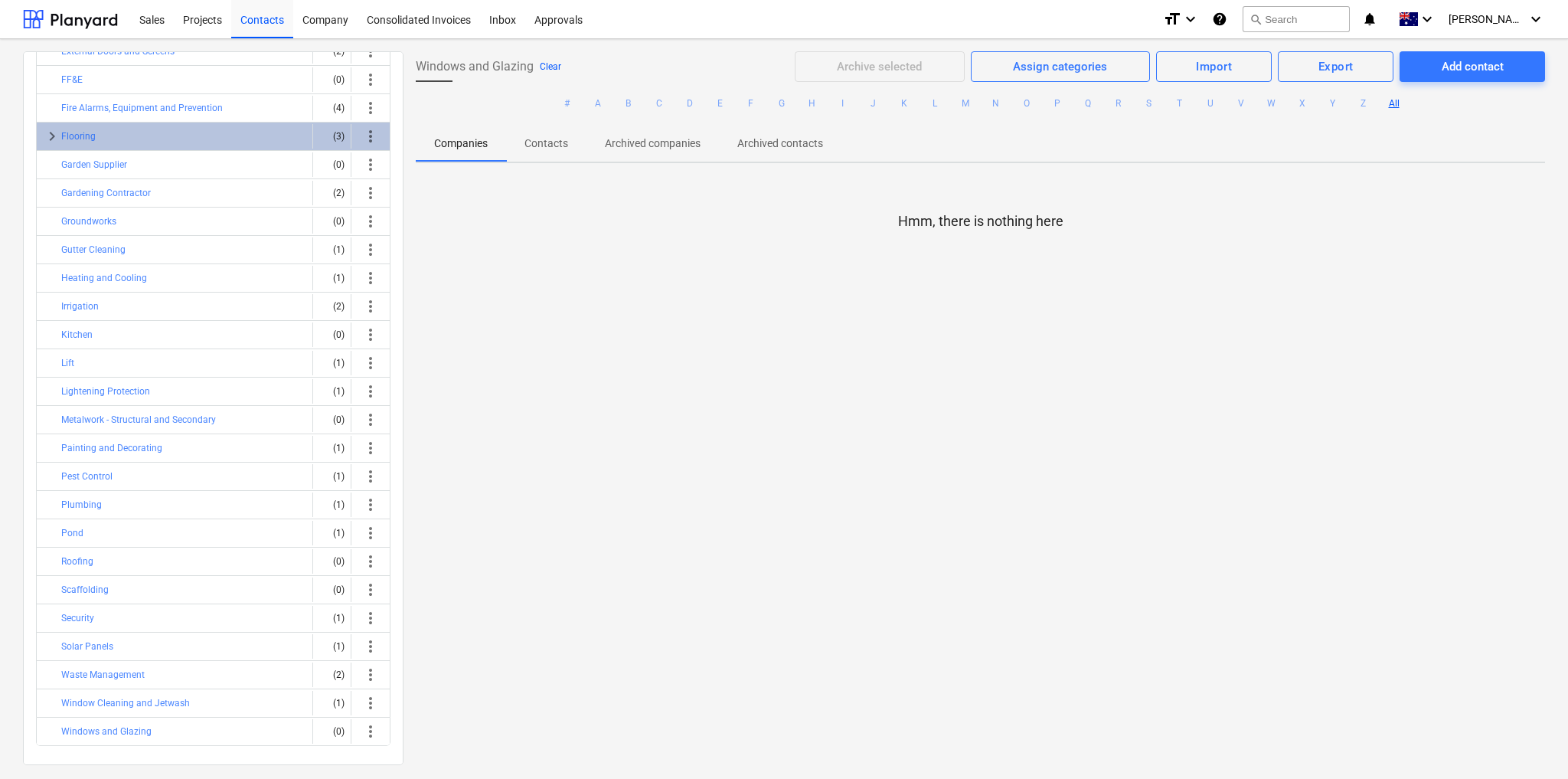
click at [545, 65] on button "Clear" at bounding box center [550, 66] width 21 height 18
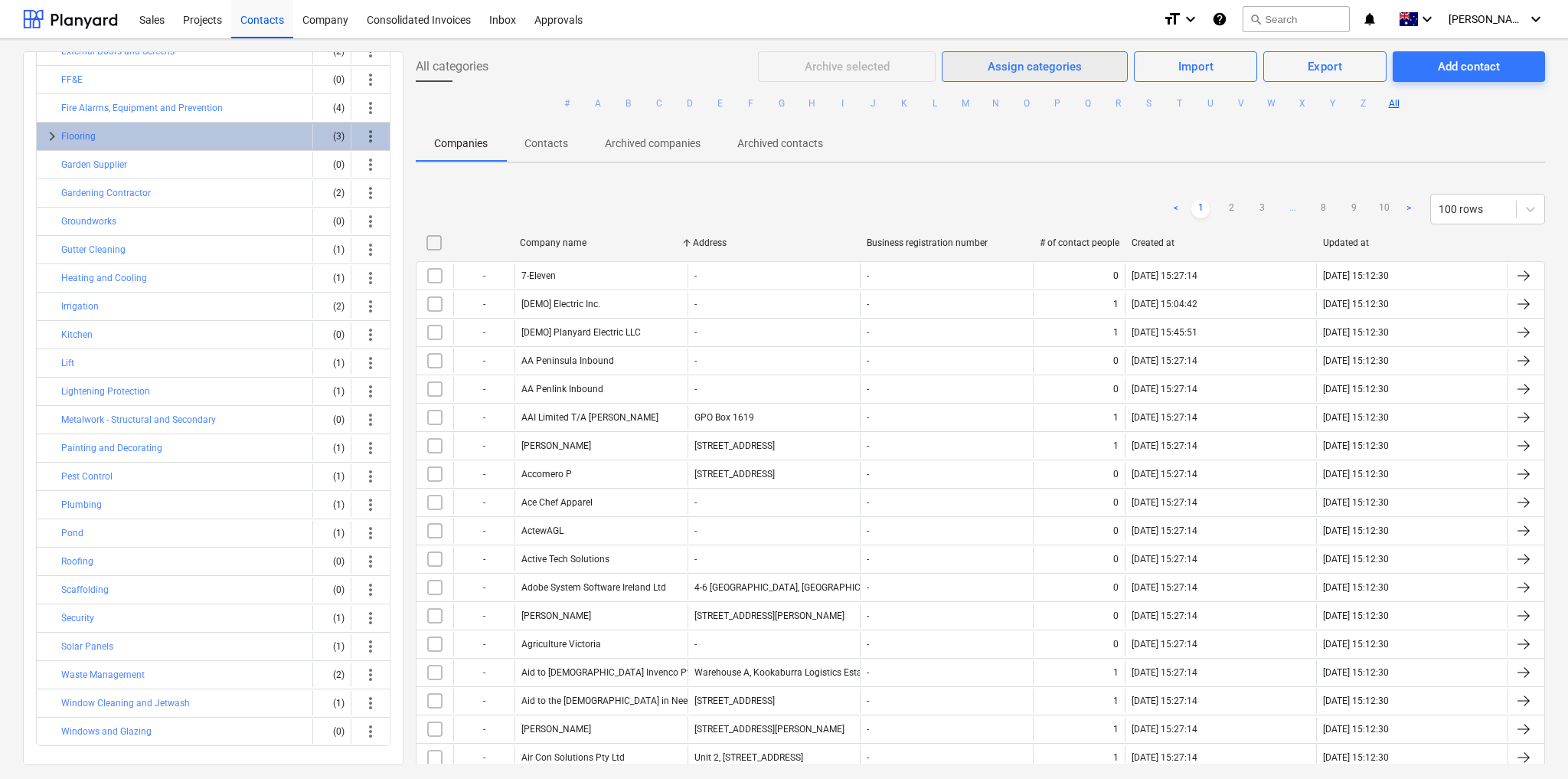
click at [1026, 67] on div "Assign categories" at bounding box center [1035, 66] width 94 height 20
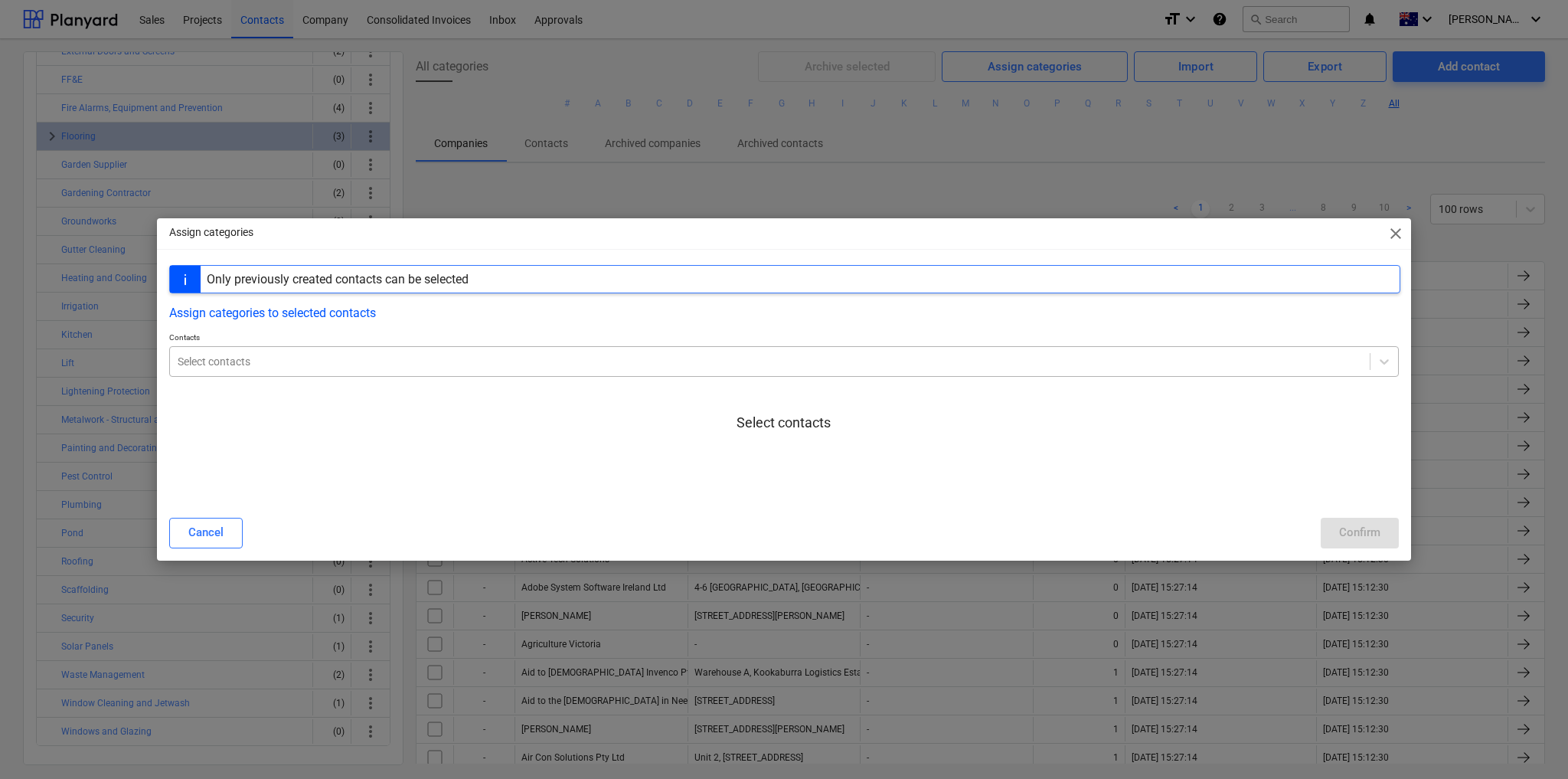
click at [691, 355] on div at bounding box center [769, 362] width 1185 height 15
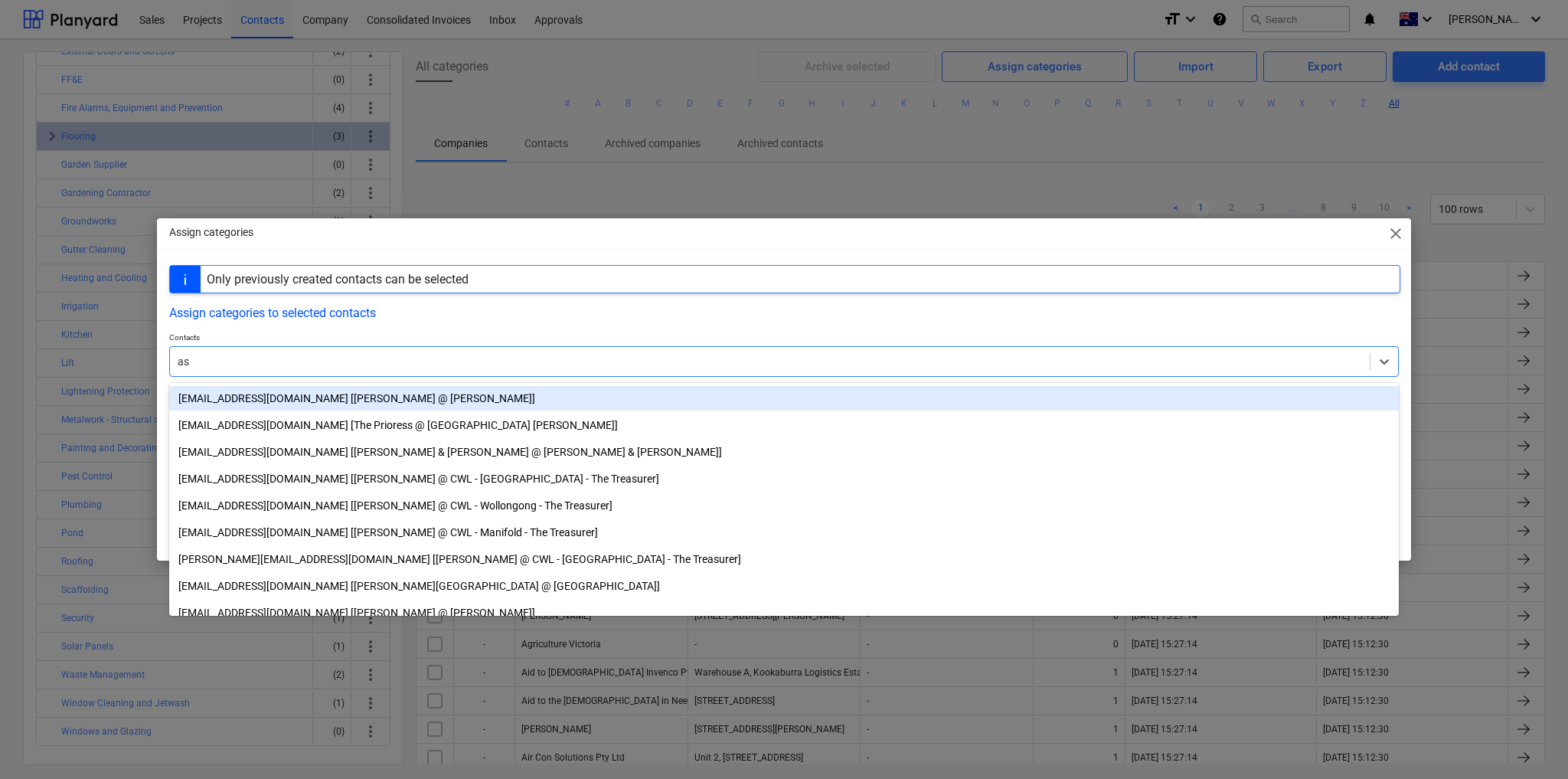
type input "a"
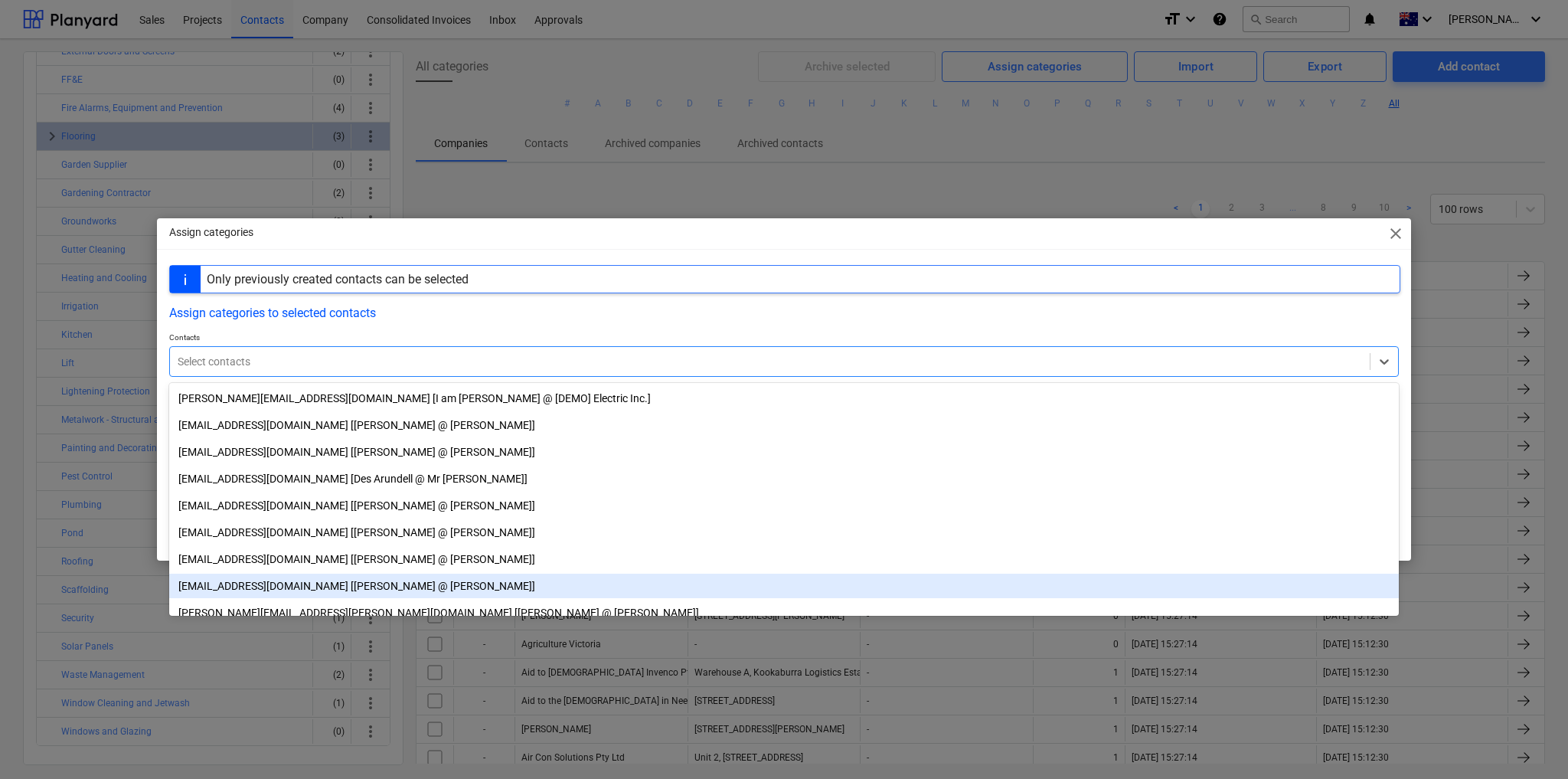
click at [1397, 230] on span "close" at bounding box center [1396, 233] width 18 height 18
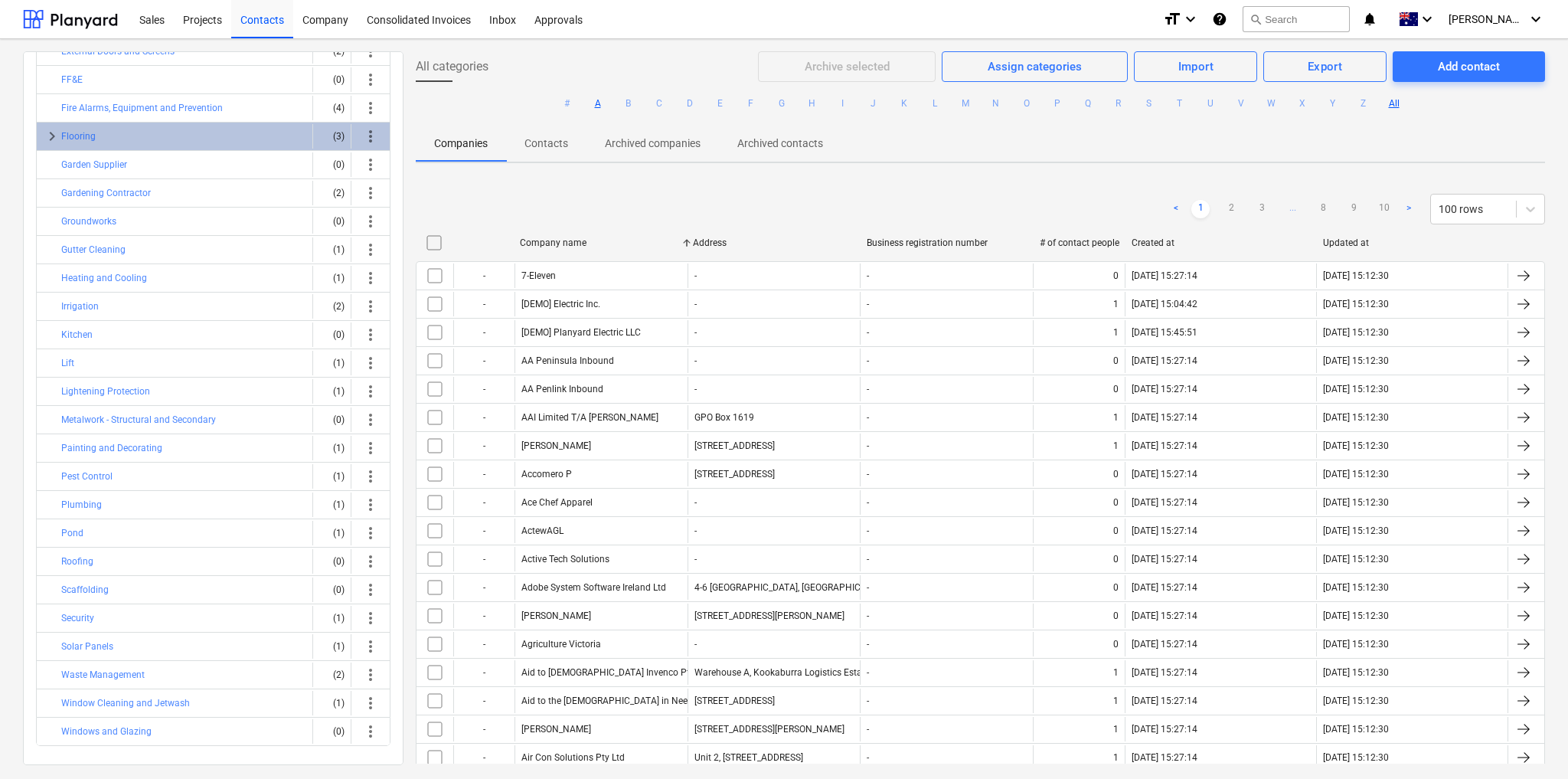
click at [597, 102] on button "A" at bounding box center [597, 103] width 18 height 18
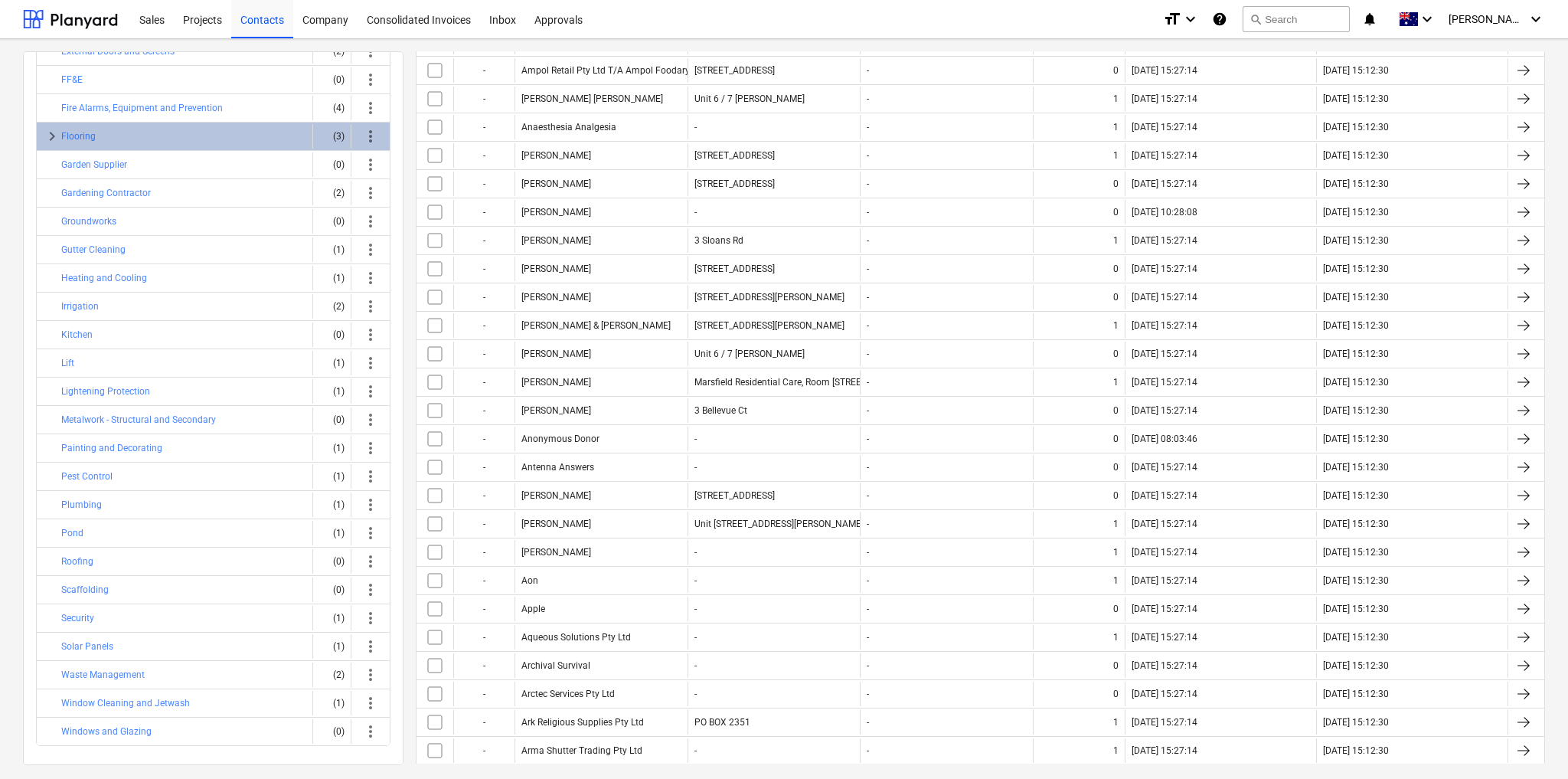
scroll to position [1220, 0]
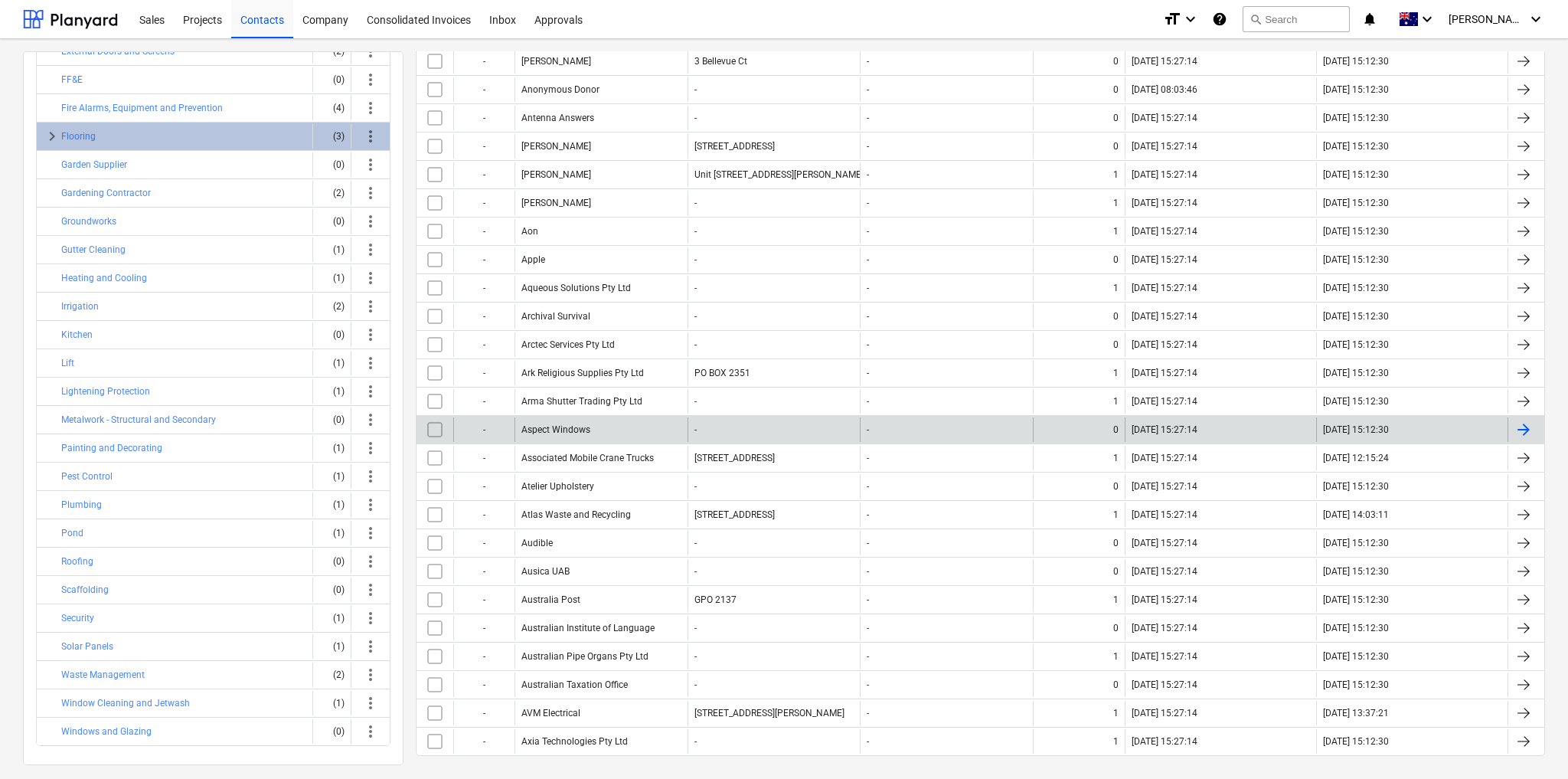
click at [559, 417] on div "Aspect Windows" at bounding box center [601, 429] width 173 height 25
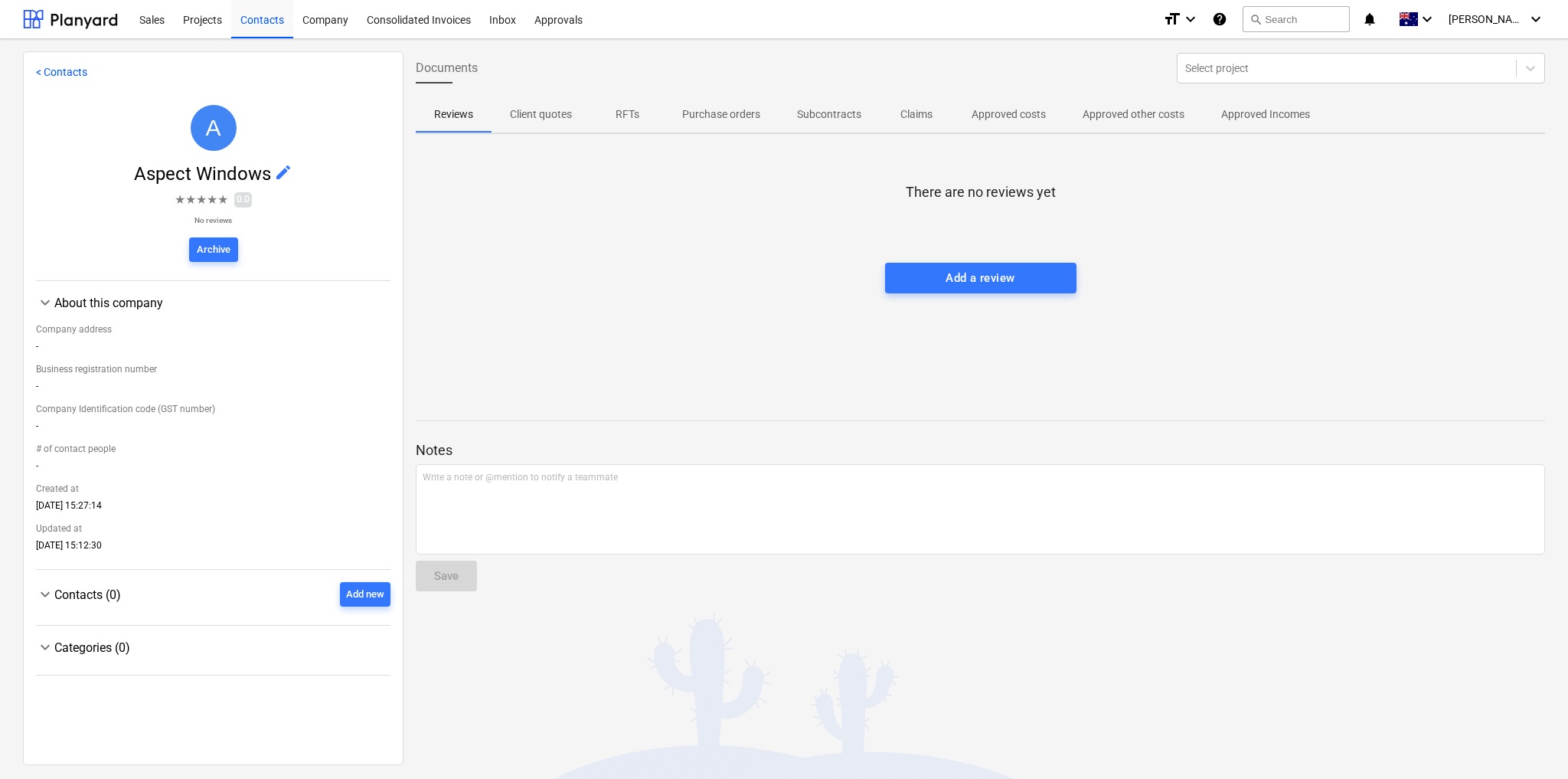
click at [278, 171] on span "edit" at bounding box center [283, 171] width 18 height 18
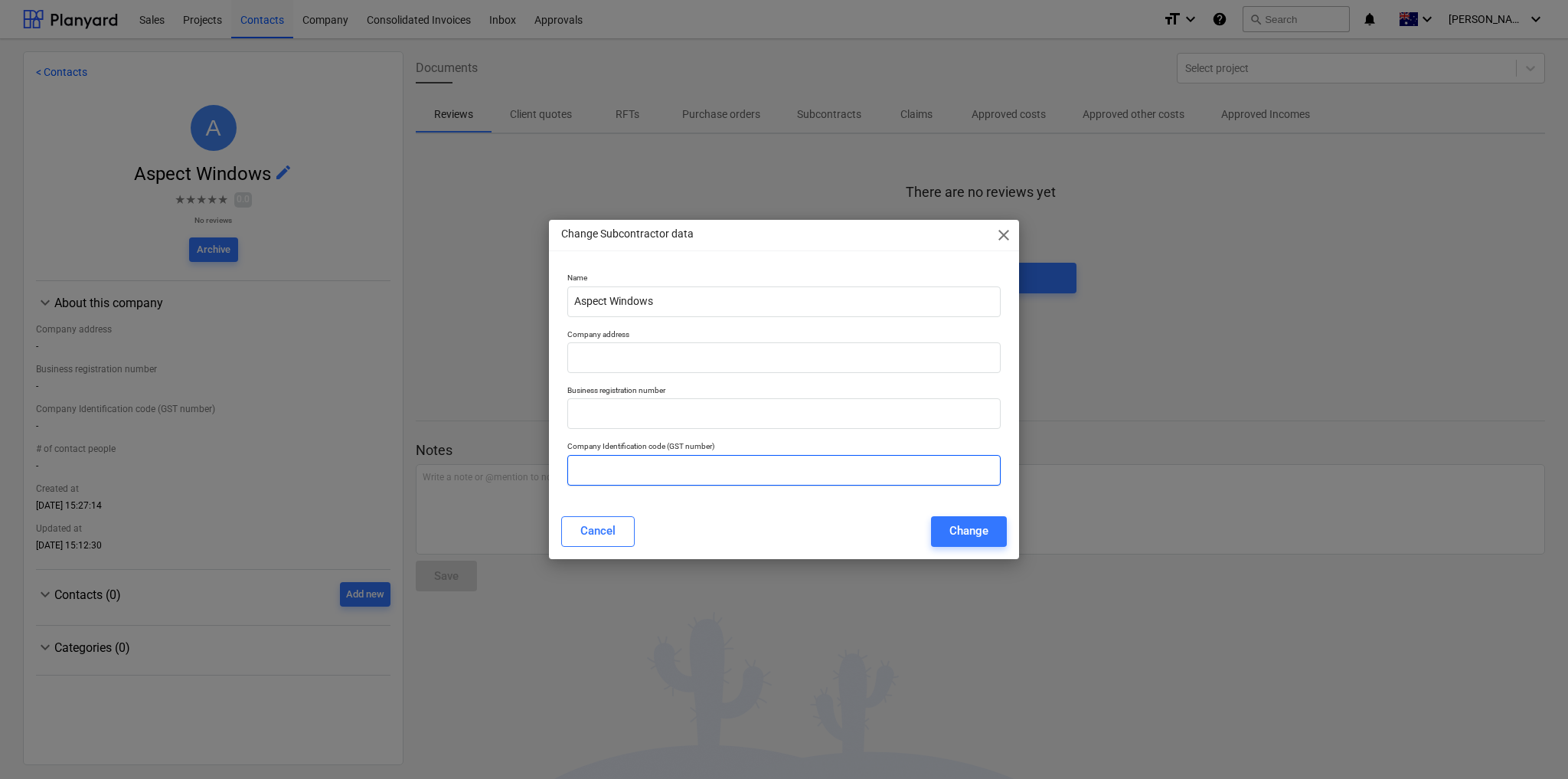
click at [632, 465] on input "text" at bounding box center [784, 470] width 434 height 31
paste input "43 114 857 591"
type input "43 114 857 591"
click at [601, 366] on input "text" at bounding box center [784, 358] width 434 height 31
paste input "[STREET_ADDRESS][PERSON_NAME]"
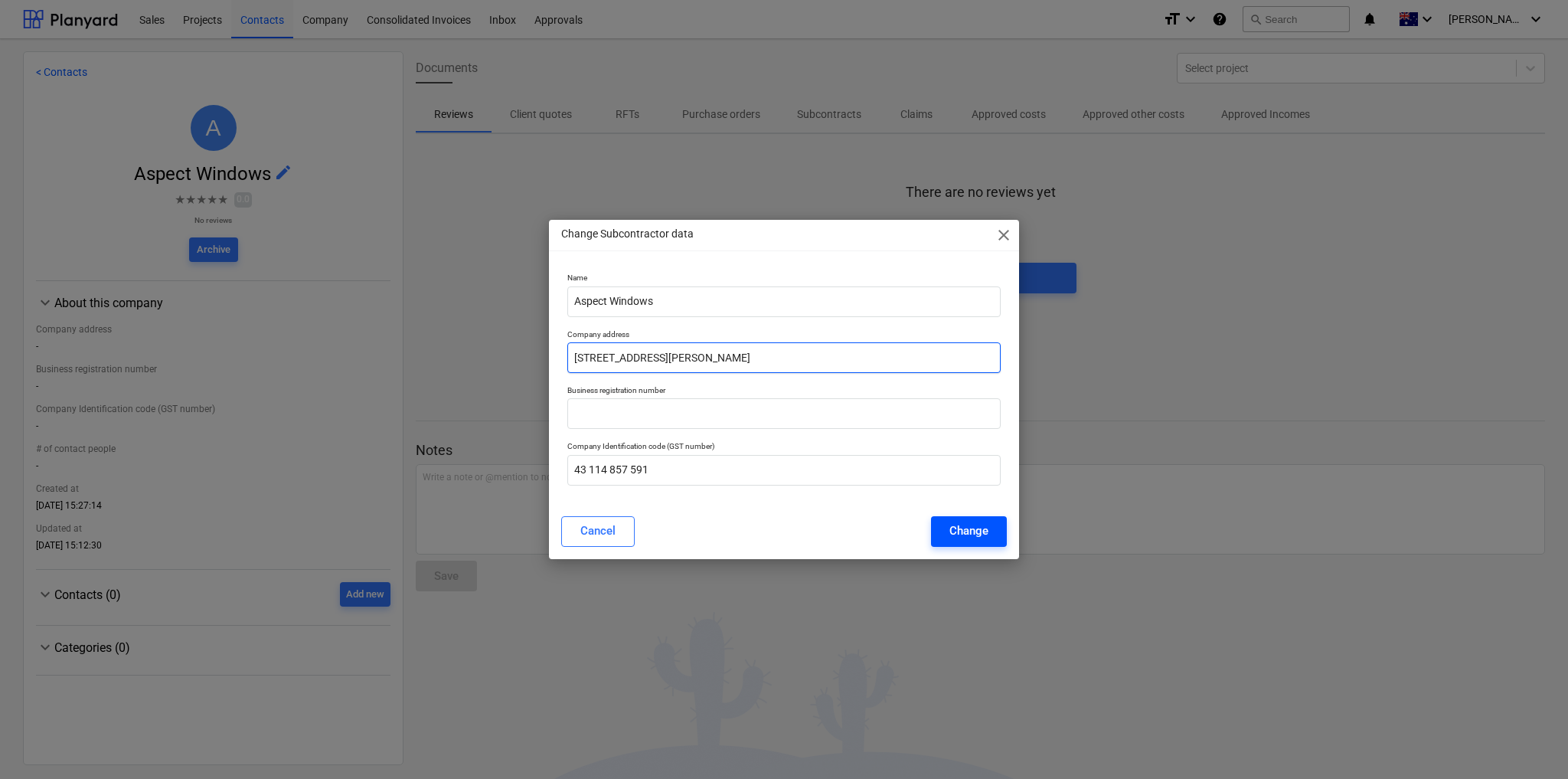
type input "[STREET_ADDRESS][PERSON_NAME]"
click at [972, 525] on div "Change" at bounding box center [969, 530] width 39 height 20
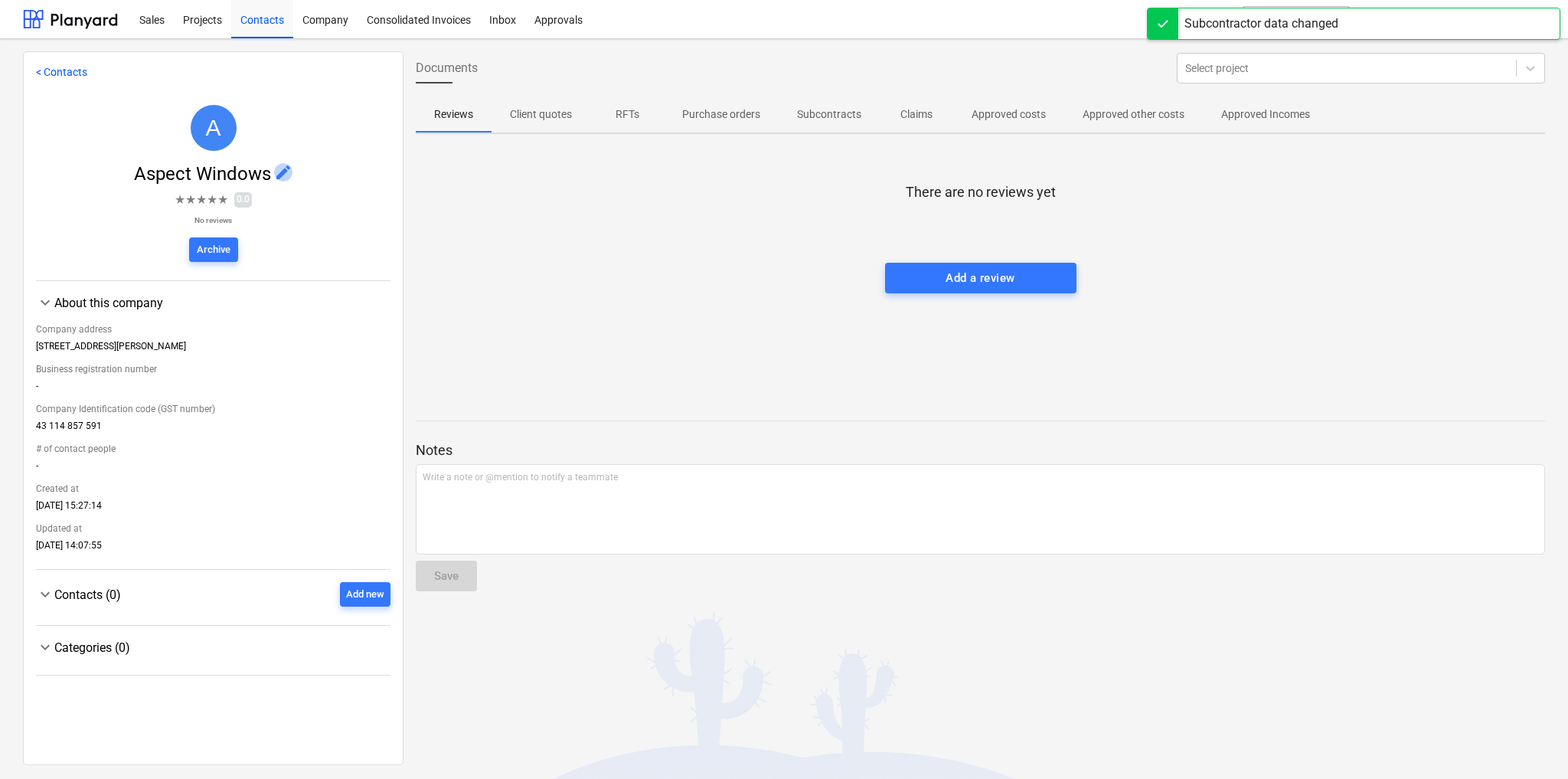
click at [278, 176] on span "edit" at bounding box center [283, 171] width 18 height 18
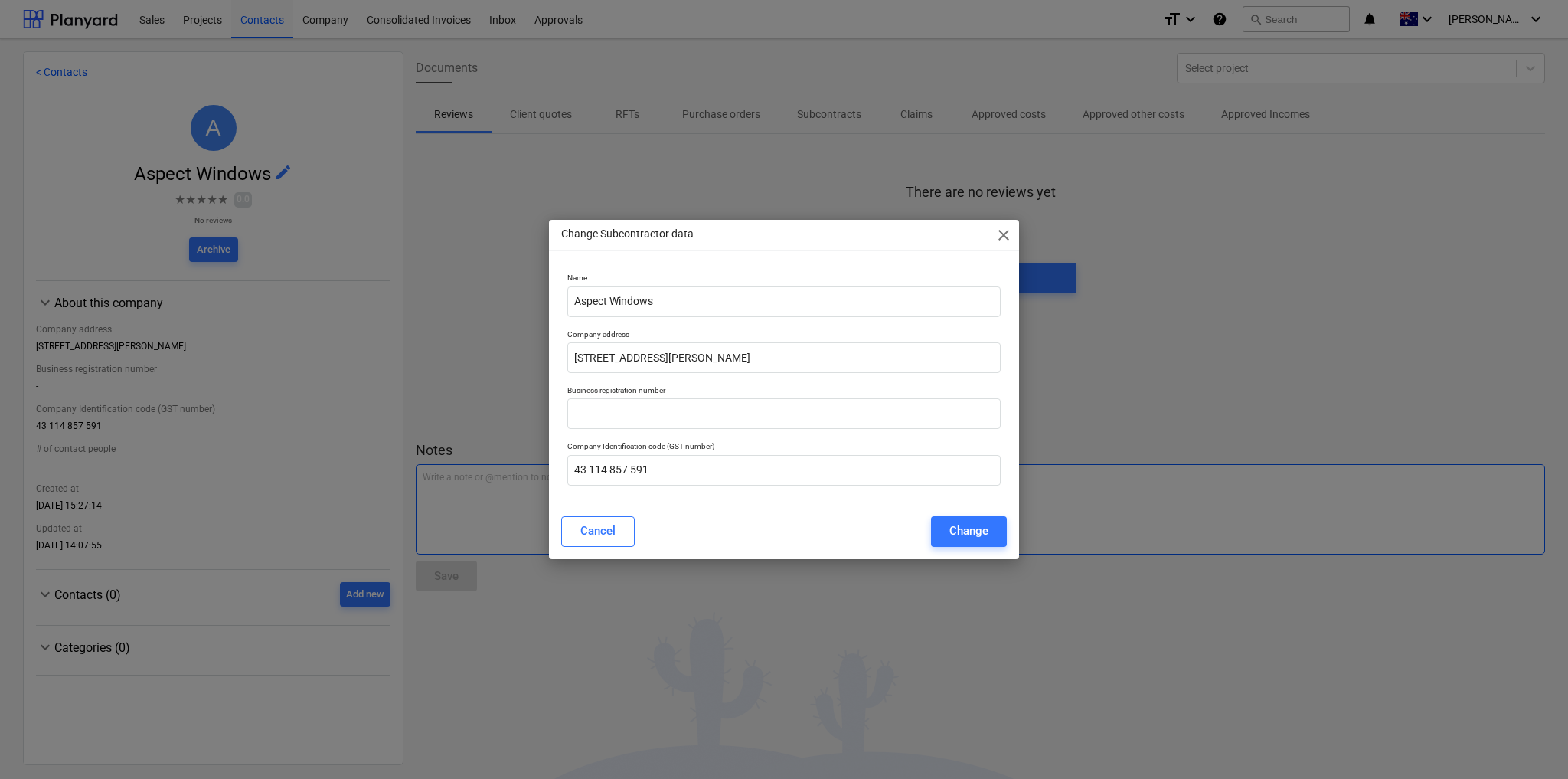
click at [619, 533] on button "Cancel" at bounding box center [598, 531] width 74 height 31
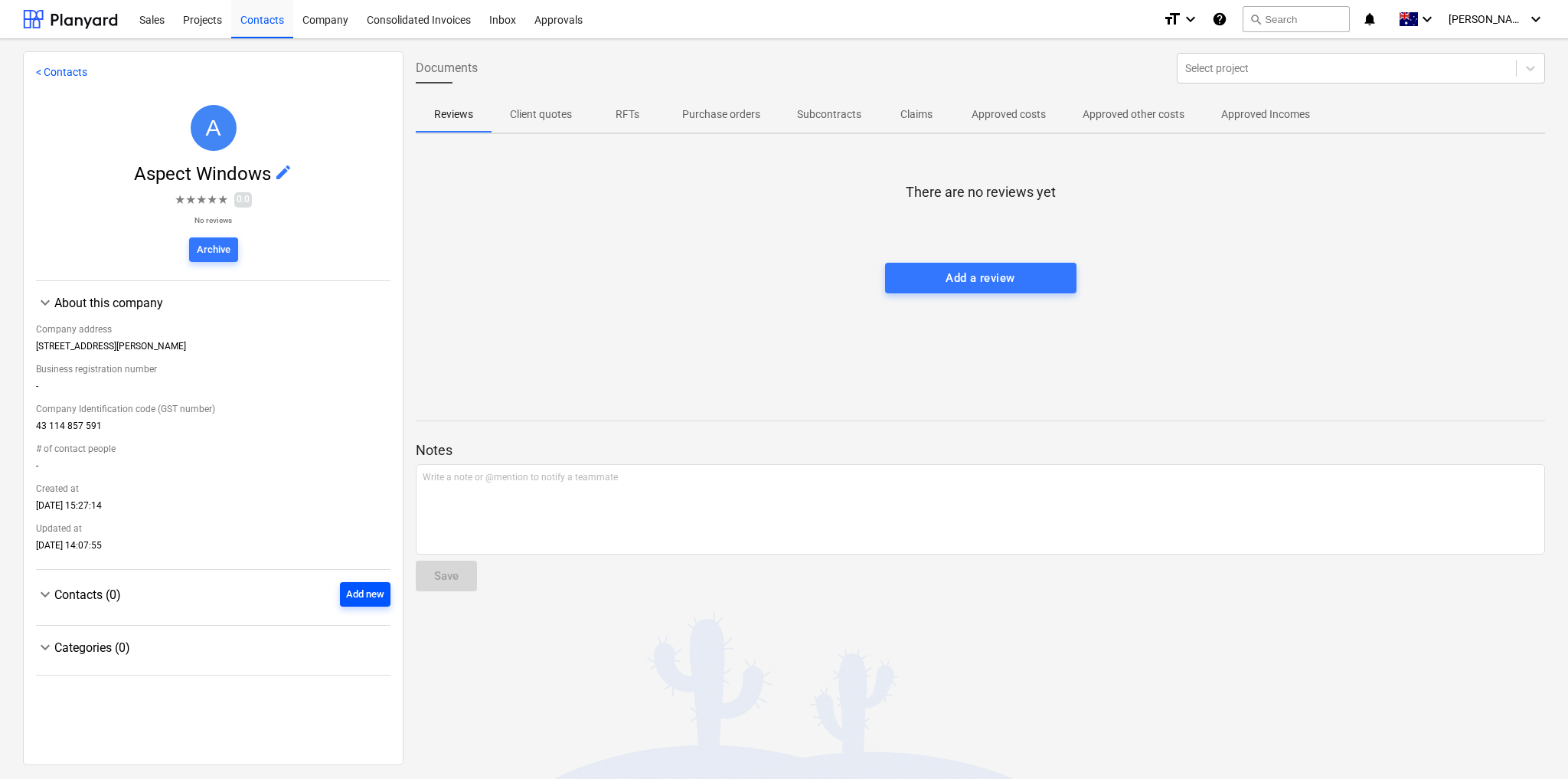
click at [384, 594] on button "Add new" at bounding box center [365, 594] width 51 height 25
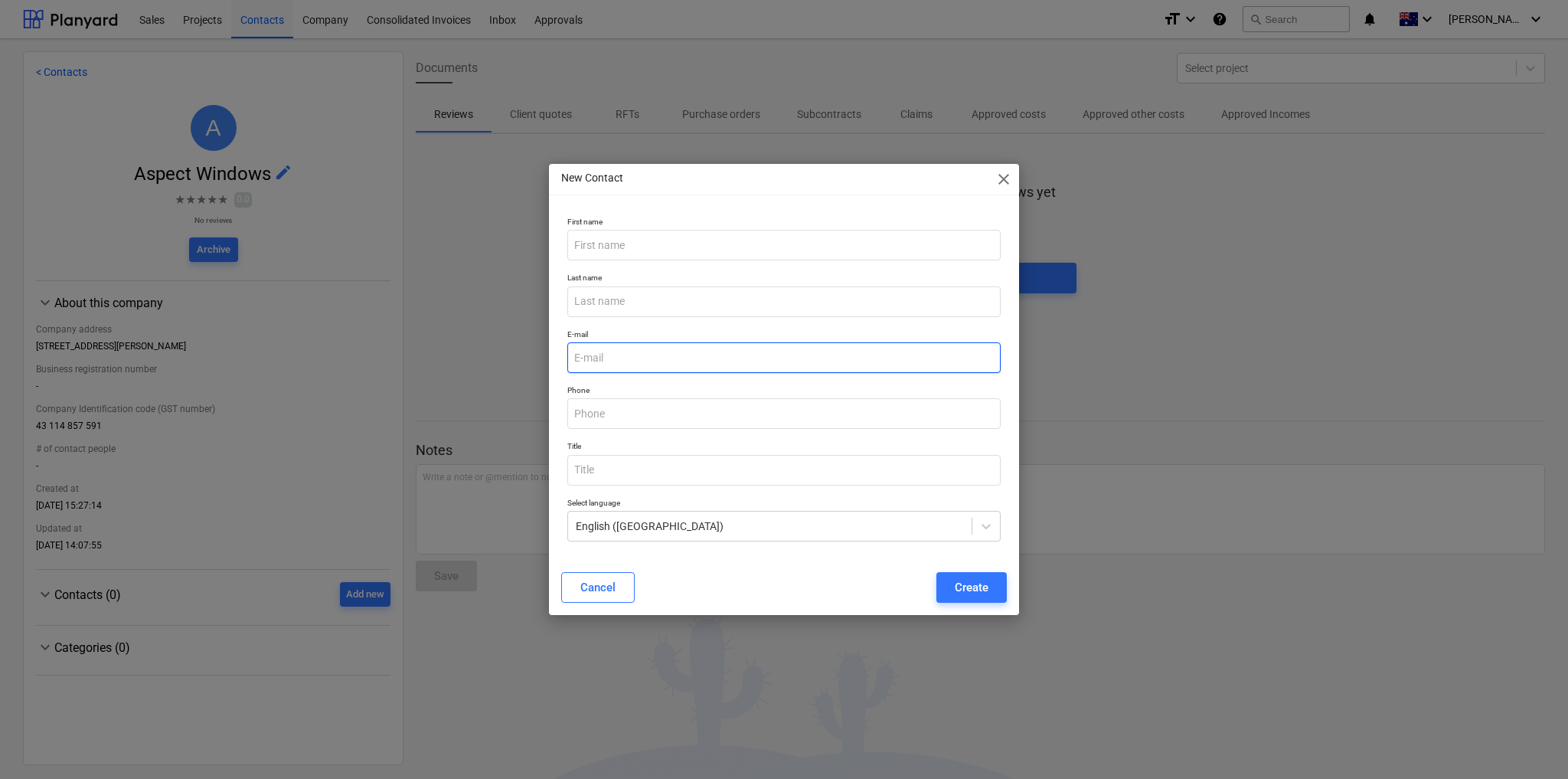
click at [623, 357] on input "email" at bounding box center [784, 358] width 434 height 31
click at [601, 352] on input "email" at bounding box center [784, 358] width 434 height 31
paste input "[EMAIL_ADDRESS][DOMAIN_NAME]"
type input "[EMAIL_ADDRESS][DOMAIN_NAME]"
click at [651, 409] on input "text" at bounding box center [784, 414] width 434 height 31
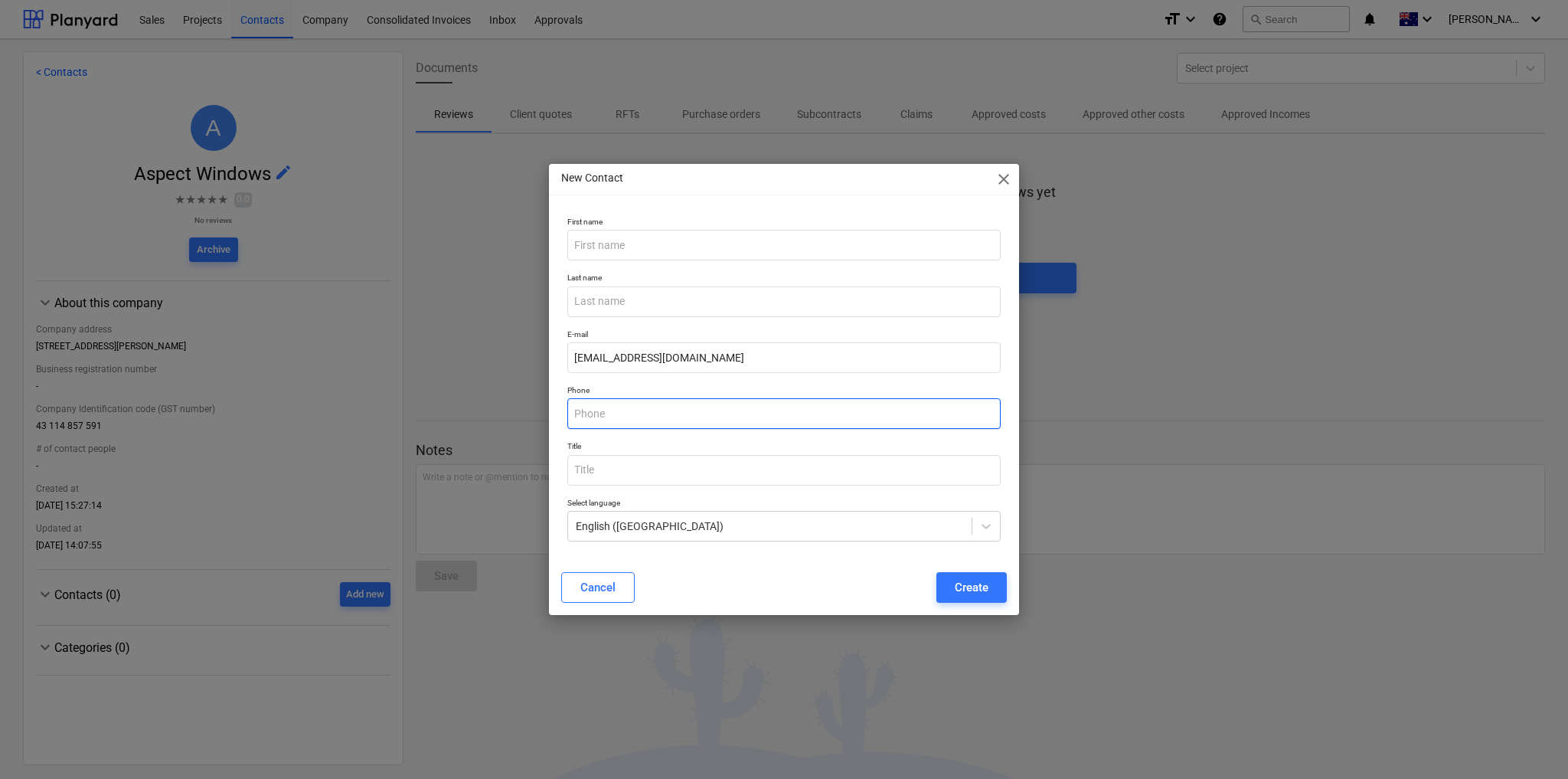
paste input "03 9768 3944"
type input "03 9768 3944"
click at [983, 588] on div "Create" at bounding box center [972, 587] width 33 height 20
click at [627, 251] on input "text" at bounding box center [784, 245] width 434 height 31
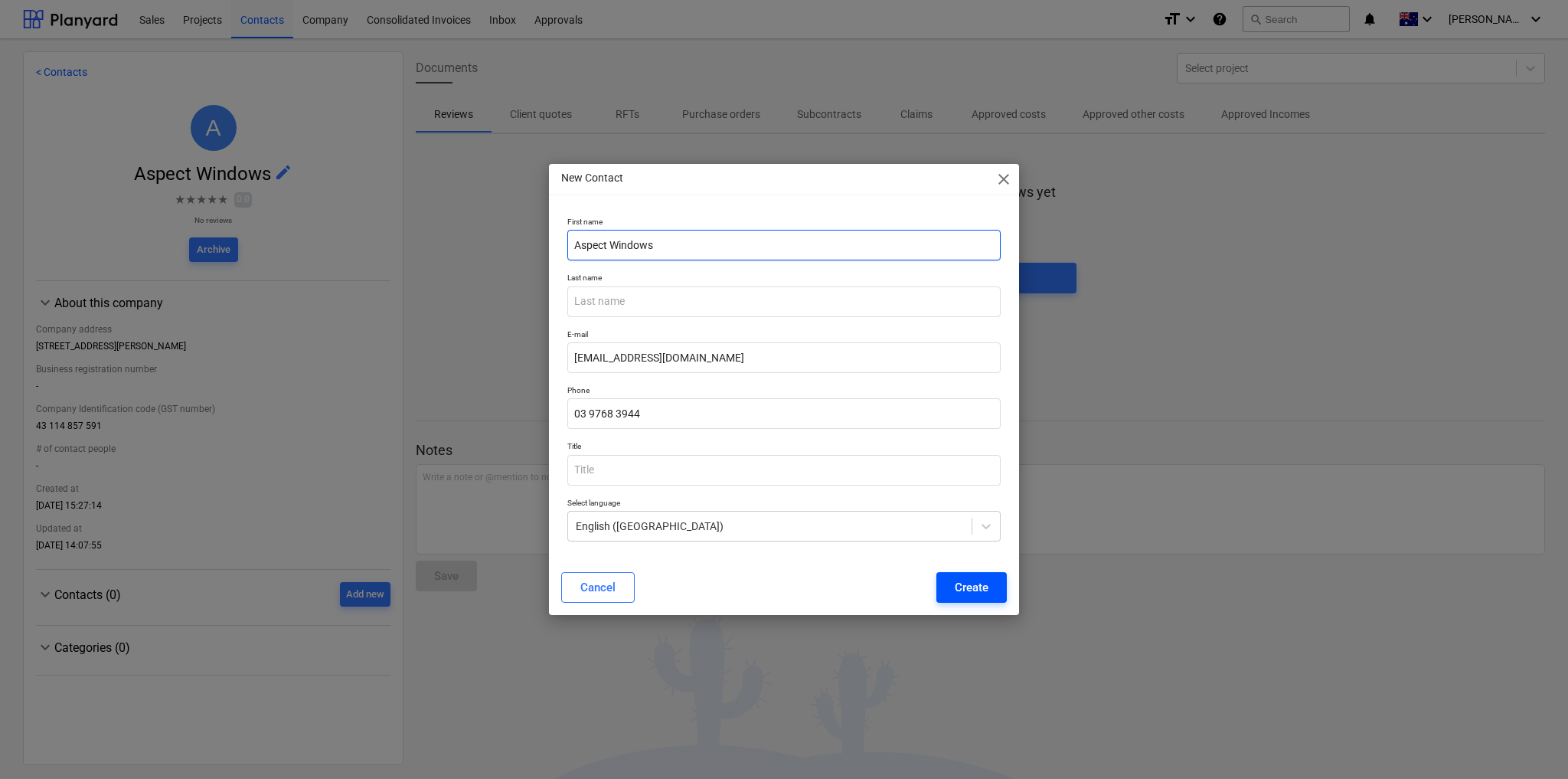
type input "Aspect Windows"
click at [975, 588] on div "Create" at bounding box center [972, 587] width 33 height 20
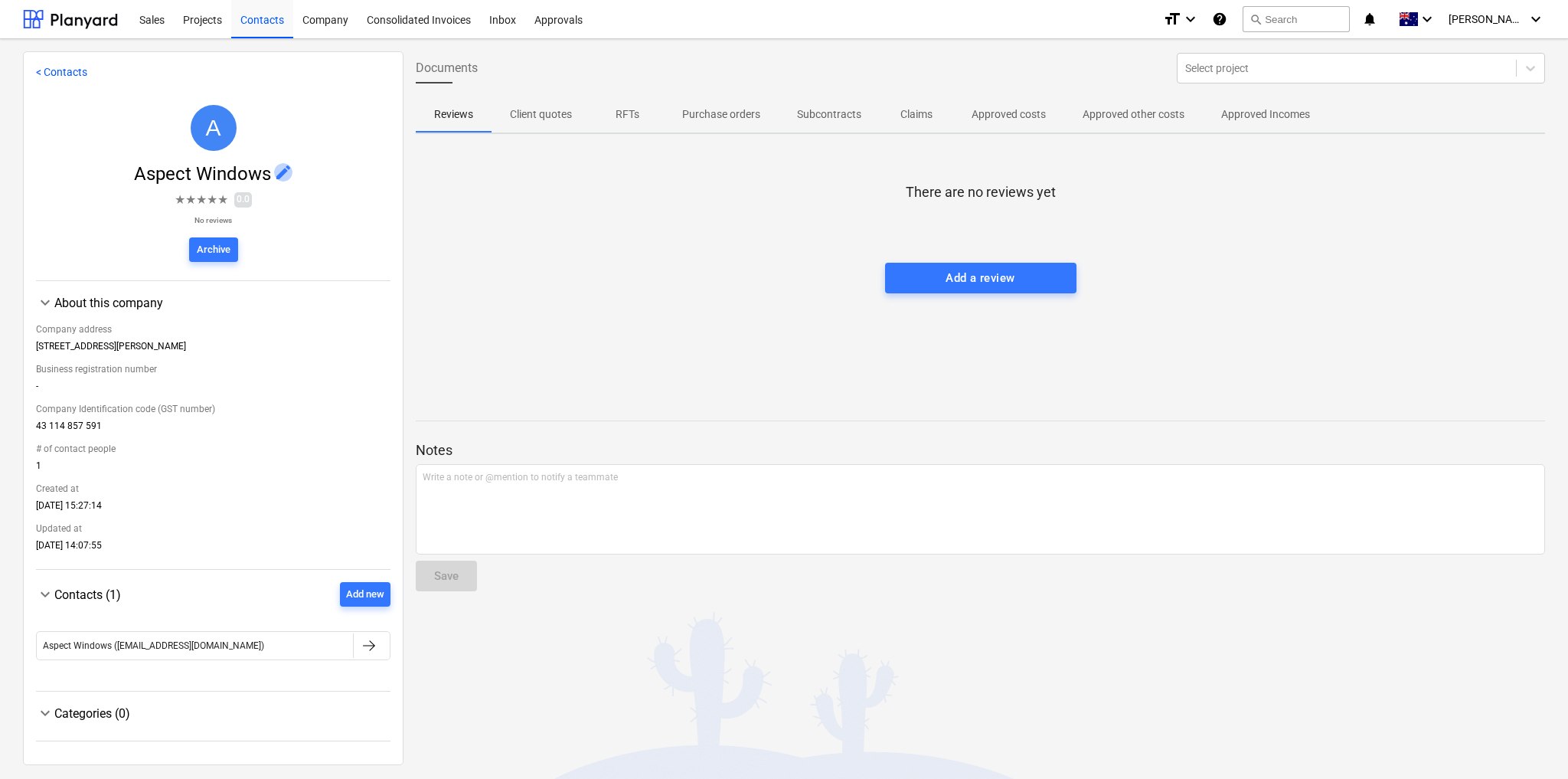
click at [281, 170] on span "edit" at bounding box center [283, 171] width 18 height 18
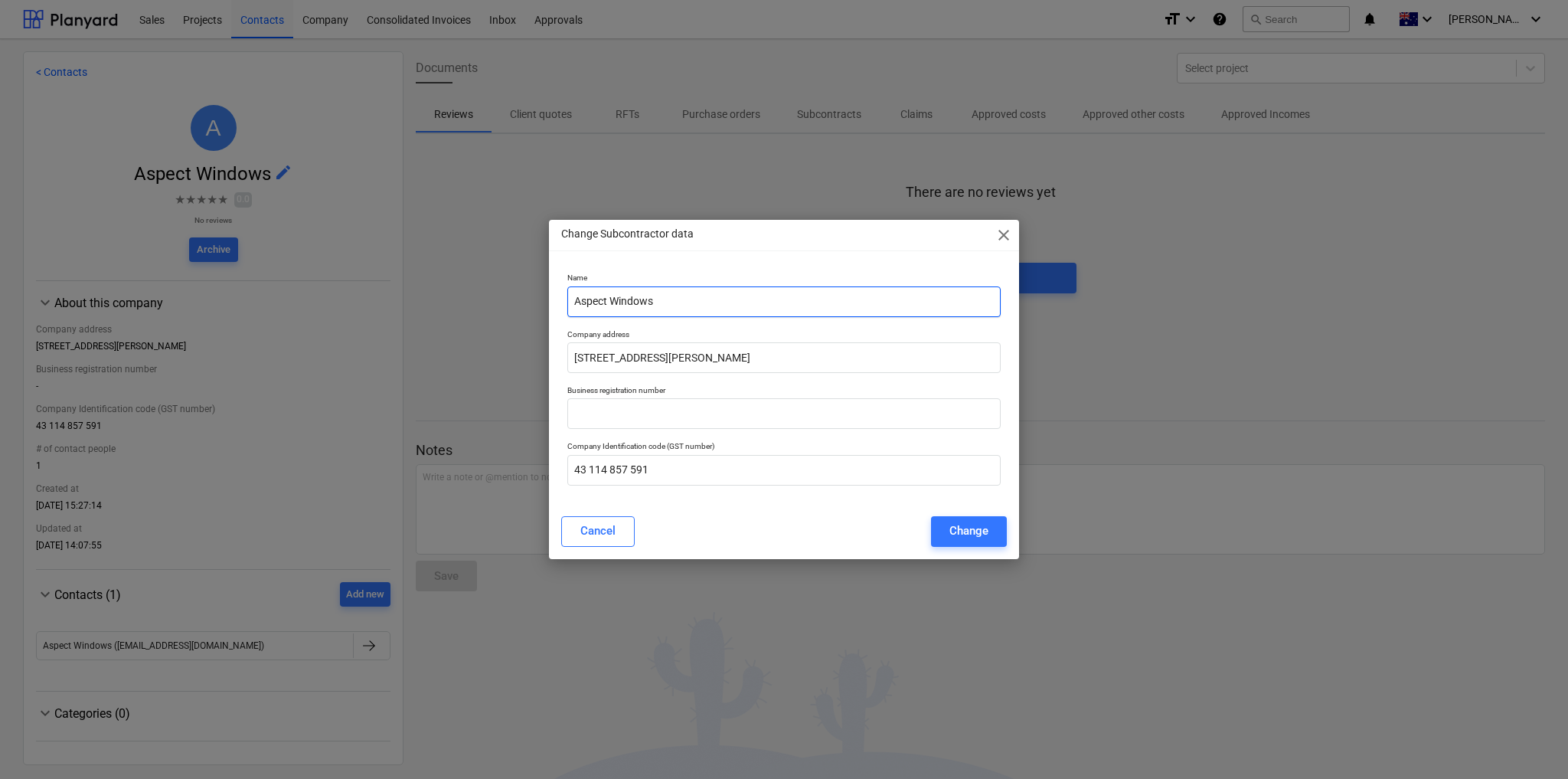
click at [668, 298] on input "Aspect Windows" at bounding box center [784, 302] width 434 height 31
type input "Aspect Windows Pty Ltd"
click at [976, 536] on div "Change" at bounding box center [969, 530] width 39 height 20
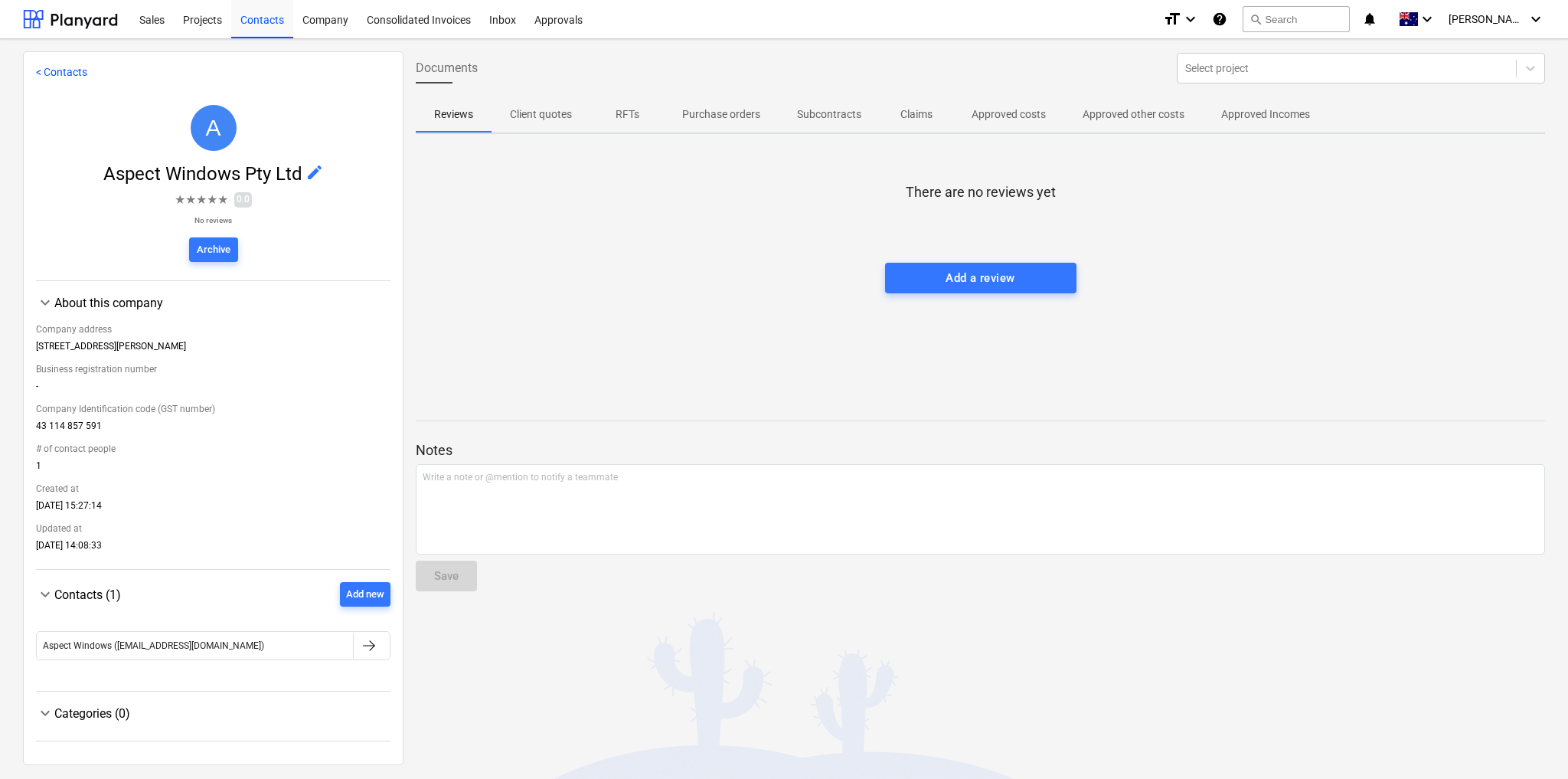
click at [69, 71] on link "< Contacts" at bounding box center [62, 72] width 51 height 12
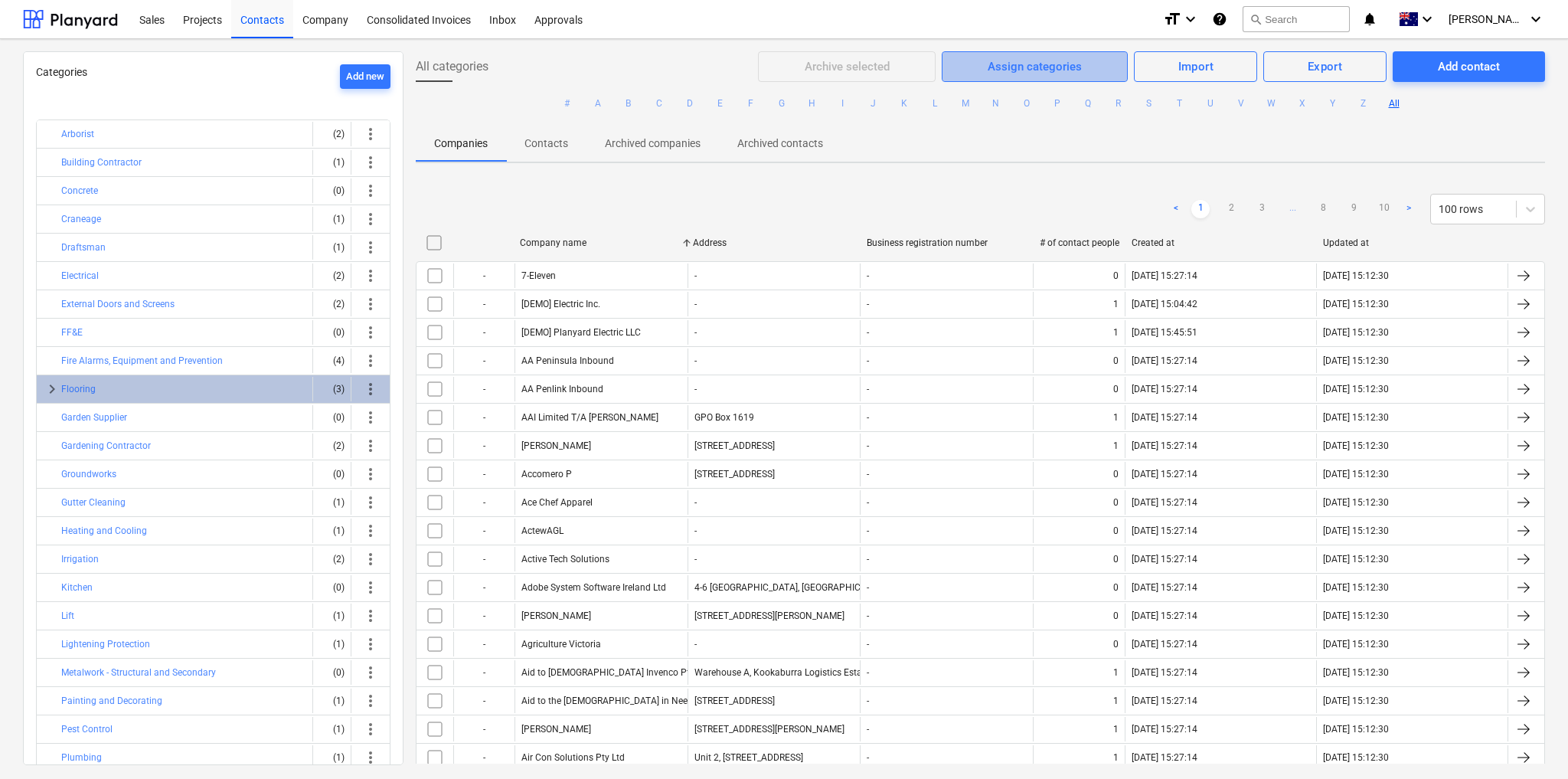
click at [1034, 64] on div "Assign categories" at bounding box center [1035, 66] width 94 height 20
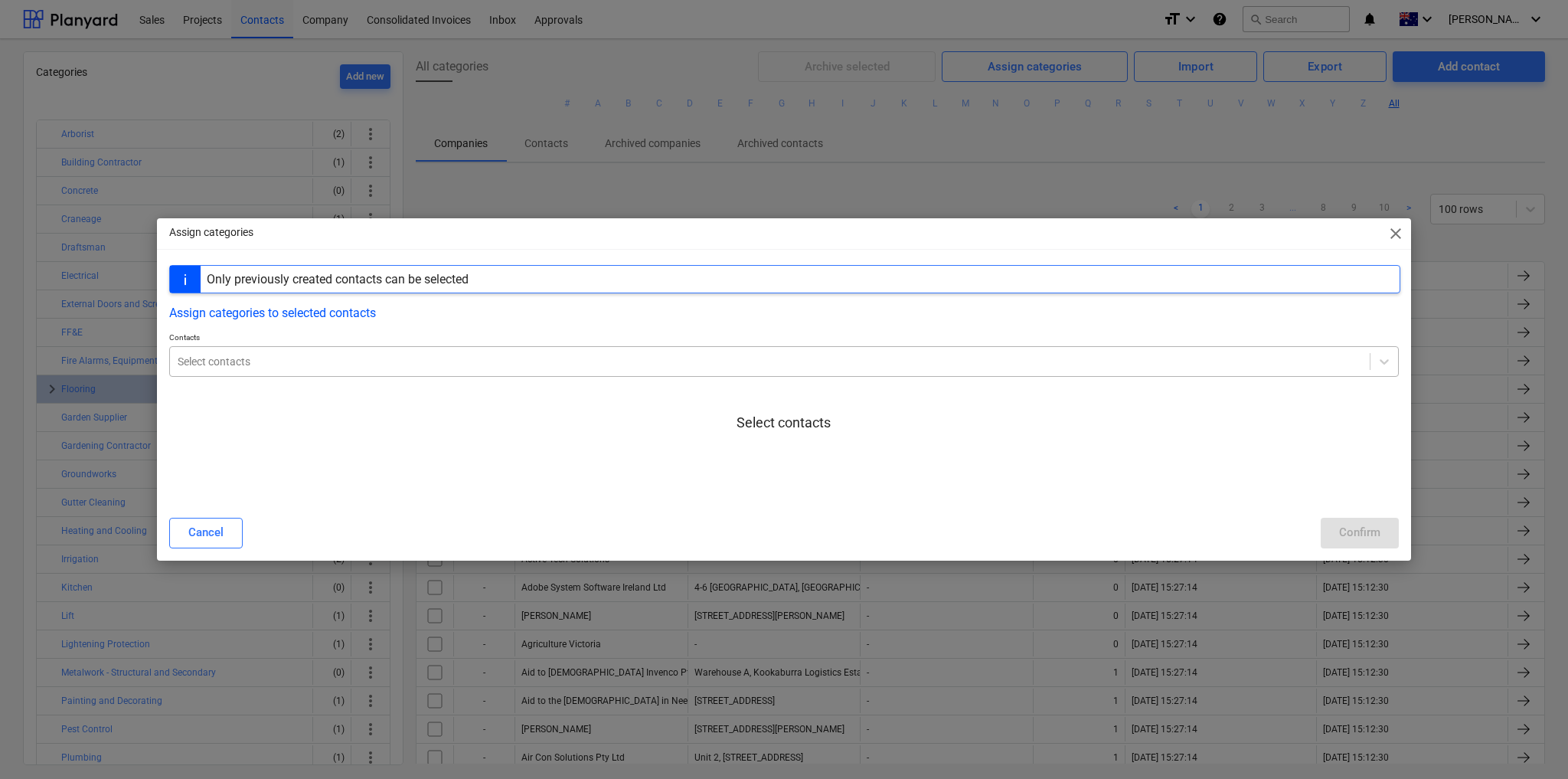
click at [413, 360] on div at bounding box center [769, 362] width 1185 height 15
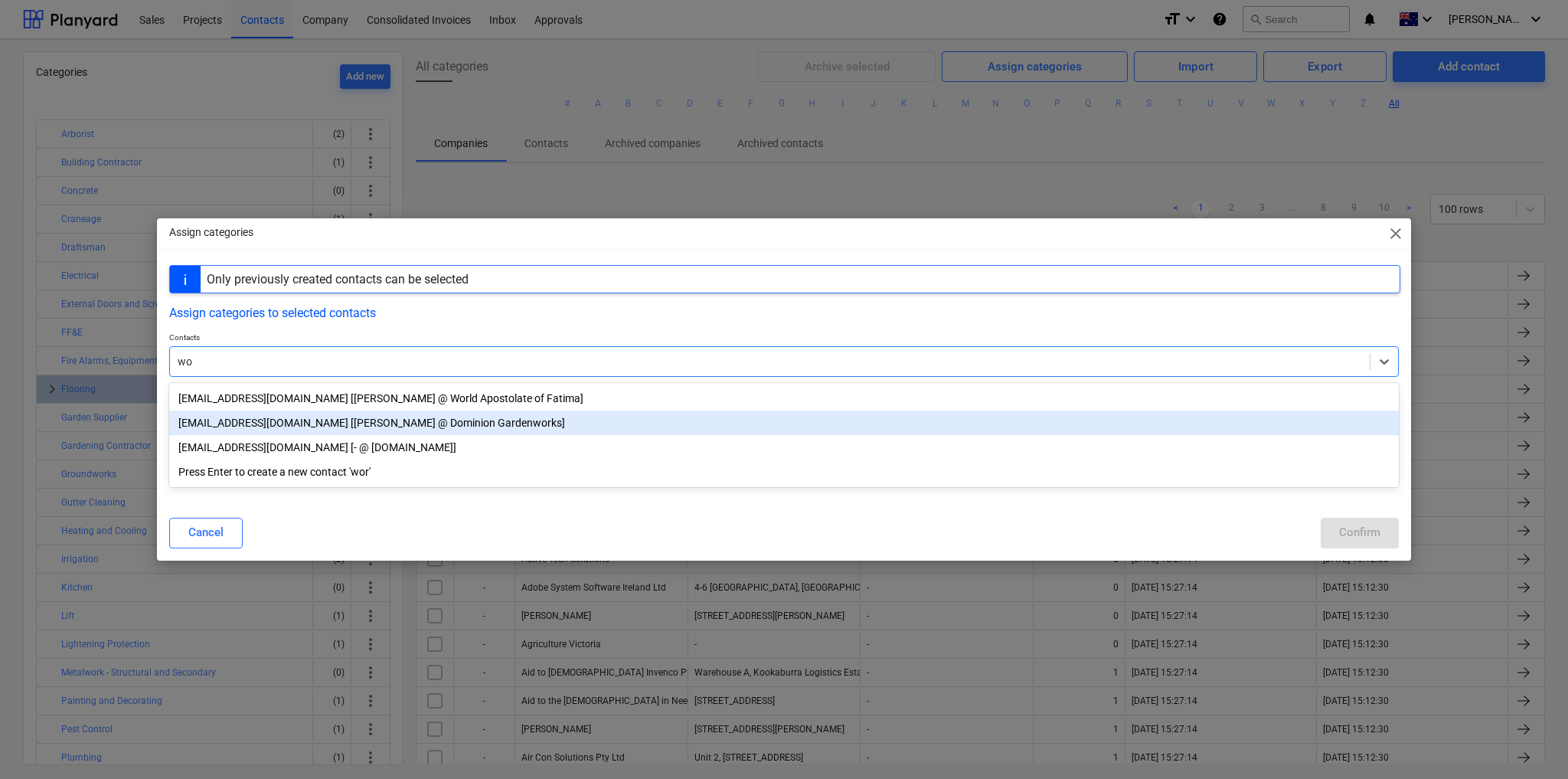
type input "w"
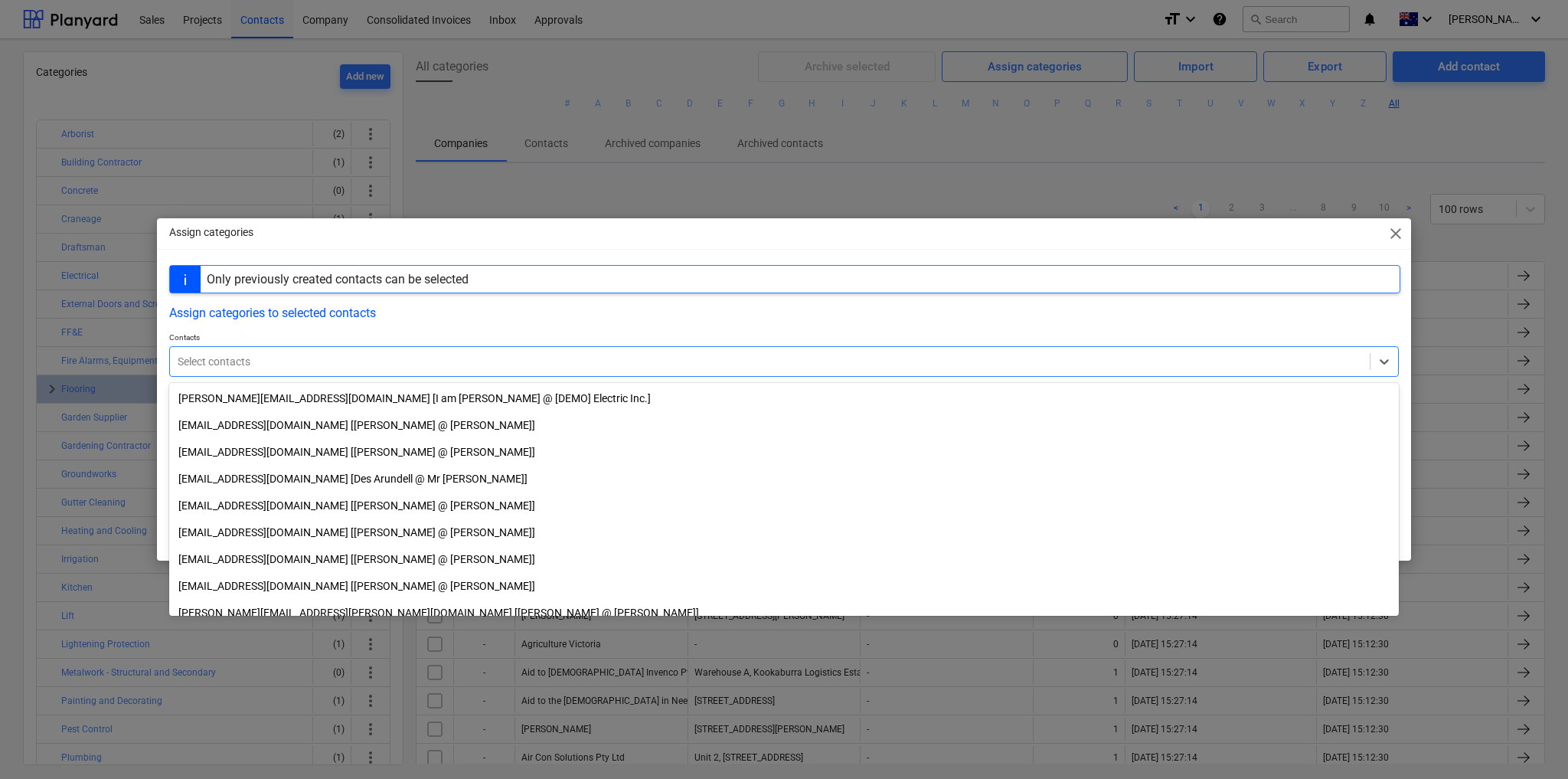
click at [1401, 237] on span "close" at bounding box center [1396, 233] width 18 height 18
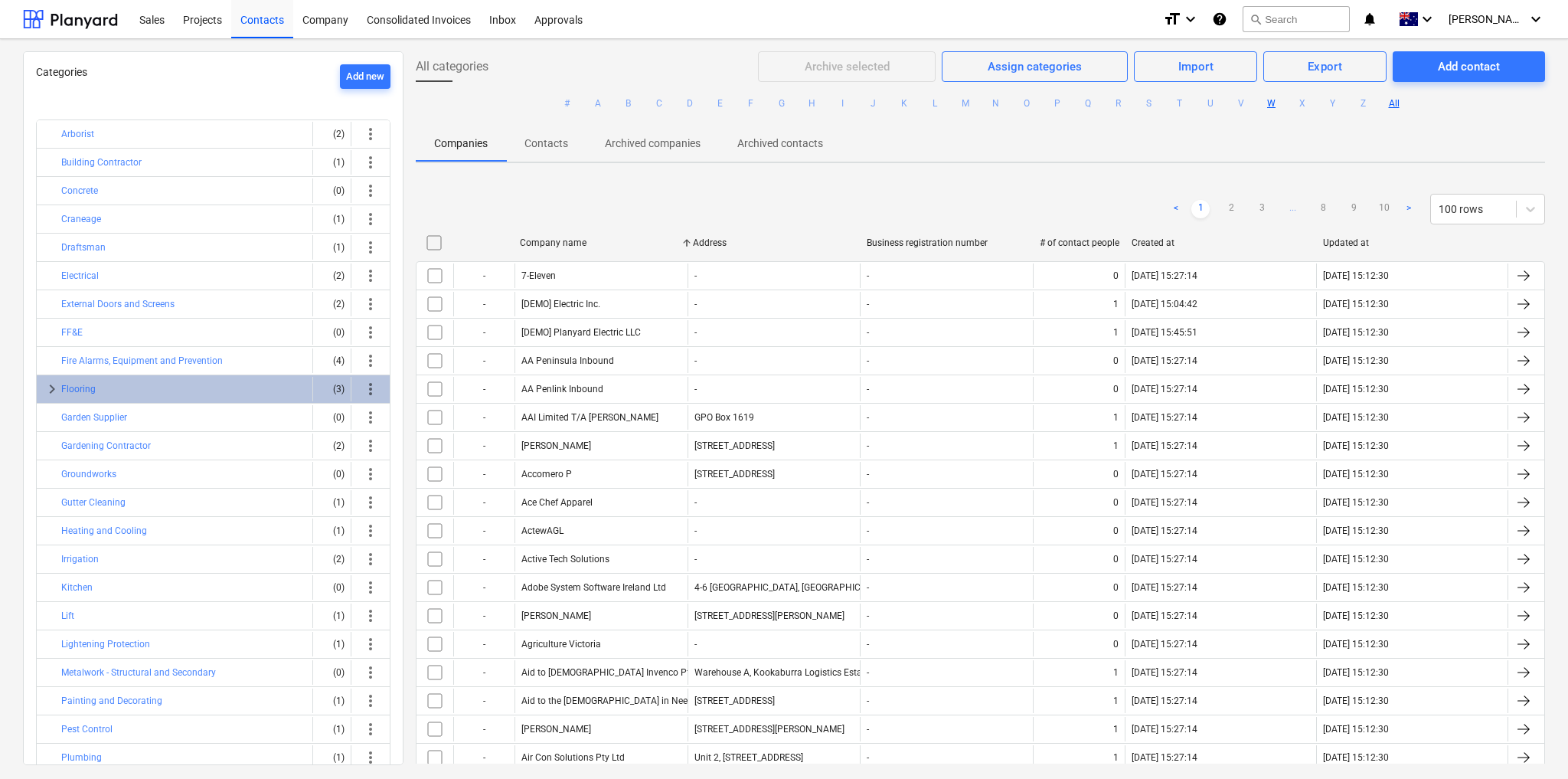
click at [1267, 103] on button "W" at bounding box center [1272, 103] width 18 height 18
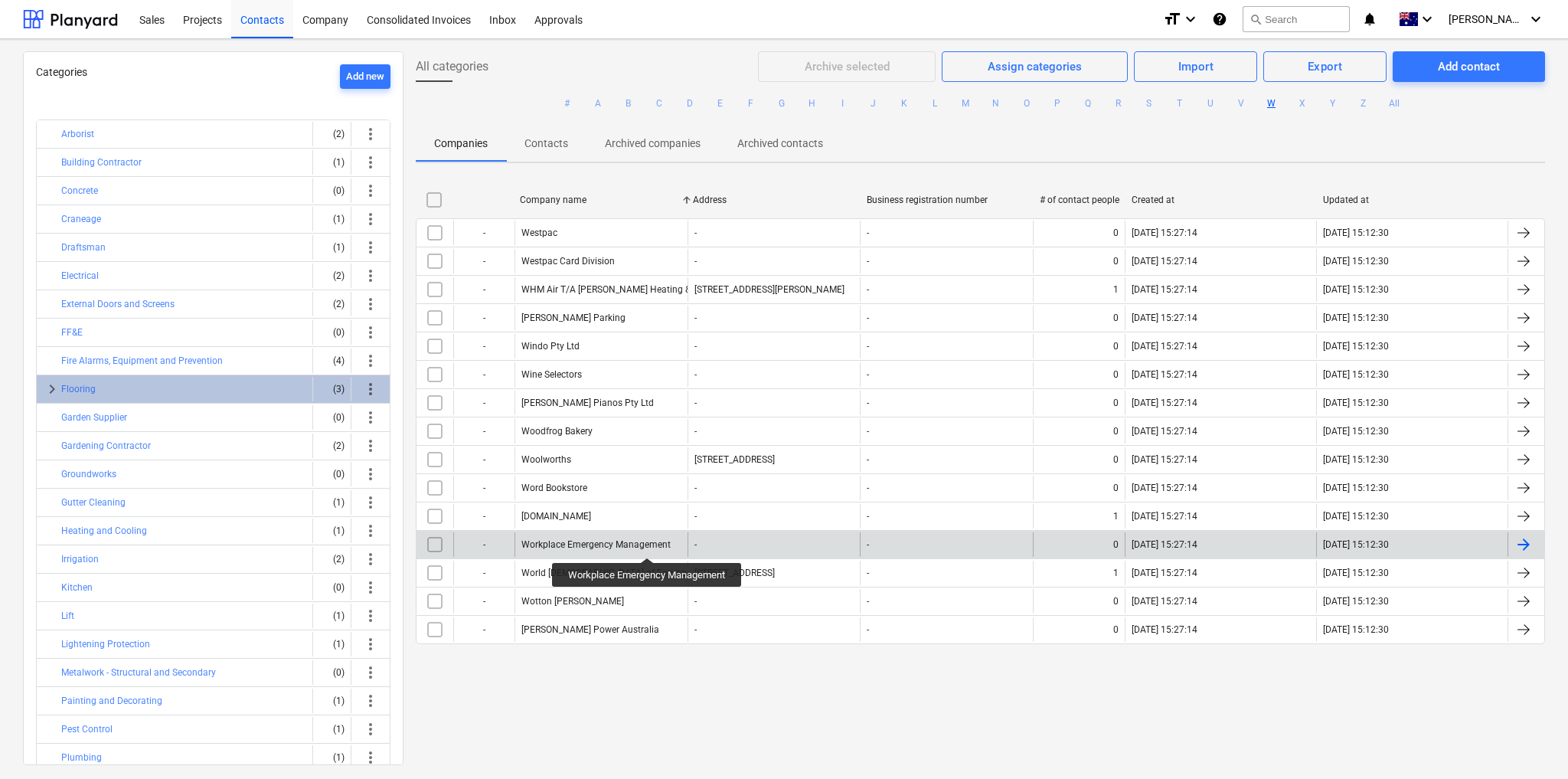
click at [648, 544] on div "Workplace Emergency Management" at bounding box center [596, 544] width 149 height 11
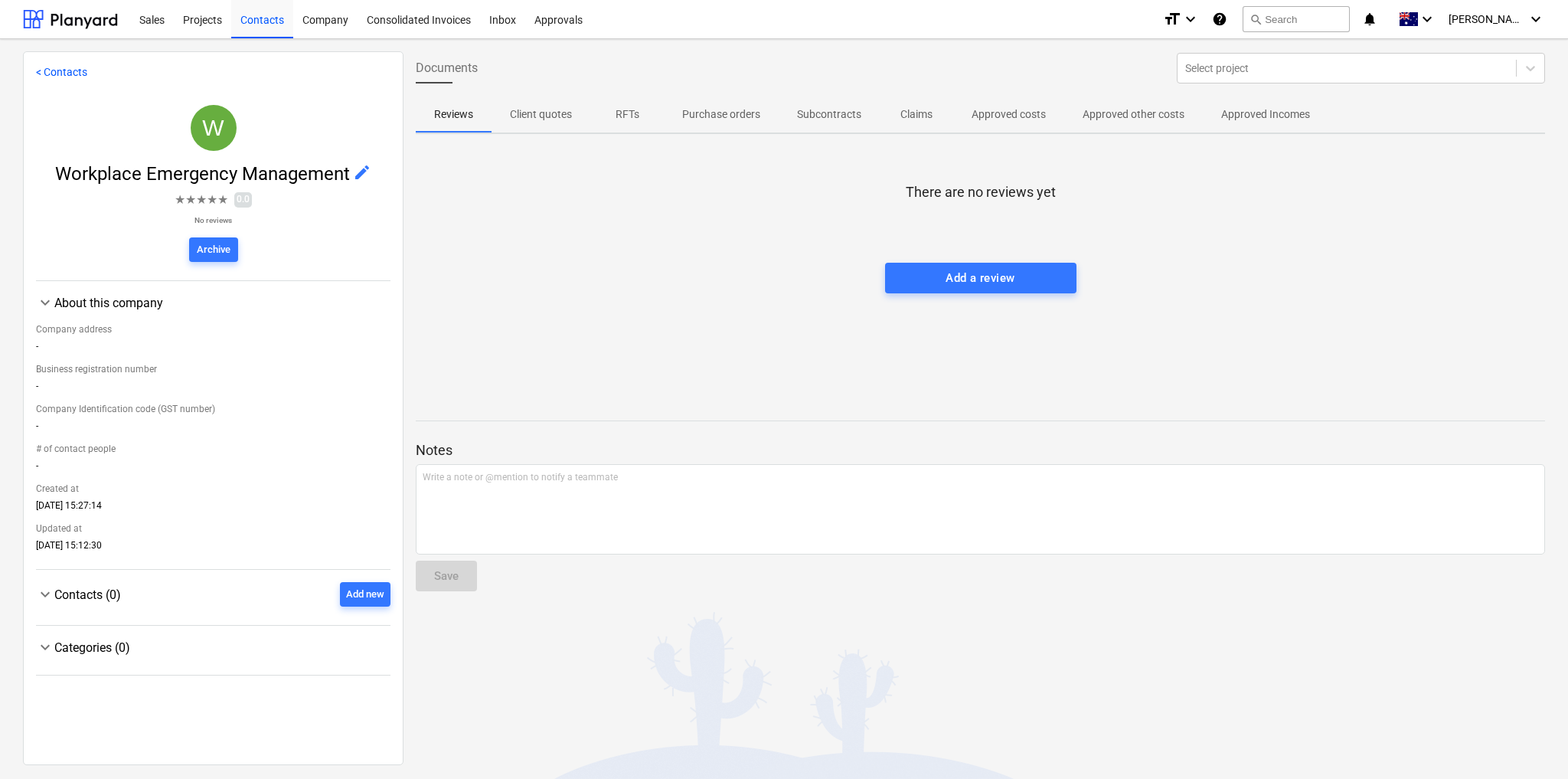
click at [365, 172] on span "edit" at bounding box center [362, 171] width 18 height 18
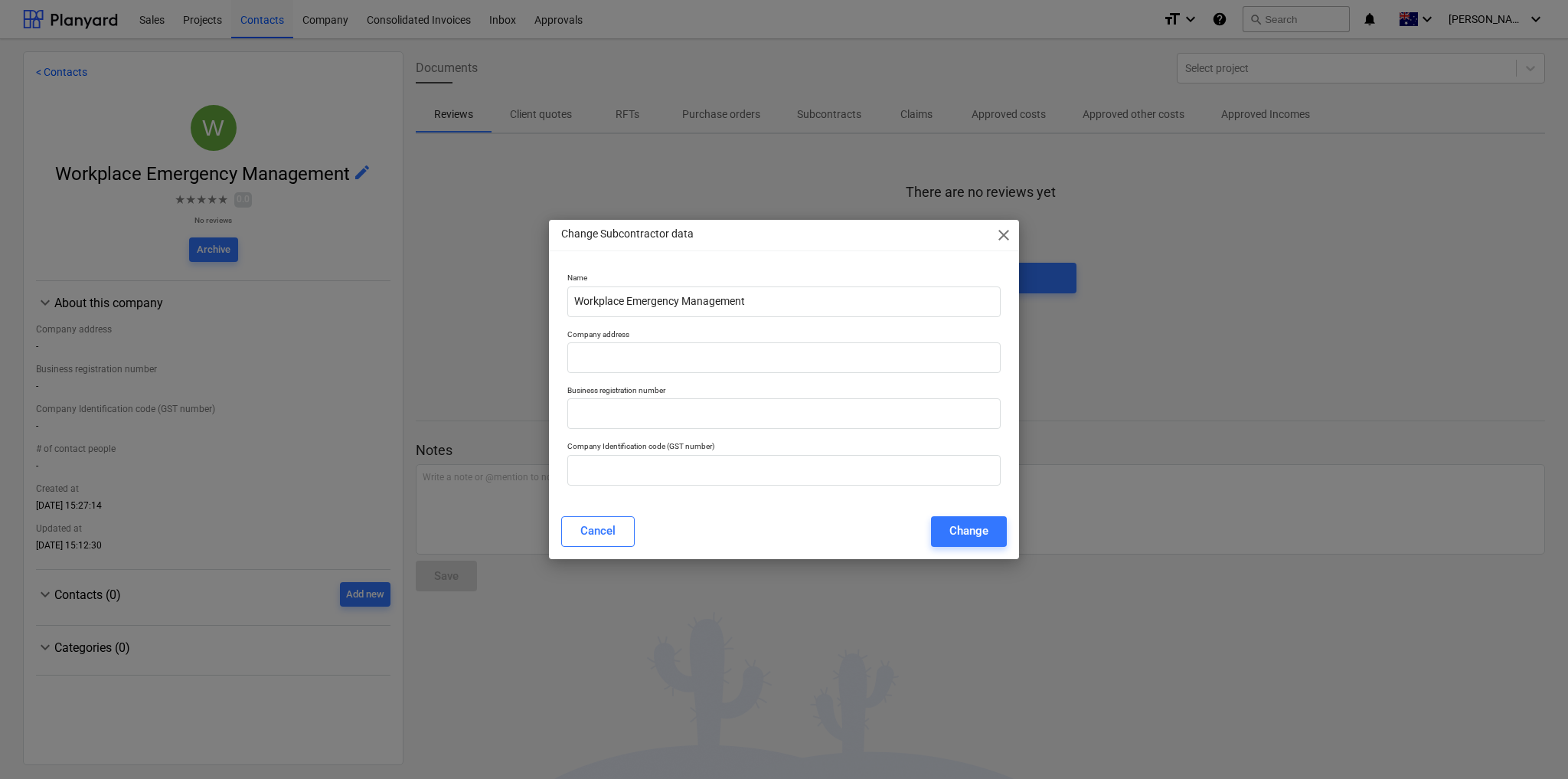
click at [1005, 234] on span "close" at bounding box center [1003, 235] width 18 height 18
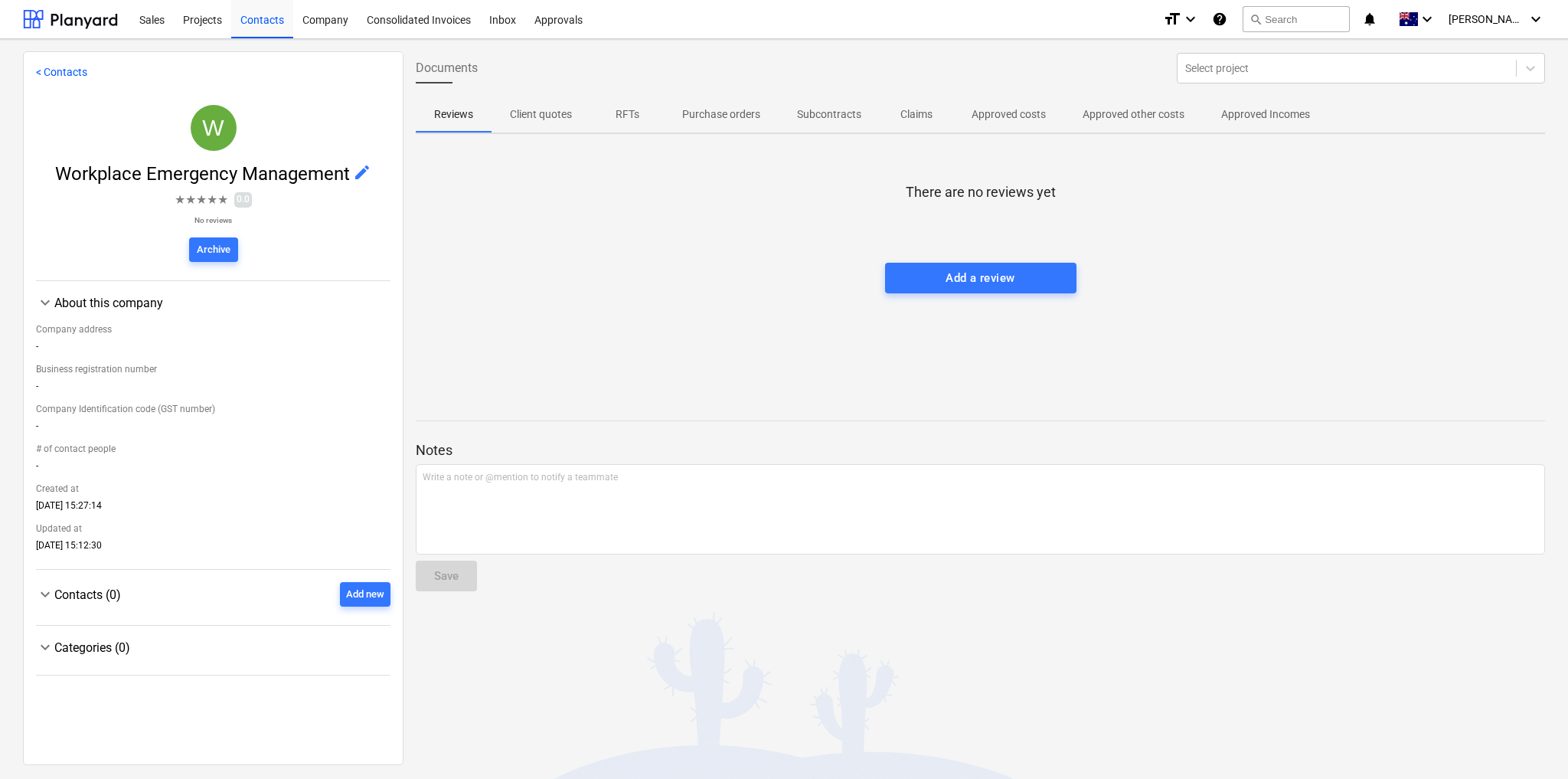
click at [356, 173] on span "edit" at bounding box center [362, 171] width 18 height 18
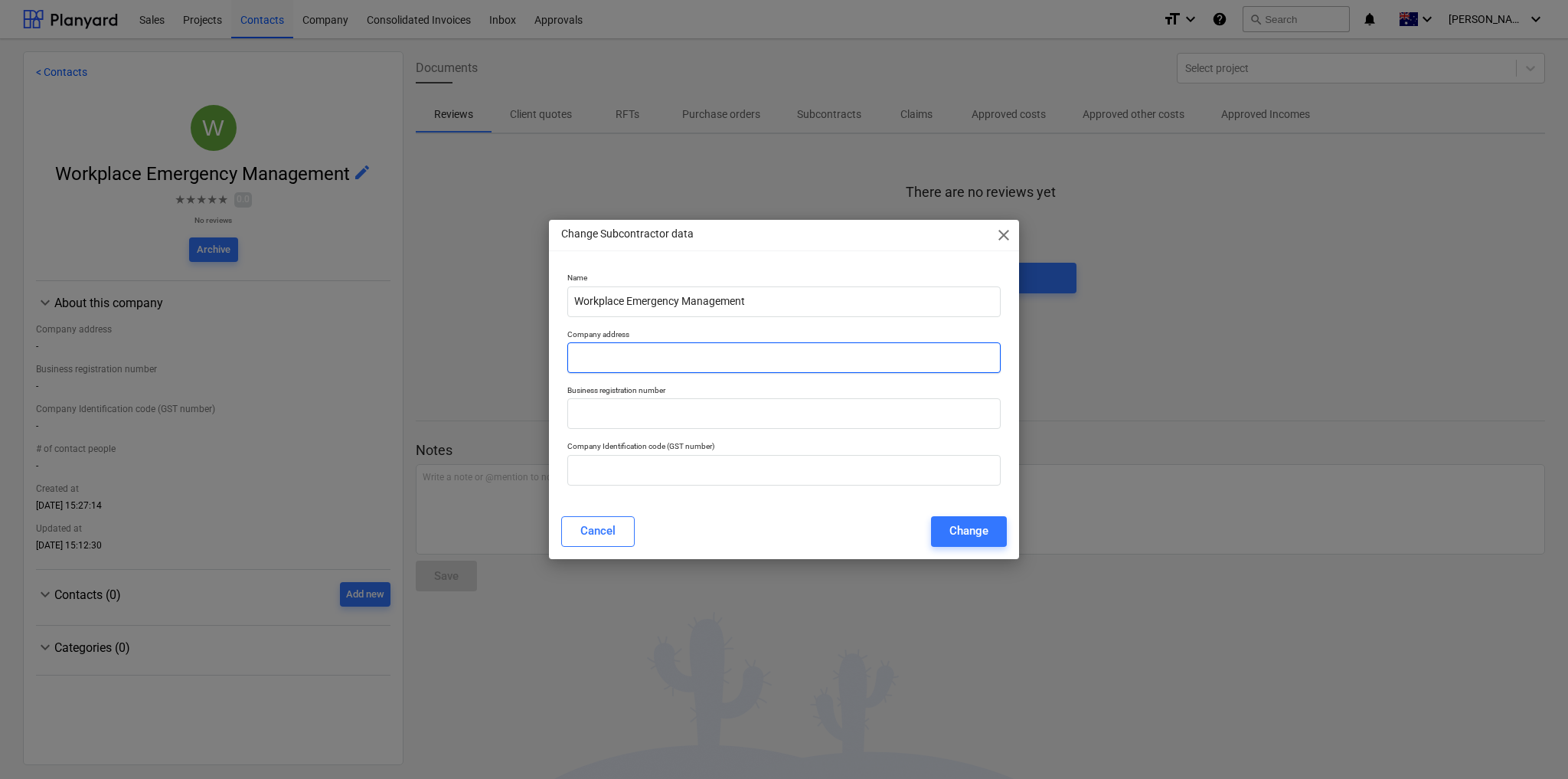
click at [619, 365] on input "text" at bounding box center [784, 358] width 434 height 31
paste input "[STREET_ADDRESS]"
click at [754, 357] on input "[STREET_ADDRESS]" at bounding box center [784, 358] width 434 height 31
click at [701, 358] on input "[STREET_ADDRESS]" at bounding box center [784, 358] width 434 height 31
type input "[STREET_ADDRESS]"
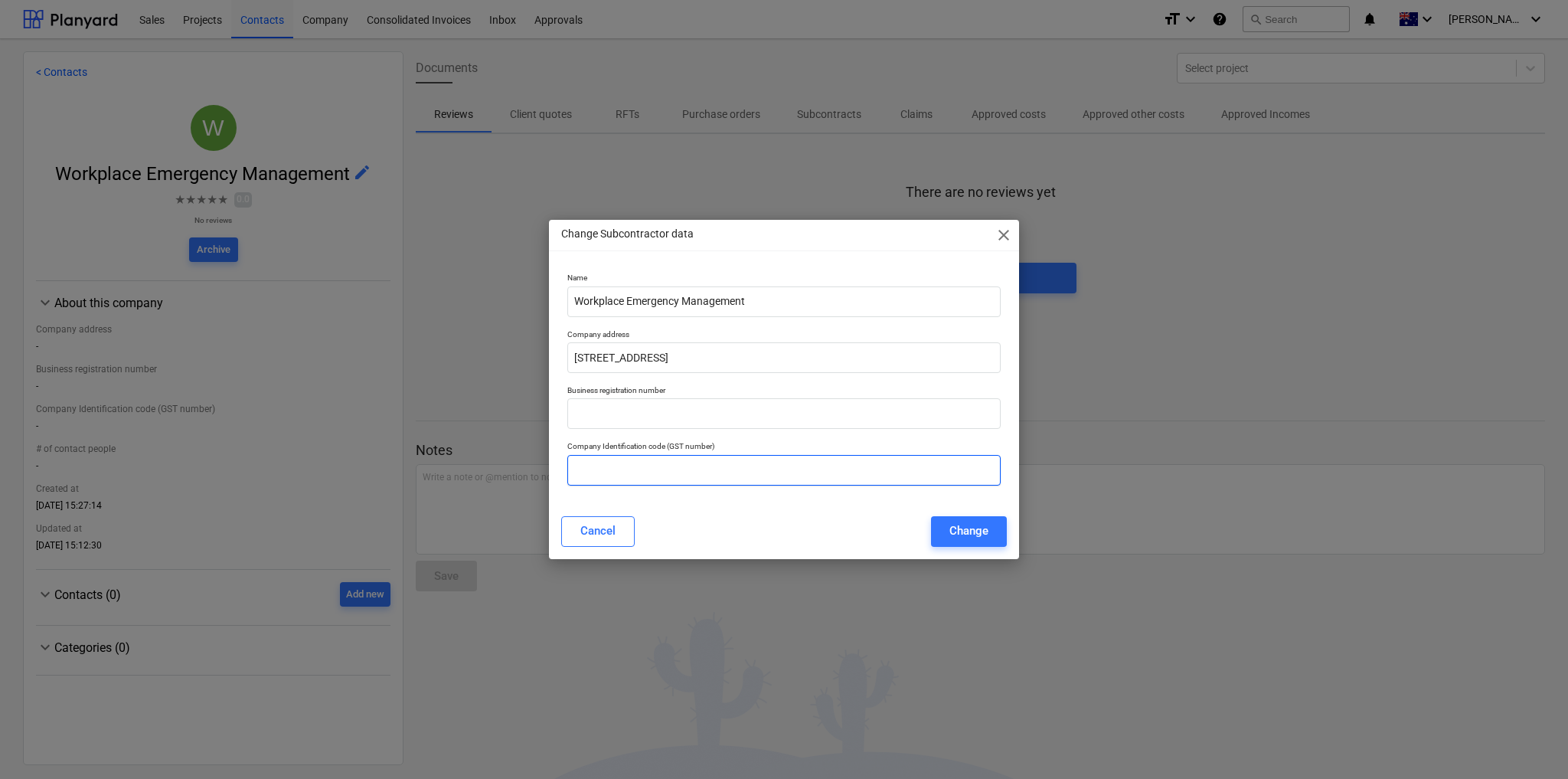
click at [631, 471] on input "text" at bounding box center [784, 470] width 434 height 31
paste input "34 600 158 003"
type input "34 600 158 003"
click at [954, 534] on div "Change" at bounding box center [969, 530] width 39 height 20
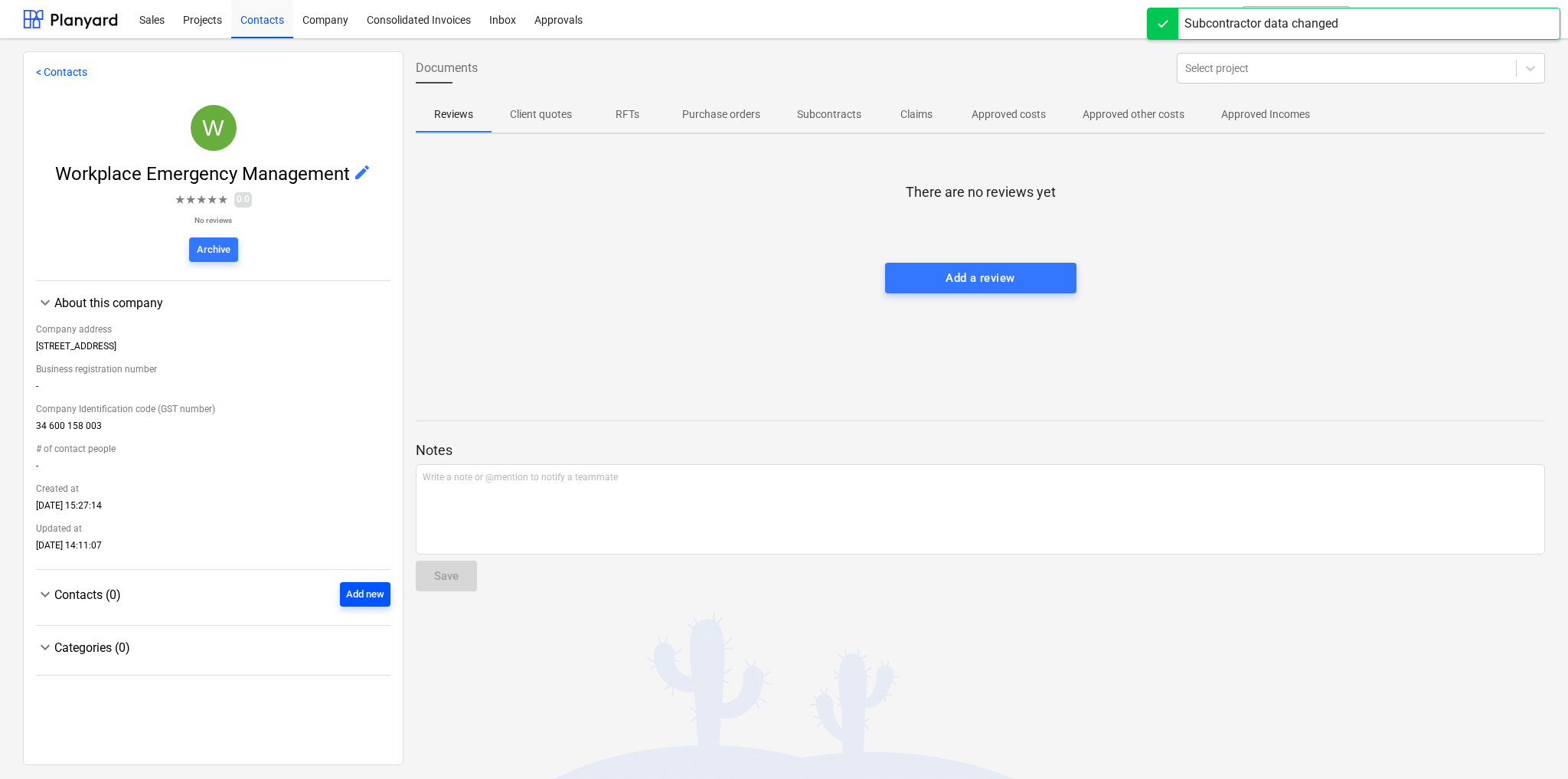
click at [352, 597] on div "Add new" at bounding box center [365, 595] width 39 height 18
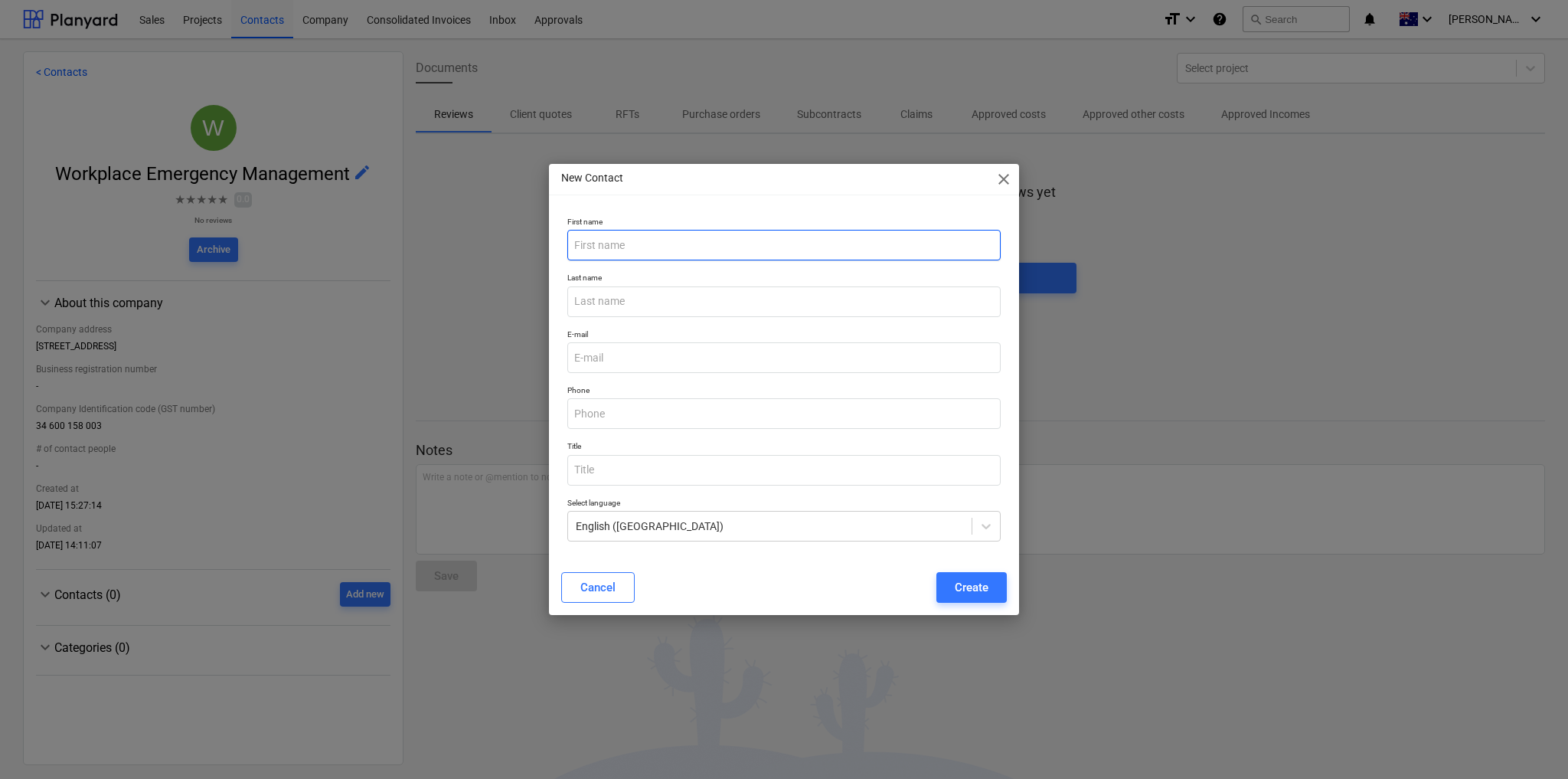
click at [658, 249] on input "text" at bounding box center [784, 245] width 434 height 31
type input "[PERSON_NAME]"
click at [624, 313] on input "text" at bounding box center [784, 302] width 434 height 31
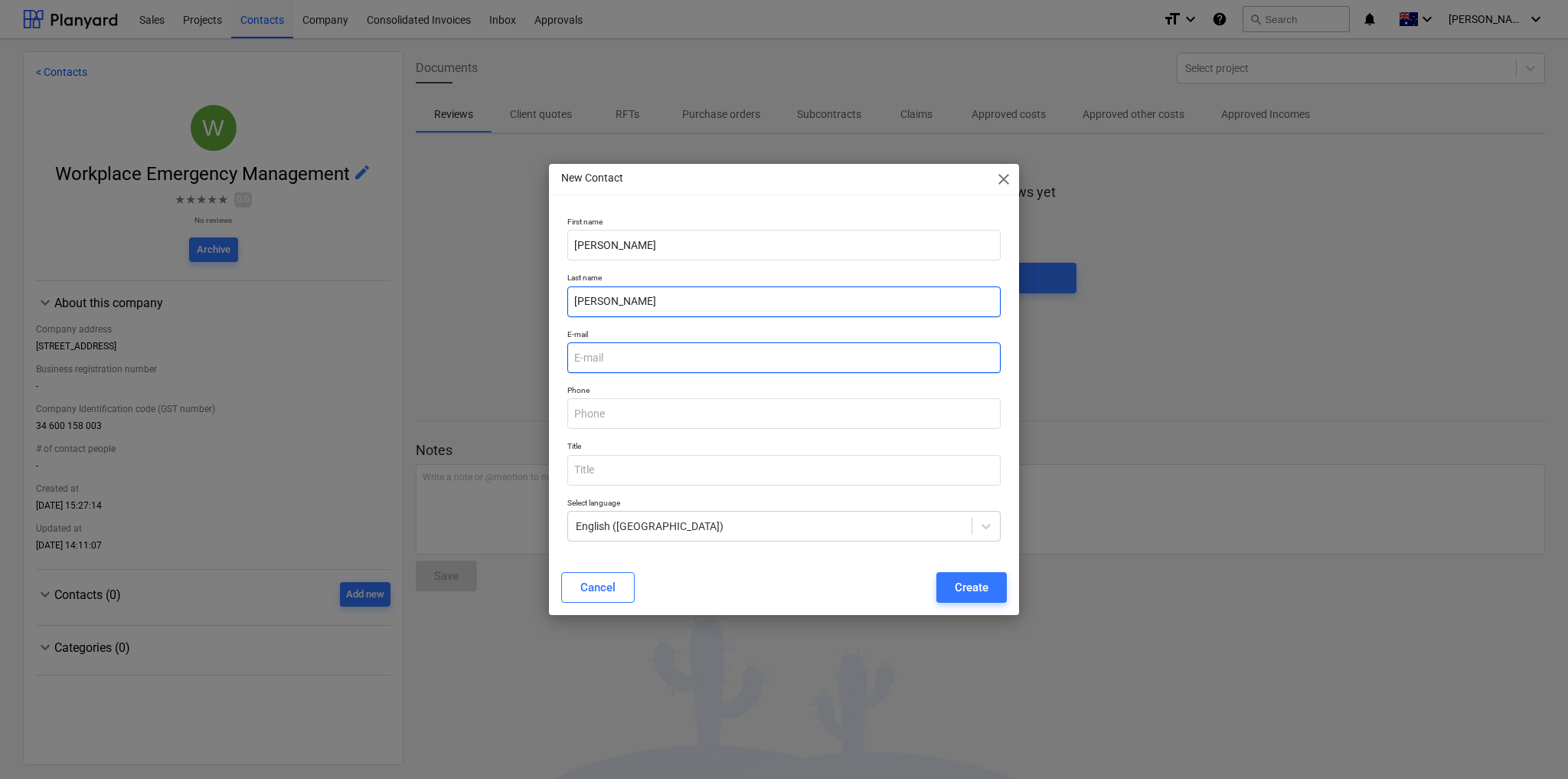
type input "[PERSON_NAME]"
click at [615, 357] on input "email" at bounding box center [784, 358] width 434 height 31
click at [613, 362] on input "email" at bounding box center [784, 358] width 434 height 31
paste input "[EMAIL_ADDRESS][DOMAIN_NAME]"
type input "[EMAIL_ADDRESS][DOMAIN_NAME]"
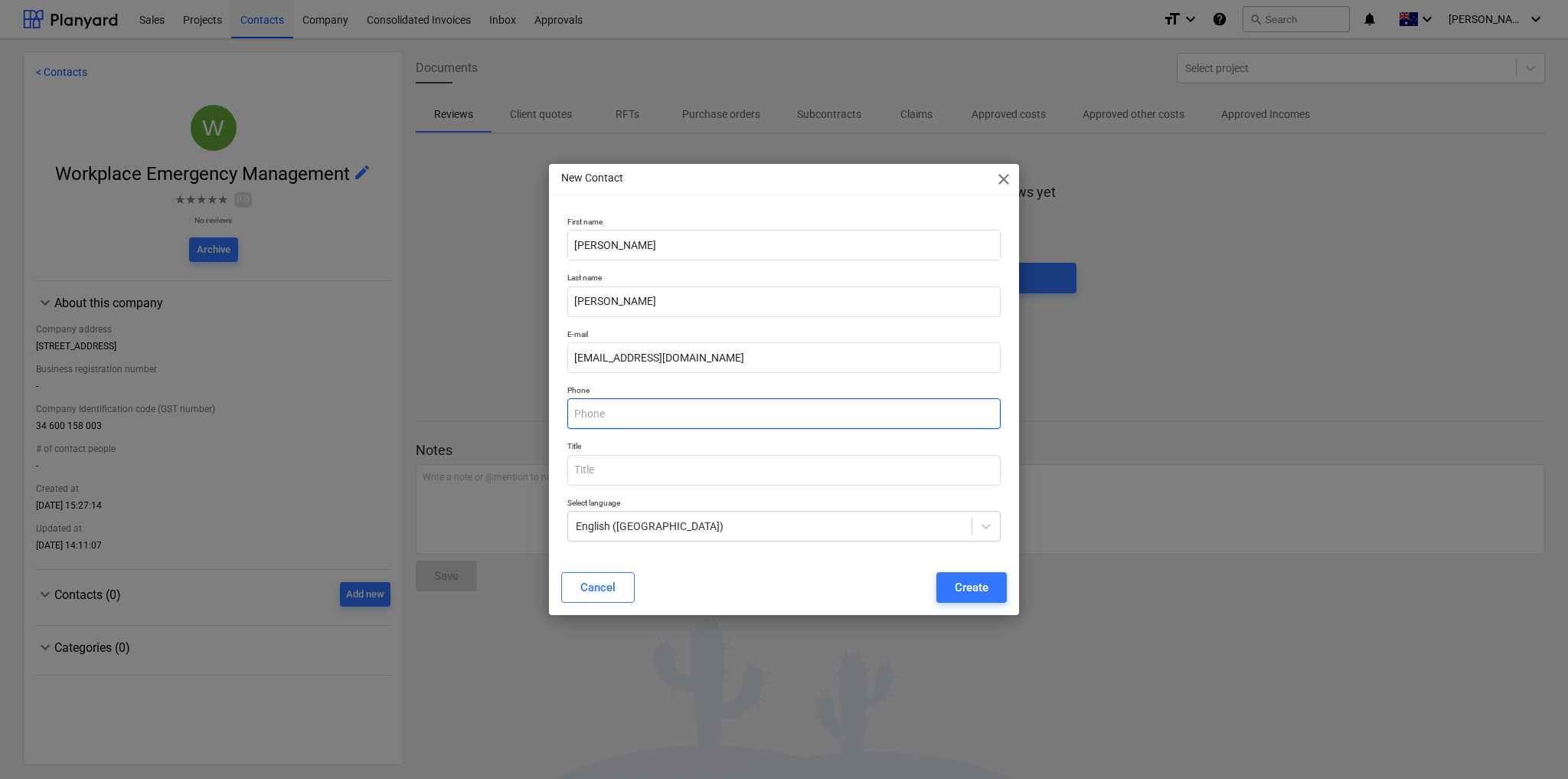
click at [595, 416] on input "text" at bounding box center [784, 414] width 434 height 31
paste input "02 8883 1694"
type input "02 8883 1694"
click at [609, 477] on input "text" at bounding box center [784, 470] width 434 height 31
type input "Operations Administrator"
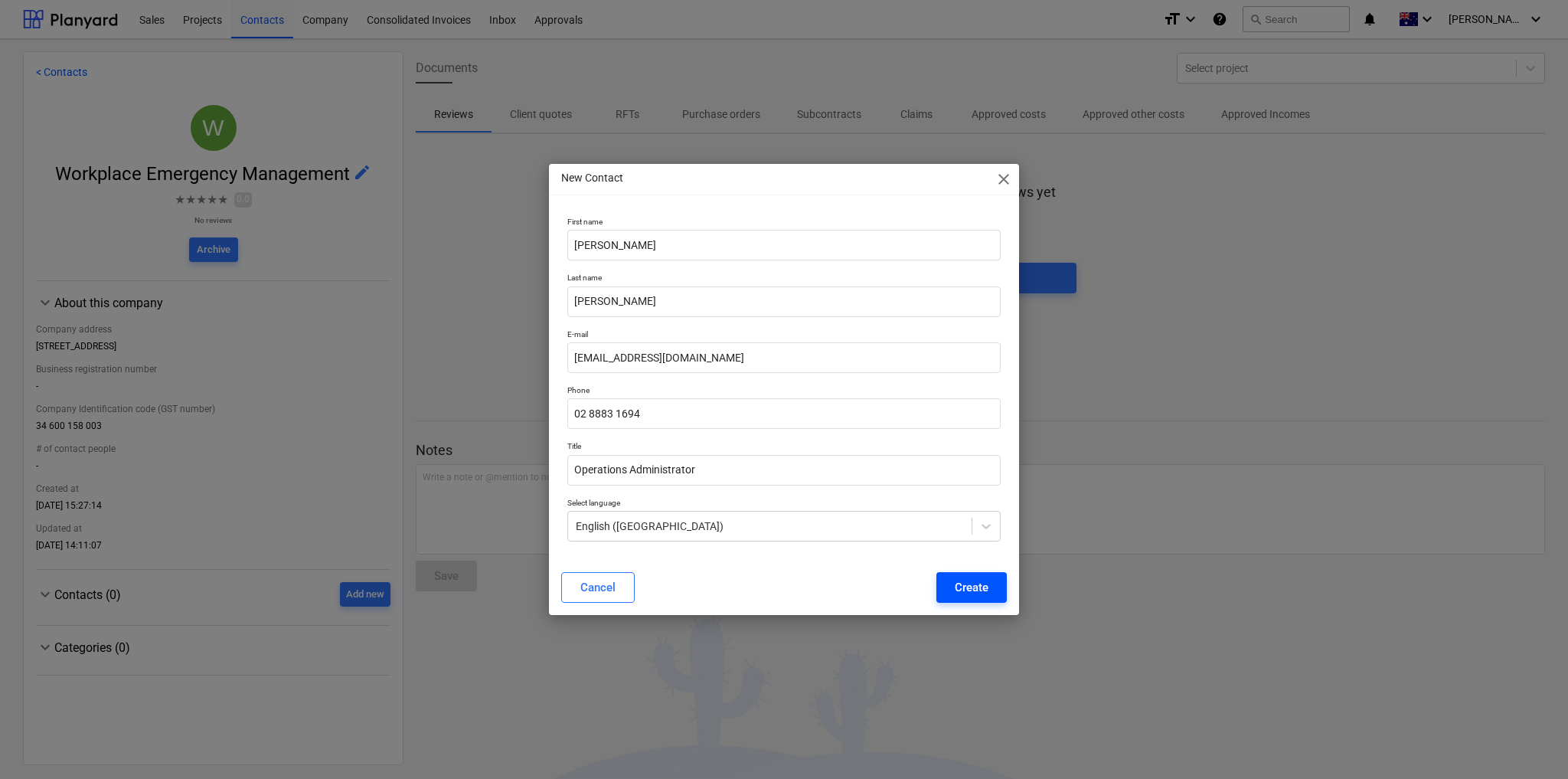
click at [987, 589] on div "Create" at bounding box center [972, 587] width 33 height 20
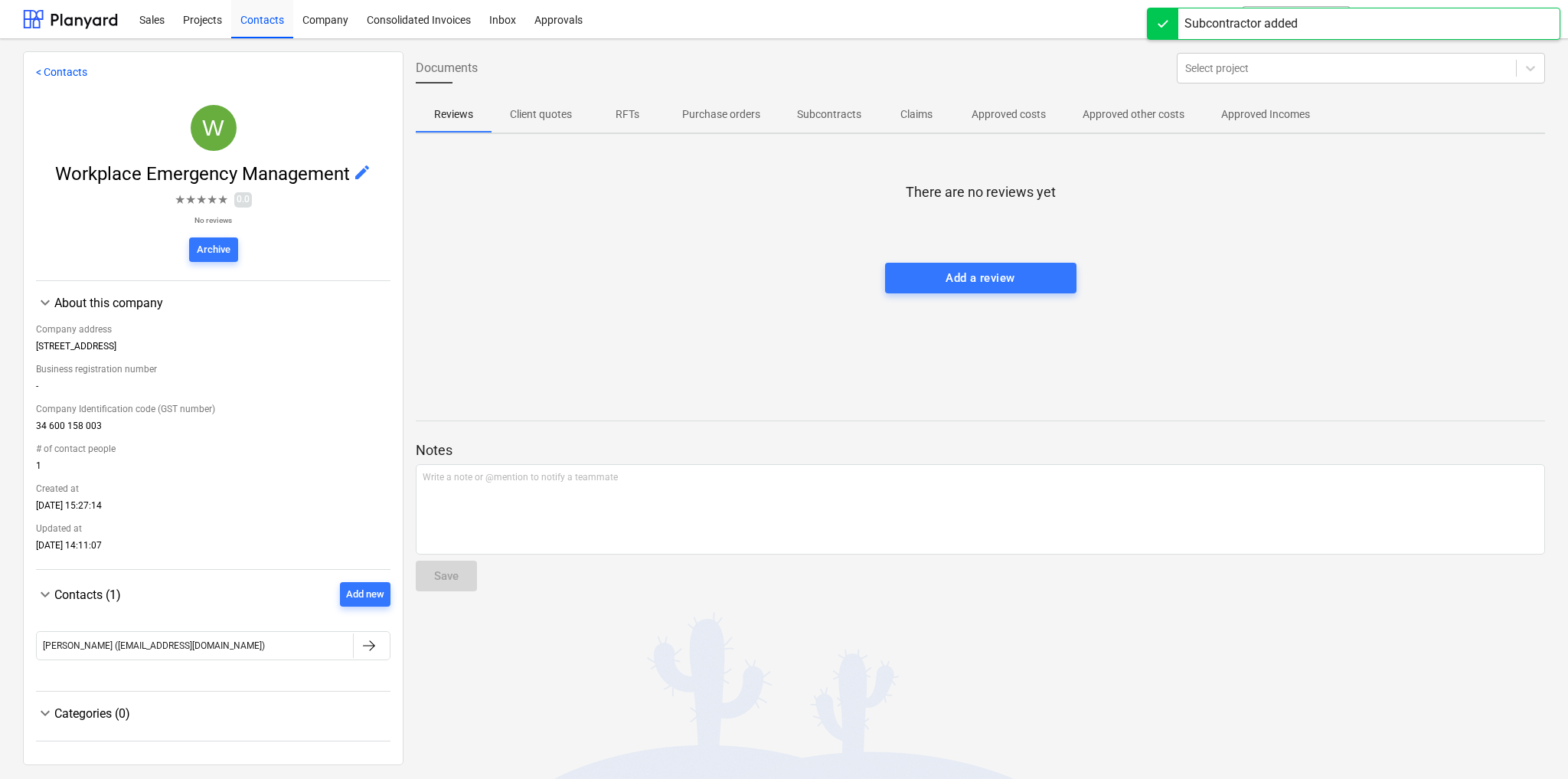
click at [281, 314] on div "Company address [STREET_ADDRESS] Business registration number - Company Identif…" at bounding box center [213, 434] width 355 height 245
click at [72, 75] on link "< Contacts" at bounding box center [62, 72] width 51 height 12
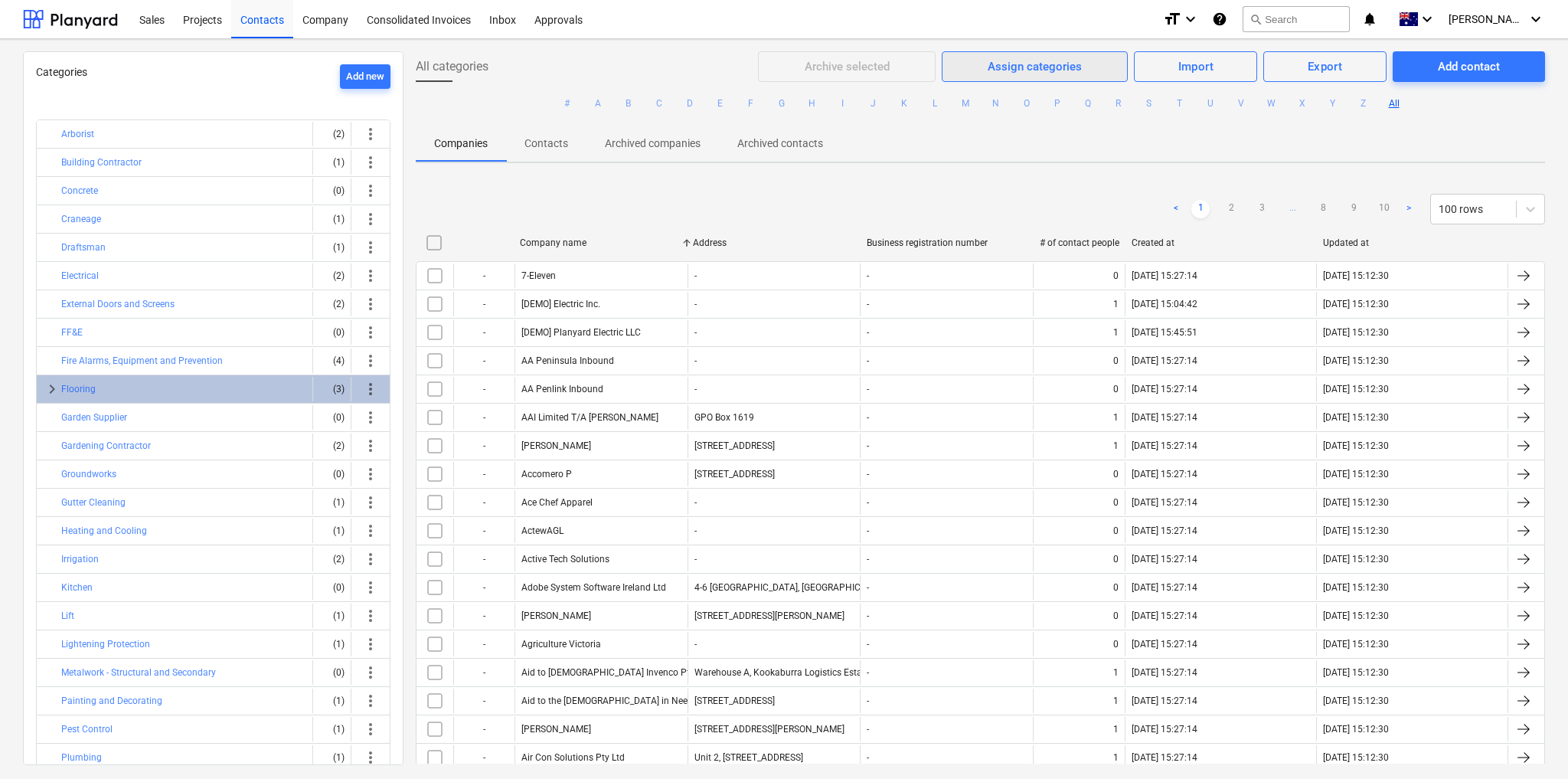
click at [1073, 70] on div "Assign categories" at bounding box center [1035, 66] width 94 height 20
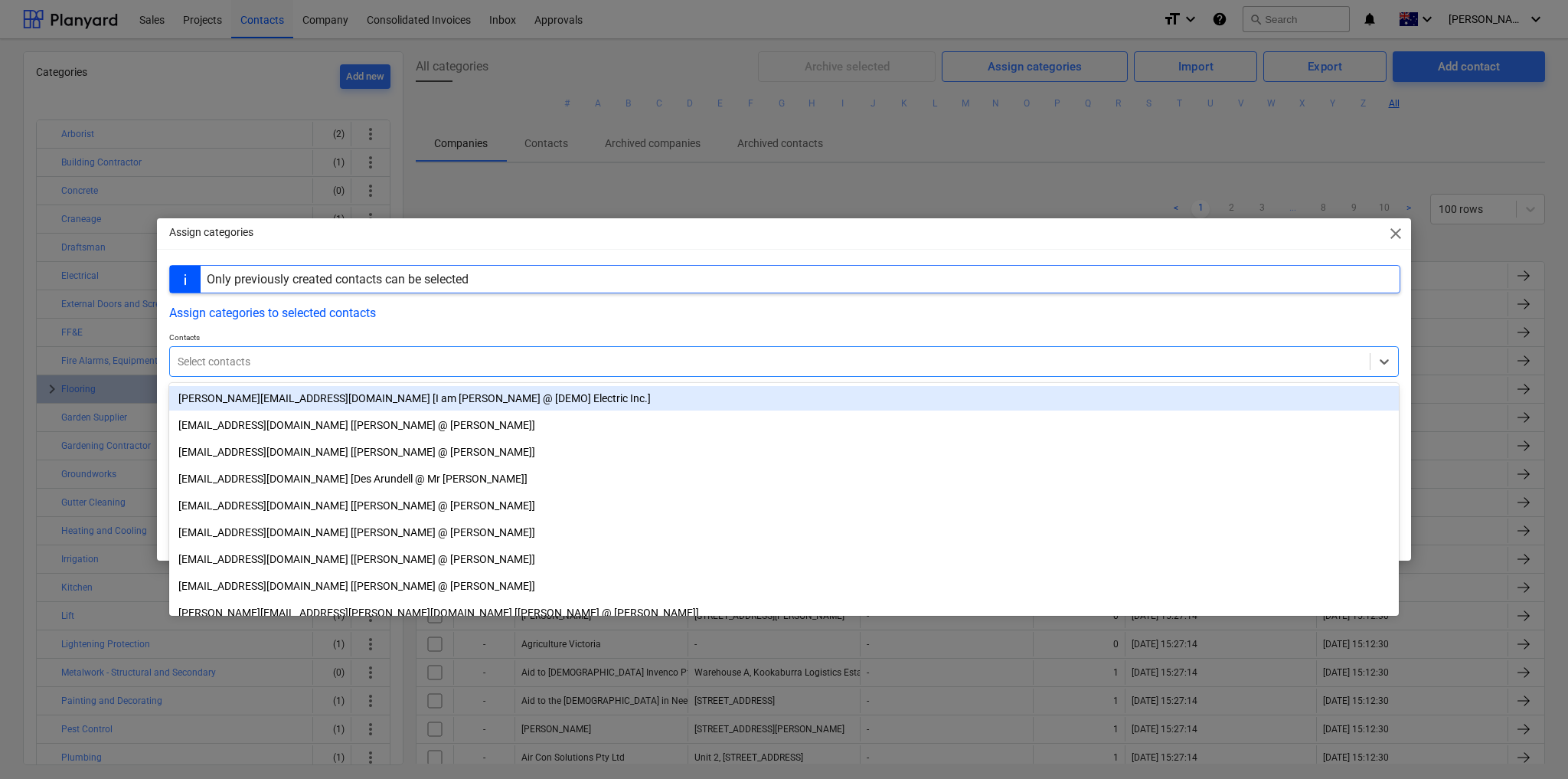
click at [528, 360] on div at bounding box center [769, 362] width 1185 height 15
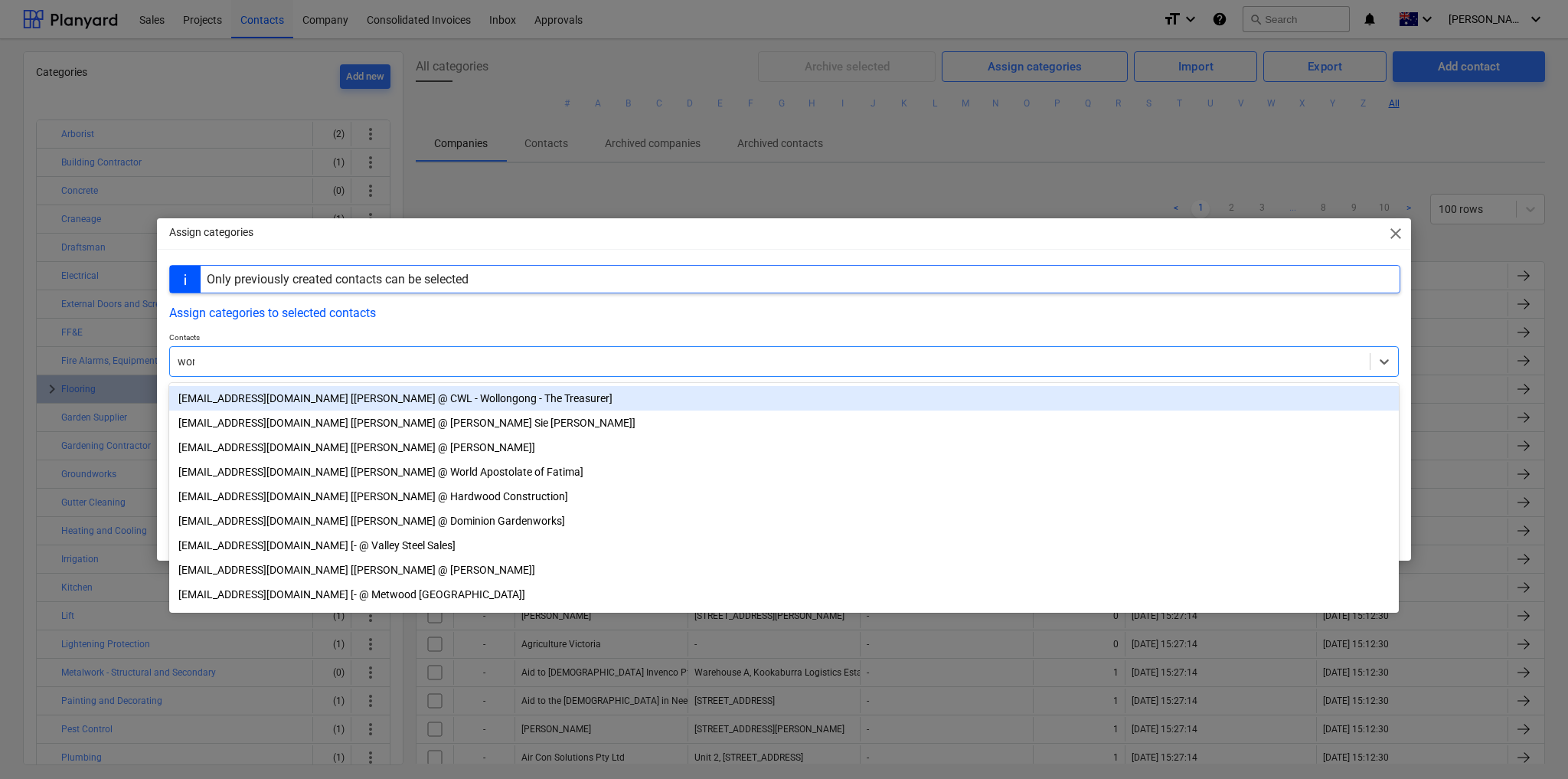
type input "work"
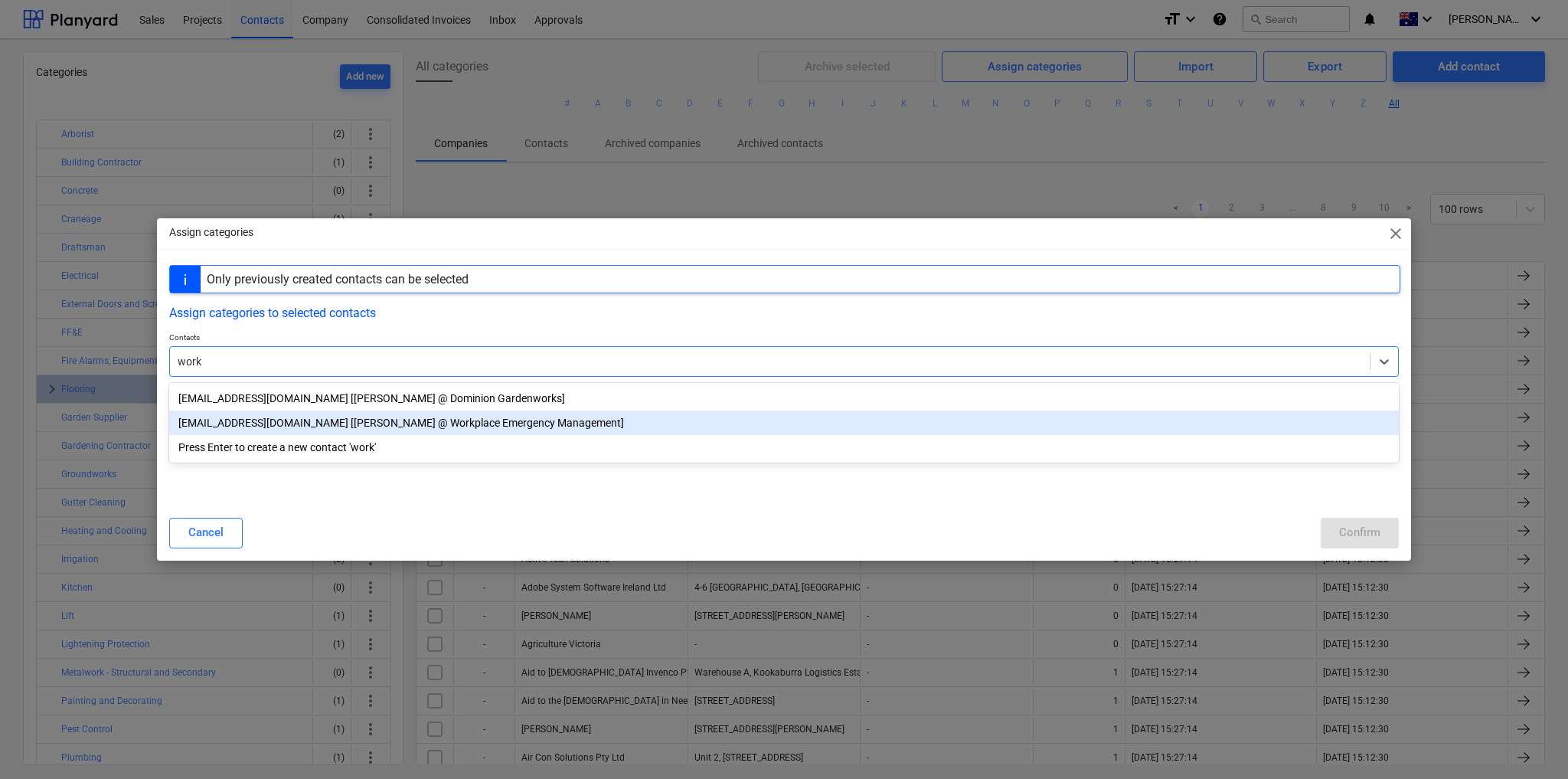
click at [482, 428] on div "email@workplaceem.com.au [Alycia Carter @ Workplace Emergency Management]" at bounding box center [784, 422] width 1230 height 25
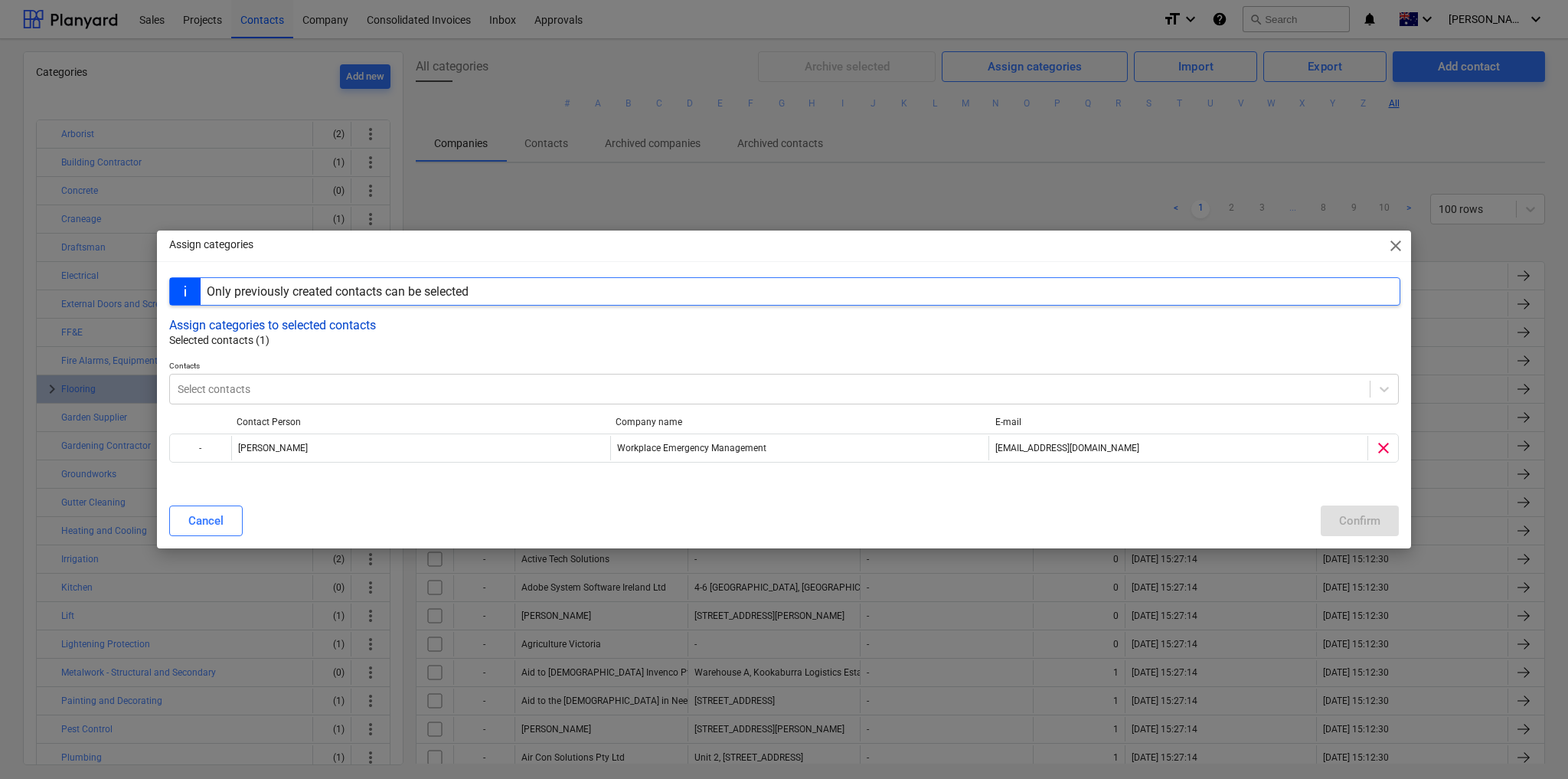
click at [296, 321] on button "Assign categories to selected contacts" at bounding box center [272, 325] width 206 height 15
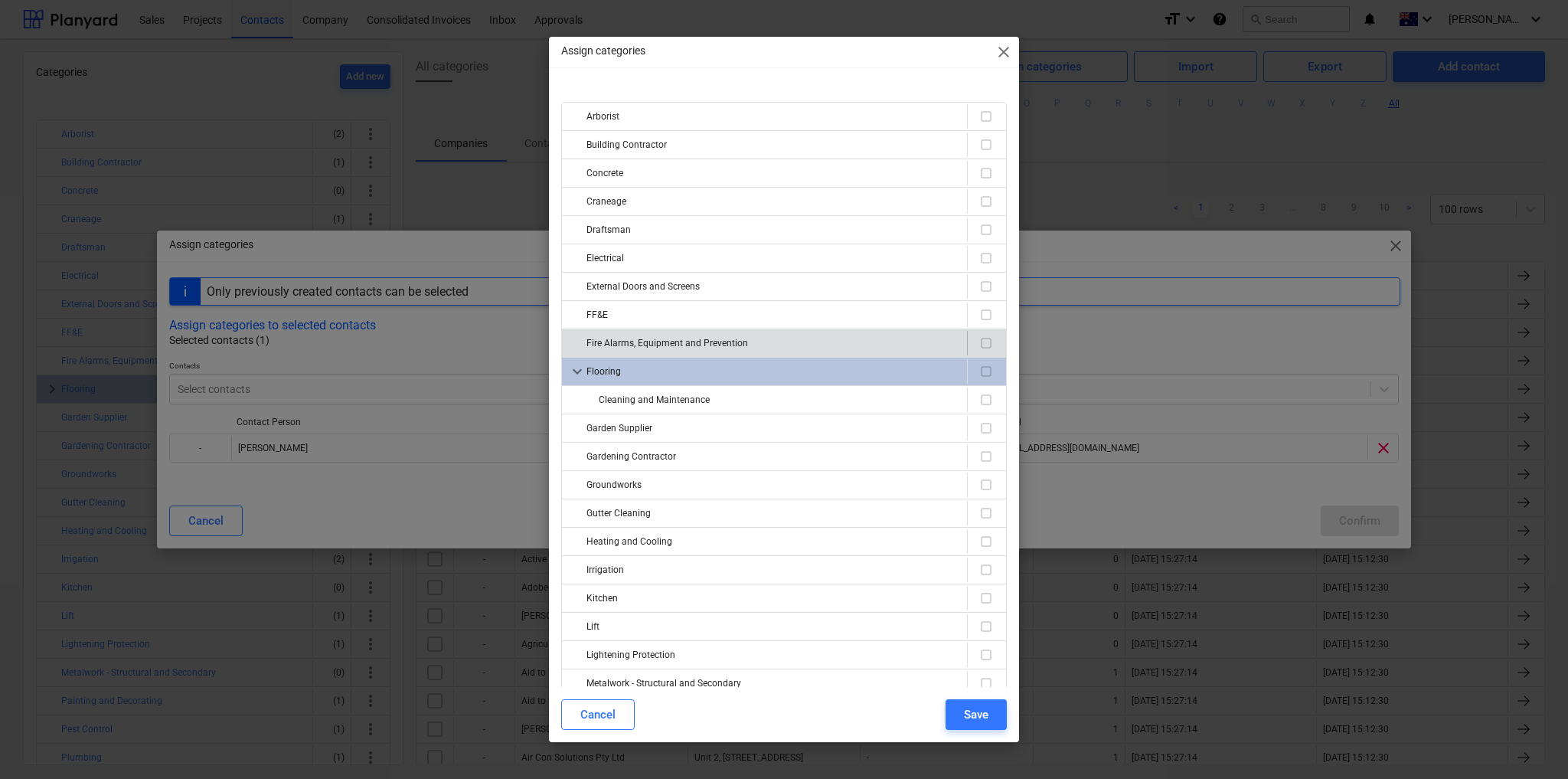
click at [614, 343] on div "Fire Alarms, Equipment and Prevention" at bounding box center [774, 343] width 374 height 25
click at [977, 339] on input "checkbox" at bounding box center [985, 343] width 18 height 18
checkbox input "true"
click at [978, 714] on div "Save" at bounding box center [976, 714] width 25 height 20
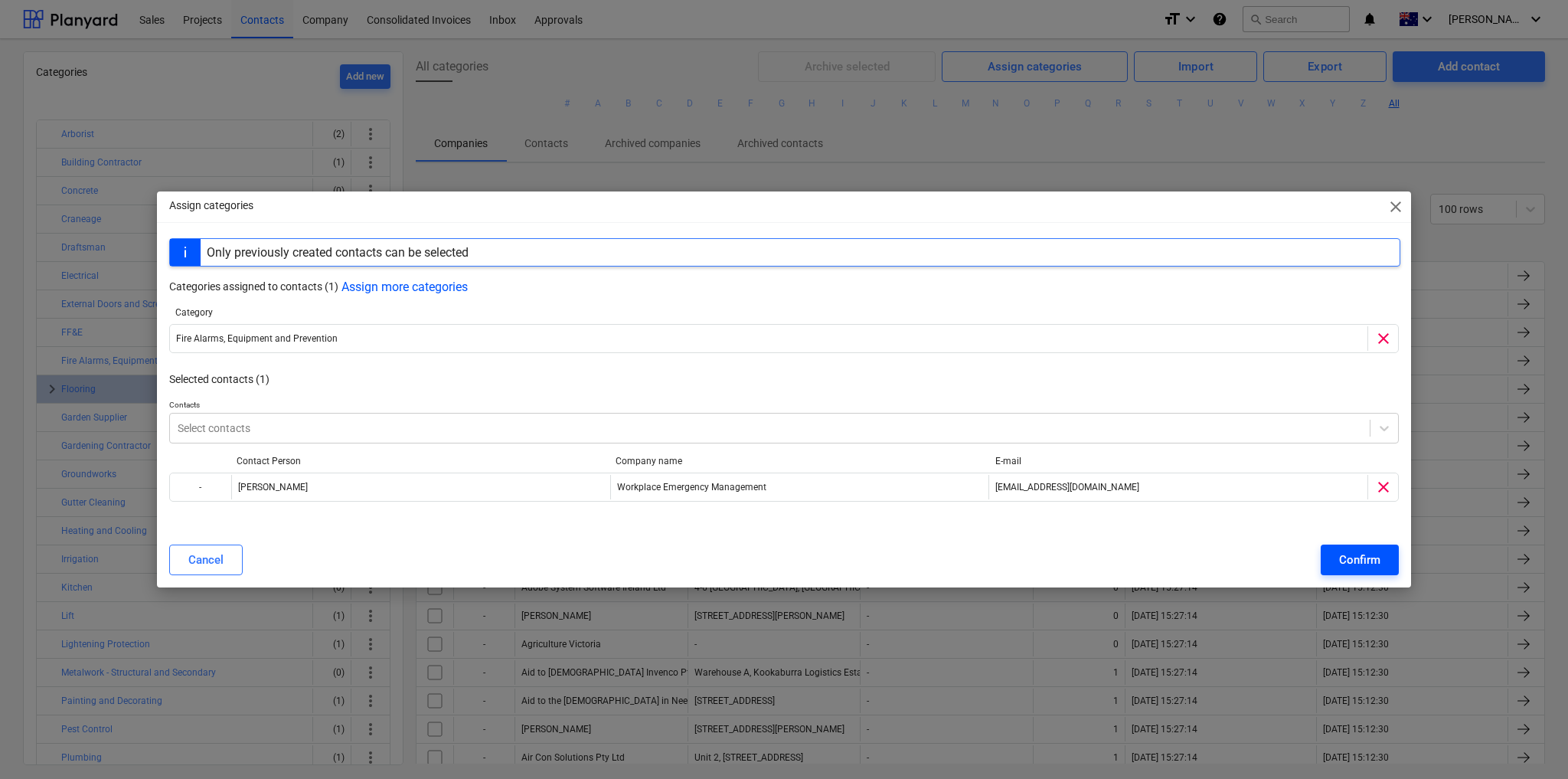
click at [1370, 550] on div "Confirm" at bounding box center [1360, 560] width 41 height 20
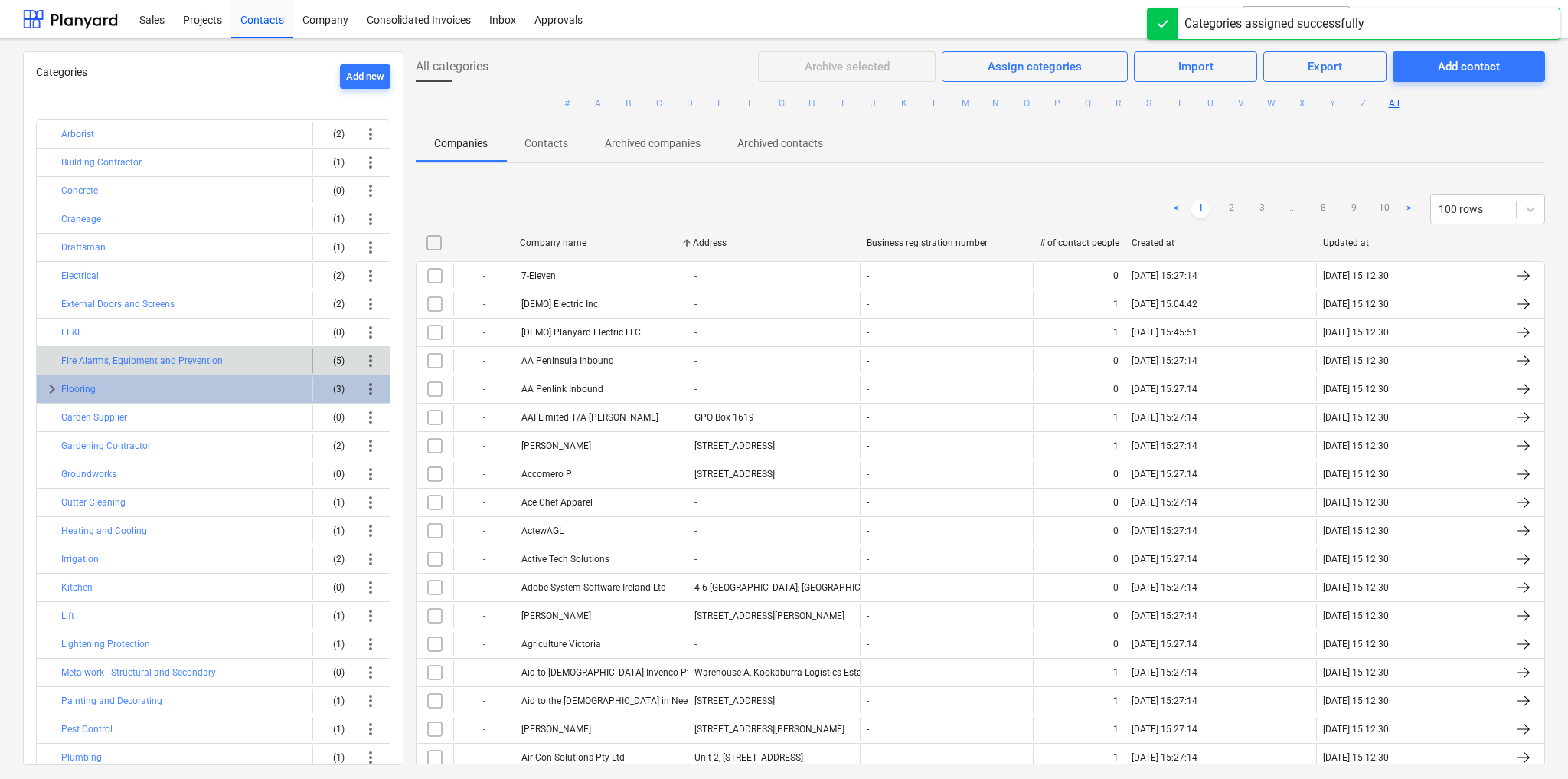
click at [364, 357] on span "more_vert" at bounding box center [370, 360] width 18 height 18
click at [415, 398] on li "Rename" at bounding box center [416, 392] width 119 height 35
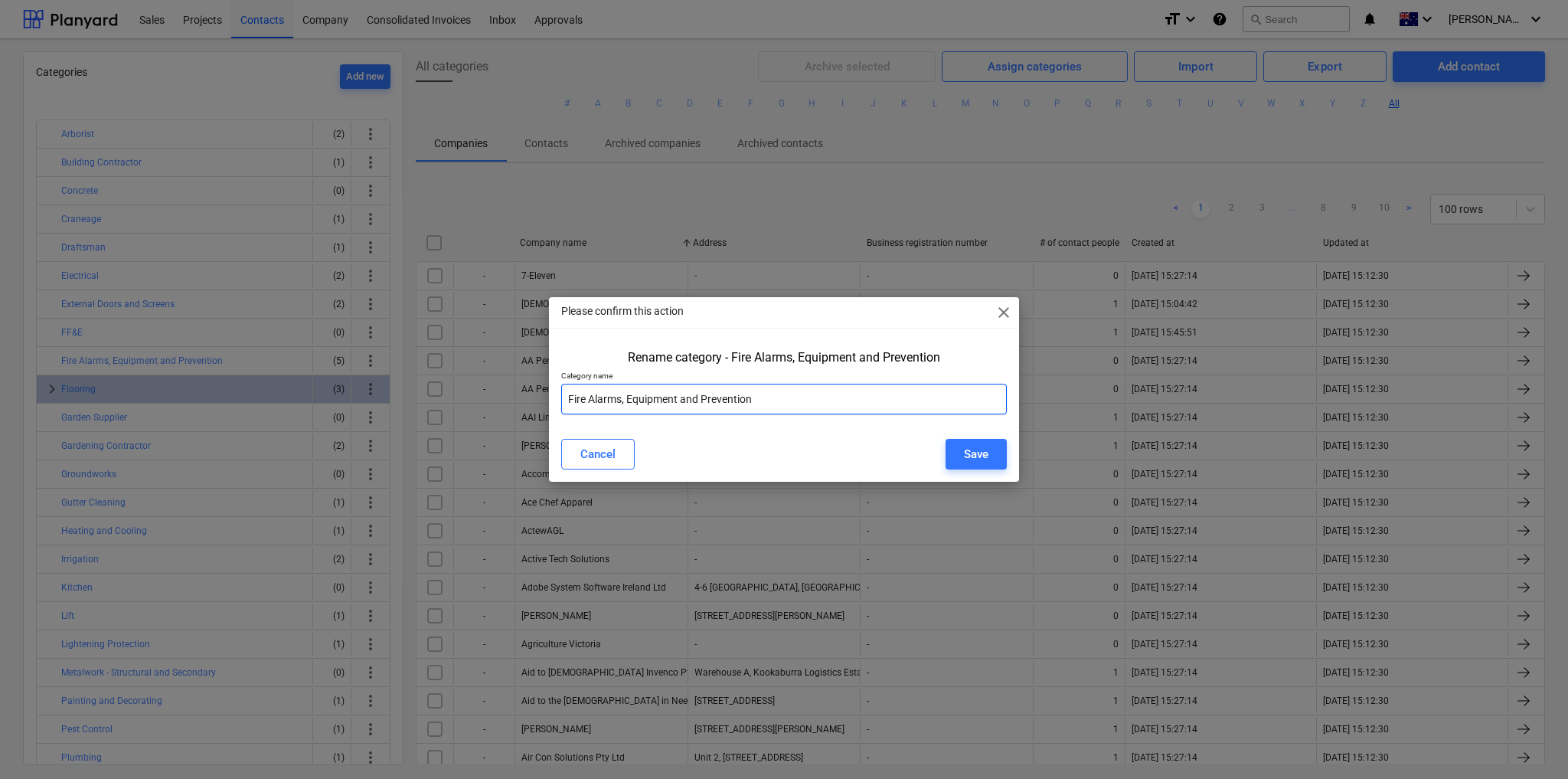
click at [733, 399] on input "Fire Alarms, Equipment and Prevention" at bounding box center [784, 399] width 446 height 31
type input "Fire Alarms, Equipment and Services"
click at [977, 458] on div "Save" at bounding box center [976, 453] width 25 height 20
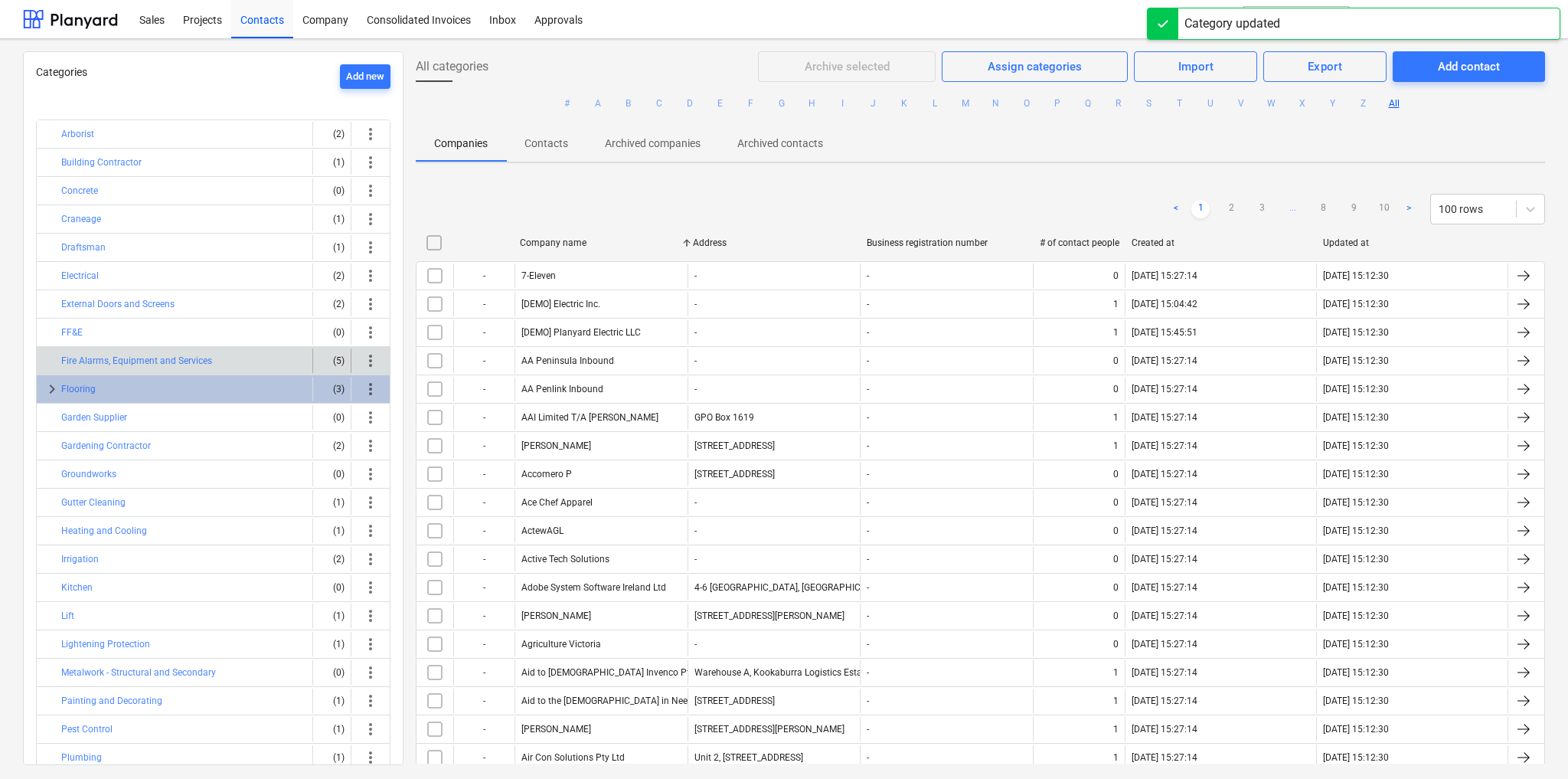
click at [368, 351] on span "more_vert" at bounding box center [370, 360] width 18 height 18
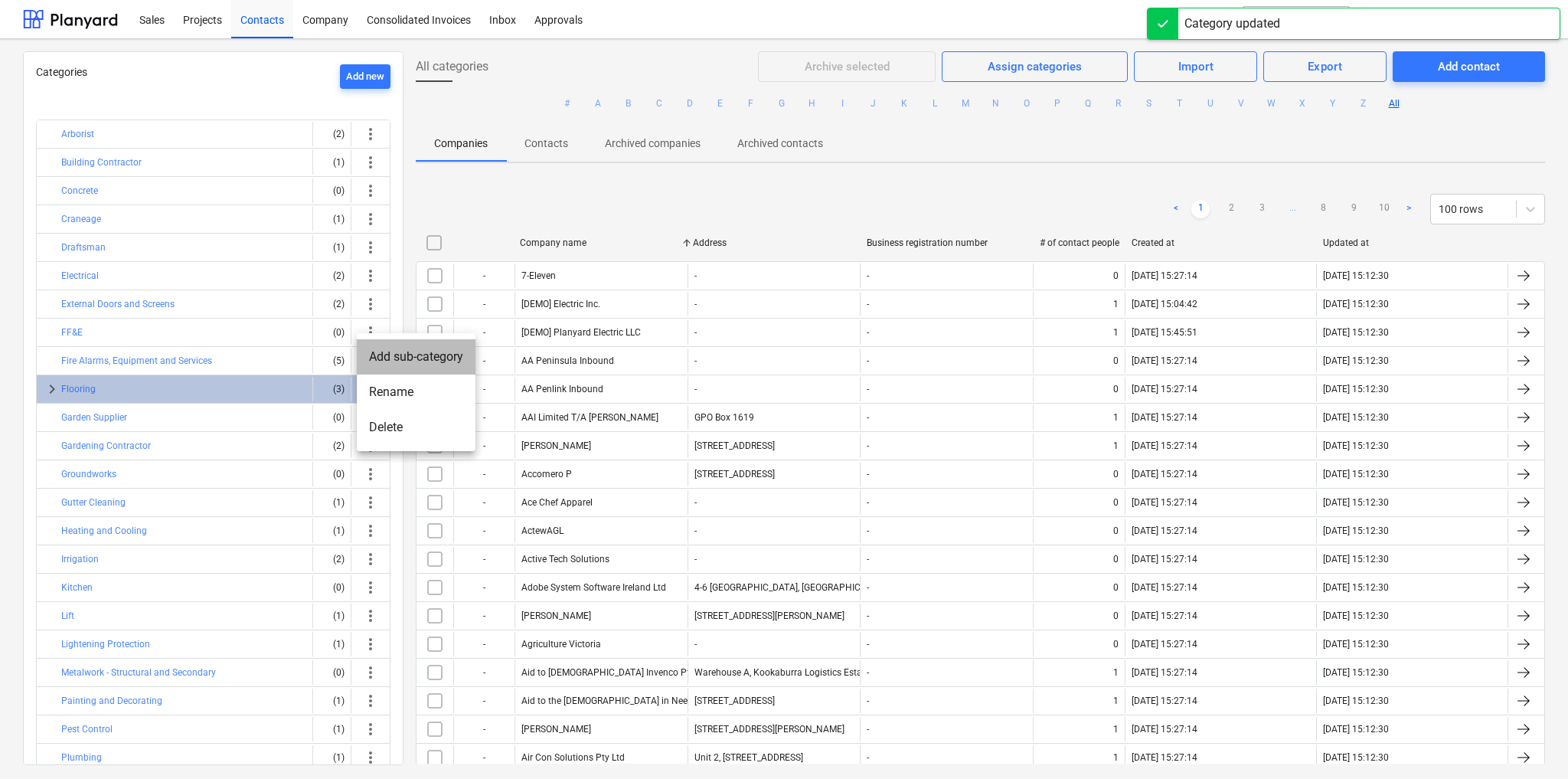
click at [403, 364] on li "Add sub-category" at bounding box center [416, 357] width 119 height 35
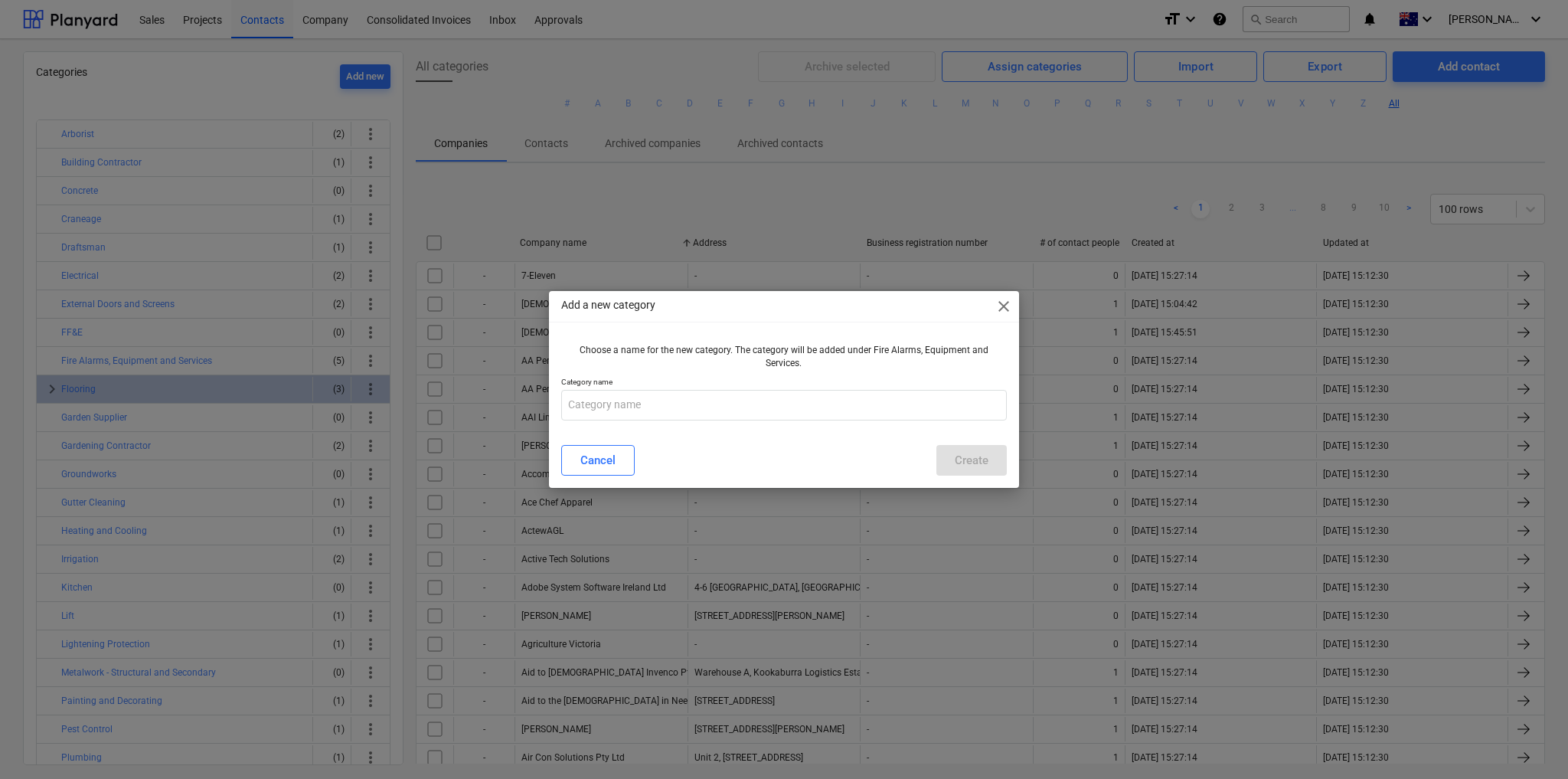
click at [1005, 307] on span "close" at bounding box center [1003, 306] width 18 height 18
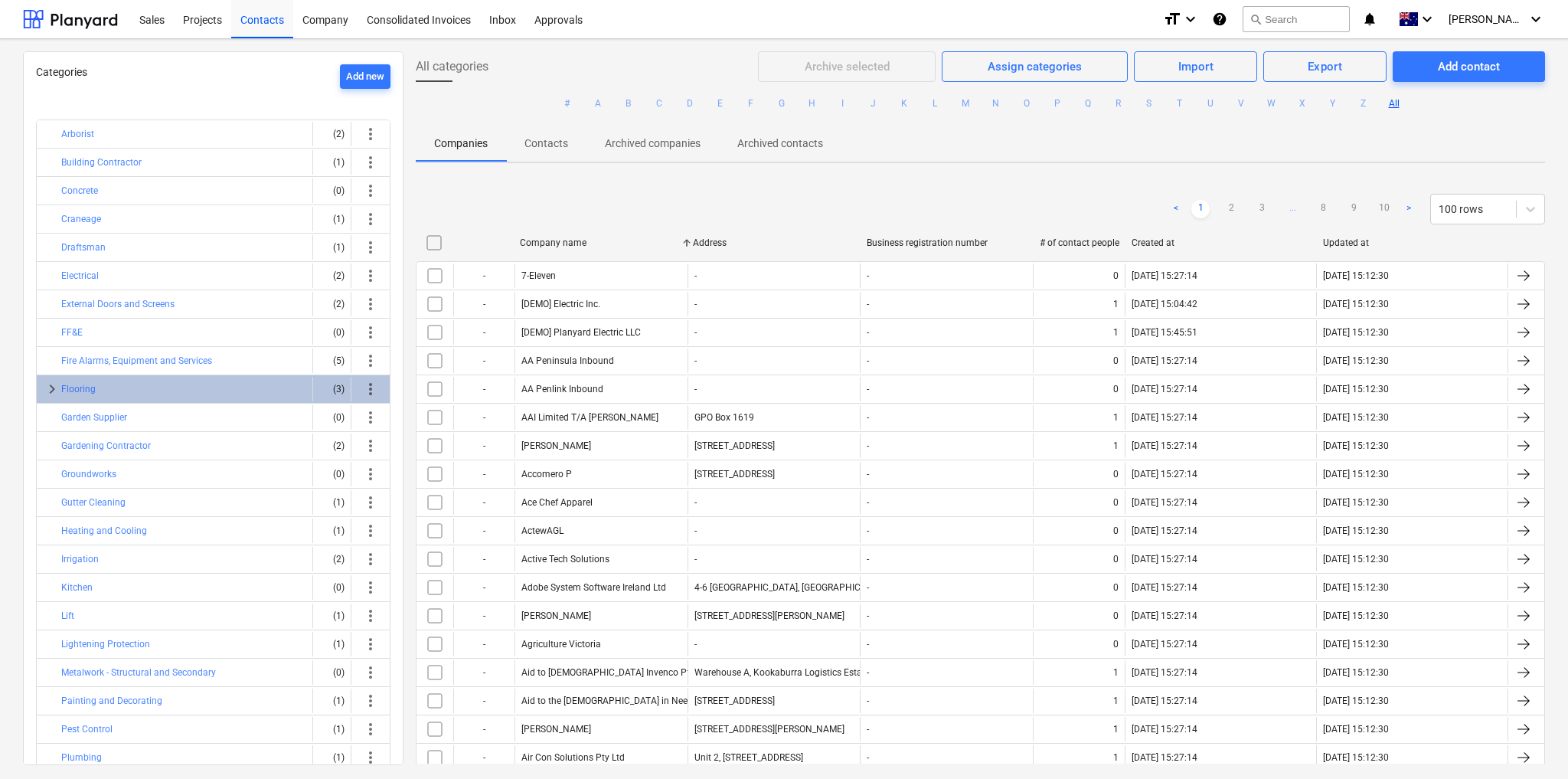
click at [937, 189] on div "< 1 2 3 ... 8 9 10 > 100 rows" at bounding box center [980, 209] width 1129 height 43
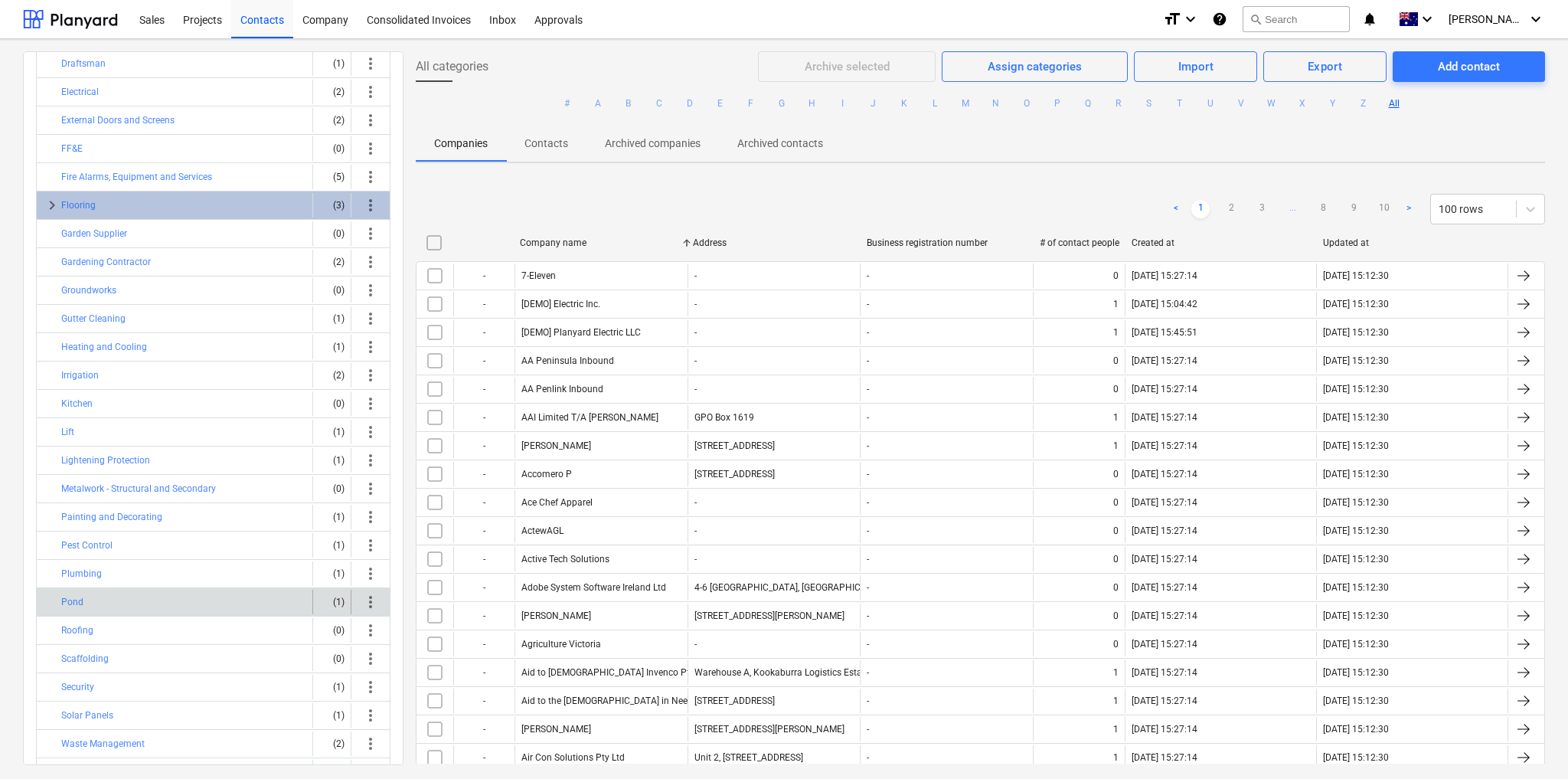
scroll to position [253, 0]
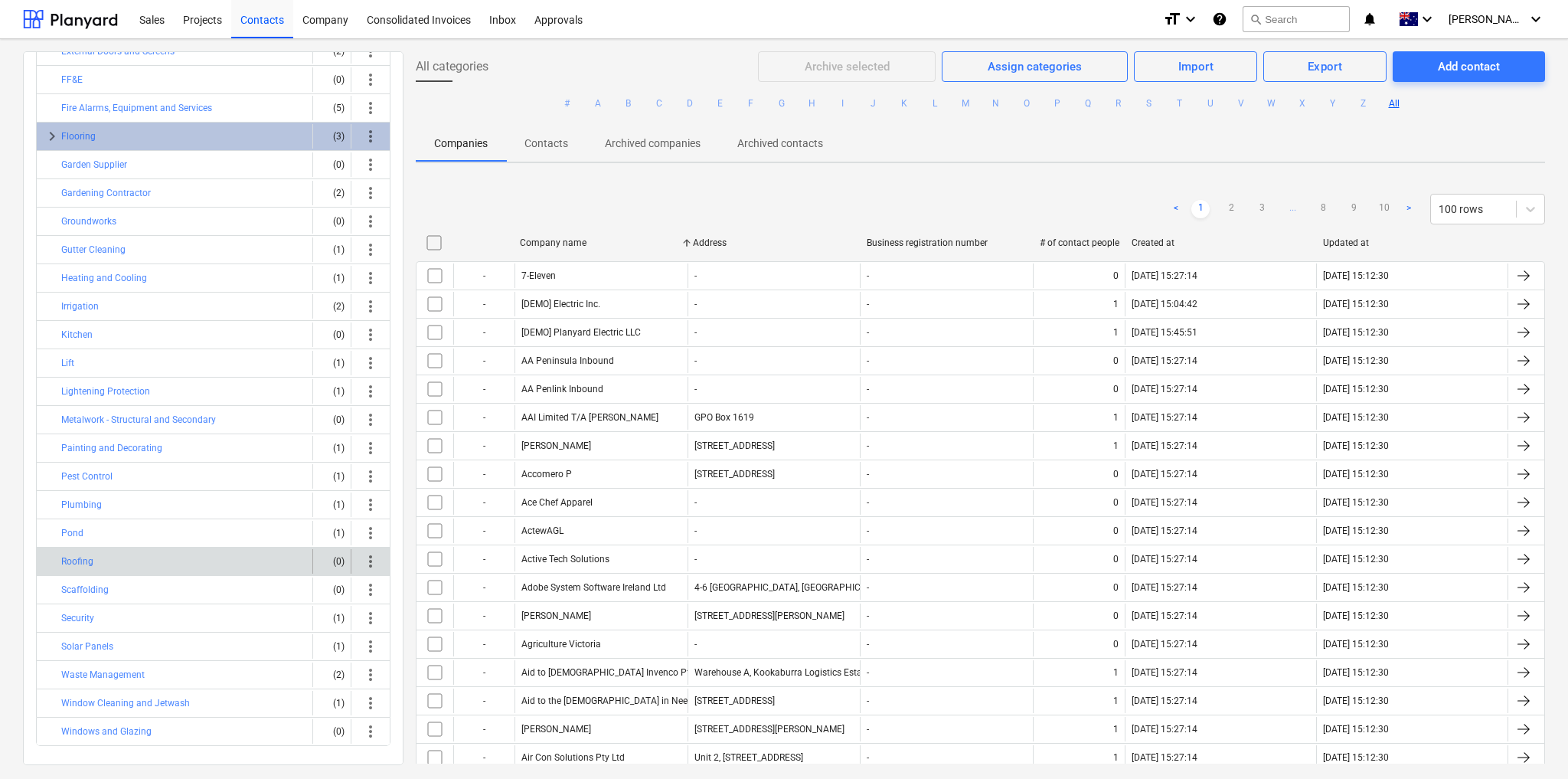
click at [362, 552] on span "more_vert" at bounding box center [370, 560] width 18 height 18
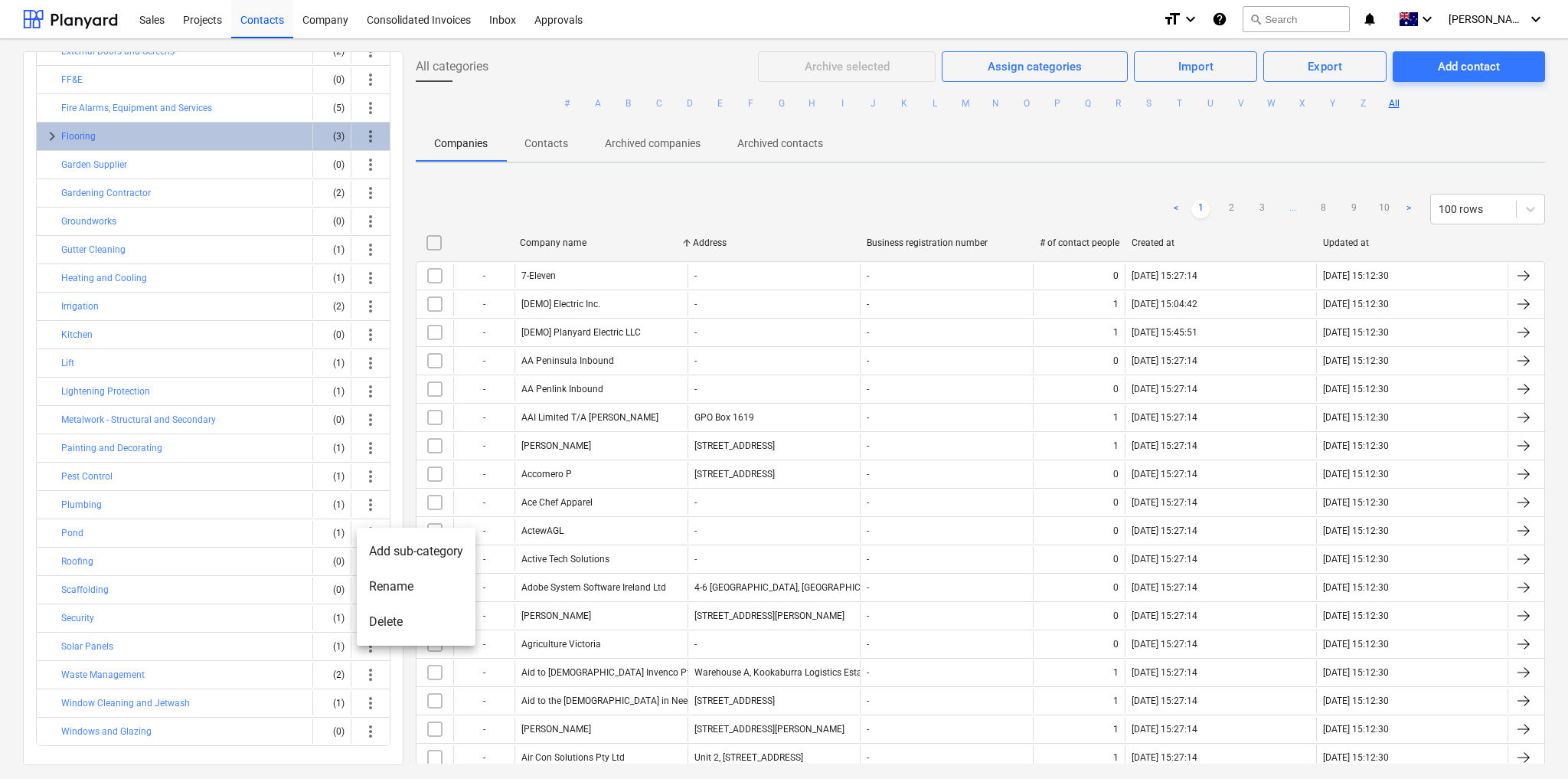
click at [81, 551] on div at bounding box center [784, 389] width 1568 height 779
click at [81, 552] on button "Roofing" at bounding box center [77, 560] width 33 height 18
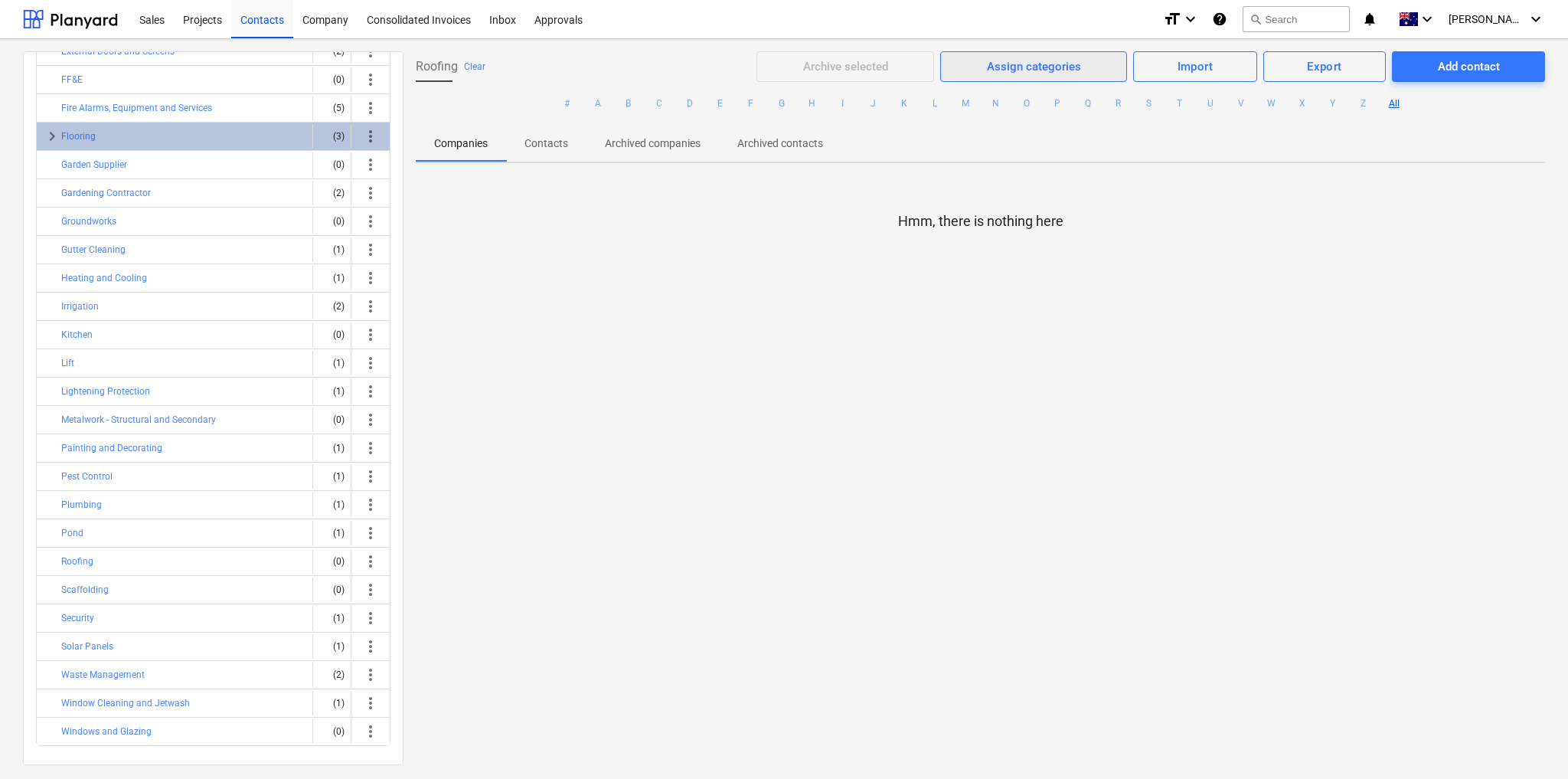
click at [1032, 71] on div "Assign categories" at bounding box center [1034, 66] width 94 height 20
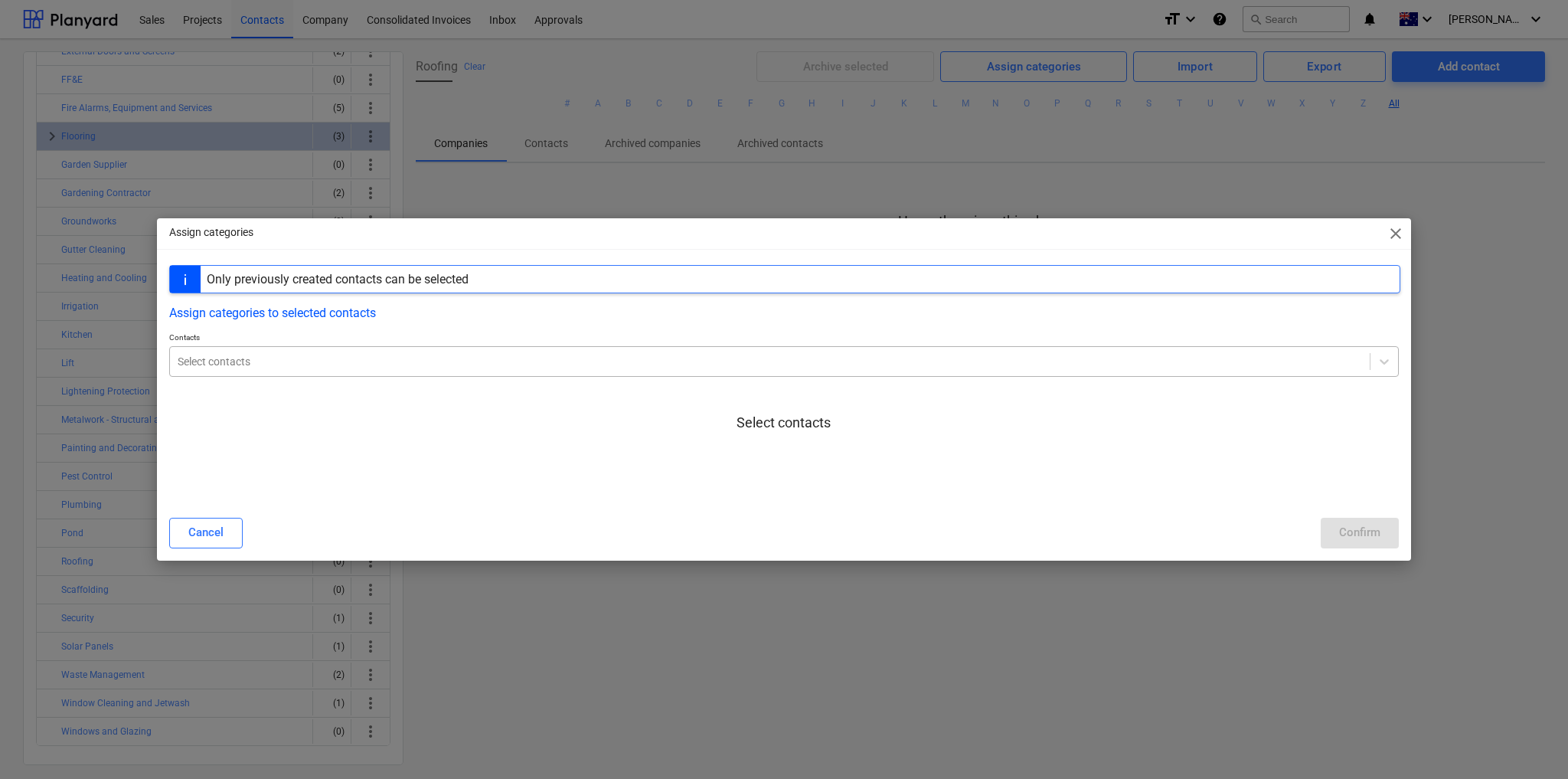
click at [276, 359] on div at bounding box center [769, 362] width 1185 height 15
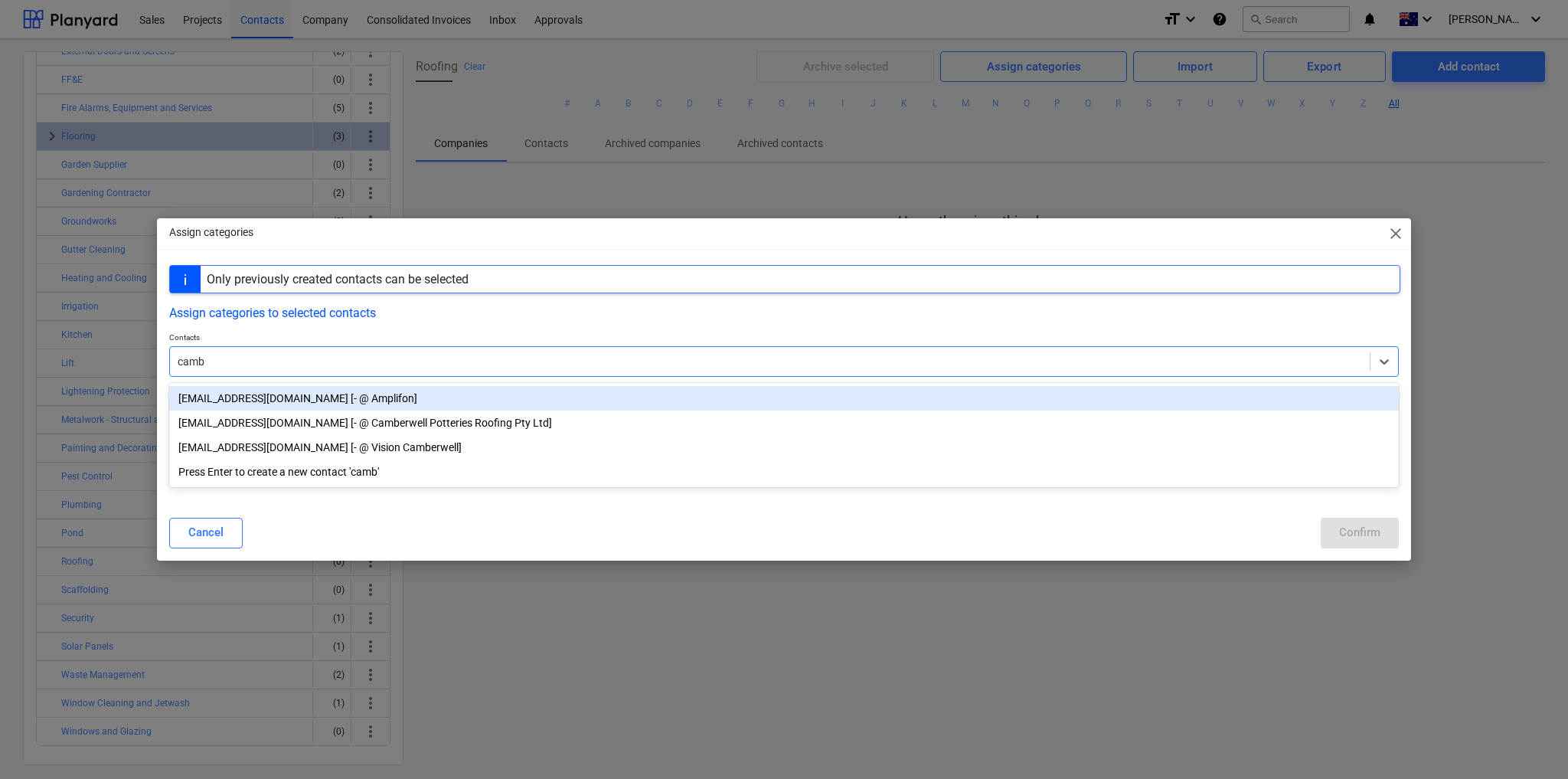
type input "cambe"
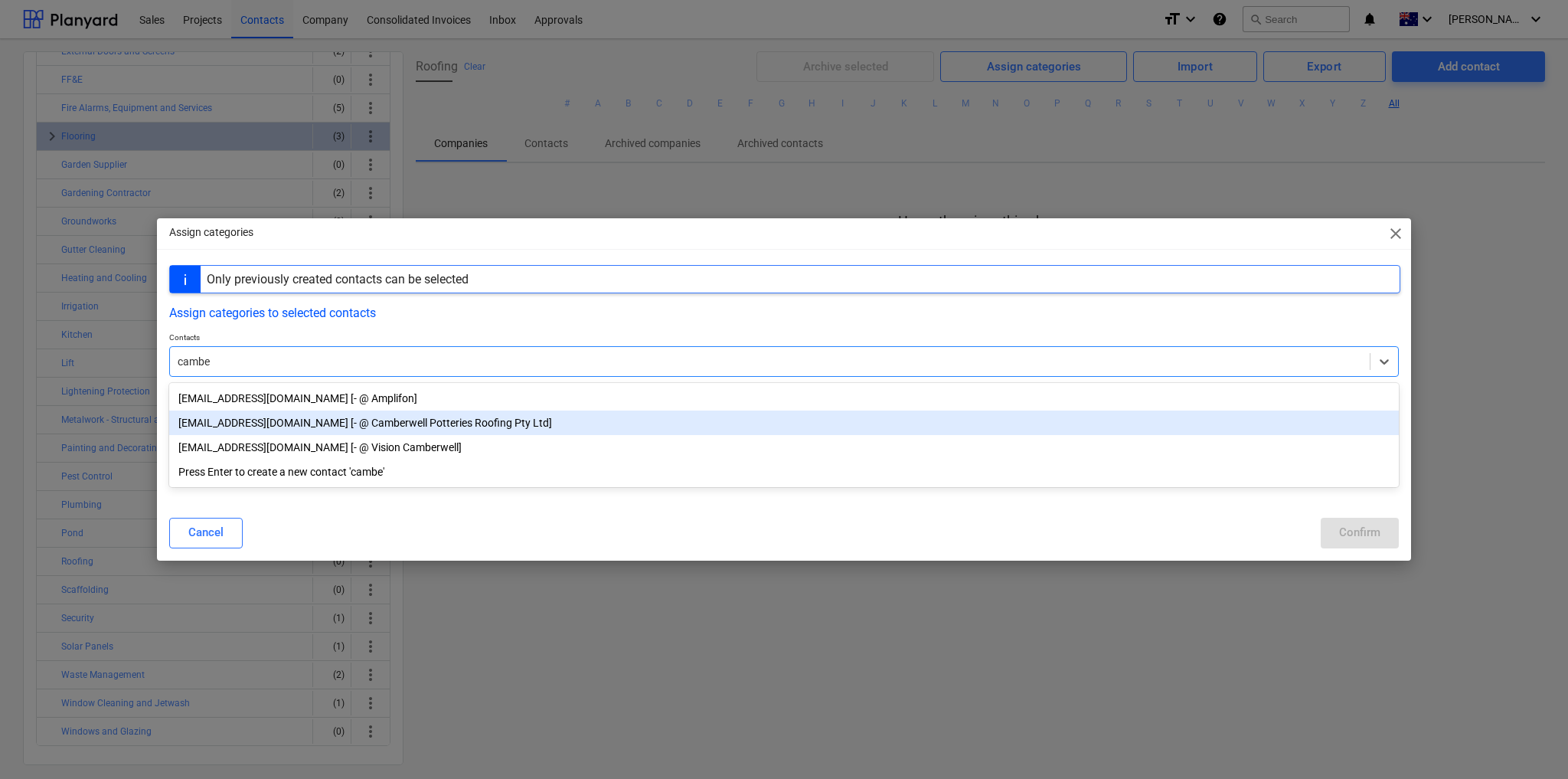
click at [306, 422] on div "info@camberwellroofing.com.au [- @ Camberwell Potteries Roofing Pty Ltd]" at bounding box center [784, 422] width 1230 height 25
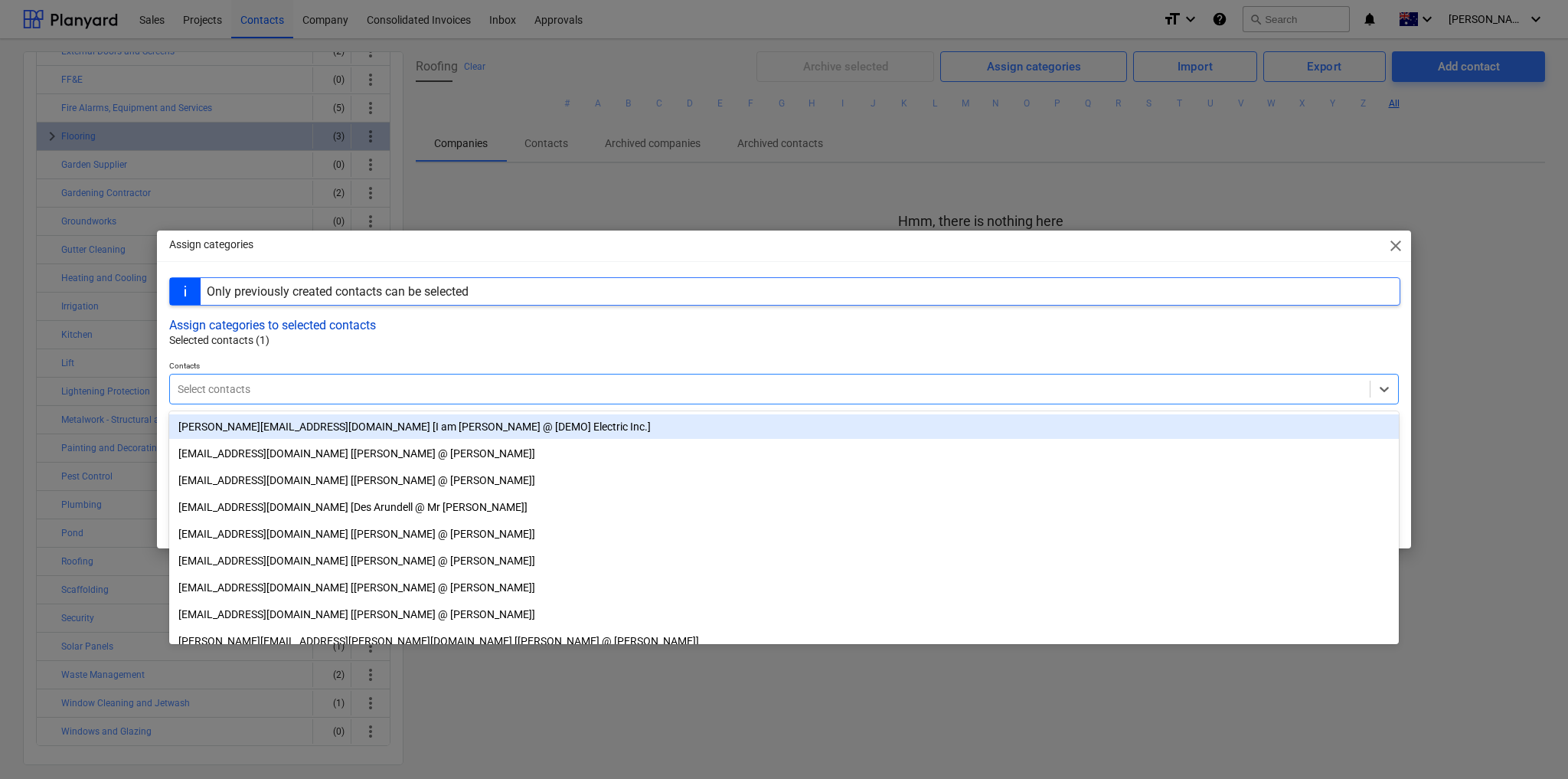
click at [327, 328] on button "Assign categories to selected contacts" at bounding box center [272, 325] width 206 height 15
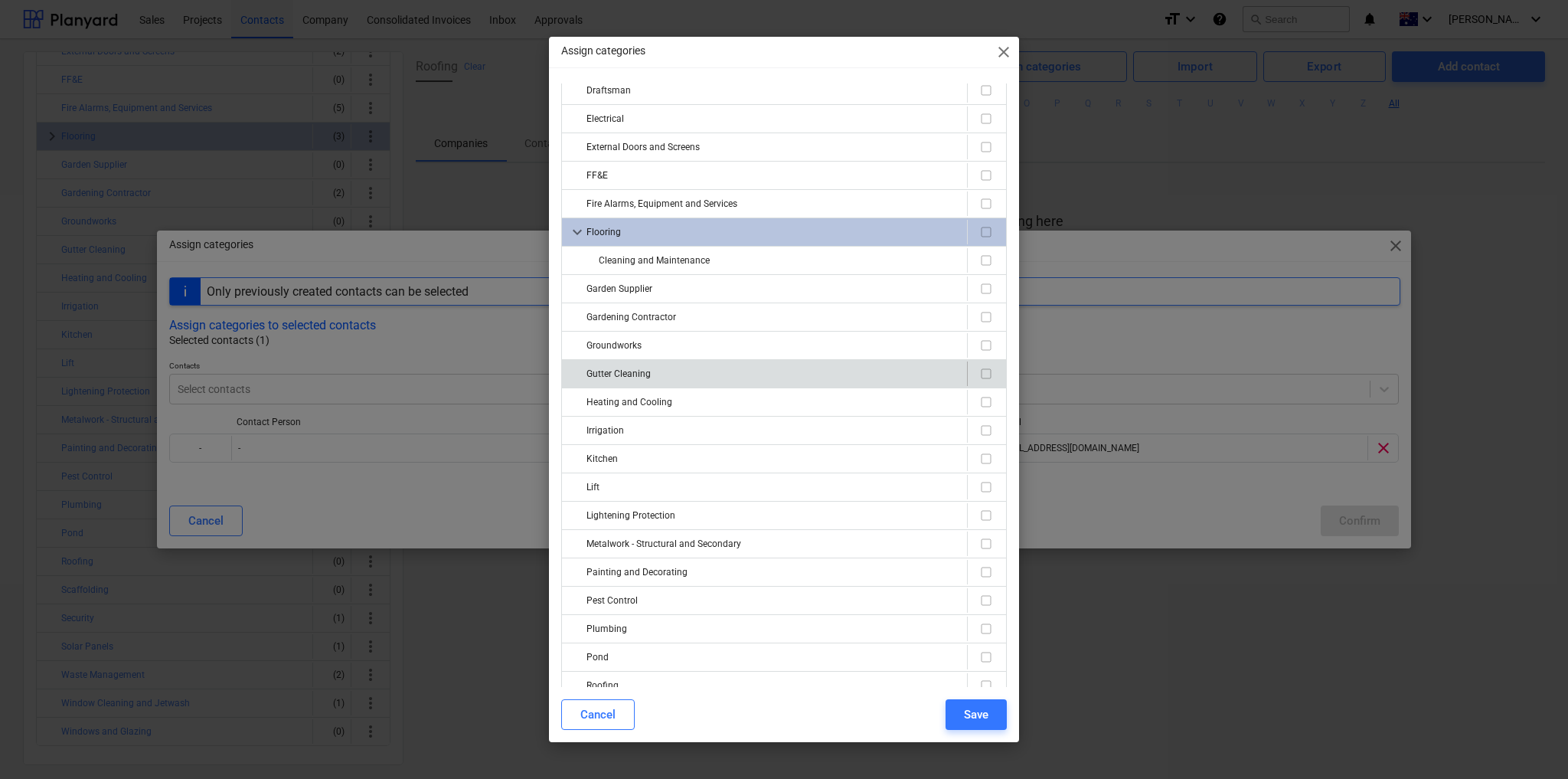
scroll to position [341, 0]
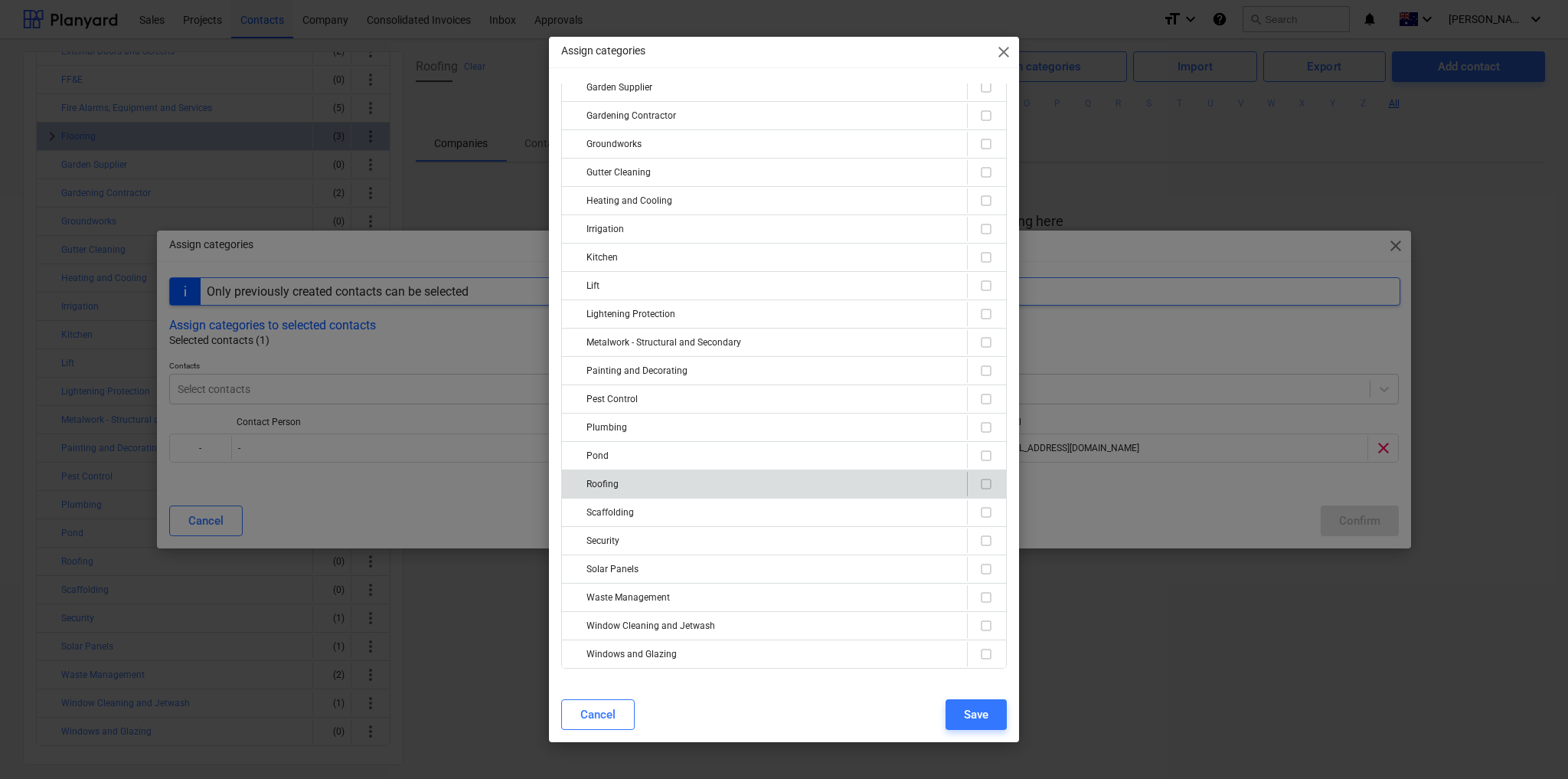
click at [978, 475] on input "checkbox" at bounding box center [985, 483] width 18 height 18
checkbox input "true"
click at [986, 710] on div "Save" at bounding box center [976, 714] width 25 height 20
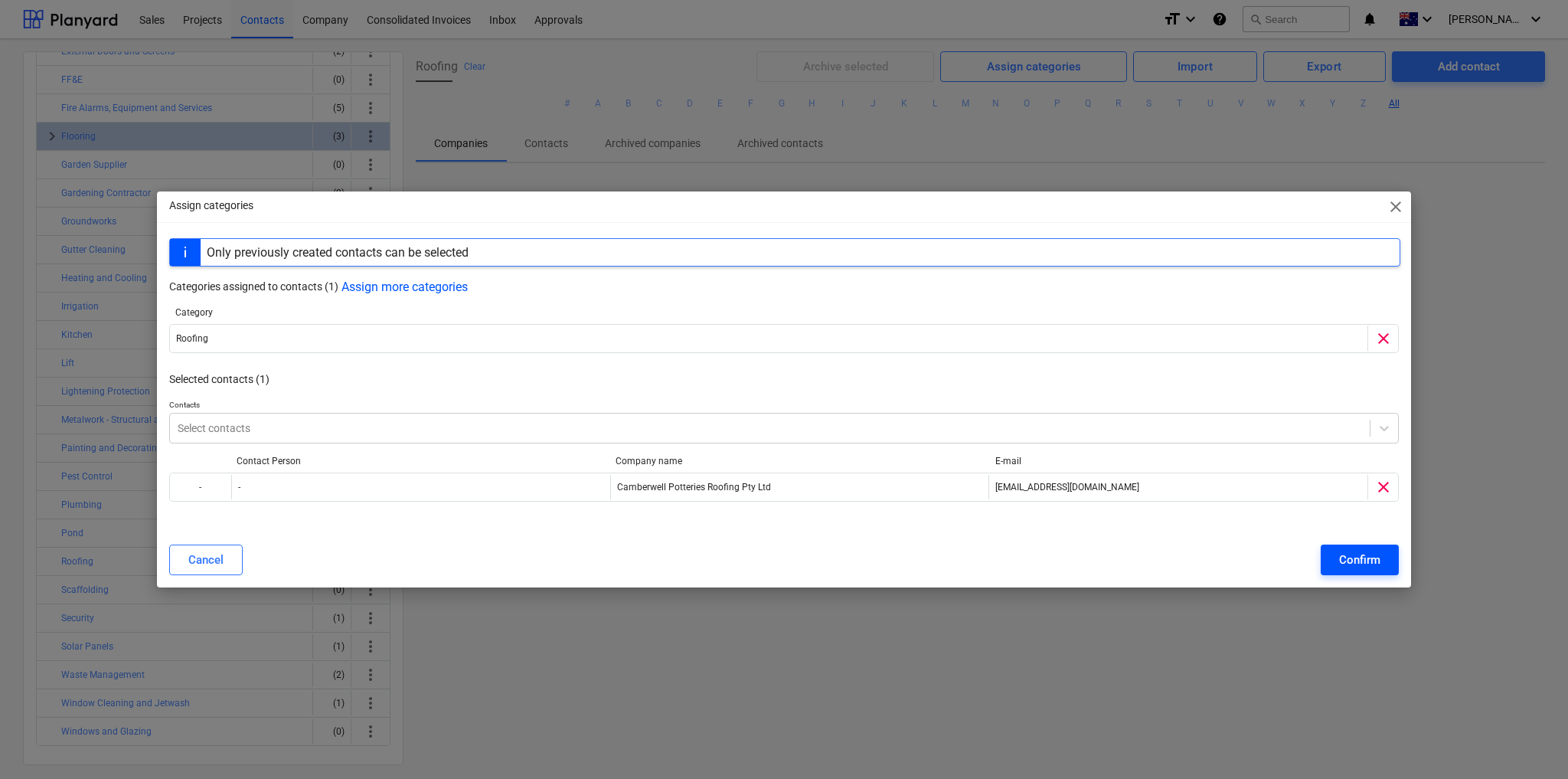
click at [1353, 558] on div "Confirm" at bounding box center [1360, 560] width 41 height 20
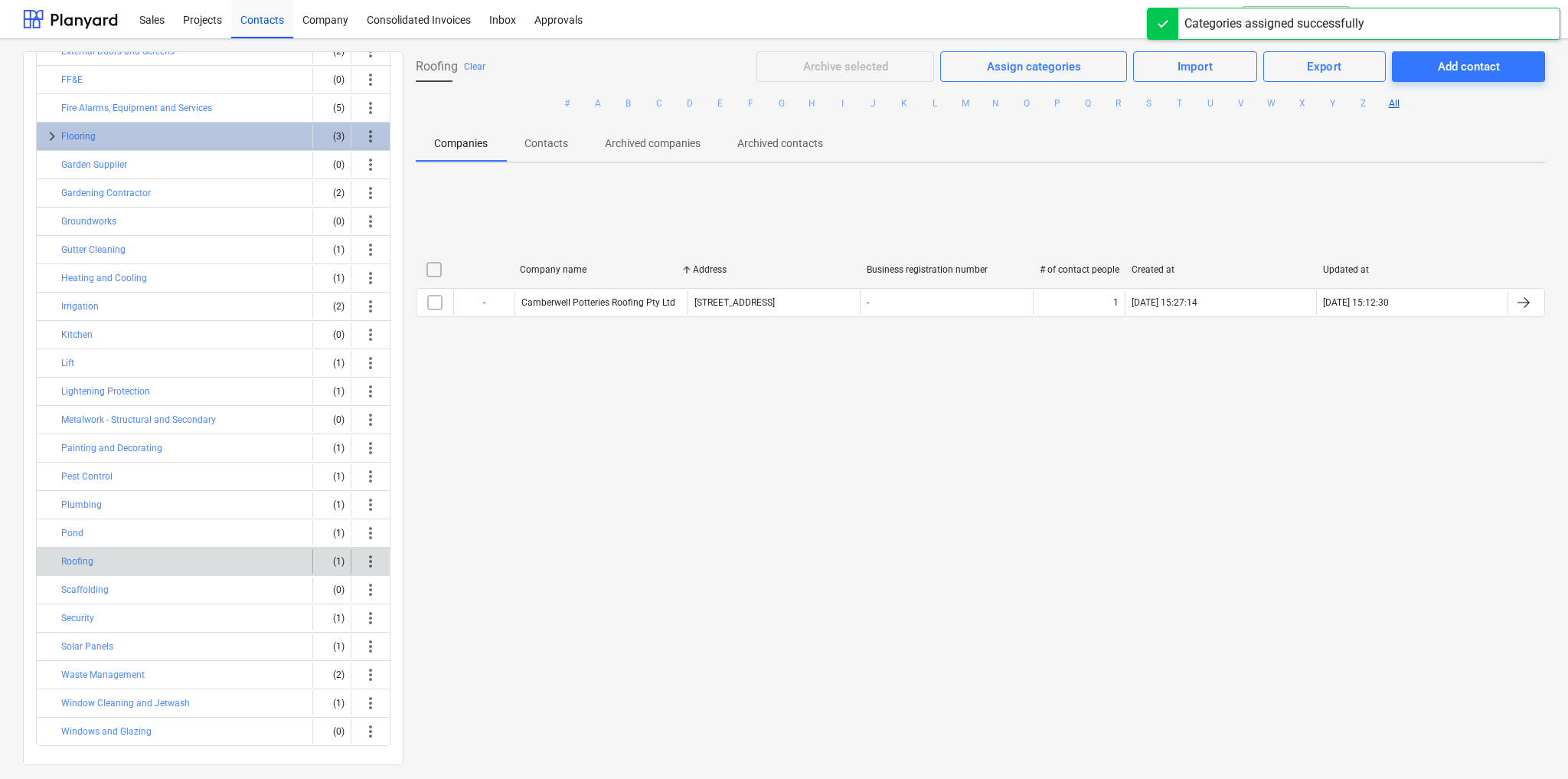
click at [220, 554] on div "Roofing" at bounding box center [183, 561] width 245 height 25
click at [84, 552] on button "Roofing" at bounding box center [77, 560] width 33 height 18
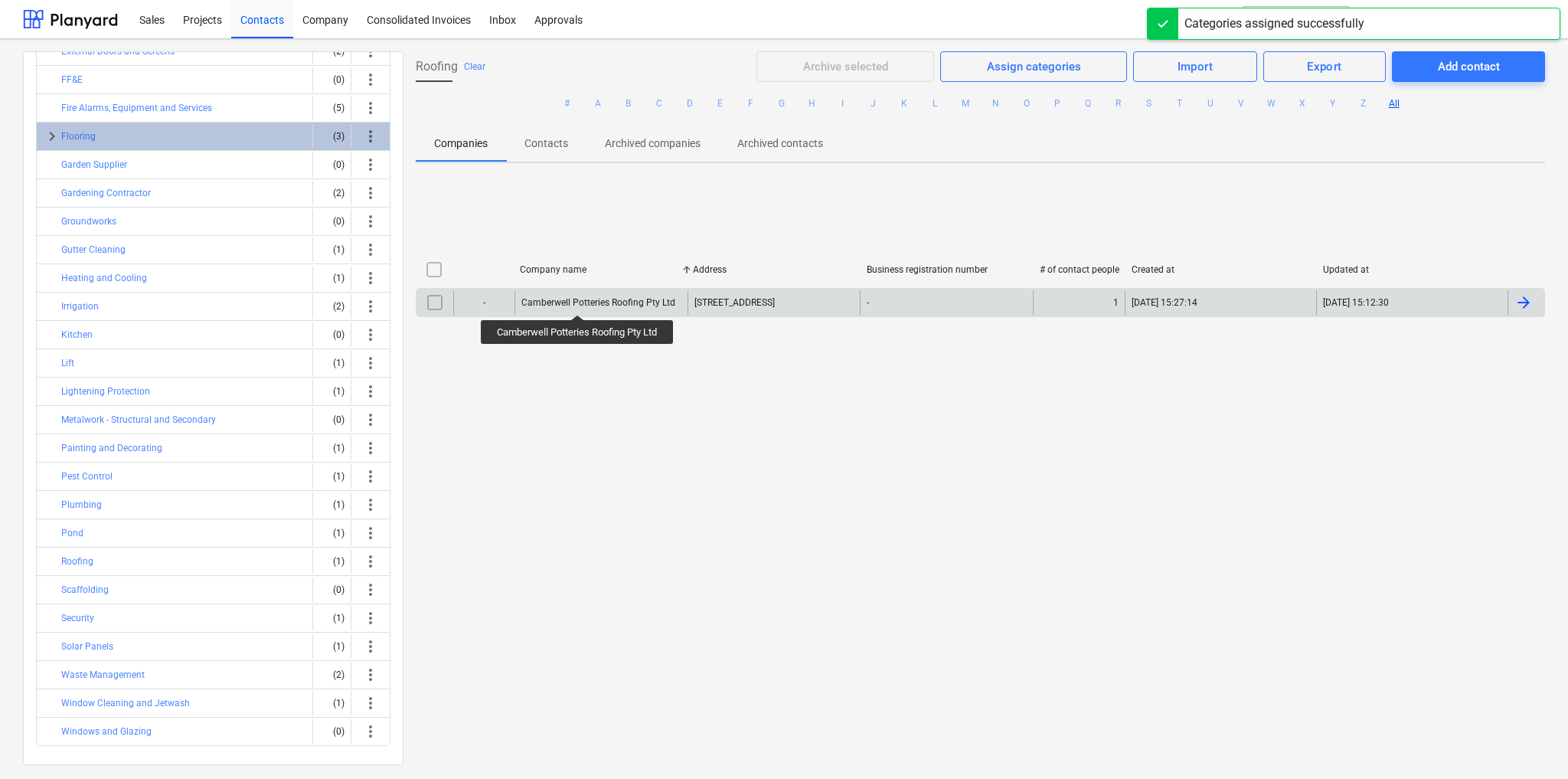
click at [580, 301] on div "Camberwell Potteries Roofing Pty Ltd" at bounding box center [599, 303] width 154 height 11
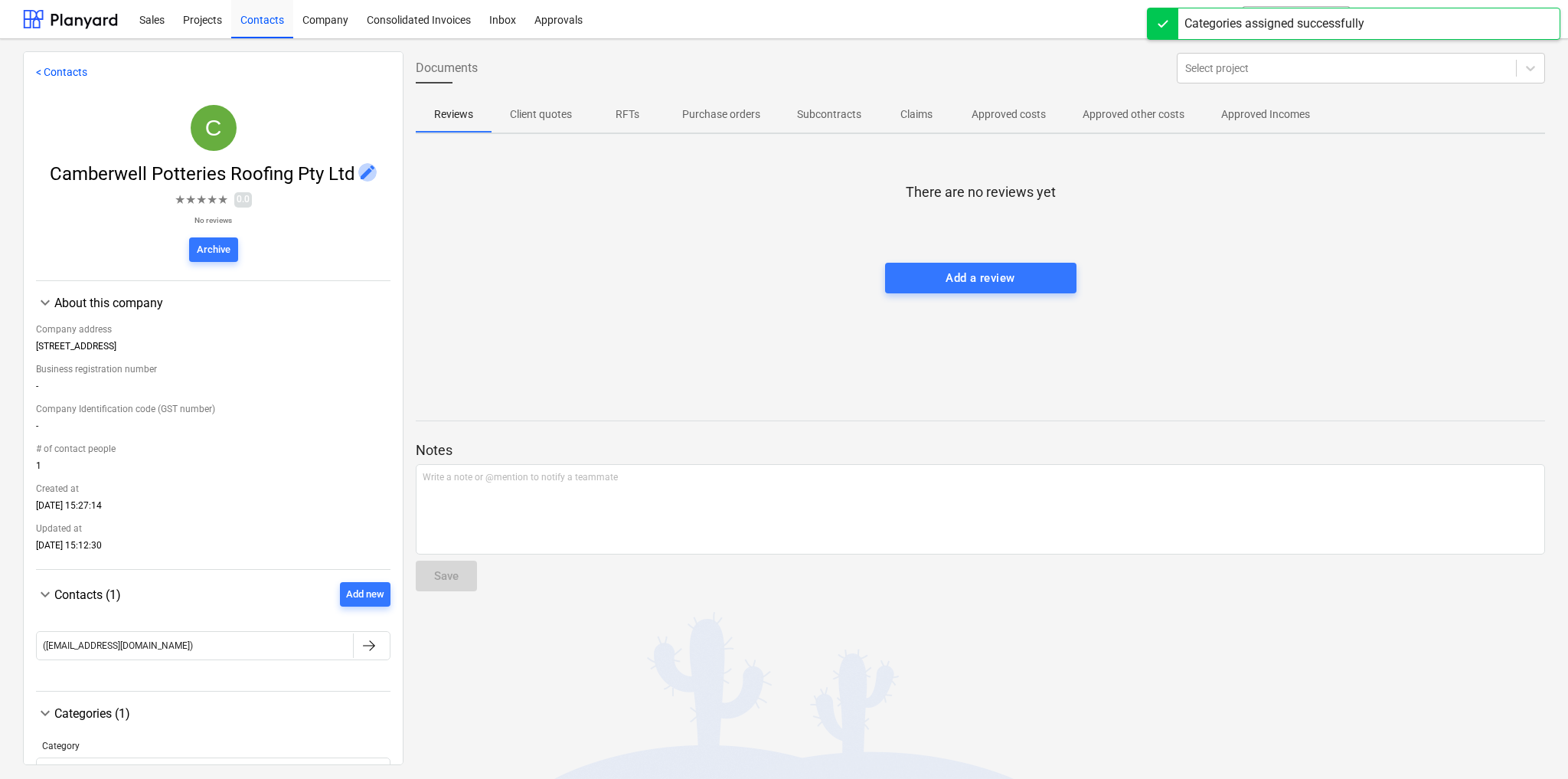
click at [364, 175] on span "edit" at bounding box center [367, 171] width 18 height 18
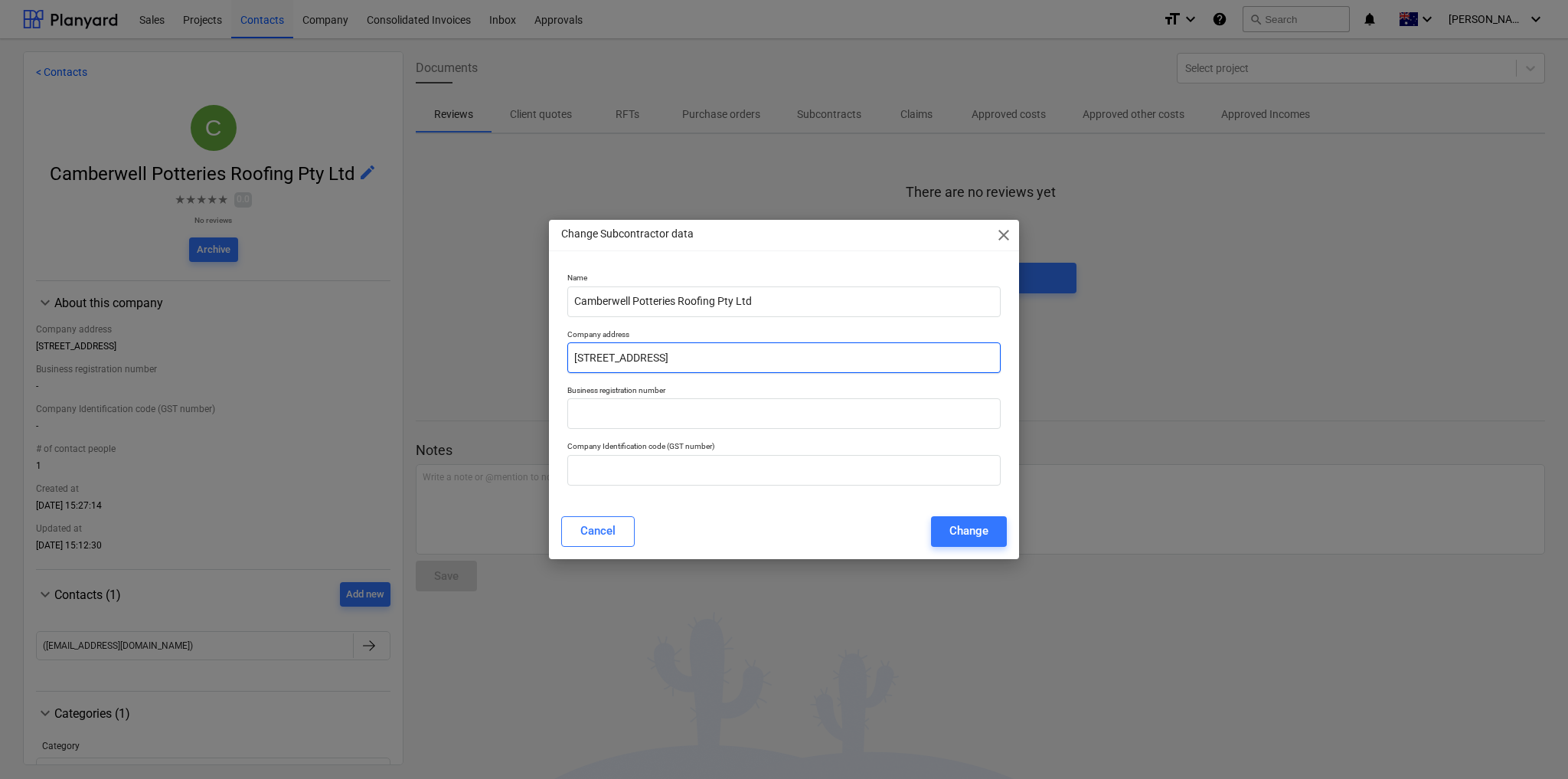
click at [679, 355] on input "Unit 26 25-37 Huntingdale Rd" at bounding box center [784, 358] width 434 height 31
paste input "Industrial Park Unit 26, 25 - 37 Huntingdale Road, Burwood - VIC 3125"
click at [858, 357] on input "Industrial Park Unit 26, 25 - 37 Huntingdale Road, Burwood - VIC 3125" at bounding box center [784, 358] width 434 height 31
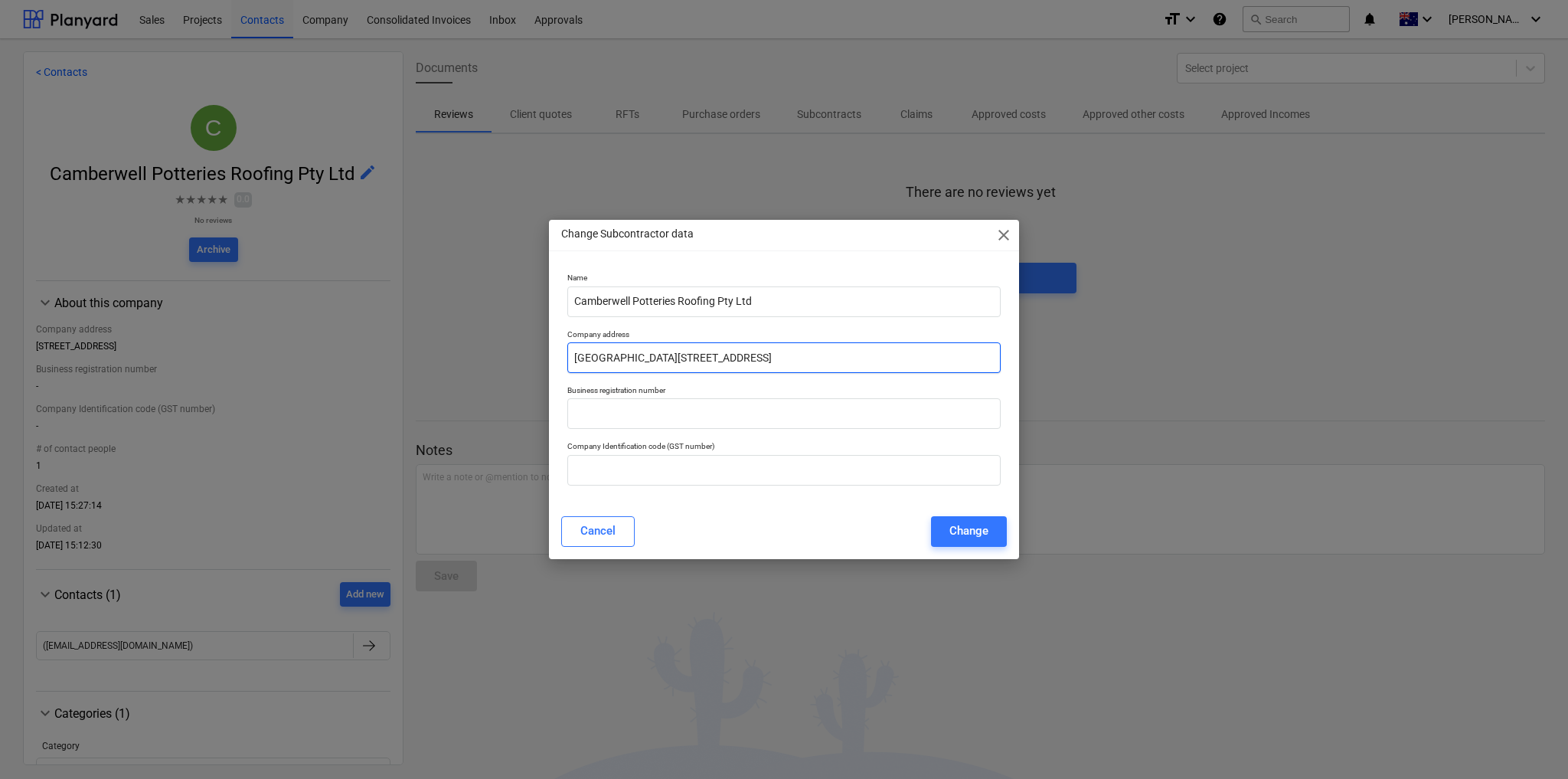
type input "Industrial Park Unit 26, 25 - 37 Huntingdale Road, Burwood, VIC 3125"
click at [639, 428] on div at bounding box center [784, 414] width 434 height 31
paste input "85 165 224 304"
type input "85 165 224 304"
click at [610, 470] on input "text" at bounding box center [784, 470] width 434 height 31
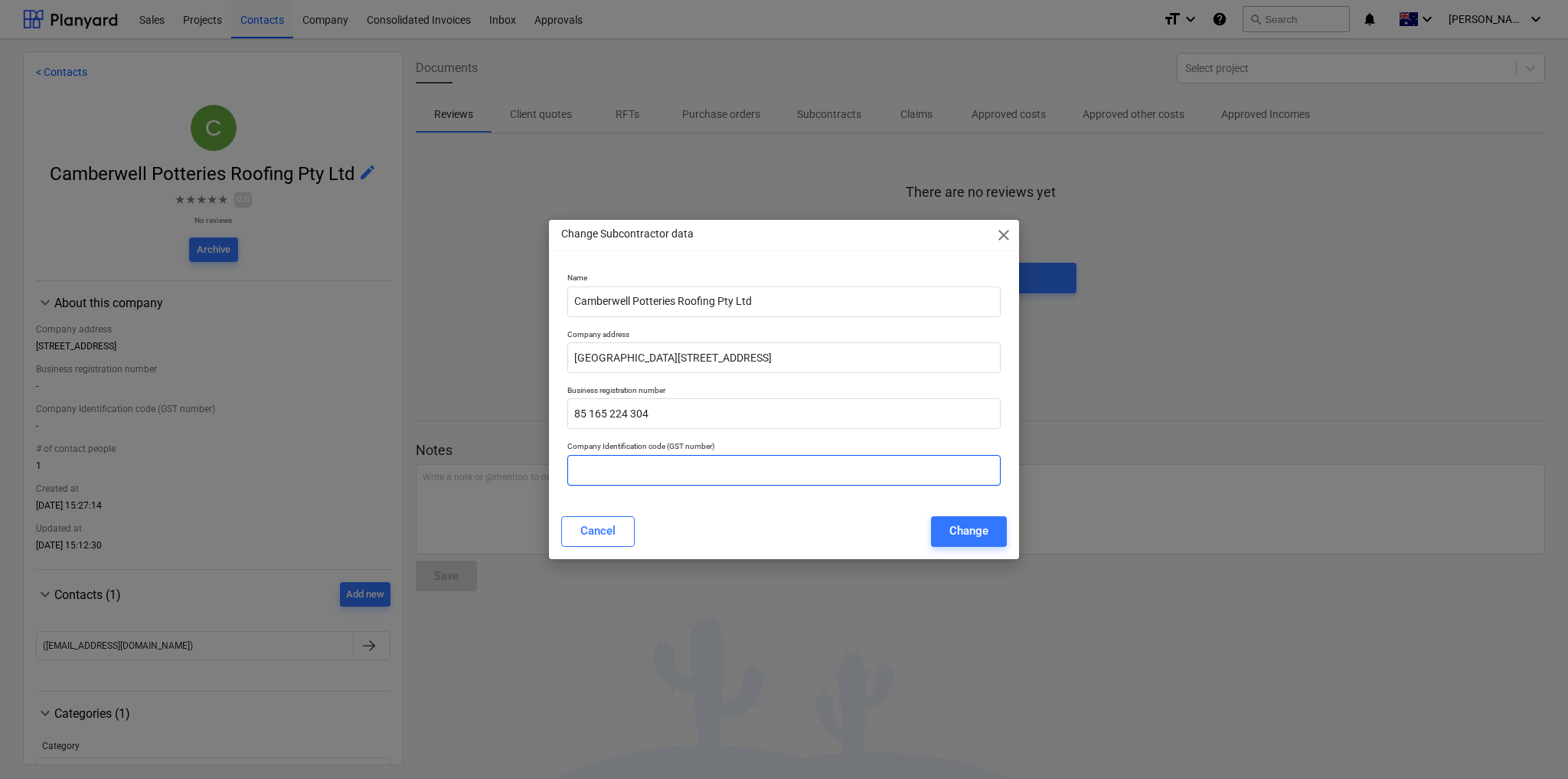
paste input "85 165 224 304"
type input "85 165 224 304"
drag, startPoint x: 590, startPoint y: 412, endPoint x: 512, endPoint y: 417, distance: 78.2
click at [512, 417] on div "Change Subcontractor data close Name Camberwell Potteries Roofing Pty Ltd Compa…" at bounding box center [784, 389] width 1568 height 779
type input "165 224 304"
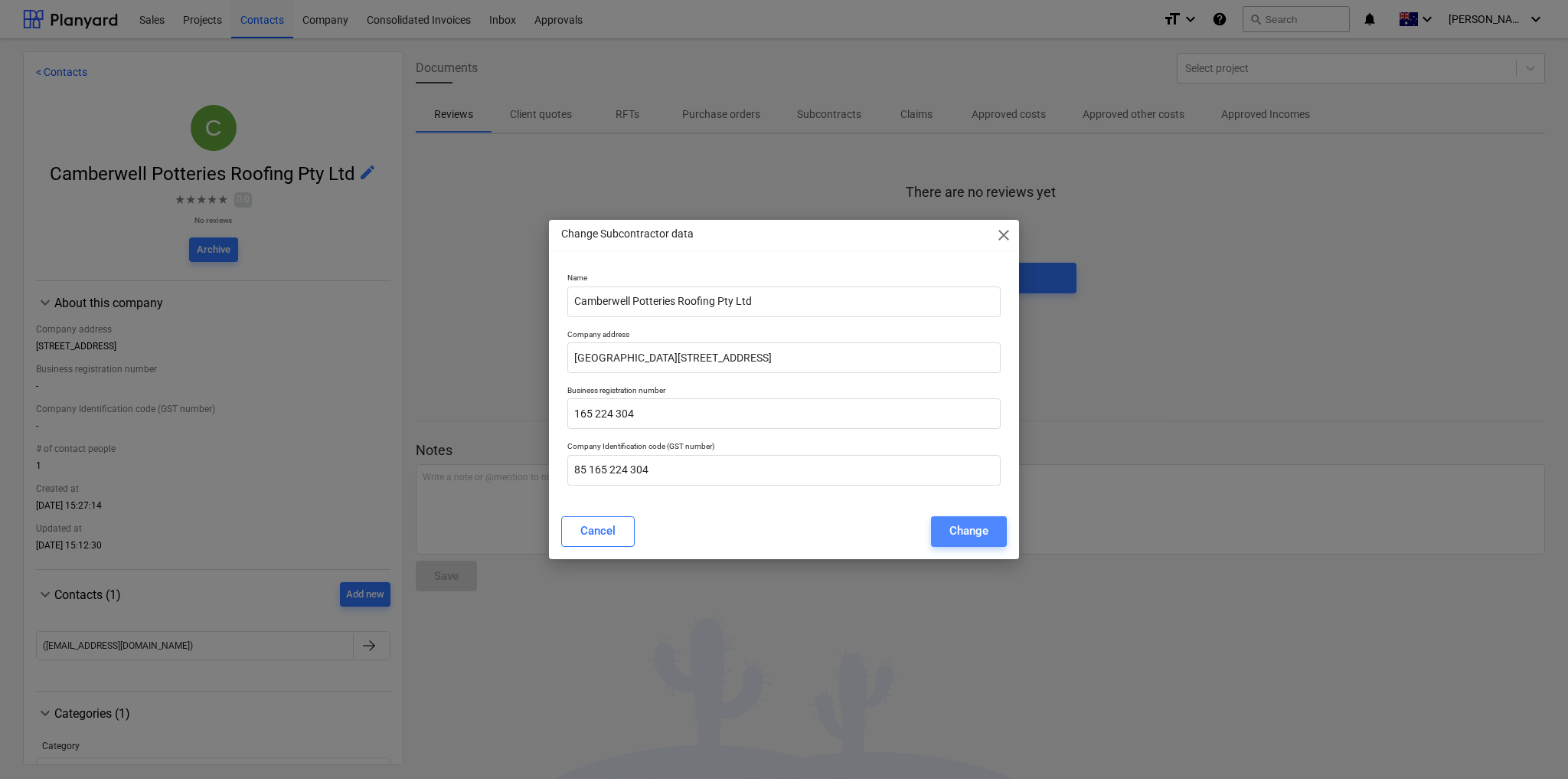
click at [972, 536] on div "Change" at bounding box center [969, 530] width 39 height 20
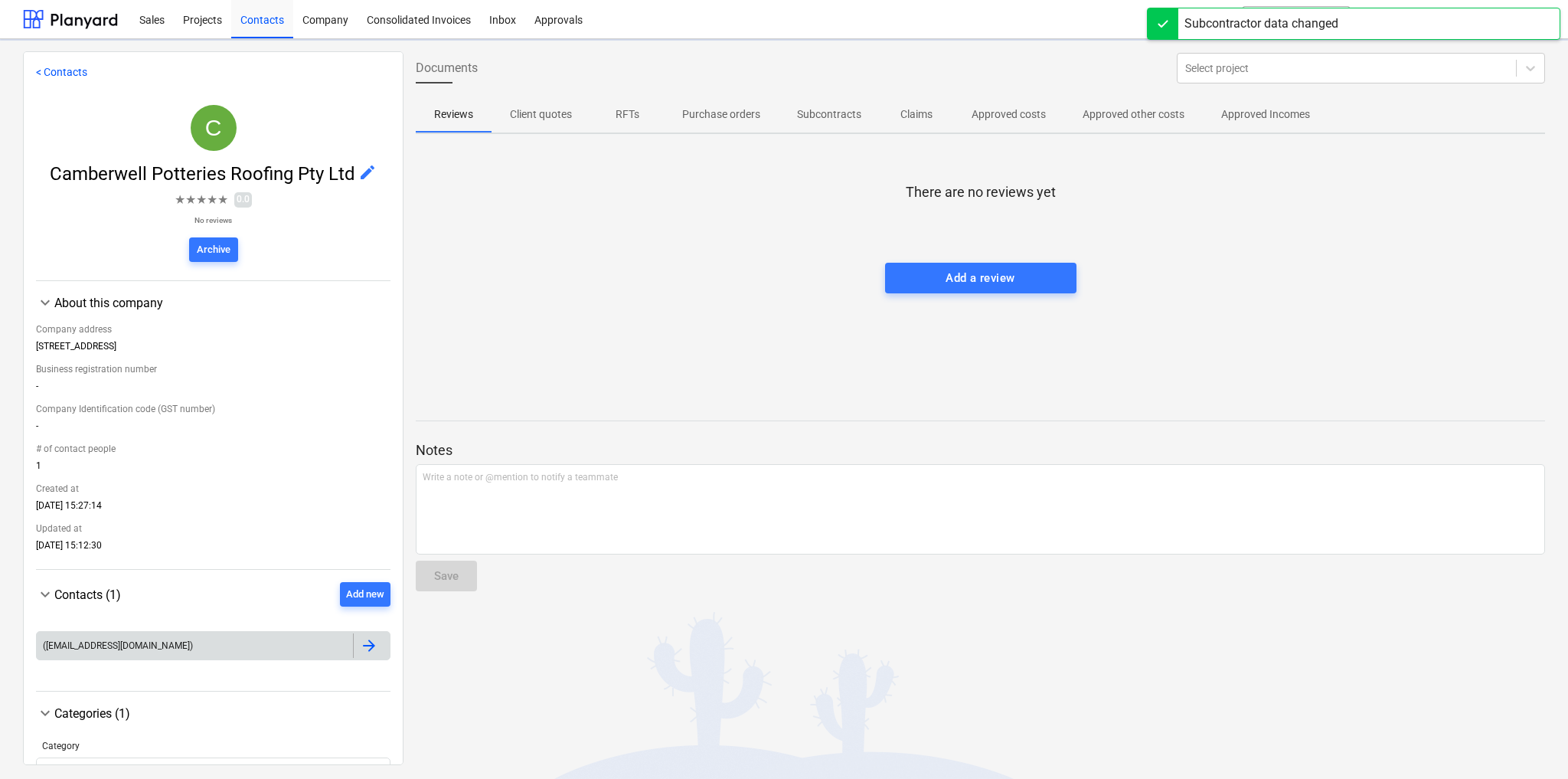
click at [192, 645] on div "(info@camberwellroofing.com.au)" at bounding box center [195, 645] width 316 height 25
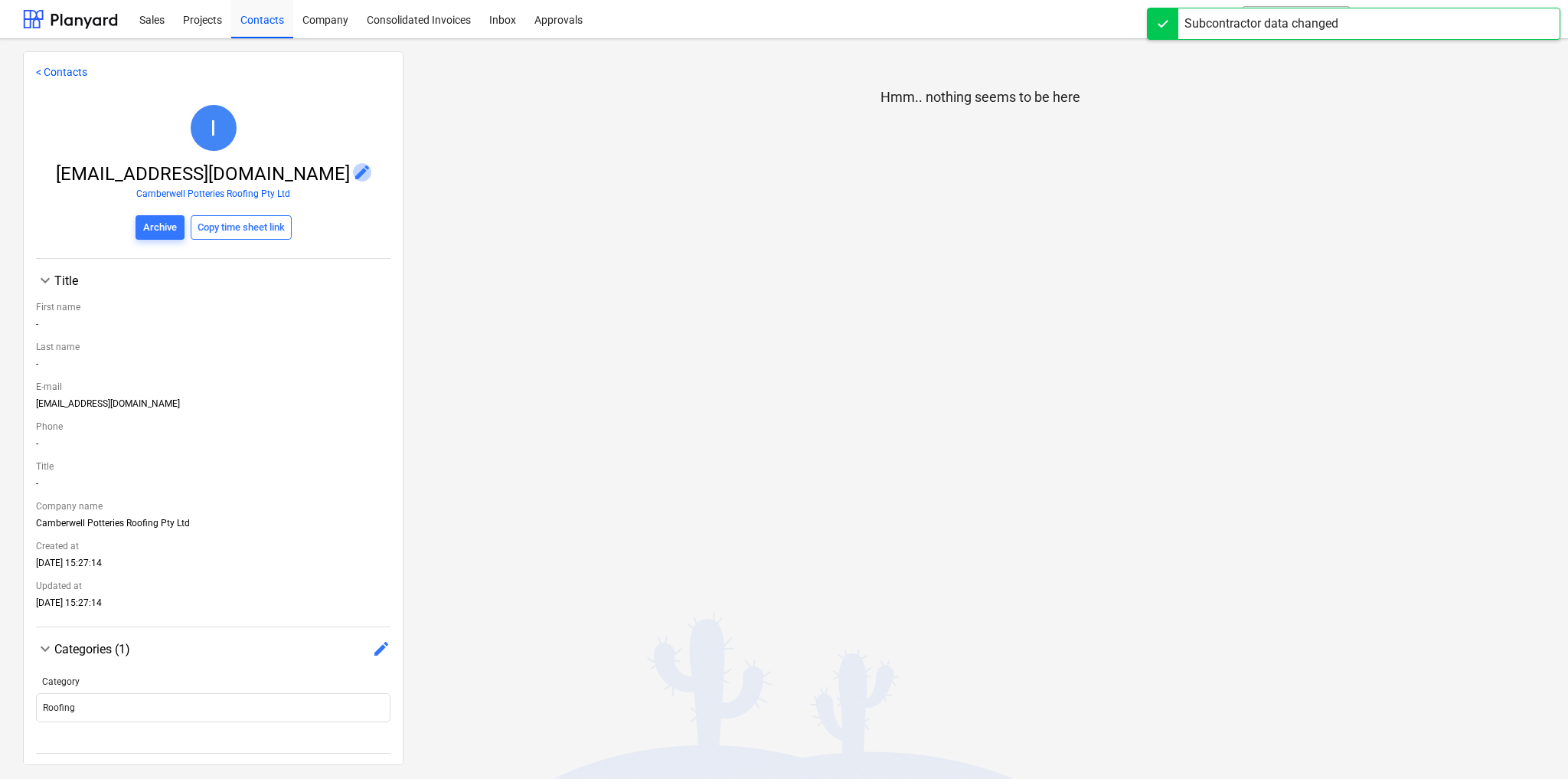
click at [353, 170] on span "edit" at bounding box center [362, 171] width 18 height 18
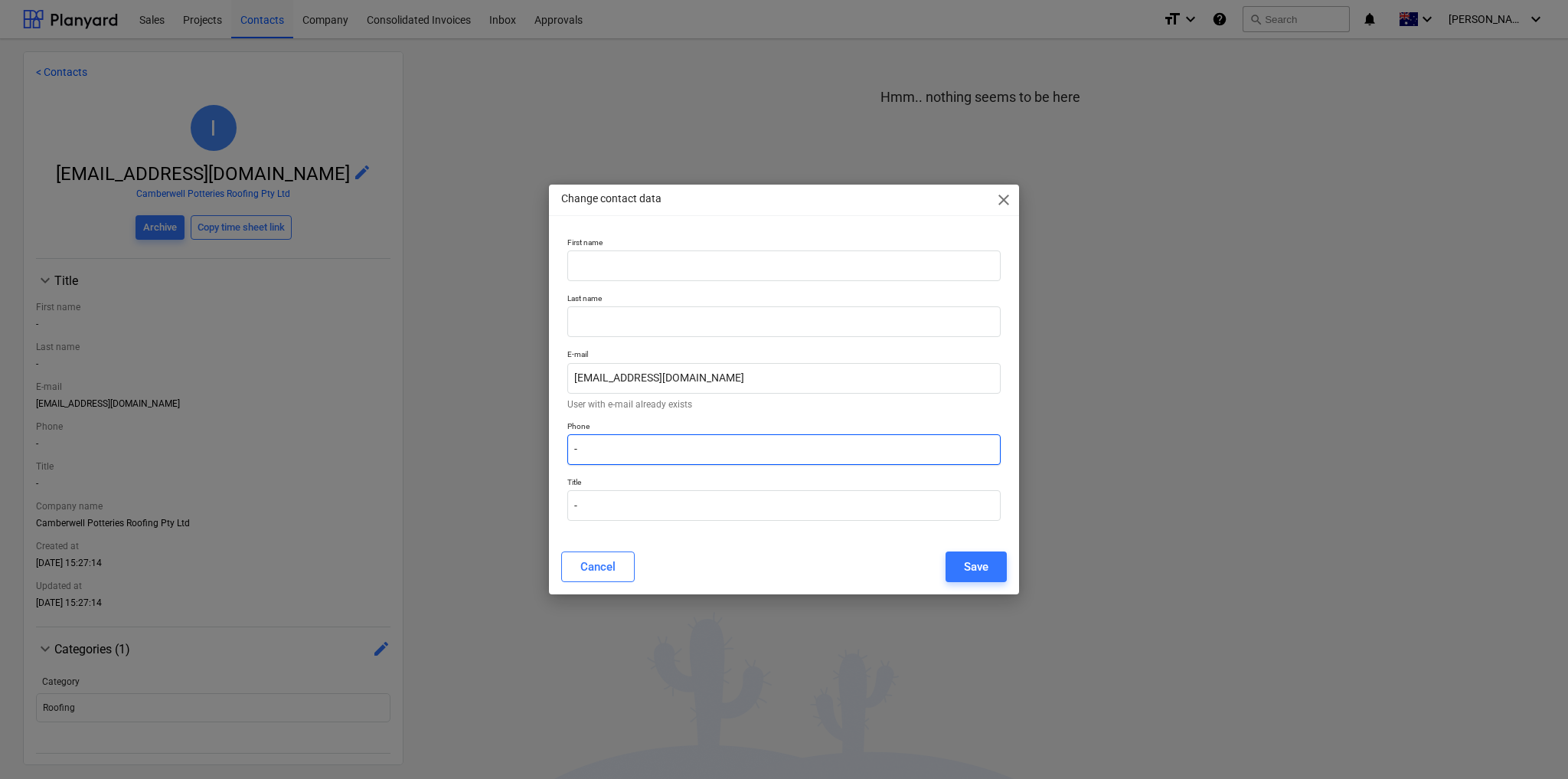
click at [642, 451] on input "-" at bounding box center [784, 450] width 434 height 31
paste input "(03) 9888 7088"
type input "(03) 9888 7088"
click at [994, 573] on button "Save" at bounding box center [976, 566] width 61 height 31
